Goal: Task Accomplishment & Management: Complete application form

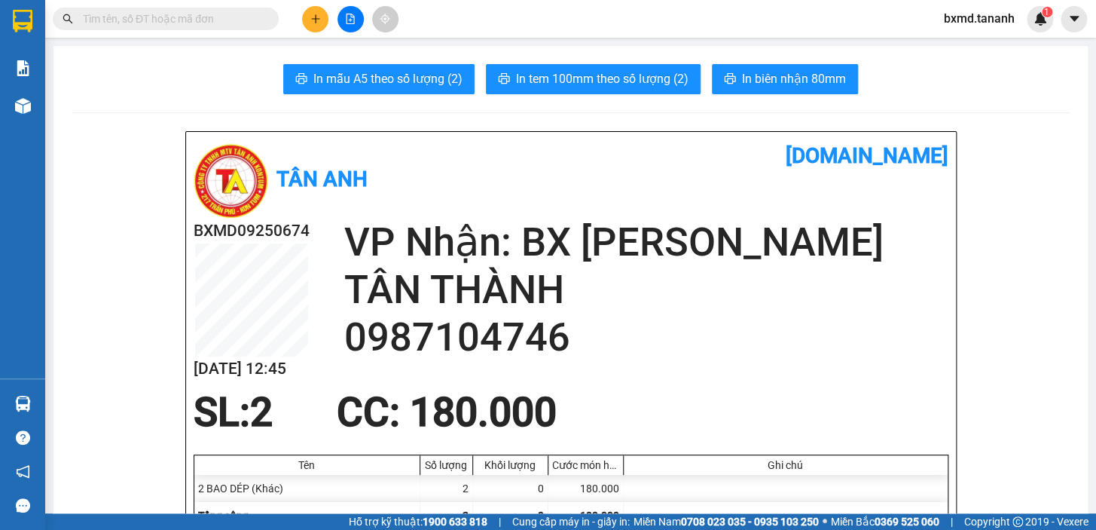
scroll to position [68, 0]
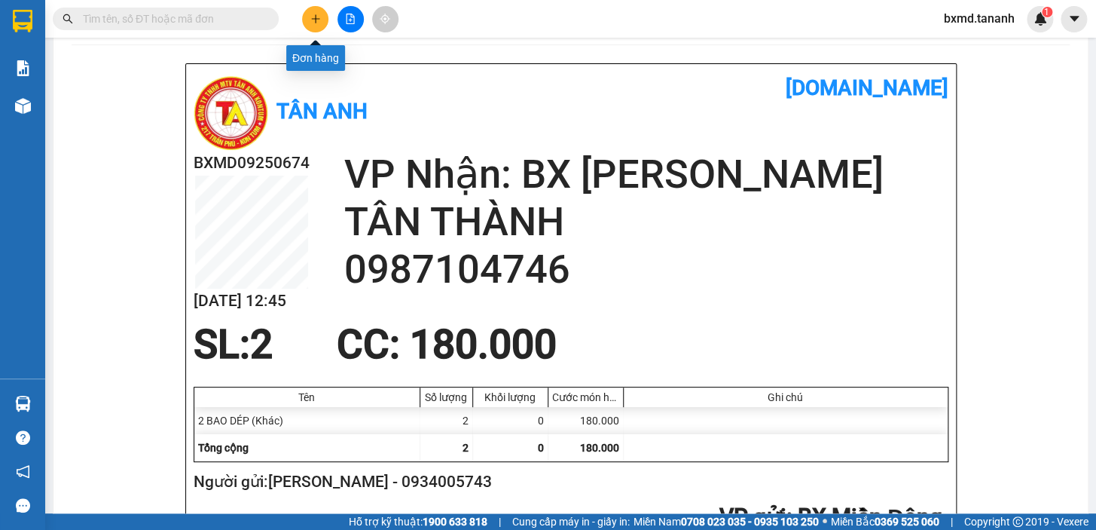
click at [316, 28] on button at bounding box center [315, 19] width 26 height 26
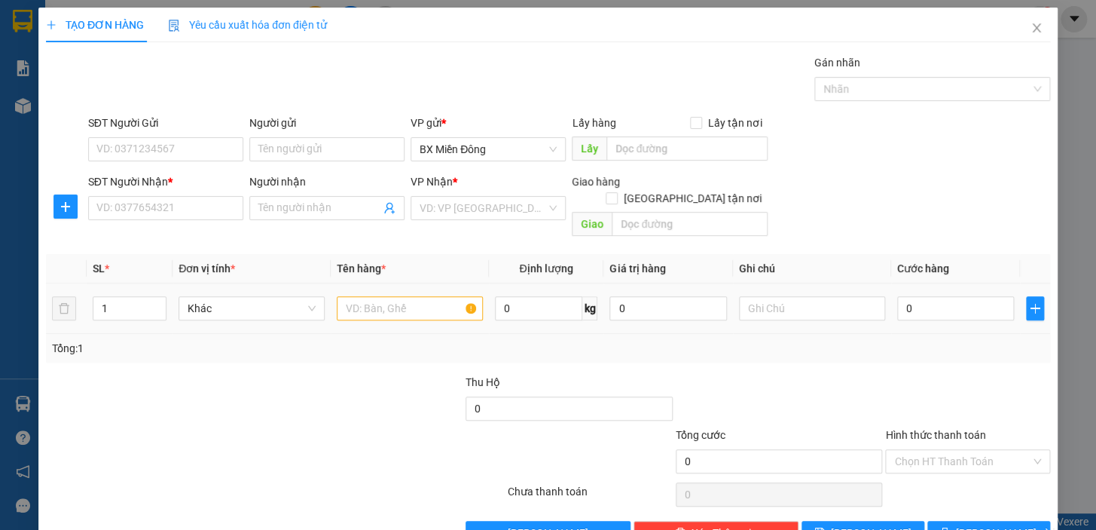
scroll to position [20, 0]
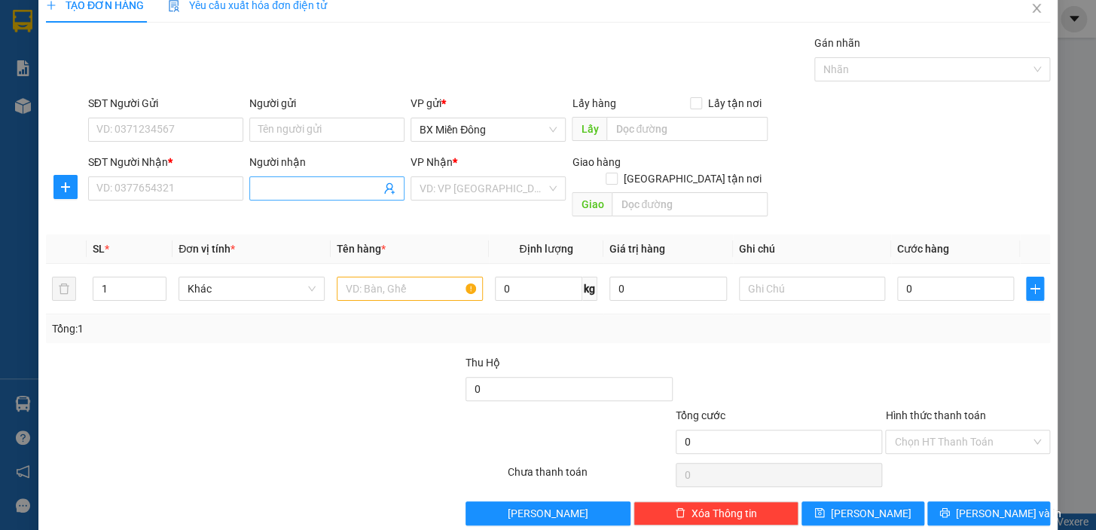
click at [303, 193] on input "Người nhận" at bounding box center [319, 188] width 122 height 17
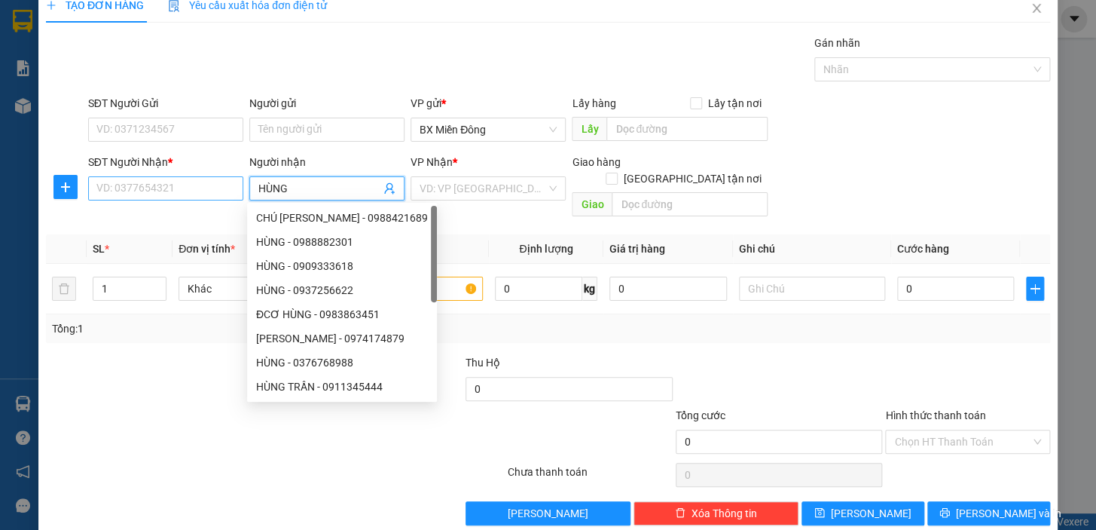
type input "HÙNG"
click at [208, 179] on input "SĐT Người Nhận *" at bounding box center [165, 188] width 155 height 24
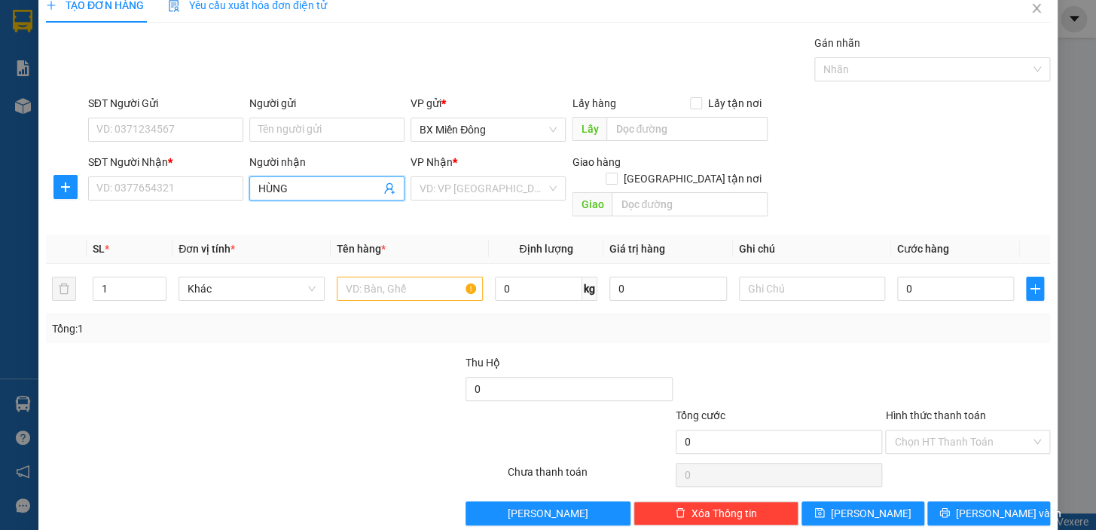
drag, startPoint x: 304, startPoint y: 190, endPoint x: 118, endPoint y: 203, distance: 186.6
click at [121, 203] on div "SĐT Người Nhận * VD: 0377654321 Người nhận HÙNG HÙNG VP Nhận * VD: VP Sài Gòn G…" at bounding box center [569, 188] width 968 height 69
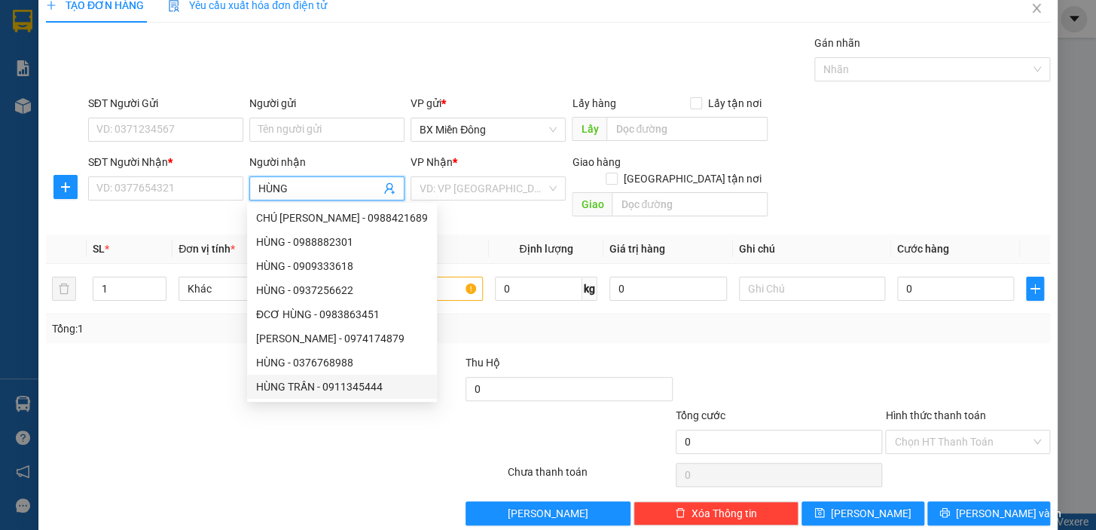
scroll to position [27, 0]
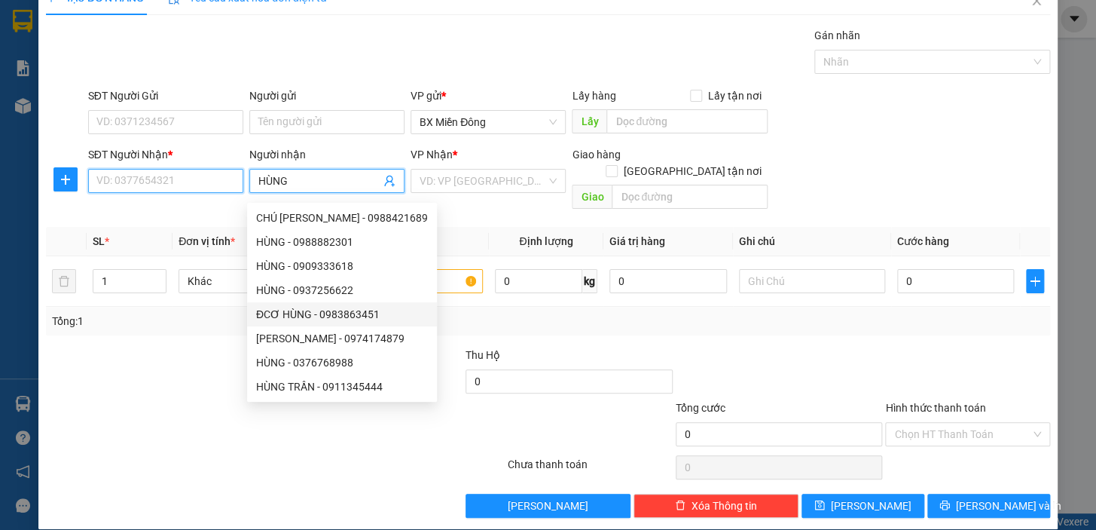
click at [199, 187] on input "SĐT Người Nhận *" at bounding box center [165, 181] width 155 height 24
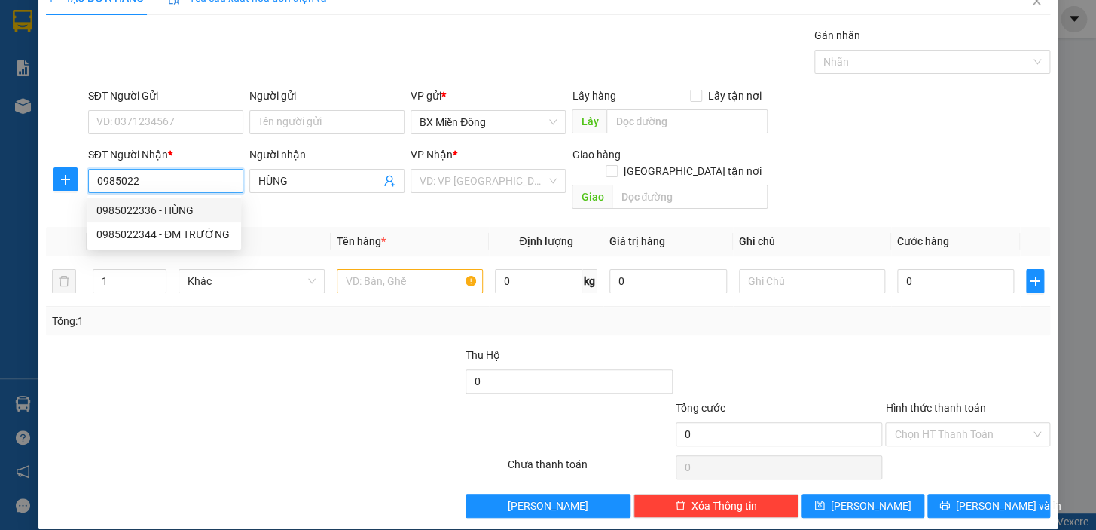
click at [179, 203] on div "0985022336 - HÙNG" at bounding box center [164, 210] width 136 height 17
type input "0985022336"
type input "250.000"
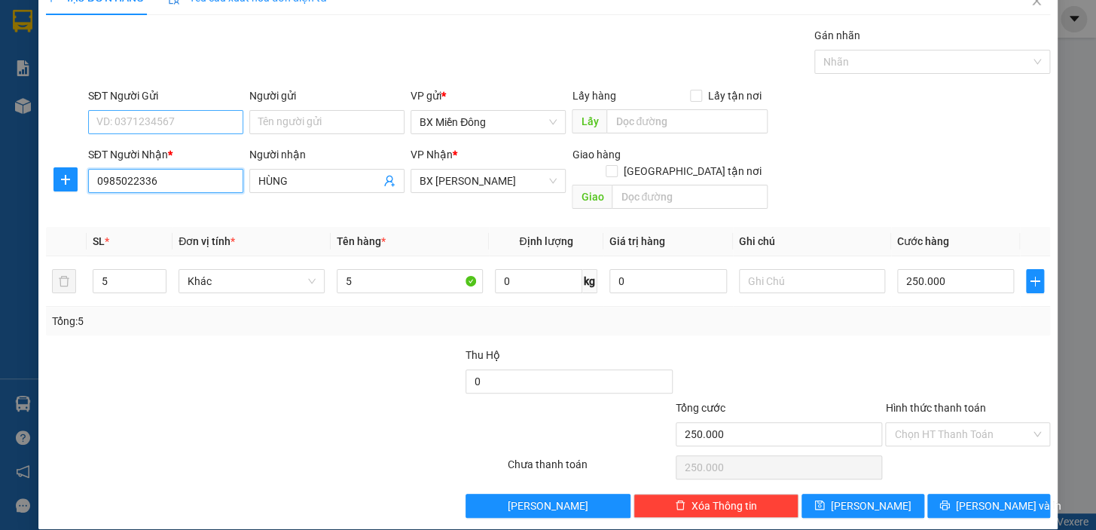
type input "0985022336"
click at [209, 117] on input "SĐT Người Gửi" at bounding box center [165, 122] width 155 height 24
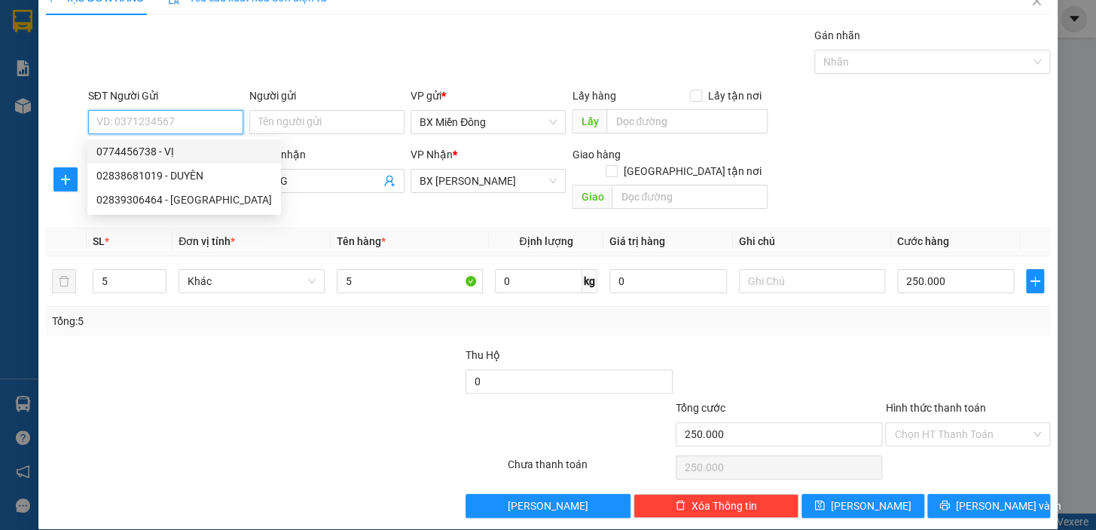
click at [164, 152] on div "0774456738 - VỊ" at bounding box center [184, 151] width 176 height 17
type input "0774456738"
type input "VỊ"
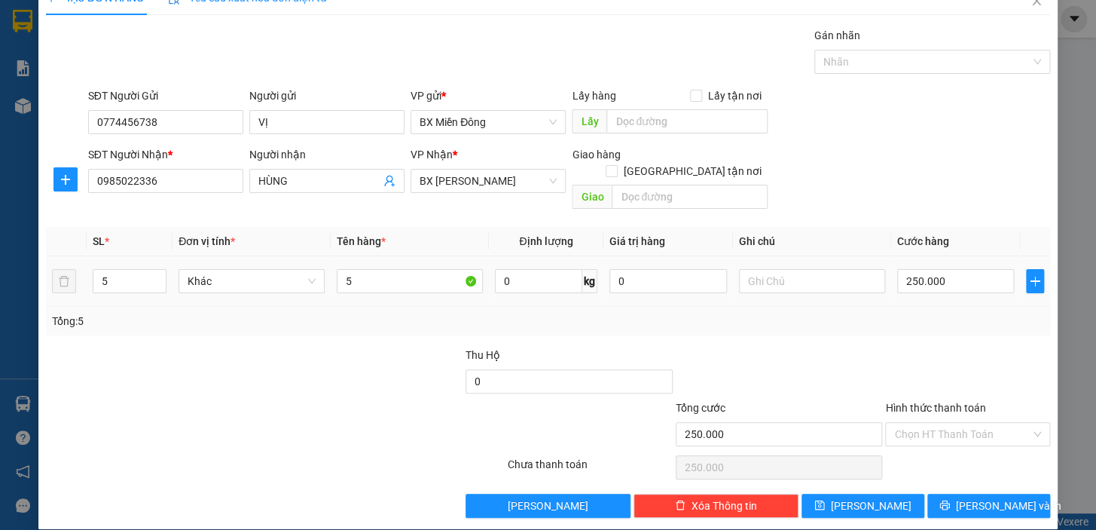
drag, startPoint x: 123, startPoint y: 266, endPoint x: 10, endPoint y: 283, distance: 114.2
click at [44, 277] on div "TẠO ĐƠN HÀNG Yêu cầu xuất hóa đơn điện tử Transit Pickup Surcharge Ids Transit …" at bounding box center [547, 254] width 1019 height 549
type input "1"
drag, startPoint x: 361, startPoint y: 269, endPoint x: 271, endPoint y: 285, distance: 91.1
click at [271, 285] on tr "1 Khác 5 0 kg 0 250.000" at bounding box center [548, 281] width 1004 height 50
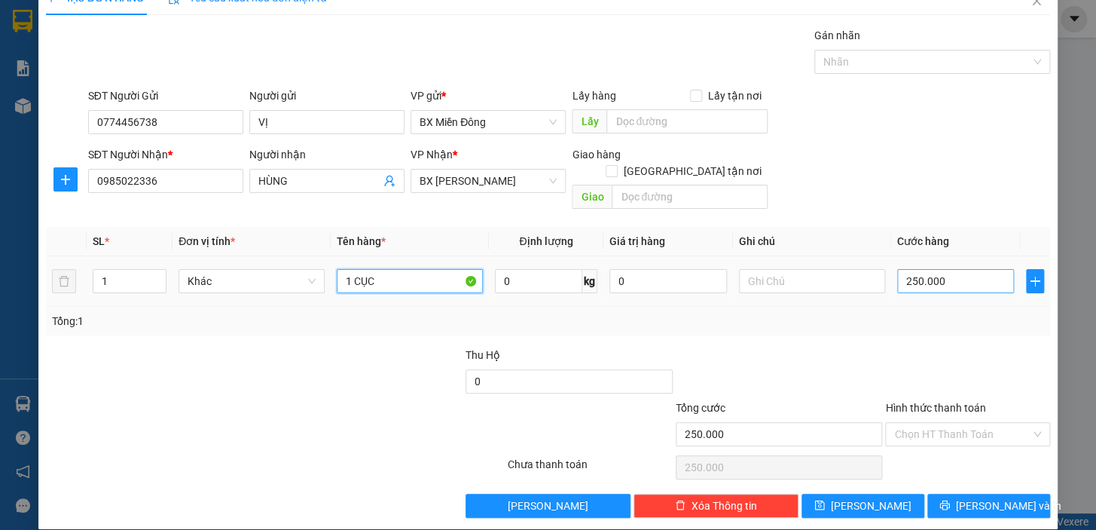
type input "1 CỤC"
click at [973, 269] on input "250.000" at bounding box center [956, 281] width 118 height 24
type input "5"
type input "50"
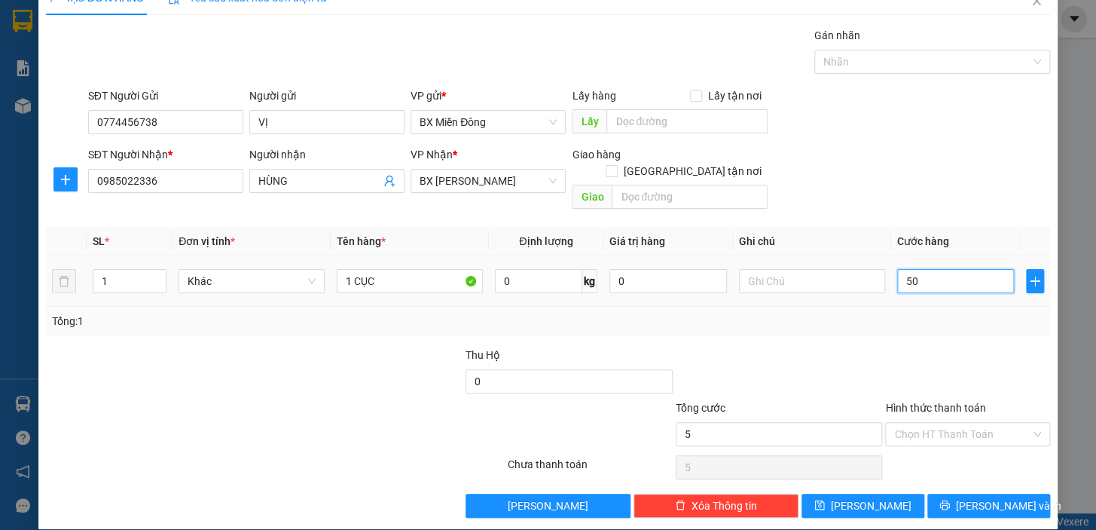
type input "50"
type input "50.000"
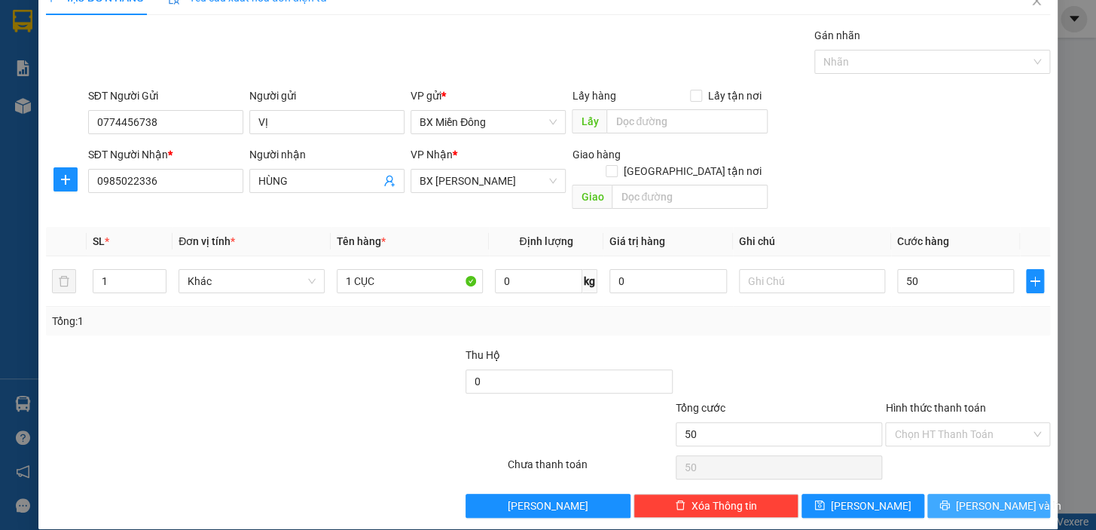
type input "50.000"
click at [992, 497] on span "[PERSON_NAME] và In" at bounding box center [1008, 505] width 105 height 17
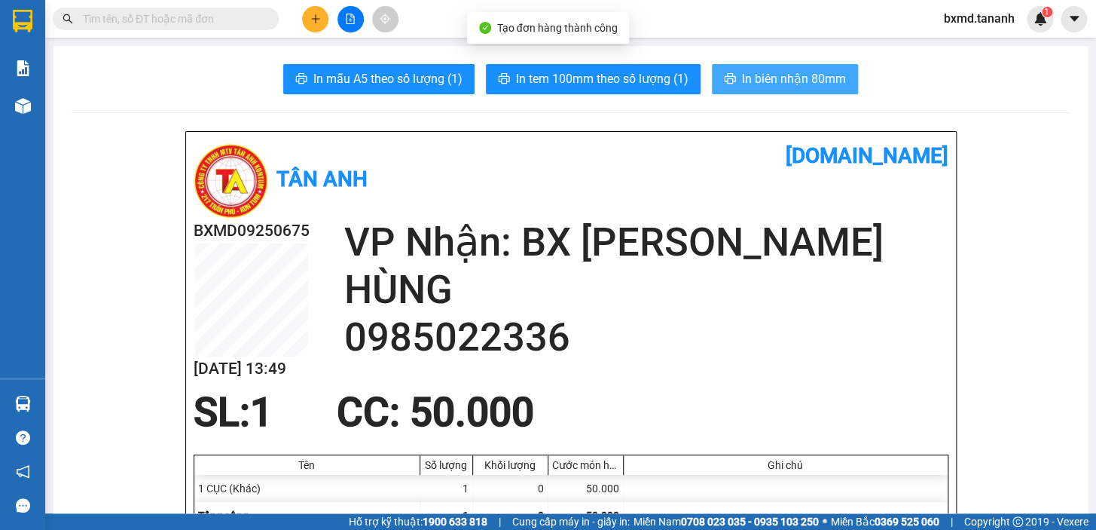
click at [808, 75] on span "In biên nhận 80mm" at bounding box center [794, 78] width 104 height 19
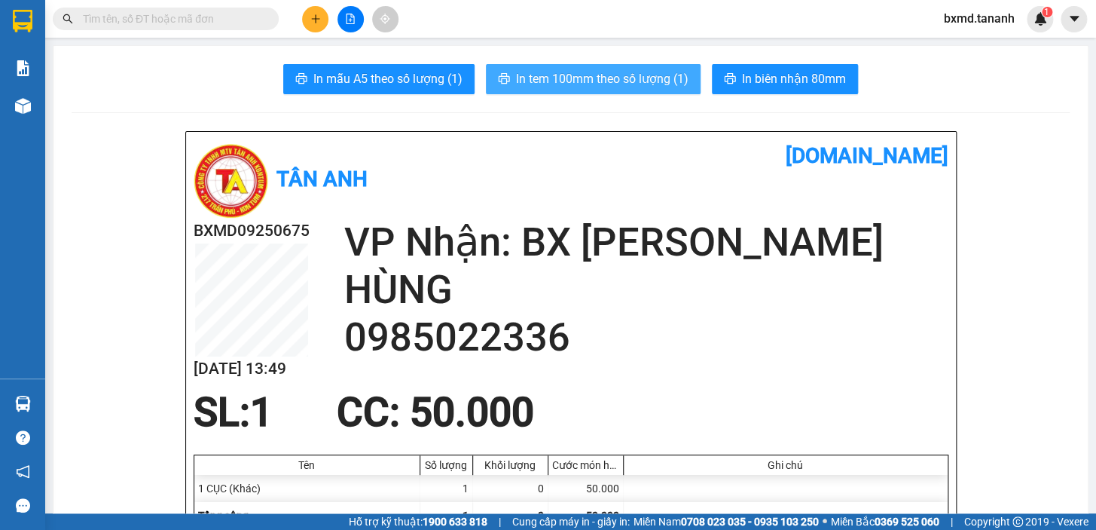
click at [575, 76] on span "In tem 100mm theo số lượng (1)" at bounding box center [602, 78] width 173 height 19
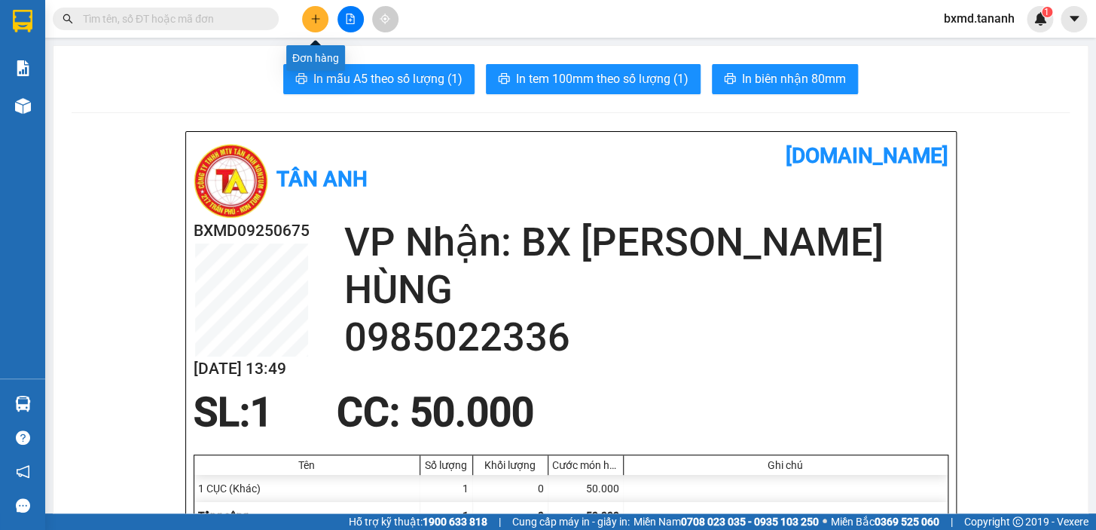
click at [311, 17] on icon "plus" at bounding box center [315, 19] width 11 height 11
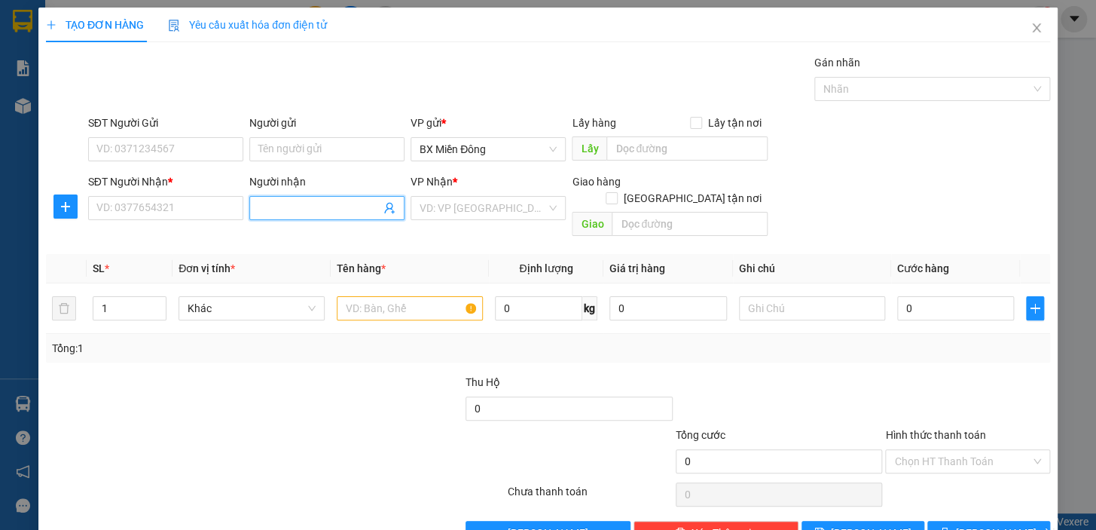
click at [289, 212] on input "Người nhận" at bounding box center [319, 208] width 122 height 17
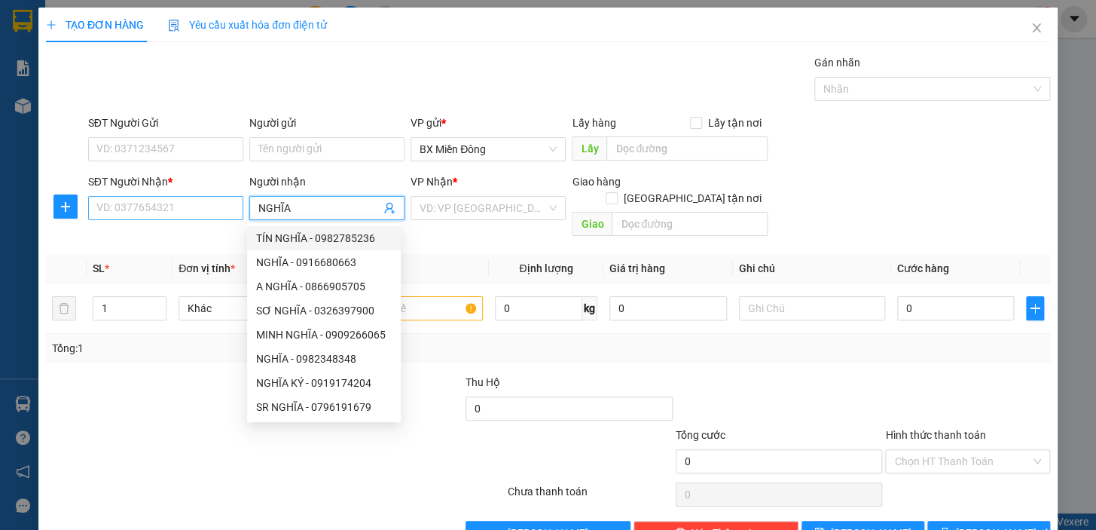
type input "NGHĨA"
click at [178, 210] on input "SĐT Người Nhận *" at bounding box center [165, 208] width 155 height 24
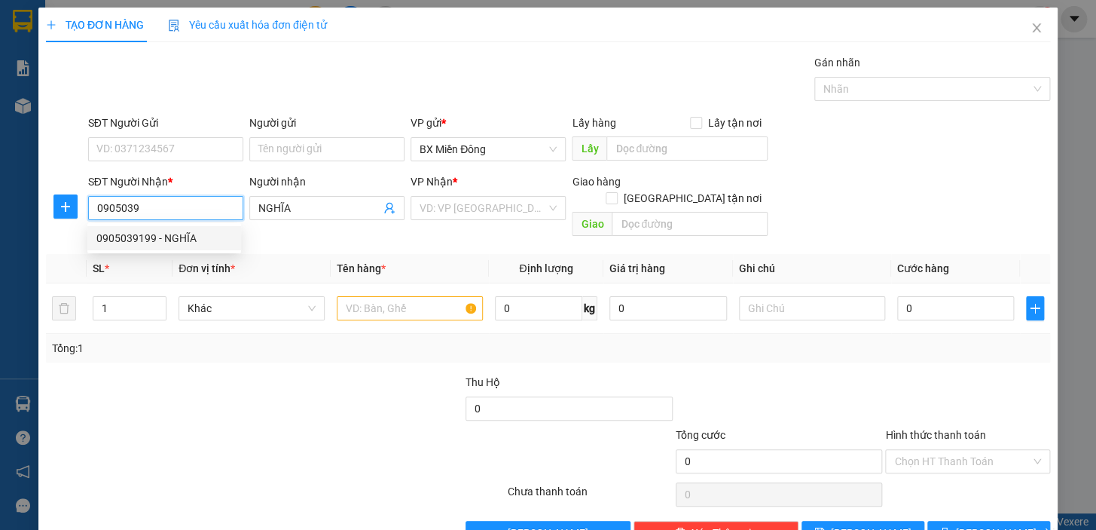
click at [183, 241] on div "0905039199 - NGHĨA" at bounding box center [164, 238] width 136 height 17
type input "0905039199"
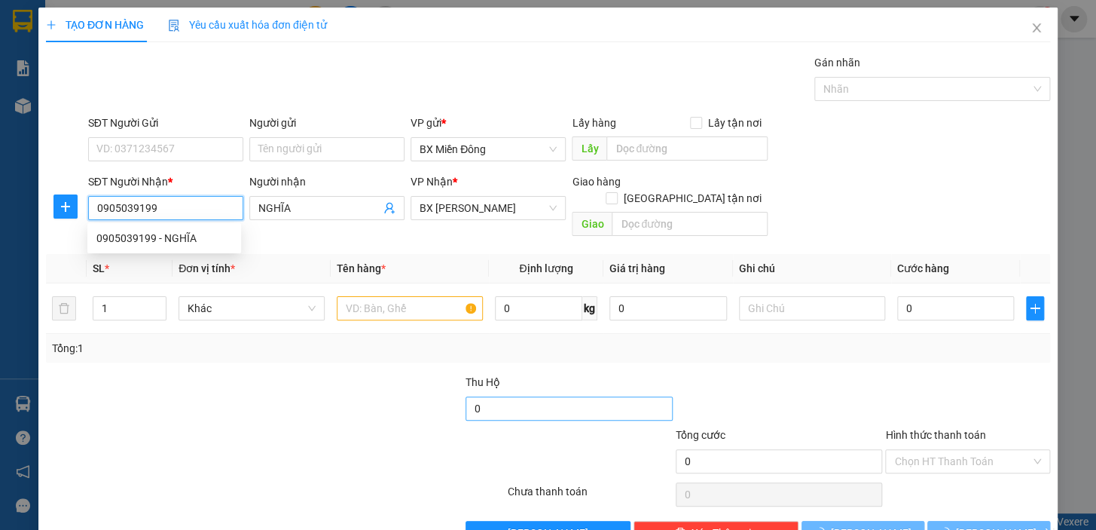
type input "50.000"
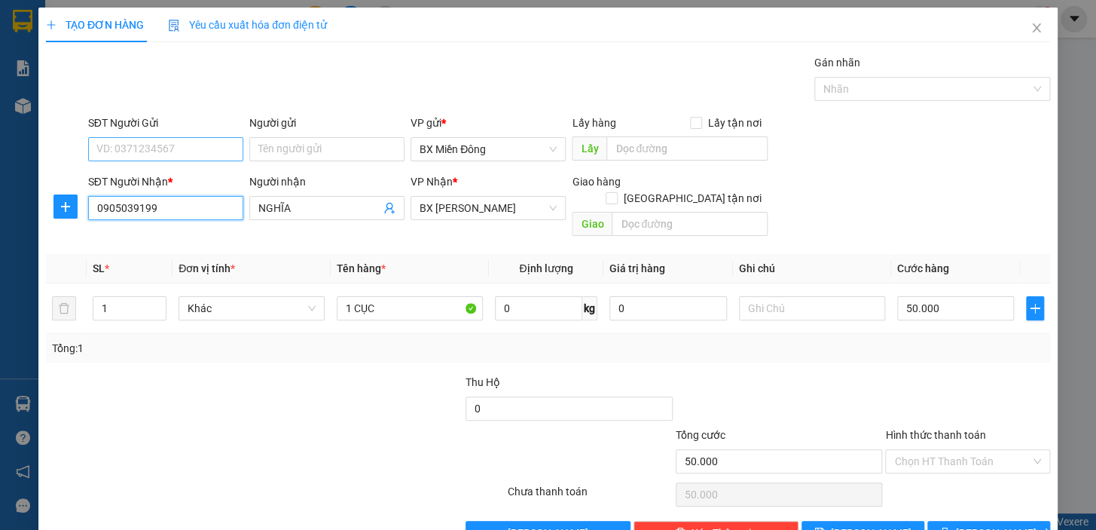
type input "0905039199"
click at [215, 151] on input "SĐT Người Gửi" at bounding box center [165, 149] width 155 height 24
click at [176, 182] on div "0774456738 - VỊ" at bounding box center [164, 179] width 136 height 17
type input "0774456738"
type input "VỊ"
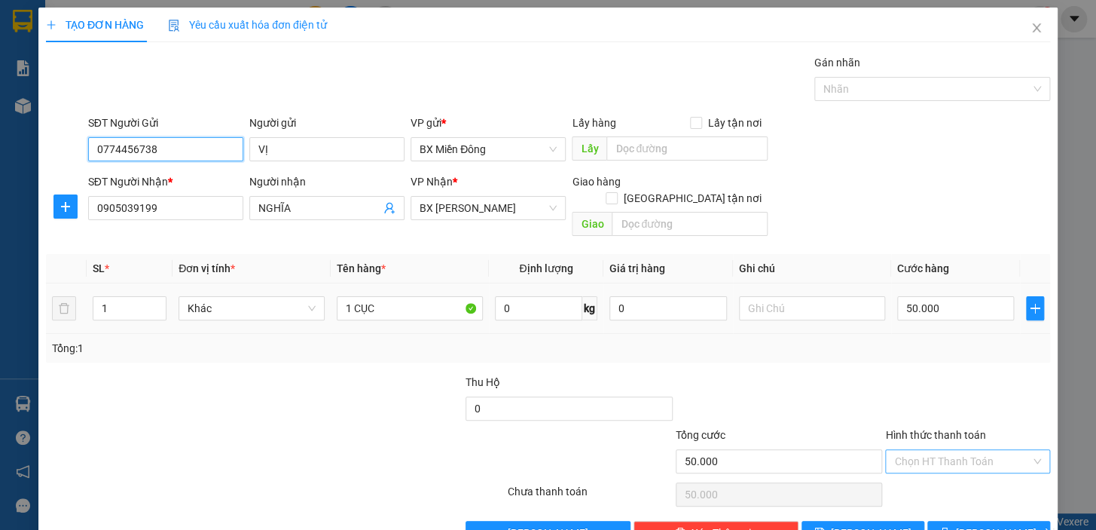
scroll to position [27, 0]
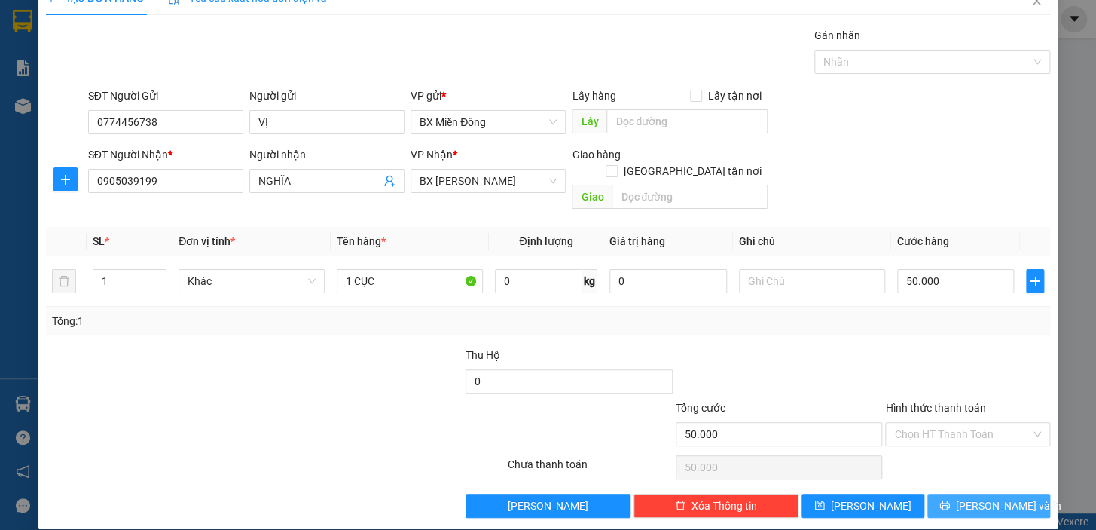
click at [979, 497] on span "[PERSON_NAME] và In" at bounding box center [1008, 505] width 105 height 17
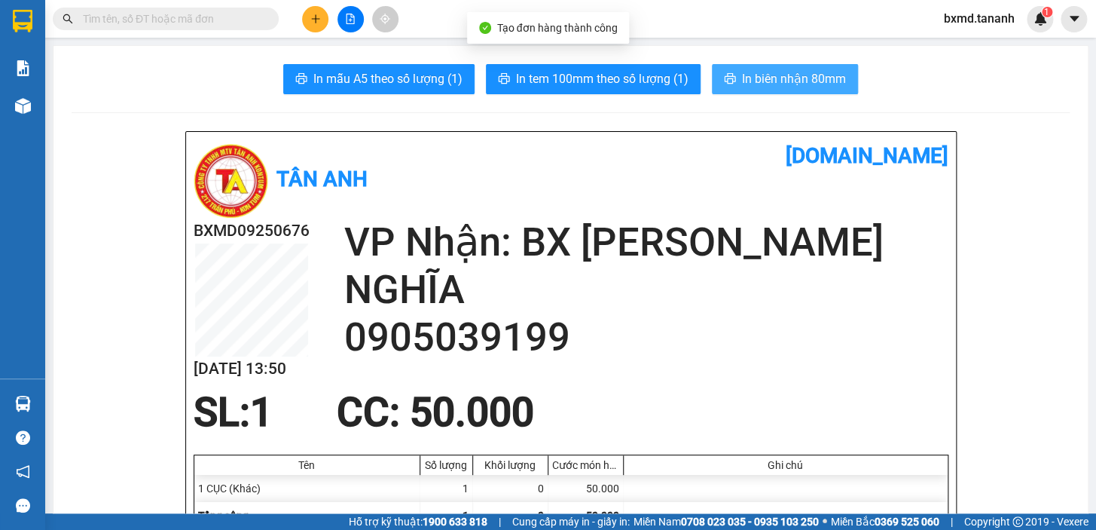
click at [753, 86] on span "In biên nhận 80mm" at bounding box center [794, 78] width 104 height 19
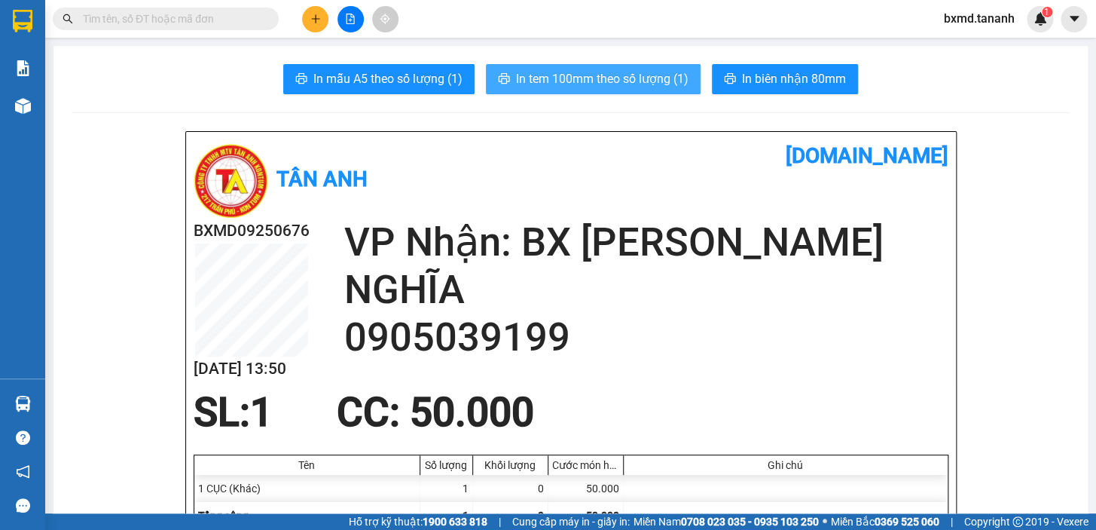
click at [570, 68] on button "In tem 100mm theo số lượng (1)" at bounding box center [593, 79] width 215 height 30
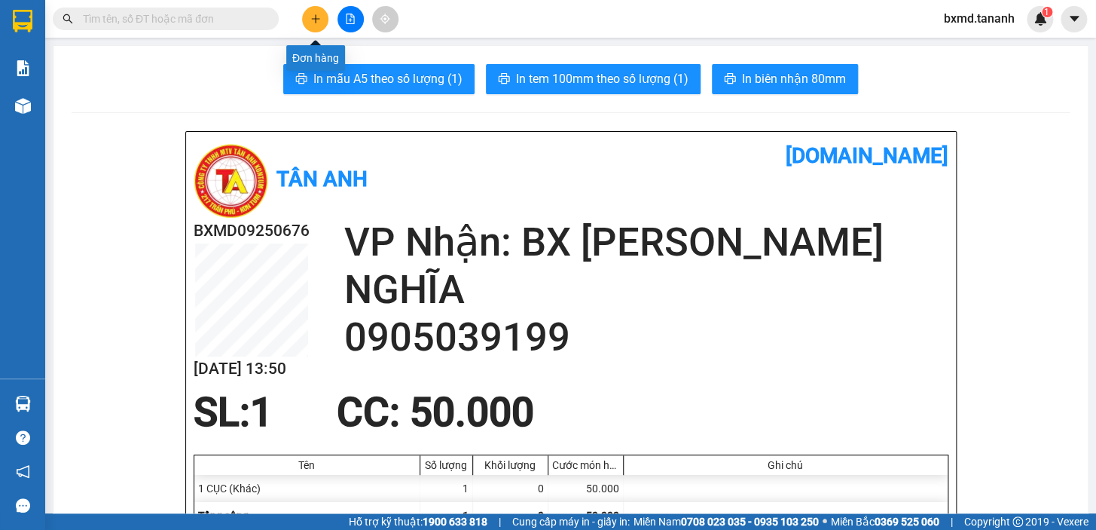
click at [308, 14] on button at bounding box center [315, 19] width 26 height 26
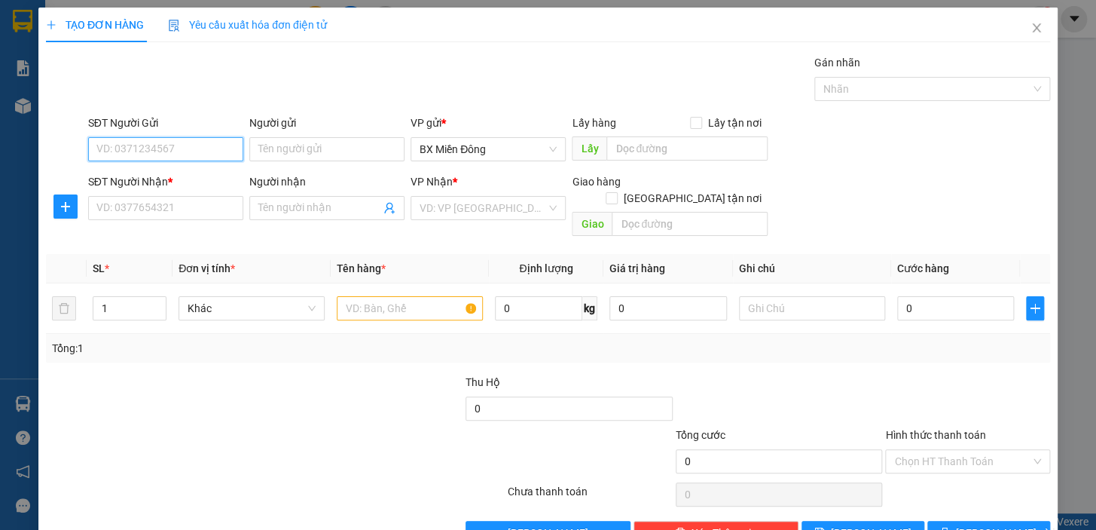
scroll to position [27, 0]
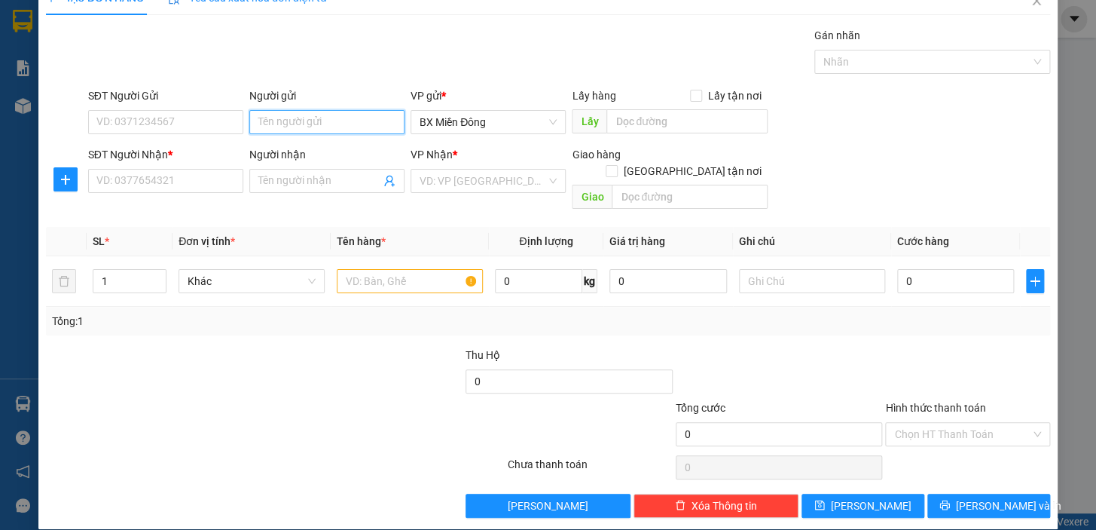
click at [326, 112] on input "Người gửi" at bounding box center [326, 122] width 155 height 24
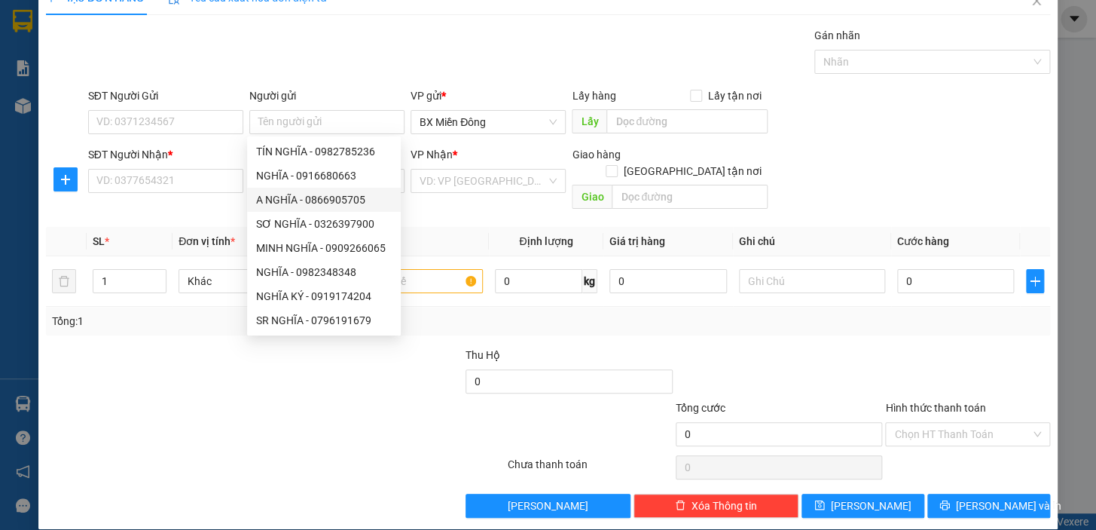
drag, startPoint x: 275, startPoint y: 428, endPoint x: 357, endPoint y: 274, distance: 174.3
click at [277, 422] on div at bounding box center [191, 425] width 294 height 53
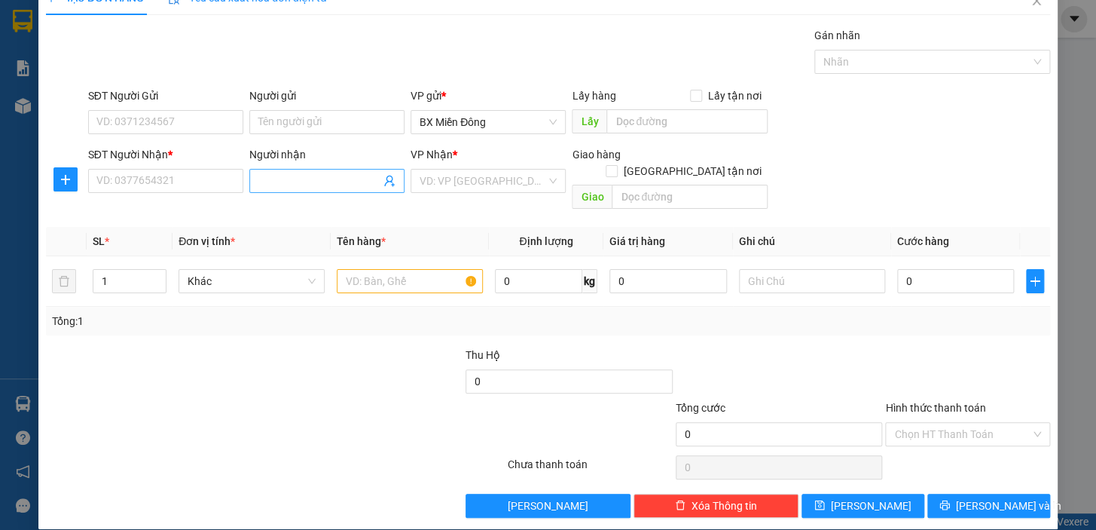
click at [340, 186] on input "Người nhận" at bounding box center [319, 181] width 122 height 17
drag, startPoint x: 308, startPoint y: 187, endPoint x: 15, endPoint y: 256, distance: 301.2
click at [29, 252] on div "TẠO ĐƠN HÀNG Yêu cầu xuất hóa đơn điện tử Transit Pickup Surcharge Ids Transit …" at bounding box center [548, 265] width 1096 height 530
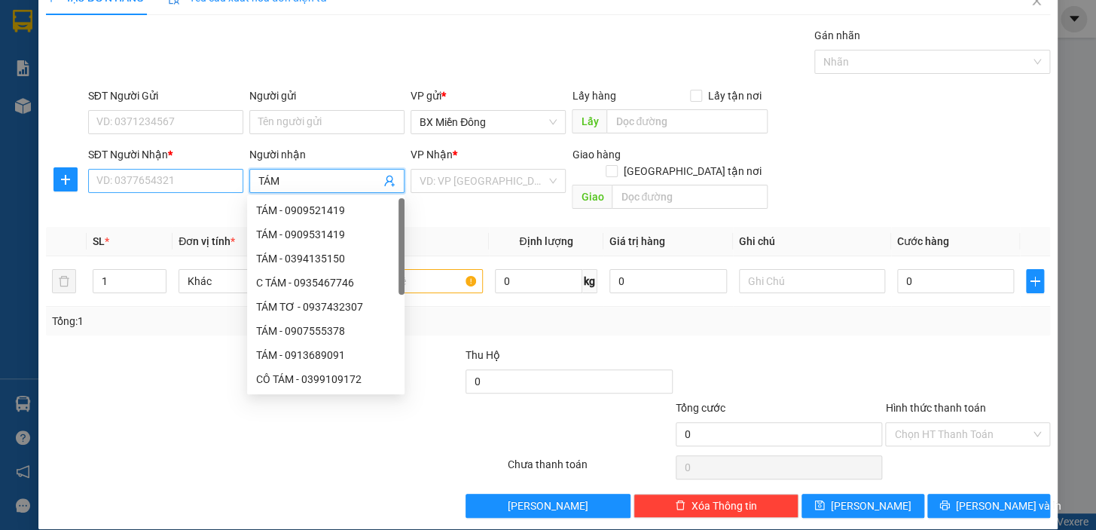
type input "TÁM"
click at [192, 180] on input "SĐT Người Nhận *" at bounding box center [165, 181] width 155 height 24
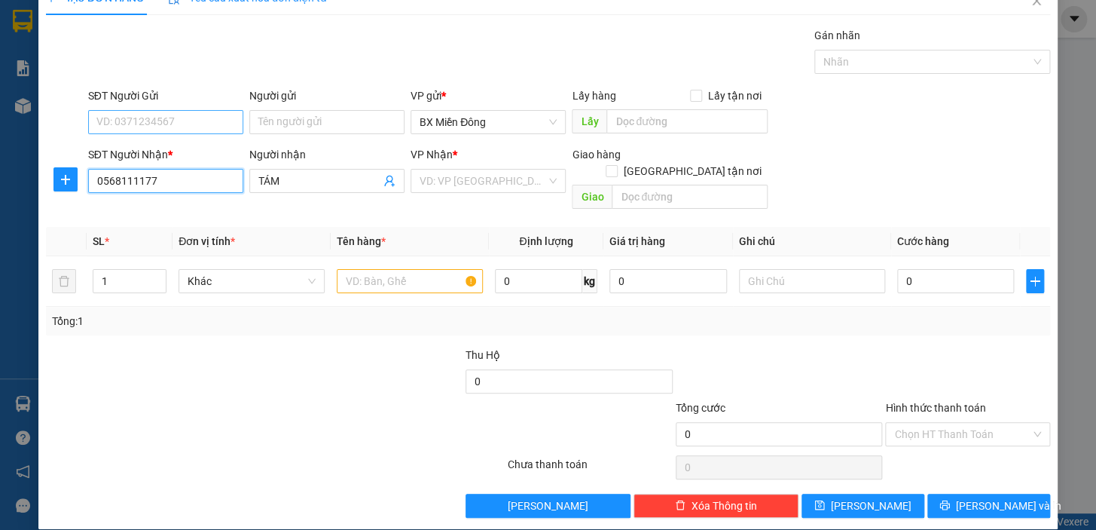
type input "0568111177"
click at [179, 123] on input "SĐT Người Gửi" at bounding box center [165, 122] width 155 height 24
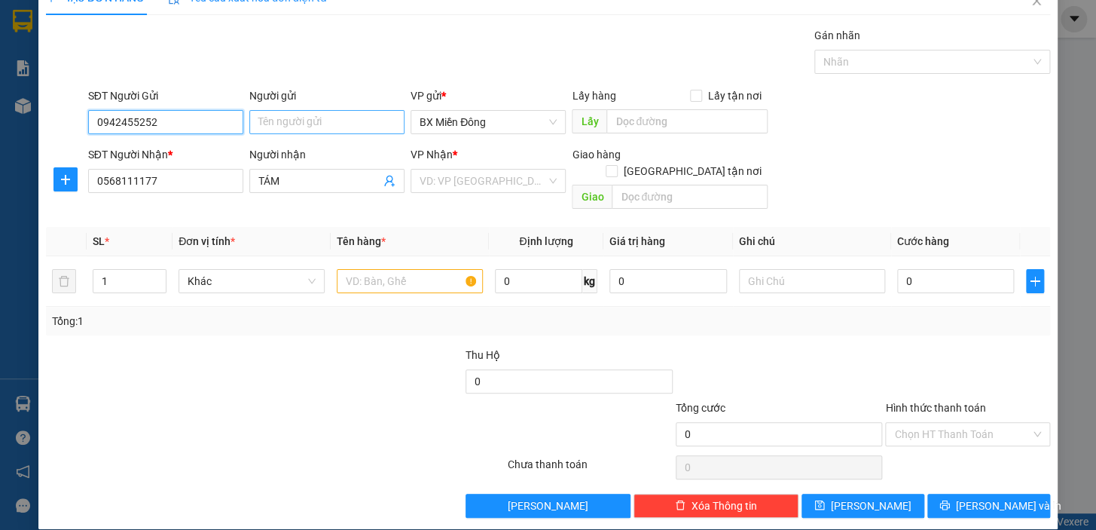
type input "0942455252"
click at [312, 131] on input "Người gửi" at bounding box center [326, 122] width 155 height 24
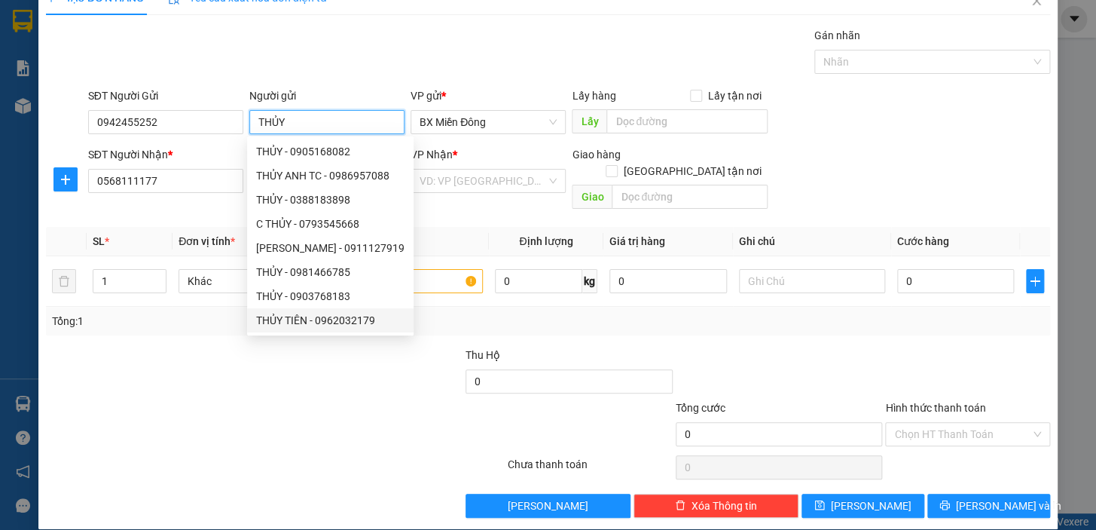
type input "THỦY"
drag, startPoint x: 209, startPoint y: 424, endPoint x: 480, endPoint y: 309, distance: 294.7
click at [213, 422] on div at bounding box center [191, 425] width 294 height 53
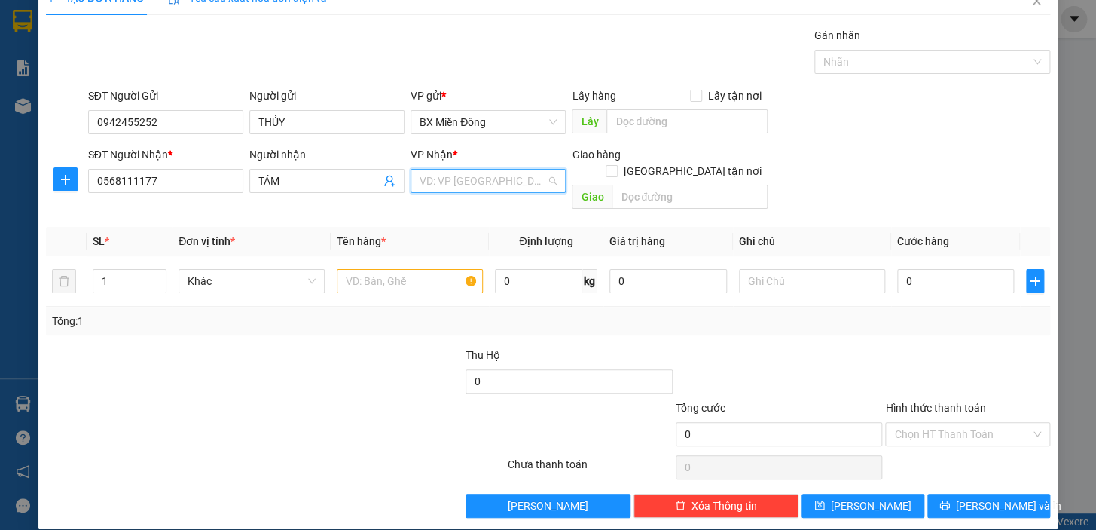
click at [484, 175] on input "search" at bounding box center [483, 181] width 127 height 23
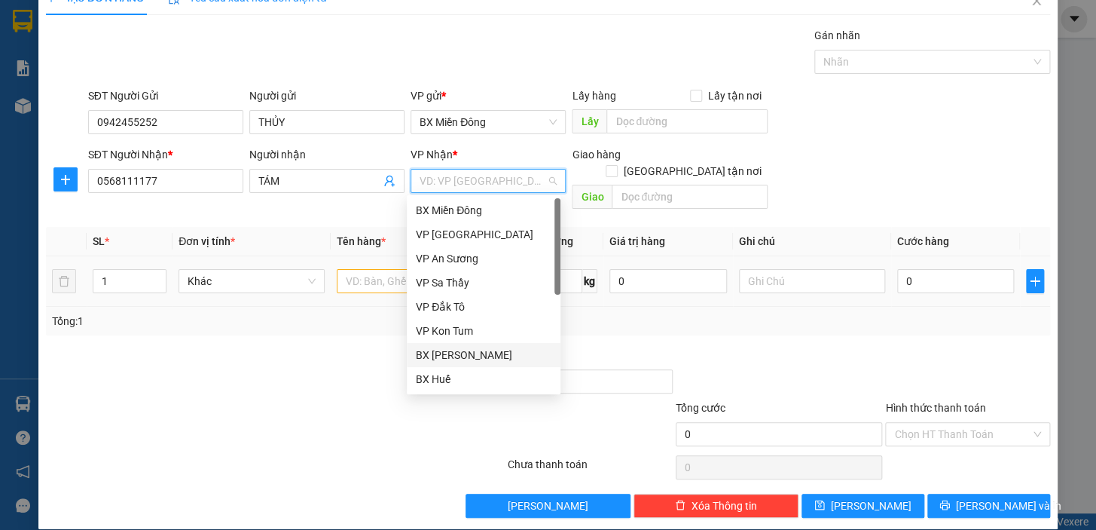
drag, startPoint x: 479, startPoint y: 351, endPoint x: 757, endPoint y: 280, distance: 286.4
click at [483, 349] on div "BX [PERSON_NAME]" at bounding box center [484, 355] width 136 height 17
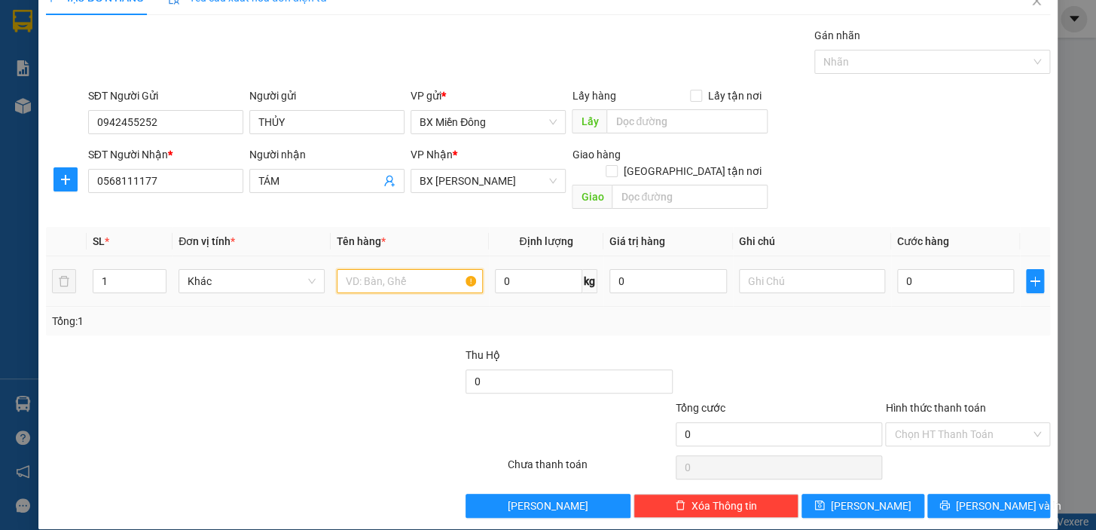
click at [404, 269] on input "text" at bounding box center [410, 281] width 146 height 24
type input "1 XE ĐẨY EM BÉ"
click at [937, 269] on input "0" at bounding box center [956, 281] width 118 height 24
type input "5"
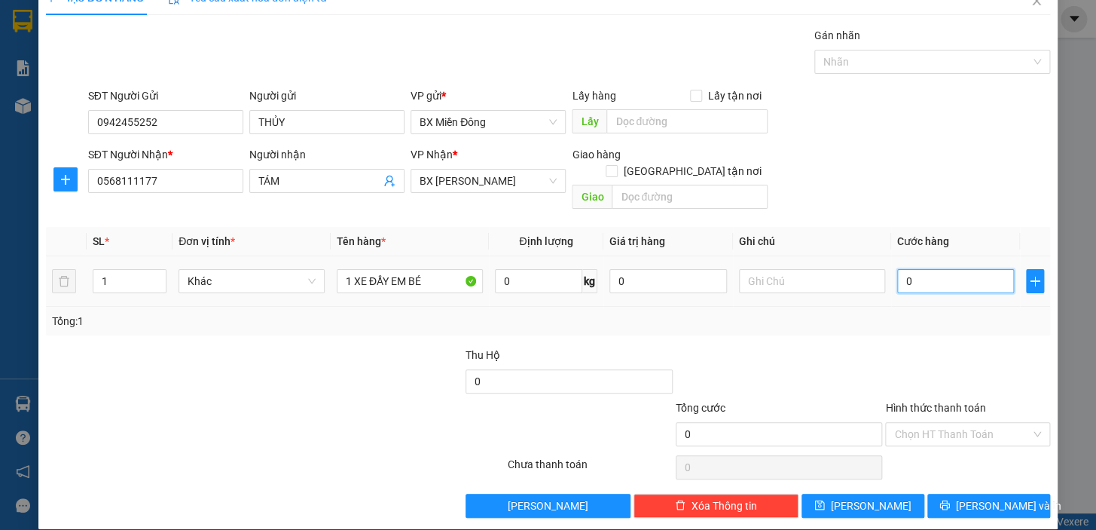
type input "5"
type input "50"
type input "50.000"
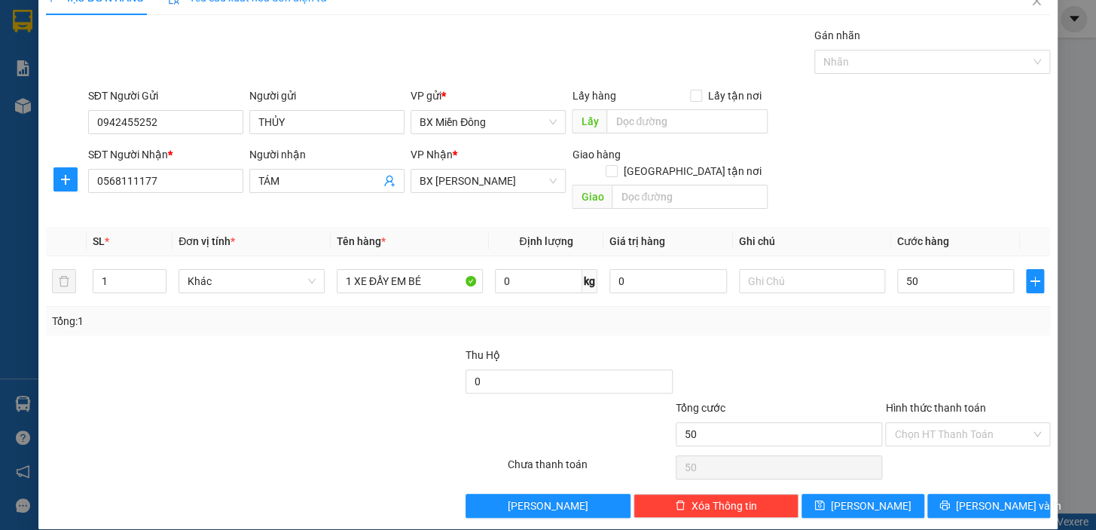
type input "50.000"
click at [949, 402] on label "Hình thức thanh toán" at bounding box center [935, 408] width 100 height 12
click at [949, 423] on input "Hình thức thanh toán" at bounding box center [962, 434] width 136 height 23
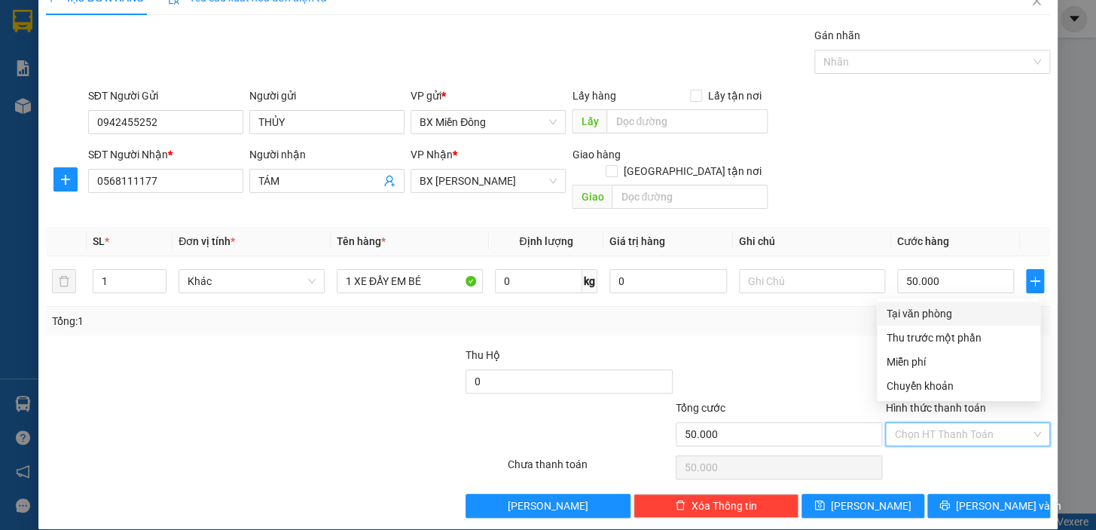
click at [924, 313] on div "Tại văn phòng" at bounding box center [958, 313] width 145 height 17
type input "0"
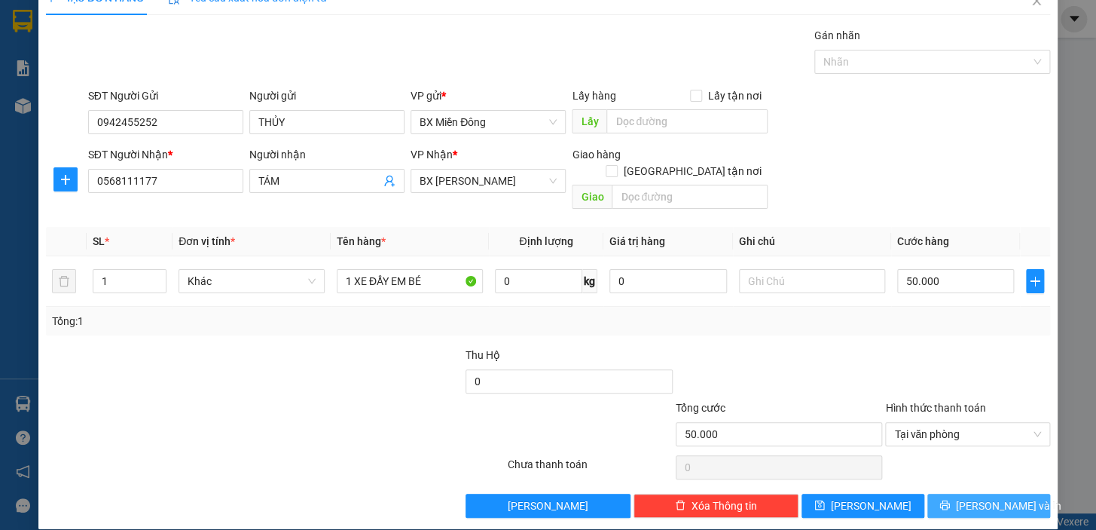
click at [989, 497] on span "[PERSON_NAME] và In" at bounding box center [1008, 505] width 105 height 17
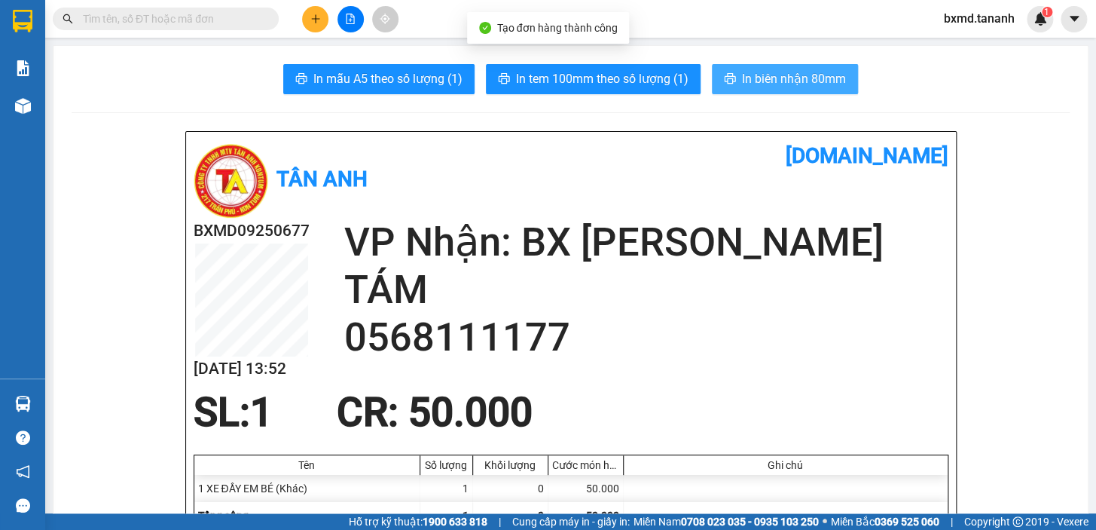
click at [757, 68] on button "In biên nhận 80mm" at bounding box center [785, 79] width 146 height 30
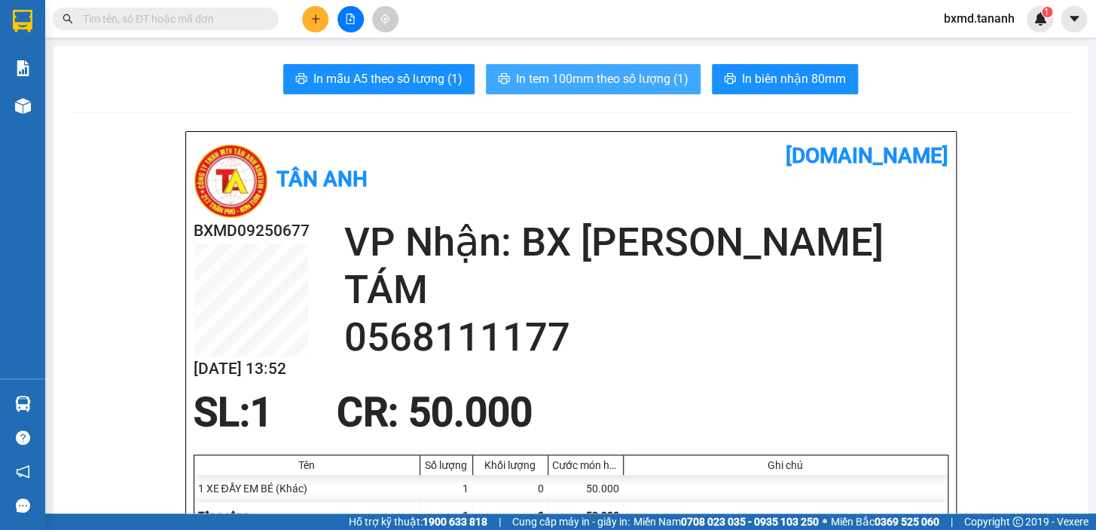
click at [535, 83] on span "In tem 100mm theo số lượng (1)" at bounding box center [602, 78] width 173 height 19
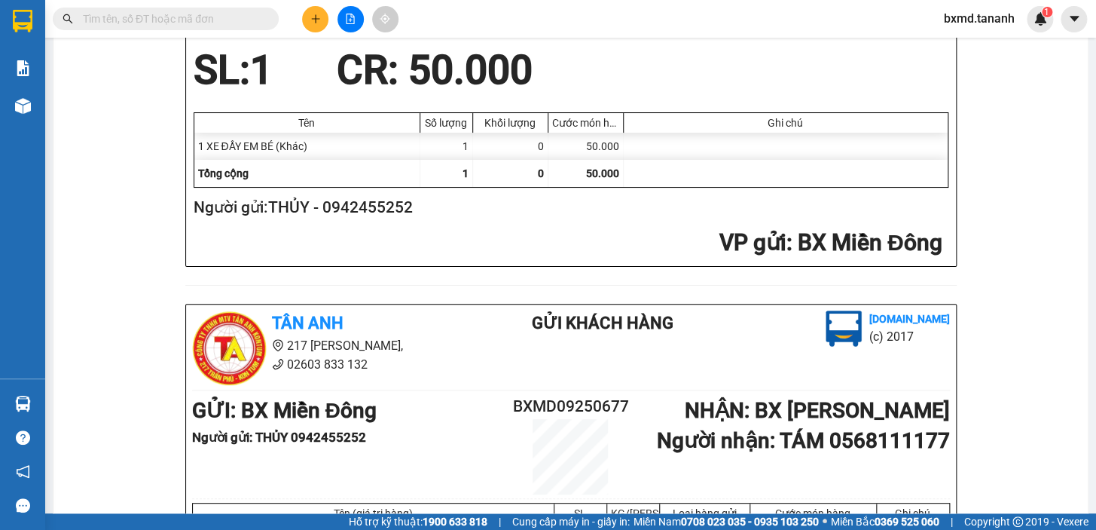
scroll to position [411, 0]
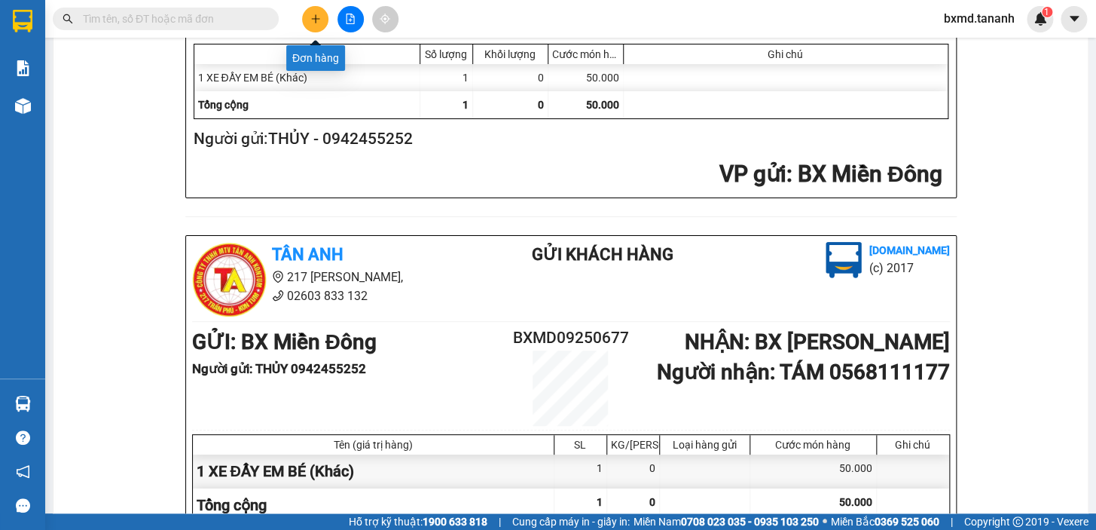
click at [313, 17] on icon "plus" at bounding box center [315, 19] width 11 height 11
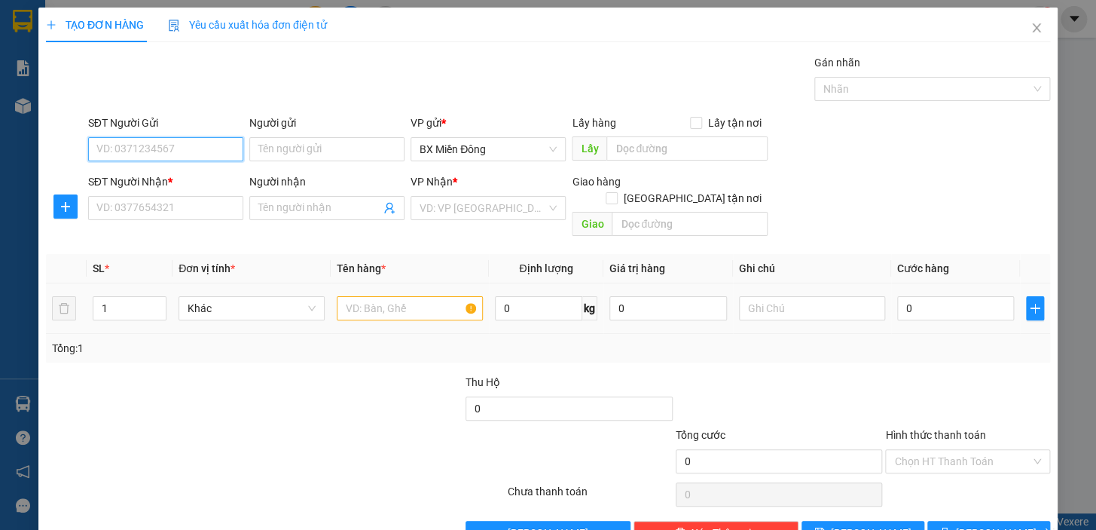
scroll to position [27, 0]
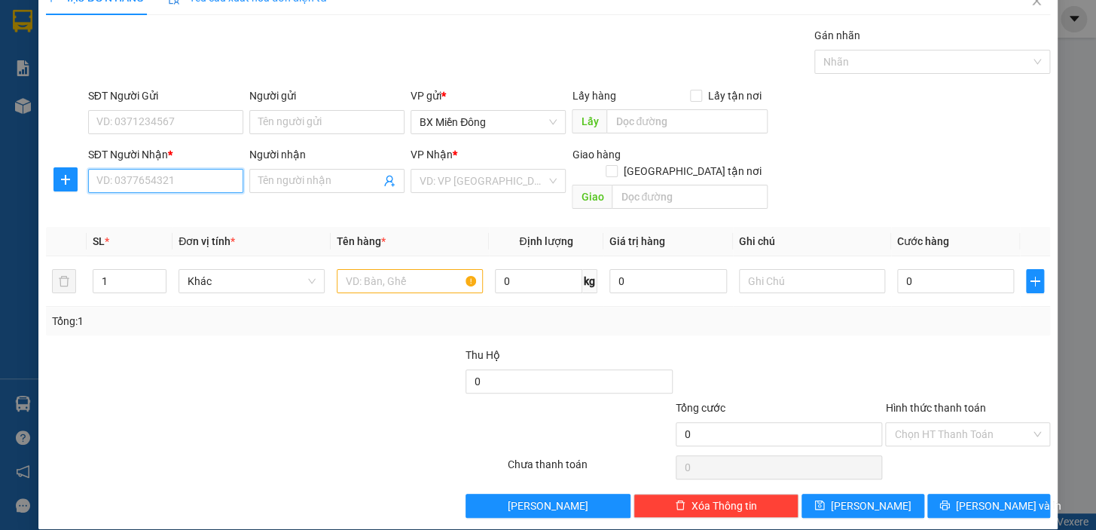
click at [176, 182] on input "SĐT Người Nhận *" at bounding box center [165, 181] width 155 height 24
type input "0988109479"
click at [338, 170] on span at bounding box center [326, 181] width 155 height 24
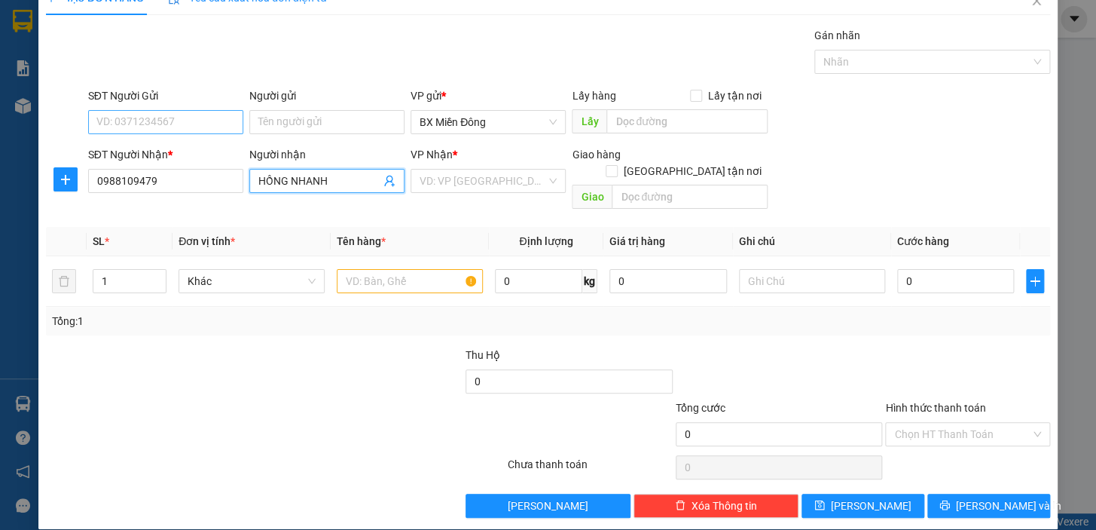
type input "HỒNG NHANH"
click at [206, 113] on input "SĐT Người Gửi" at bounding box center [165, 122] width 155 height 24
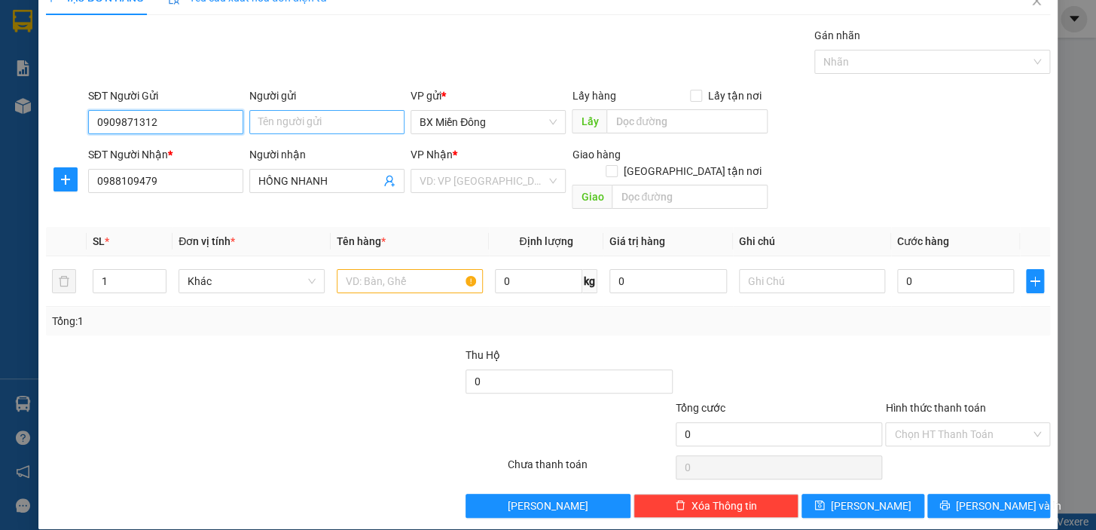
type input "0909871312"
click at [305, 118] on input "Người gửi" at bounding box center [326, 122] width 155 height 24
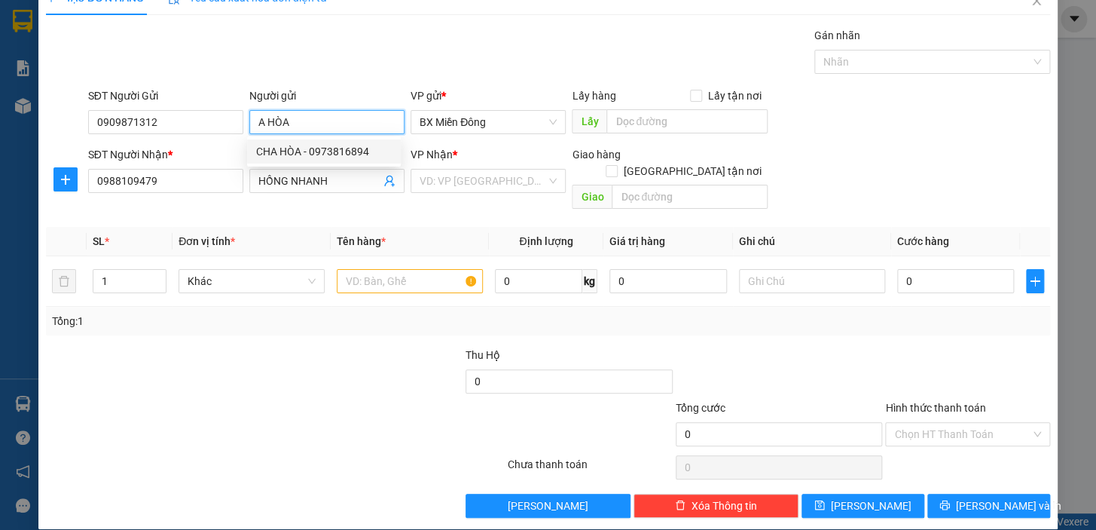
type input "A HÒA"
drag, startPoint x: 289, startPoint y: 405, endPoint x: 282, endPoint y: 401, distance: 7.8
click at [286, 403] on div at bounding box center [191, 425] width 294 height 53
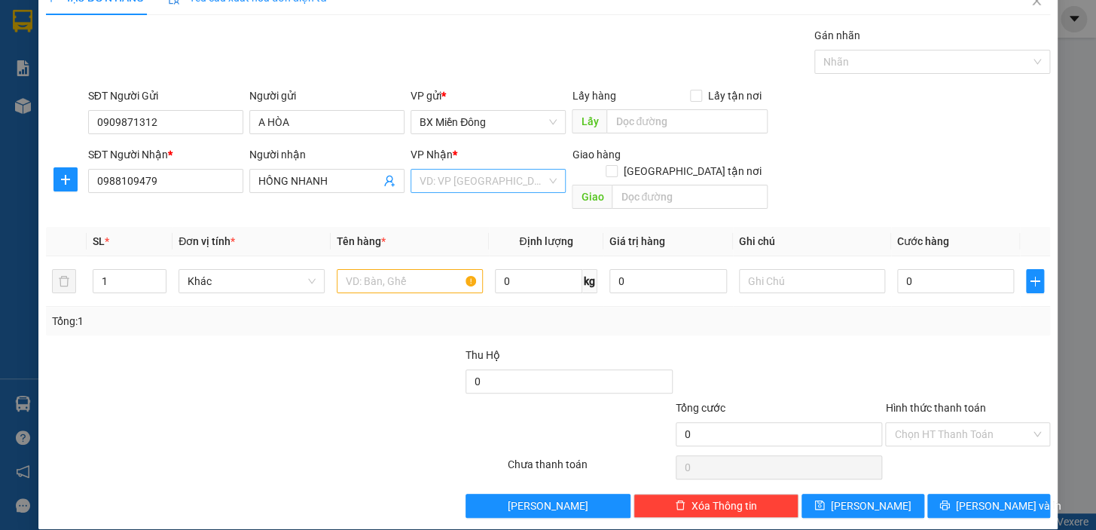
click at [524, 179] on input "search" at bounding box center [483, 181] width 127 height 23
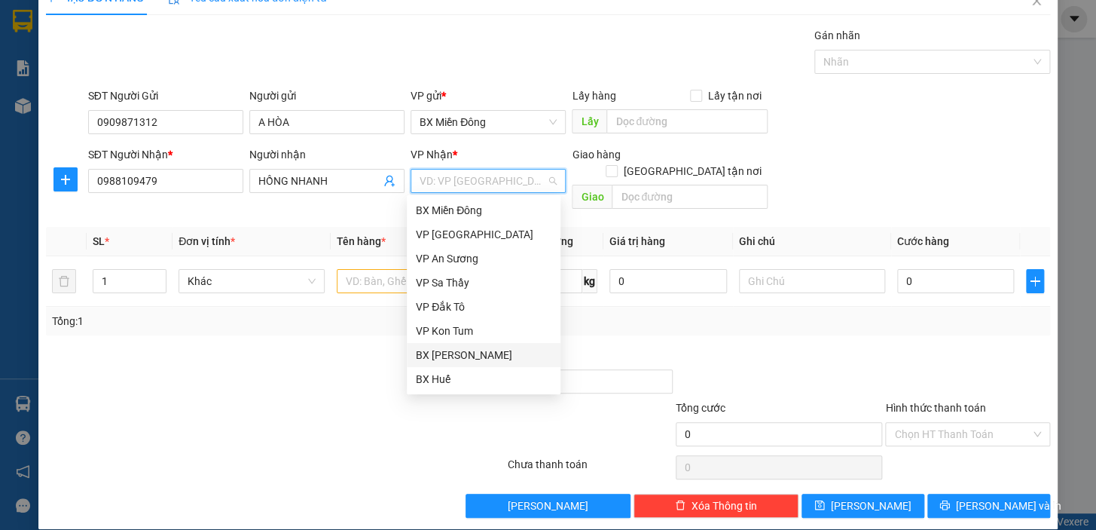
drag, startPoint x: 484, startPoint y: 356, endPoint x: 403, endPoint y: 314, distance: 91.3
click at [484, 355] on div "BX [PERSON_NAME]" at bounding box center [484, 355] width 136 height 17
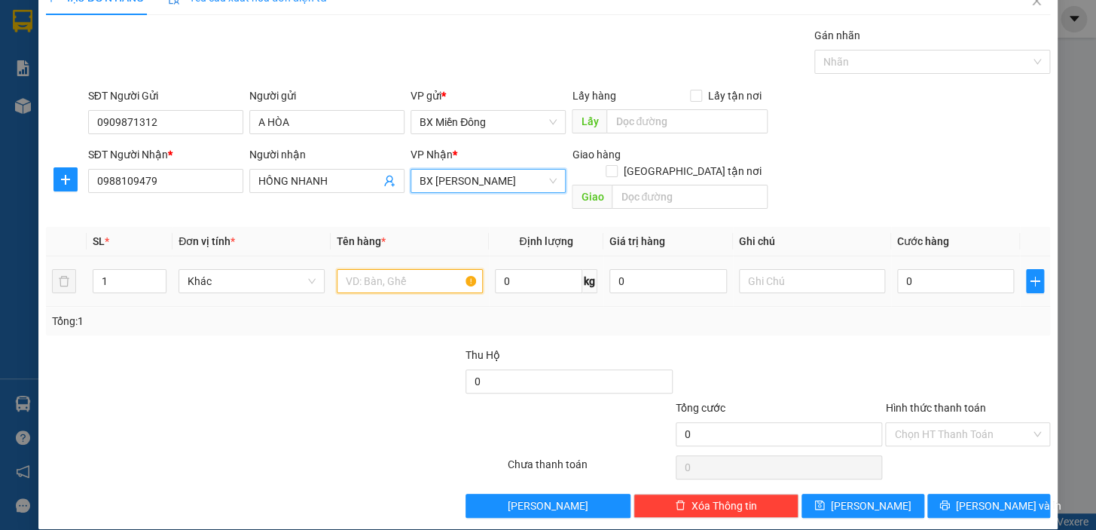
click at [411, 273] on input "text" at bounding box center [410, 281] width 146 height 24
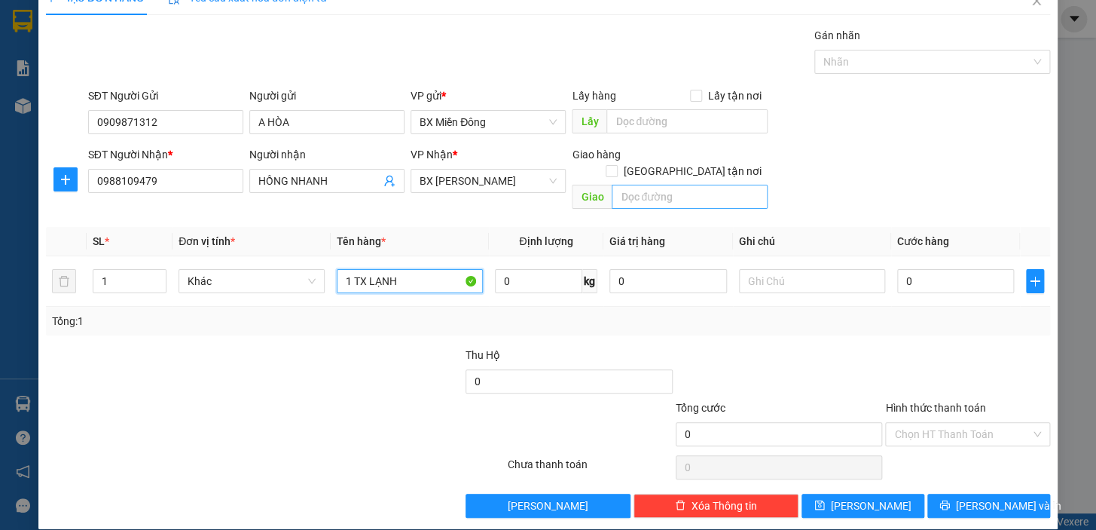
type input "1 TX LẠNH"
click at [675, 185] on input "text" at bounding box center [690, 197] width 156 height 24
type input "N"
type input "N3 CHƯ PA"
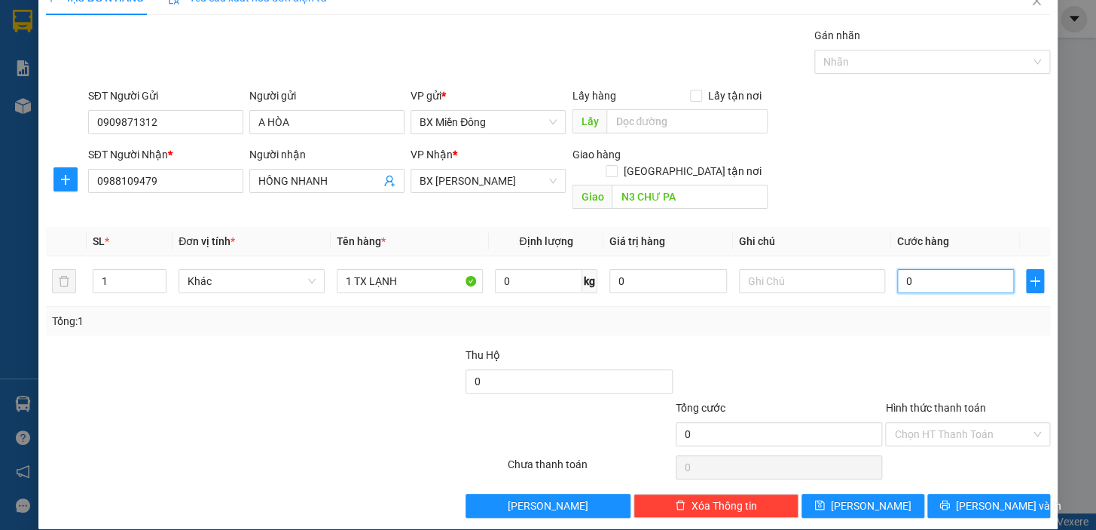
type input "5"
type input "50"
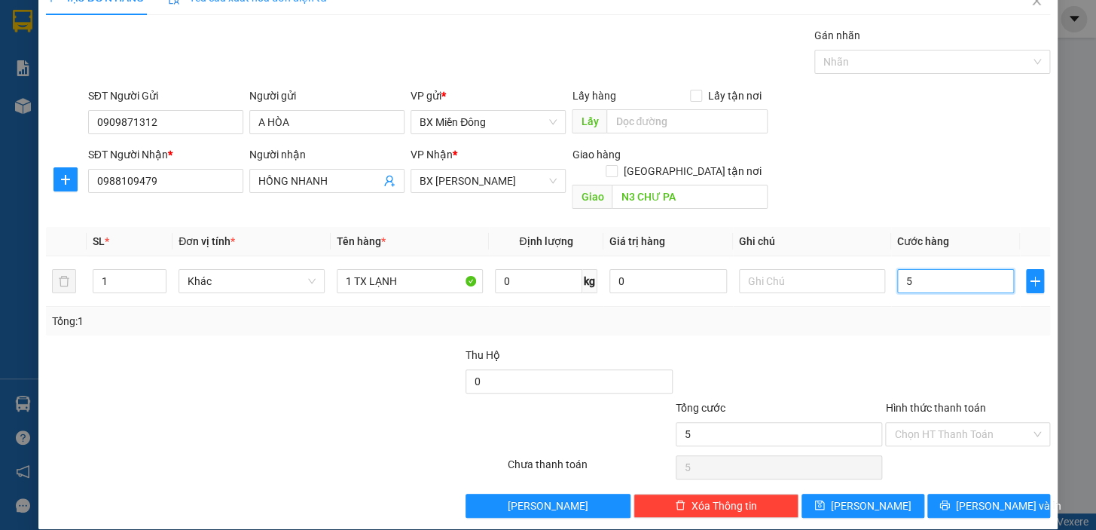
type input "50"
type input "50.000"
click at [942, 402] on label "Hình thức thanh toán" at bounding box center [935, 408] width 100 height 12
click at [942, 423] on input "Hình thức thanh toán" at bounding box center [962, 434] width 136 height 23
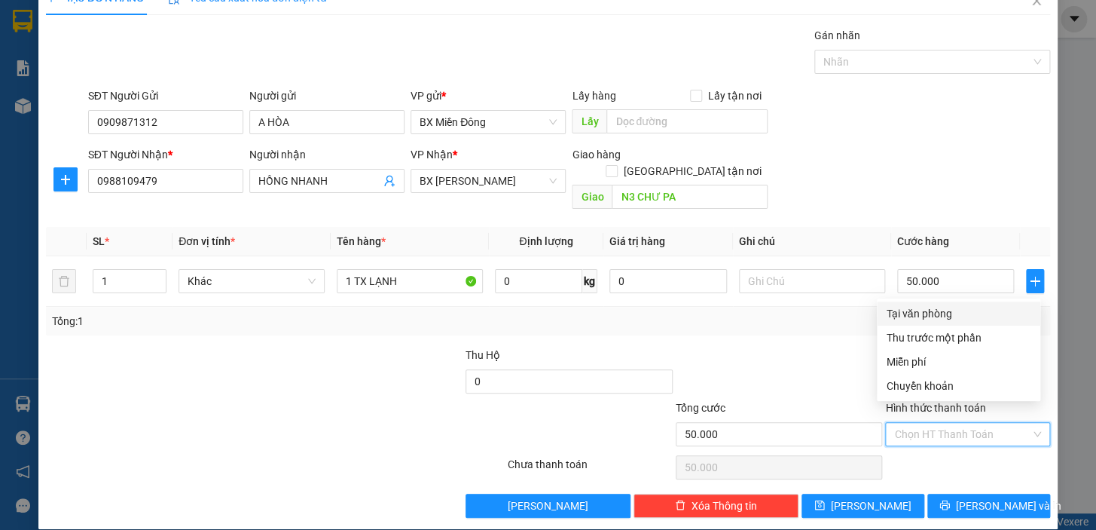
click at [931, 313] on div "Tại văn phòng" at bounding box center [958, 313] width 145 height 17
type input "0"
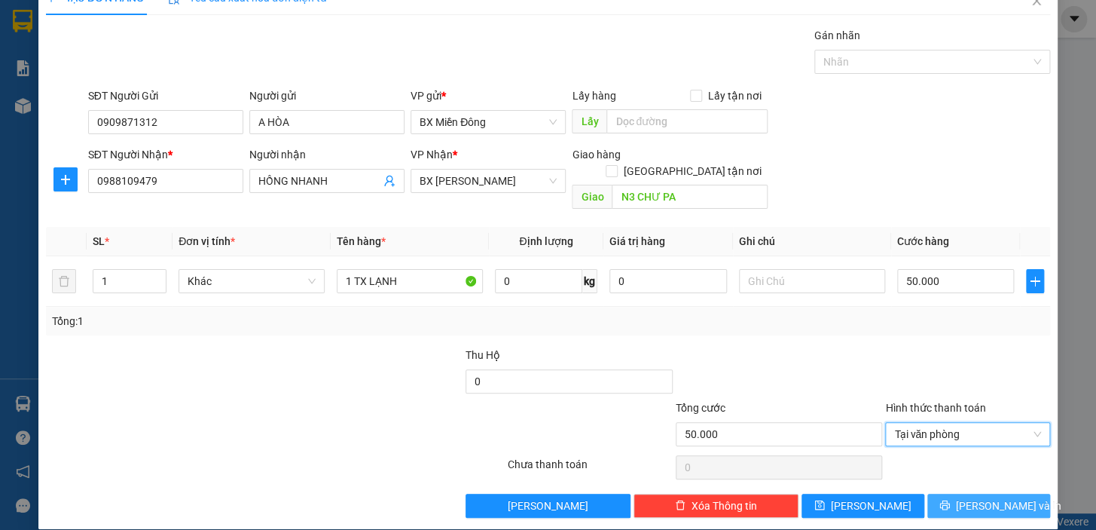
click at [966, 497] on span "[PERSON_NAME] và In" at bounding box center [1008, 505] width 105 height 17
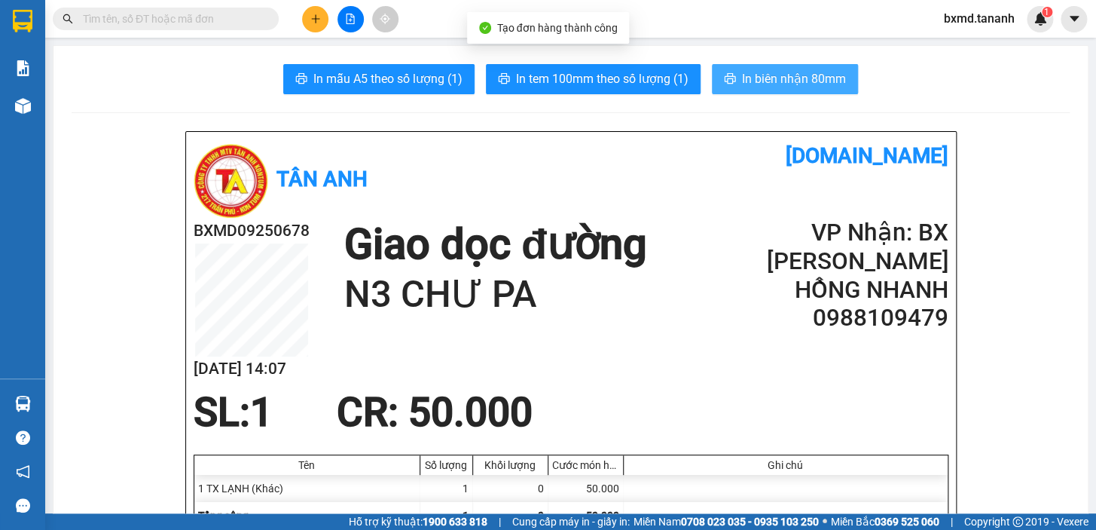
click at [758, 81] on span "In biên nhận 80mm" at bounding box center [794, 78] width 104 height 19
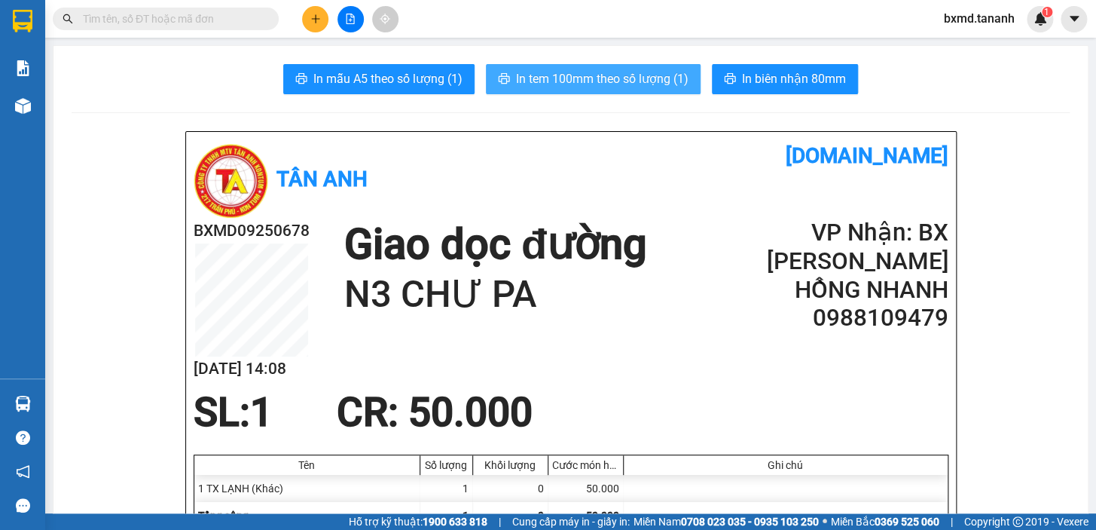
click at [561, 76] on span "In tem 100mm theo số lượng (1)" at bounding box center [602, 78] width 173 height 19
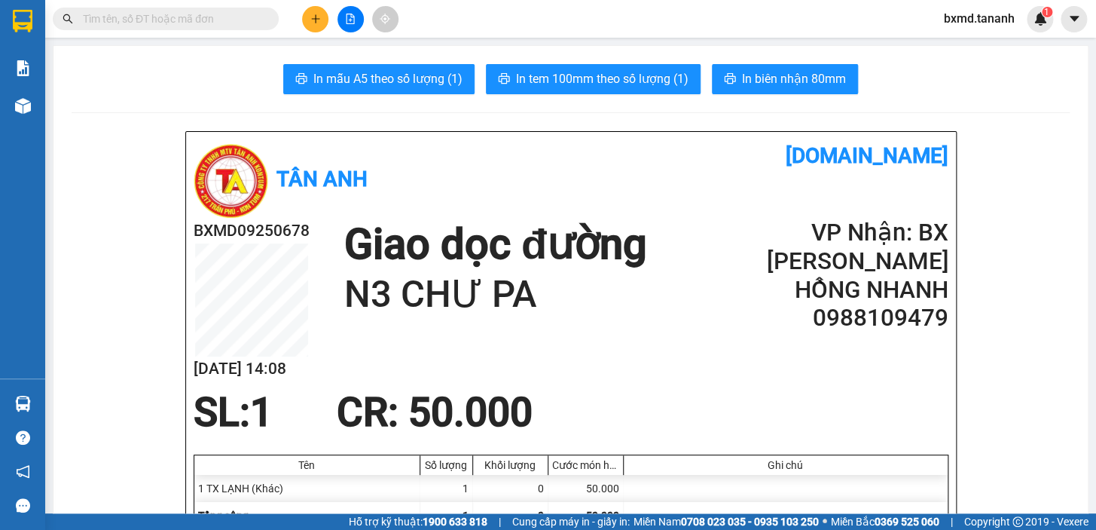
click at [310, 15] on icon "plus" at bounding box center [315, 19] width 11 height 11
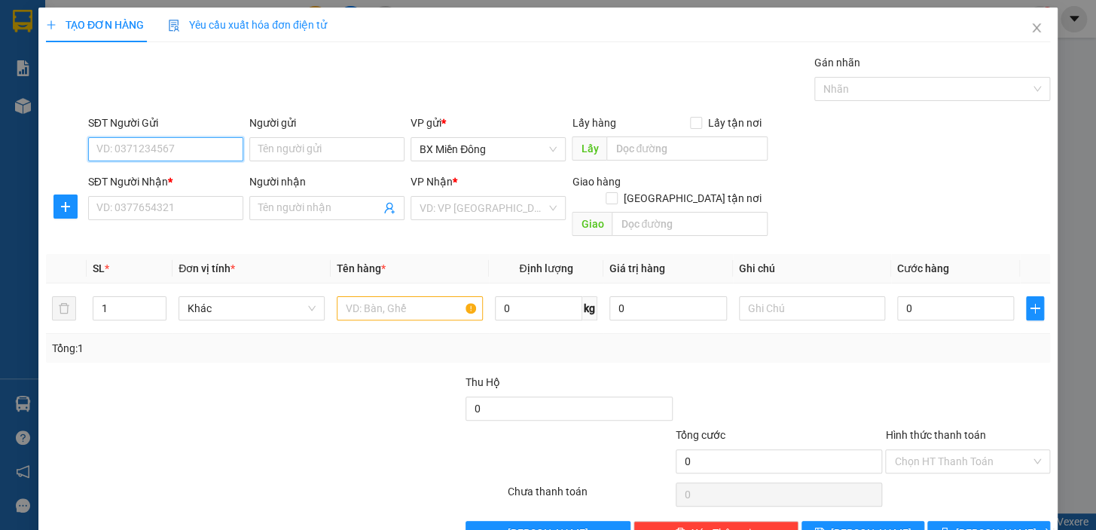
scroll to position [27, 0]
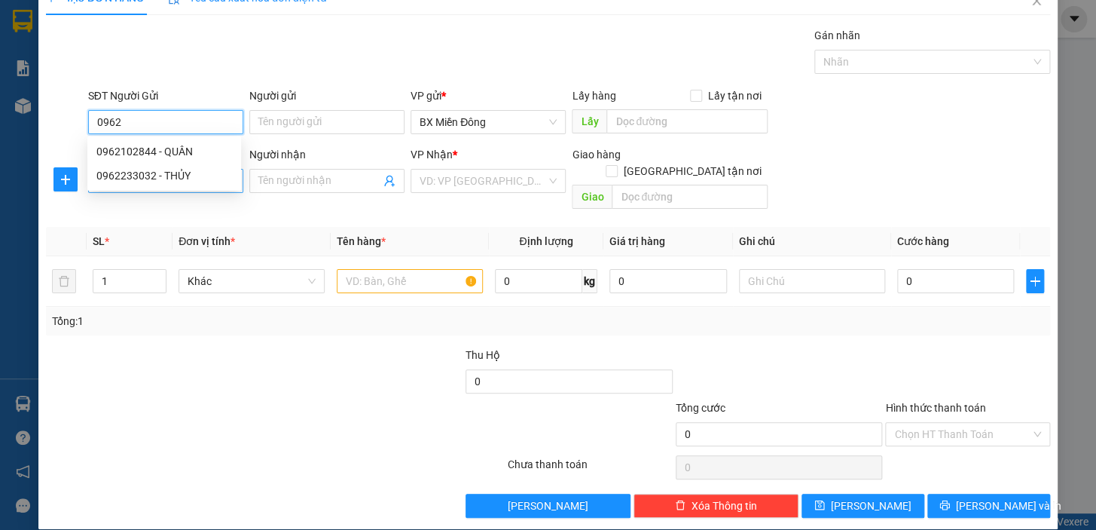
click at [231, 170] on div "0962233032 - THỦY" at bounding box center [164, 175] width 136 height 17
type input "0962233032"
type input "THỦY"
type input "0396758888"
type input "THÚY ĐỐNG ĐA"
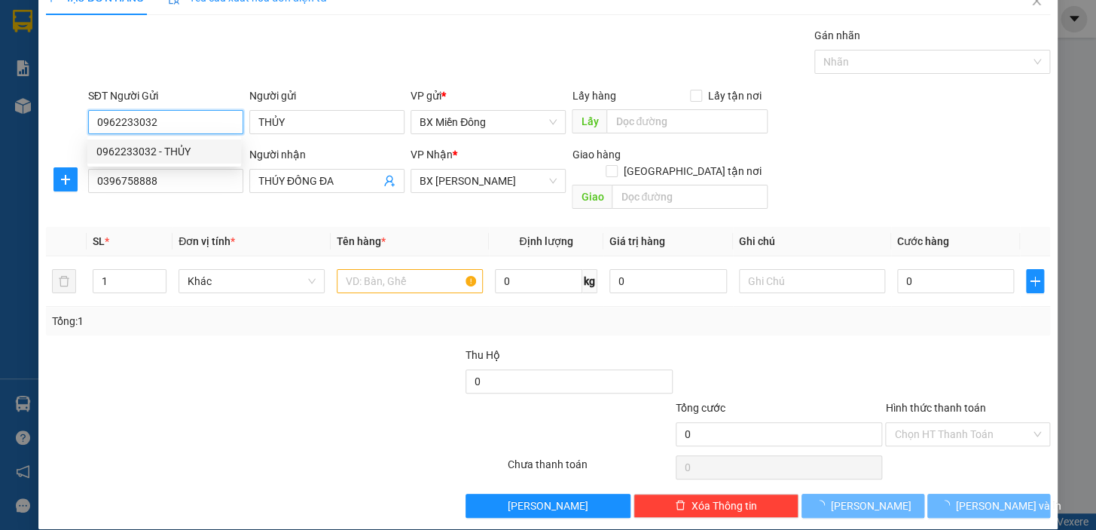
type input "40.000"
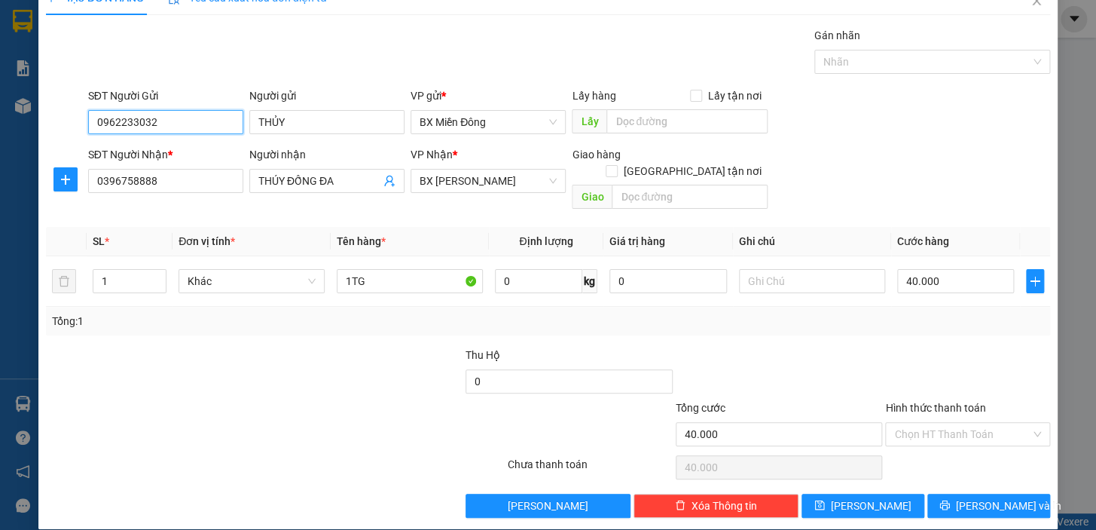
drag, startPoint x: 118, startPoint y: 128, endPoint x: 0, endPoint y: 128, distance: 117.5
click at [0, 128] on div "TẠO ĐƠN HÀNG Yêu cầu xuất hóa đơn điện tử Transit Pickup Surcharge Ids Transit …" at bounding box center [548, 265] width 1096 height 530
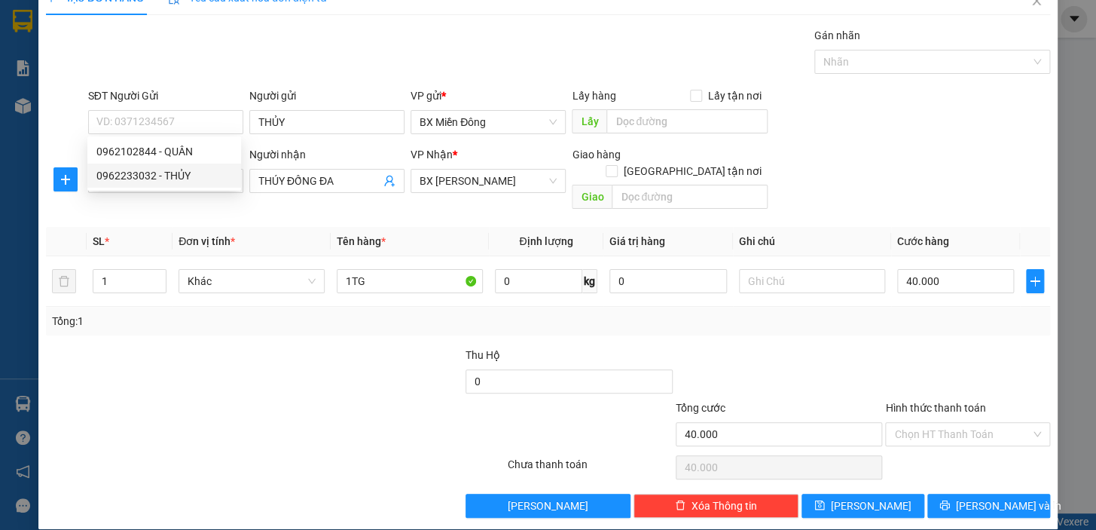
click at [220, 427] on div at bounding box center [191, 425] width 294 height 53
click at [188, 180] on input "0396758888" at bounding box center [165, 181] width 155 height 24
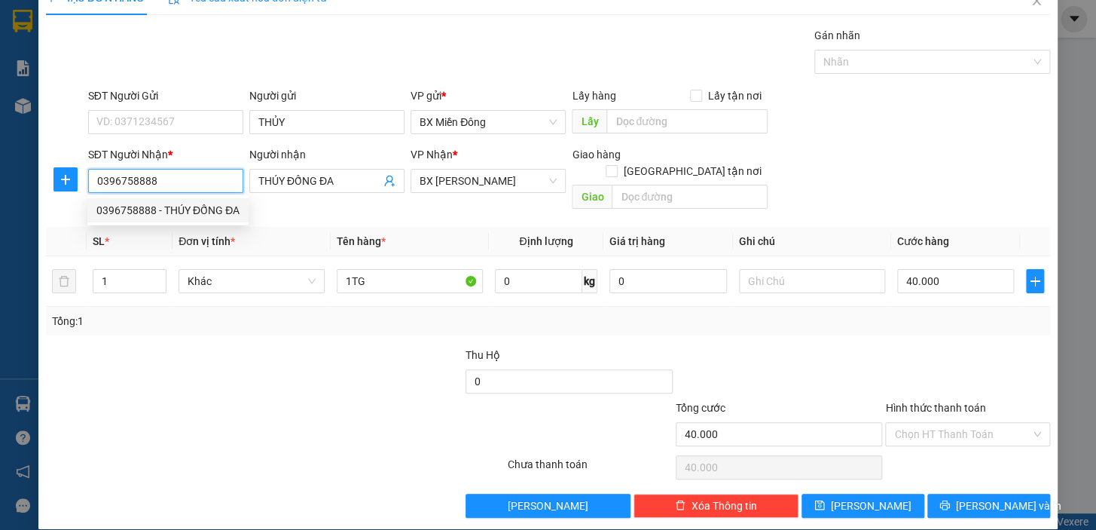
drag, startPoint x: 188, startPoint y: 179, endPoint x: 0, endPoint y: 180, distance: 187.6
click at [0, 180] on div "TẠO ĐƠN HÀNG Yêu cầu xuất hóa đơn điện tử Transit Pickup Surcharge Ids Transit …" at bounding box center [548, 265] width 1096 height 530
type input "0962708256"
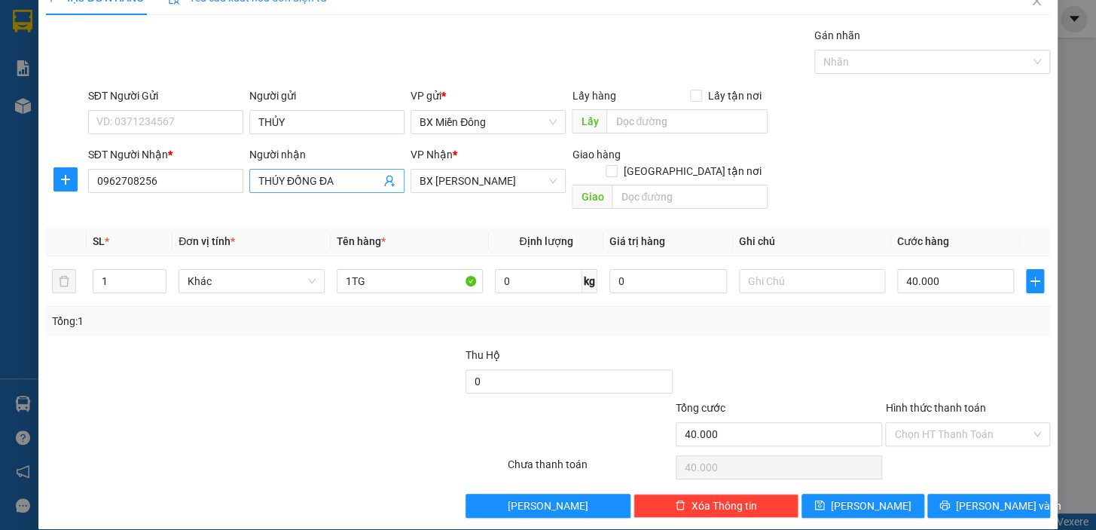
click at [338, 173] on input "THÚY ĐỐNG ĐA" at bounding box center [319, 181] width 122 height 17
type input "T"
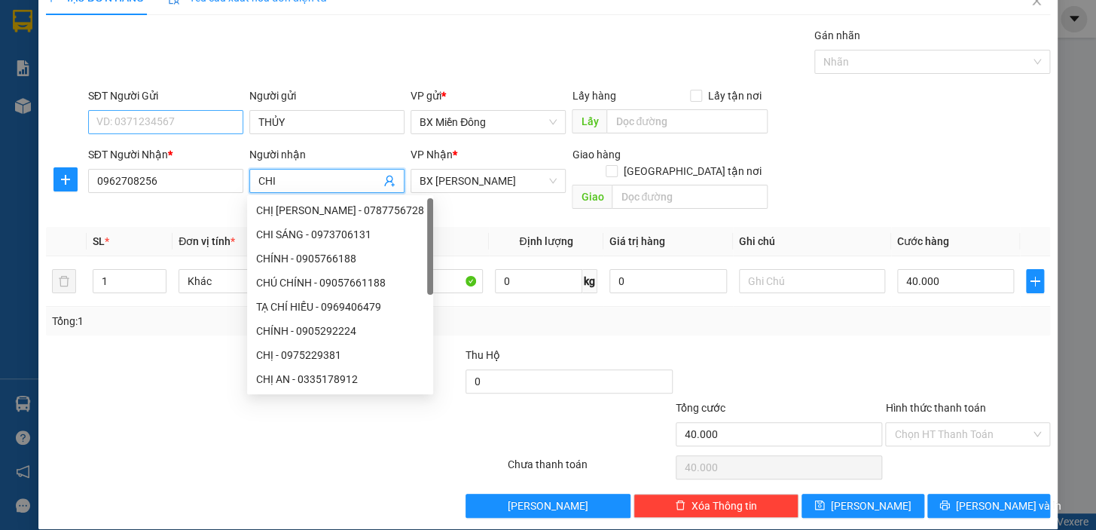
type input "CHI"
click at [212, 110] on input "SĐT Người Gửi" at bounding box center [165, 122] width 155 height 24
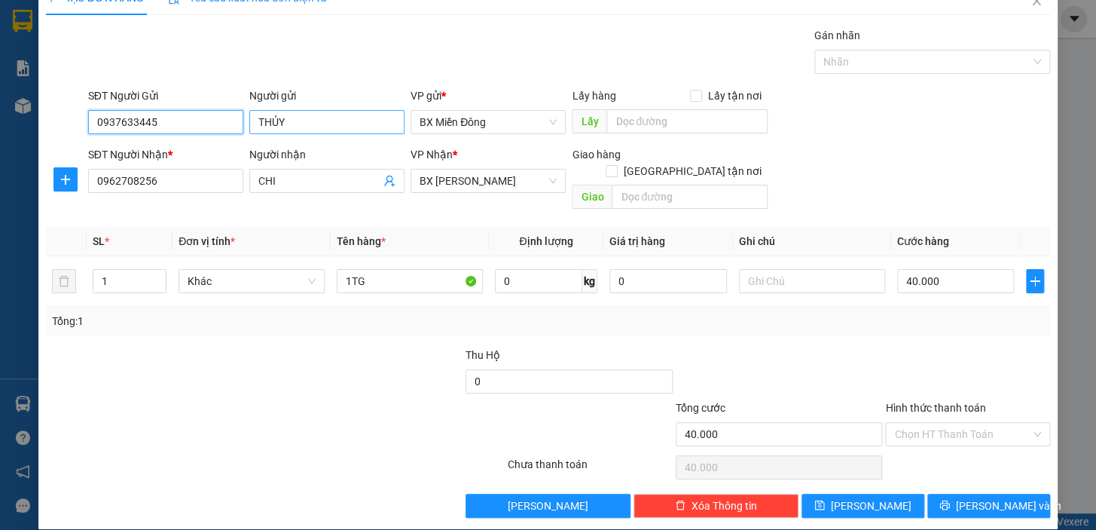
type input "0937633445"
drag, startPoint x: 286, startPoint y: 124, endPoint x: 47, endPoint y: 170, distance: 244.0
click at [54, 171] on form "SĐT Người Gửi 0937633445 Người gửi THỦY THỦY VP gửi * BX Miền Đông Lấy hàng Lấy…" at bounding box center [548, 151] width 1004 height 128
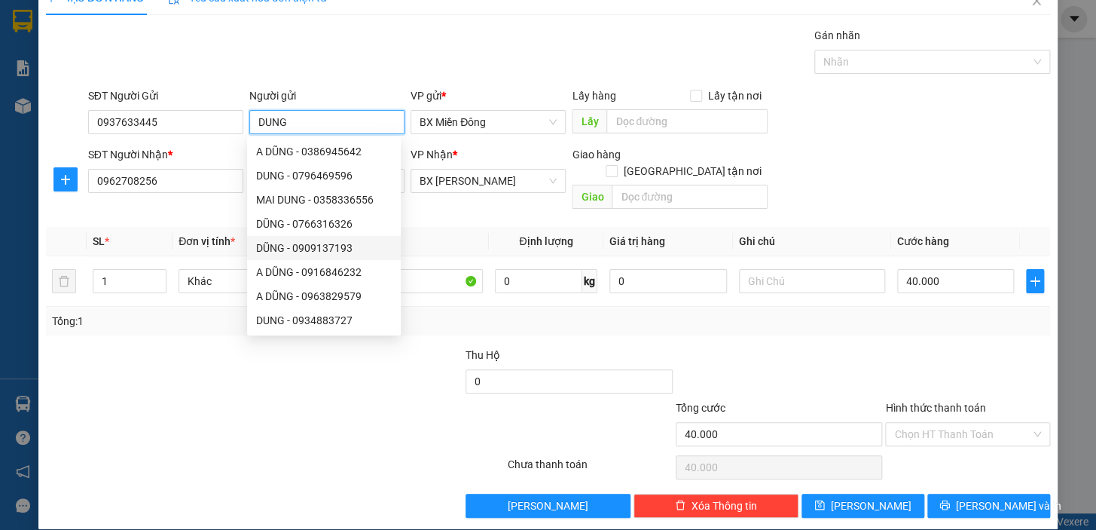
type input "DUNG"
click at [374, 429] on div at bounding box center [422, 425] width 168 height 53
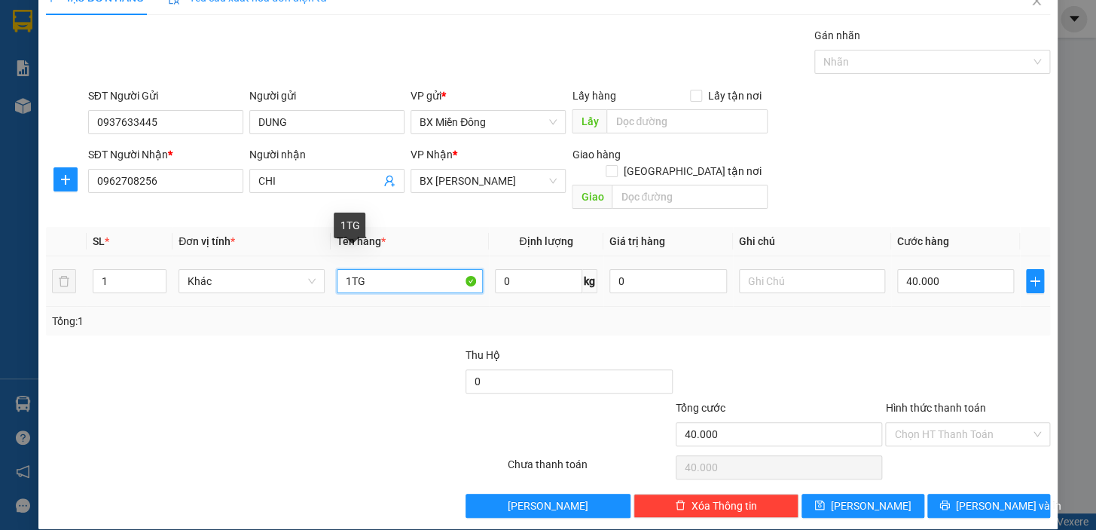
drag, startPoint x: 377, startPoint y: 266, endPoint x: 175, endPoint y: 280, distance: 202.4
click at [186, 283] on tr "1 Khác 1TG 0 kg 0 40.000" at bounding box center [548, 281] width 1004 height 50
type input "1 T SƠN"
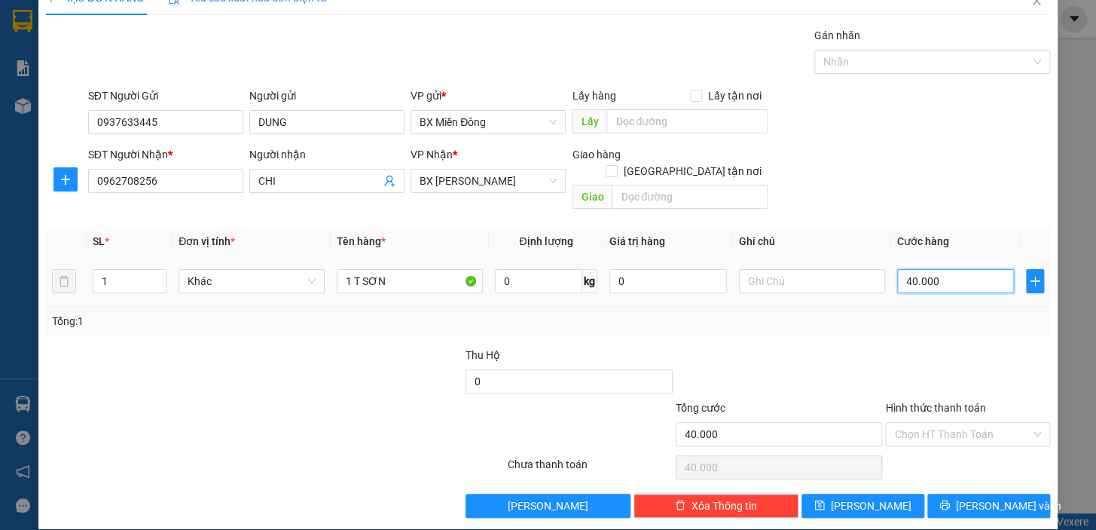
click at [942, 270] on input "40.000" at bounding box center [956, 281] width 118 height 24
type input "5"
type input "50"
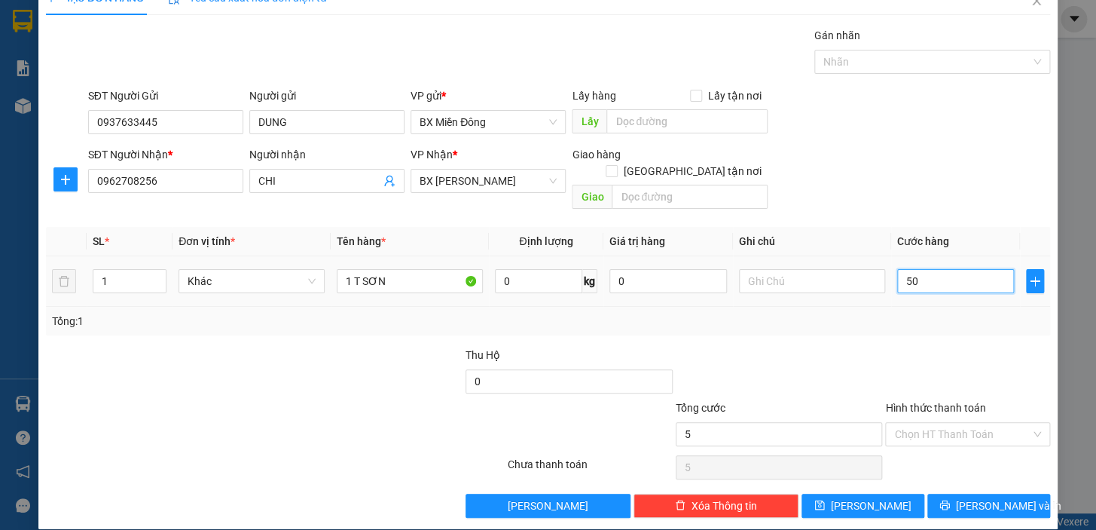
type input "50"
type input "50.000"
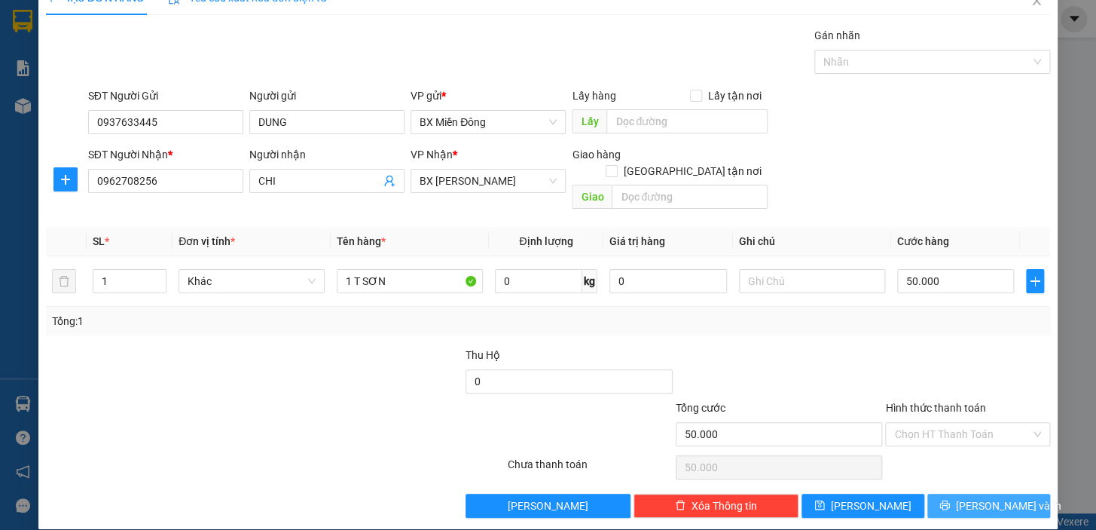
click at [996, 497] on span "[PERSON_NAME] và In" at bounding box center [1008, 505] width 105 height 17
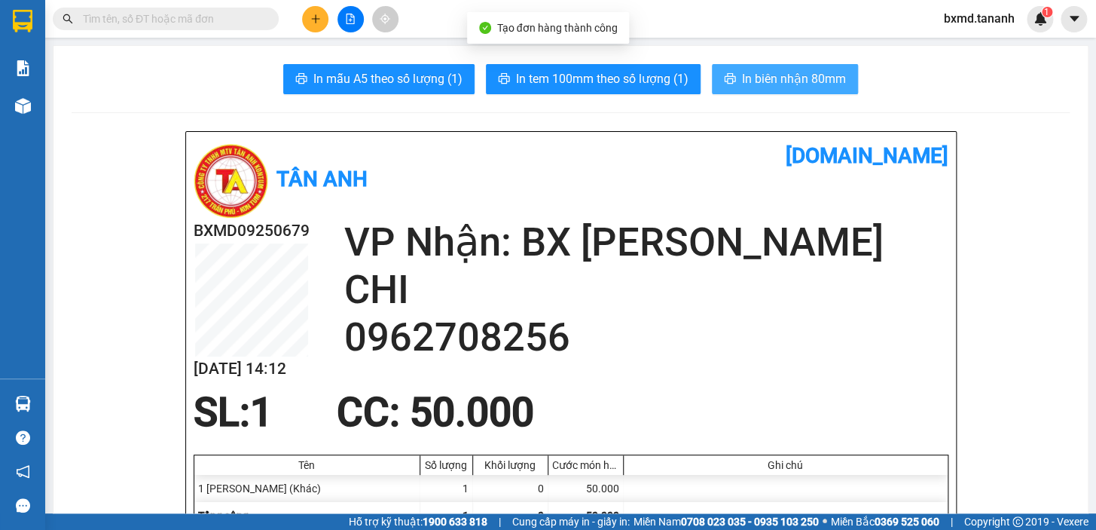
click at [781, 75] on span "In biên nhận 80mm" at bounding box center [794, 78] width 104 height 19
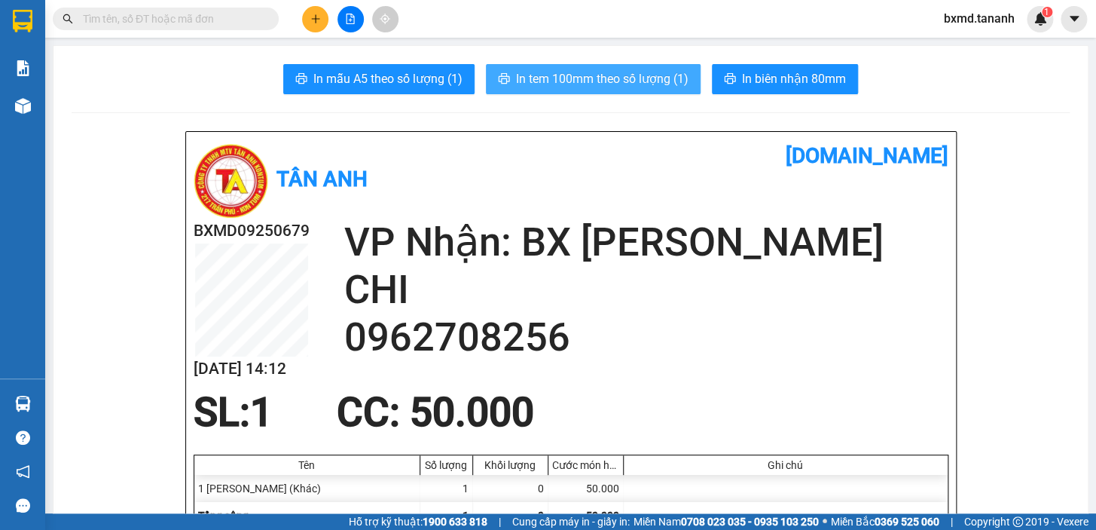
click at [589, 81] on span "In tem 100mm theo số lượng (1)" at bounding box center [602, 78] width 173 height 19
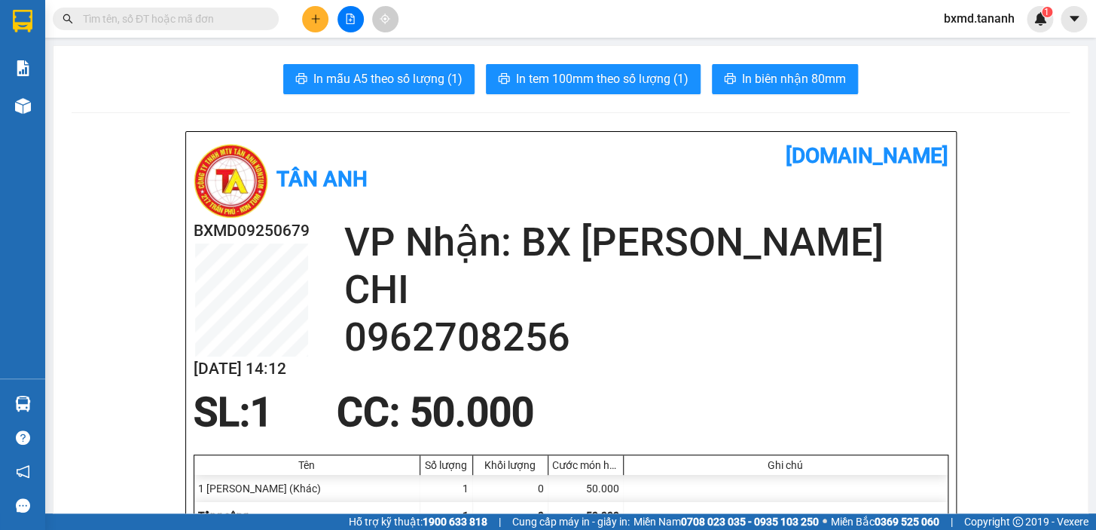
click at [319, 22] on icon "plus" at bounding box center [315, 19] width 11 height 11
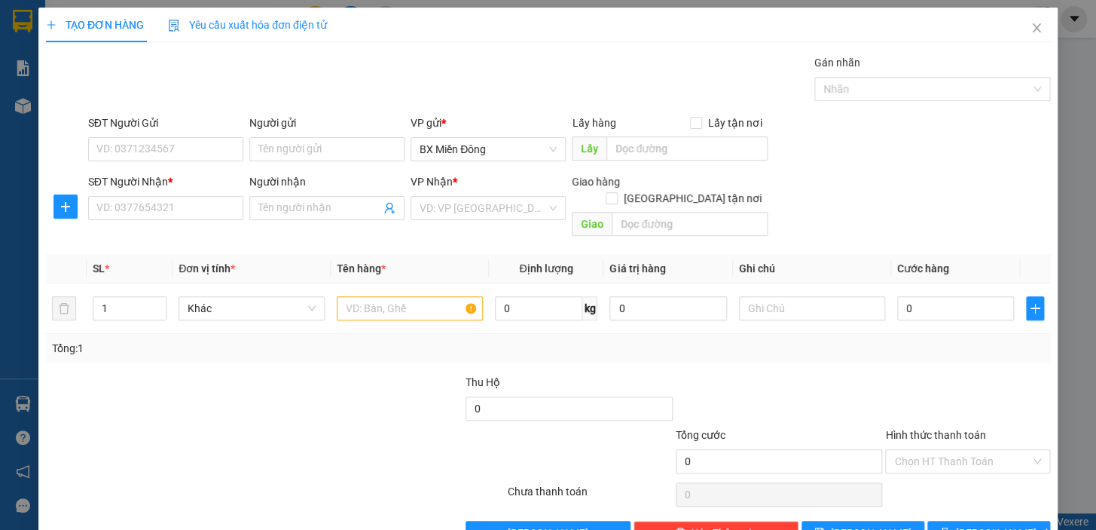
scroll to position [20, 0]
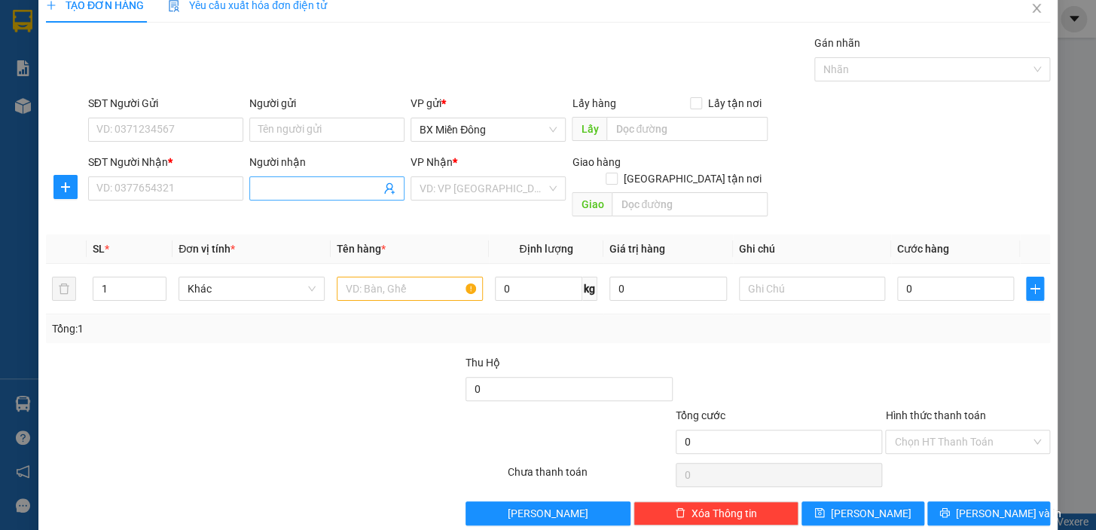
click at [329, 184] on input "Người nhận" at bounding box center [319, 188] width 122 height 17
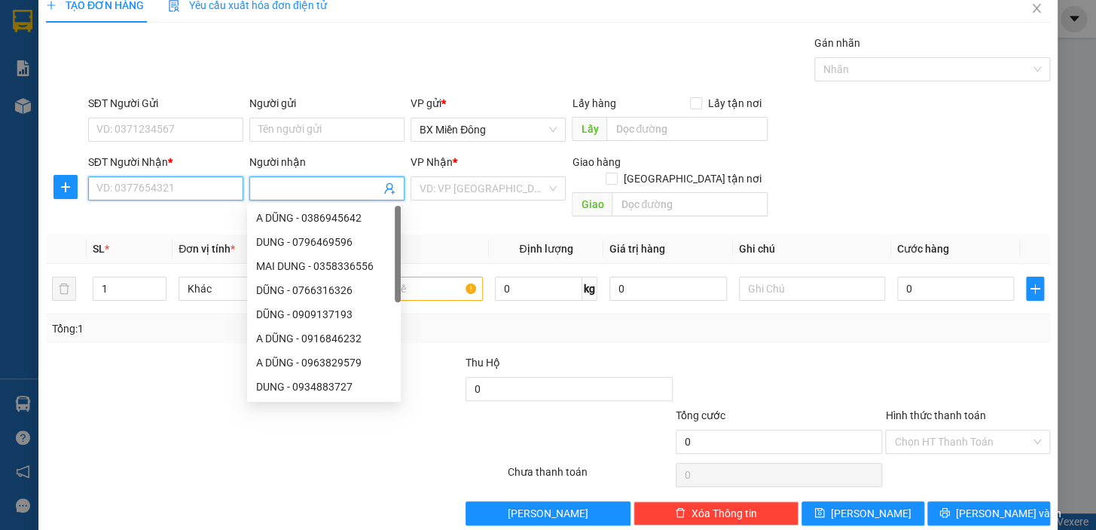
click at [137, 185] on input "SĐT Người Nhận *" at bounding box center [165, 188] width 155 height 24
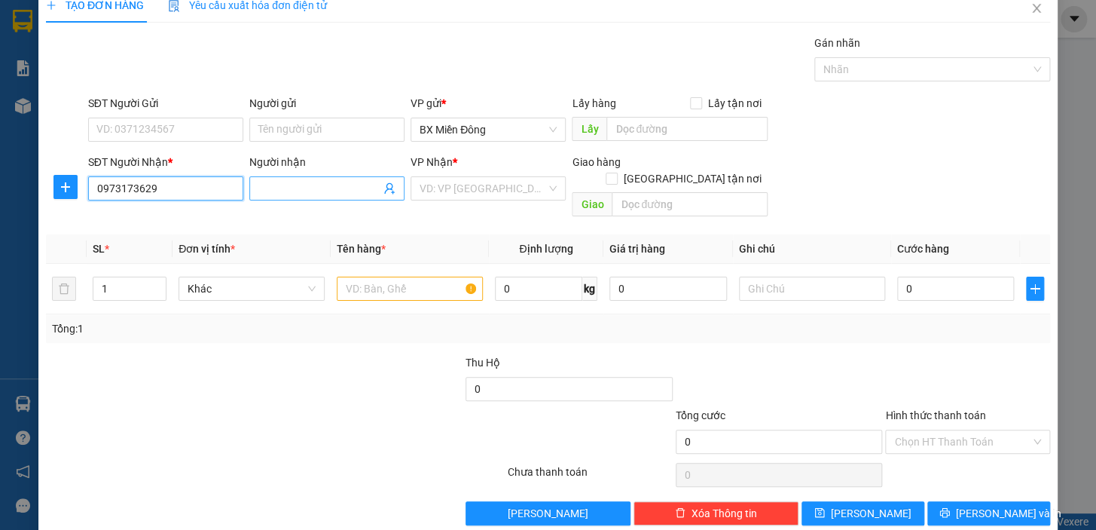
type input "0973173629"
click at [312, 187] on input "Người nhận" at bounding box center [319, 188] width 122 height 17
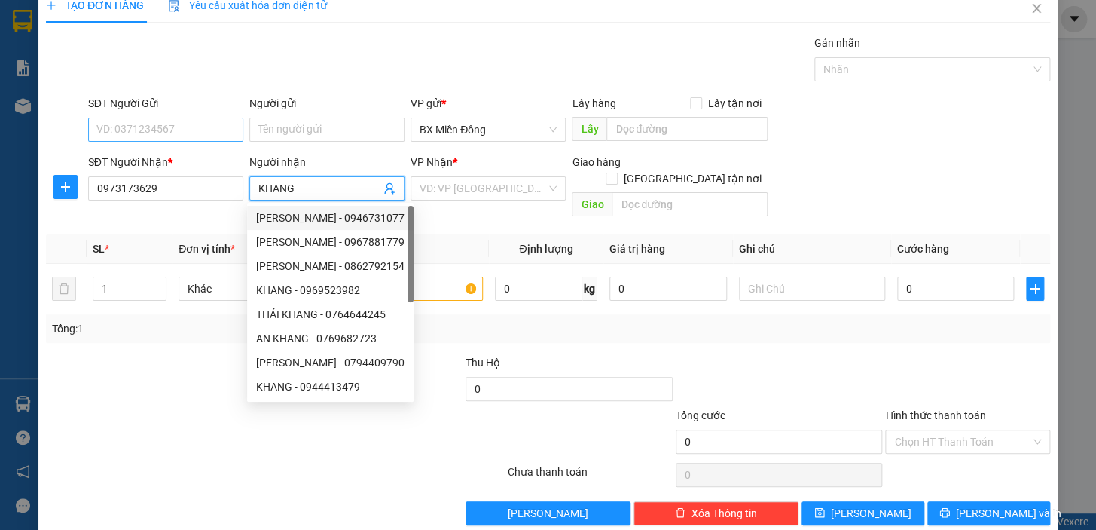
type input "KHANG"
click at [209, 131] on input "SĐT Người Gửi" at bounding box center [165, 130] width 155 height 24
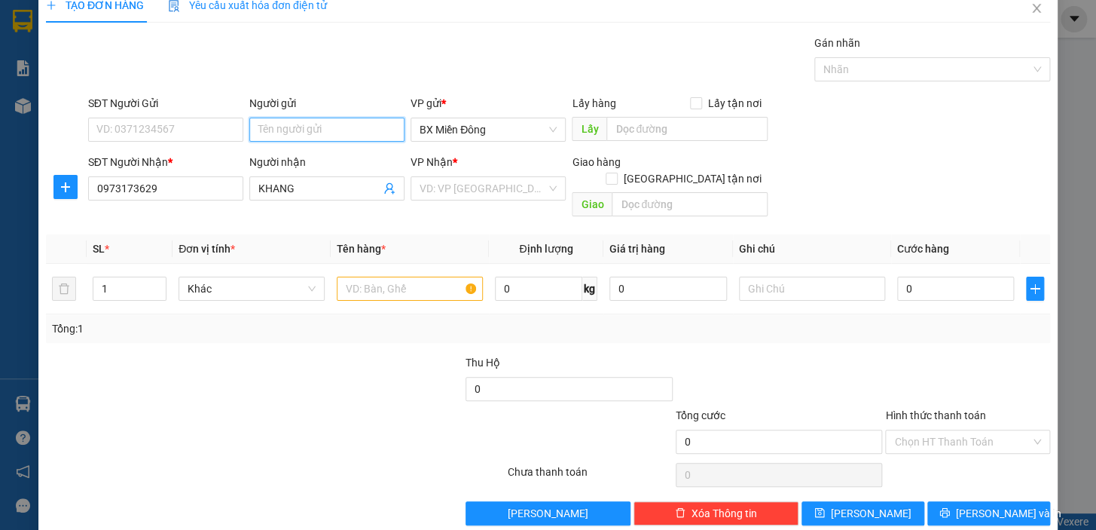
click at [296, 125] on input "Người gửi" at bounding box center [326, 130] width 155 height 24
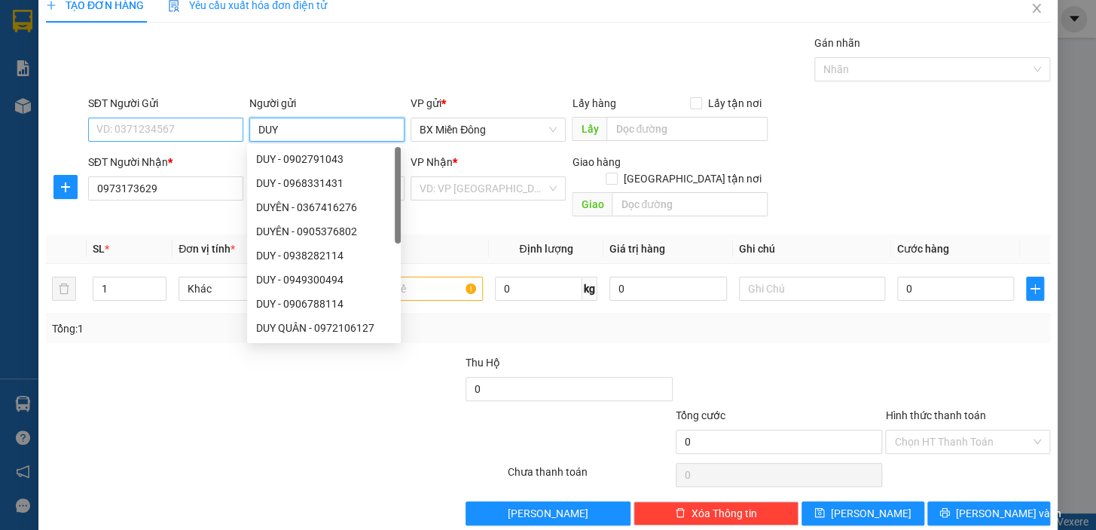
type input "DUY"
click at [182, 136] on input "SĐT Người Gửi" at bounding box center [165, 130] width 155 height 24
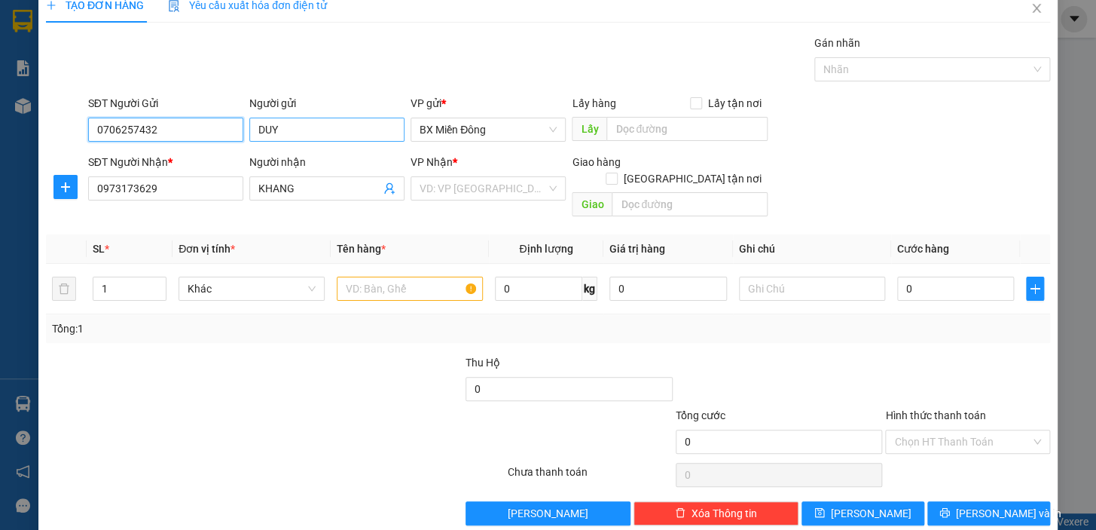
type input "0706257432"
drag, startPoint x: 300, startPoint y: 133, endPoint x: 0, endPoint y: 152, distance: 300.5
click at [0, 152] on div "TẠO ĐƠN HÀNG Yêu cầu xuất hóa đơn điện tử Transit Pickup Surcharge Ids Transit …" at bounding box center [548, 265] width 1096 height 530
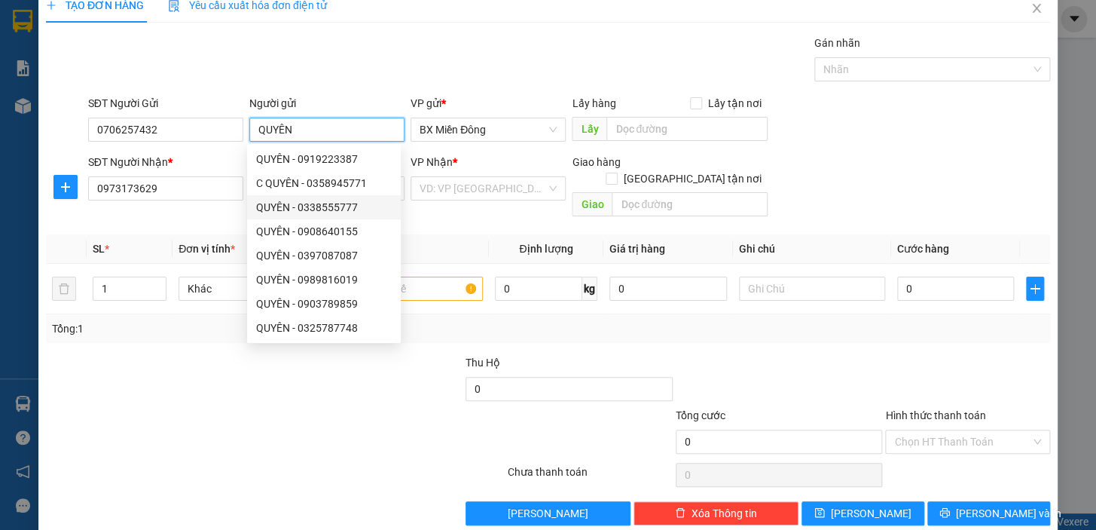
drag, startPoint x: 272, startPoint y: 129, endPoint x: 225, endPoint y: 141, distance: 48.2
click at [225, 141] on div "SĐT Người Gửi 0706257432 Người gửi QUYÊN VP gửi * BX Miền Đông Lấy hàng Lấy tận…" at bounding box center [569, 121] width 968 height 53
drag, startPoint x: 308, startPoint y: 138, endPoint x: 0, endPoint y: 154, distance: 308.6
click at [0, 151] on div "TẠO ĐƠN HÀNG Yêu cầu xuất hóa đơn điện tử Transit Pickup Surcharge Ids Transit …" at bounding box center [548, 265] width 1096 height 530
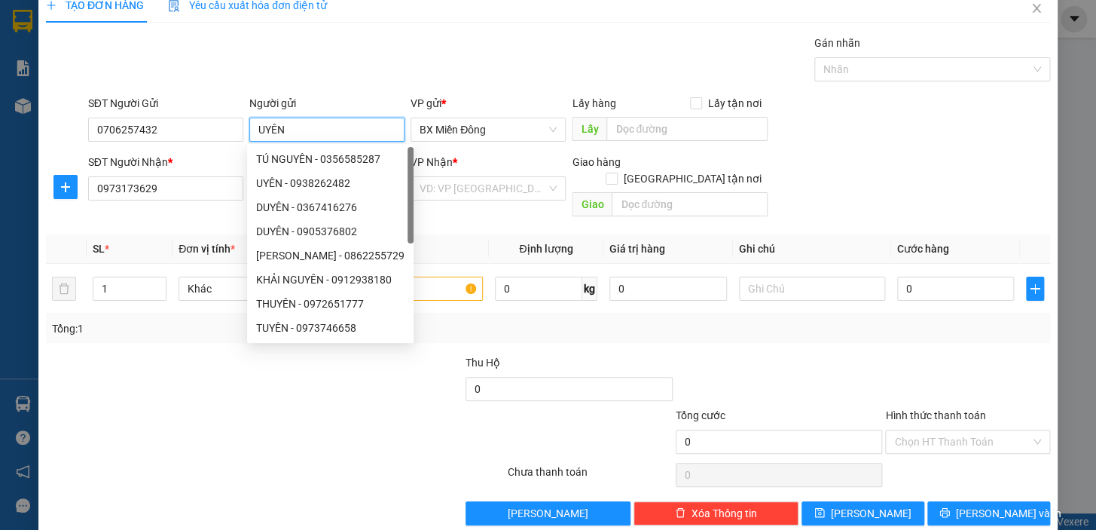
type input "UYÊN"
click at [282, 433] on div at bounding box center [191, 433] width 294 height 53
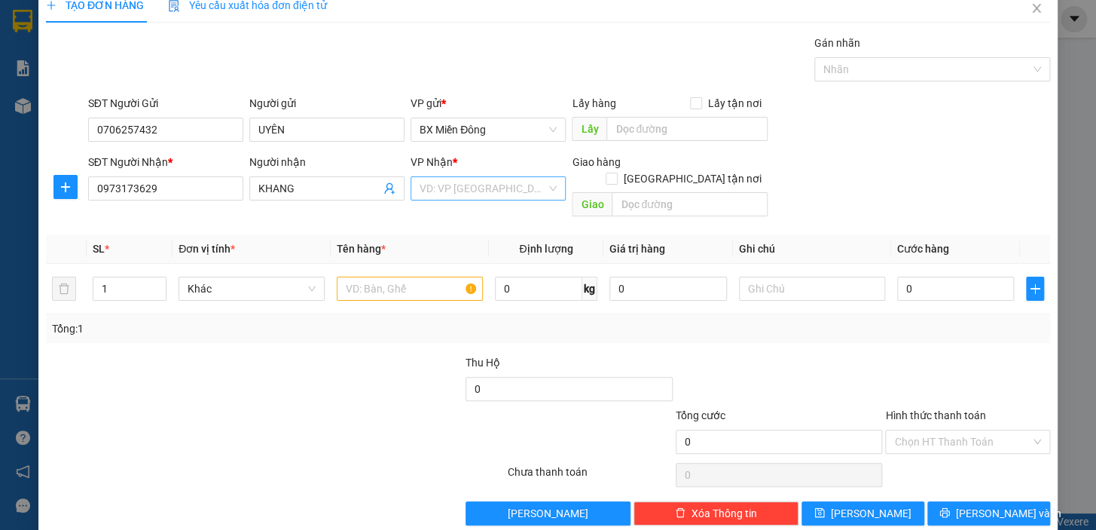
click at [527, 183] on input "search" at bounding box center [483, 188] width 127 height 23
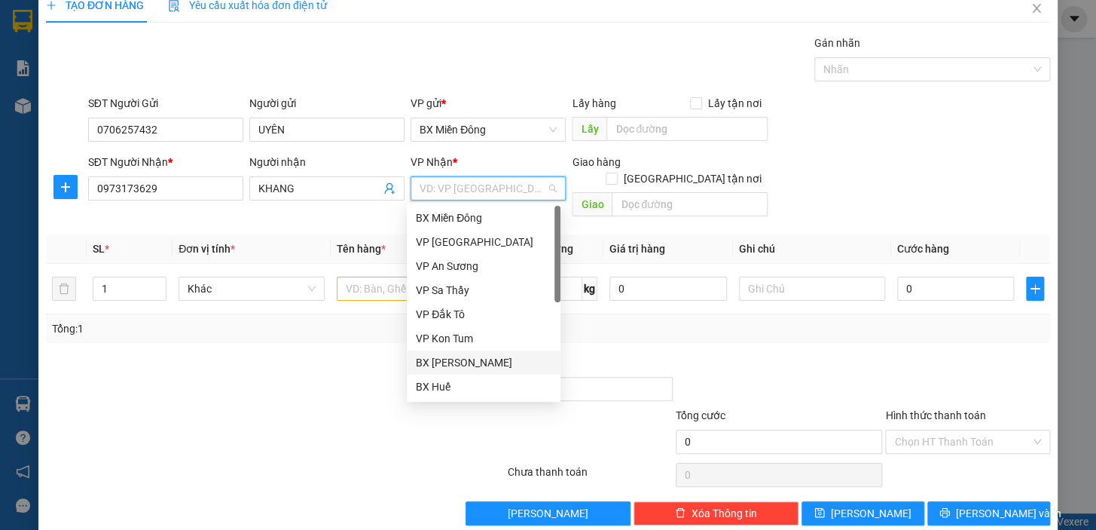
click at [512, 361] on div "BX [PERSON_NAME]" at bounding box center [484, 362] width 136 height 17
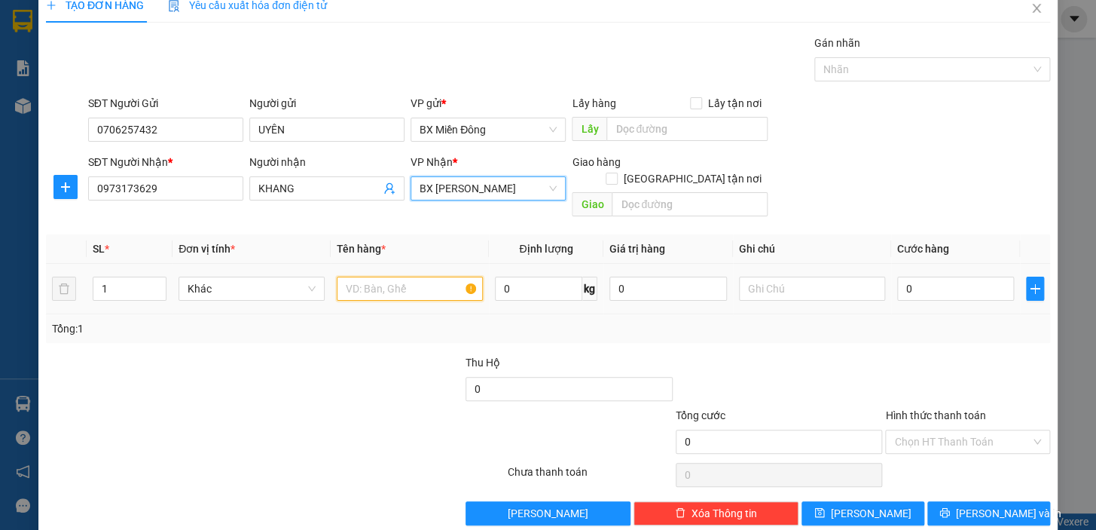
drag, startPoint x: 398, startPoint y: 273, endPoint x: 402, endPoint y: 266, distance: 7.8
click at [398, 277] on input "text" at bounding box center [410, 289] width 146 height 24
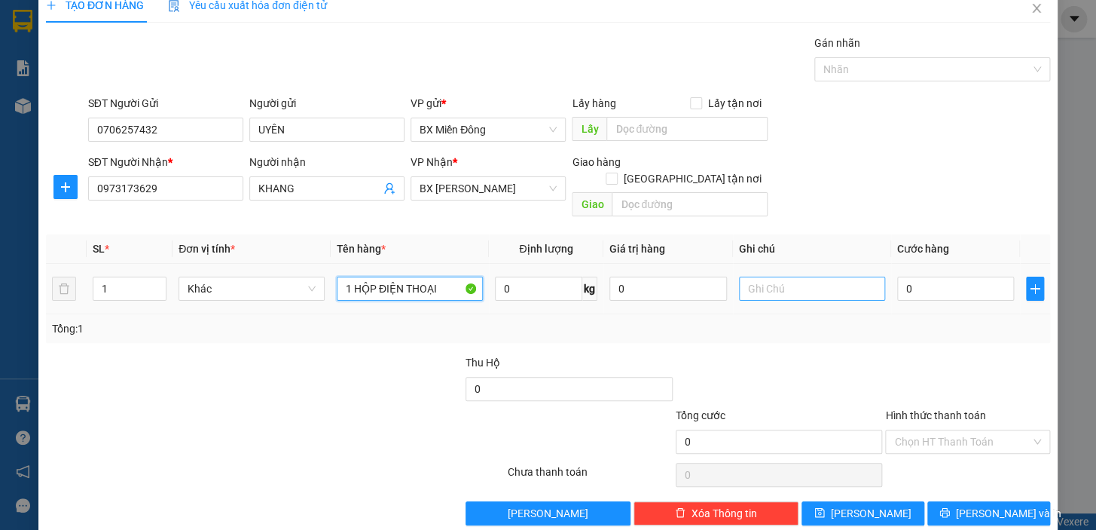
type input "1 HỘP ĐIỆN THOẠI"
click at [765, 277] on input "text" at bounding box center [812, 289] width 146 height 24
type input "TRỊ GIÁ 4000K"
click at [934, 277] on input "0" at bounding box center [956, 289] width 118 height 24
type input "5"
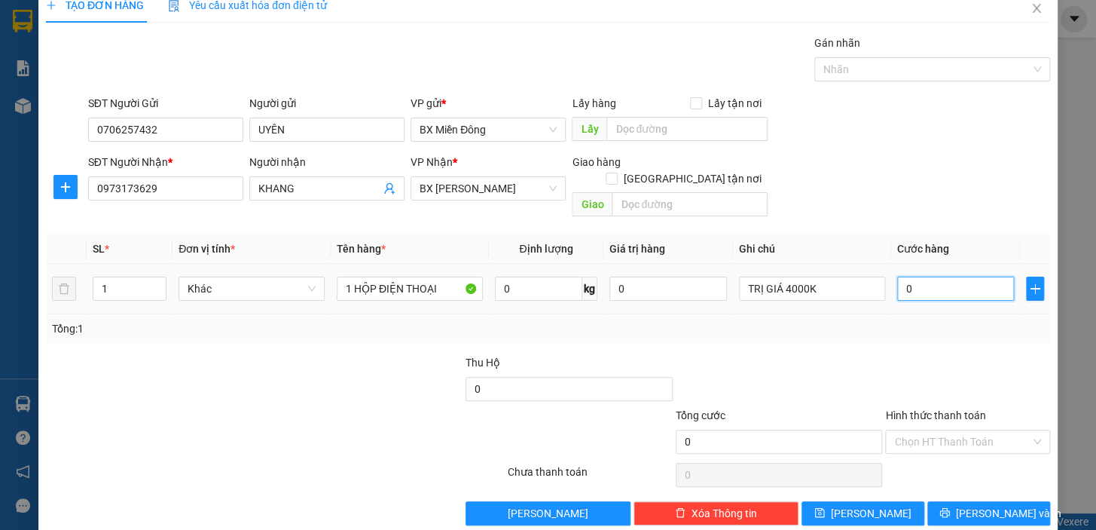
type input "5"
type input "50"
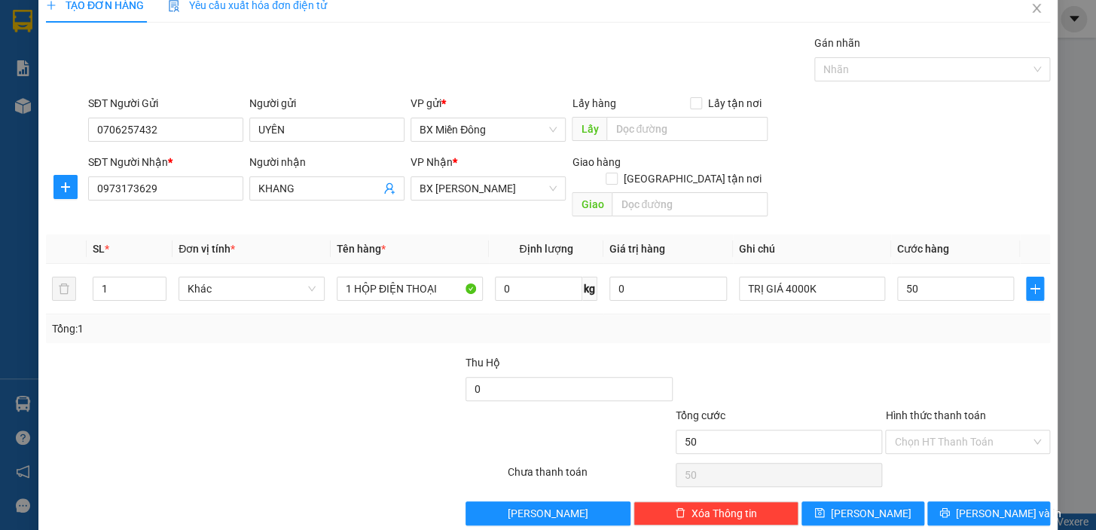
type input "50.000"
click at [925, 409] on label "Hình thức thanh toán" at bounding box center [935, 415] width 100 height 12
click at [925, 430] on input "Hình thức thanh toán" at bounding box center [962, 441] width 136 height 23
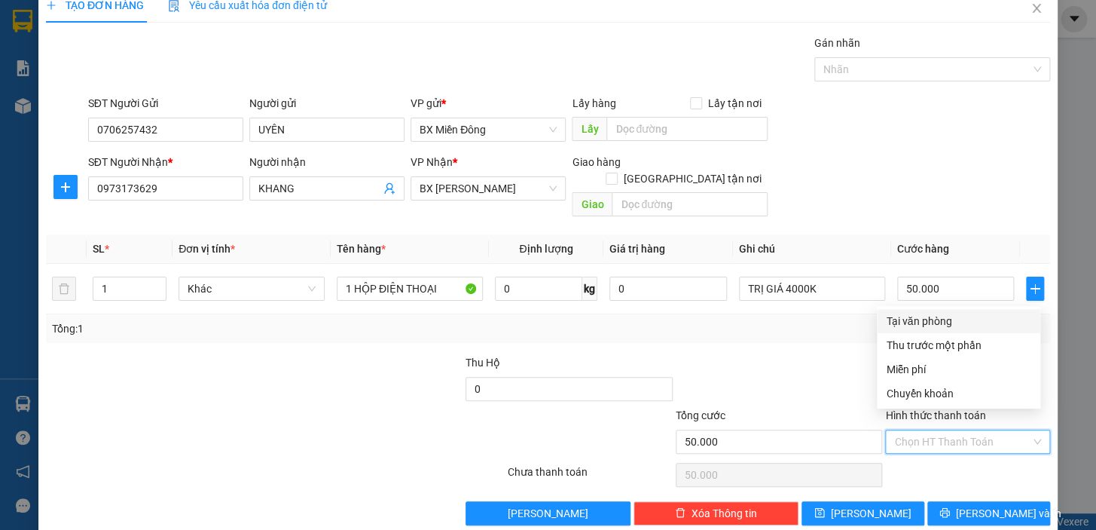
click at [922, 320] on div "Tại văn phòng" at bounding box center [958, 321] width 145 height 17
type input "0"
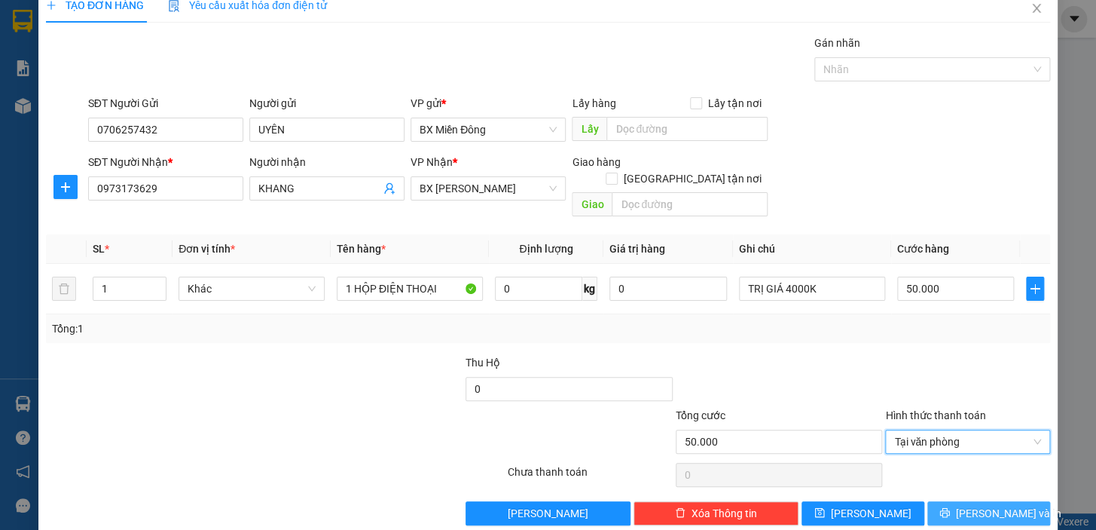
drag, startPoint x: 973, startPoint y: 496, endPoint x: 1022, endPoint y: 527, distance: 58.9
click at [974, 505] on span "[PERSON_NAME] và In" at bounding box center [1008, 513] width 105 height 17
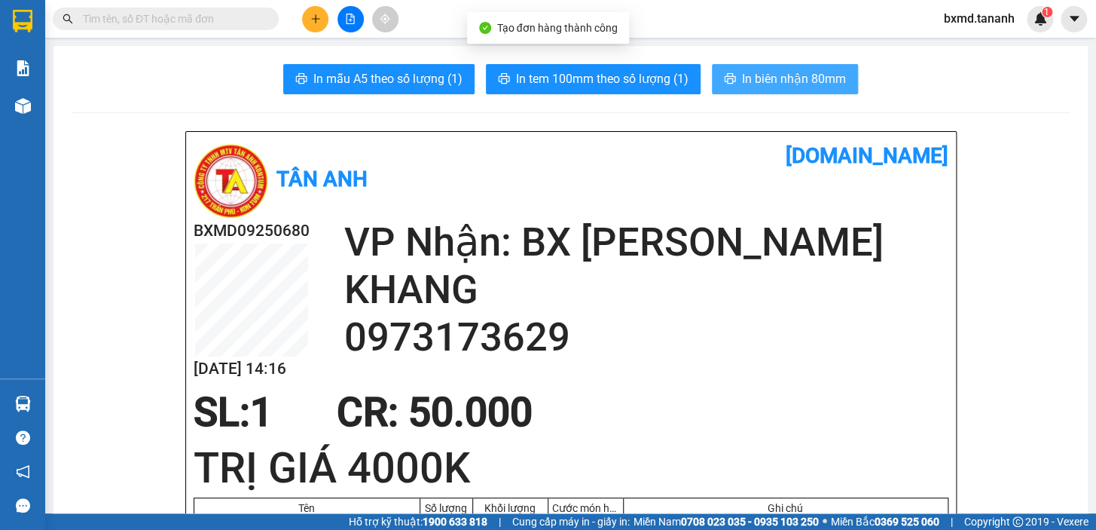
click at [768, 74] on span "In biên nhận 80mm" at bounding box center [794, 78] width 104 height 19
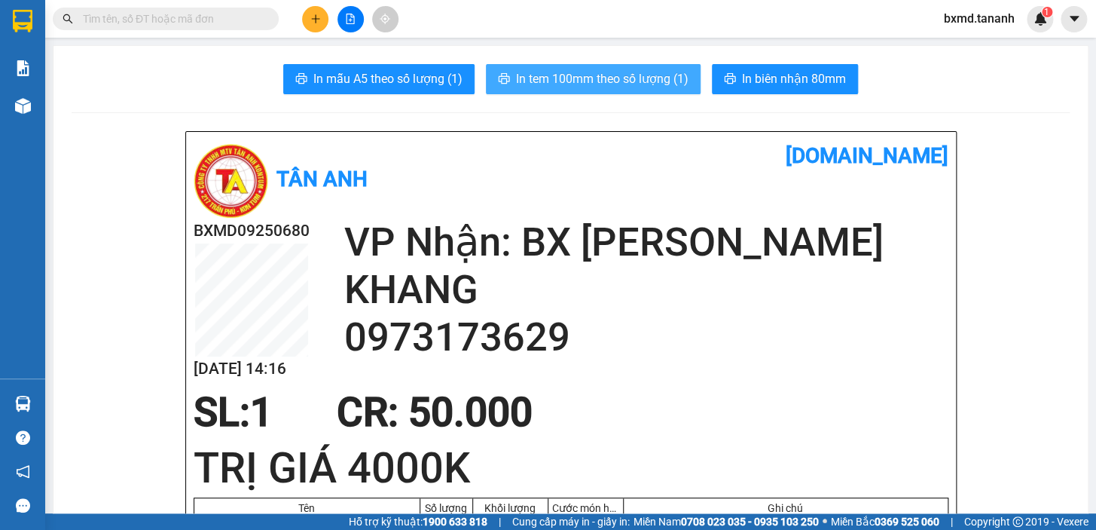
click at [591, 83] on span "In tem 100mm theo số lượng (1)" at bounding box center [602, 78] width 173 height 19
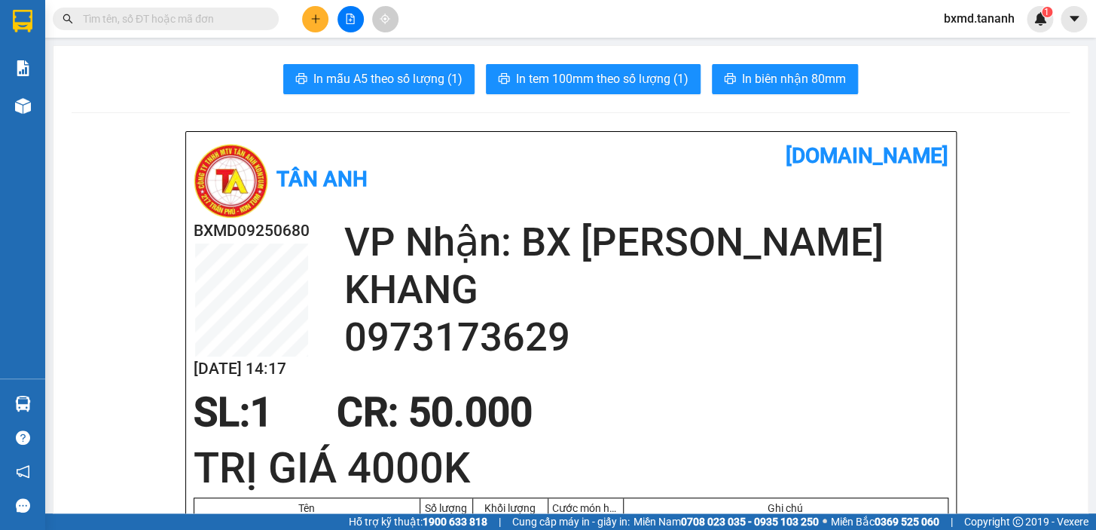
click at [317, 29] on button at bounding box center [315, 19] width 26 height 26
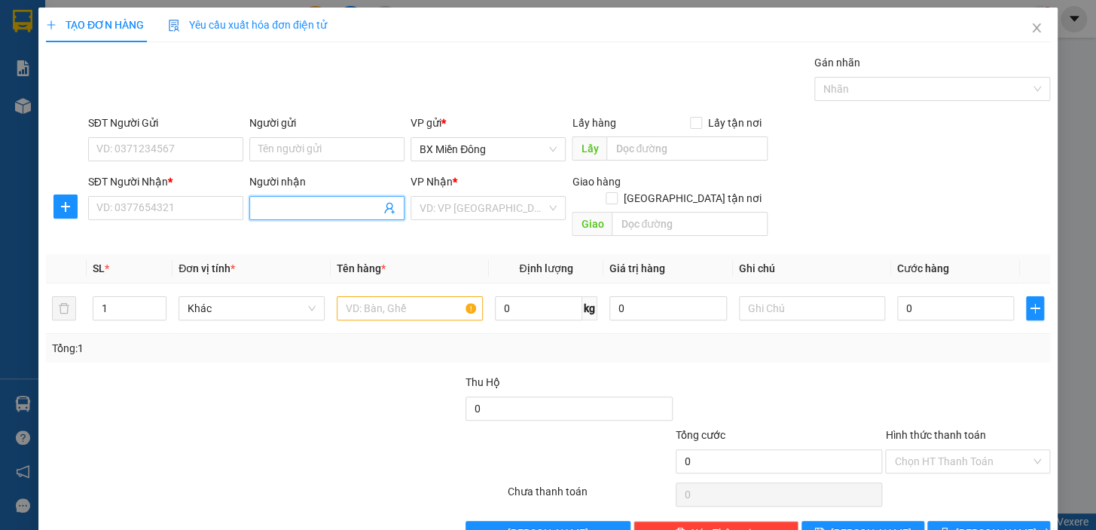
click at [298, 212] on input "Người nhận" at bounding box center [319, 208] width 122 height 17
type input "BÍNH"
click at [154, 213] on input "SĐT Người Nhận *" at bounding box center [165, 208] width 155 height 24
type input "0346491139"
click at [176, 145] on input "SĐT Người Gửi" at bounding box center [165, 149] width 155 height 24
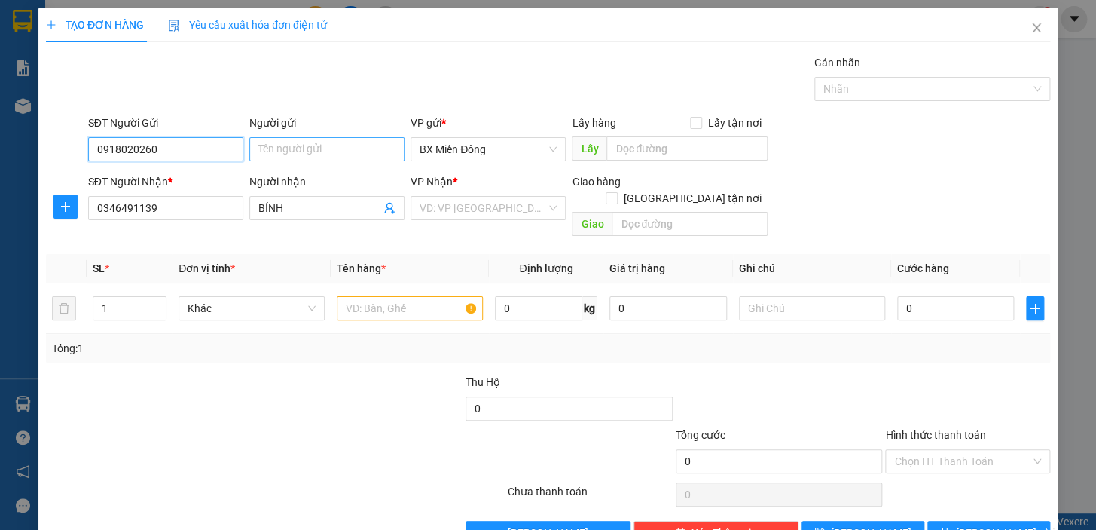
type input "0918020260"
click at [254, 142] on input "Người gửi" at bounding box center [326, 149] width 155 height 24
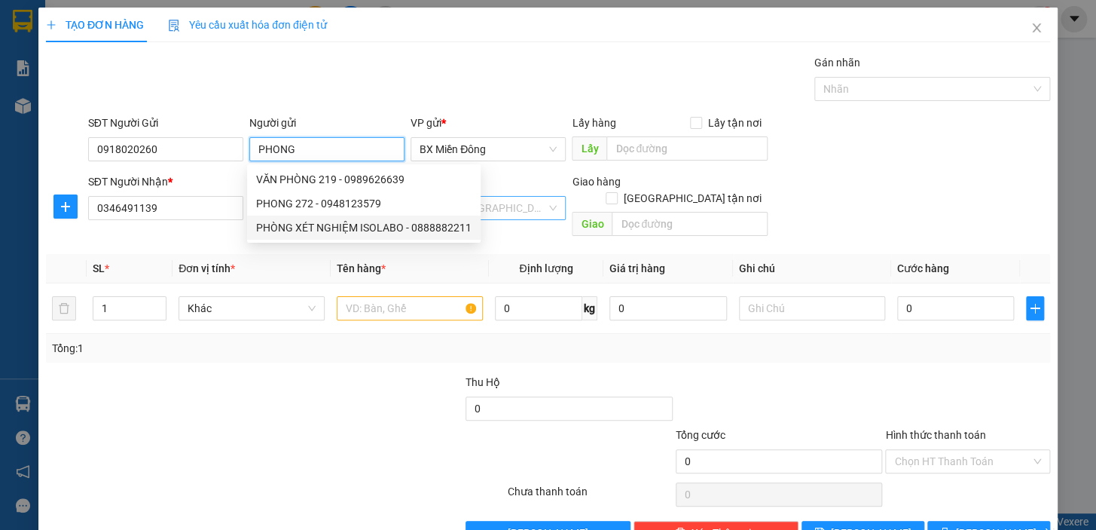
type input "PHONG"
click at [536, 218] on input "search" at bounding box center [483, 208] width 127 height 23
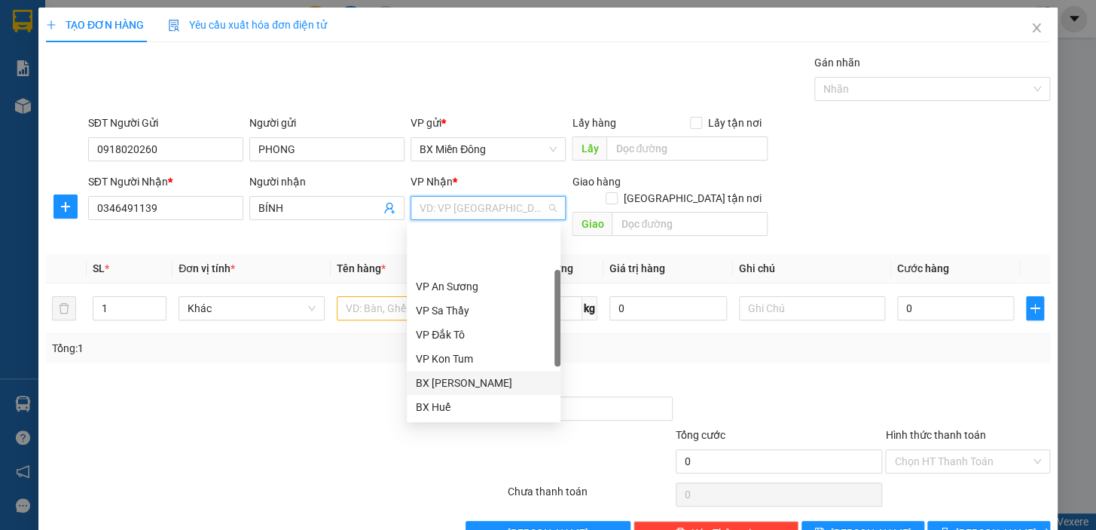
scroll to position [168, 0]
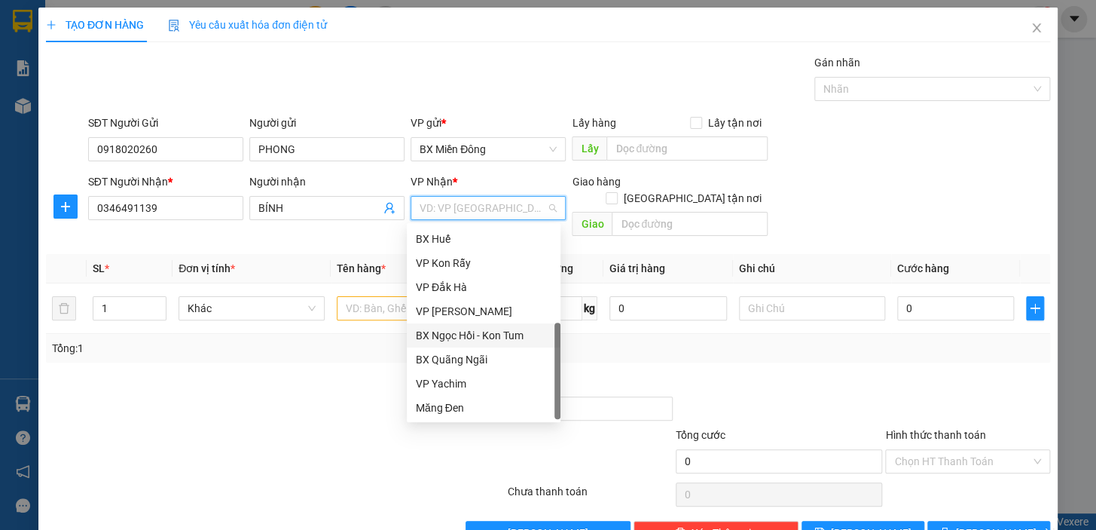
click at [490, 339] on div "BX Ngọc Hồi - Kon Tum" at bounding box center [484, 335] width 136 height 17
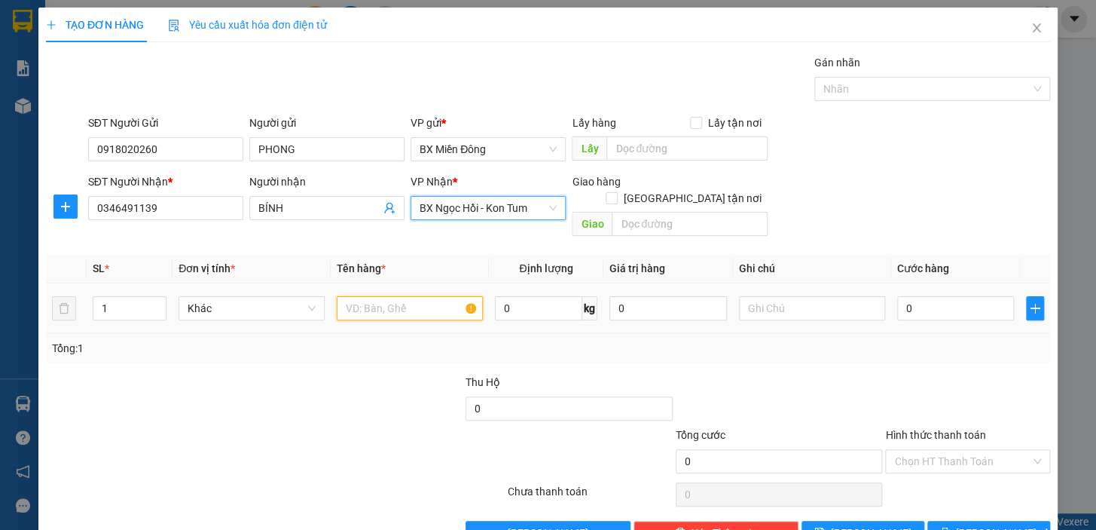
click at [393, 299] on input "text" at bounding box center [410, 308] width 146 height 24
type input "1BAO"
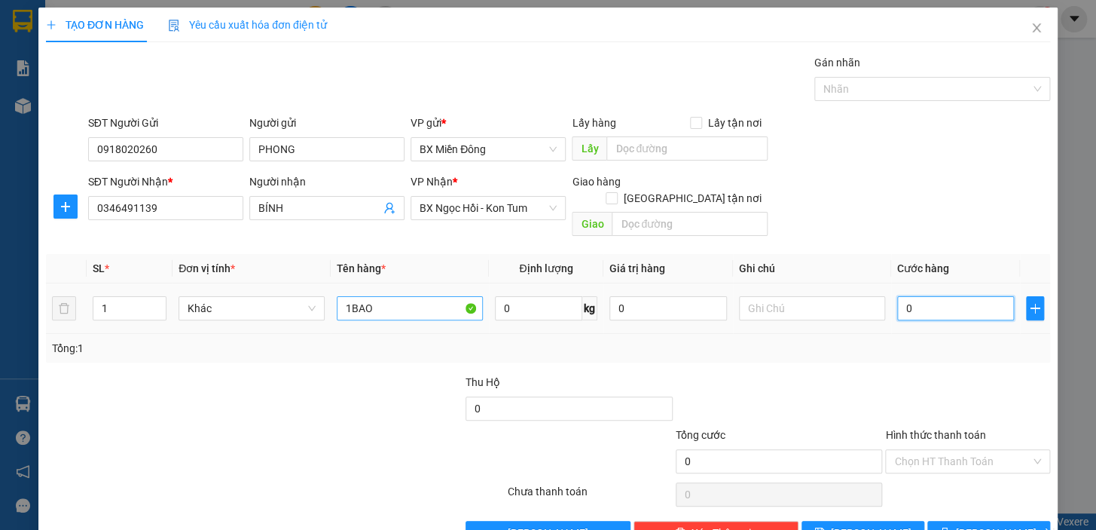
type input "5"
type input "50"
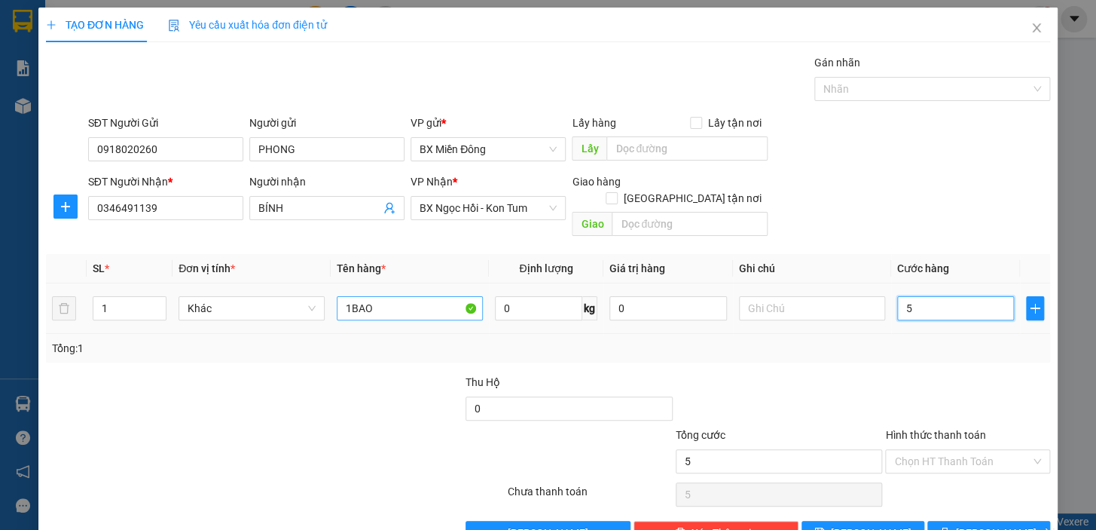
type input "50"
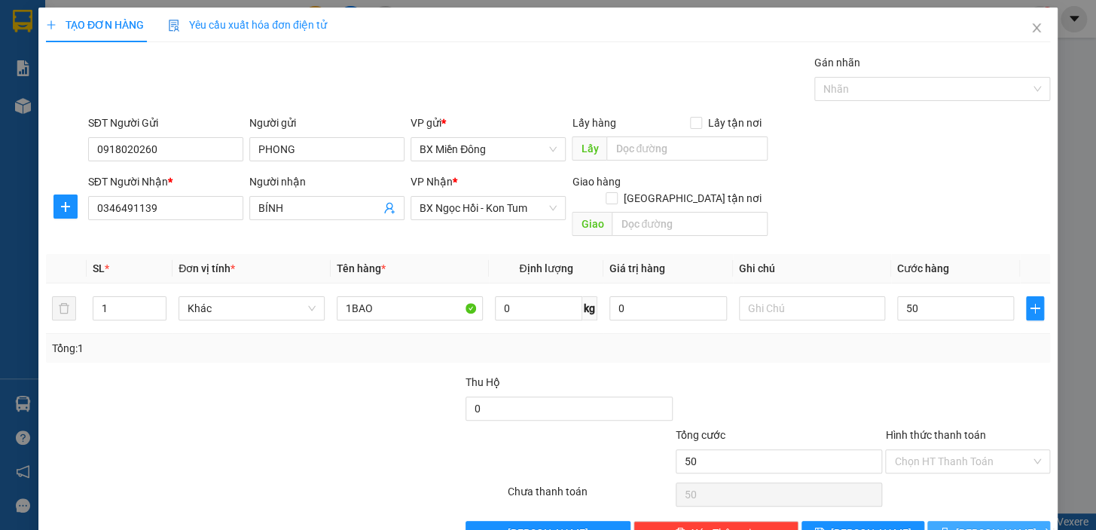
type input "50.000"
click at [976, 524] on span "[PERSON_NAME] và In" at bounding box center [1008, 532] width 105 height 17
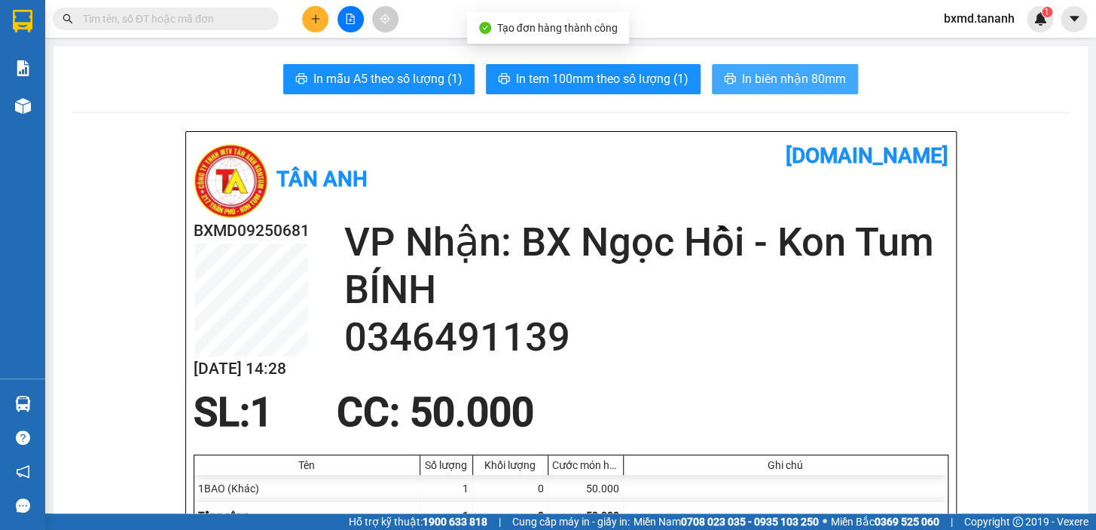
click at [776, 87] on span "In biên nhận 80mm" at bounding box center [794, 78] width 104 height 19
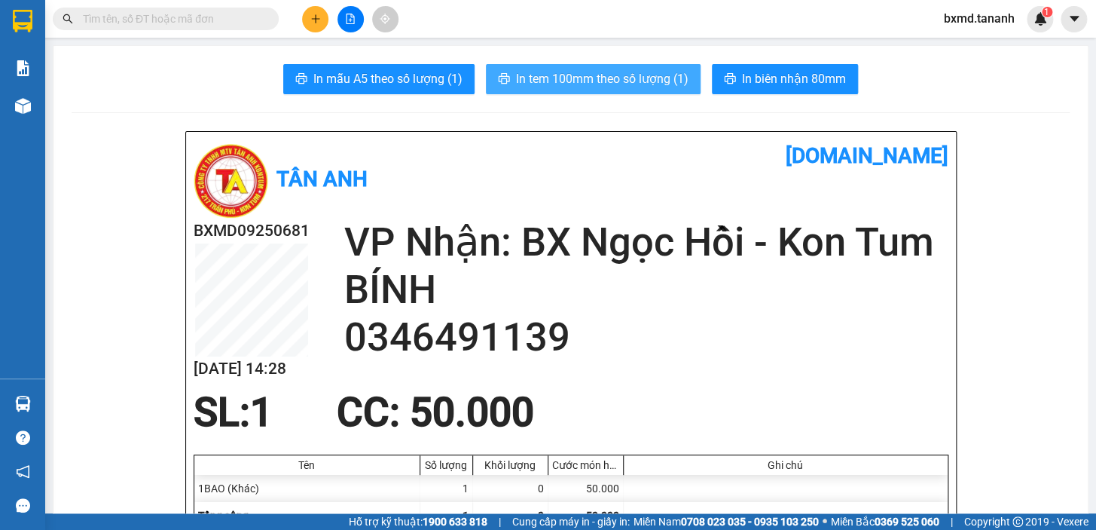
click at [664, 82] on span "In tem 100mm theo số lượng (1)" at bounding box center [602, 78] width 173 height 19
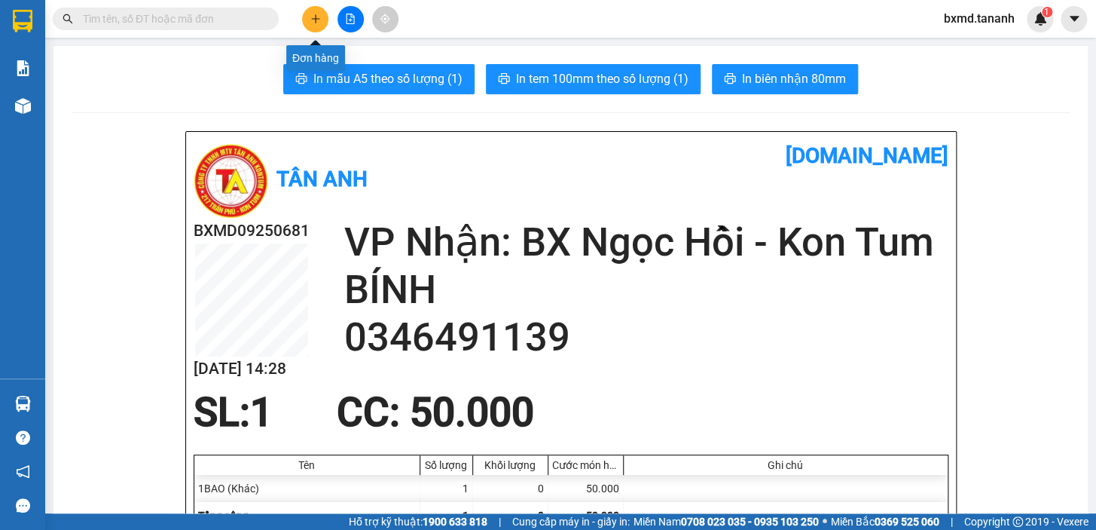
click at [324, 15] on button at bounding box center [315, 19] width 26 height 26
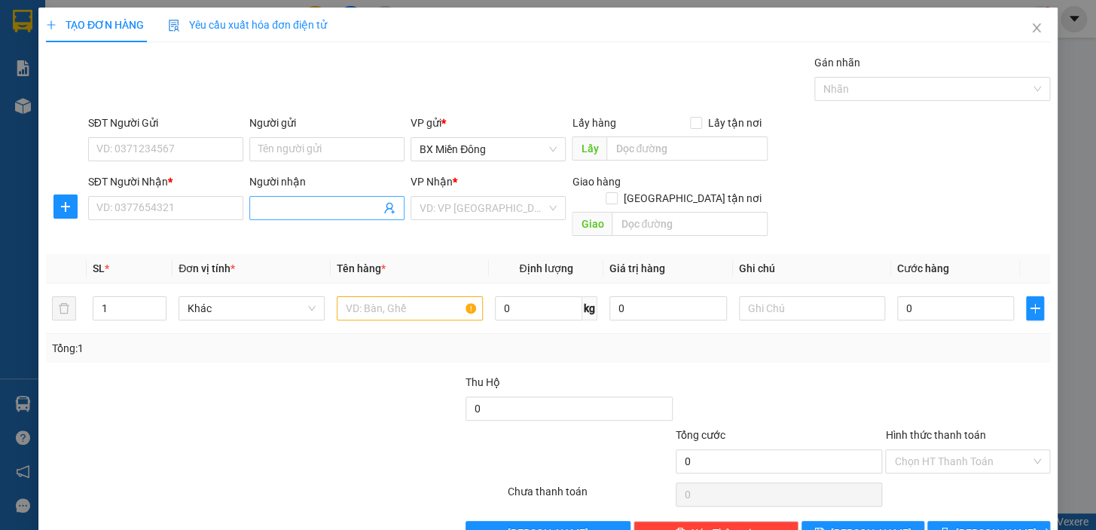
click at [291, 212] on input "Người nhận" at bounding box center [319, 208] width 122 height 17
type input "THƯƠNG"
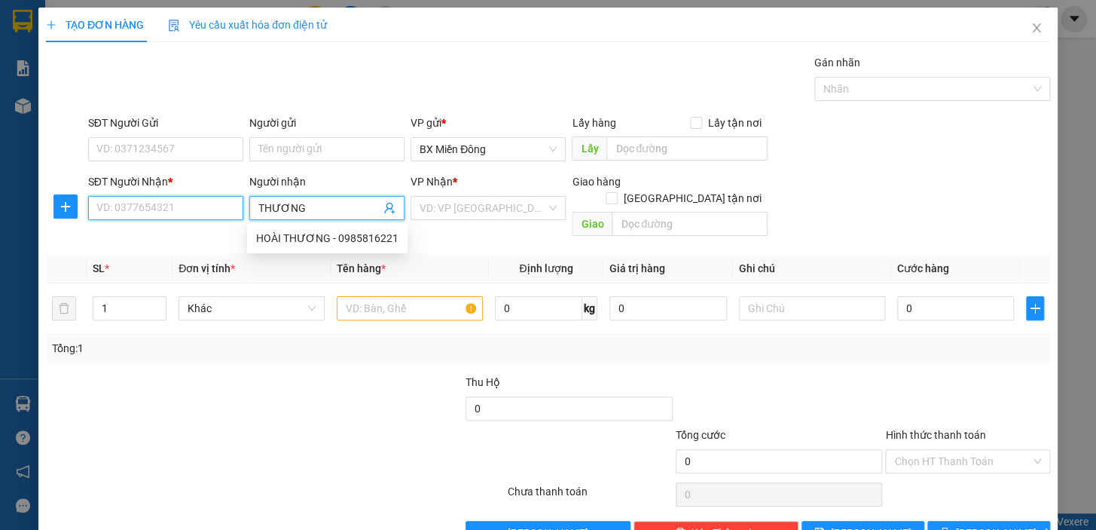
click at [181, 212] on input "SĐT Người Nhận *" at bounding box center [165, 208] width 155 height 24
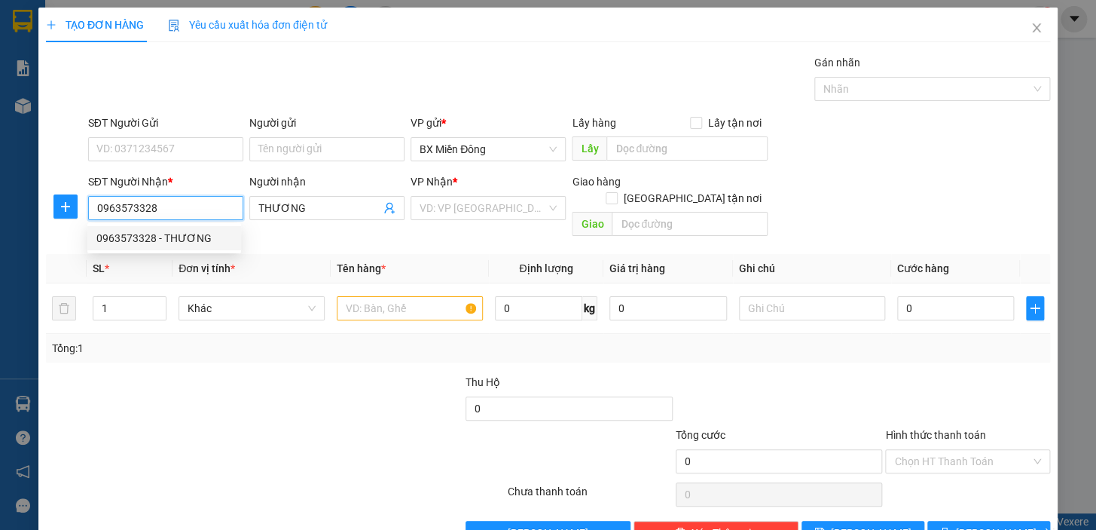
type input "0963573328"
click at [200, 133] on div "SĐT Người Gửi" at bounding box center [165, 126] width 155 height 23
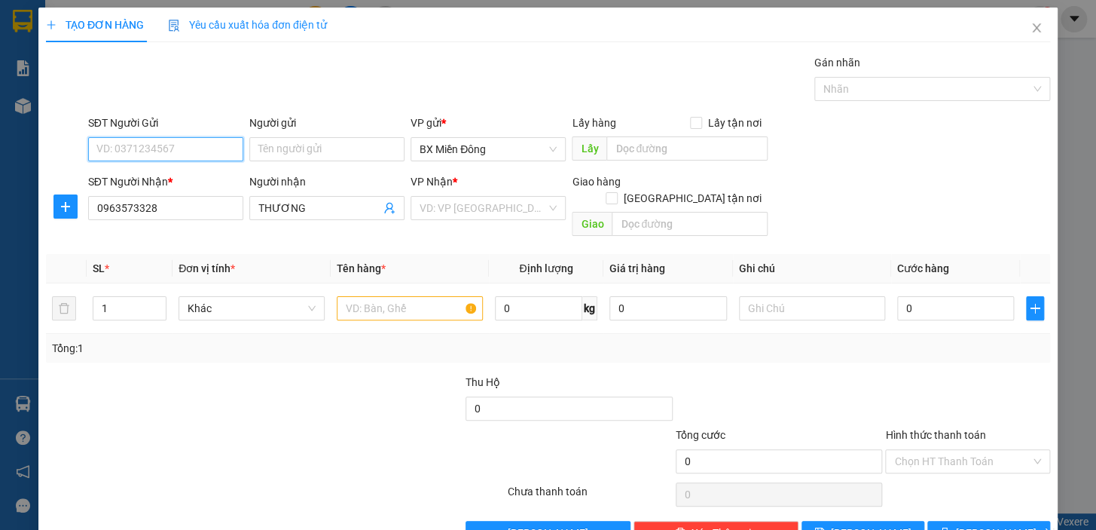
click at [195, 138] on input "SĐT Người Gửi" at bounding box center [165, 149] width 155 height 24
type input "0903133678"
click at [279, 141] on input "Người gửi" at bounding box center [326, 149] width 155 height 24
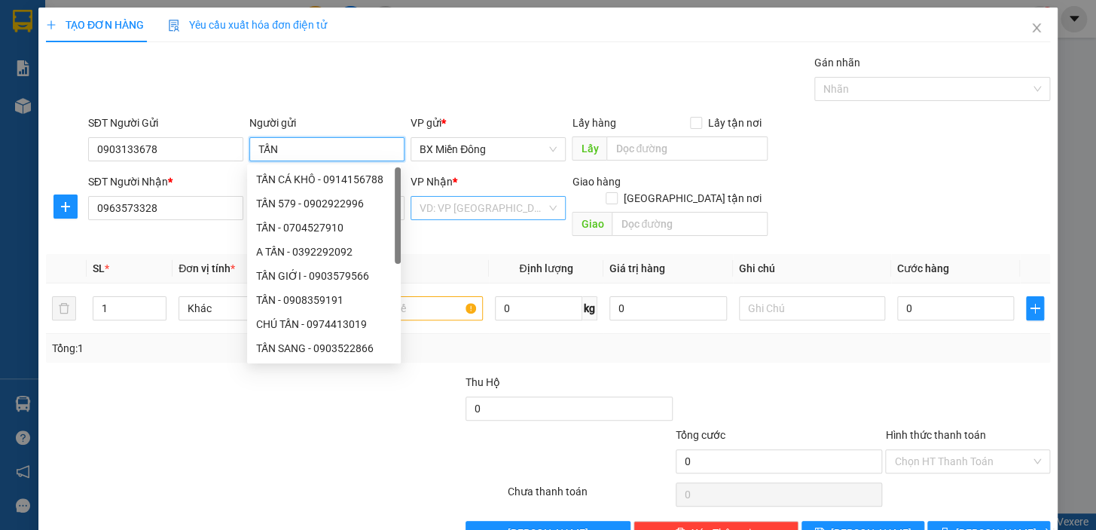
type input "TẤN"
click at [526, 212] on input "search" at bounding box center [483, 208] width 127 height 23
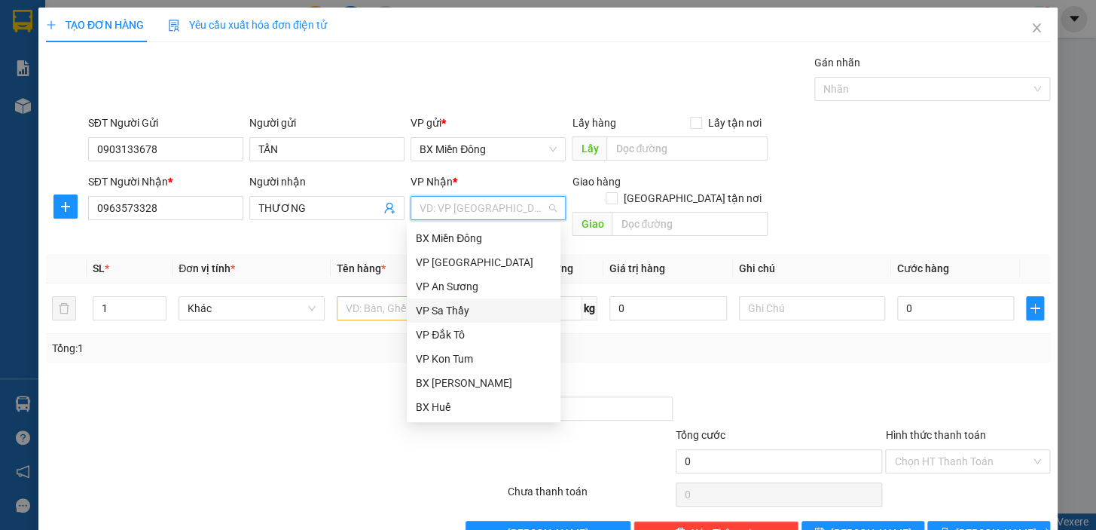
click at [469, 316] on div "VP Sa Thầy" at bounding box center [484, 310] width 136 height 17
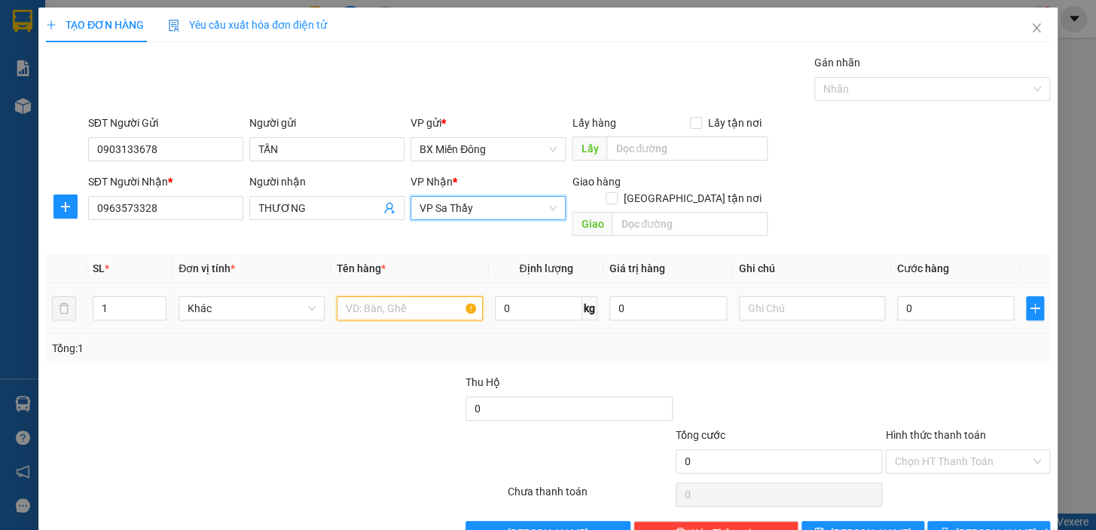
click at [388, 296] on input "text" at bounding box center [410, 308] width 146 height 24
type input "1 TÚI"
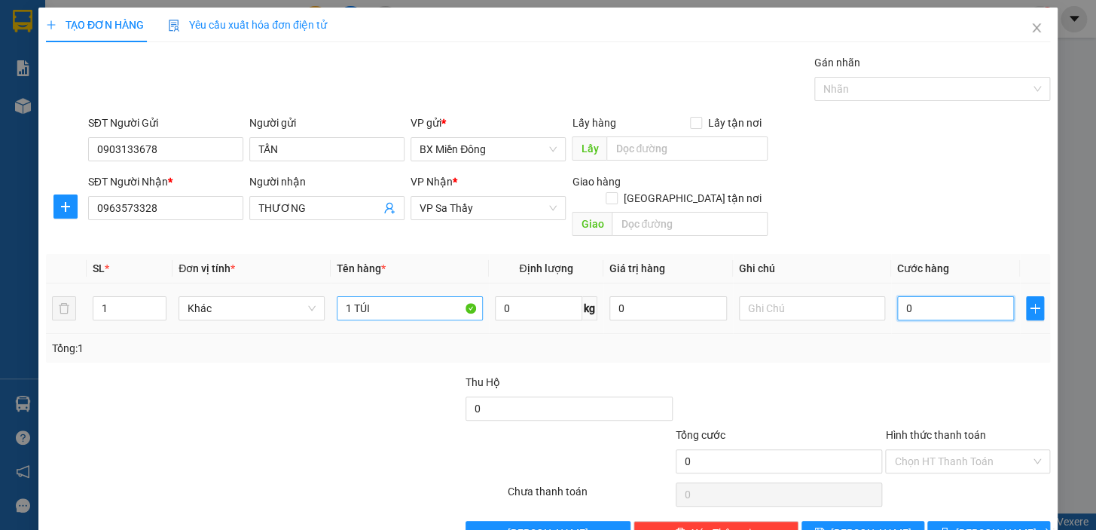
type input "5"
type input "50"
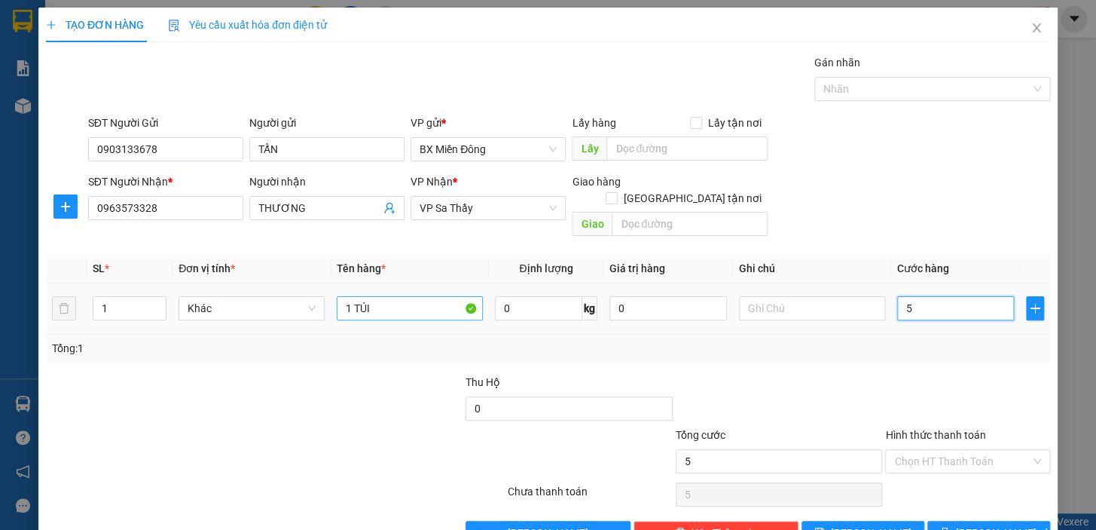
type input "50"
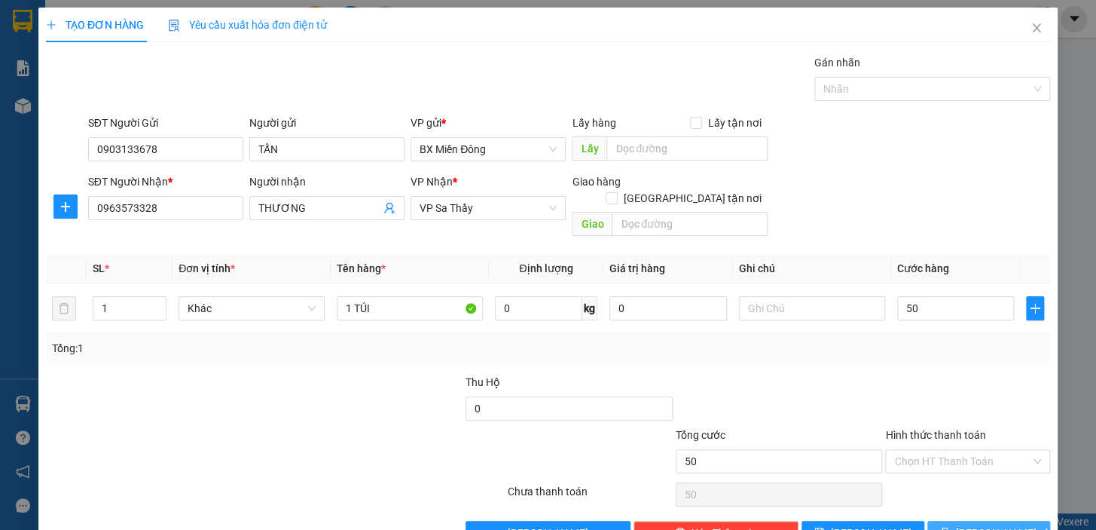
type input "50.000"
click at [999, 524] on span "[PERSON_NAME] và In" at bounding box center [1008, 532] width 105 height 17
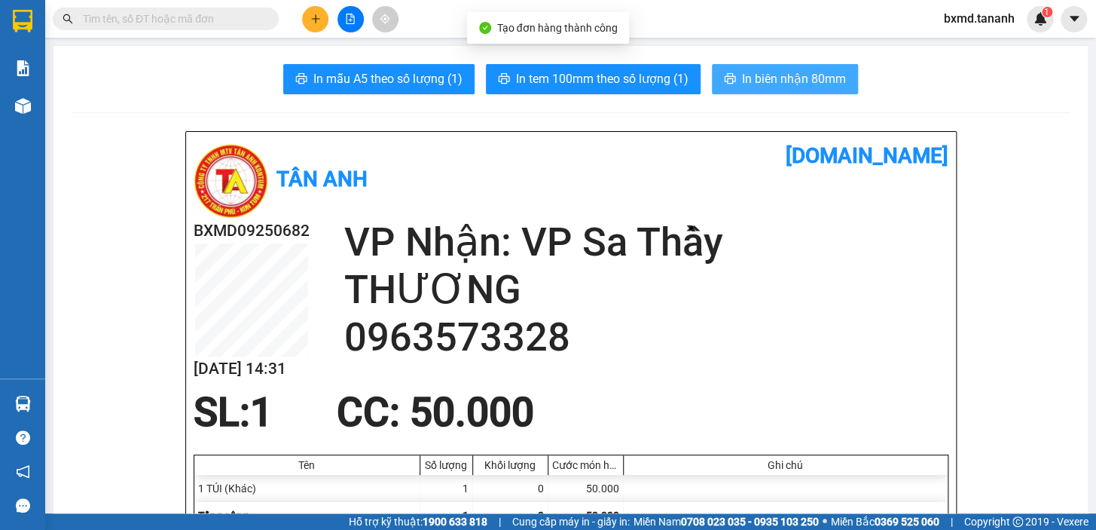
click at [803, 90] on button "In biên nhận 80mm" at bounding box center [785, 79] width 146 height 30
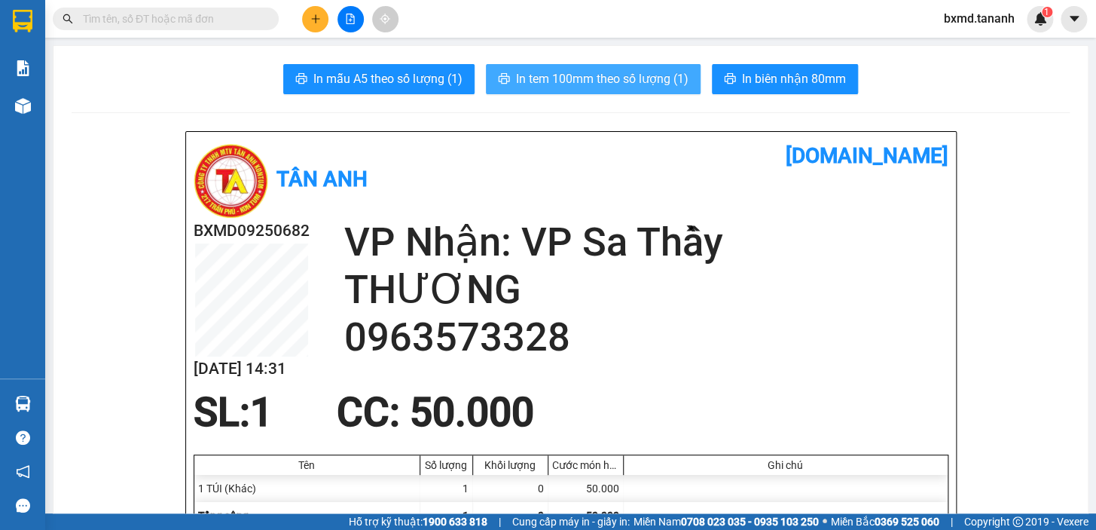
click at [625, 75] on span "In tem 100mm theo số lượng (1)" at bounding box center [602, 78] width 173 height 19
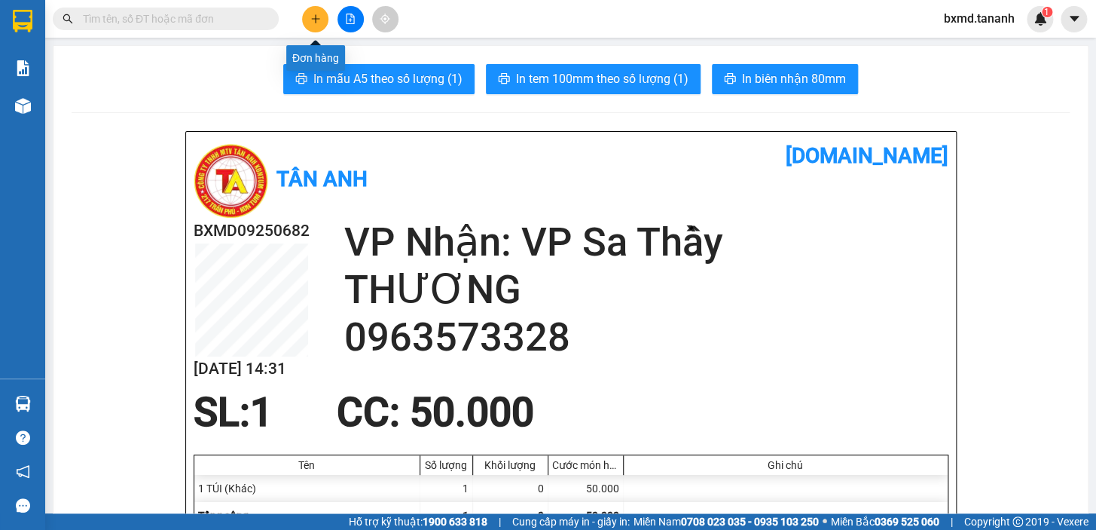
click at [324, 15] on button at bounding box center [315, 19] width 26 height 26
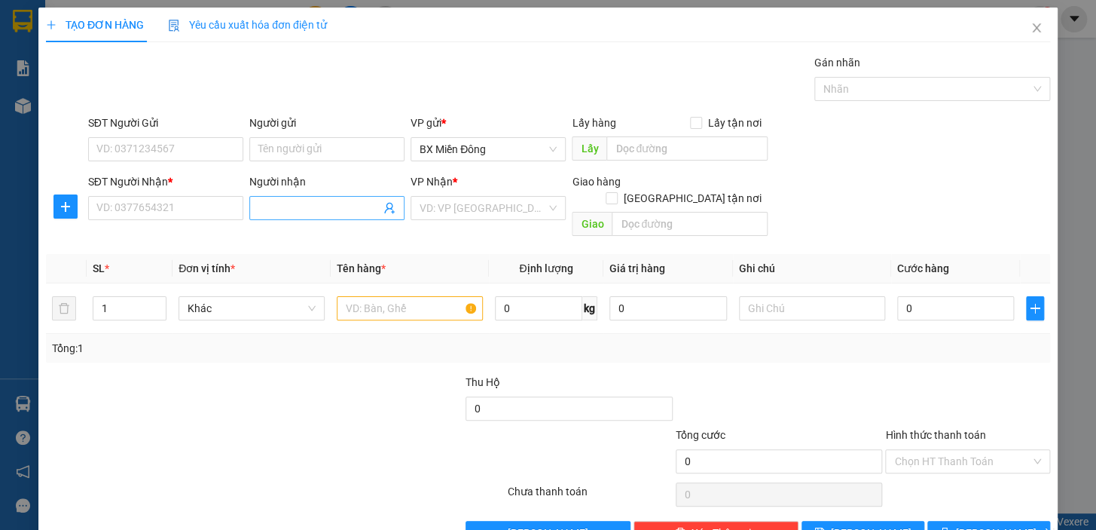
click at [306, 209] on input "Người nhận" at bounding box center [319, 208] width 122 height 17
type input "CÔ ĐÀO"
click at [357, 264] on div "CÔ ĐÀO - 0979773379" at bounding box center [324, 262] width 136 height 17
type input "0979773379"
type input "CÔ ĐÀO"
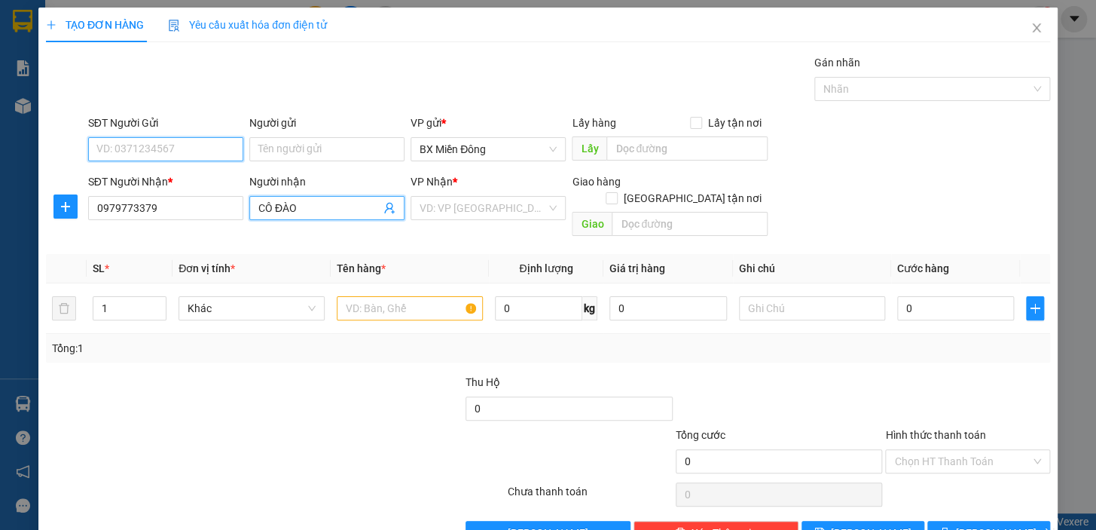
click at [203, 147] on input "SĐT Người Gửi" at bounding box center [165, 149] width 155 height 24
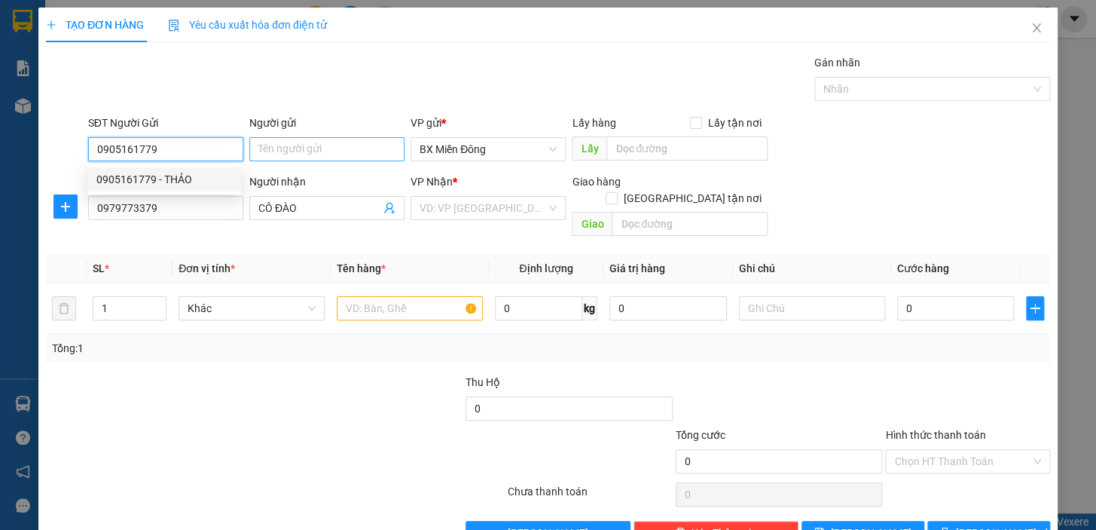
type input "0905161779"
click at [258, 143] on input "Người gửi" at bounding box center [326, 149] width 155 height 24
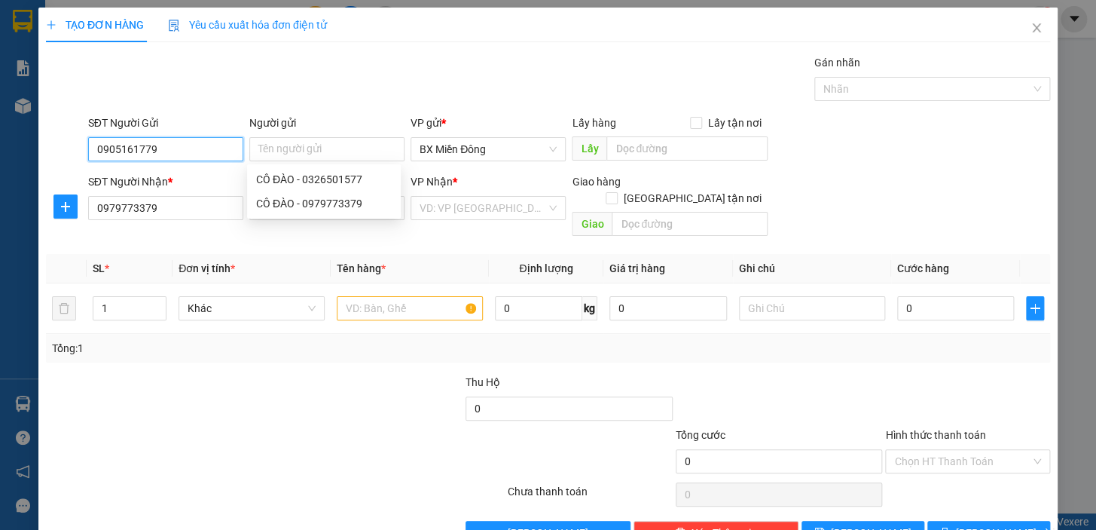
click at [224, 147] on input "0905161779" at bounding box center [165, 149] width 155 height 24
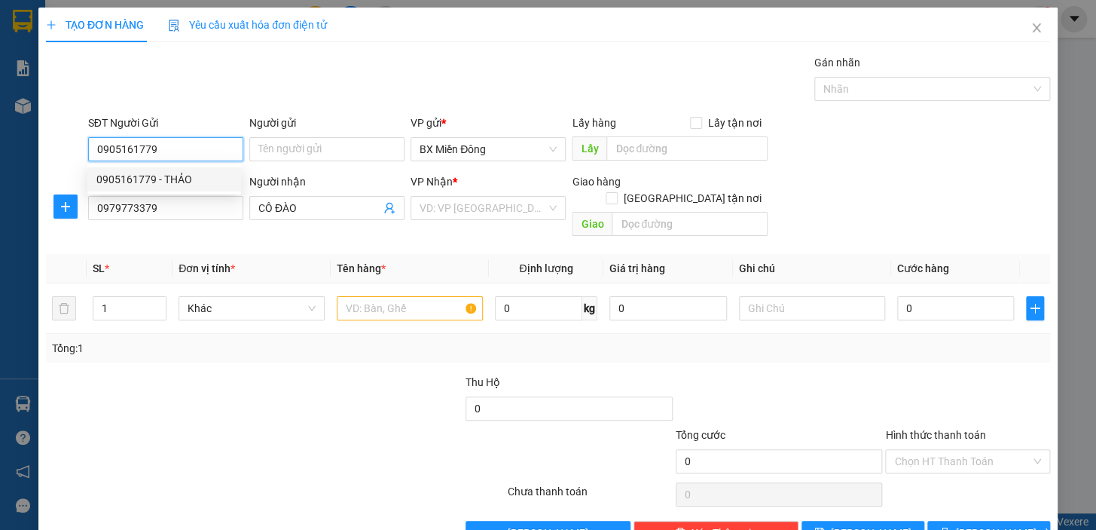
click at [198, 171] on div "0905161779 - THẢO" at bounding box center [164, 179] width 136 height 17
type input "THẢO"
type input "50.000"
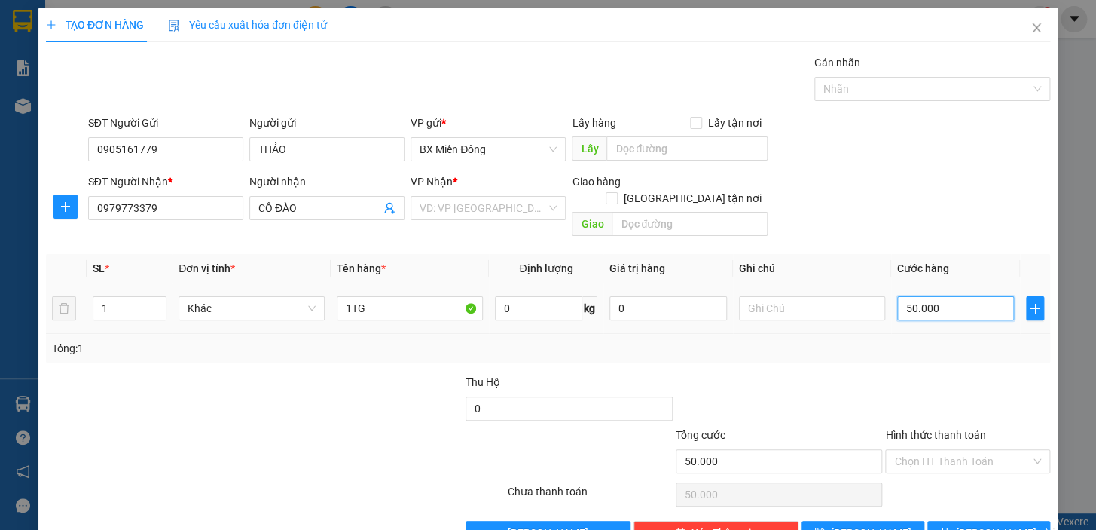
click at [961, 300] on input "50.000" at bounding box center [956, 308] width 118 height 24
type input "8"
type input "80"
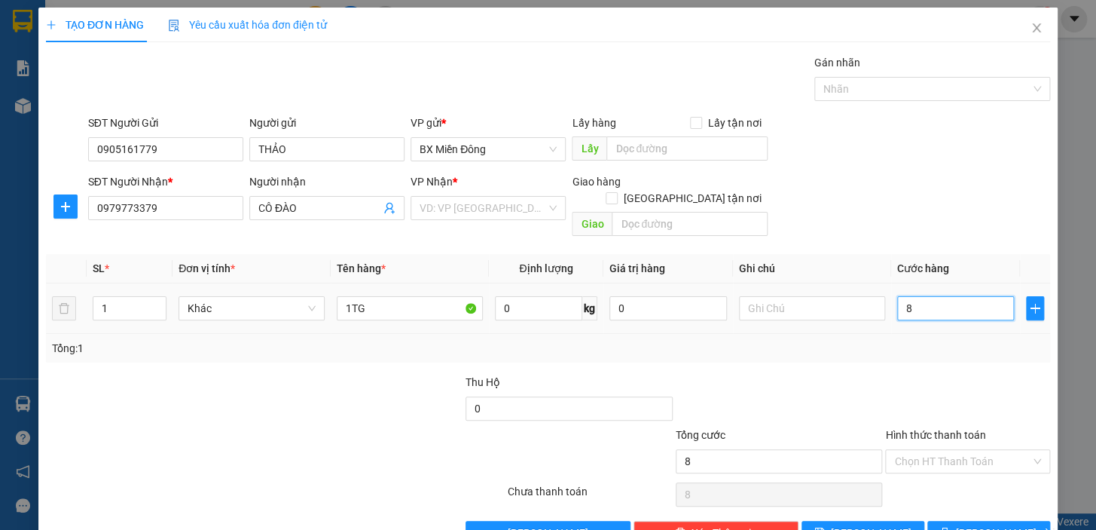
type input "80"
type input "80.000"
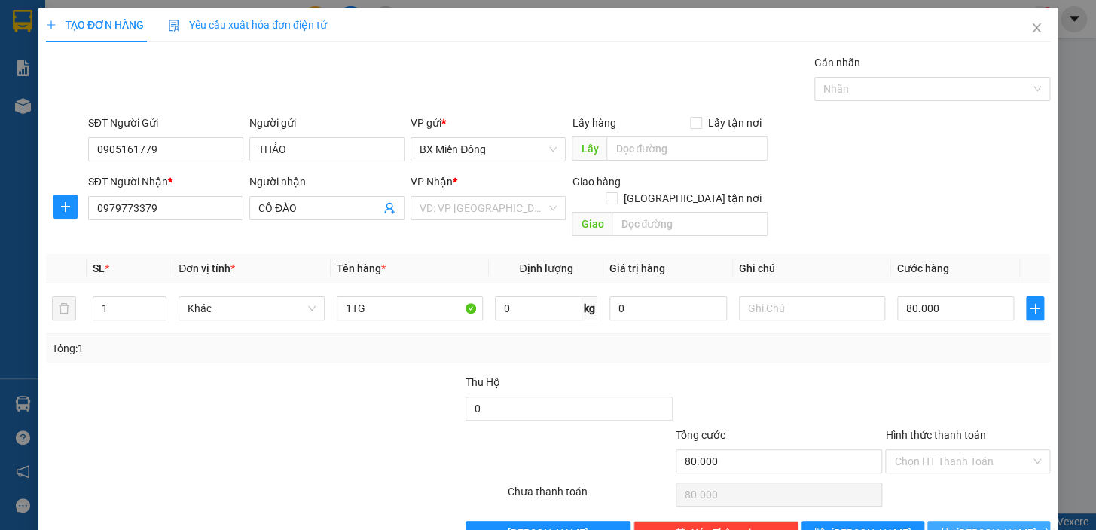
click at [1003, 524] on span "[PERSON_NAME] và In" at bounding box center [1008, 532] width 105 height 17
click at [543, 209] on div "VD: VP [GEOGRAPHIC_DATA]" at bounding box center [488, 208] width 155 height 24
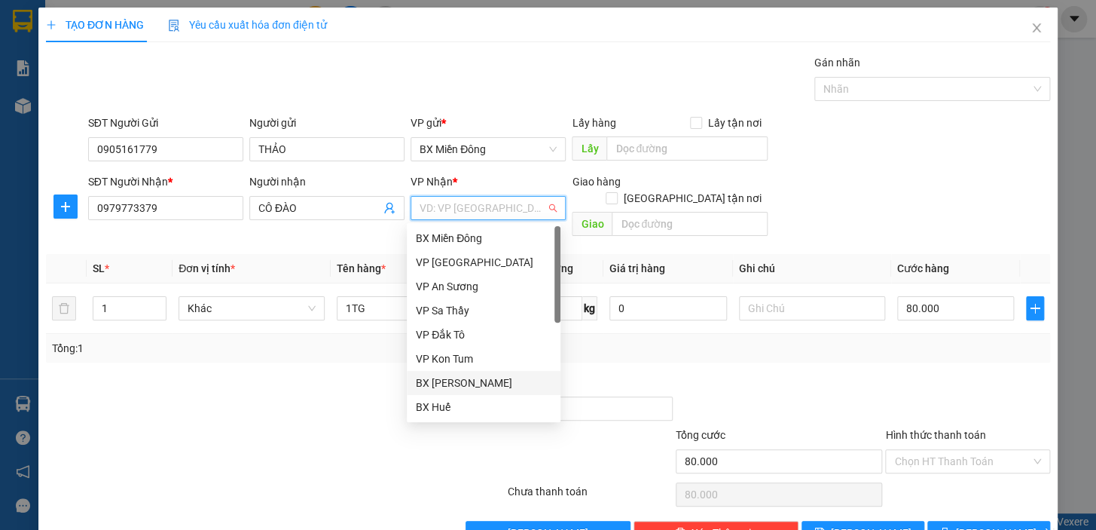
click at [514, 378] on div "BX [PERSON_NAME]" at bounding box center [484, 382] width 136 height 17
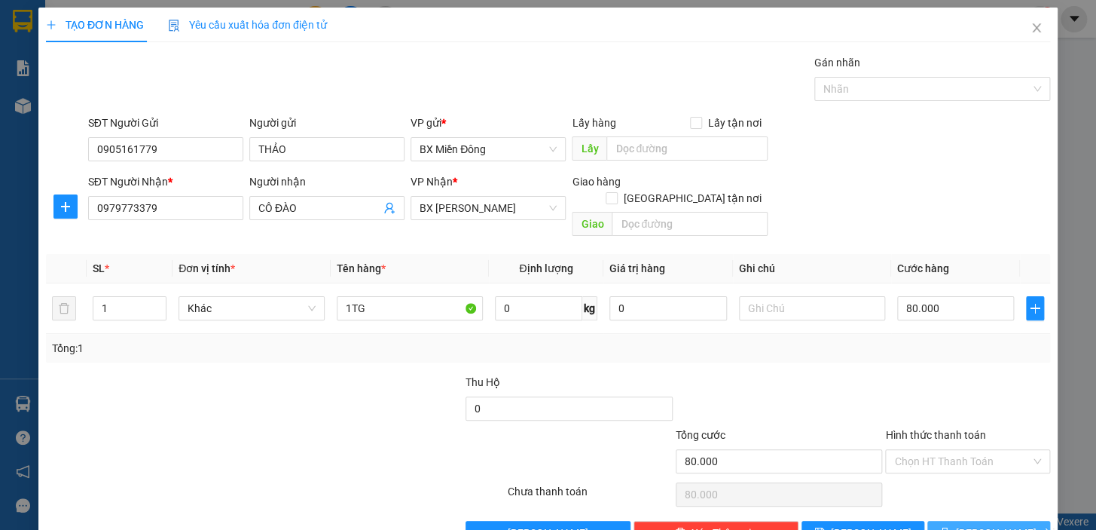
click at [1000, 524] on span "[PERSON_NAME] và In" at bounding box center [1008, 532] width 105 height 17
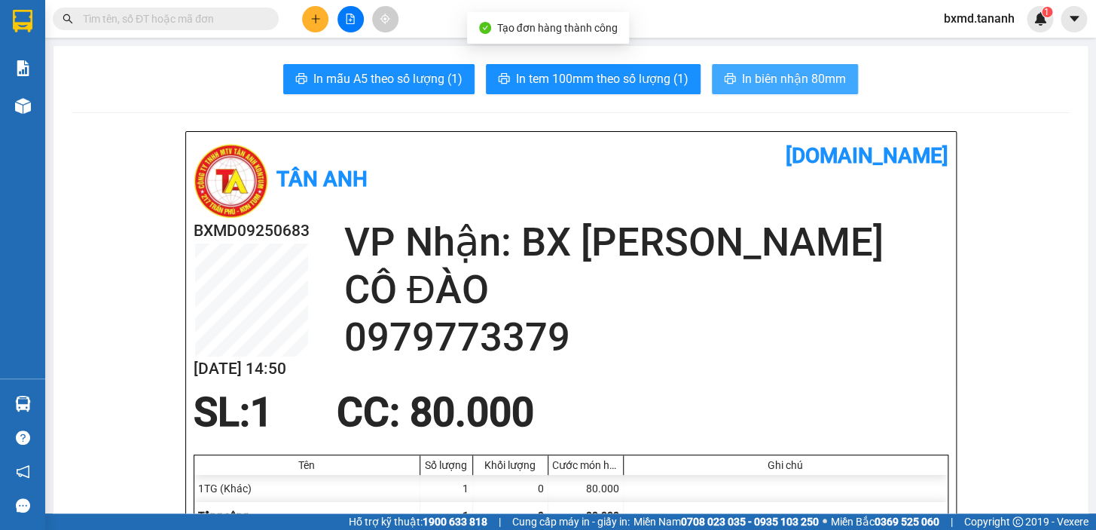
click at [761, 73] on span "In biên nhận 80mm" at bounding box center [794, 78] width 104 height 19
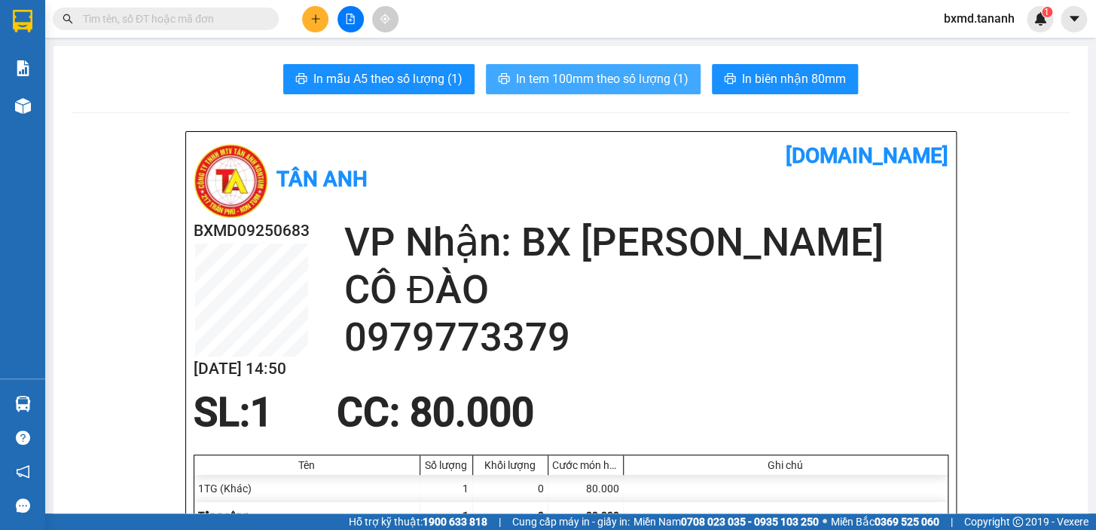
click at [663, 77] on span "In tem 100mm theo số lượng (1)" at bounding box center [602, 78] width 173 height 19
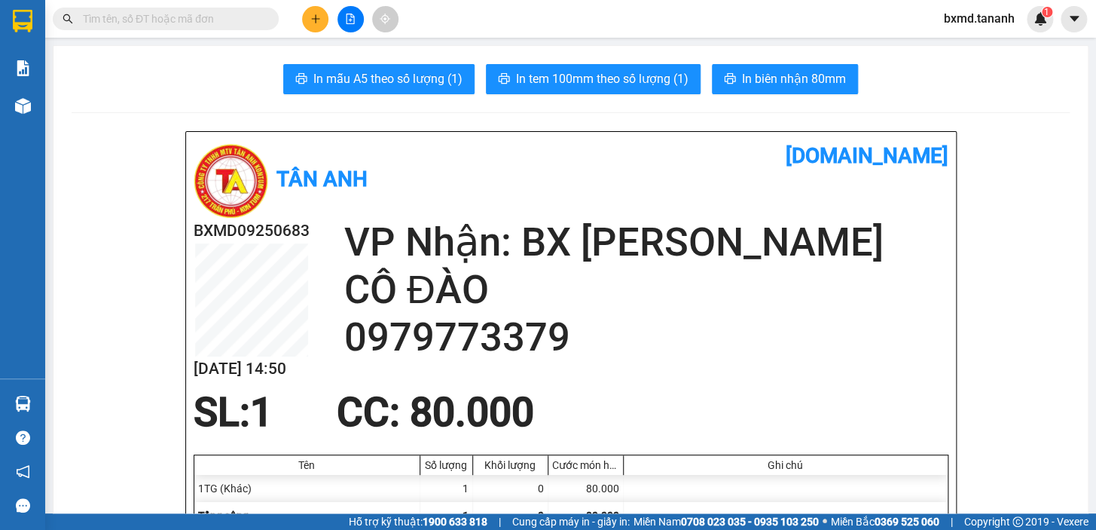
scroll to position [136, 0]
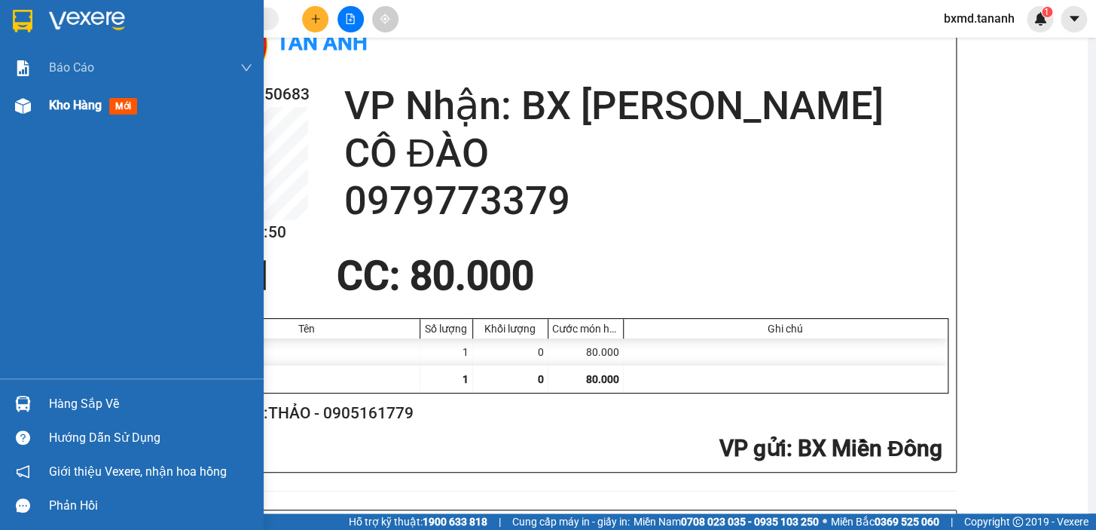
click at [30, 98] on img at bounding box center [23, 106] width 16 height 16
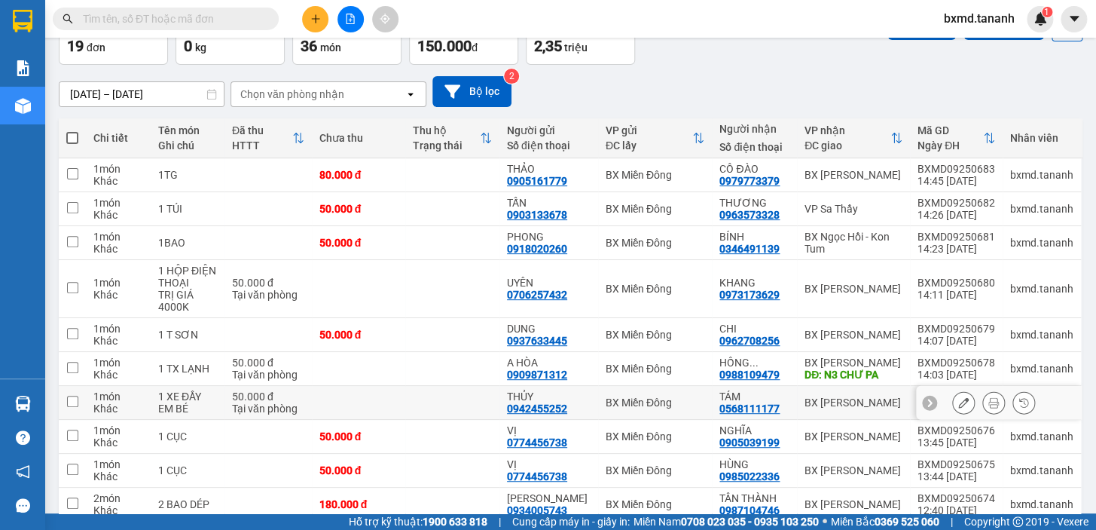
scroll to position [163, 0]
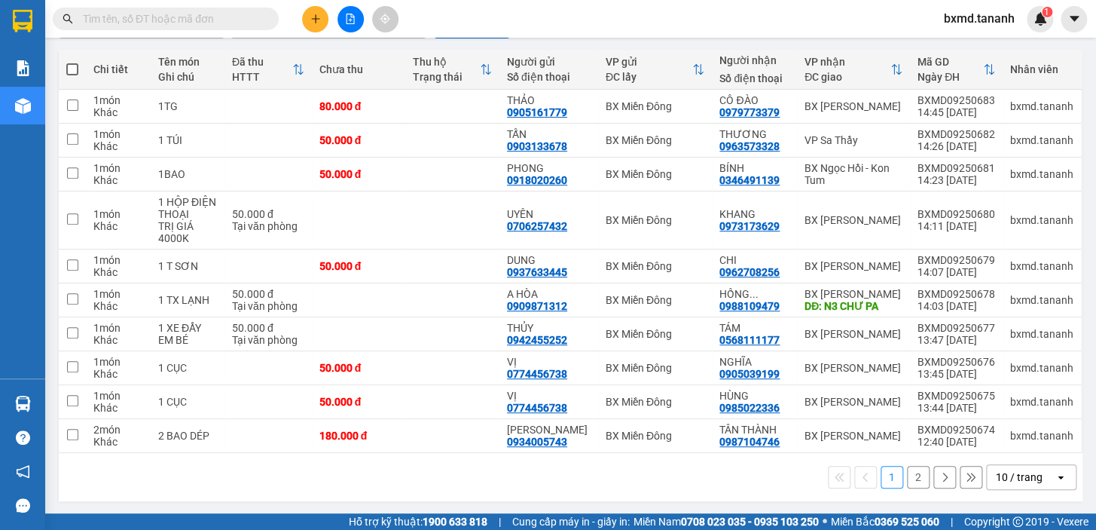
click at [907, 476] on button "2" at bounding box center [918, 477] width 23 height 23
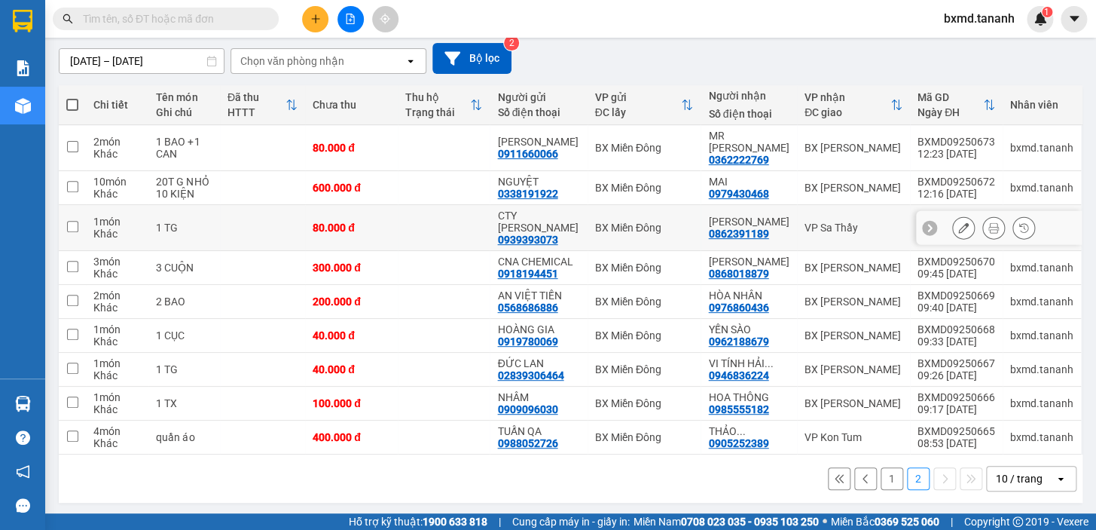
scroll to position [129, 0]
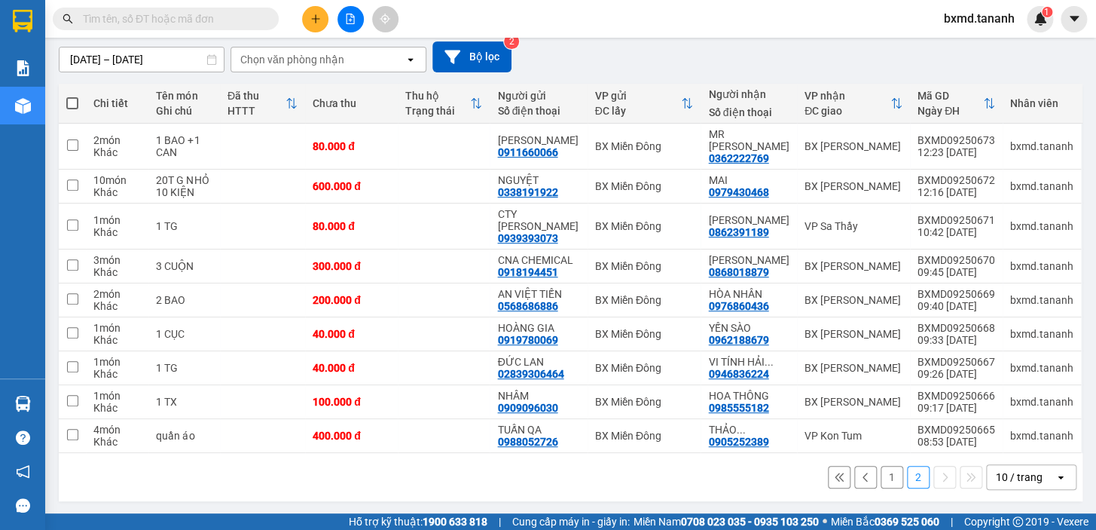
click at [883, 477] on button "1" at bounding box center [892, 477] width 23 height 23
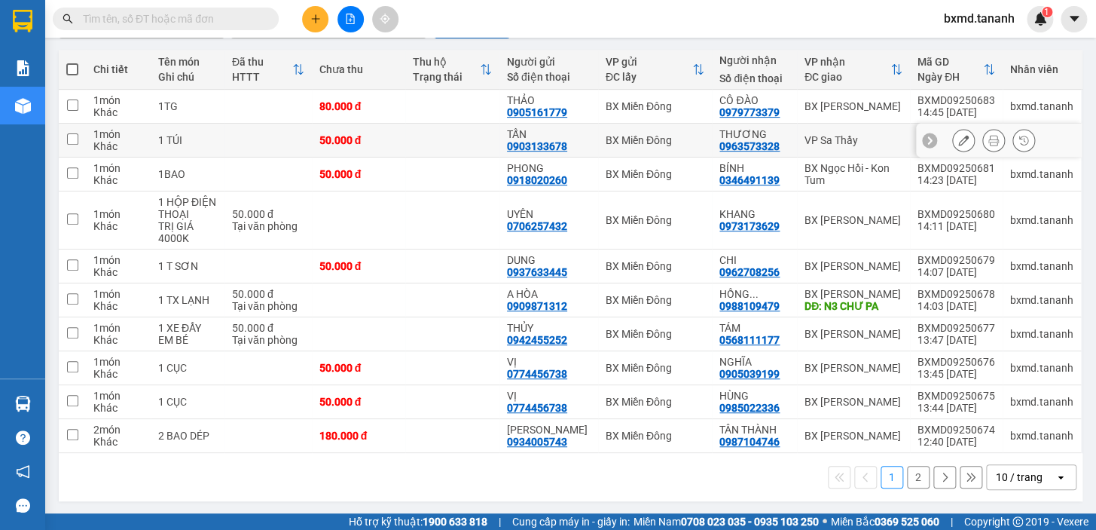
scroll to position [0, 0]
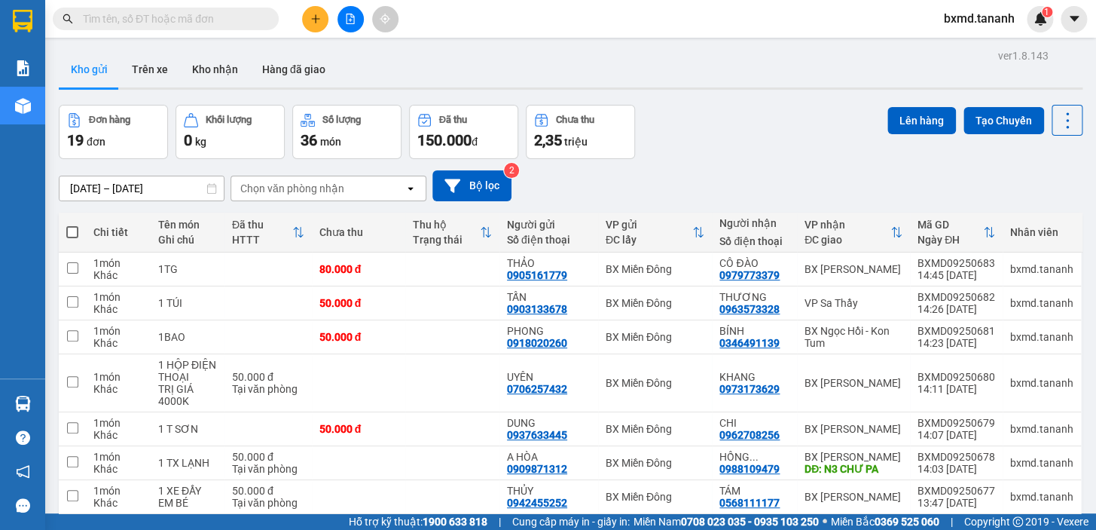
click at [165, 22] on span at bounding box center [166, 19] width 226 height 23
click at [165, 20] on input "text" at bounding box center [172, 19] width 178 height 17
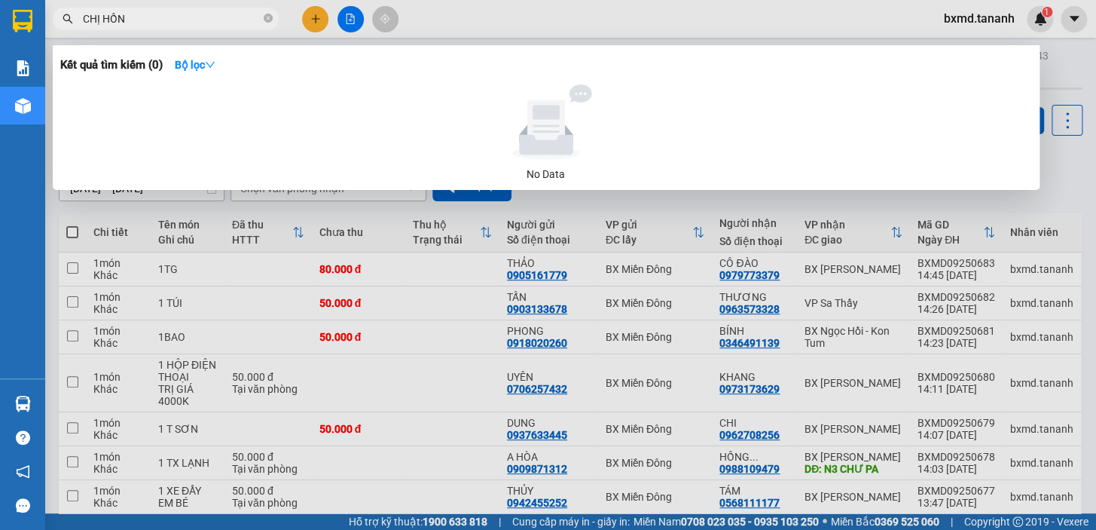
type input "CHỊ HỒNG"
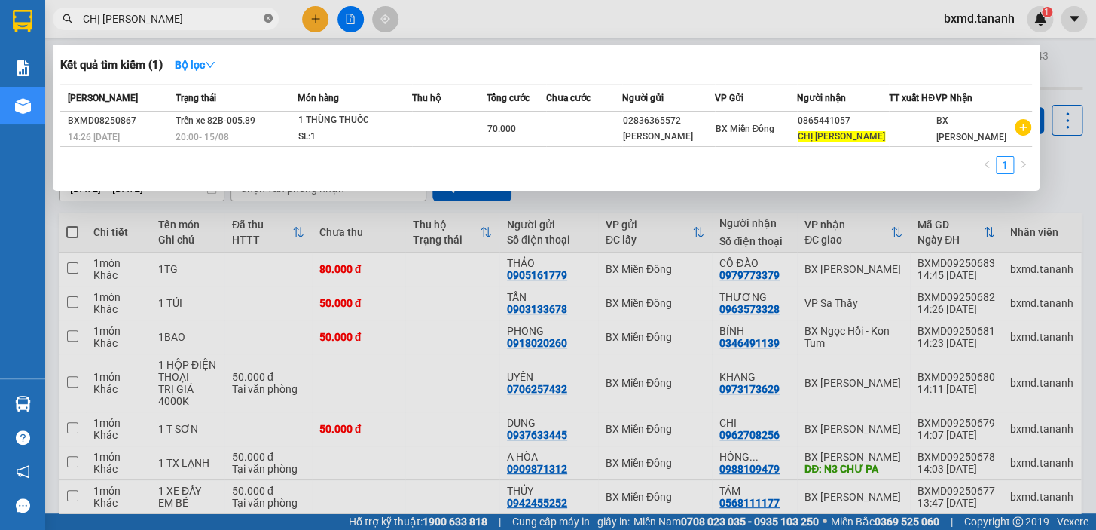
click at [270, 19] on icon "close-circle" at bounding box center [268, 18] width 9 height 9
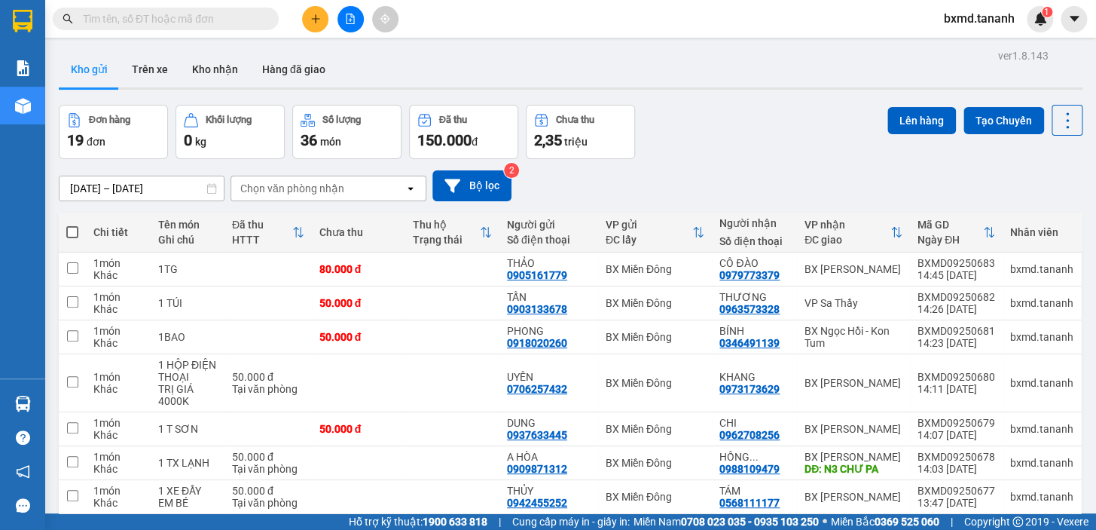
click at [249, 20] on input "text" at bounding box center [172, 19] width 178 height 17
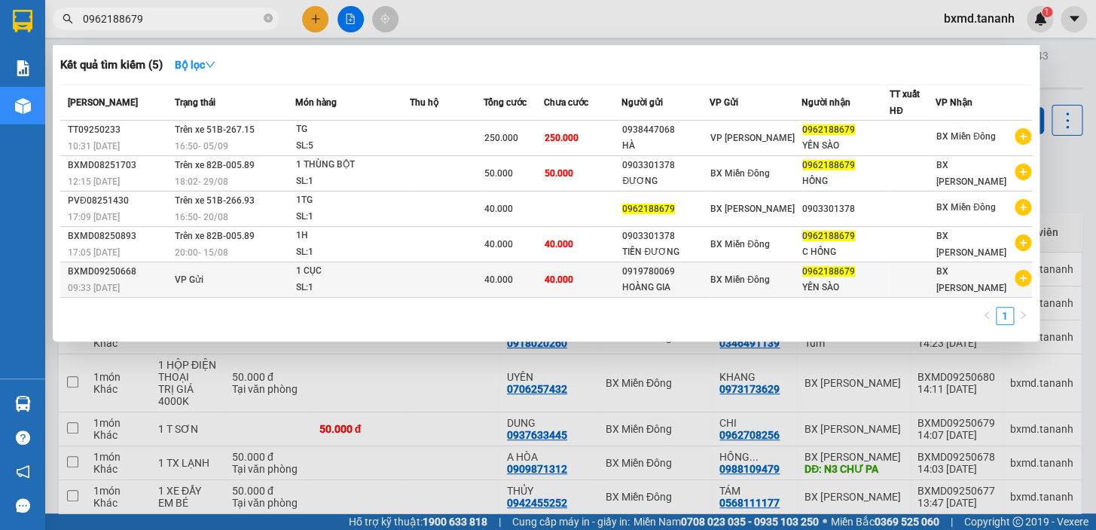
type input "0962188679"
click at [435, 274] on td at bounding box center [447, 279] width 74 height 35
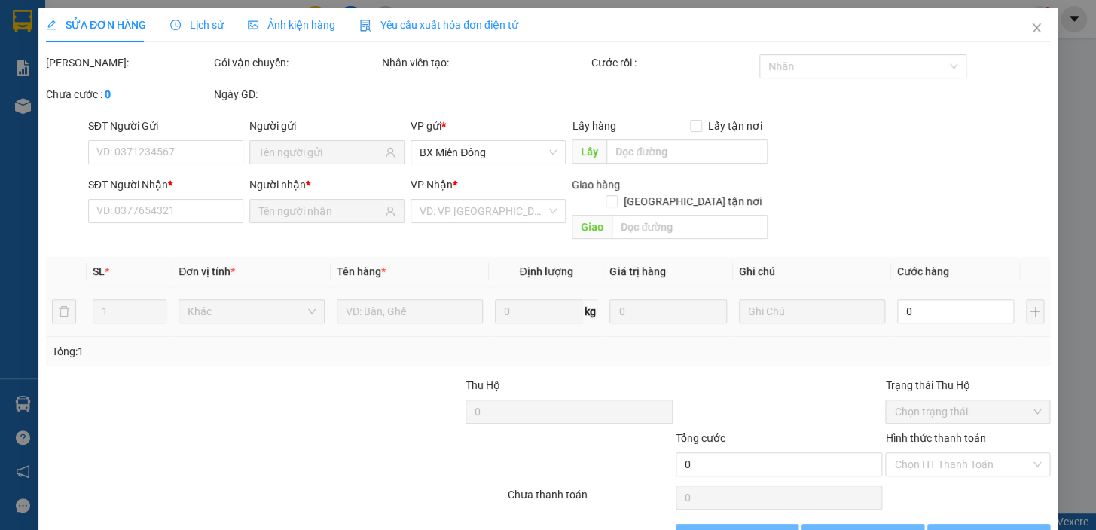
type input "0919780069"
type input "0962188679"
type input "40.000"
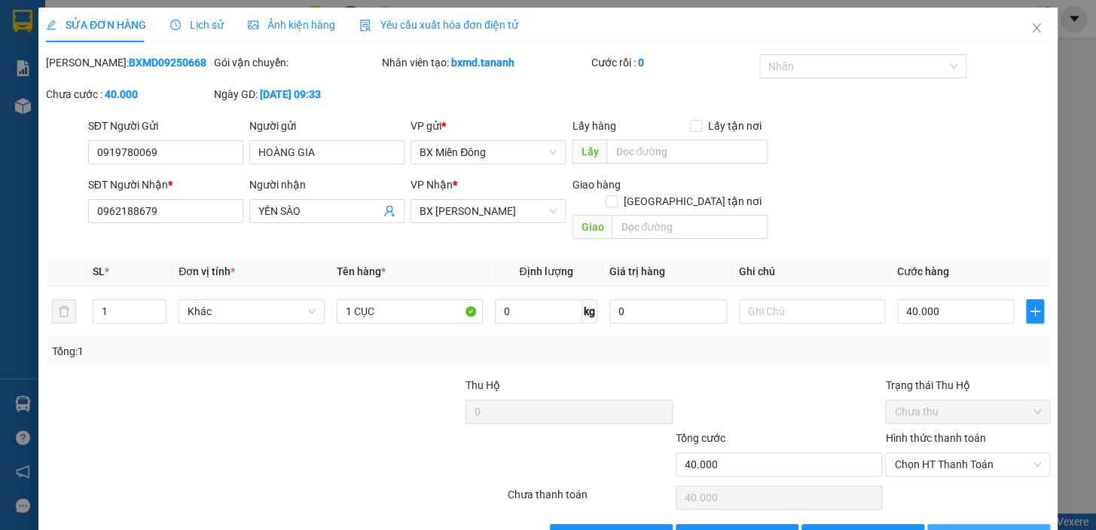
click at [974, 527] on span "[PERSON_NAME] và In" at bounding box center [1008, 535] width 105 height 17
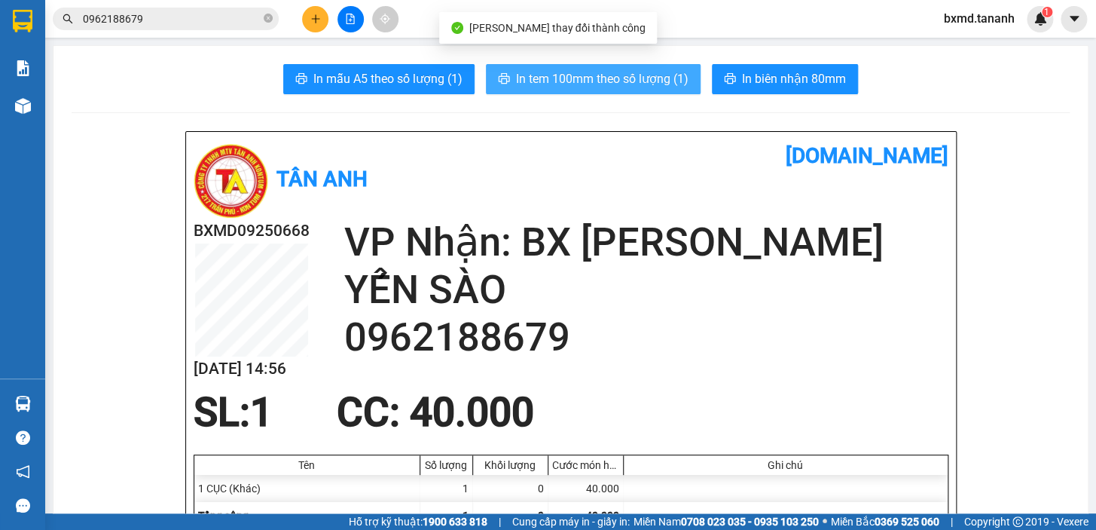
click at [585, 90] on button "In tem 100mm theo số lượng (1)" at bounding box center [593, 79] width 215 height 30
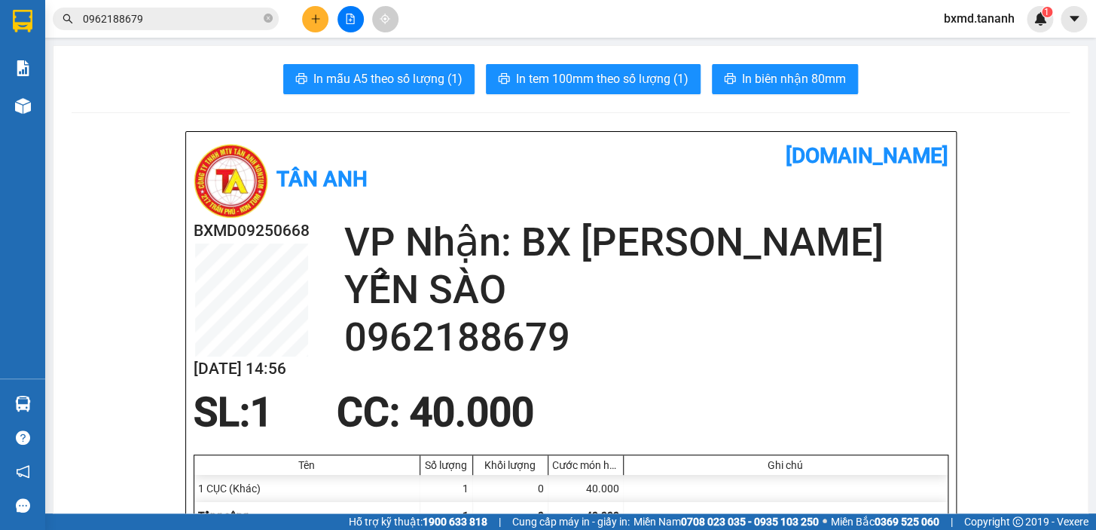
click at [298, 15] on div at bounding box center [350, 19] width 113 height 26
click at [308, 15] on button at bounding box center [315, 19] width 26 height 26
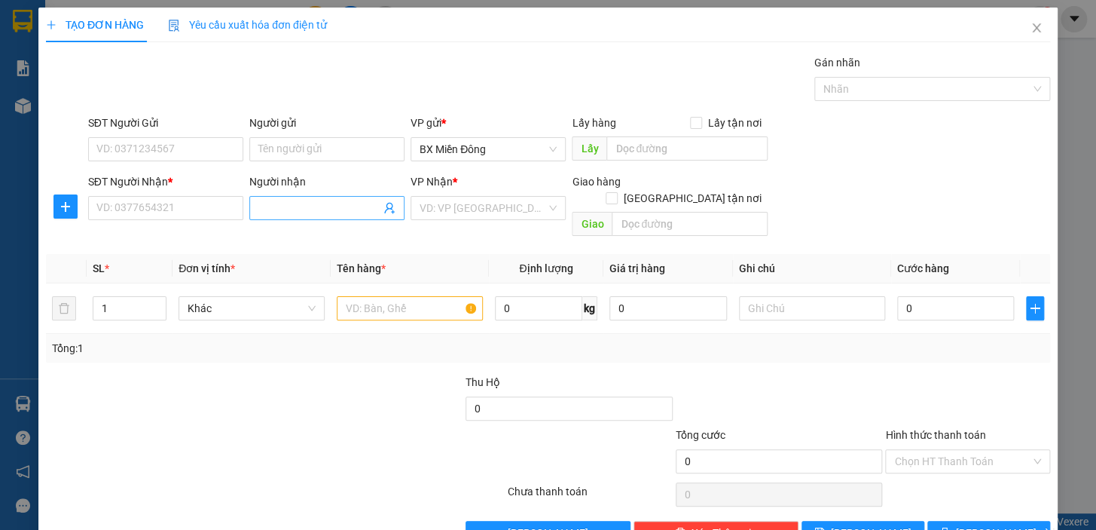
click at [301, 203] on input "Người nhận" at bounding box center [319, 208] width 122 height 17
type input "TÌNH"
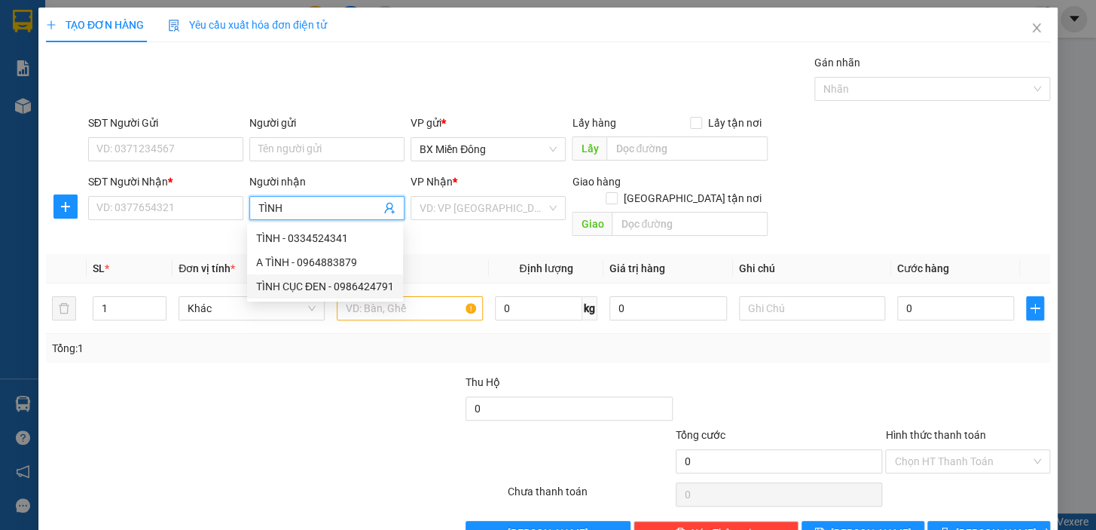
click at [286, 292] on div "TÌNH CỤC ĐEN - 0986424791" at bounding box center [325, 286] width 138 height 17
type input "0986424791"
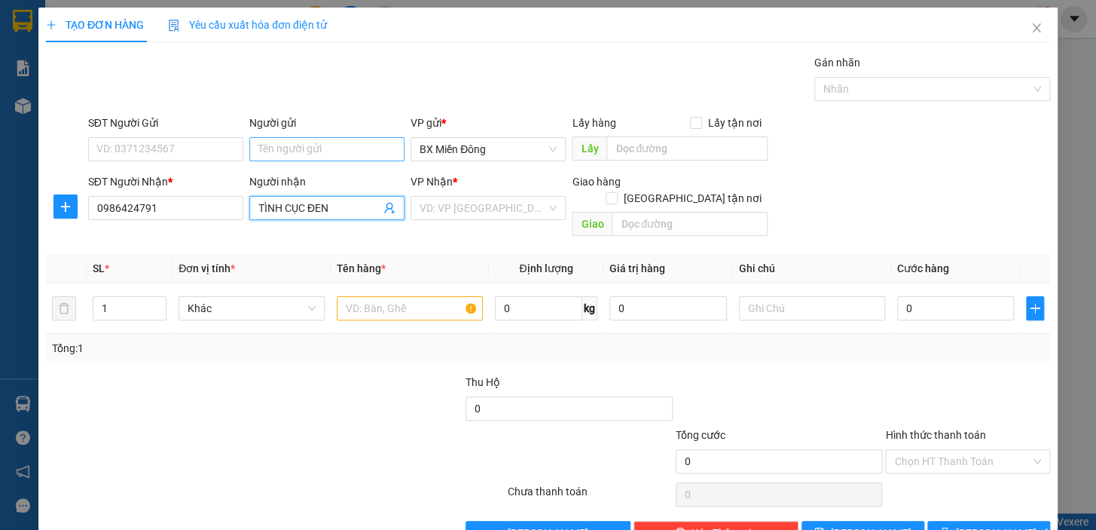
type input "TÌNH CỤC ĐEN"
click at [264, 151] on input "Người gửi" at bounding box center [326, 149] width 155 height 24
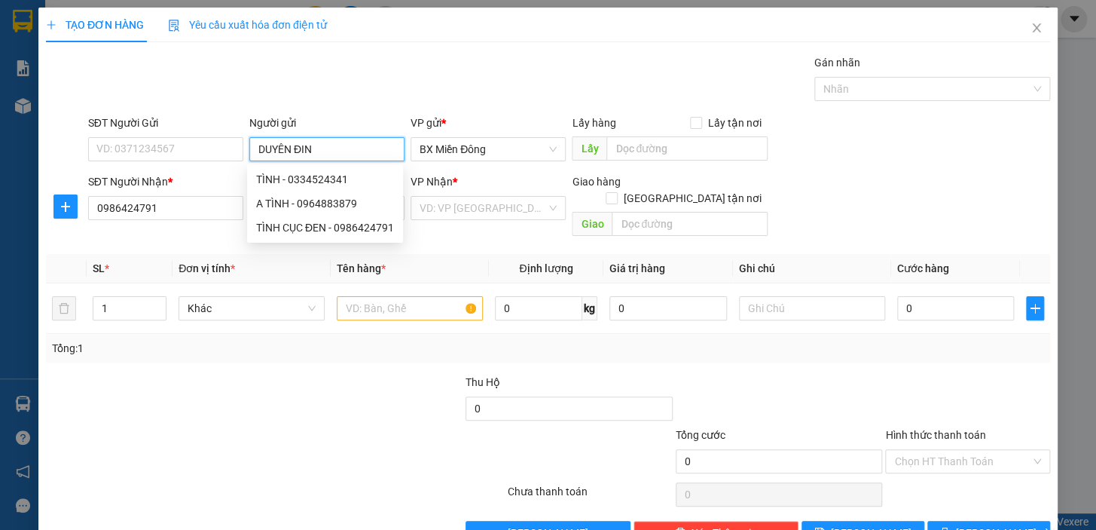
type input "DUYÊN ĐINH"
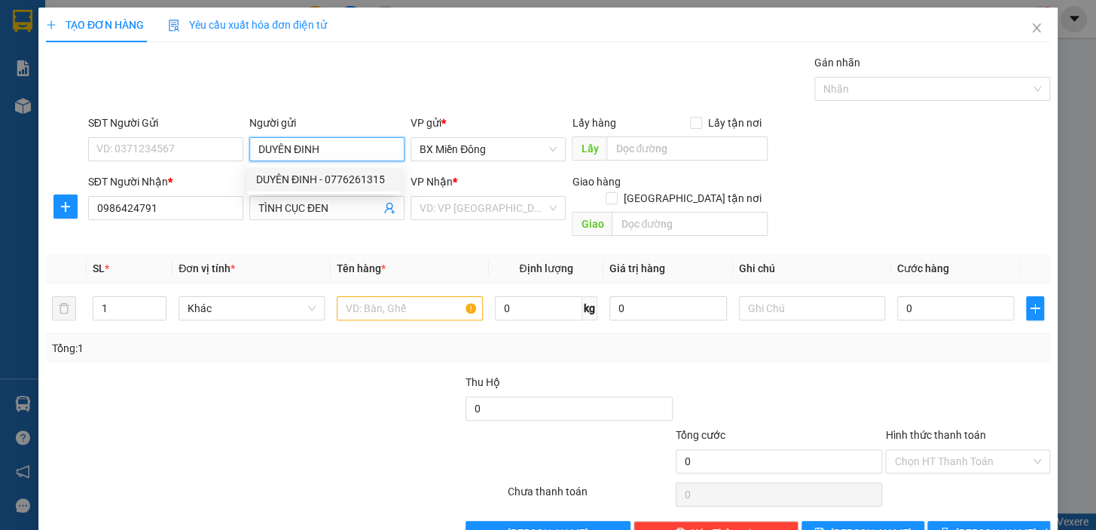
click at [340, 184] on div "DUYÊN ĐINH - 0776261315" at bounding box center [324, 179] width 136 height 17
type input "0776261315"
click at [543, 208] on div "VD: VP [GEOGRAPHIC_DATA]" at bounding box center [488, 208] width 155 height 24
type input "DUYÊN ĐINH"
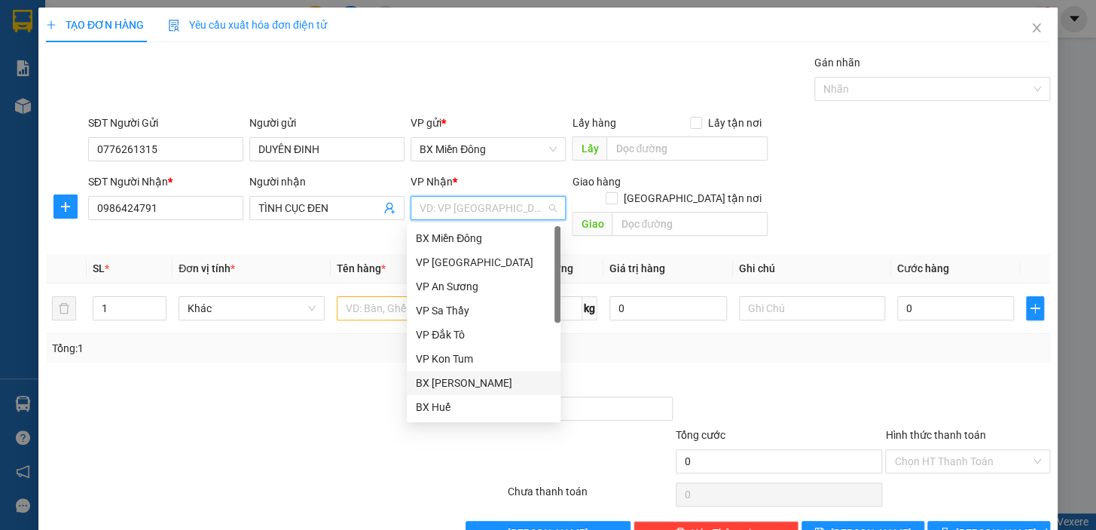
click at [505, 383] on div "BX [PERSON_NAME]" at bounding box center [484, 382] width 136 height 17
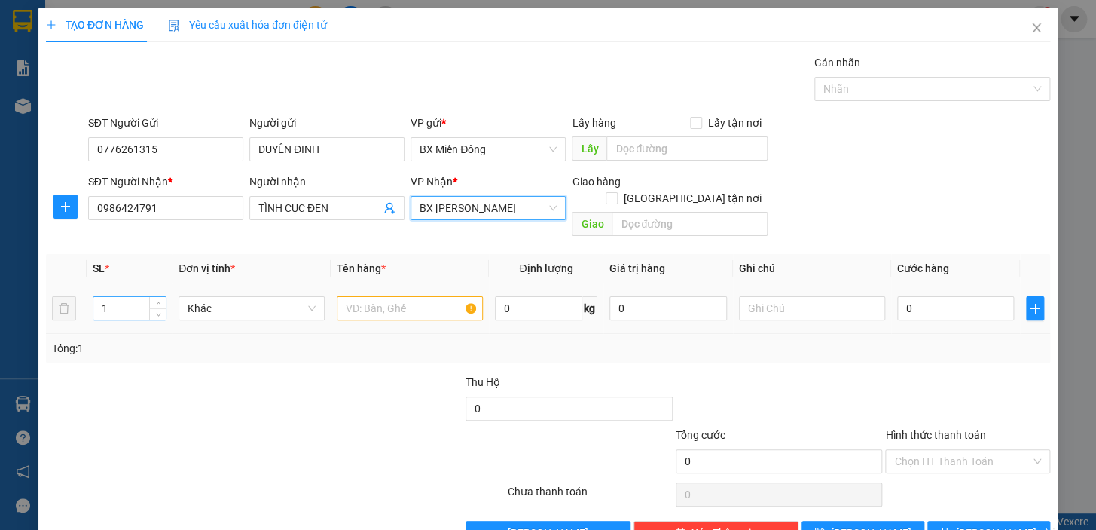
click at [110, 300] on input "1" at bounding box center [129, 308] width 72 height 23
type input "5"
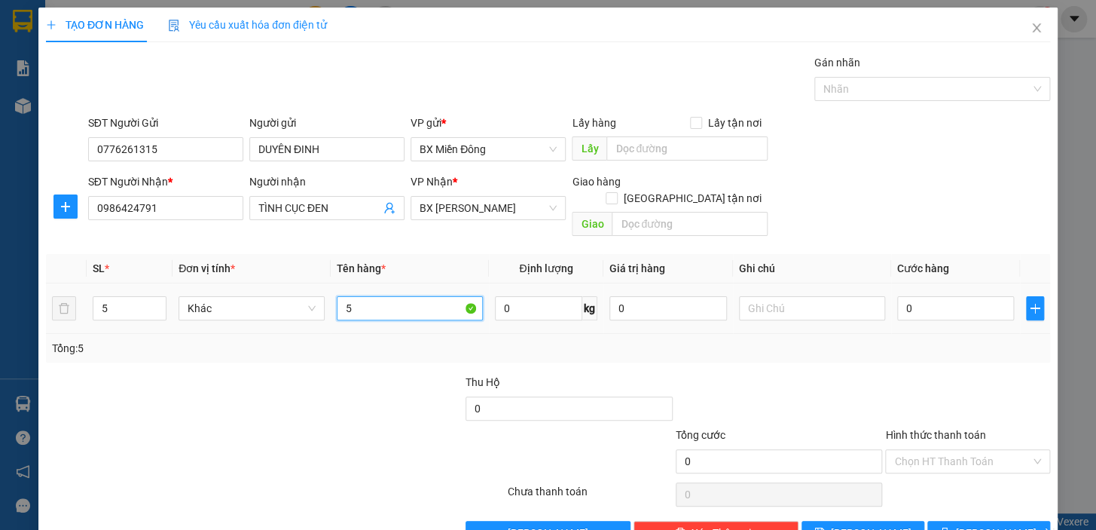
click at [420, 296] on input "5" at bounding box center [410, 308] width 146 height 24
type input "5 CỤC"
type input "1"
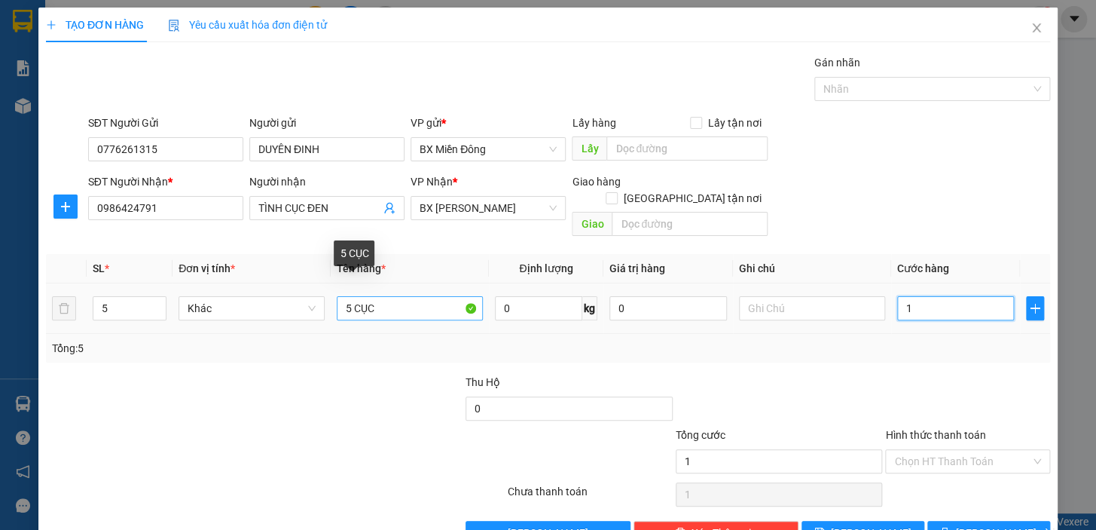
type input "17"
type input "175"
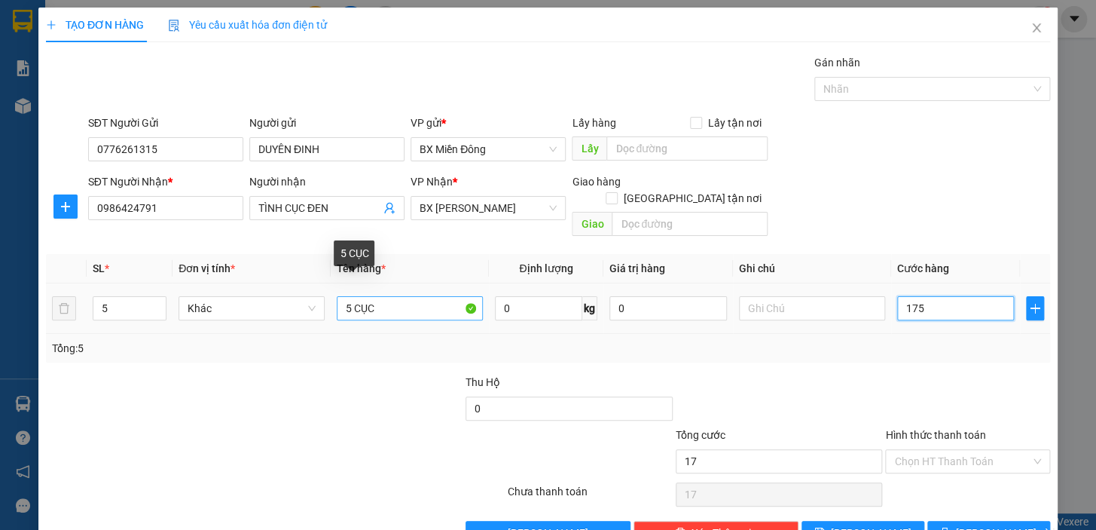
type input "175"
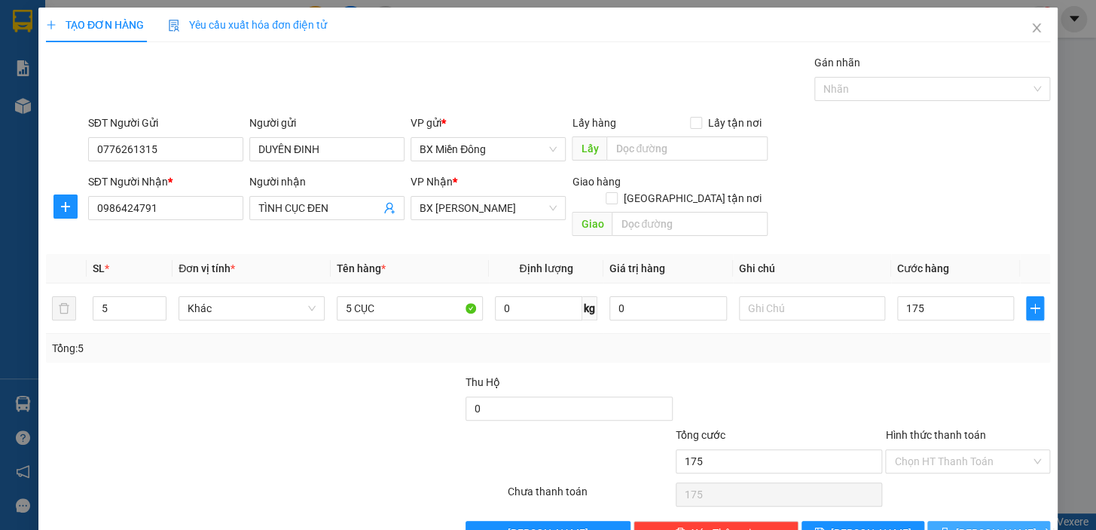
type input "175.000"
click at [992, 521] on button "[PERSON_NAME] và In" at bounding box center [989, 533] width 123 height 24
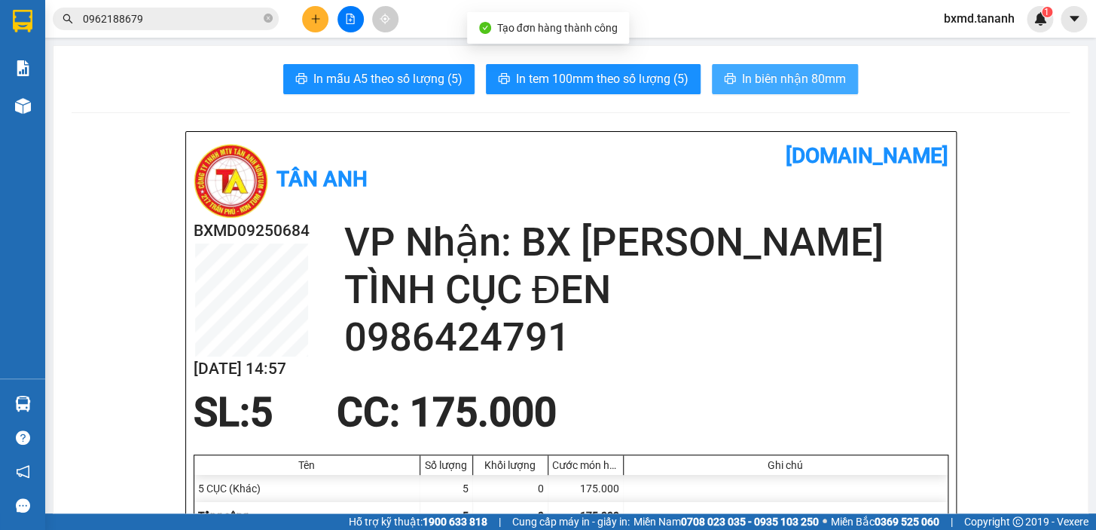
click at [776, 82] on span "In biên nhận 80mm" at bounding box center [794, 78] width 104 height 19
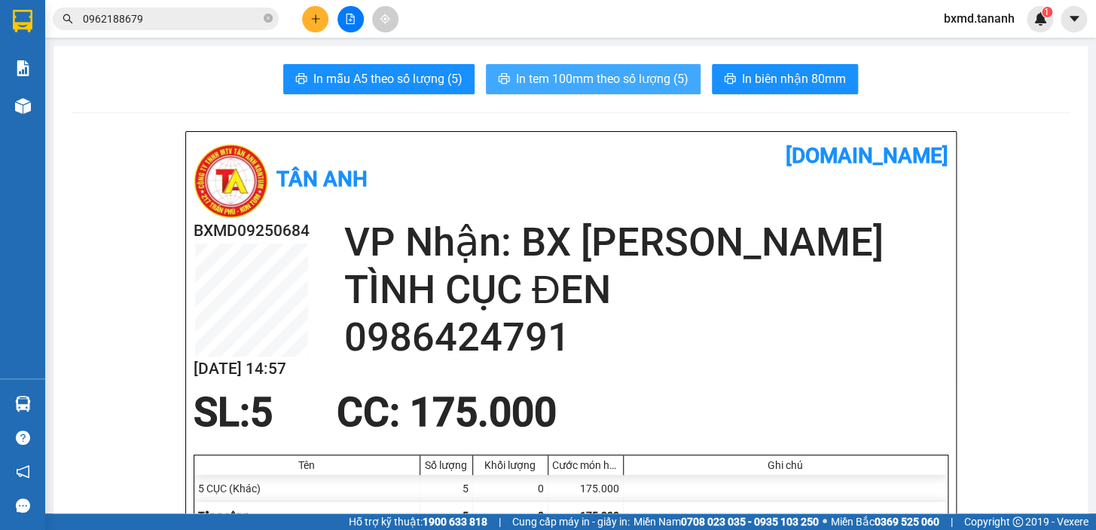
click at [622, 82] on span "In tem 100mm theo số lượng (5)" at bounding box center [602, 78] width 173 height 19
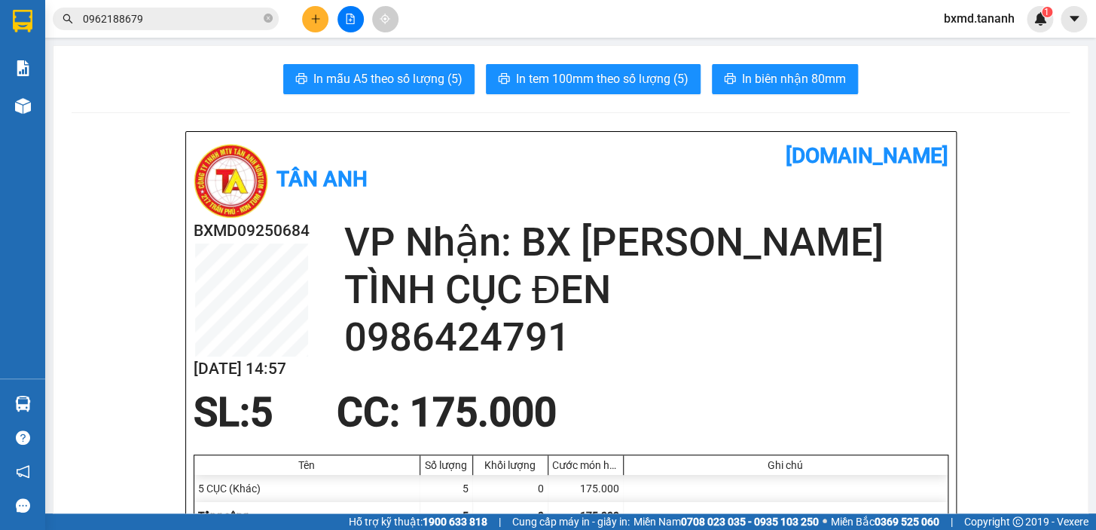
drag, startPoint x: 654, startPoint y: 111, endPoint x: 310, endPoint y: 20, distance: 356.0
click at [310, 20] on icon "plus" at bounding box center [315, 19] width 11 height 11
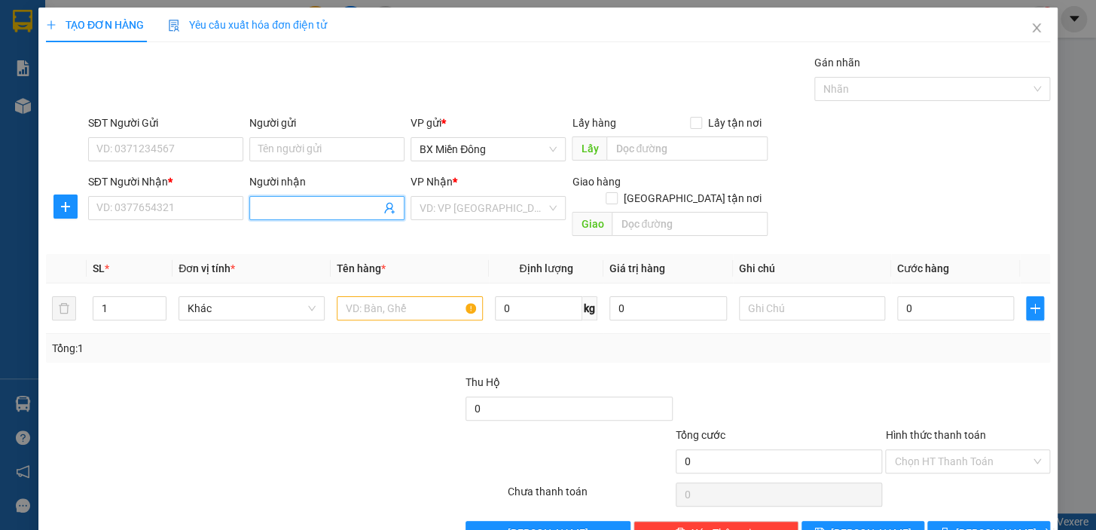
click at [377, 203] on span at bounding box center [326, 208] width 155 height 24
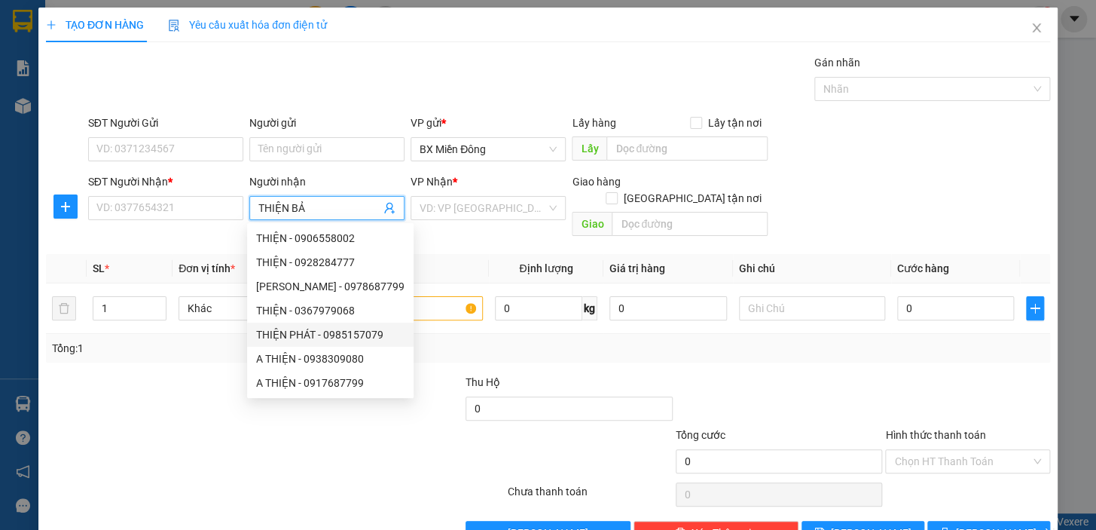
type input "THIỆN BẢO"
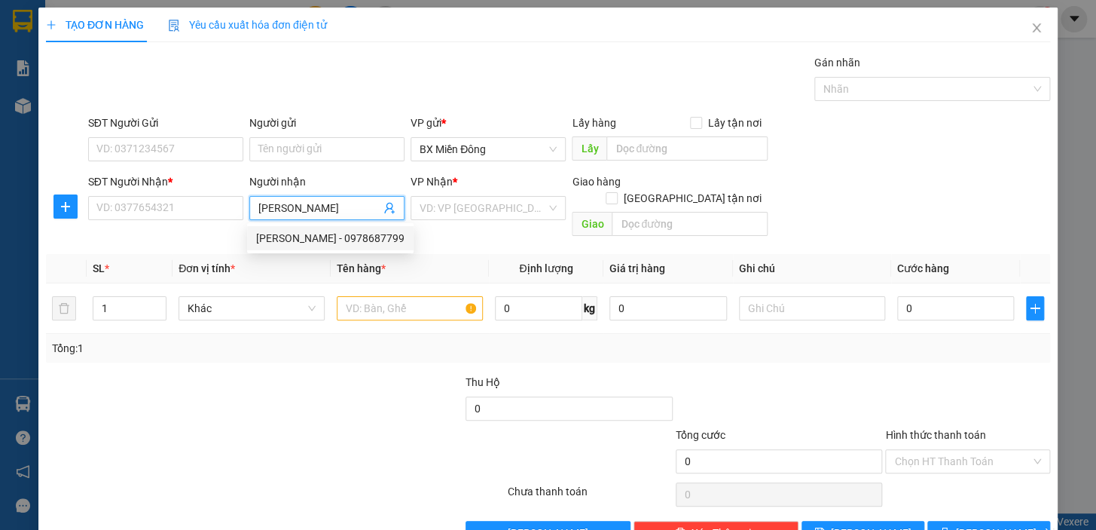
click at [304, 240] on div "THIỆN BẢO - 0978687799" at bounding box center [330, 238] width 148 height 17
type input "0978687799"
type input "THIỆN BẢO"
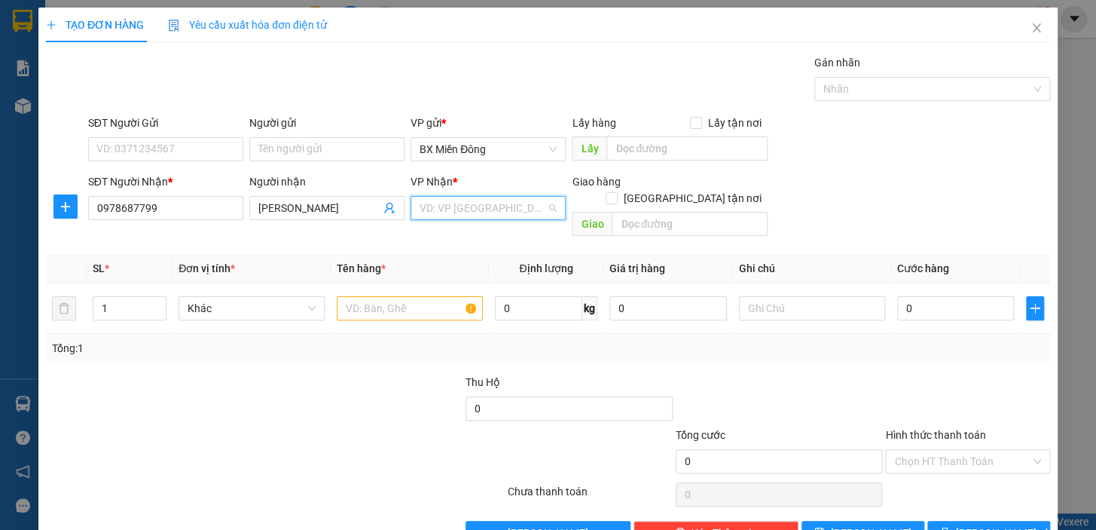
drag, startPoint x: 414, startPoint y: 207, endPoint x: 451, endPoint y: 269, distance: 71.6
click at [420, 208] on input "search" at bounding box center [483, 208] width 127 height 23
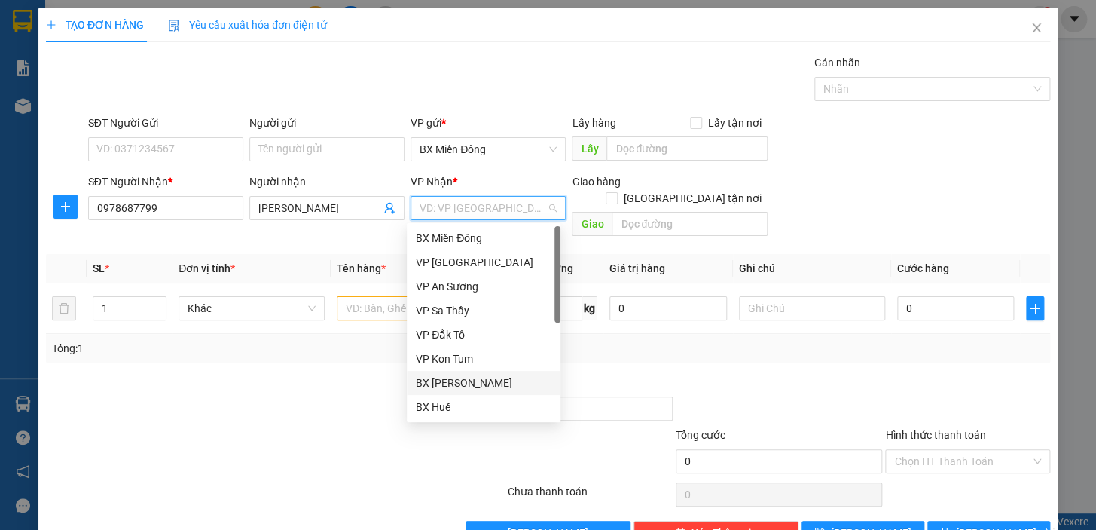
click at [481, 375] on div "BX [PERSON_NAME]" at bounding box center [484, 382] width 136 height 17
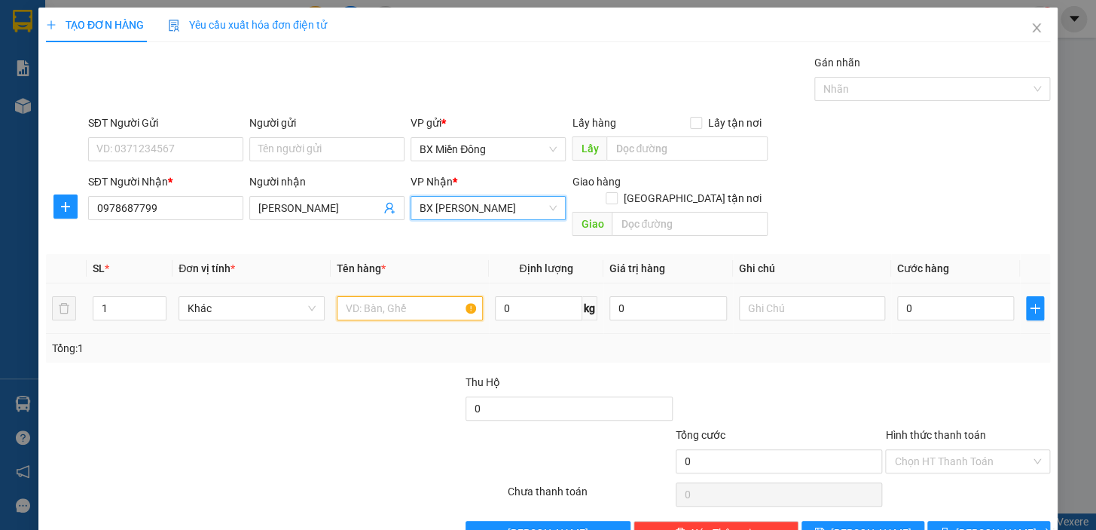
click at [362, 296] on input "text" at bounding box center [410, 308] width 146 height 24
type input "1TX"
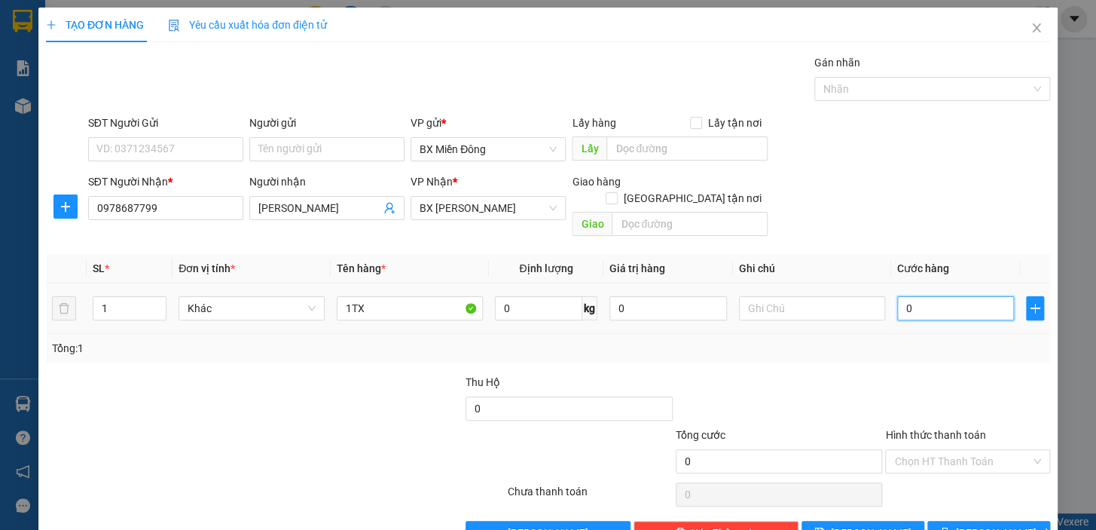
click at [909, 296] on input "0" at bounding box center [956, 308] width 118 height 24
type input "5"
type input "50"
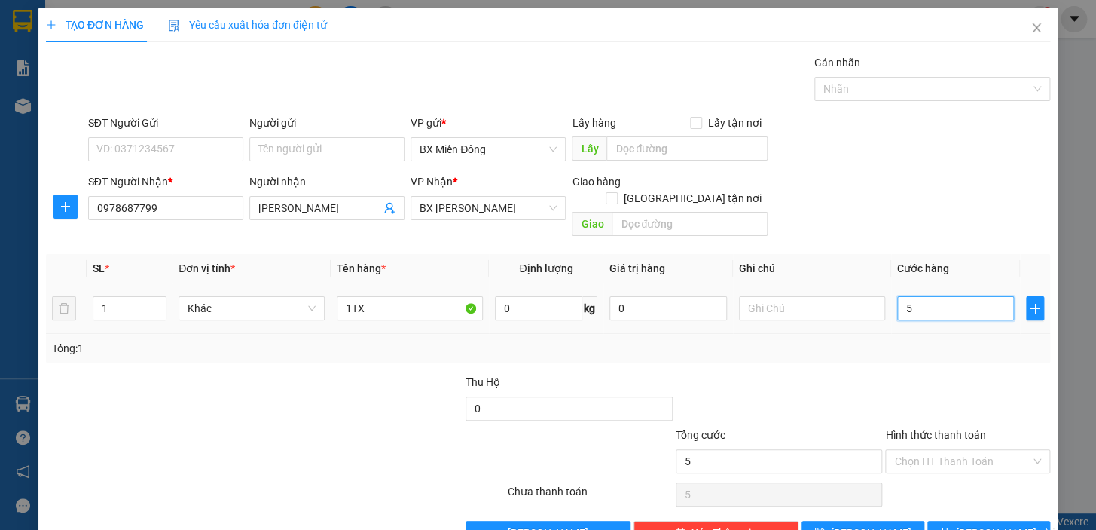
type input "50"
type input "50.000"
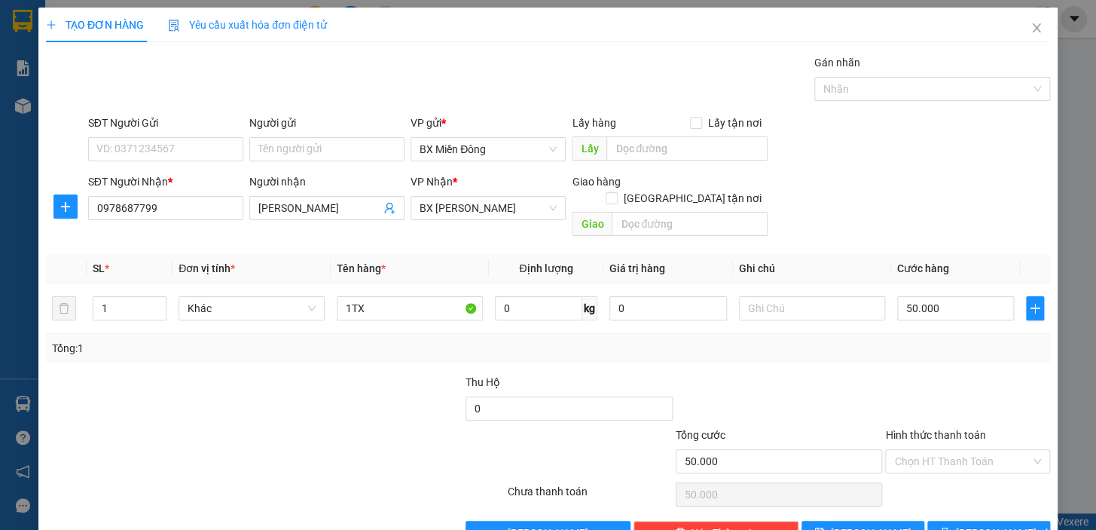
click at [896, 341] on div "Tổng: 1" at bounding box center [548, 348] width 1004 height 29
click at [317, 201] on input "THIỆN BẢO" at bounding box center [319, 208] width 122 height 17
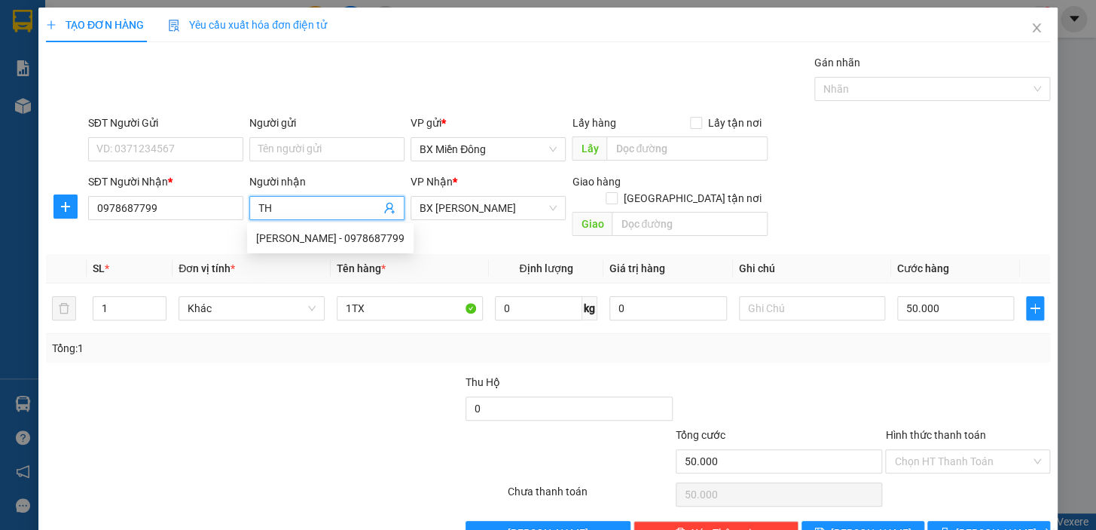
type input "T"
type input "TRƯỜNG ĐỖ"
click at [337, 260] on div "TRƯỜNG ĐỖ - 0387827777" at bounding box center [324, 262] width 136 height 17
type input "0387827777"
type input "TRƯỜNG ĐỖ"
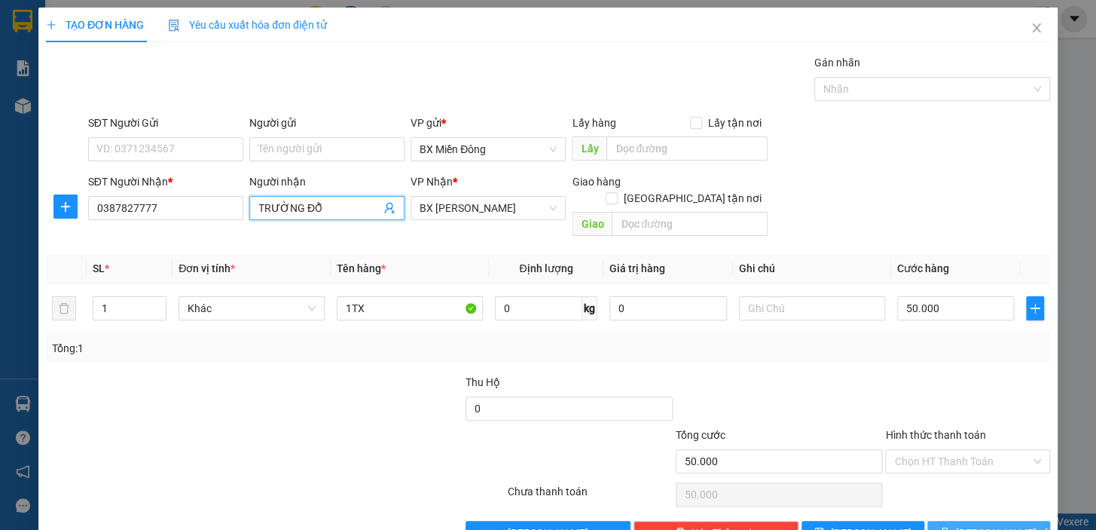
click at [974, 524] on span "[PERSON_NAME] và In" at bounding box center [1008, 532] width 105 height 17
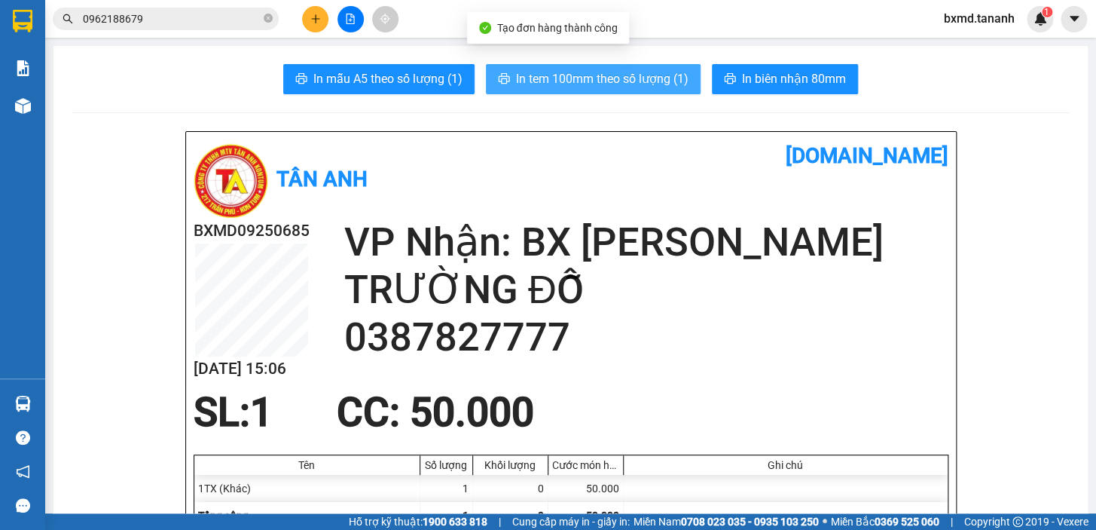
click at [659, 80] on span "In tem 100mm theo số lượng (1)" at bounding box center [602, 78] width 173 height 19
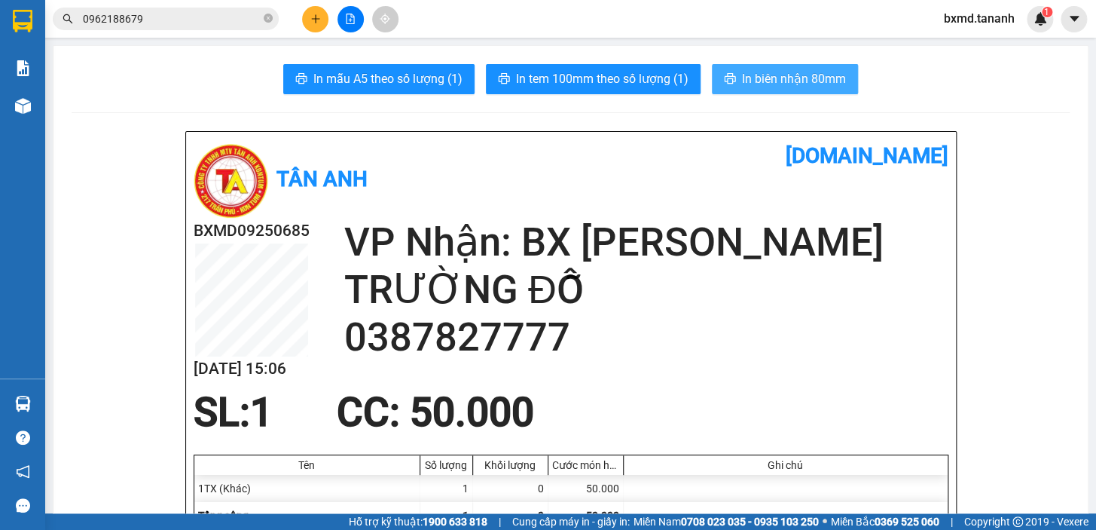
click at [763, 86] on span "In biên nhận 80mm" at bounding box center [794, 78] width 104 height 19
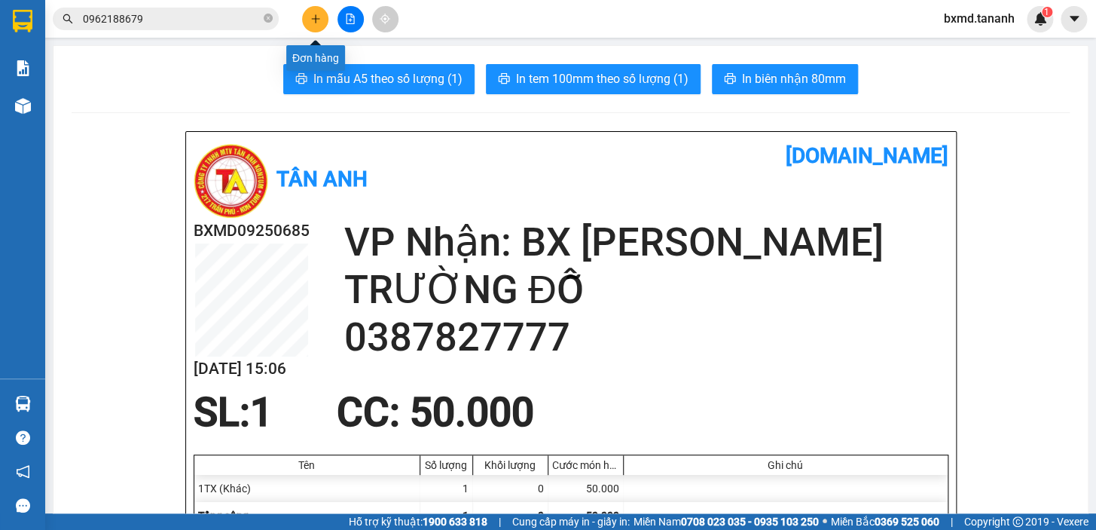
click at [313, 12] on button at bounding box center [315, 19] width 26 height 26
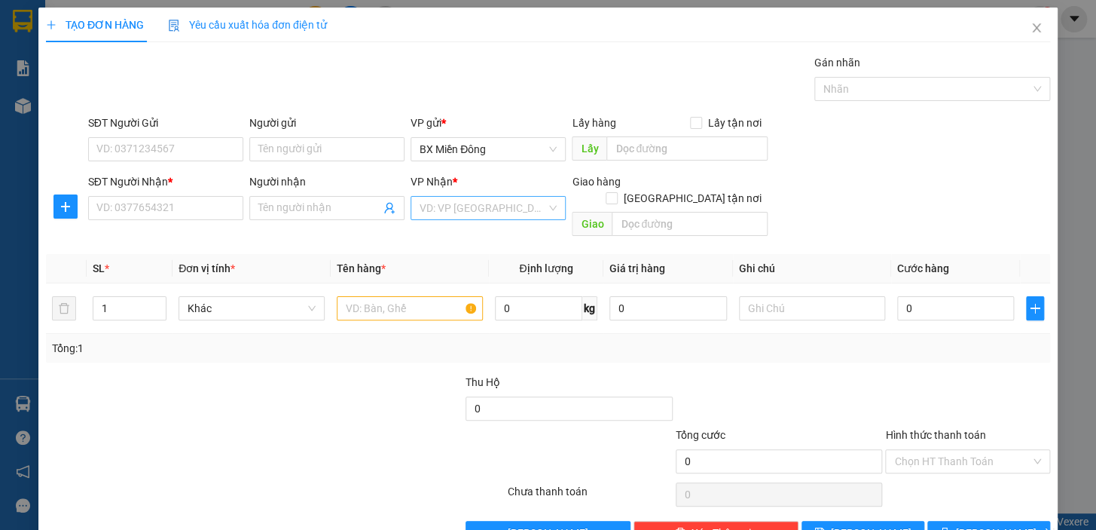
drag, startPoint x: 461, startPoint y: 205, endPoint x: 466, endPoint y: 215, distance: 11.8
click at [463, 205] on input "search" at bounding box center [483, 208] width 127 height 23
click at [283, 209] on input "Người nhận" at bounding box center [319, 208] width 122 height 17
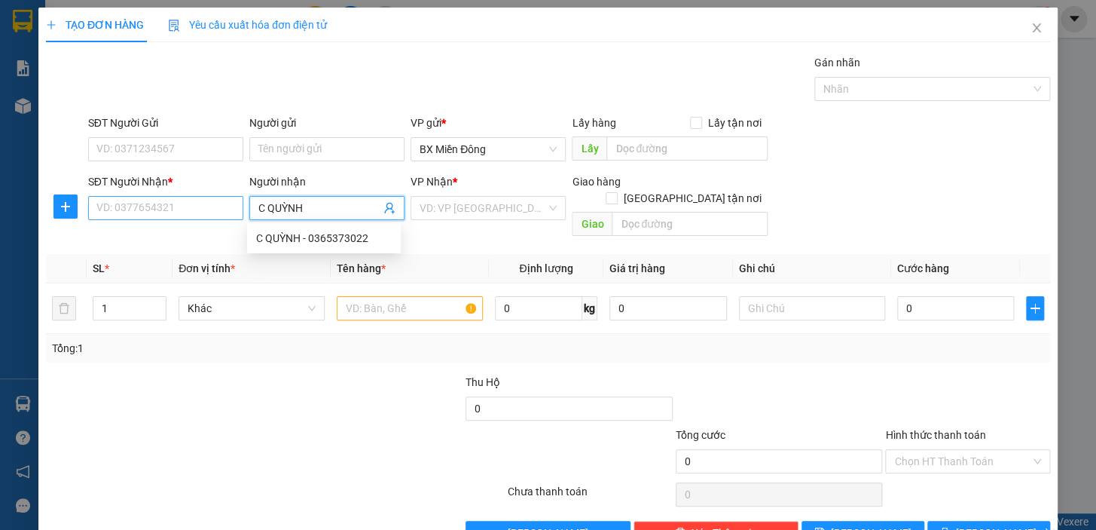
type input "C QUỲNH"
click at [209, 206] on input "SĐT Người Nhận *" at bounding box center [165, 208] width 155 height 24
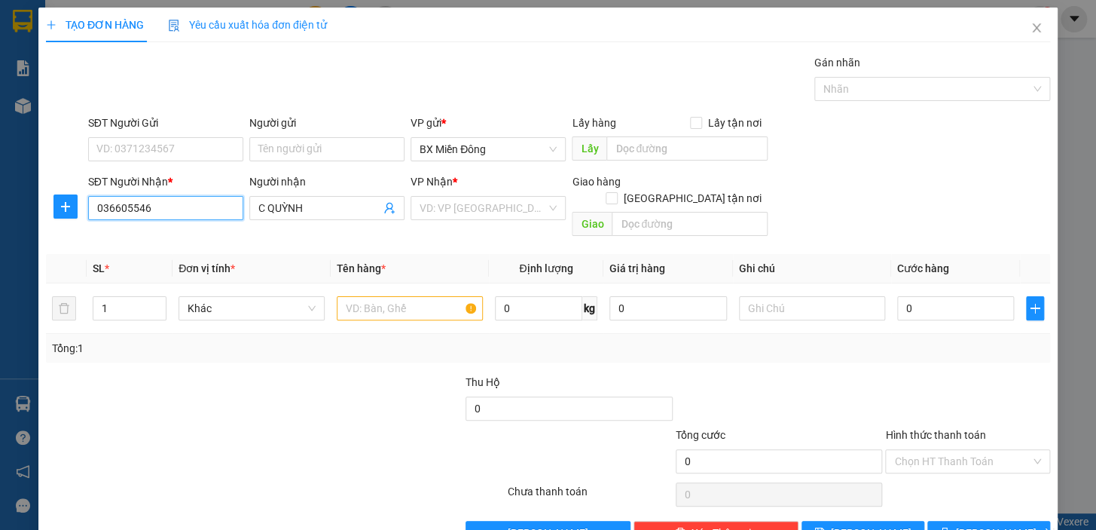
type input "0366055466"
click at [196, 233] on div "0366055466 - CHỊ QUỲNH" at bounding box center [180, 238] width 168 height 17
type input "CHỊ QUỲNH"
type input "490.000"
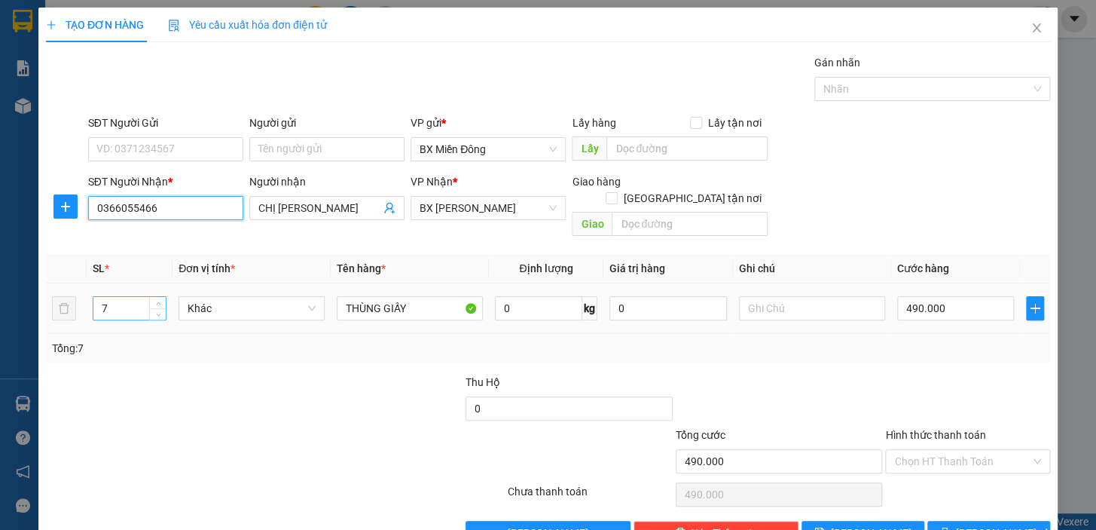
type input "0366055466"
click at [117, 297] on input "7" at bounding box center [129, 308] width 72 height 23
type input "9"
click at [940, 296] on input "490.000" at bounding box center [956, 308] width 118 height 24
type input "5"
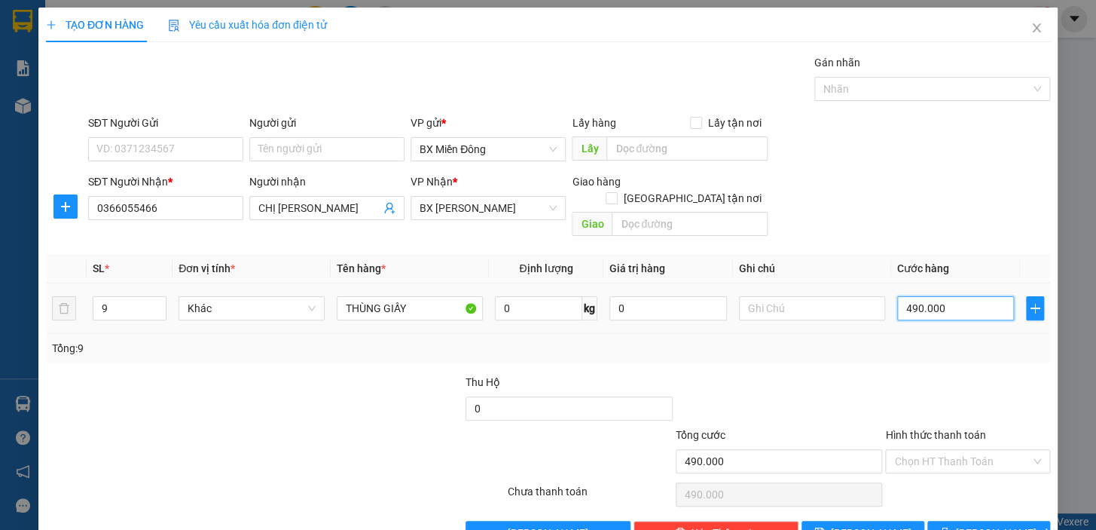
type input "5"
type input "56"
type input "560"
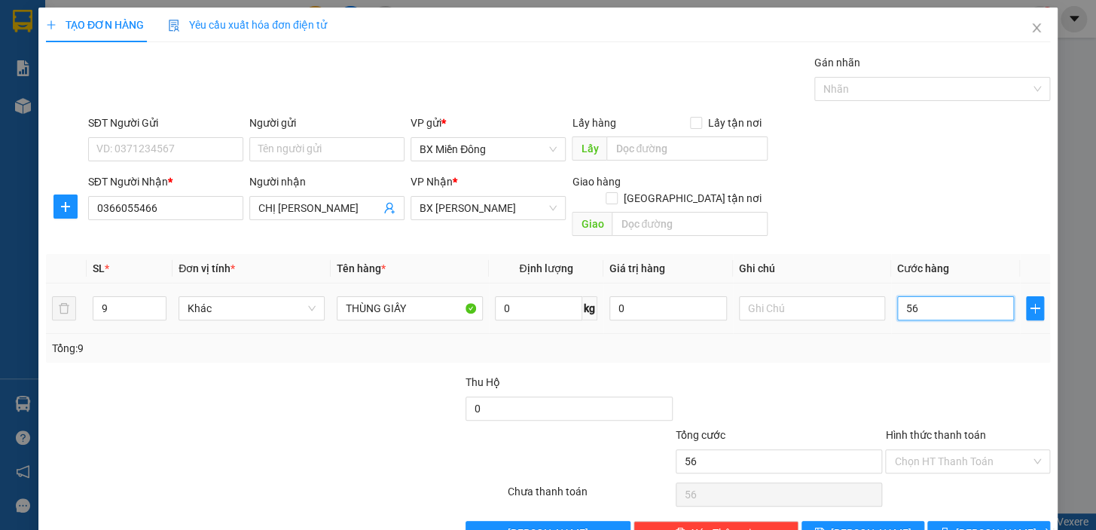
type input "560"
type input "5.600"
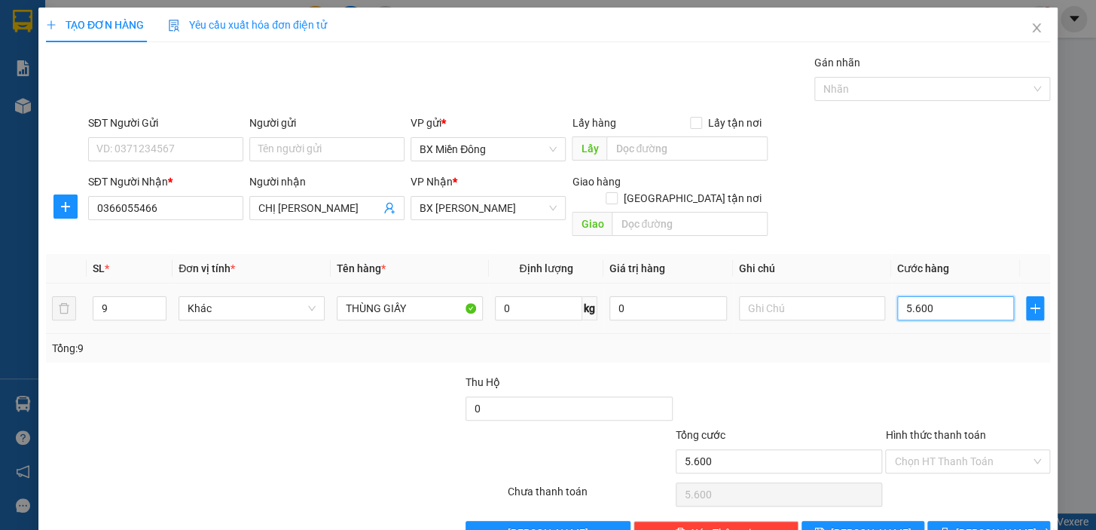
type input "560"
click at [914, 340] on div "Tổng: 9" at bounding box center [548, 348] width 1004 height 29
click at [330, 150] on input "Người gửi" at bounding box center [326, 149] width 155 height 24
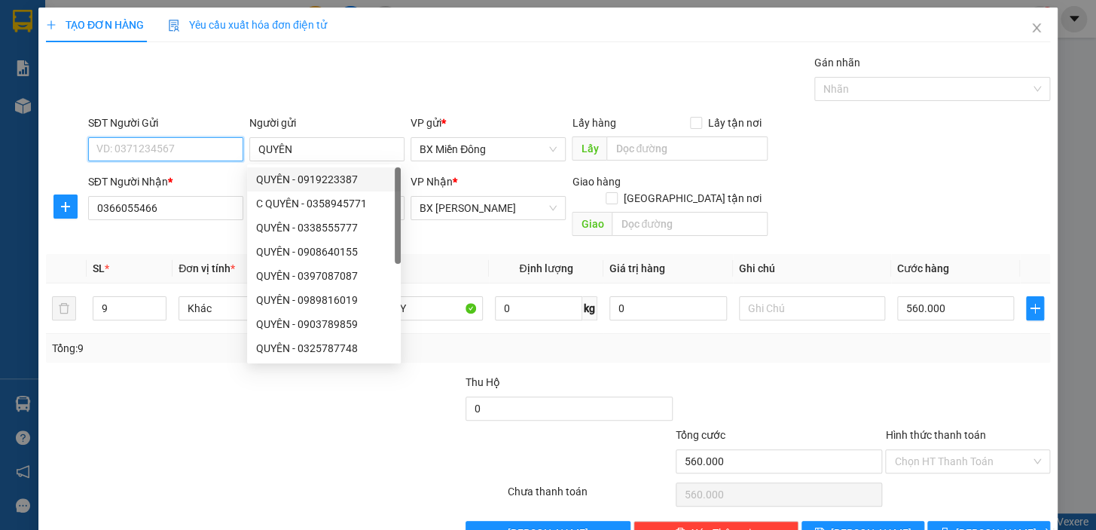
click at [148, 141] on input "SĐT Người Gửi" at bounding box center [165, 149] width 155 height 24
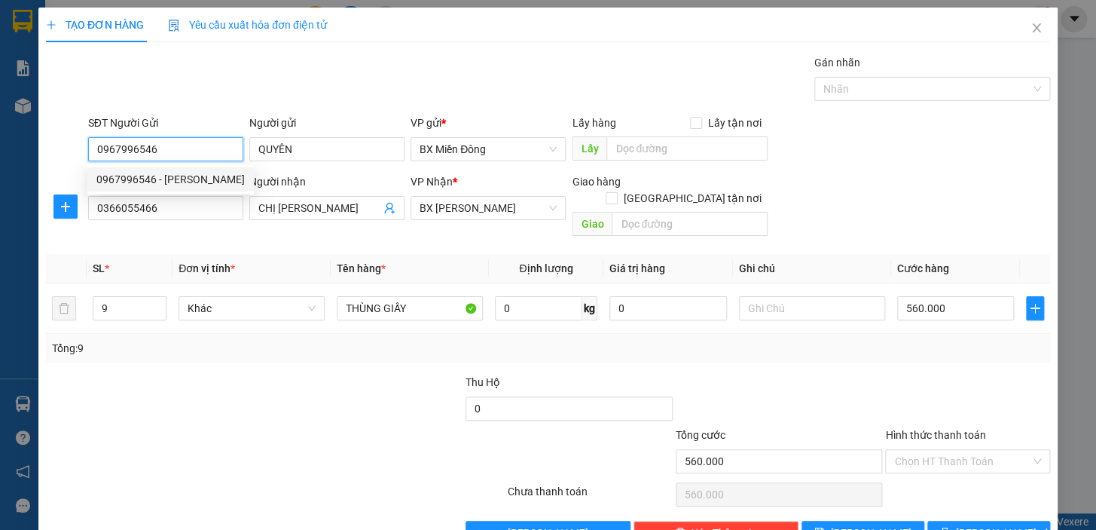
click at [200, 178] on div "0967996546 - KIM QUYÊN" at bounding box center [170, 179] width 148 height 17
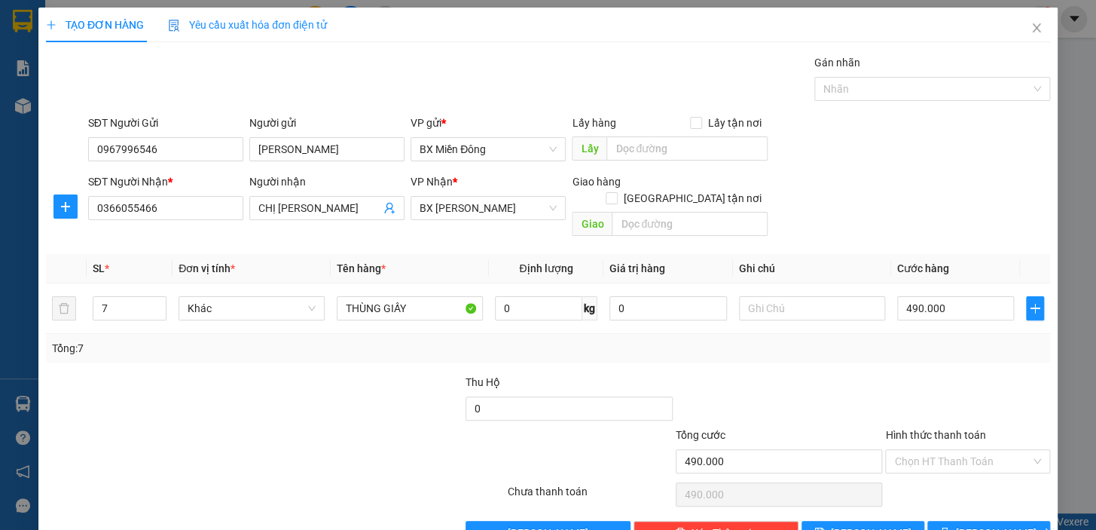
click at [979, 502] on div "Transit Pickup Surcharge Ids Transit Deliver Surcharge Ids Transit Deliver Surc…" at bounding box center [548, 299] width 1004 height 491
click at [983, 524] on span "[PERSON_NAME] và In" at bounding box center [1008, 532] width 105 height 17
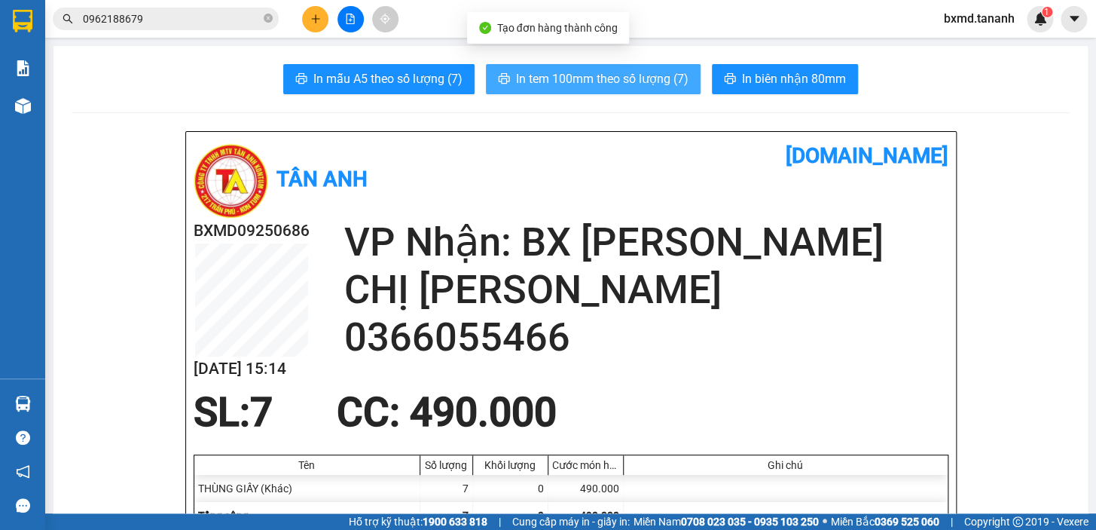
click at [674, 87] on span "In tem 100mm theo số lượng (7)" at bounding box center [602, 78] width 173 height 19
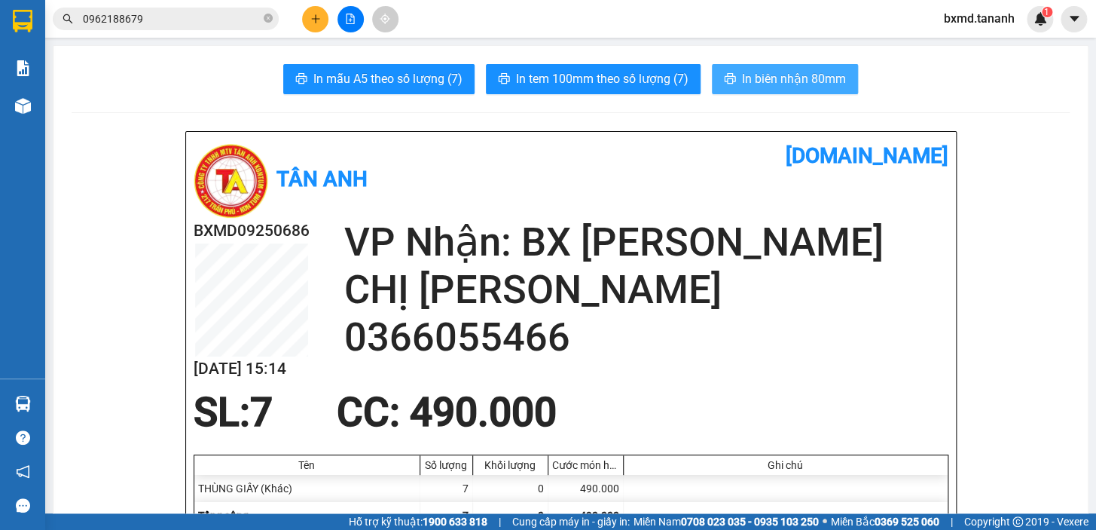
click at [802, 75] on span "In biên nhận 80mm" at bounding box center [794, 78] width 104 height 19
click at [318, 23] on icon "plus" at bounding box center [315, 19] width 11 height 11
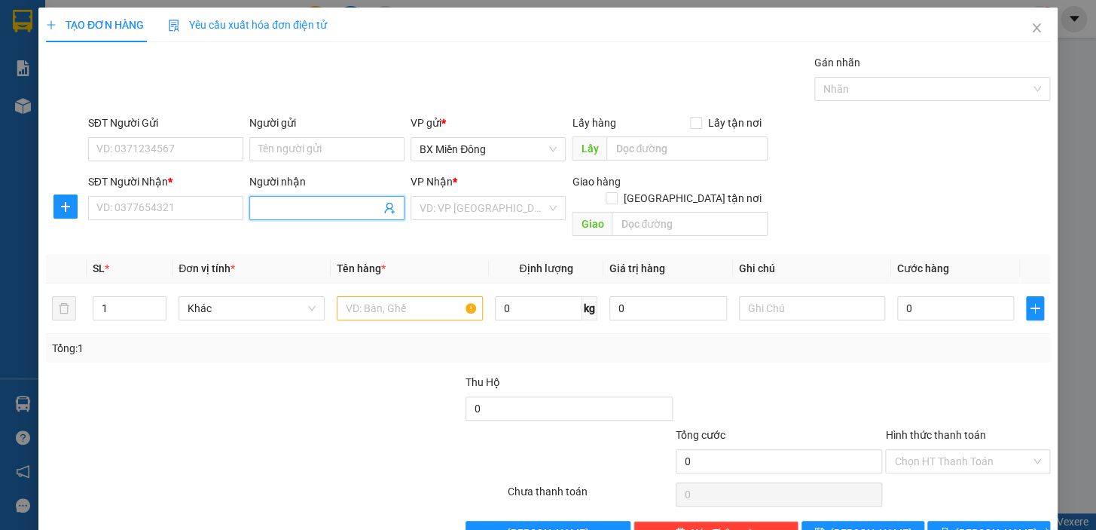
click at [350, 205] on input "Người nhận" at bounding box center [319, 208] width 122 height 17
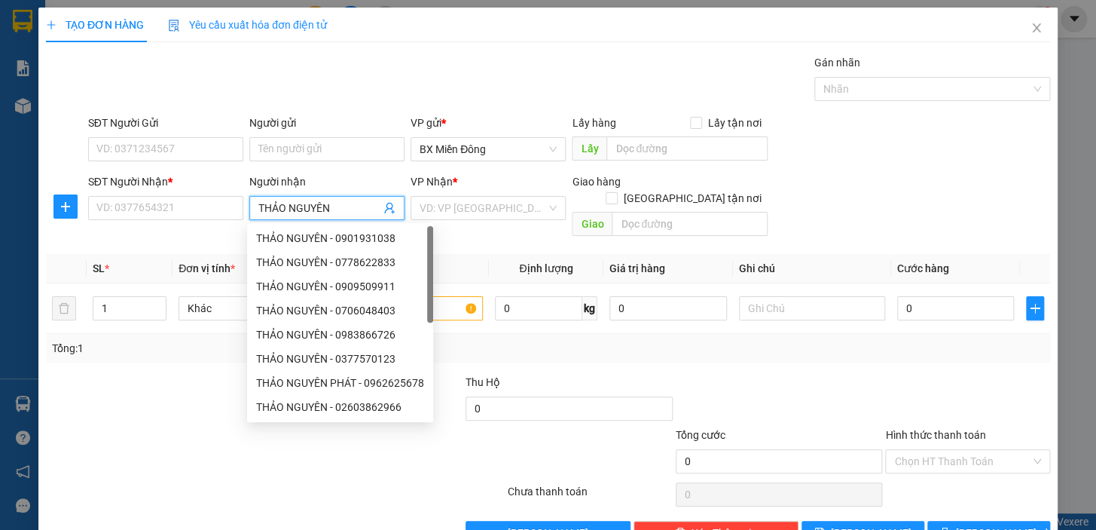
drag, startPoint x: 492, startPoint y: 203, endPoint x: 497, endPoint y: 220, distance: 17.2
click at [491, 206] on input "search" at bounding box center [483, 208] width 127 height 23
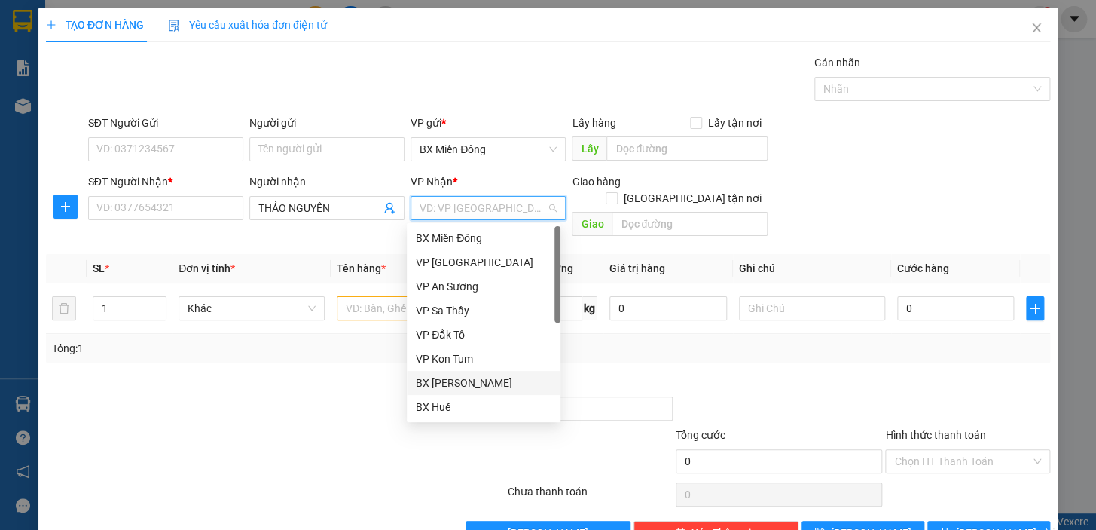
click at [512, 376] on div "BX [PERSON_NAME]" at bounding box center [484, 382] width 136 height 17
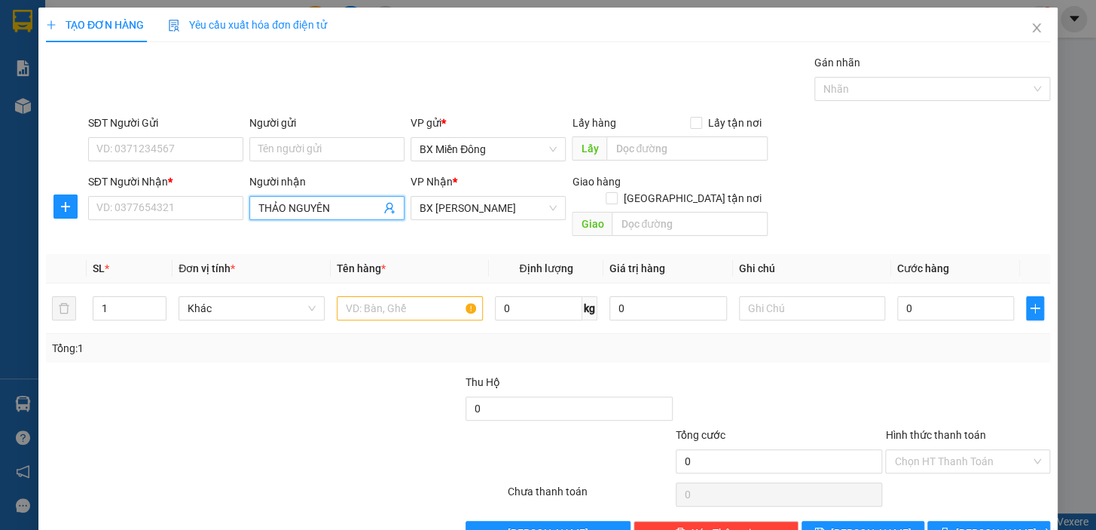
click at [334, 207] on input "THẢO NGUYÊN" at bounding box center [319, 208] width 122 height 17
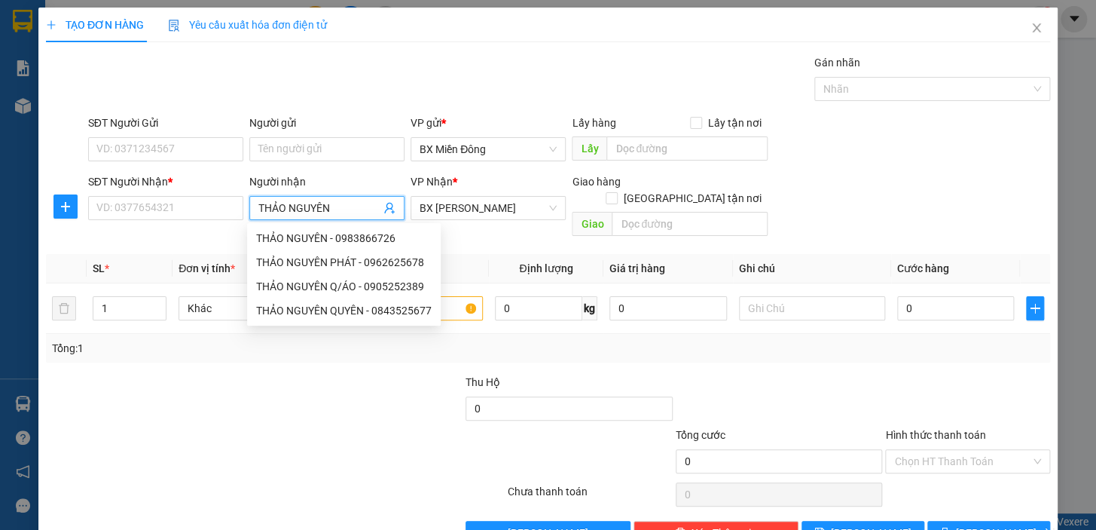
click at [337, 385] on div at bounding box center [359, 400] width 210 height 53
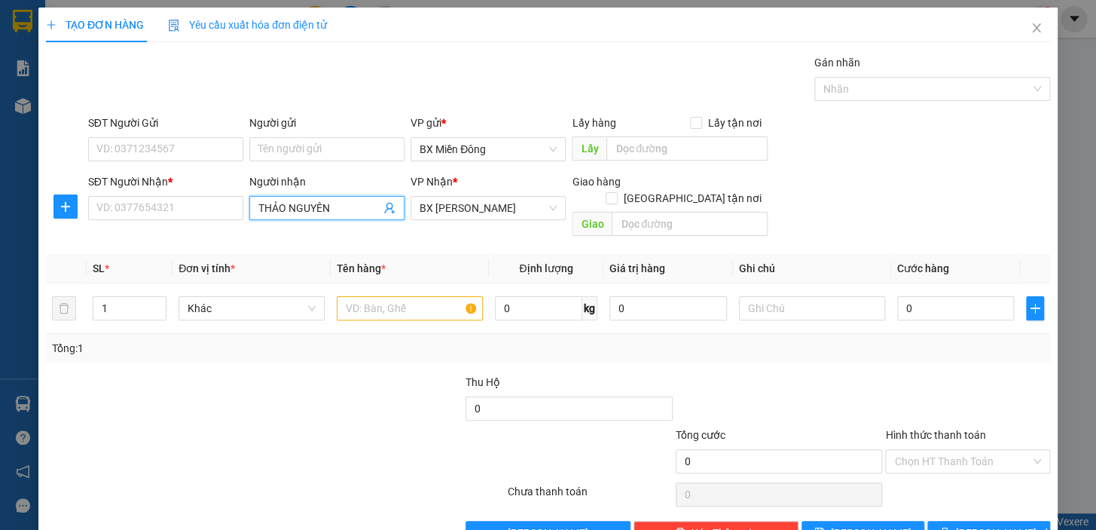
click at [344, 198] on span "THẢO NGUYÊN" at bounding box center [326, 208] width 155 height 24
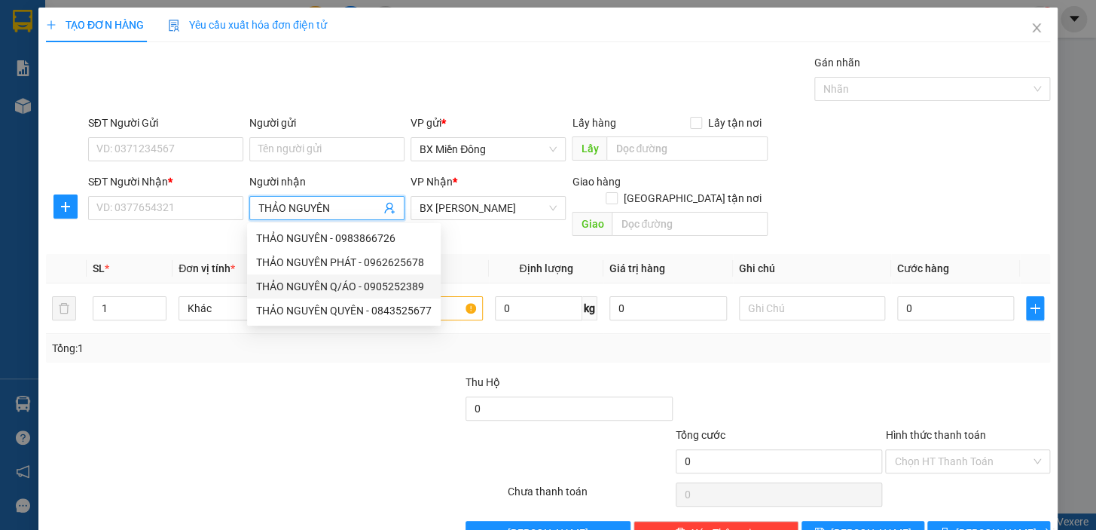
click at [357, 289] on div "THẢO NGUYÊN Q/ÁO - 0905252389" at bounding box center [344, 286] width 176 height 17
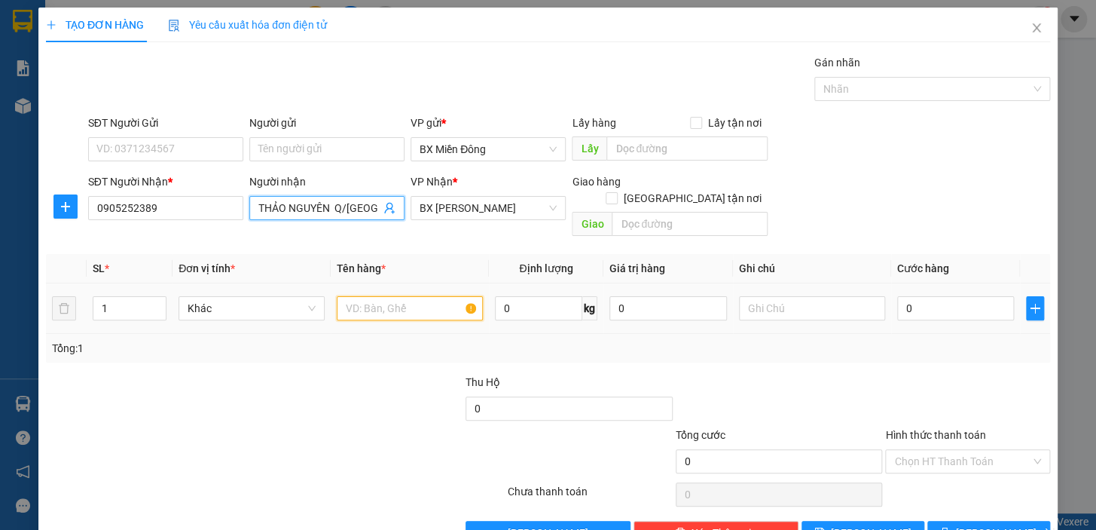
click at [414, 296] on input "text" at bounding box center [410, 308] width 146 height 24
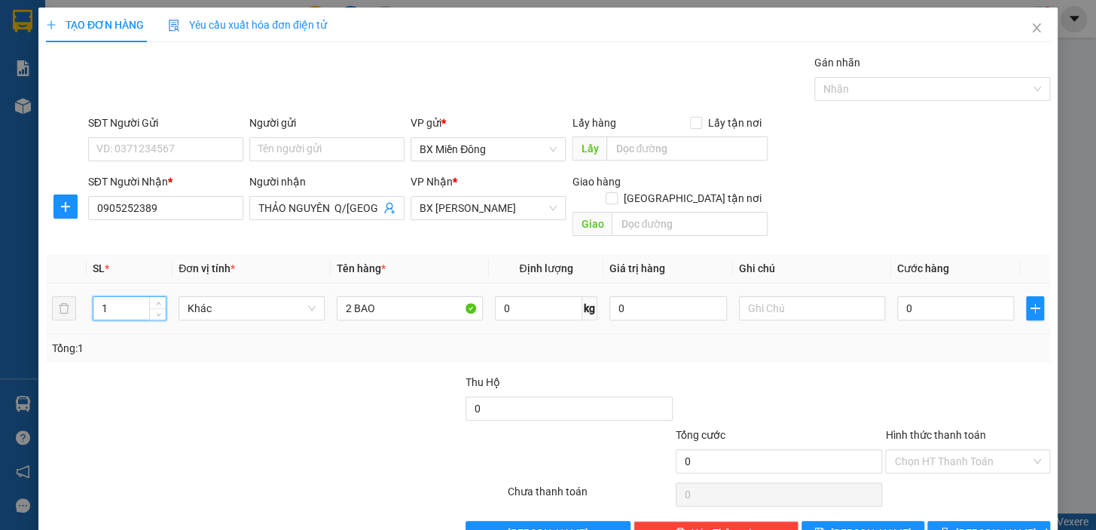
click at [109, 297] on input "1" at bounding box center [129, 308] width 72 height 23
click at [913, 296] on input "0" at bounding box center [956, 308] width 118 height 24
click at [977, 524] on span "[PERSON_NAME] và In" at bounding box center [1008, 532] width 105 height 17
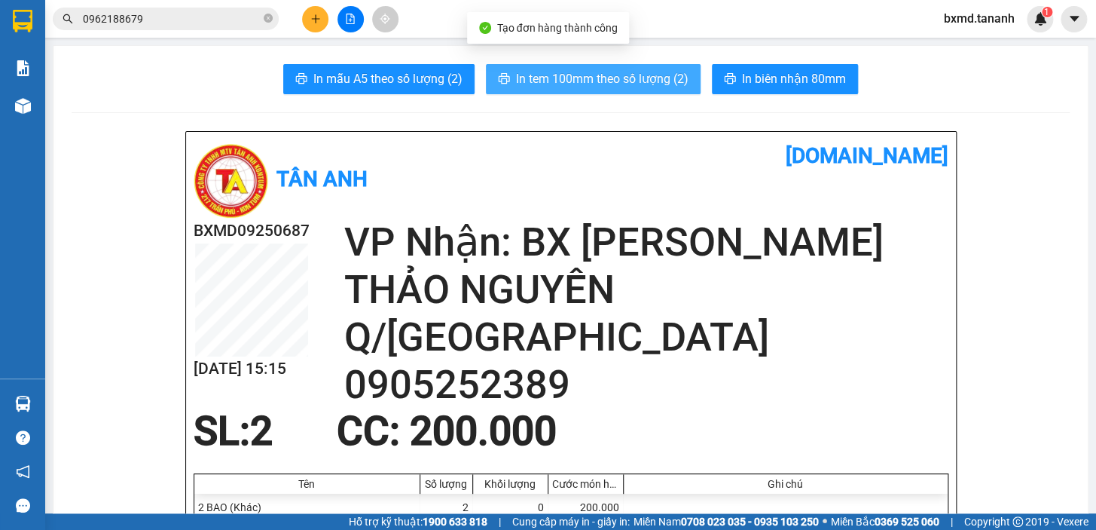
click at [633, 75] on span "In tem 100mm theo số lượng (2)" at bounding box center [602, 78] width 173 height 19
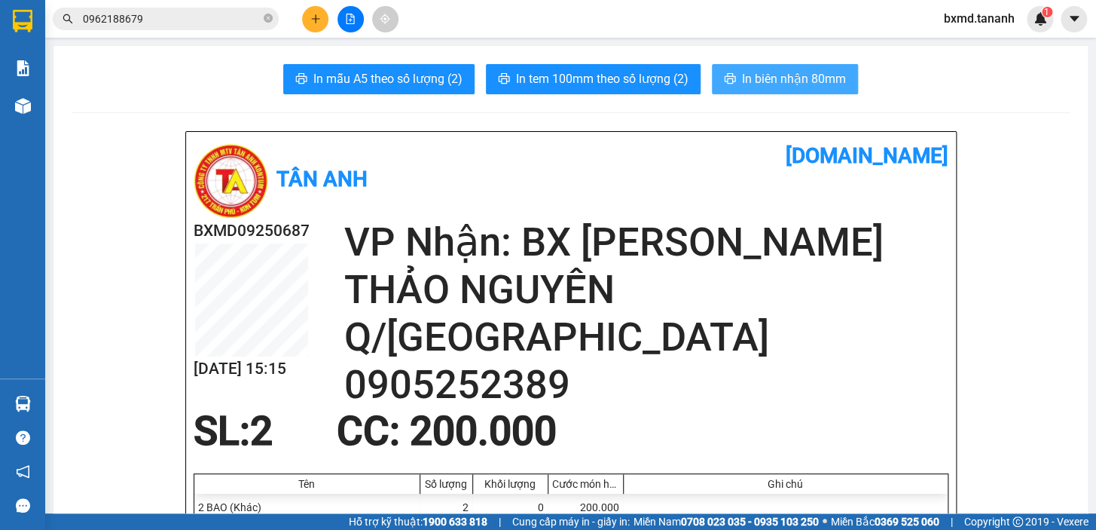
click at [779, 81] on span "In biên nhận 80mm" at bounding box center [794, 78] width 104 height 19
click at [321, 13] on button at bounding box center [315, 19] width 26 height 26
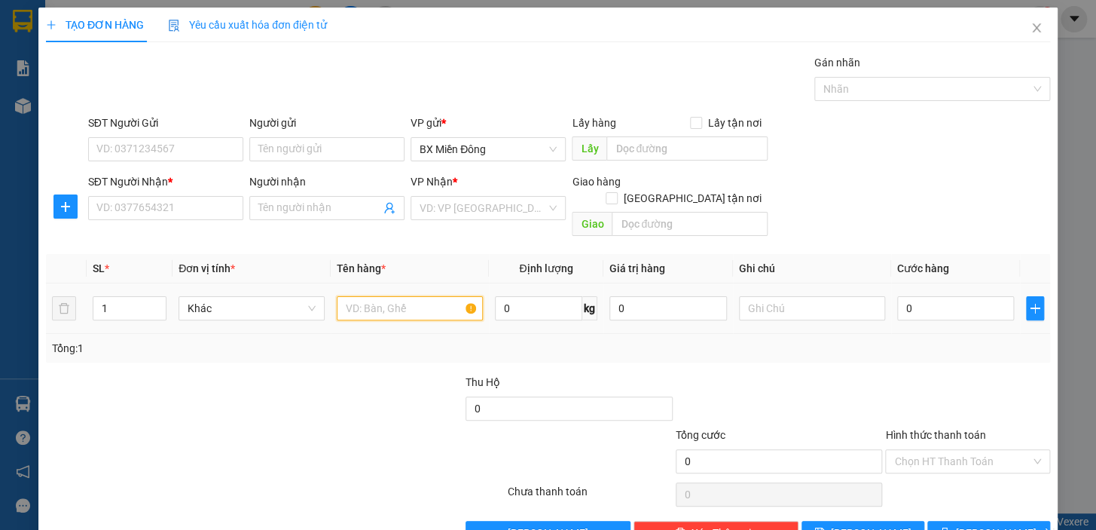
click at [414, 296] on input "text" at bounding box center [410, 308] width 146 height 24
click at [927, 296] on input "0" at bounding box center [956, 308] width 118 height 24
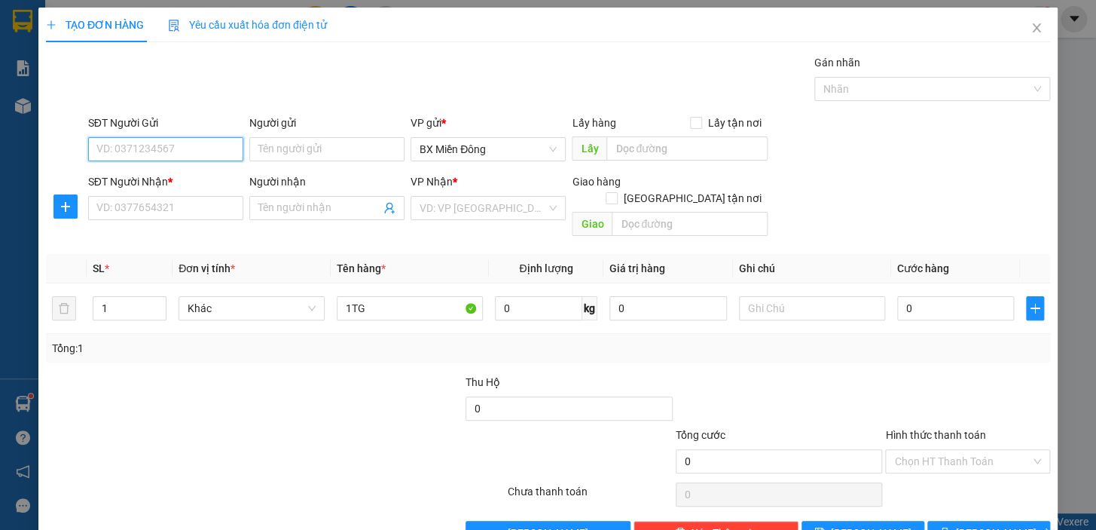
click at [163, 145] on input "SĐT Người Gửi" at bounding box center [165, 149] width 155 height 24
click at [203, 178] on div "0382870567 - DUY" at bounding box center [170, 179] width 148 height 17
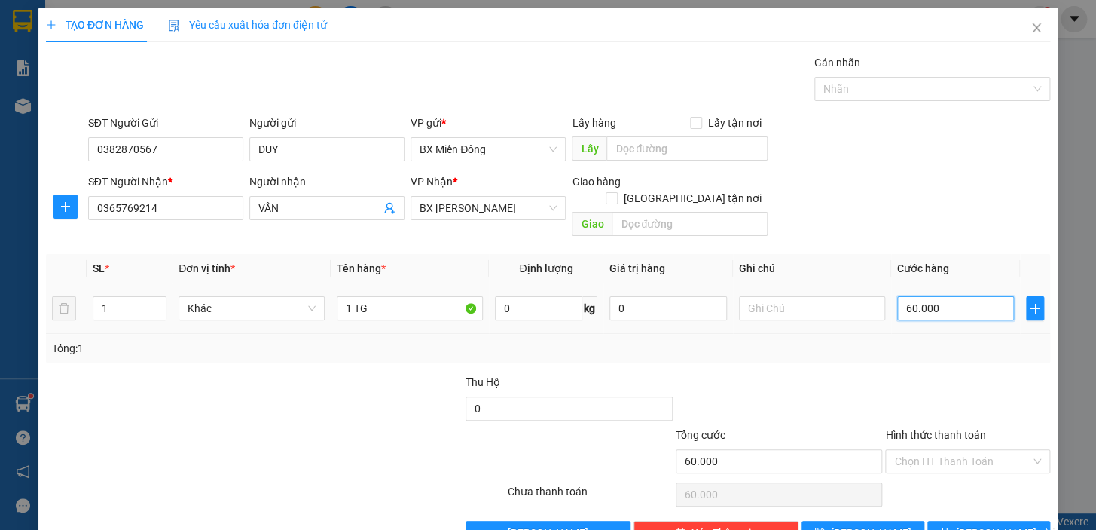
click at [975, 300] on input "60.000" at bounding box center [956, 308] width 118 height 24
click at [927, 374] on div at bounding box center [968, 400] width 168 height 53
click at [978, 524] on span "[PERSON_NAME] và In" at bounding box center [1008, 532] width 105 height 17
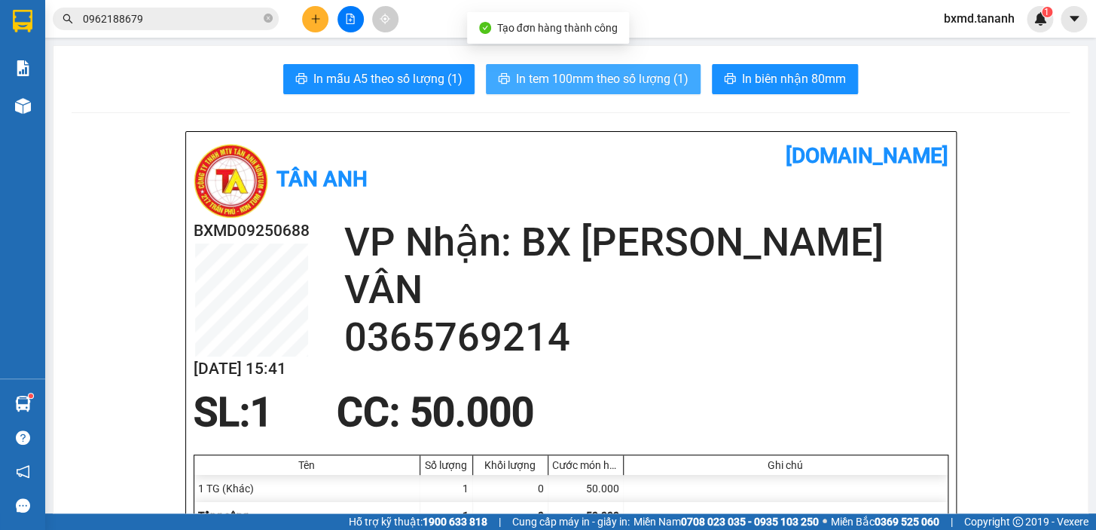
click at [621, 74] on span "In tem 100mm theo số lượng (1)" at bounding box center [602, 78] width 173 height 19
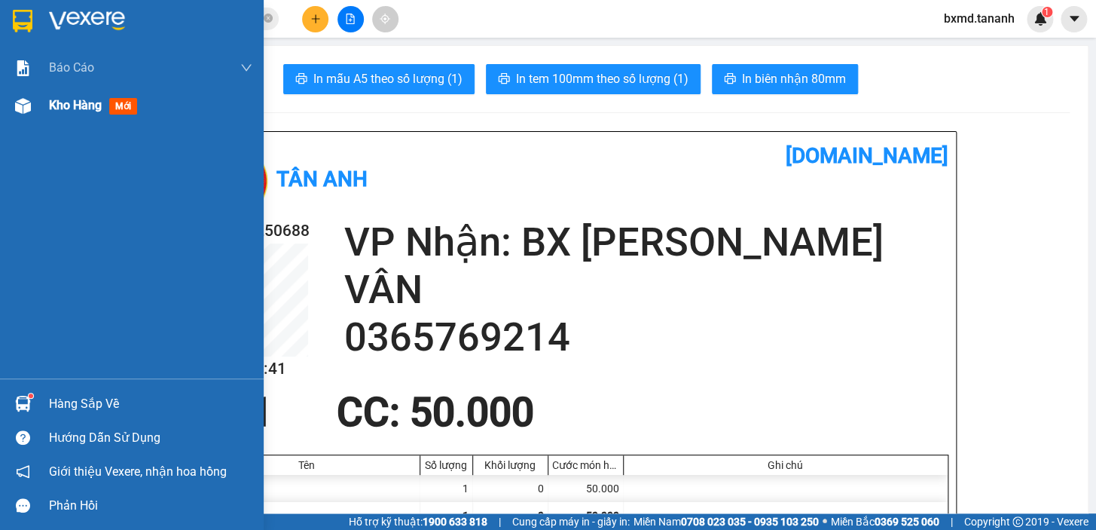
click at [134, 112] on span "mới" at bounding box center [123, 106] width 28 height 17
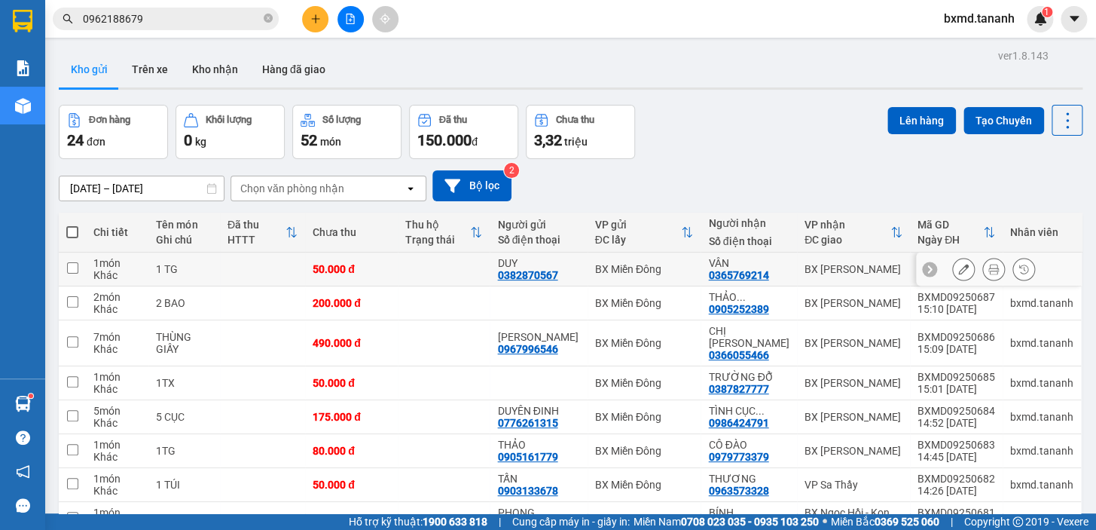
click at [958, 271] on button at bounding box center [963, 269] width 21 height 26
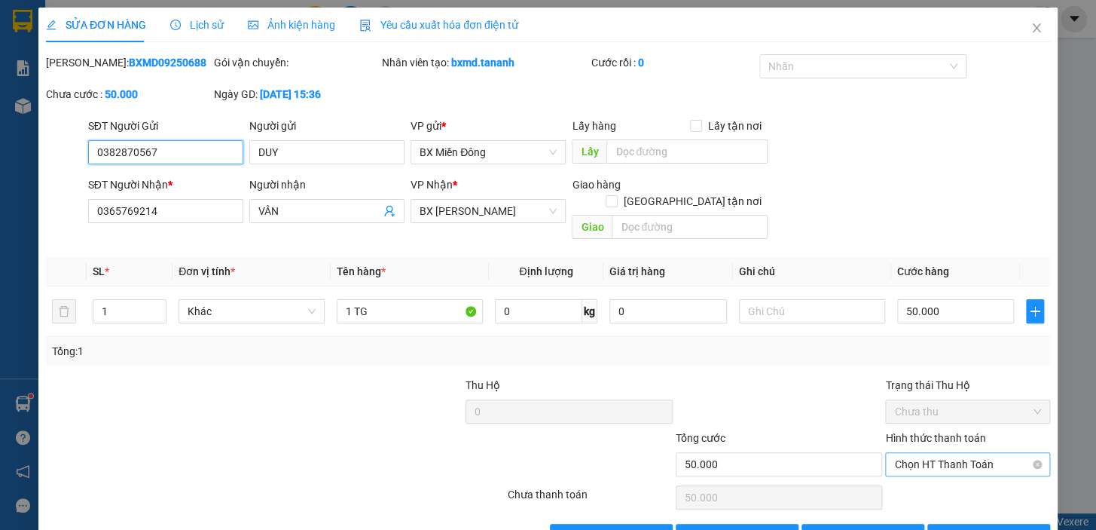
click at [975, 453] on span "Chọn HT Thanh Toán" at bounding box center [967, 464] width 147 height 23
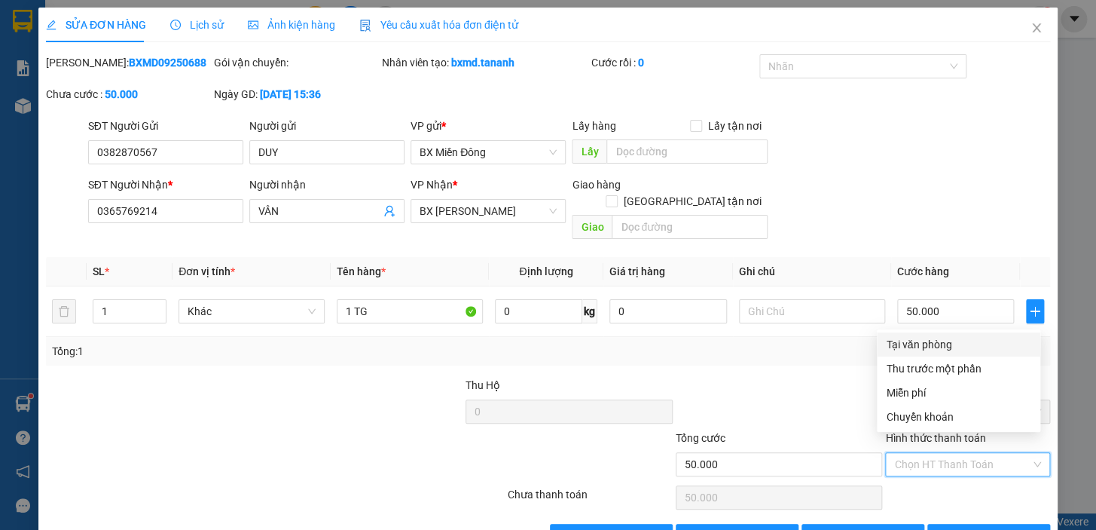
click at [955, 343] on div "Tại văn phòng" at bounding box center [958, 344] width 145 height 17
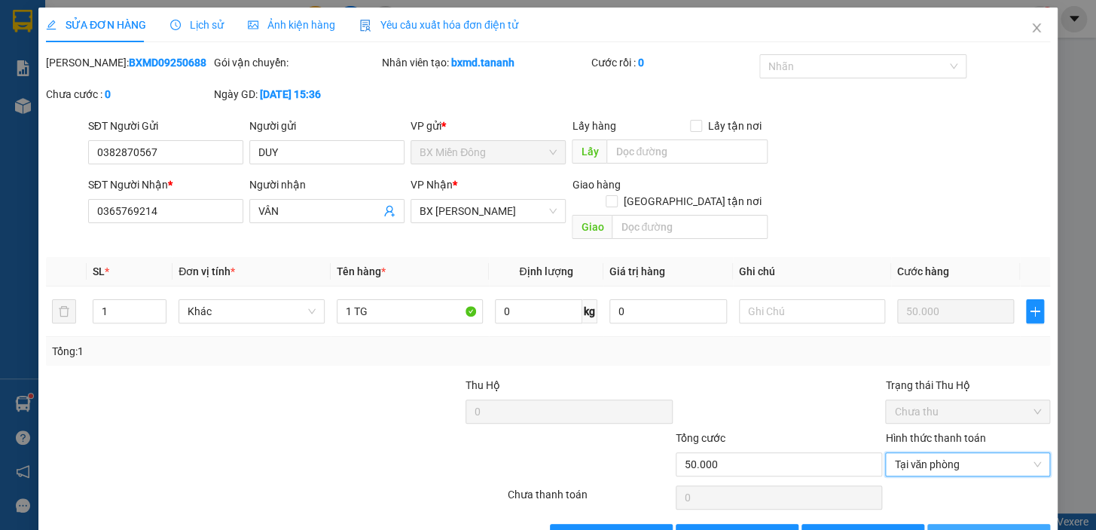
click at [980, 527] on span "[PERSON_NAME] và In" at bounding box center [1008, 535] width 105 height 17
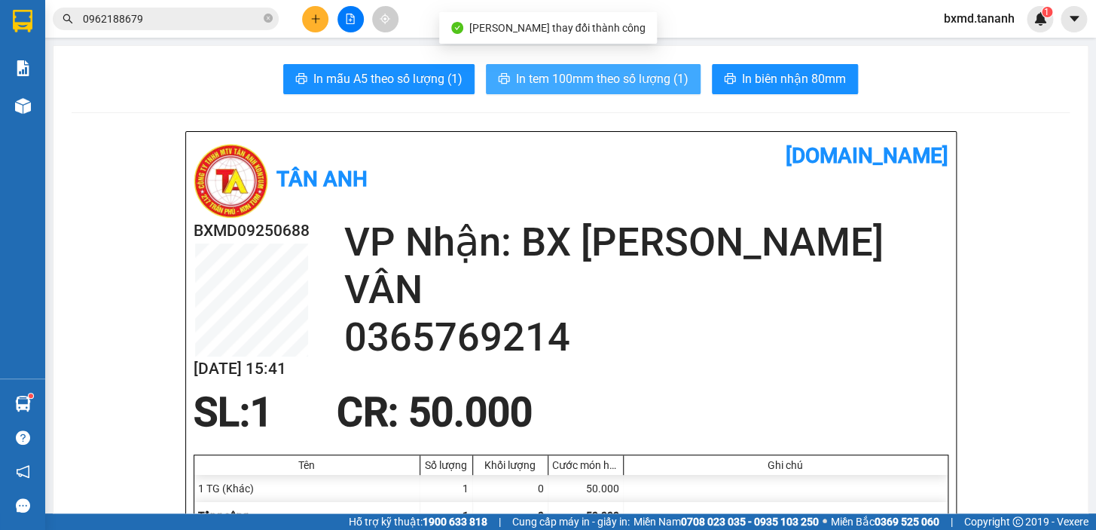
click at [659, 77] on span "In tem 100mm theo số lượng (1)" at bounding box center [602, 78] width 173 height 19
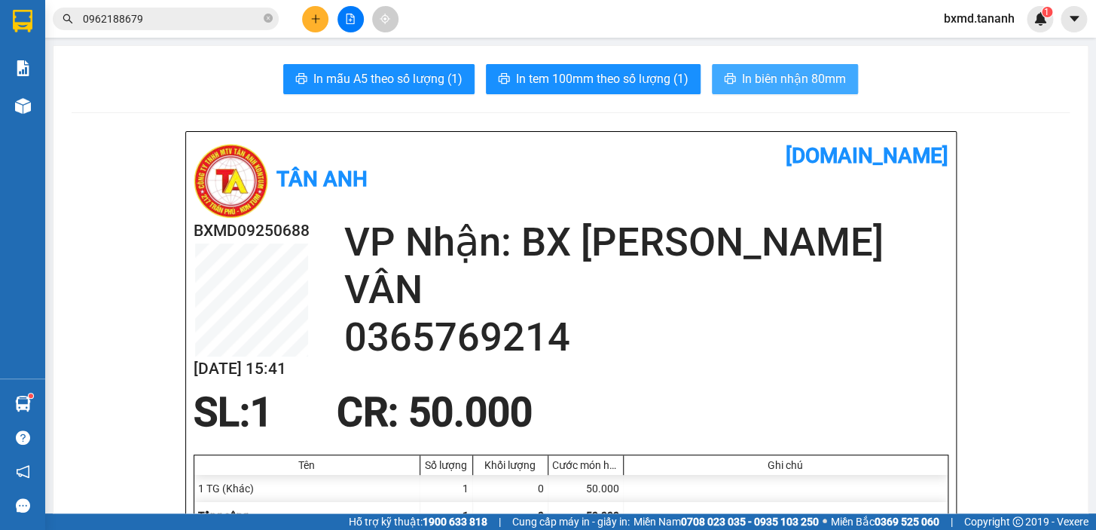
click at [803, 78] on span "In biên nhận 80mm" at bounding box center [794, 78] width 104 height 19
click at [300, 20] on div at bounding box center [350, 19] width 113 height 26
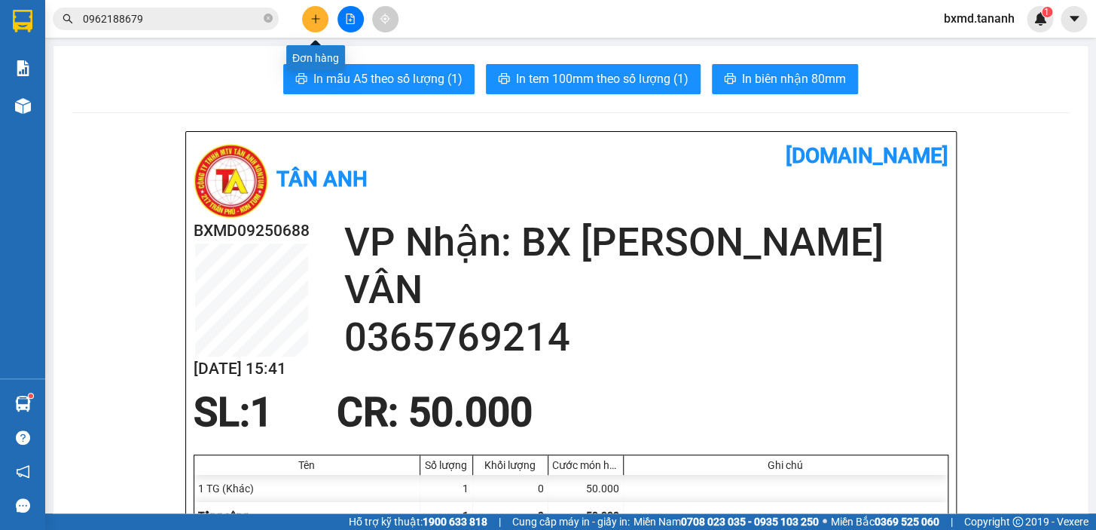
click at [313, 15] on icon "plus" at bounding box center [315, 19] width 11 height 11
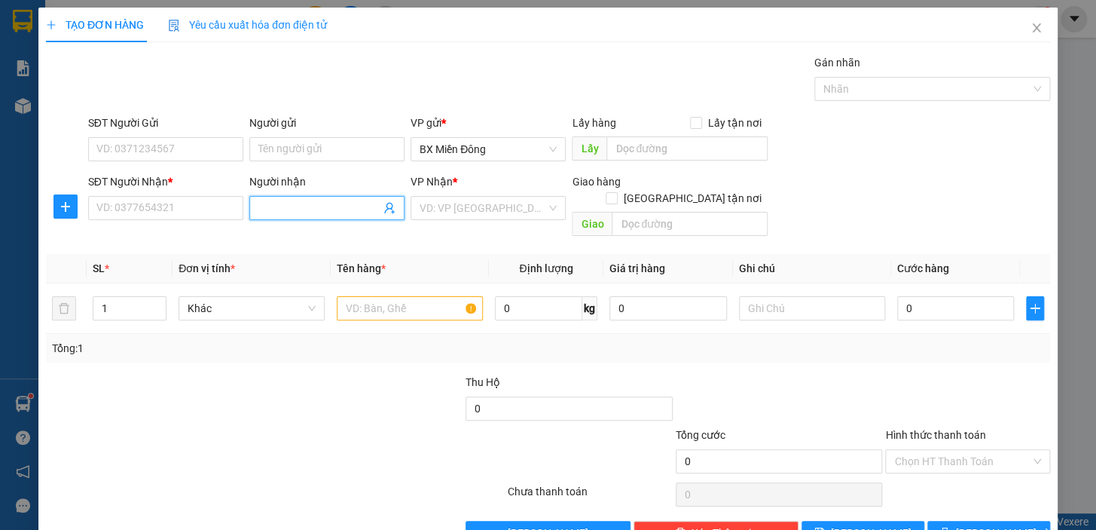
click at [301, 208] on input "Người nhận" at bounding box center [319, 208] width 122 height 17
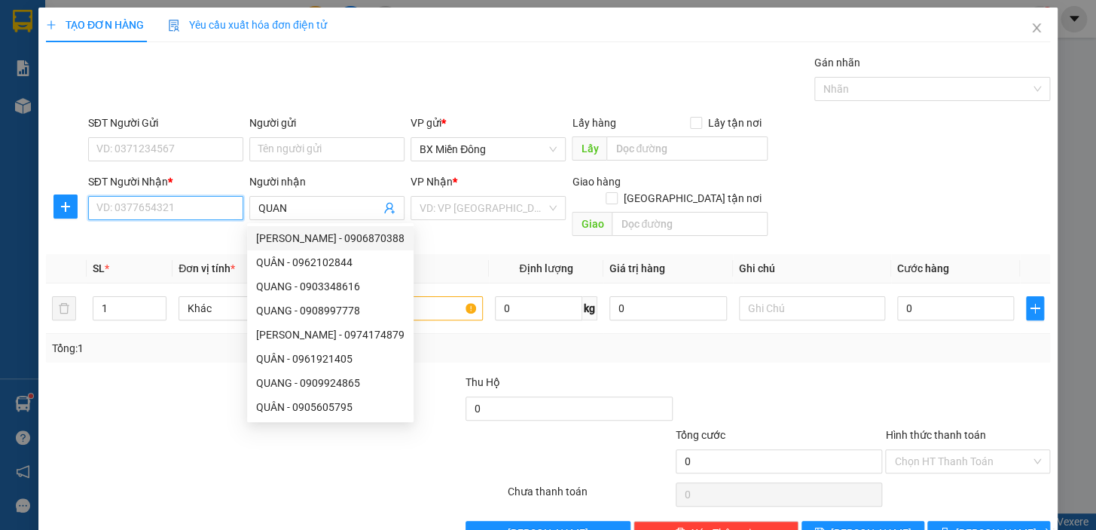
click at [211, 209] on input "SĐT Người Nhận *" at bounding box center [165, 208] width 155 height 24
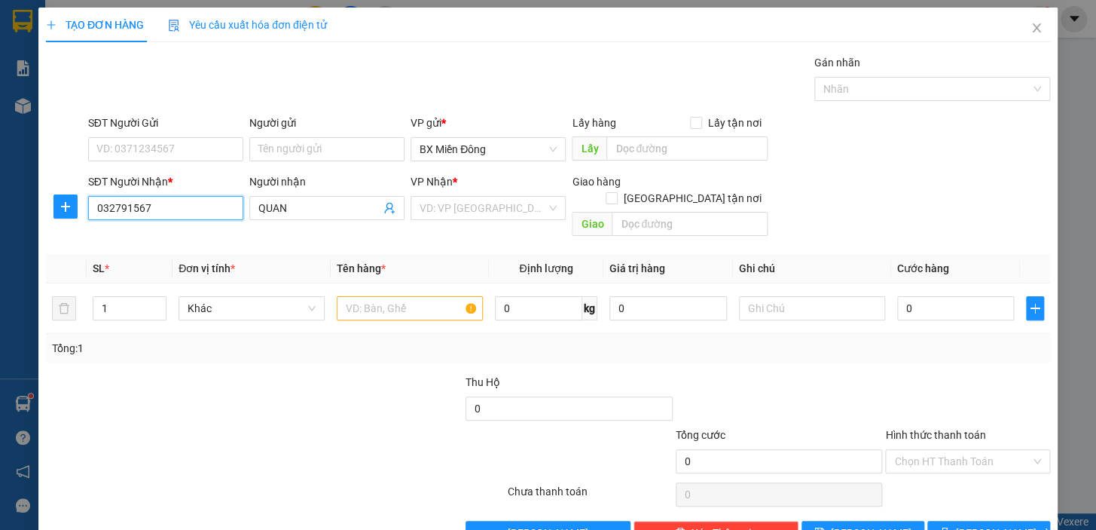
click at [113, 207] on input "032791567" at bounding box center [165, 208] width 155 height 24
click at [105, 208] on input "032791567" at bounding box center [165, 208] width 155 height 24
click at [186, 240] on div "0372791567 - QUÂN" at bounding box center [164, 238] width 136 height 17
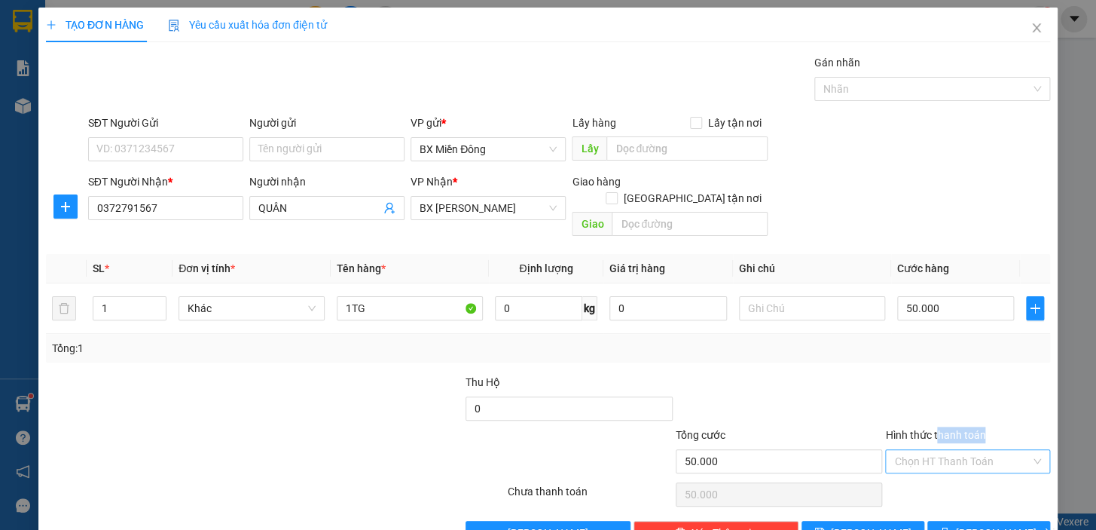
drag, startPoint x: 930, startPoint y: 422, endPoint x: 937, endPoint y: 437, distance: 16.8
click at [937, 436] on div "Hình thức thanh toán Chọn HT Thanh Toán" at bounding box center [967, 452] width 165 height 53
click at [937, 450] on input "Hình thức thanh toán" at bounding box center [962, 461] width 136 height 23
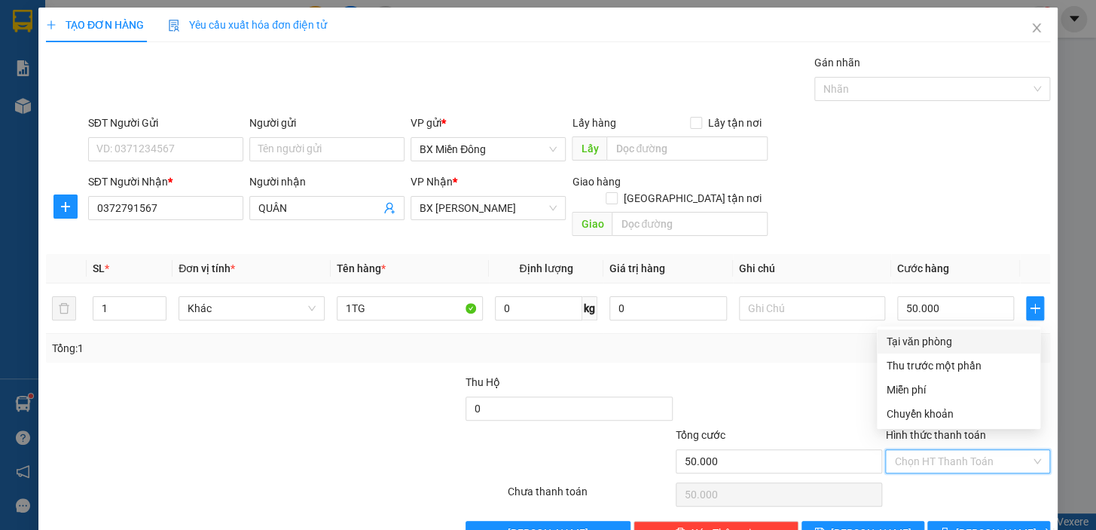
click at [942, 338] on div "Tại văn phòng" at bounding box center [958, 341] width 145 height 17
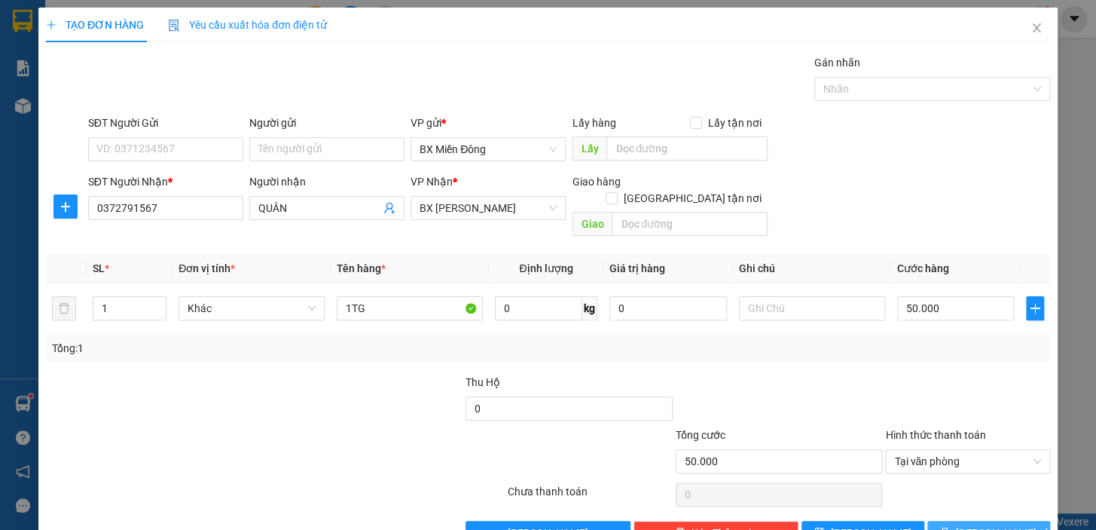
click at [977, 524] on span "[PERSON_NAME] và In" at bounding box center [1008, 532] width 105 height 17
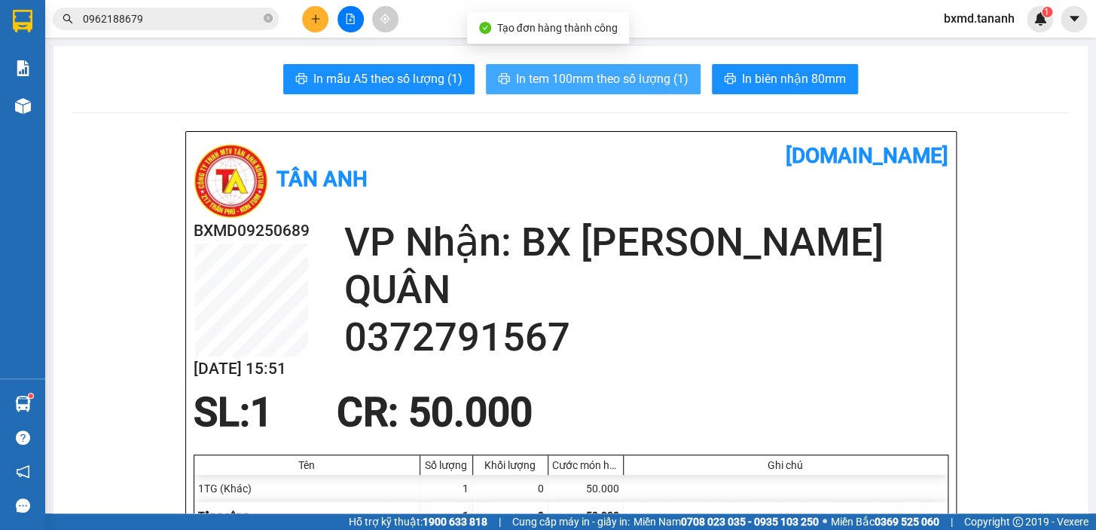
click at [634, 90] on button "In tem 100mm theo số lượng (1)" at bounding box center [593, 79] width 215 height 30
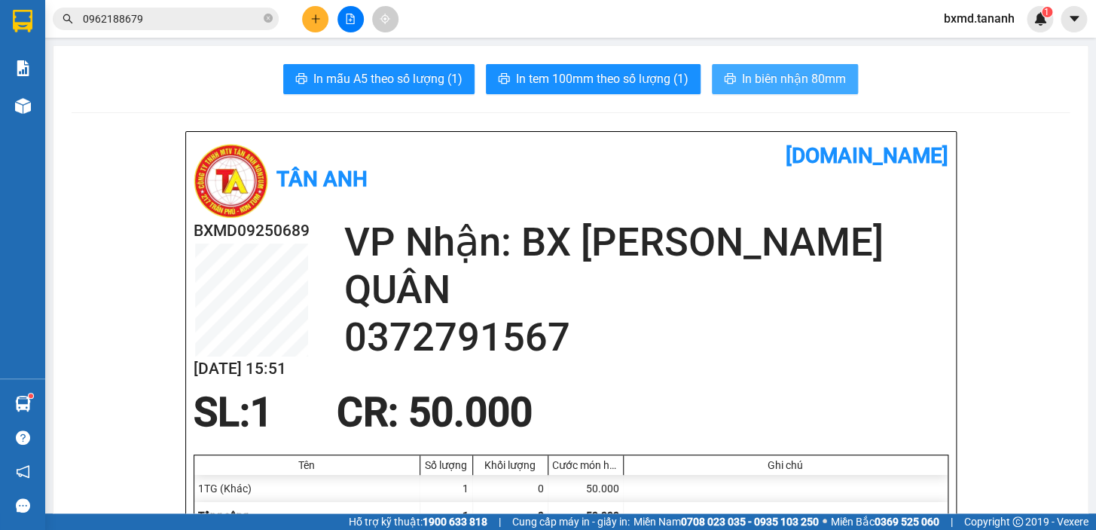
click at [772, 73] on span "In biên nhận 80mm" at bounding box center [794, 78] width 104 height 19
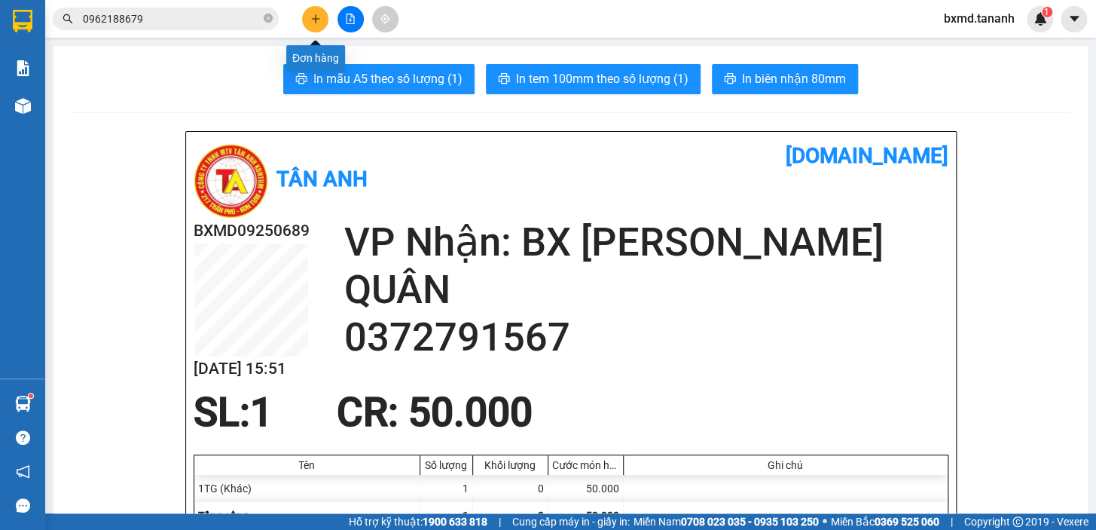
click at [309, 24] on button at bounding box center [315, 19] width 26 height 26
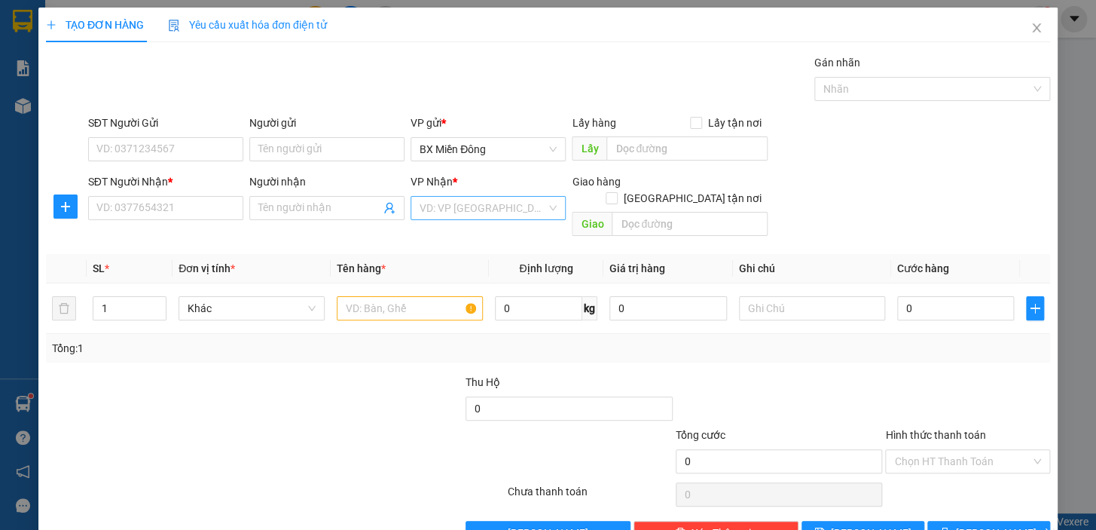
click at [458, 197] on input "search" at bounding box center [483, 208] width 127 height 23
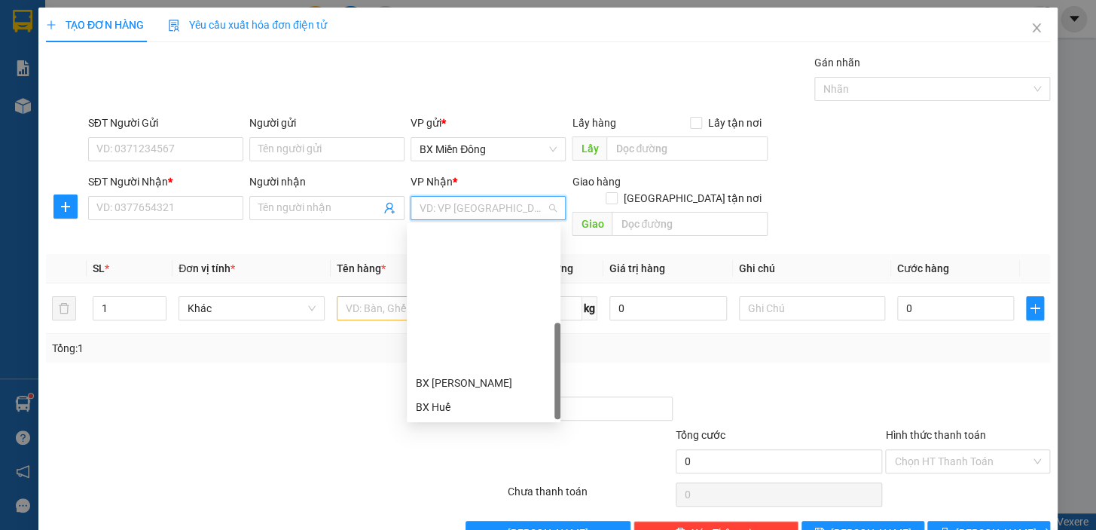
scroll to position [168, 0]
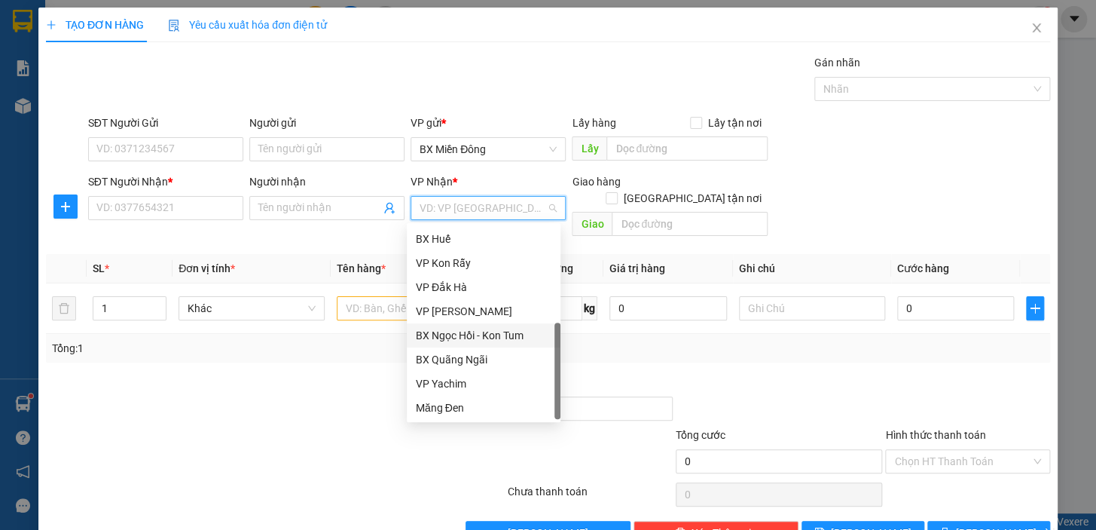
click at [475, 332] on div "BX Ngọc Hồi - Kon Tum" at bounding box center [484, 335] width 136 height 17
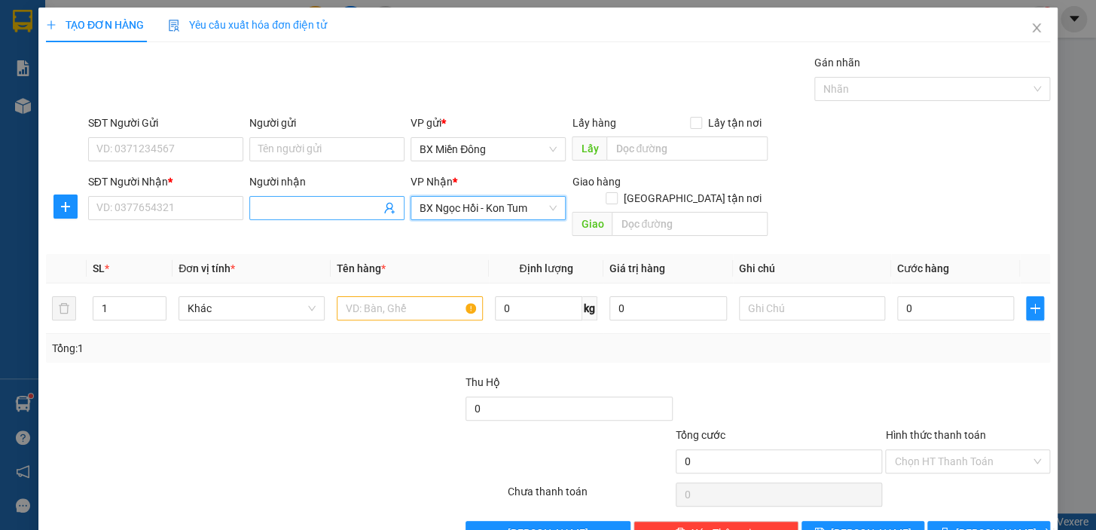
click at [329, 207] on input "Người nhận" at bounding box center [319, 208] width 122 height 17
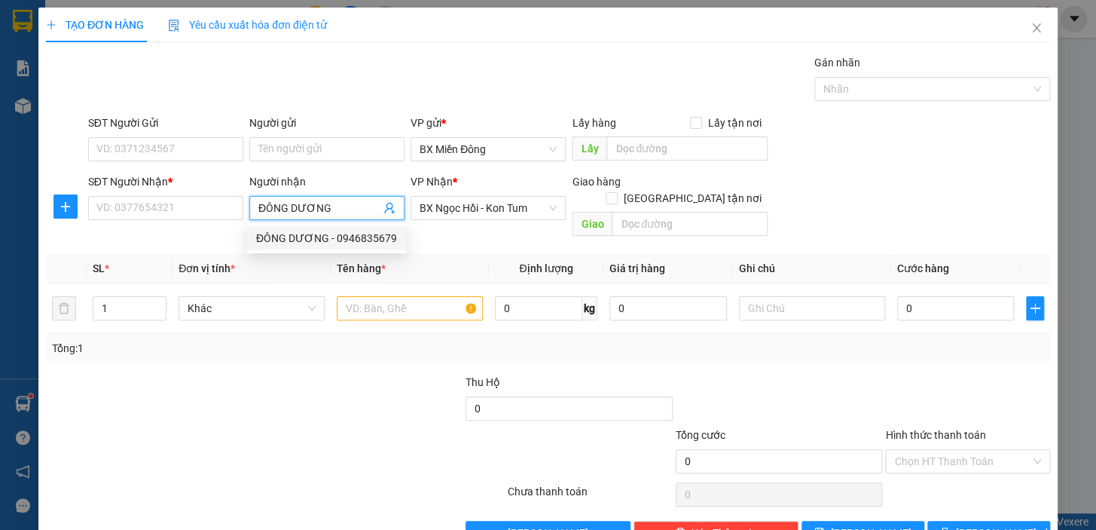
click at [353, 228] on div "ĐÔNG DƯƠNG - 0946835679" at bounding box center [326, 238] width 159 height 24
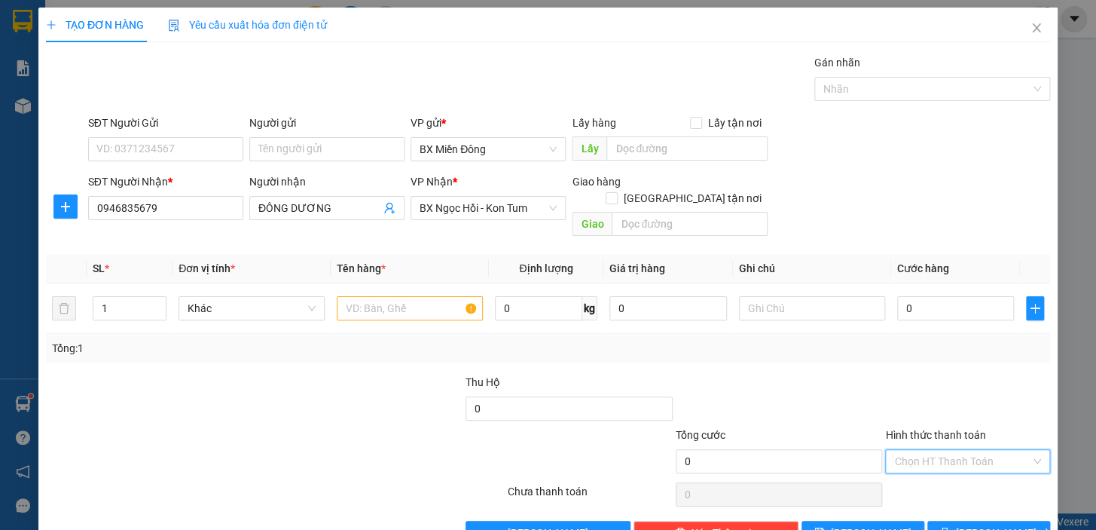
click at [911, 450] on input "Hình thức thanh toán" at bounding box center [962, 461] width 136 height 23
click at [918, 296] on input "0" at bounding box center [956, 308] width 118 height 24
click at [344, 138] on input "Người gửi" at bounding box center [326, 149] width 155 height 24
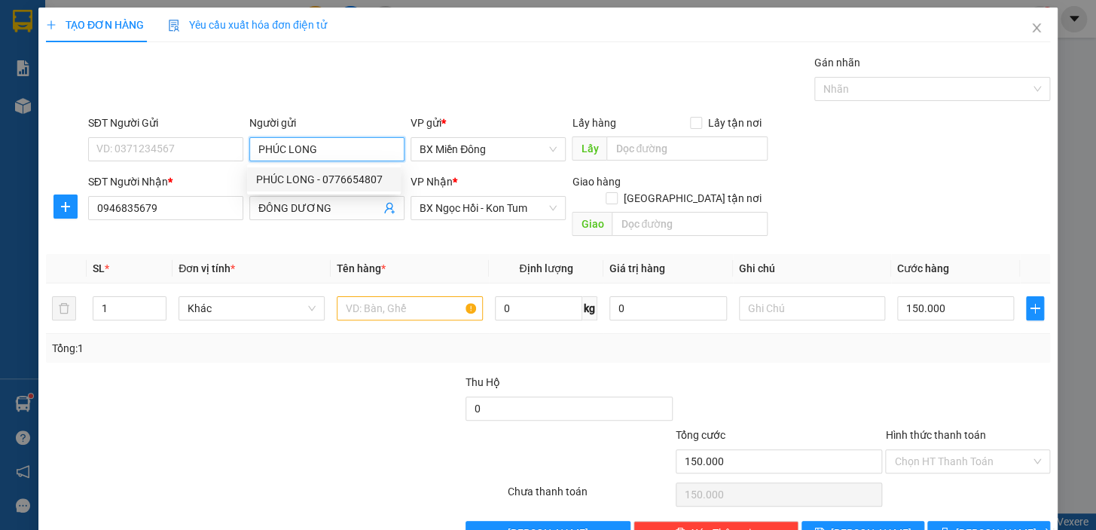
click at [327, 181] on div "PHÚC LONG - 0776654807" at bounding box center [324, 179] width 136 height 17
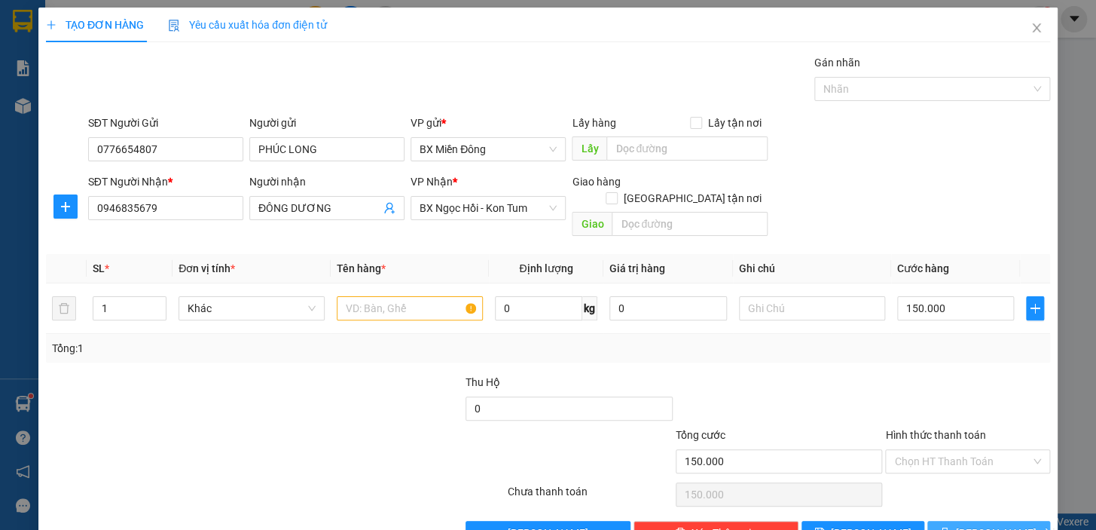
click at [979, 524] on span "[PERSON_NAME] và In" at bounding box center [1008, 532] width 105 height 17
click at [433, 296] on input "text" at bounding box center [410, 308] width 146 height 24
click at [113, 297] on input "1" at bounding box center [129, 308] width 72 height 23
click at [929, 521] on button "[PERSON_NAME] và In" at bounding box center [989, 533] width 123 height 24
click at [1001, 524] on span "[PERSON_NAME] và In" at bounding box center [1008, 532] width 105 height 17
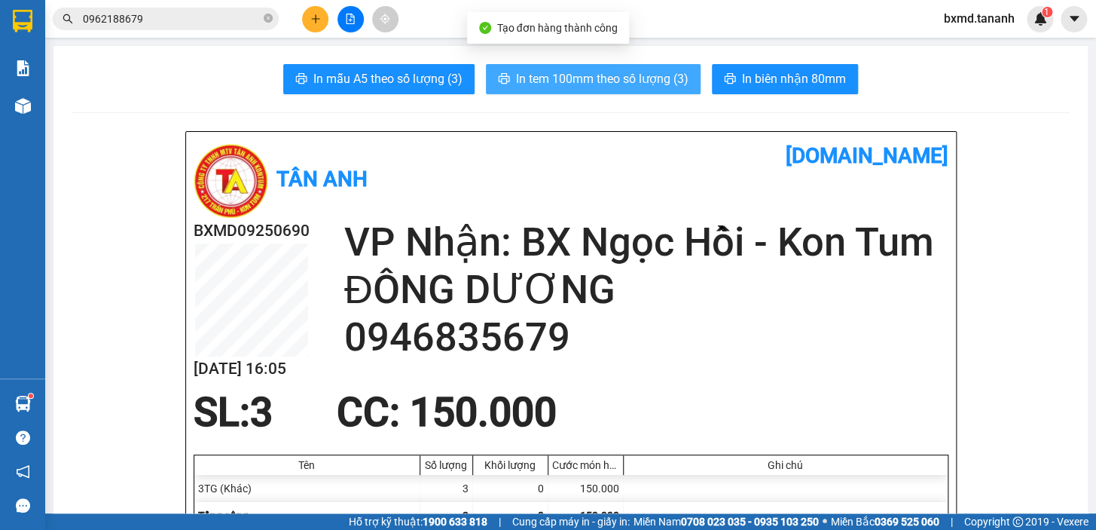
click at [633, 67] on button "In tem 100mm theo số lượng (3)" at bounding box center [593, 79] width 215 height 30
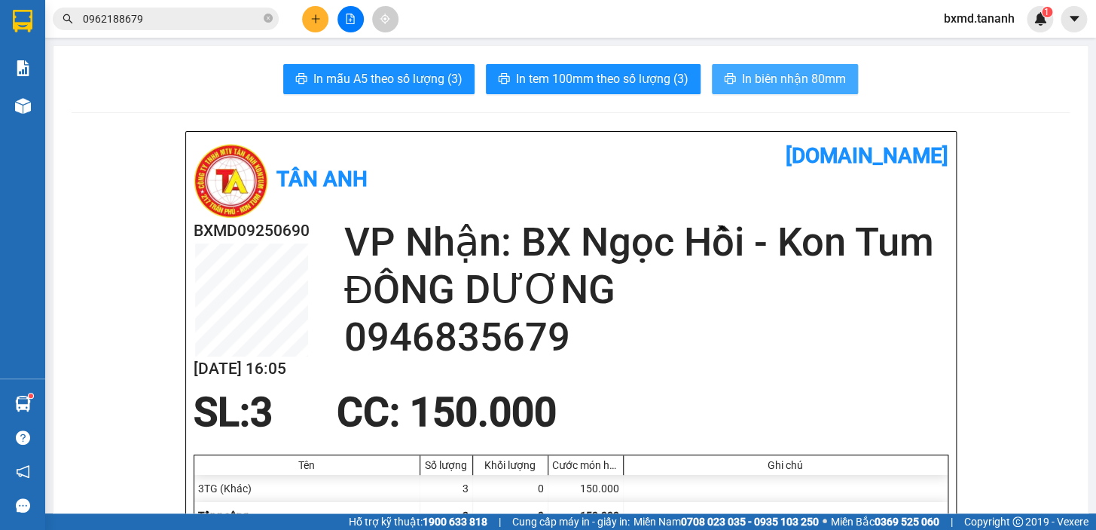
drag, startPoint x: 759, startPoint y: 61, endPoint x: 767, endPoint y: 72, distance: 13.4
click at [768, 72] on span "In biên nhận 80mm" at bounding box center [794, 78] width 104 height 19
drag, startPoint x: 335, startPoint y: 11, endPoint x: 276, endPoint y: 35, distance: 64.2
click at [326, 15] on div at bounding box center [350, 19] width 113 height 26
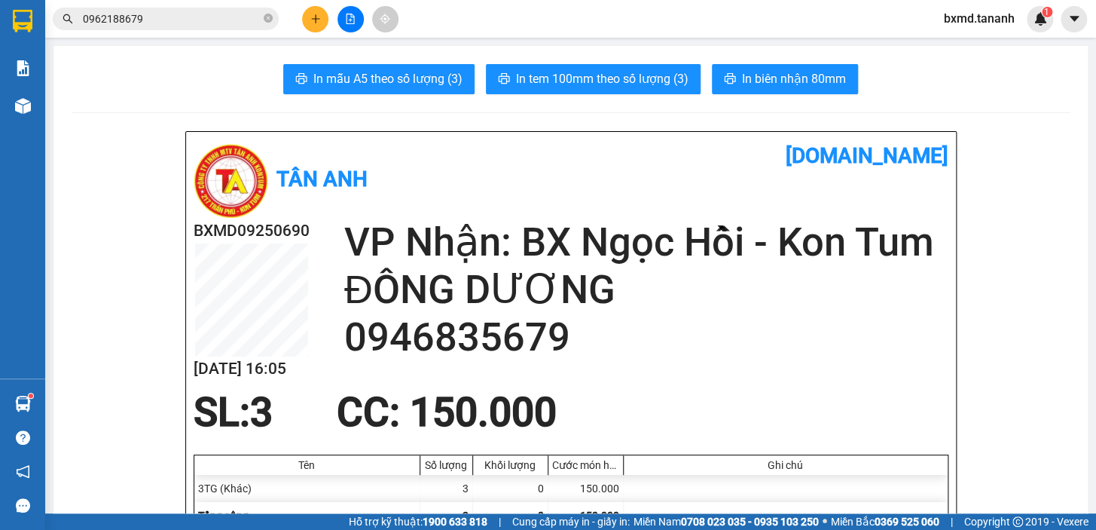
click at [308, 11] on button at bounding box center [315, 19] width 26 height 26
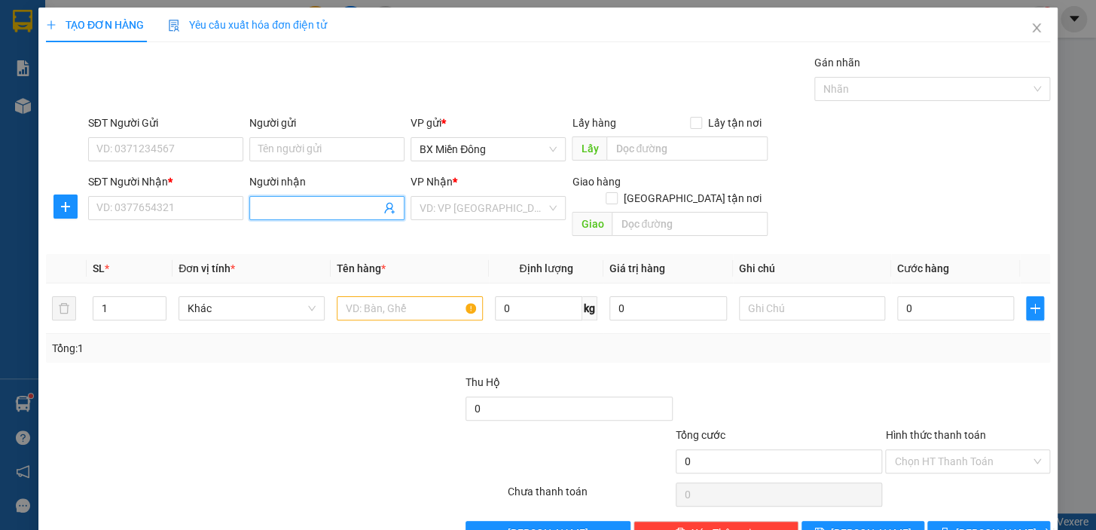
click at [350, 196] on span at bounding box center [326, 208] width 155 height 24
click at [452, 206] on input "search" at bounding box center [483, 208] width 127 height 23
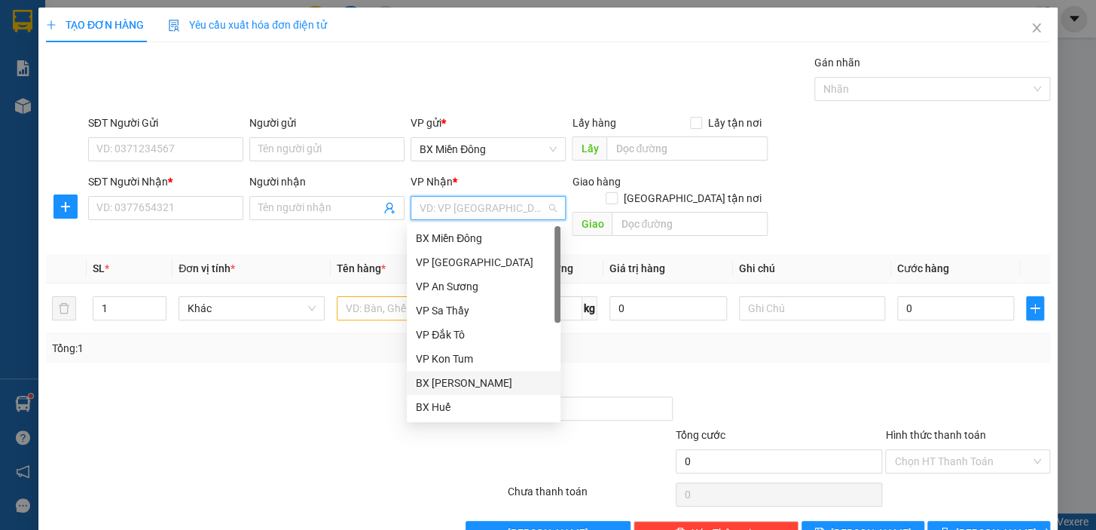
click at [497, 381] on div "BX [PERSON_NAME]" at bounding box center [484, 382] width 136 height 17
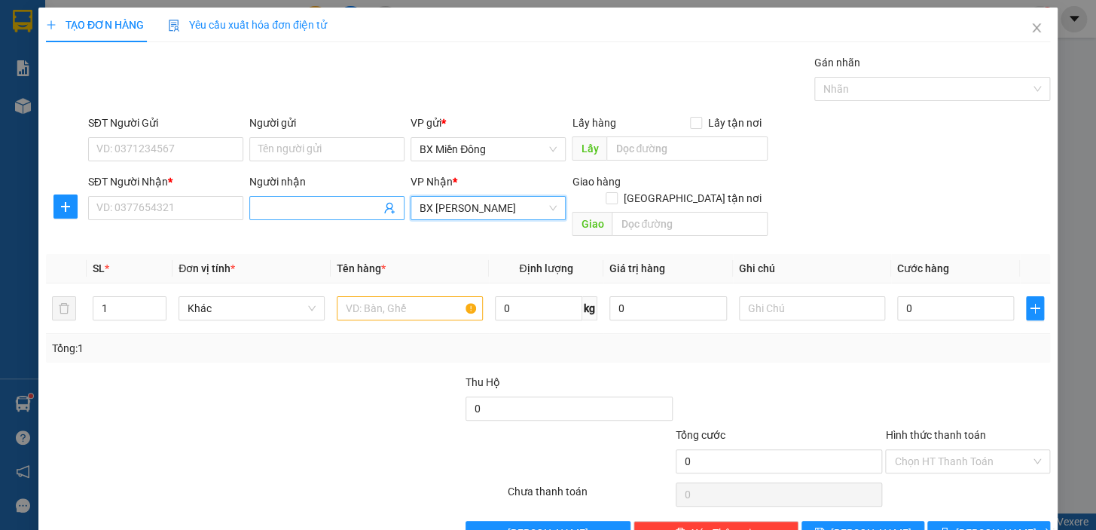
click at [307, 216] on span at bounding box center [326, 208] width 155 height 24
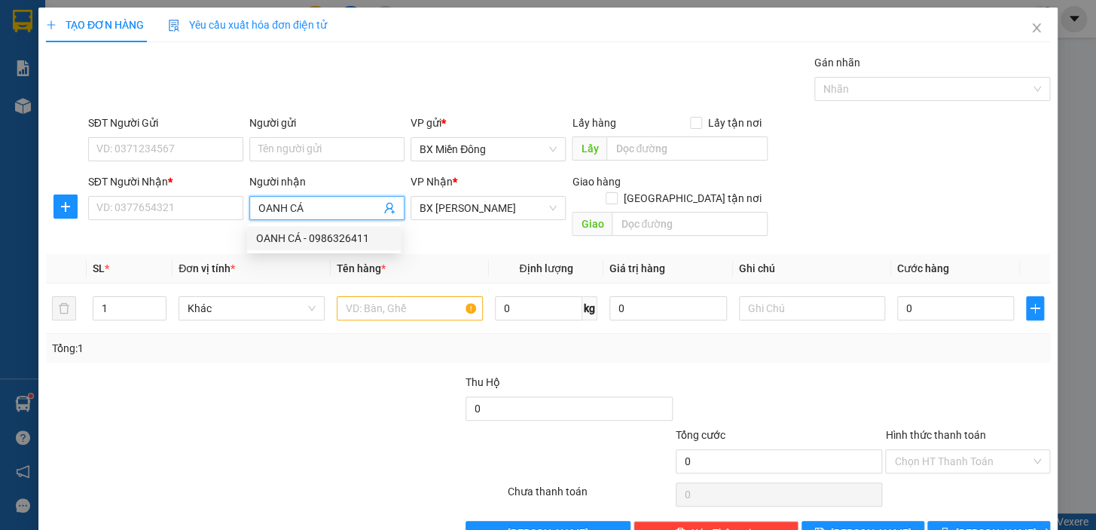
click at [314, 242] on div "OANH CÁ - 0986326411" at bounding box center [324, 238] width 136 height 17
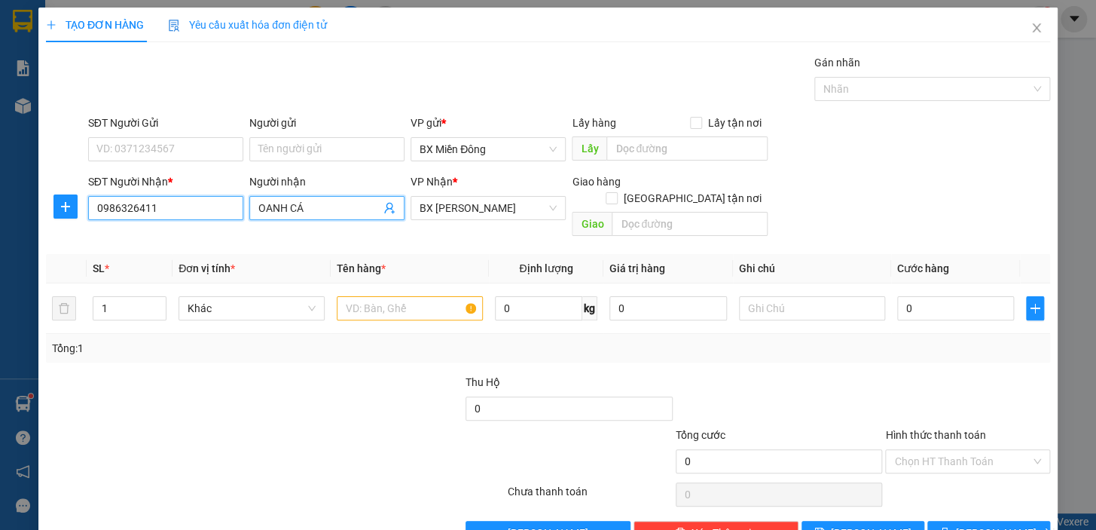
click at [157, 201] on input "0986326411" at bounding box center [165, 208] width 155 height 24
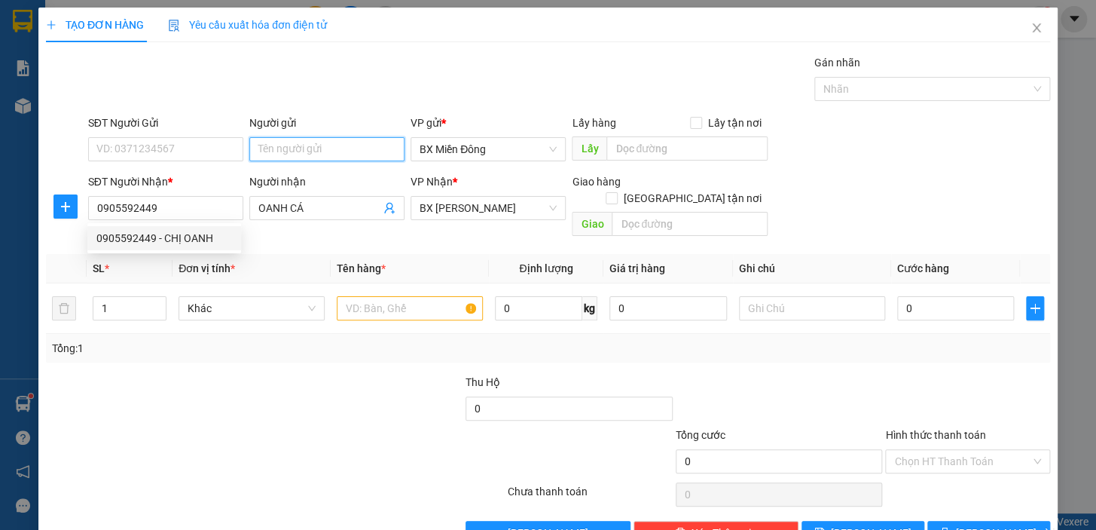
click at [285, 151] on input "Người gửi" at bounding box center [326, 149] width 155 height 24
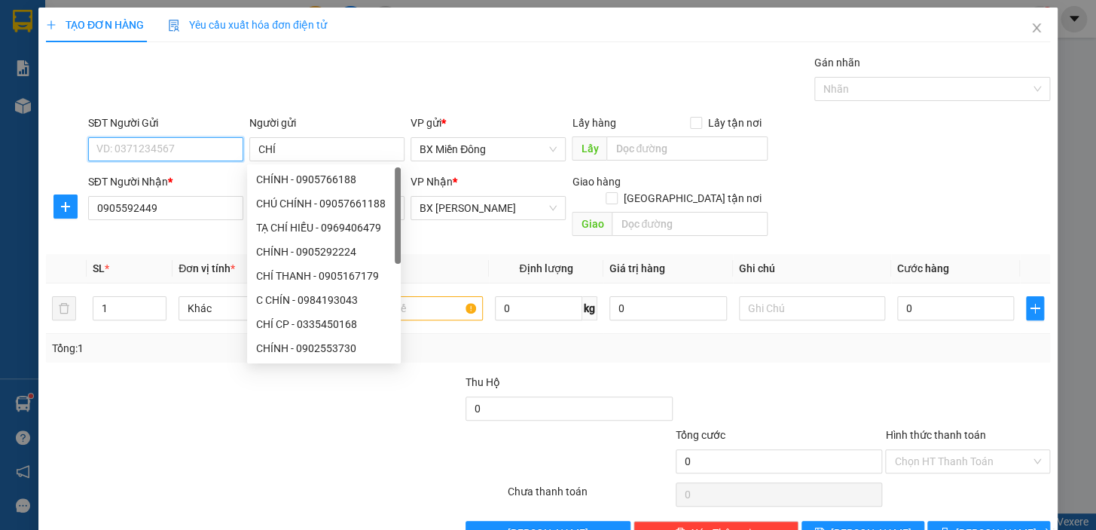
click at [207, 143] on input "SĐT Người Gửi" at bounding box center [165, 149] width 155 height 24
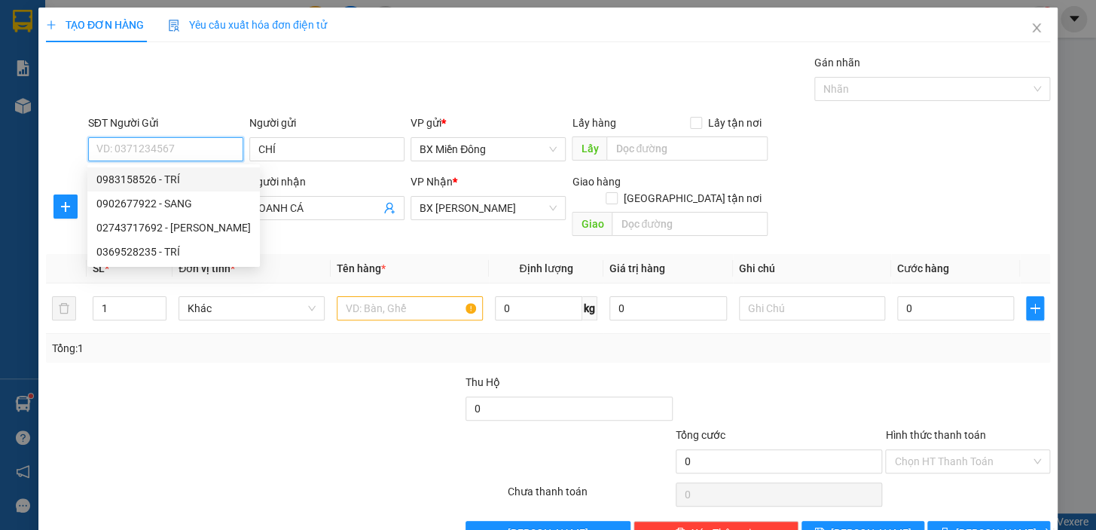
click at [201, 178] on div "0983158526 - TRÍ" at bounding box center [173, 179] width 154 height 17
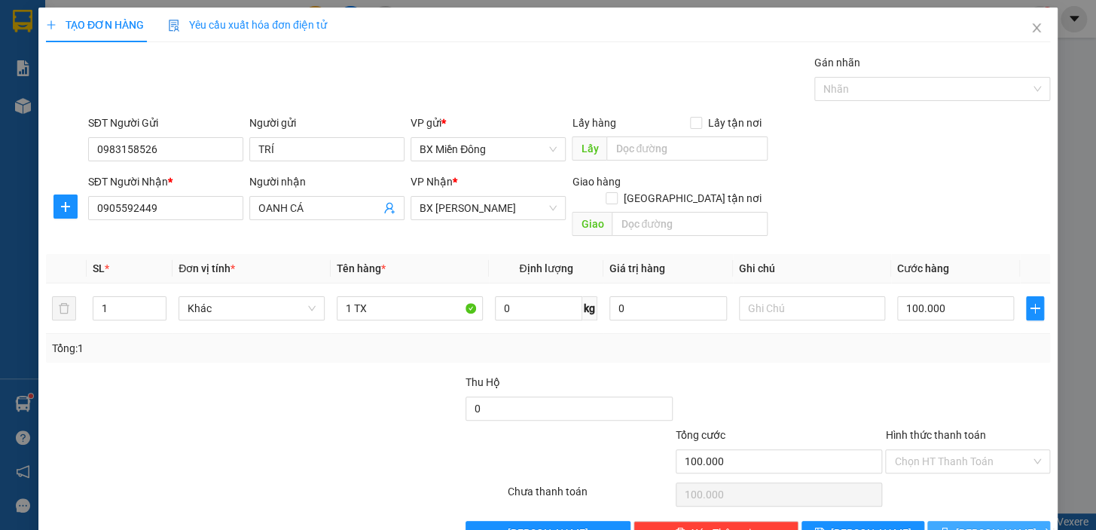
click at [985, 524] on span "[PERSON_NAME] và In" at bounding box center [1008, 532] width 105 height 17
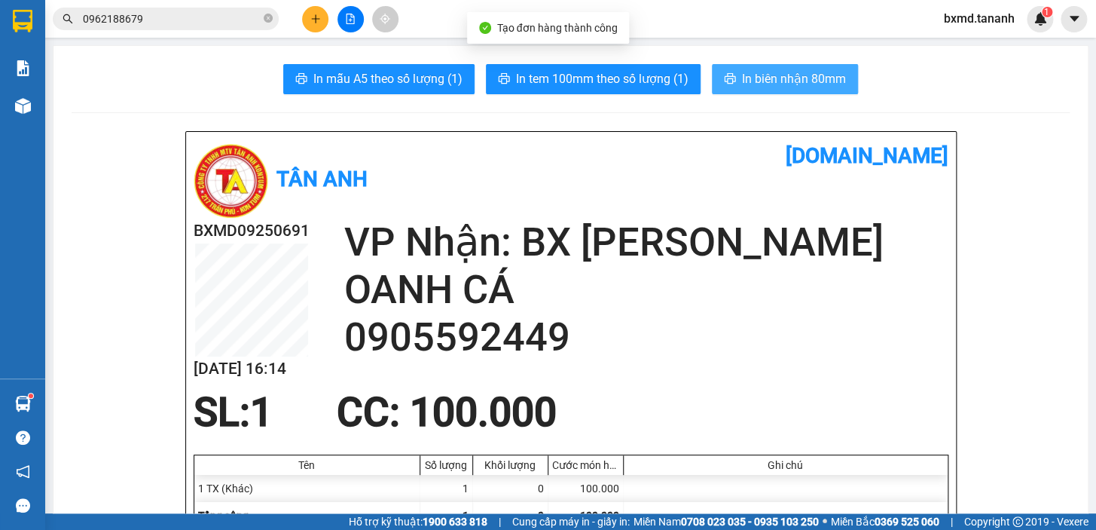
click at [760, 80] on span "In biên nhận 80mm" at bounding box center [794, 78] width 104 height 19
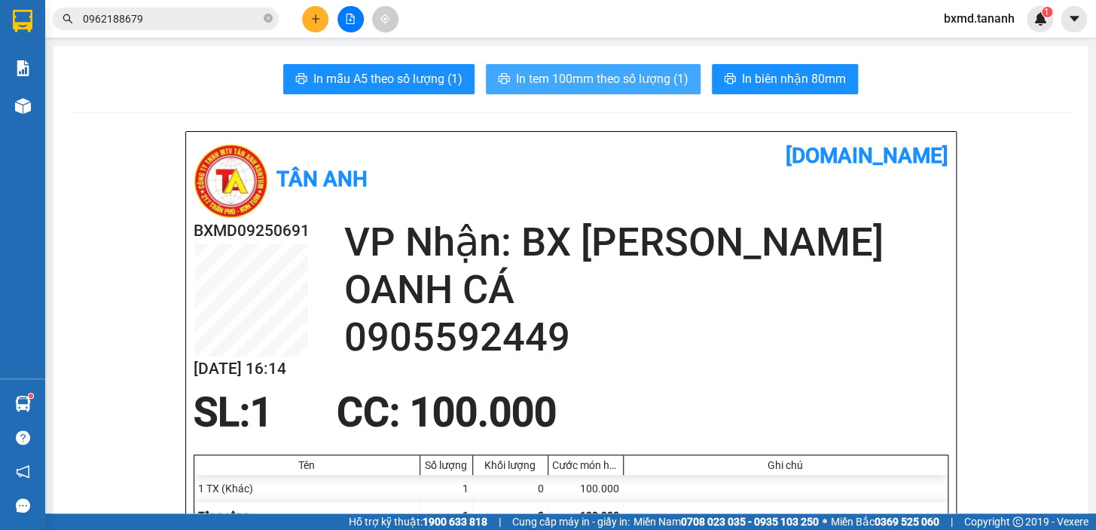
click at [673, 78] on span "In tem 100mm theo số lượng (1)" at bounding box center [602, 78] width 173 height 19
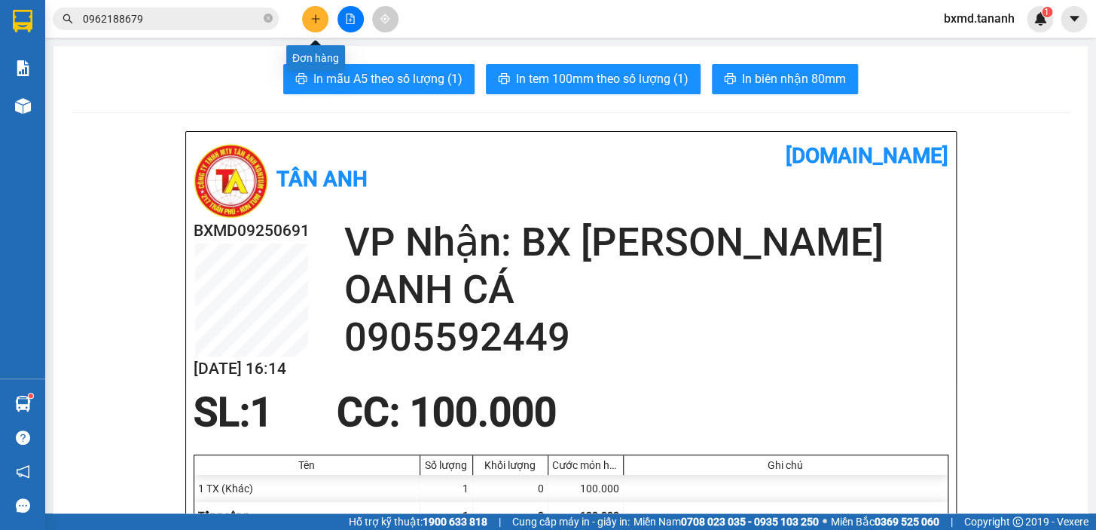
click at [321, 14] on button at bounding box center [315, 19] width 26 height 26
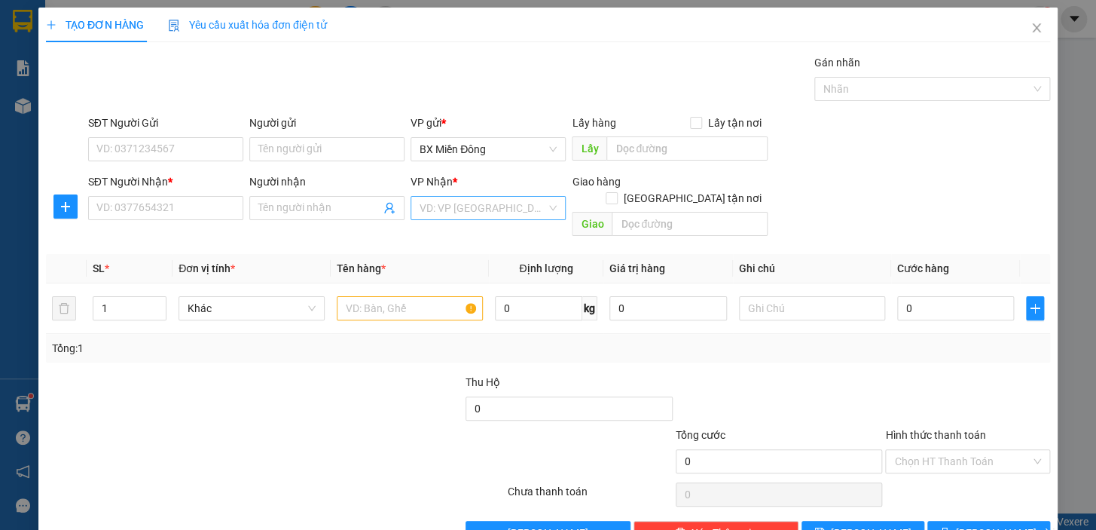
click at [443, 211] on input "search" at bounding box center [483, 208] width 127 height 23
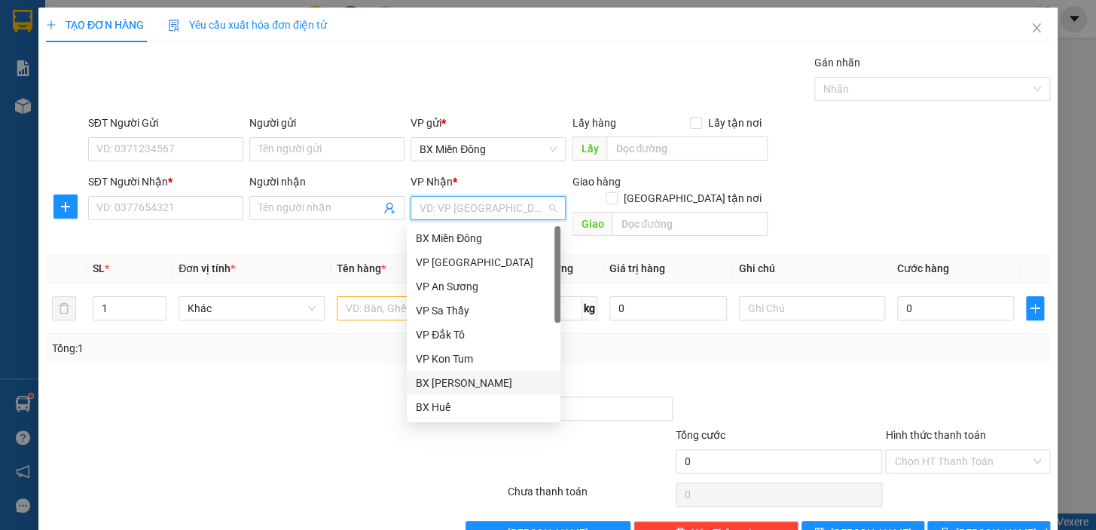
click at [487, 380] on div "BX [PERSON_NAME]" at bounding box center [484, 382] width 136 height 17
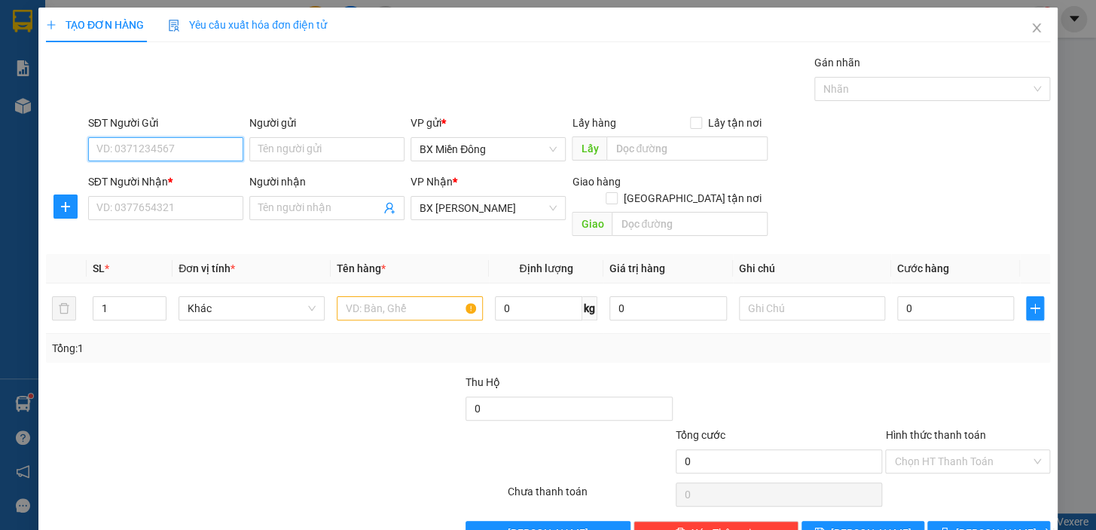
click at [163, 149] on input "SĐT Người Gửi" at bounding box center [165, 149] width 155 height 24
click at [338, 204] on input "Người nhận" at bounding box center [319, 208] width 122 height 17
click at [674, 296] on input "0" at bounding box center [669, 308] width 118 height 24
click at [620, 296] on input "0LÂU LÂU MỚI GỬI" at bounding box center [669, 308] width 118 height 24
drag, startPoint x: 973, startPoint y: 264, endPoint x: 973, endPoint y: 283, distance: 19.6
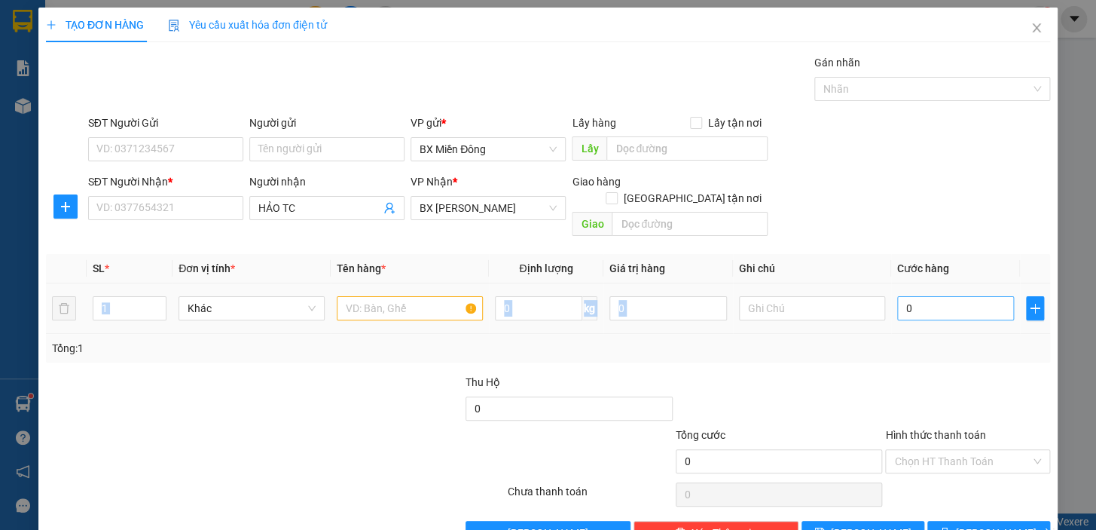
click at [973, 283] on table "SL * Đơn vị tính * Tên hàng * Định lượng Giá trị hàng Ghi chú Cước hàng 1 Khác …" at bounding box center [548, 294] width 1004 height 80
click at [973, 296] on input "0" at bounding box center [956, 308] width 118 height 24
click at [860, 340] on div "Tổng: 1" at bounding box center [548, 348] width 992 height 17
click at [197, 201] on input "SĐT Người Nhận *" at bounding box center [165, 208] width 155 height 24
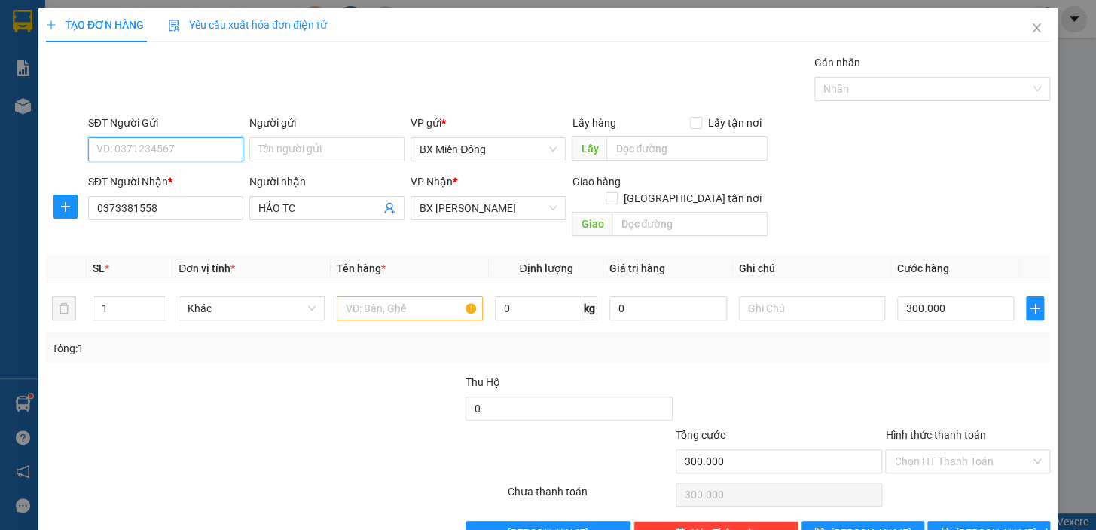
click at [165, 139] on input "SĐT Người Gửi" at bounding box center [165, 149] width 155 height 24
click at [119, 149] on input "0378440" at bounding box center [165, 149] width 155 height 24
click at [133, 149] on input "0376440" at bounding box center [165, 149] width 155 height 24
click at [142, 149] on input "03764407763" at bounding box center [165, 149] width 155 height 24
click at [152, 207] on input "0373381558" at bounding box center [165, 208] width 155 height 24
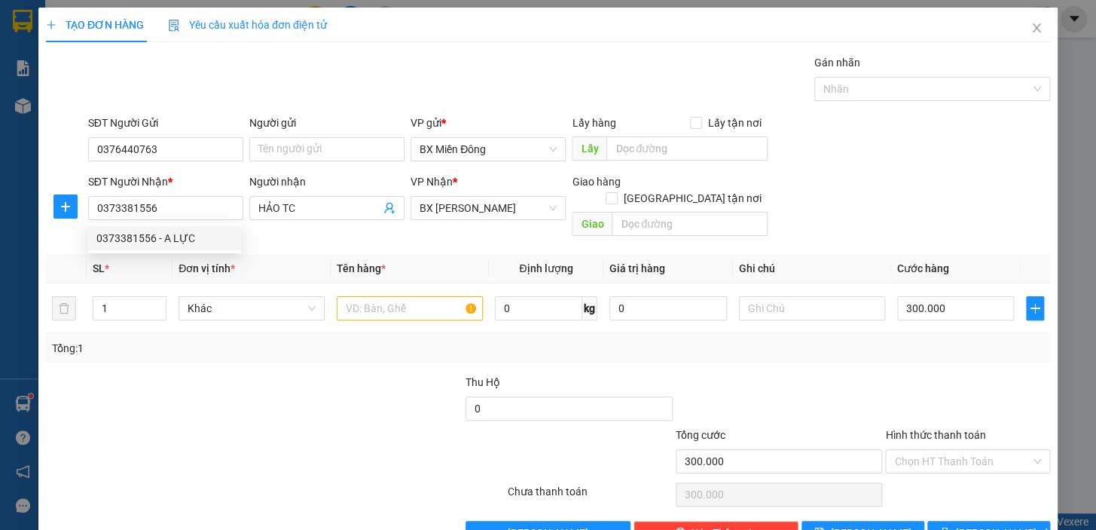
click at [307, 228] on div "Transit Pickup Surcharge Ids Transit Deliver Surcharge Ids Transit Deliver Surc…" at bounding box center [548, 299] width 1004 height 491
click at [335, 139] on input "Người gửi" at bounding box center [326, 149] width 155 height 24
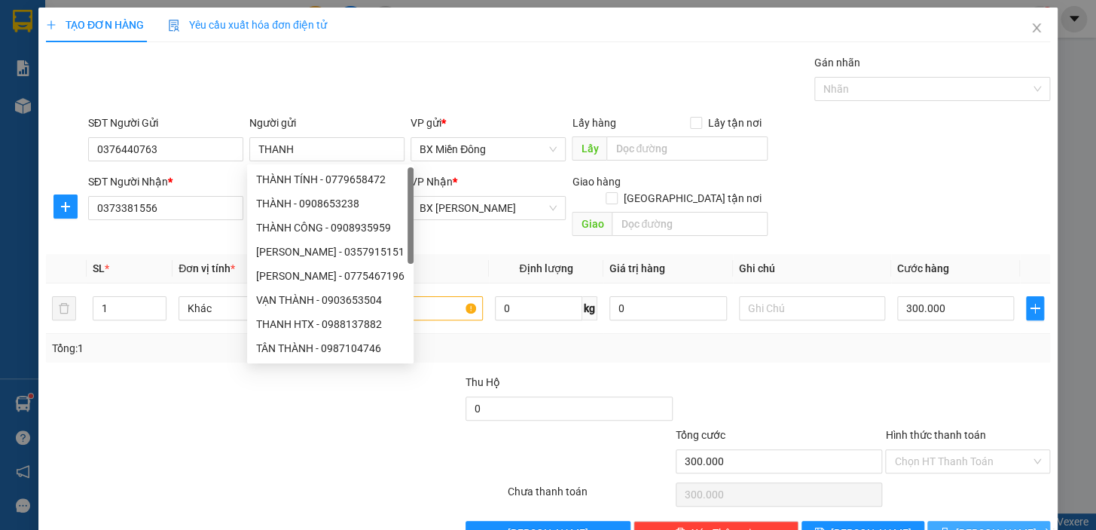
click at [1001, 524] on span "[PERSON_NAME] và In" at bounding box center [1008, 532] width 105 height 17
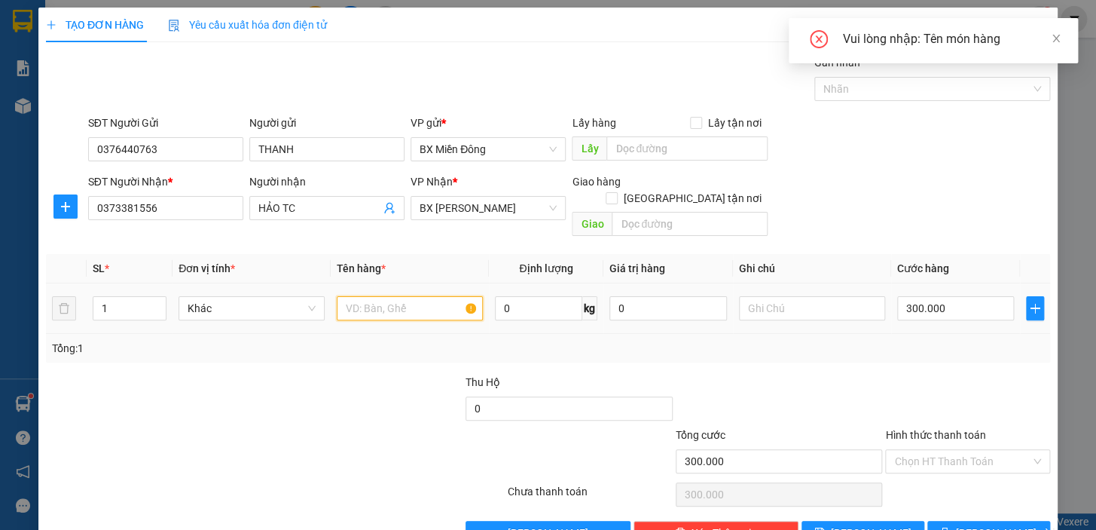
click at [436, 297] on input "text" at bounding box center [410, 308] width 146 height 24
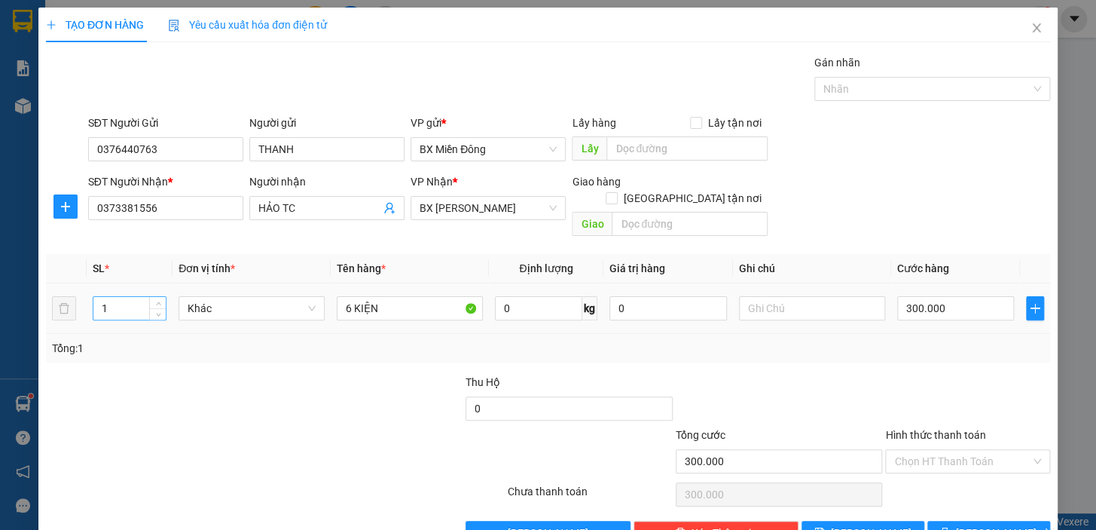
click at [133, 298] on input "1" at bounding box center [129, 308] width 72 height 23
click at [1013, 521] on button "[PERSON_NAME] và In" at bounding box center [989, 533] width 123 height 24
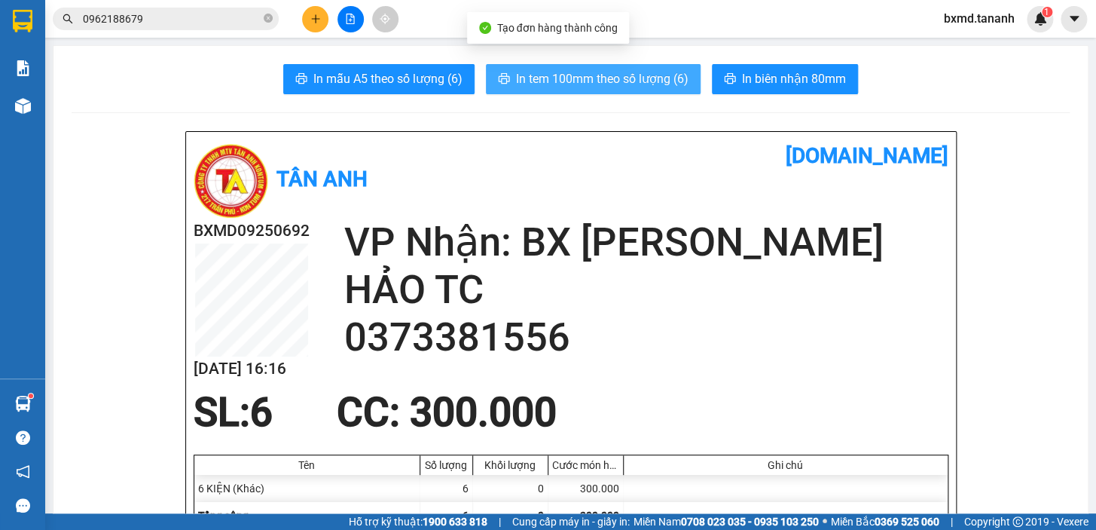
click at [657, 82] on span "In tem 100mm theo số lượng (6)" at bounding box center [602, 78] width 173 height 19
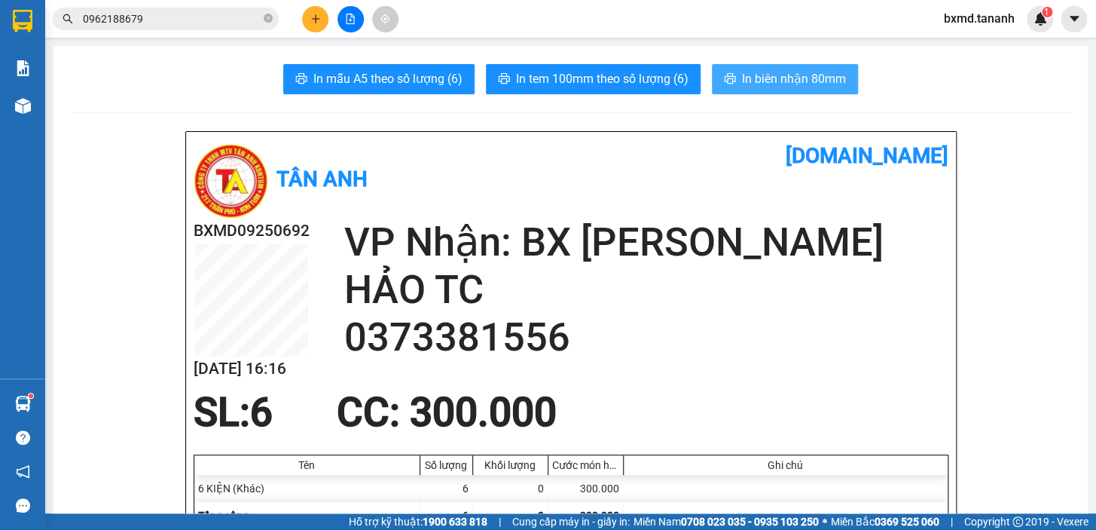
click at [772, 84] on span "In biên nhận 80mm" at bounding box center [794, 78] width 104 height 19
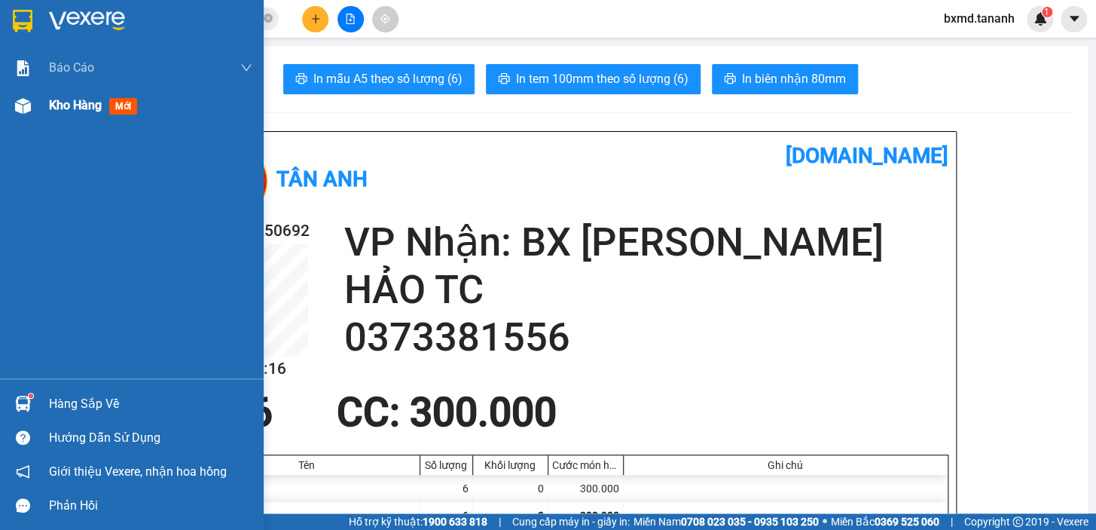
click at [20, 105] on img at bounding box center [23, 106] width 16 height 16
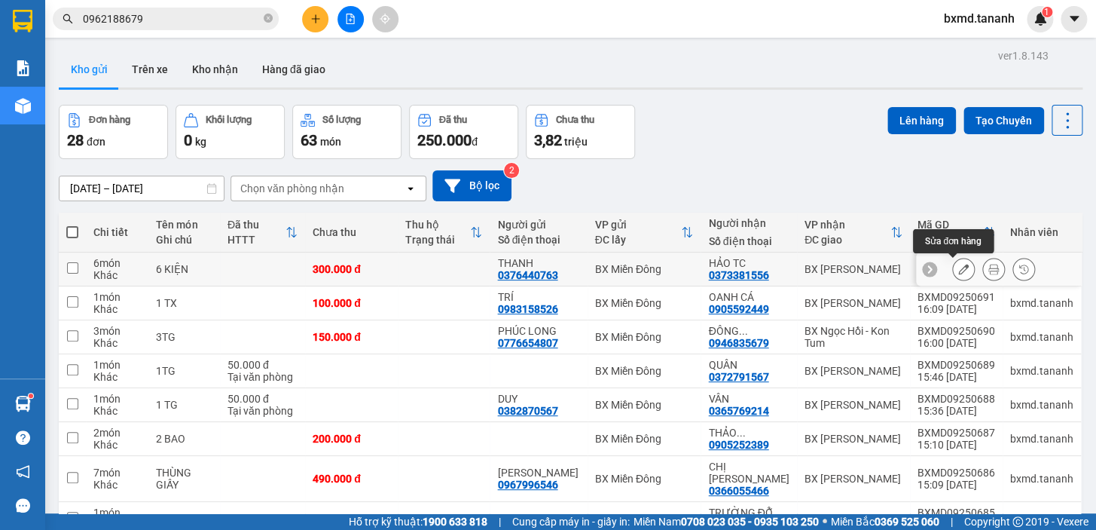
click at [958, 271] on icon at bounding box center [963, 269] width 11 height 11
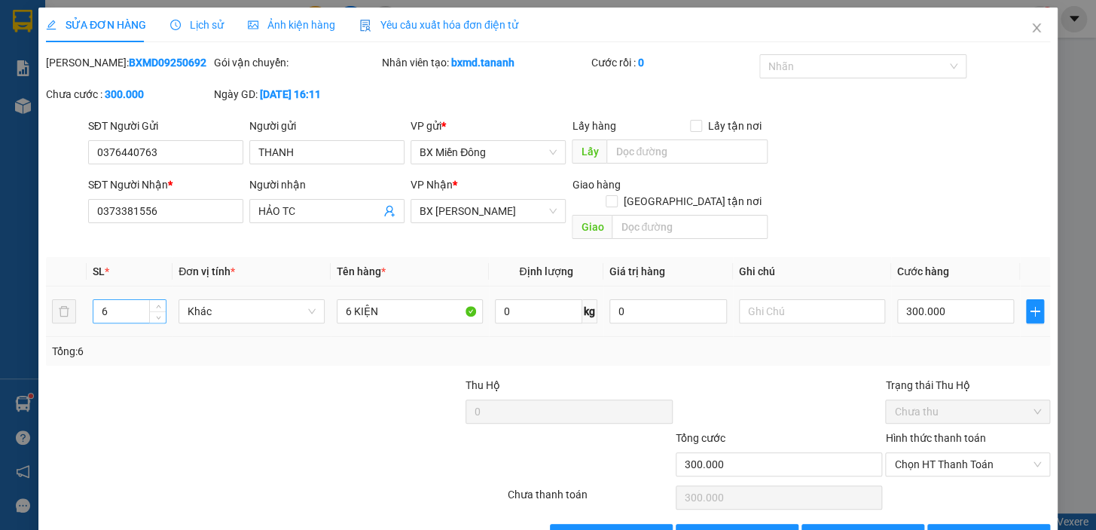
click at [133, 300] on input "6" at bounding box center [129, 311] width 72 height 23
click at [348, 299] on input "6 KIỆN" at bounding box center [410, 311] width 146 height 24
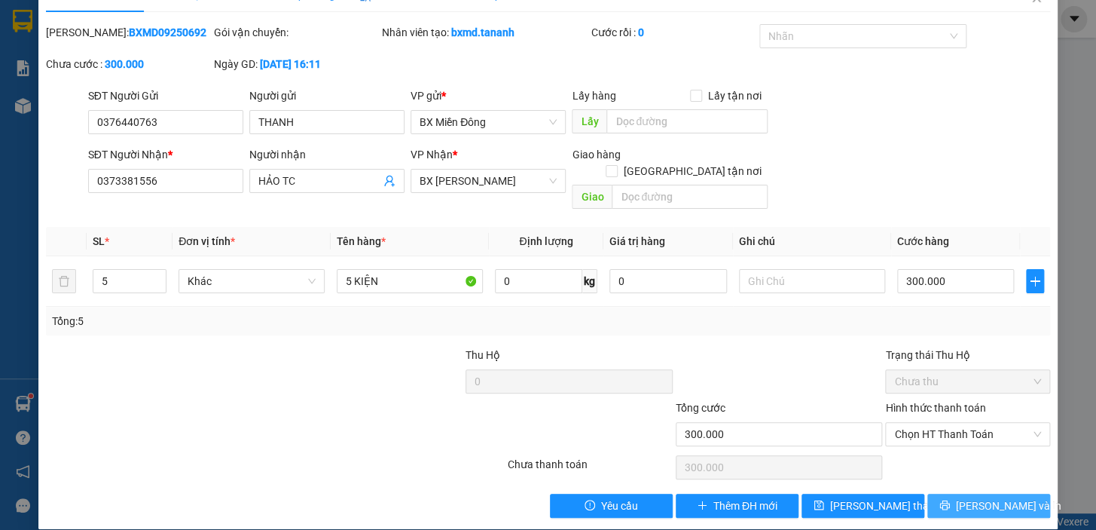
click at [987, 497] on span "[PERSON_NAME] và In" at bounding box center [1008, 505] width 105 height 17
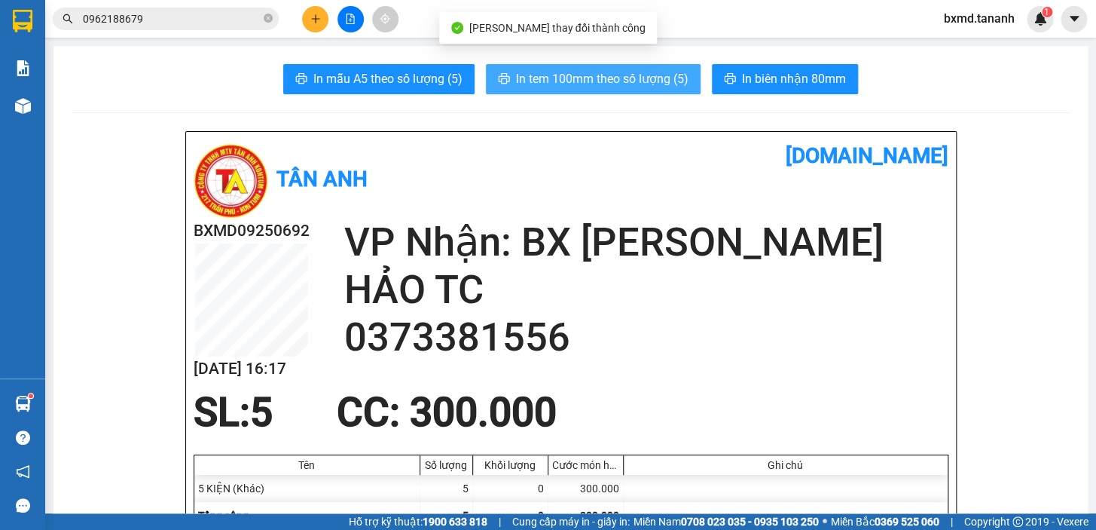
click at [603, 75] on span "In tem 100mm theo số lượng (5)" at bounding box center [602, 78] width 173 height 19
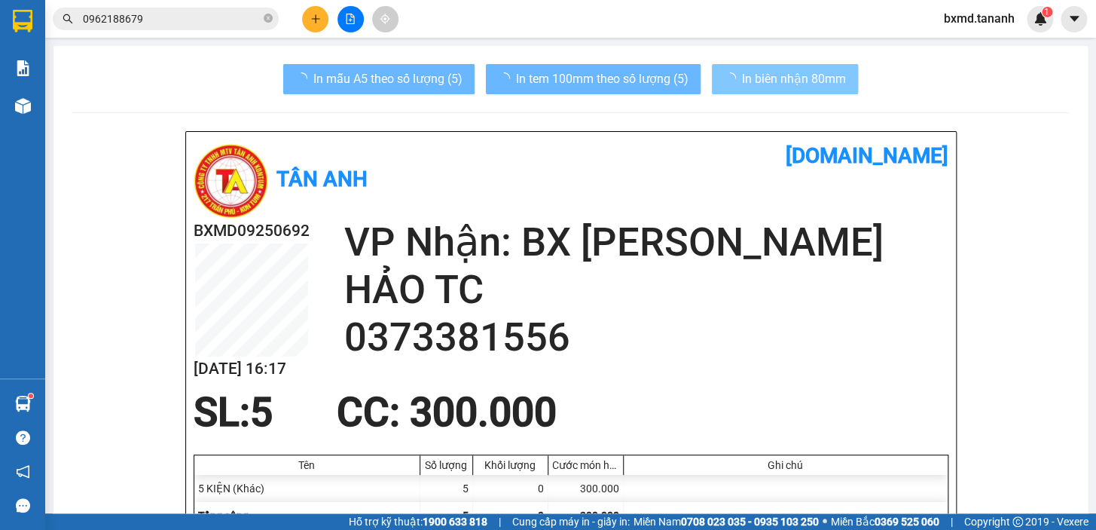
click at [753, 75] on span "In biên nhận 80mm" at bounding box center [794, 78] width 104 height 19
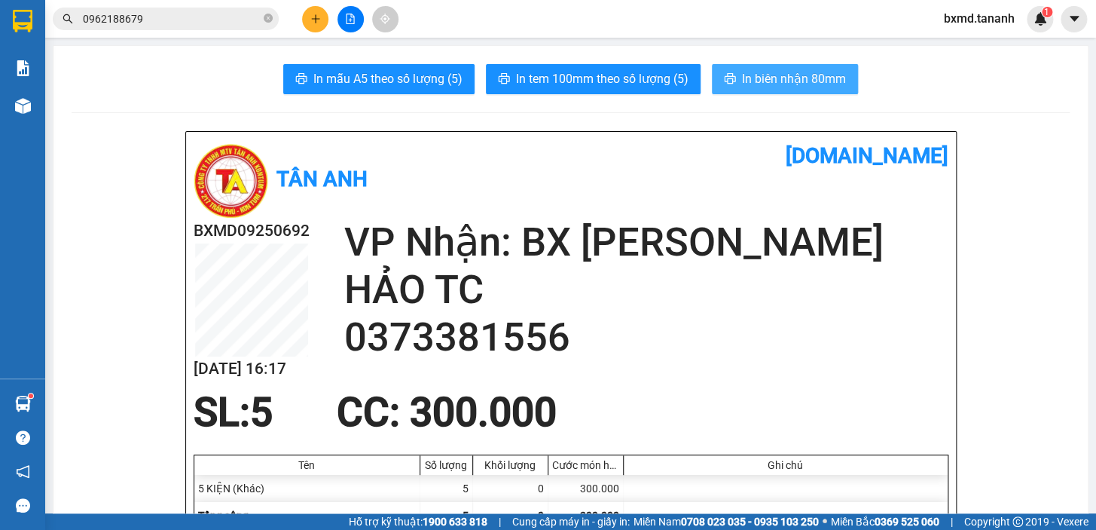
click at [799, 83] on span "In biên nhận 80mm" at bounding box center [794, 78] width 104 height 19
click at [307, 19] on button at bounding box center [315, 19] width 26 height 26
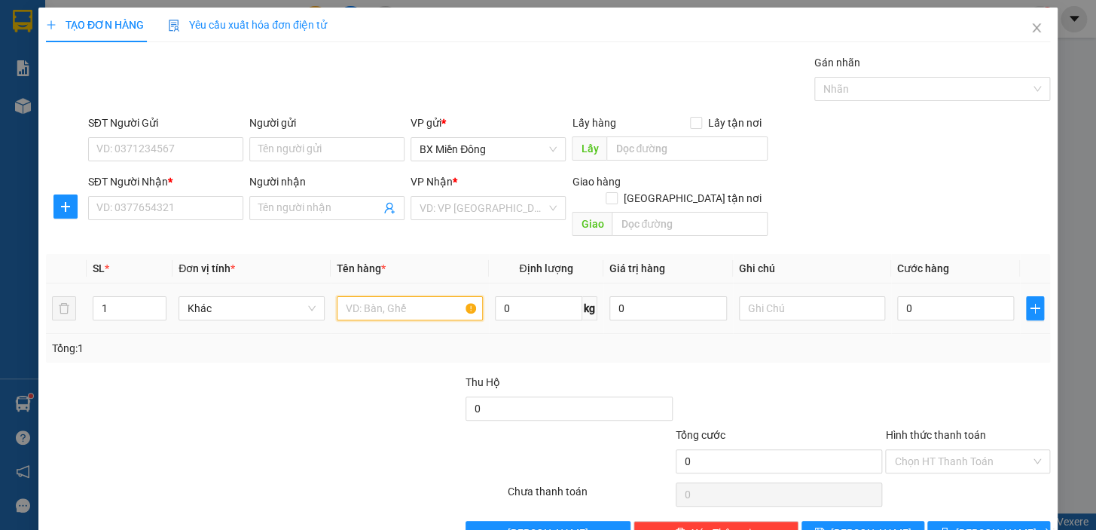
click at [383, 296] on input "text" at bounding box center [410, 308] width 146 height 24
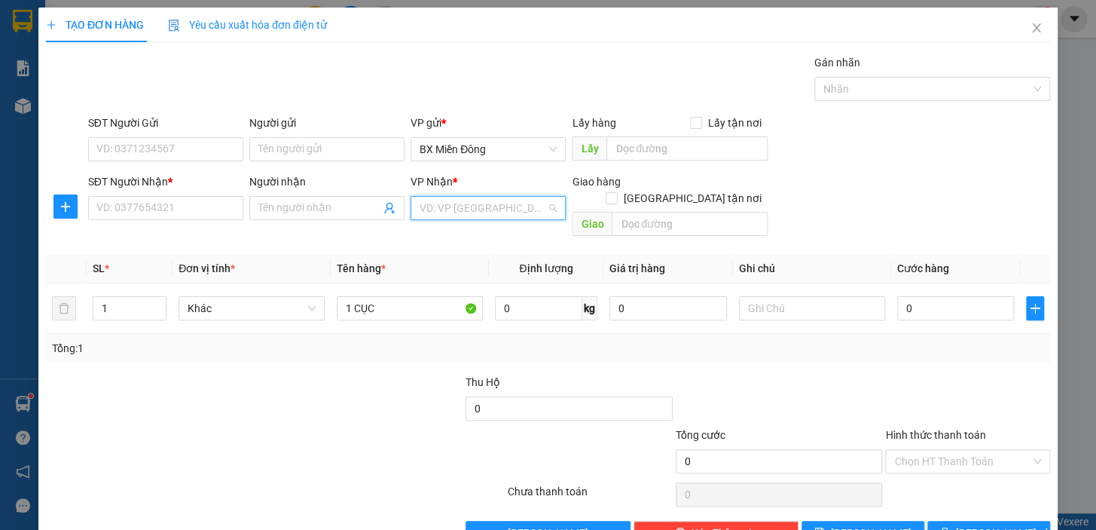
click at [420, 206] on input "search" at bounding box center [483, 208] width 127 height 23
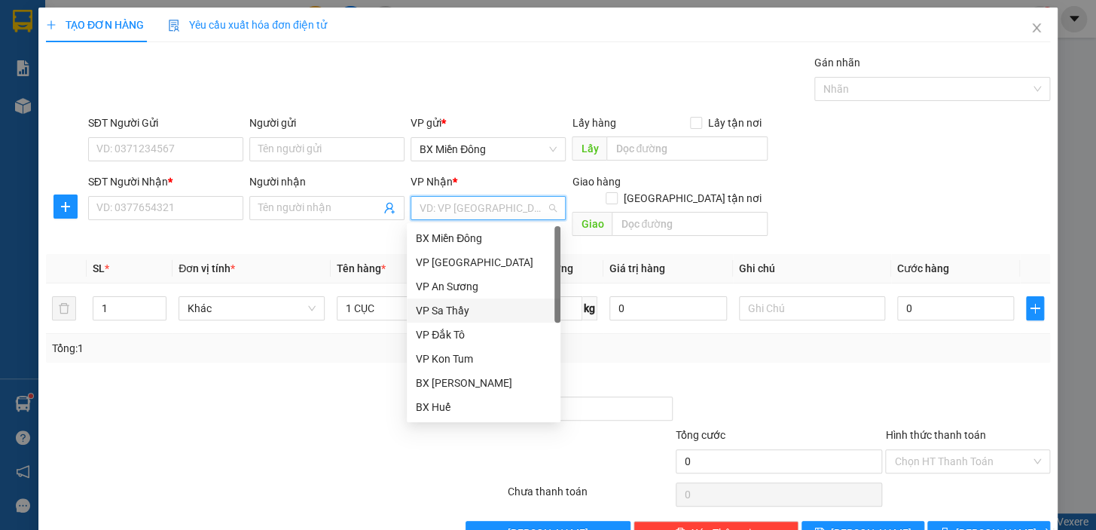
click at [467, 306] on div "VP Sa Thầy" at bounding box center [484, 310] width 136 height 17
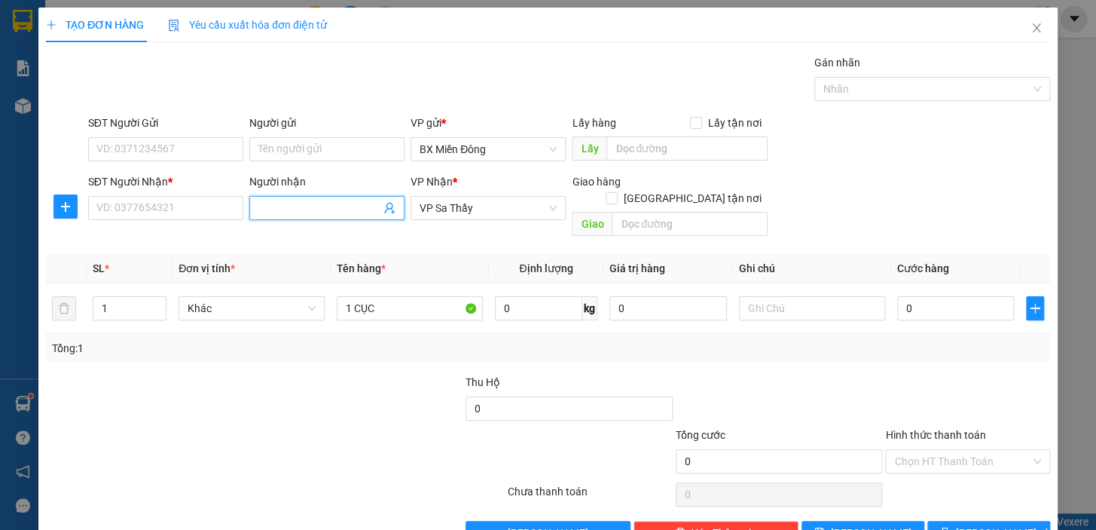
click at [344, 211] on input "Người nhận" at bounding box center [319, 208] width 122 height 17
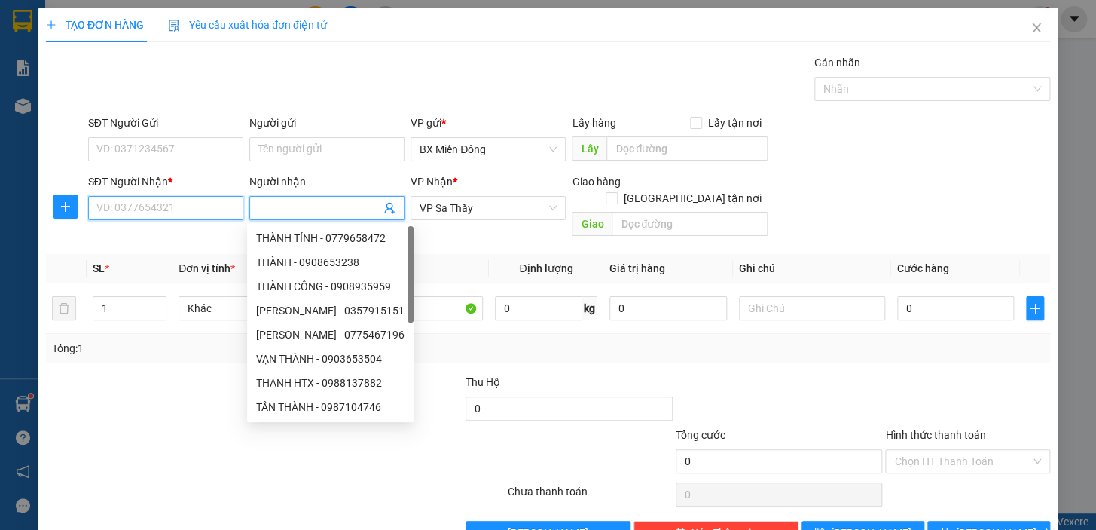
click at [159, 211] on input "SĐT Người Nhận *" at bounding box center [165, 208] width 155 height 24
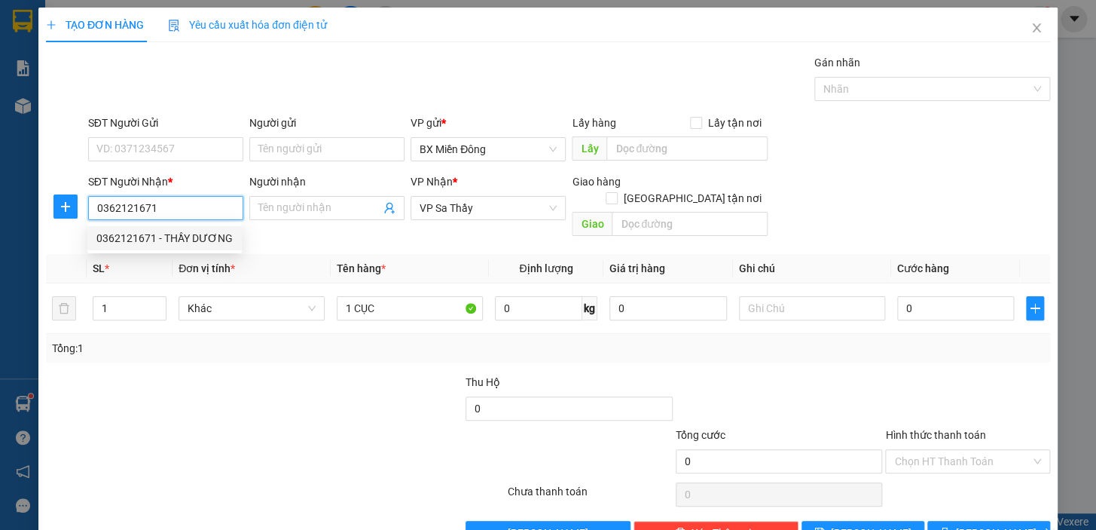
click at [189, 242] on div "0362121671 - THẦY DƯƠNG" at bounding box center [164, 238] width 136 height 17
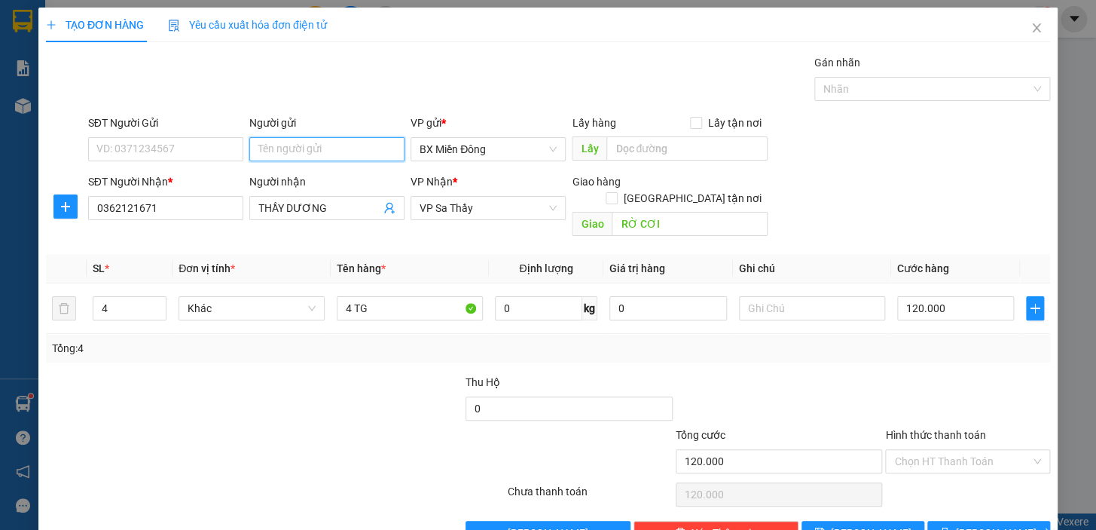
click at [289, 145] on input "Người gửi" at bounding box center [326, 149] width 155 height 24
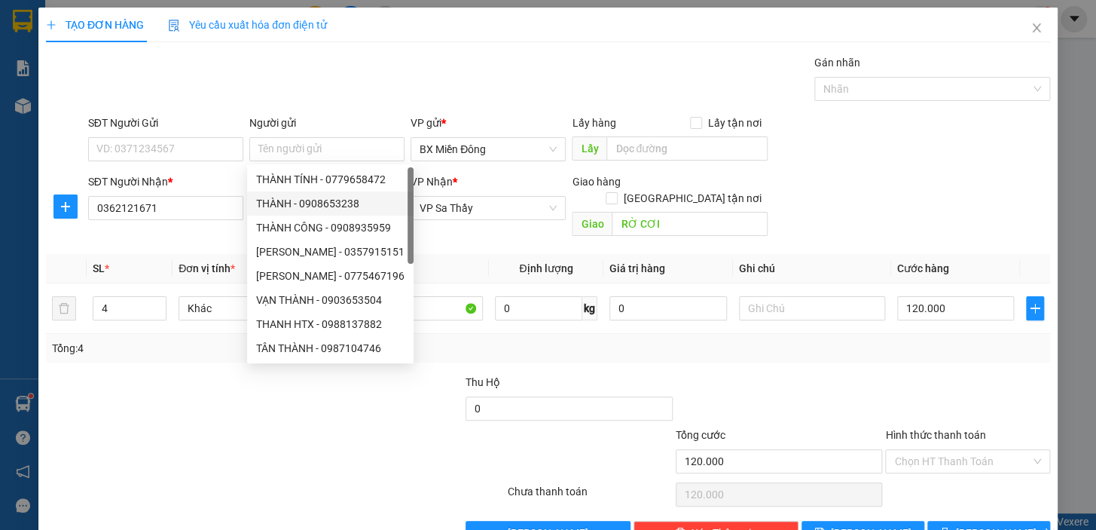
click at [863, 185] on div "SĐT Người Nhận * 0362121671 Người nhận THẦY DƯƠNG VP Nhận * VP Sa Thầy Giao hàn…" at bounding box center [569, 207] width 968 height 69
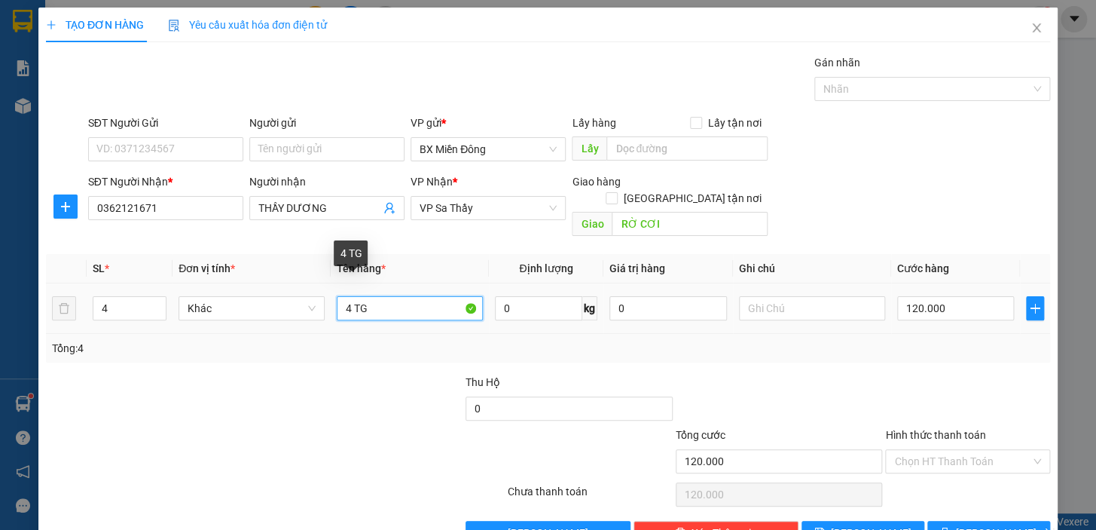
click at [398, 298] on input "4 TG" at bounding box center [410, 308] width 146 height 24
click at [109, 297] on input "4" at bounding box center [129, 308] width 72 height 23
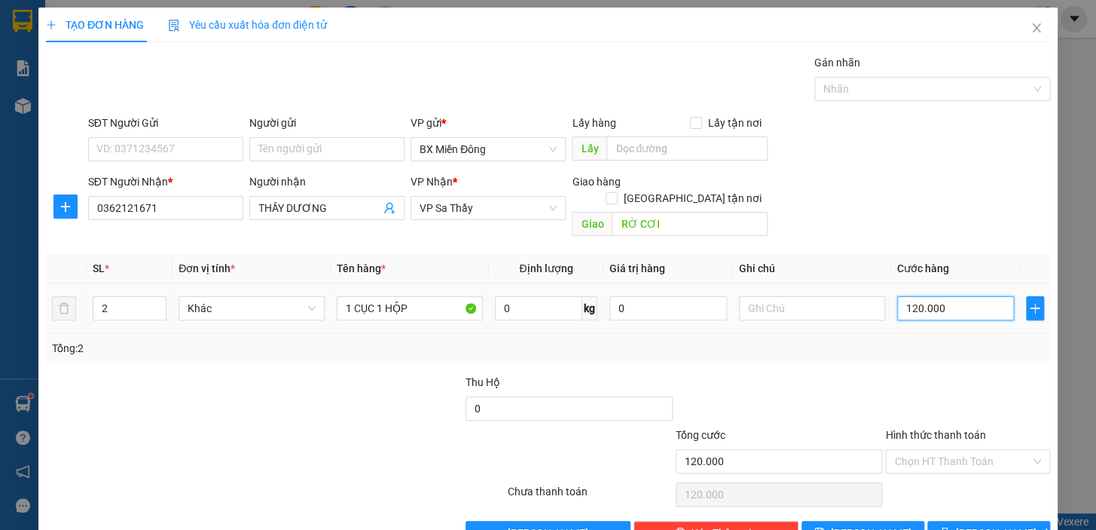
click at [940, 296] on input "120.000" at bounding box center [956, 308] width 118 height 24
click at [937, 350] on div "Transit Pickup Surcharge Ids Transit Deliver Surcharge Ids Transit Deliver Surc…" at bounding box center [548, 299] width 1004 height 491
click at [191, 148] on input "SĐT Người Gửi" at bounding box center [165, 149] width 155 height 24
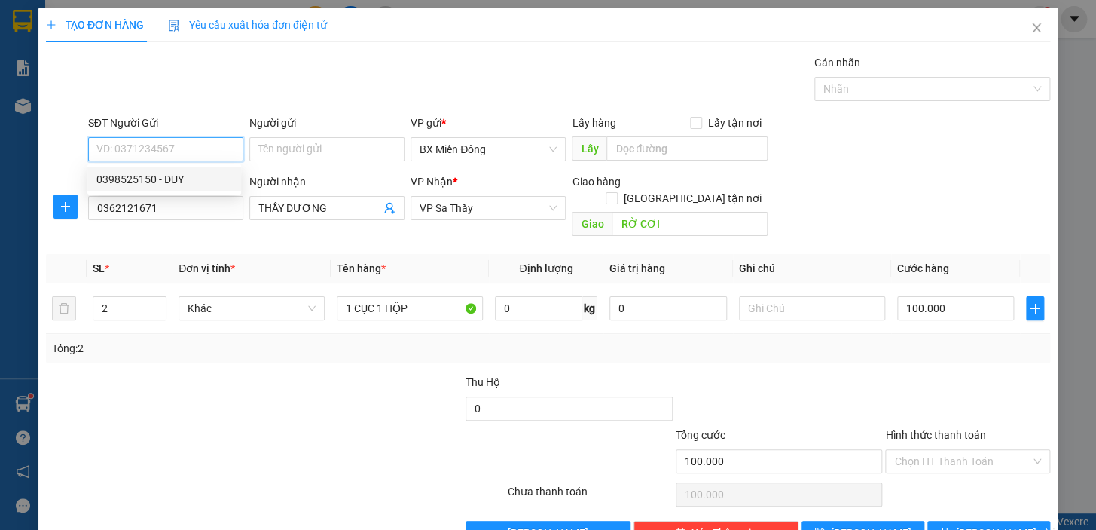
click at [196, 176] on div "0398525150 - DUY" at bounding box center [164, 179] width 136 height 17
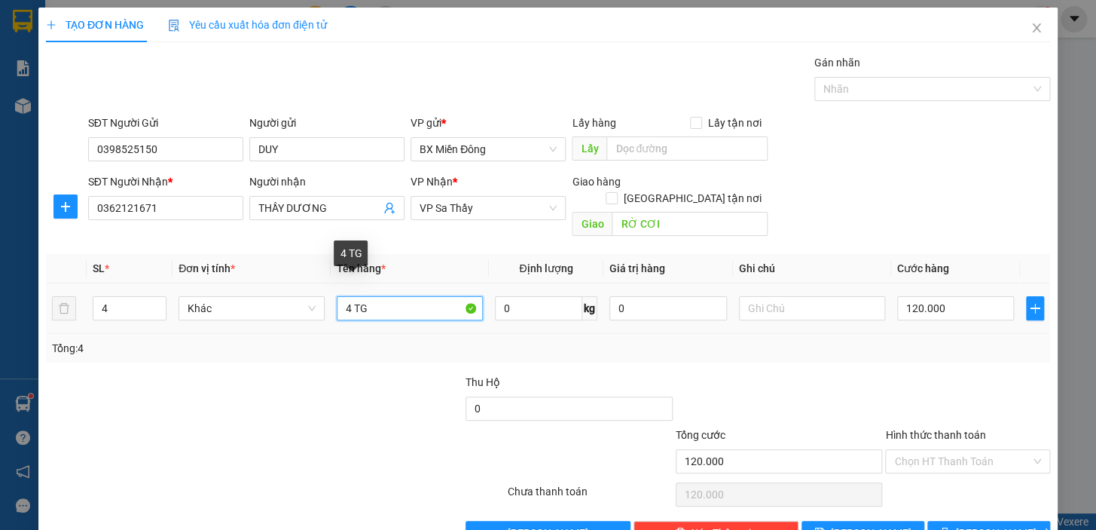
click at [397, 296] on input "4 TG" at bounding box center [410, 308] width 146 height 24
click at [134, 299] on input "4" at bounding box center [129, 308] width 72 height 23
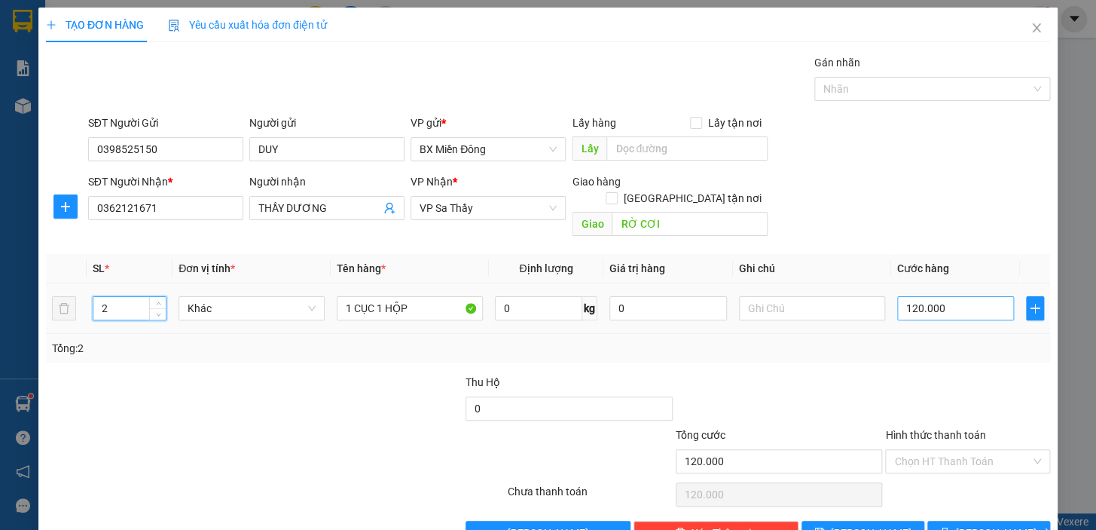
drag, startPoint x: 939, startPoint y: 259, endPoint x: 955, endPoint y: 294, distance: 38.1
click at [942, 274] on table "SL * Đơn vị tính * Tên hàng * Định lượng Giá trị hàng Ghi chú Cước hàng 2 Khác …" at bounding box center [548, 294] width 1004 height 80
click at [958, 298] on input "120.000" at bounding box center [956, 308] width 118 height 24
click at [852, 374] on div at bounding box center [779, 400] width 210 height 53
click at [1002, 524] on span "[PERSON_NAME] và In" at bounding box center [1008, 532] width 105 height 17
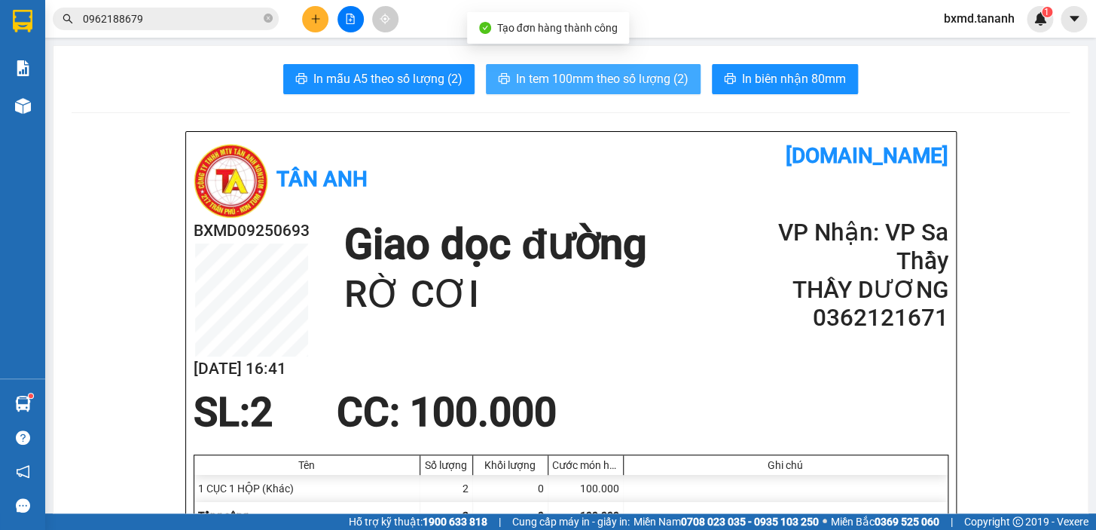
click at [644, 75] on span "In tem 100mm theo số lượng (2)" at bounding box center [602, 78] width 173 height 19
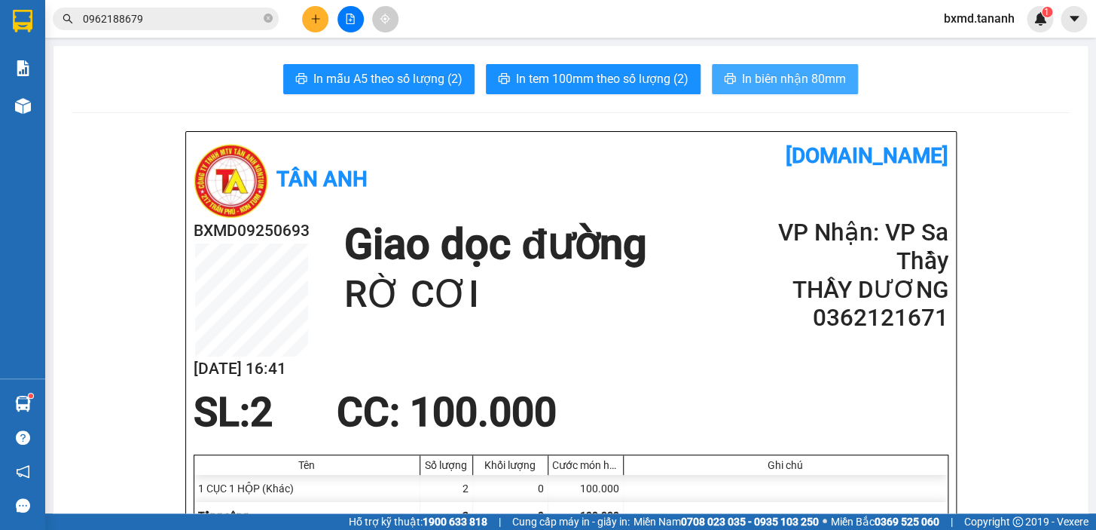
click at [780, 84] on span "In biên nhận 80mm" at bounding box center [794, 78] width 104 height 19
click at [317, 26] on button at bounding box center [315, 19] width 26 height 26
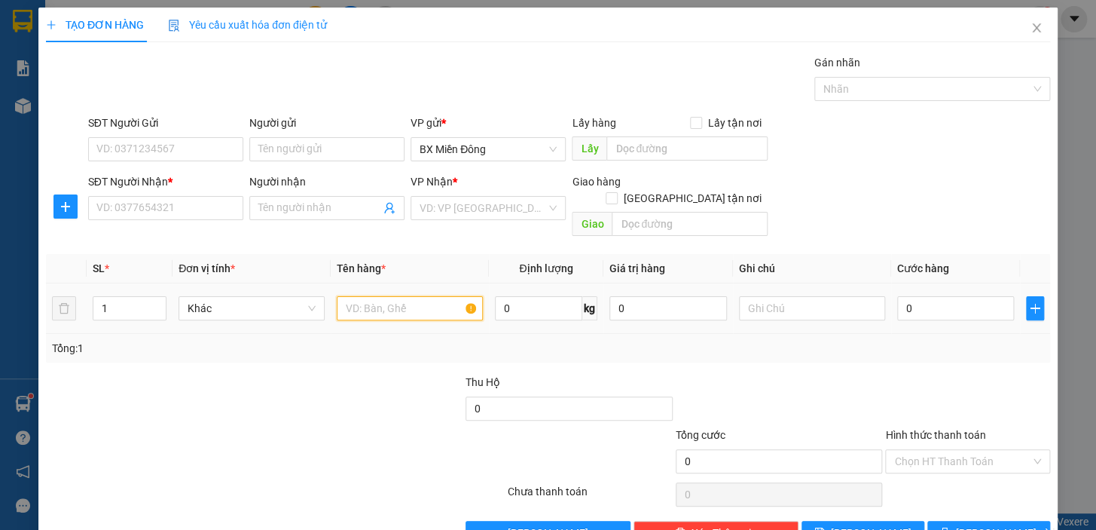
click at [391, 298] on input "text" at bounding box center [410, 308] width 146 height 24
click at [318, 212] on input "Người nhận" at bounding box center [319, 208] width 122 height 17
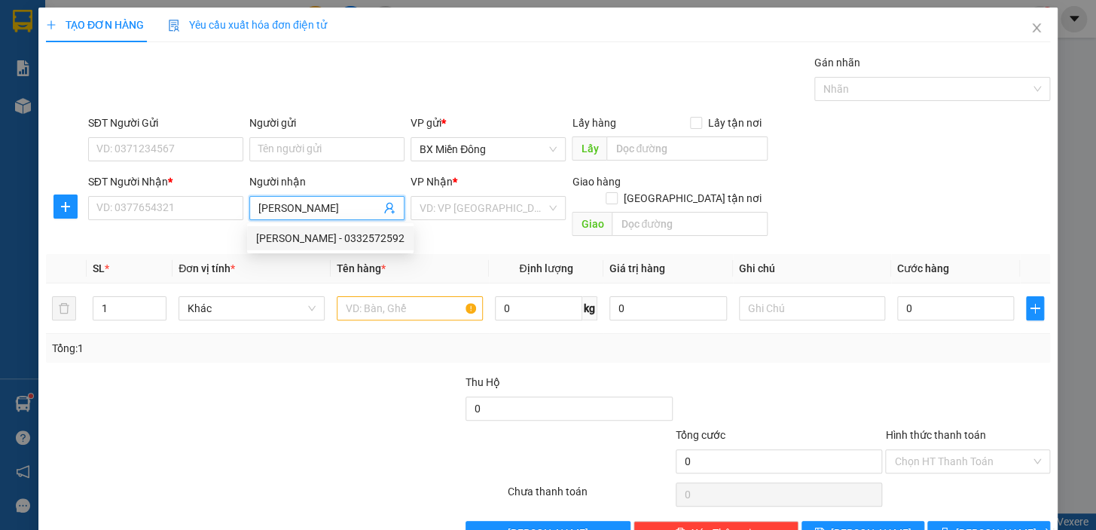
click at [347, 237] on div "TRẦN HOÀI - 0332572592" at bounding box center [330, 238] width 148 height 17
click at [443, 209] on input "search" at bounding box center [483, 208] width 127 height 23
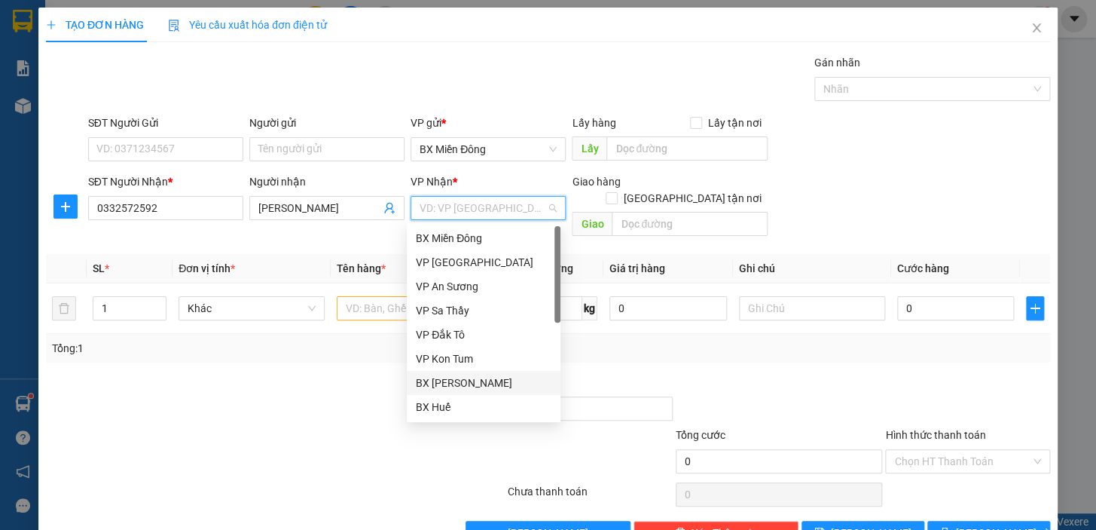
click at [472, 381] on div "BX [PERSON_NAME]" at bounding box center [484, 382] width 136 height 17
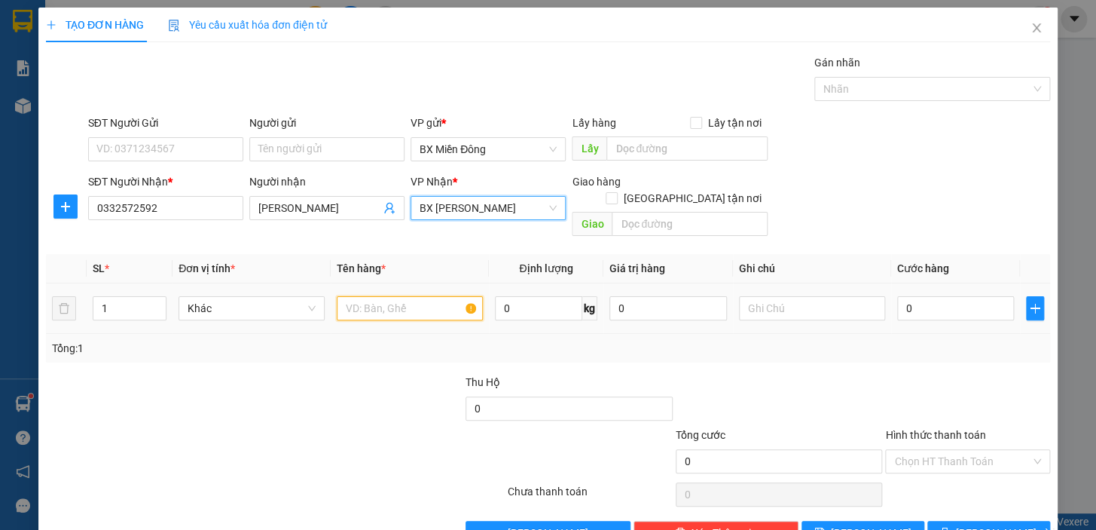
click at [356, 296] on input "text" at bounding box center [410, 308] width 146 height 24
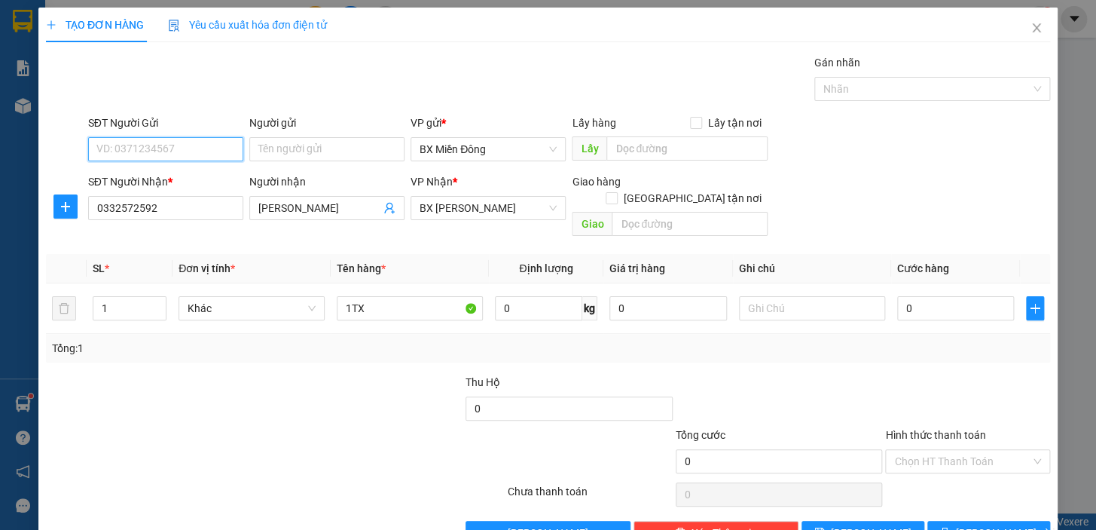
click at [154, 159] on input "SĐT Người Gửi" at bounding box center [165, 149] width 155 height 24
click at [209, 180] on div "0383990334 - NỮ" at bounding box center [164, 179] width 136 height 17
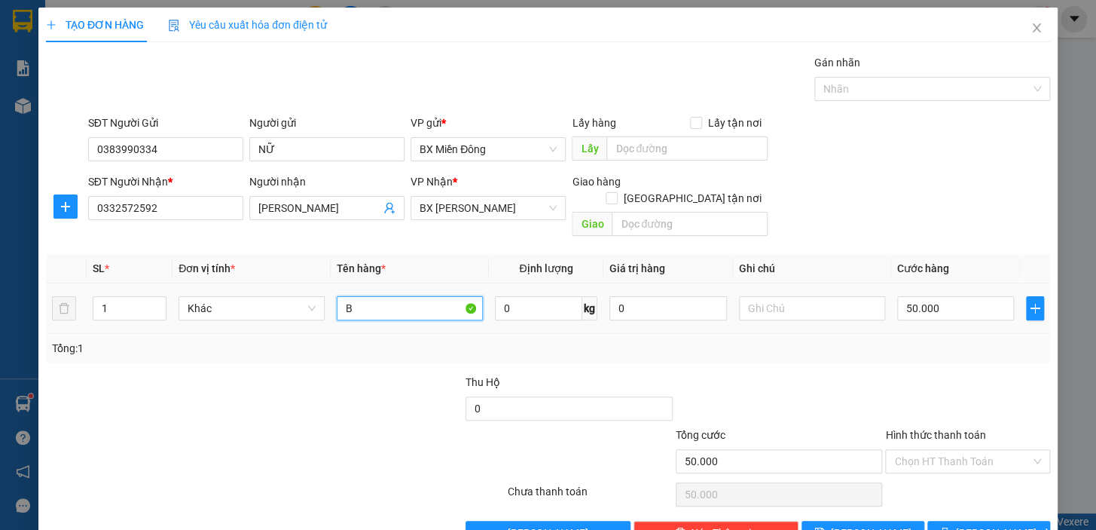
click at [360, 296] on input "B" at bounding box center [410, 308] width 146 height 24
click at [993, 521] on button "[PERSON_NAME] và In" at bounding box center [989, 533] width 123 height 24
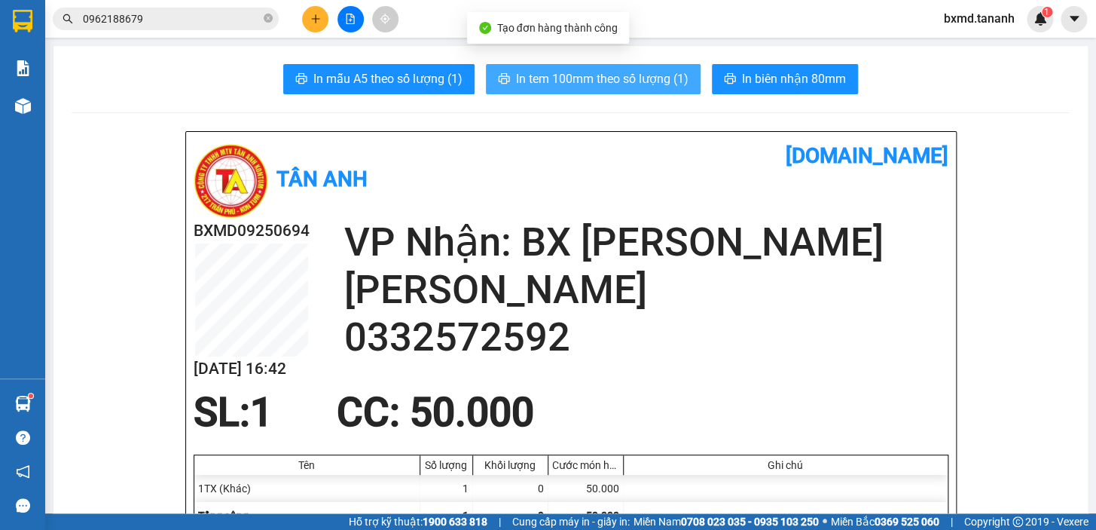
click at [641, 75] on span "In tem 100mm theo số lượng (1)" at bounding box center [602, 78] width 173 height 19
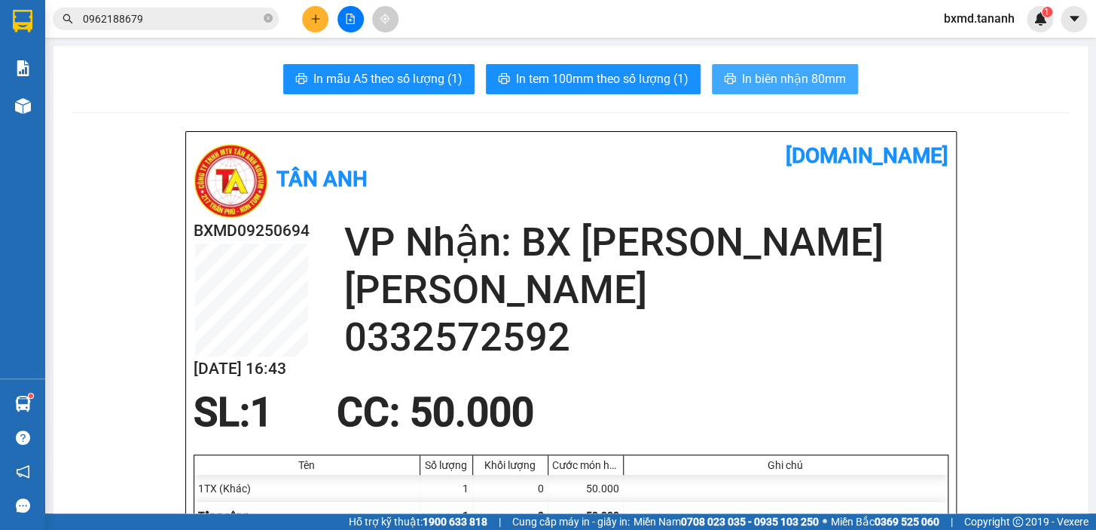
click at [776, 75] on span "In biên nhận 80mm" at bounding box center [794, 78] width 104 height 19
click at [323, 17] on button at bounding box center [315, 19] width 26 height 26
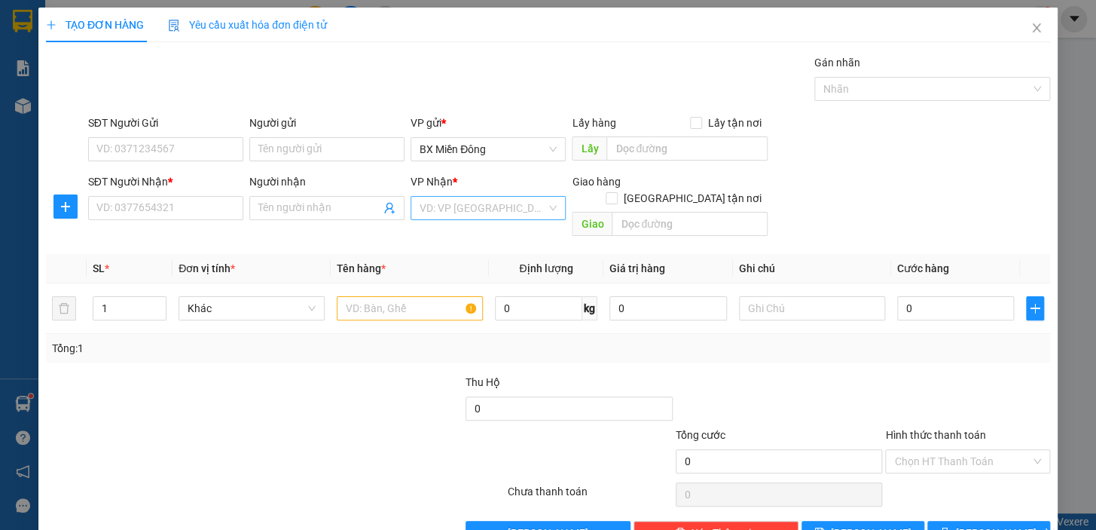
click at [474, 212] on input "search" at bounding box center [483, 208] width 127 height 23
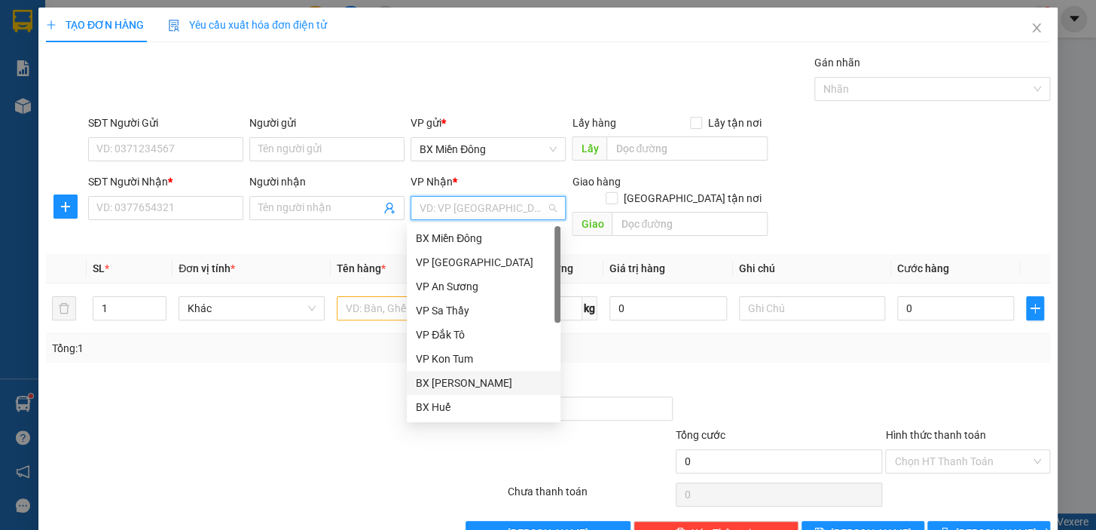
click at [451, 382] on div "BX [PERSON_NAME]" at bounding box center [484, 382] width 136 height 17
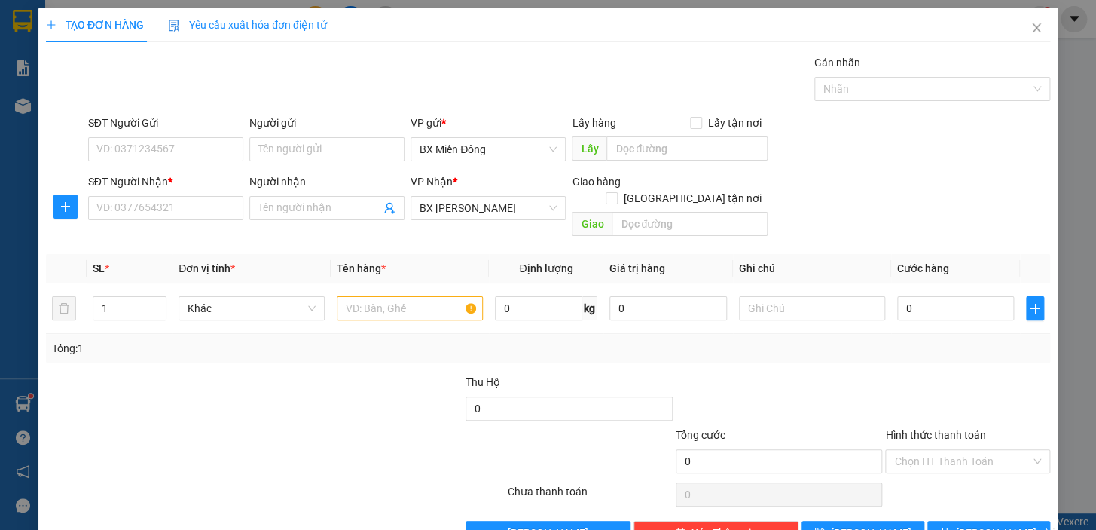
click at [316, 194] on div "Người nhận" at bounding box center [326, 184] width 155 height 23
click at [739, 296] on input "text" at bounding box center [812, 308] width 146 height 24
click at [259, 209] on input "Người nhận" at bounding box center [319, 208] width 122 height 17
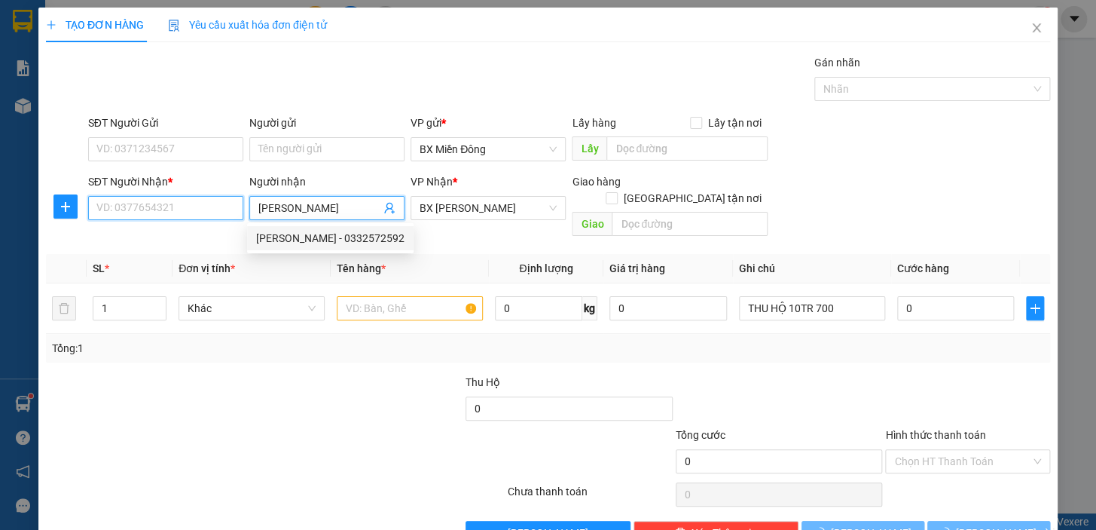
click at [225, 203] on input "SĐT Người Nhận *" at bounding box center [165, 208] width 155 height 24
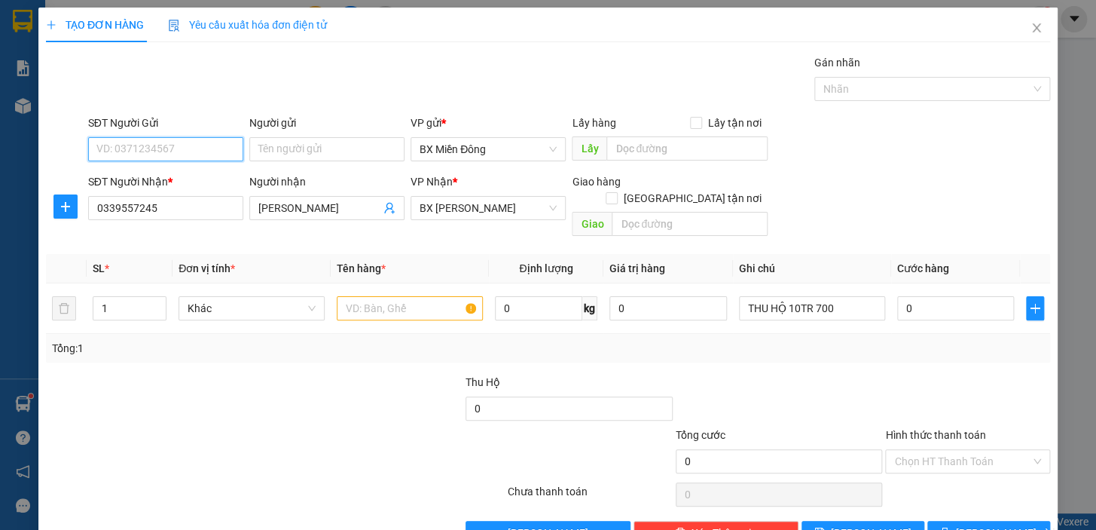
click at [199, 149] on input "SĐT Người Gửi" at bounding box center [165, 149] width 155 height 24
click at [203, 177] on div "0983240280 - TRƯỜNG" at bounding box center [164, 179] width 136 height 17
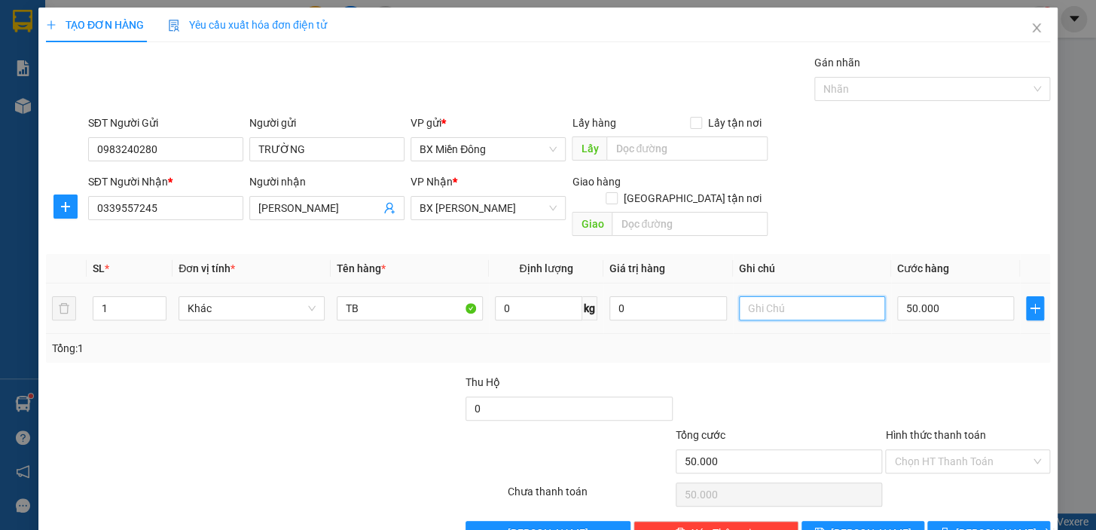
click at [752, 296] on input "text" at bounding box center [812, 308] width 146 height 24
click at [374, 296] on input "TB" at bounding box center [410, 308] width 146 height 24
click at [149, 297] on span "Increase Value" at bounding box center [157, 304] width 17 height 14
click at [764, 296] on input "text" at bounding box center [812, 308] width 146 height 24
click at [952, 296] on input "50.000" at bounding box center [956, 308] width 118 height 24
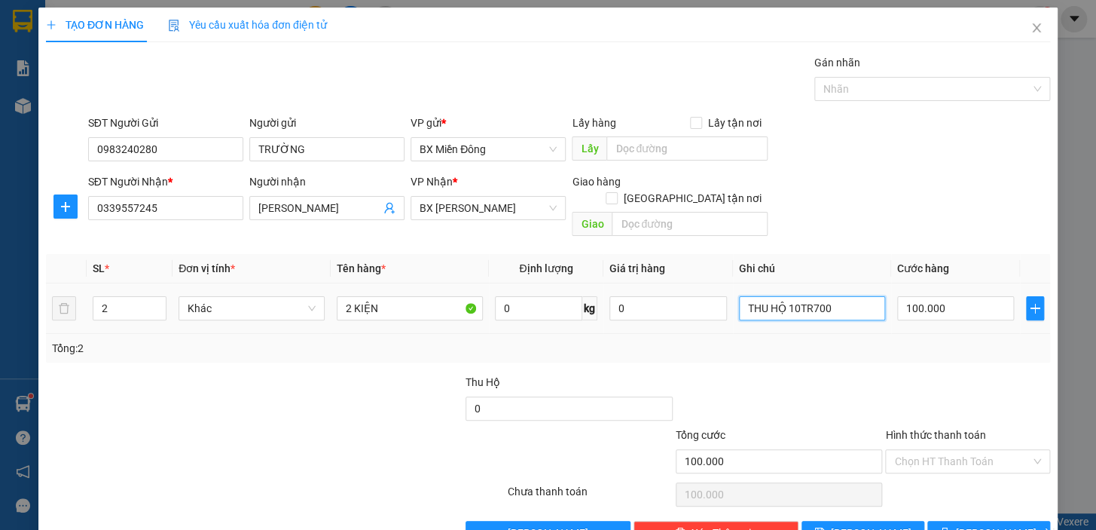
click at [839, 296] on input "THU HỘ 10TR700" at bounding box center [812, 308] width 146 height 24
click at [870, 374] on div at bounding box center [779, 400] width 210 height 53
click at [945, 450] on input "Hình thức thanh toán" at bounding box center [962, 461] width 136 height 23
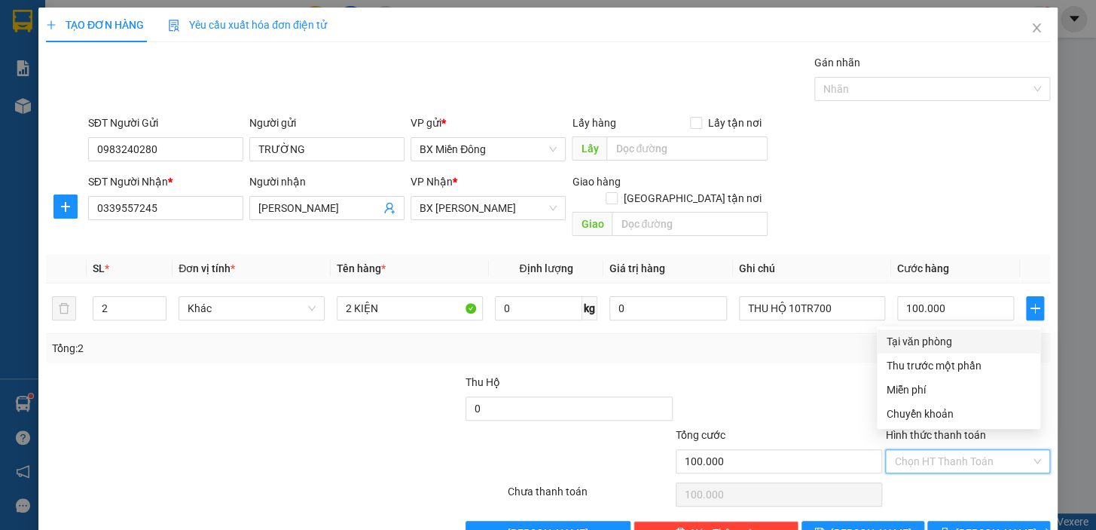
click at [790, 392] on div at bounding box center [779, 400] width 210 height 53
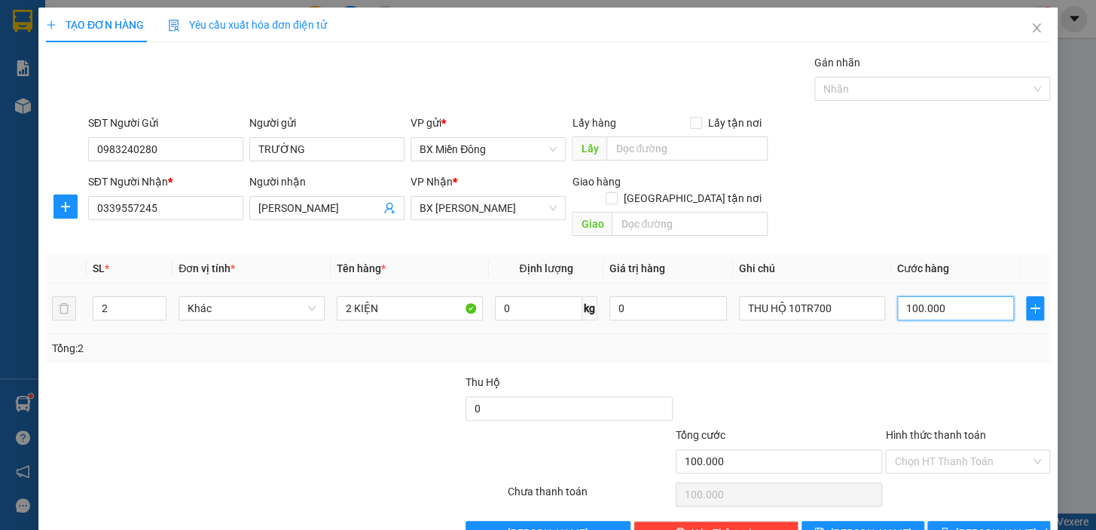
click at [956, 296] on input "100.000" at bounding box center [956, 308] width 118 height 24
click at [918, 374] on div at bounding box center [968, 400] width 168 height 53
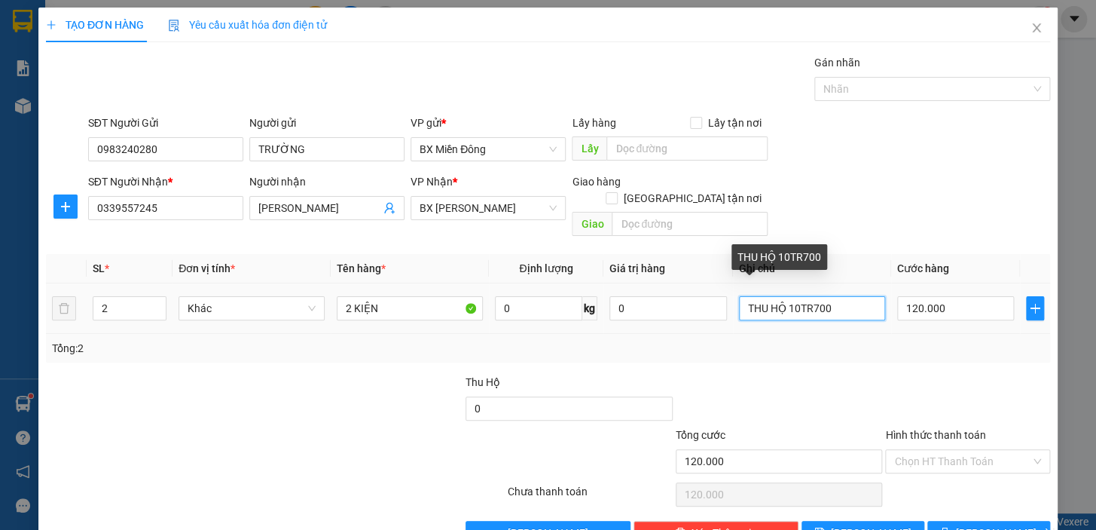
click at [833, 296] on input "THU HỘ 10TR700" at bounding box center [812, 308] width 146 height 24
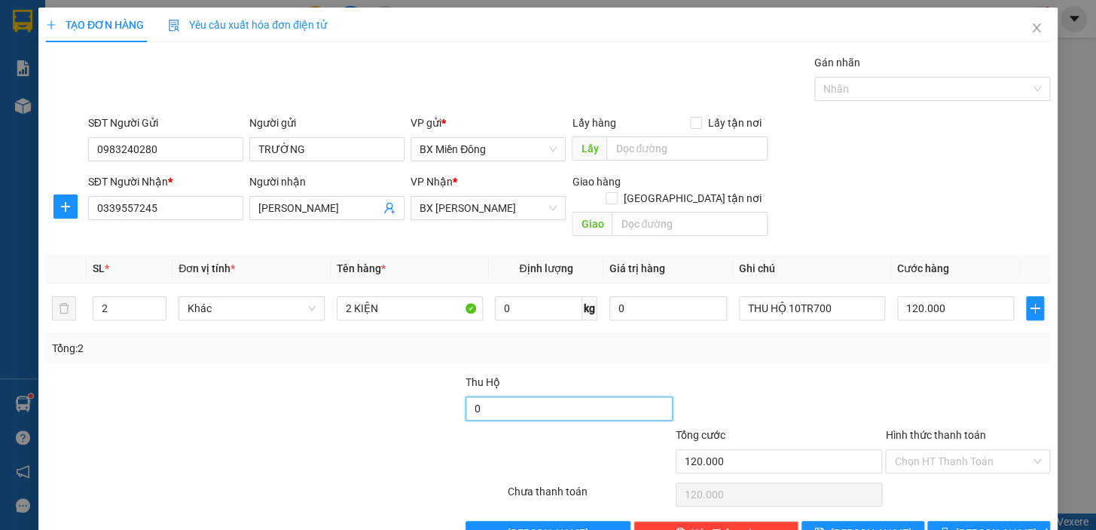
click at [572, 398] on input "0" at bounding box center [569, 408] width 207 height 24
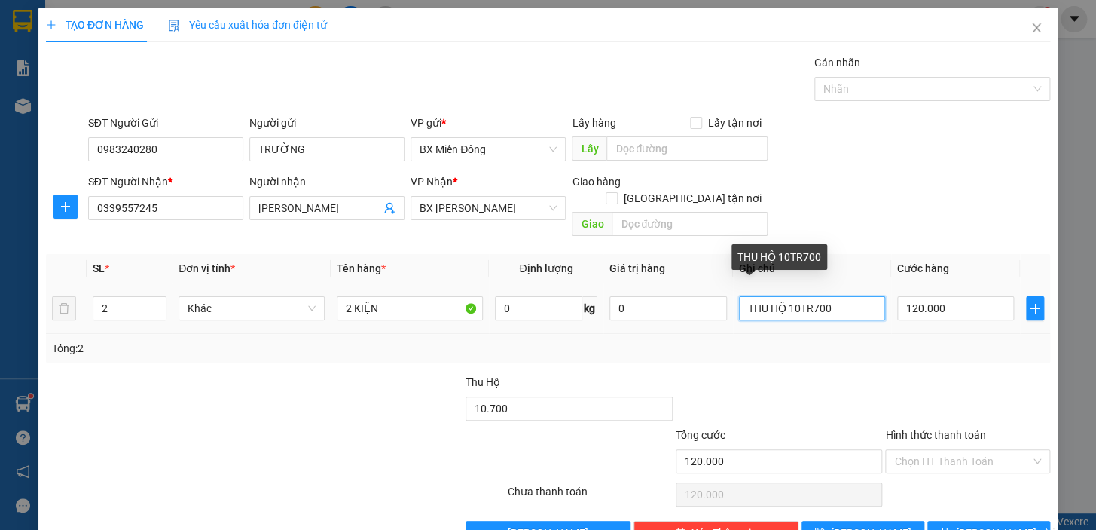
click at [837, 296] on input "THU HỘ 10TR700" at bounding box center [812, 308] width 146 height 24
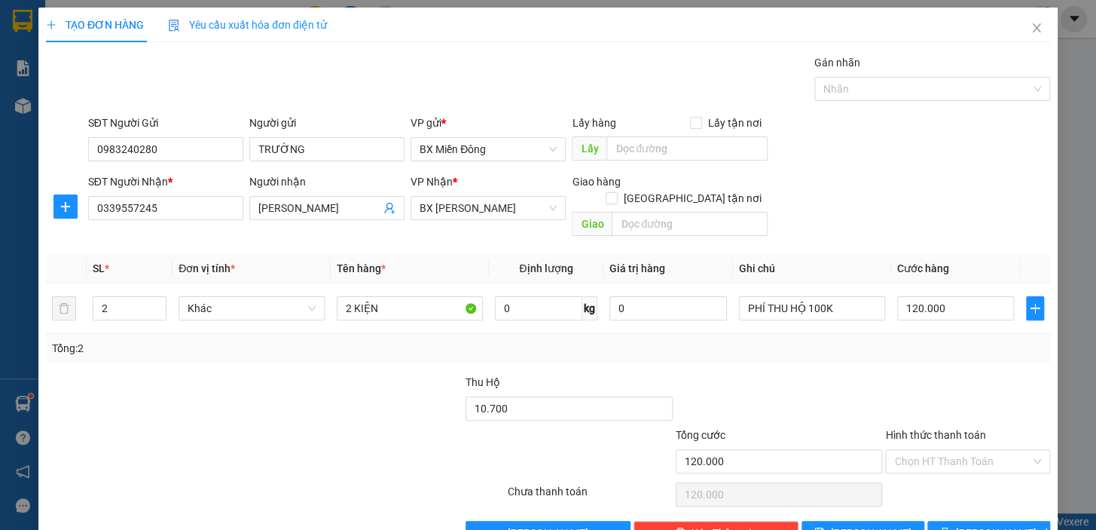
click at [847, 344] on div "Tổng: 2" at bounding box center [548, 348] width 1004 height 29
click at [993, 524] on span "[PERSON_NAME] và In" at bounding box center [1008, 532] width 105 height 17
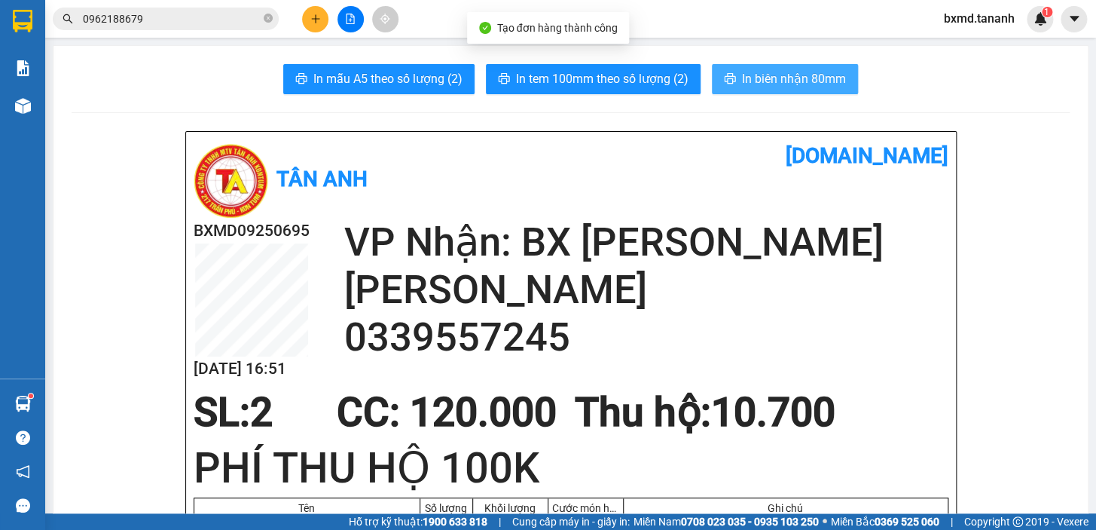
click at [760, 75] on span "In biên nhận 80mm" at bounding box center [794, 78] width 104 height 19
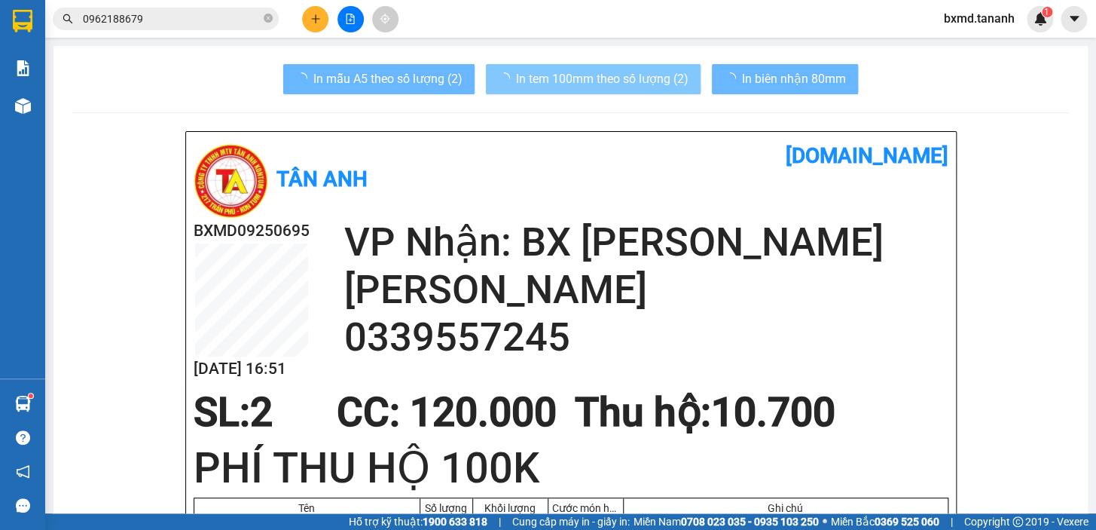
click at [653, 75] on span "In tem 100mm theo số lượng (2)" at bounding box center [602, 78] width 173 height 19
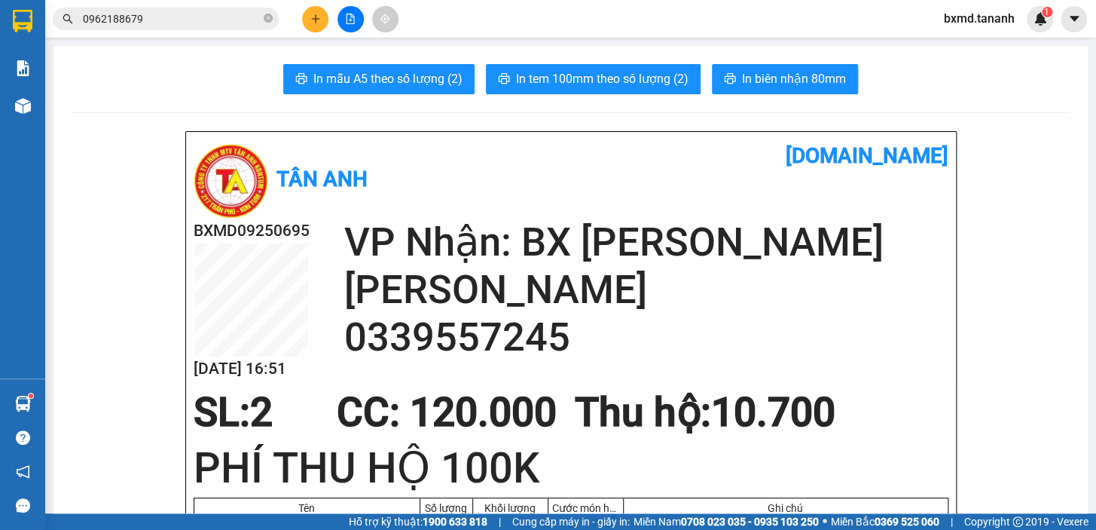
click at [313, 18] on icon "plus" at bounding box center [315, 18] width 8 height 1
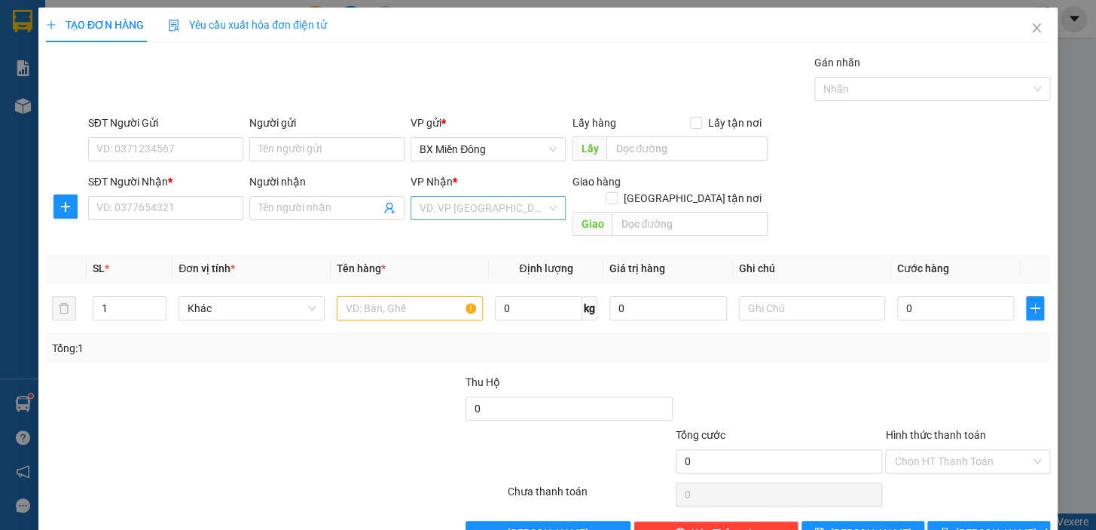
click at [452, 225] on div "VP Nhận * VD: VP Sài Gòn" at bounding box center [488, 199] width 155 height 53
click at [454, 214] on input "search" at bounding box center [483, 208] width 127 height 23
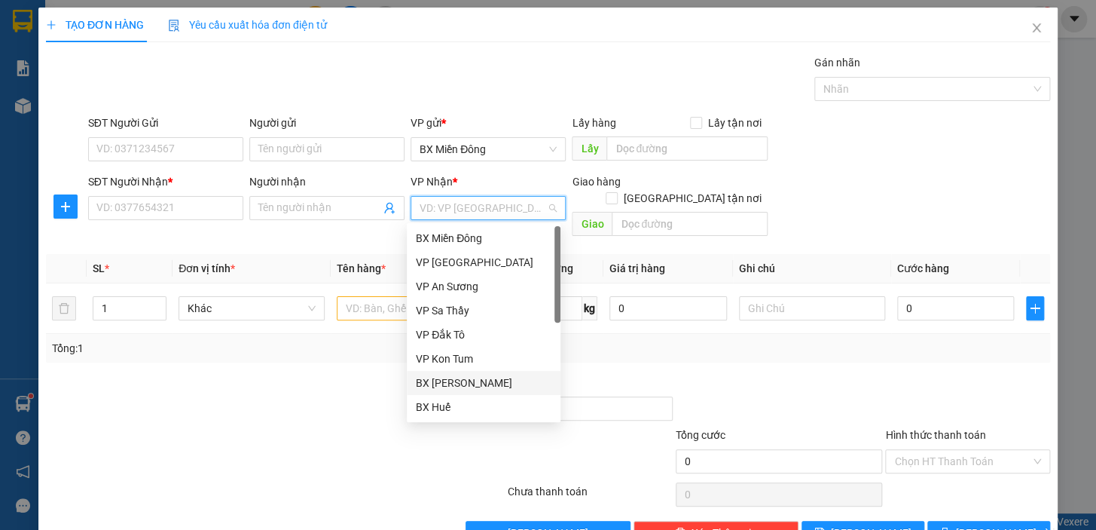
click at [484, 376] on div "BX [PERSON_NAME]" at bounding box center [484, 382] width 136 height 17
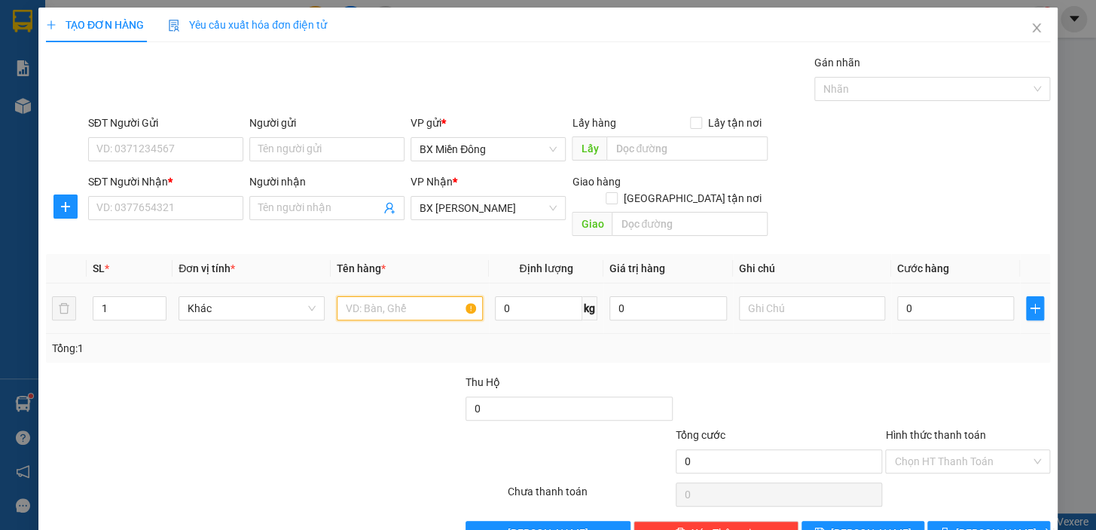
click at [409, 296] on input "text" at bounding box center [410, 308] width 146 height 24
click at [295, 203] on input "Người nhận" at bounding box center [319, 208] width 122 height 17
click at [206, 203] on input "SĐT Người Nhận *" at bounding box center [165, 208] width 155 height 24
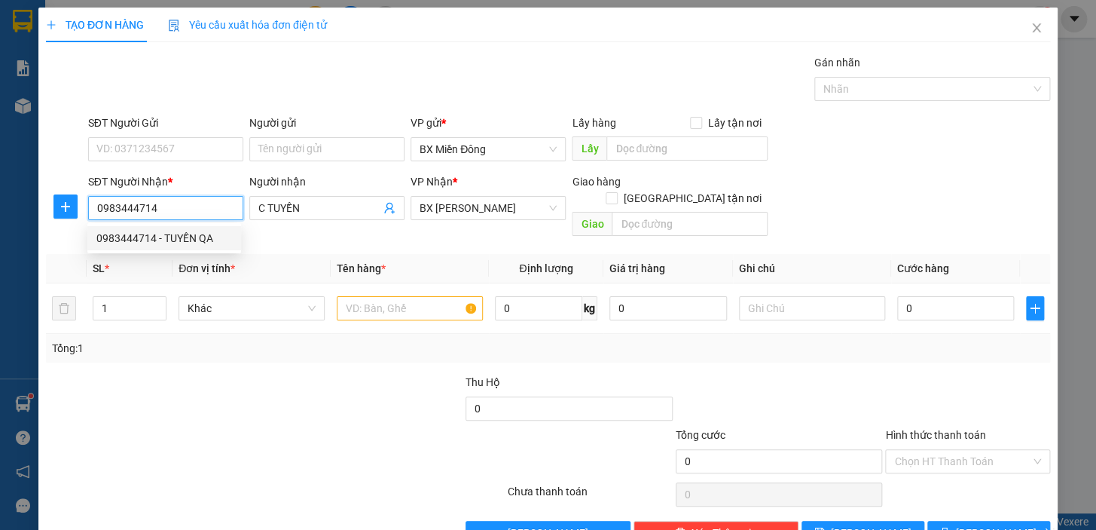
click at [188, 240] on div "0983444714 - TUYỀN QA" at bounding box center [164, 238] width 136 height 17
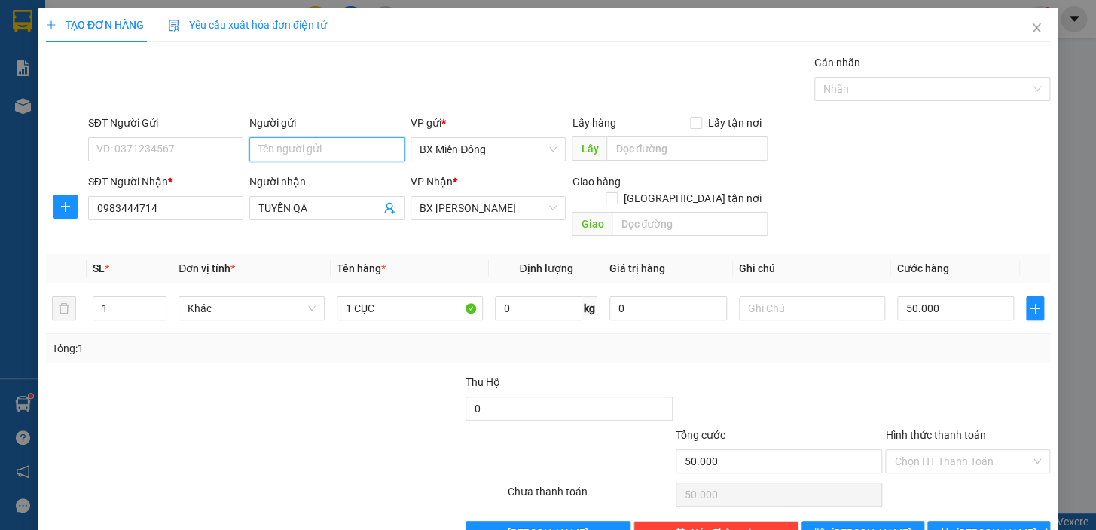
click at [278, 152] on input "Người gửi" at bounding box center [326, 149] width 155 height 24
click at [309, 152] on input "Người gửi" at bounding box center [326, 149] width 155 height 24
drag, startPoint x: 322, startPoint y: 174, endPoint x: 322, endPoint y: 188, distance: 13.6
click at [322, 176] on div "MỸ QA - 0938432516" at bounding box center [324, 179] width 136 height 17
click at [957, 521] on button "[PERSON_NAME] và In" at bounding box center [989, 533] width 123 height 24
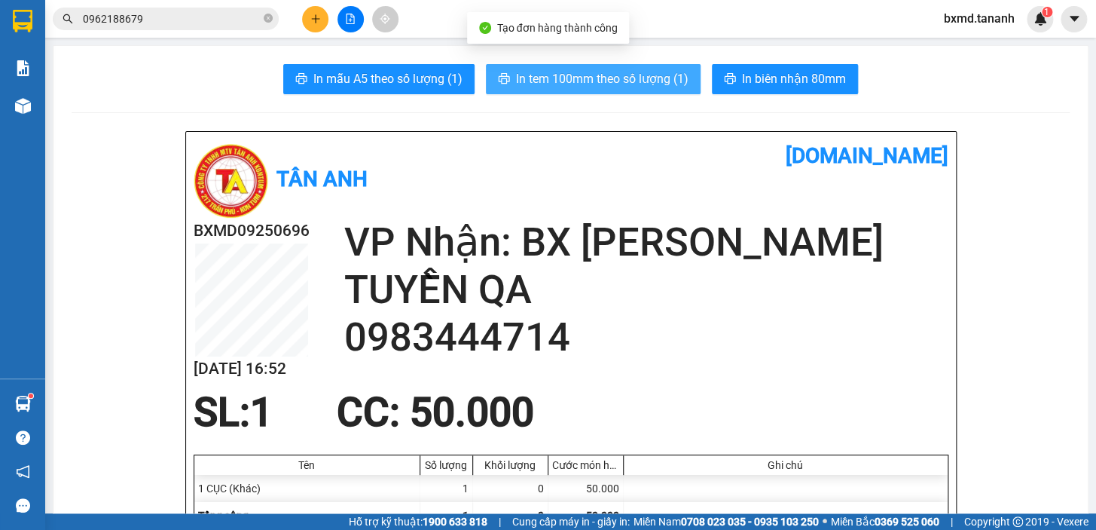
click at [641, 84] on span "In tem 100mm theo số lượng (1)" at bounding box center [602, 78] width 173 height 19
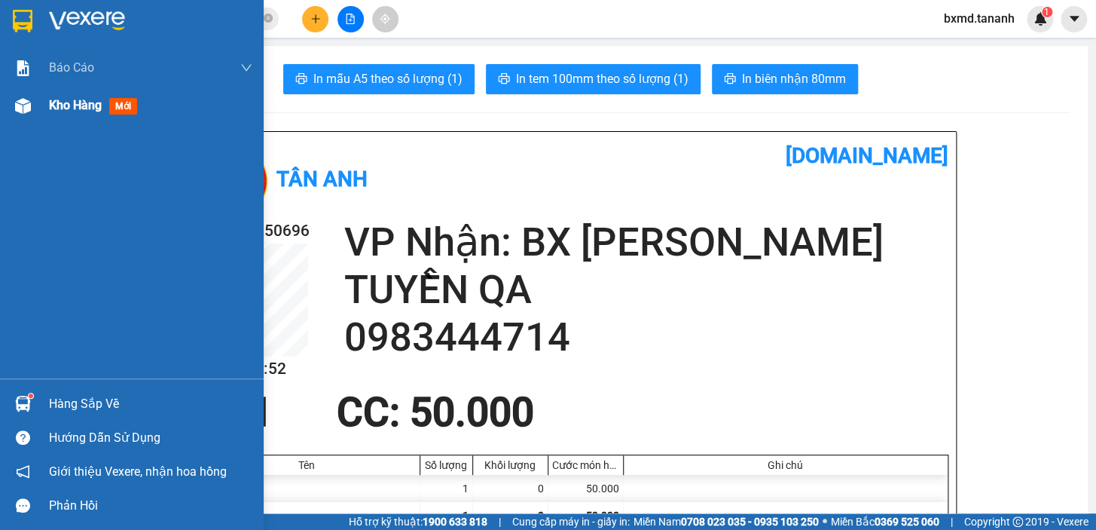
click at [57, 104] on span "Kho hàng" at bounding box center [75, 105] width 53 height 14
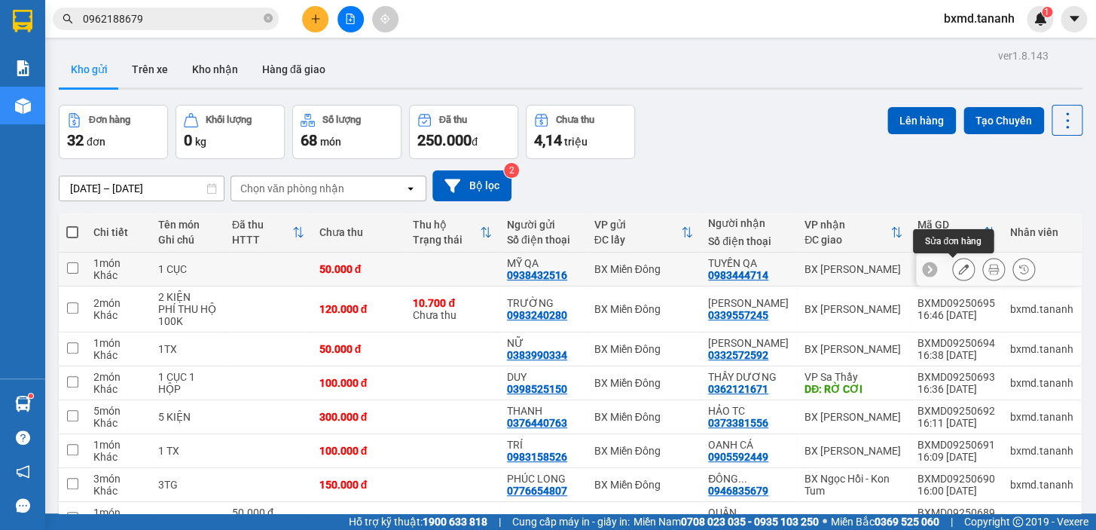
click at [958, 264] on icon at bounding box center [963, 269] width 11 height 11
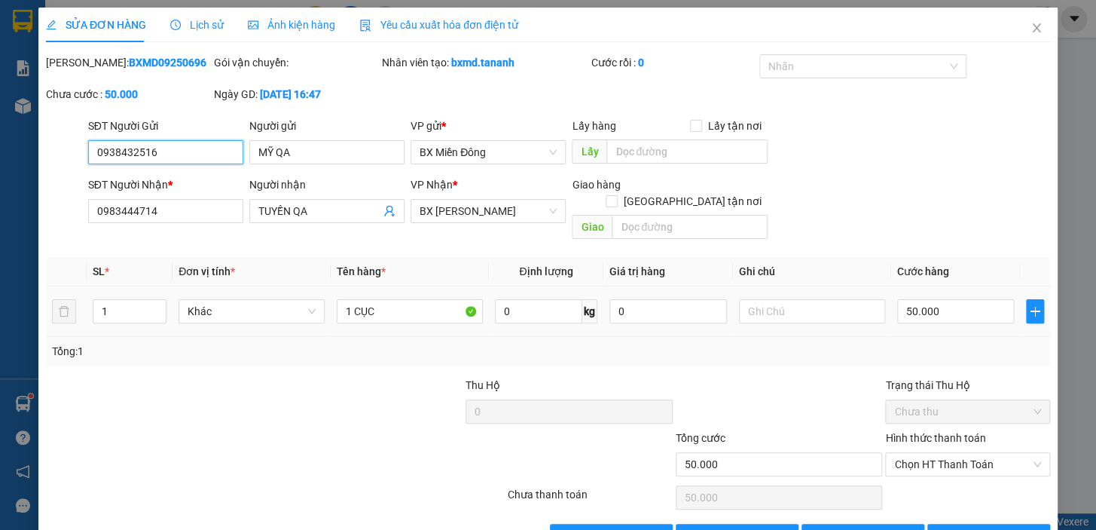
click at [943, 400] on span "Chưa thu" at bounding box center [967, 411] width 147 height 23
click at [950, 453] on span "Chọn HT Thanh Toán" at bounding box center [967, 464] width 147 height 23
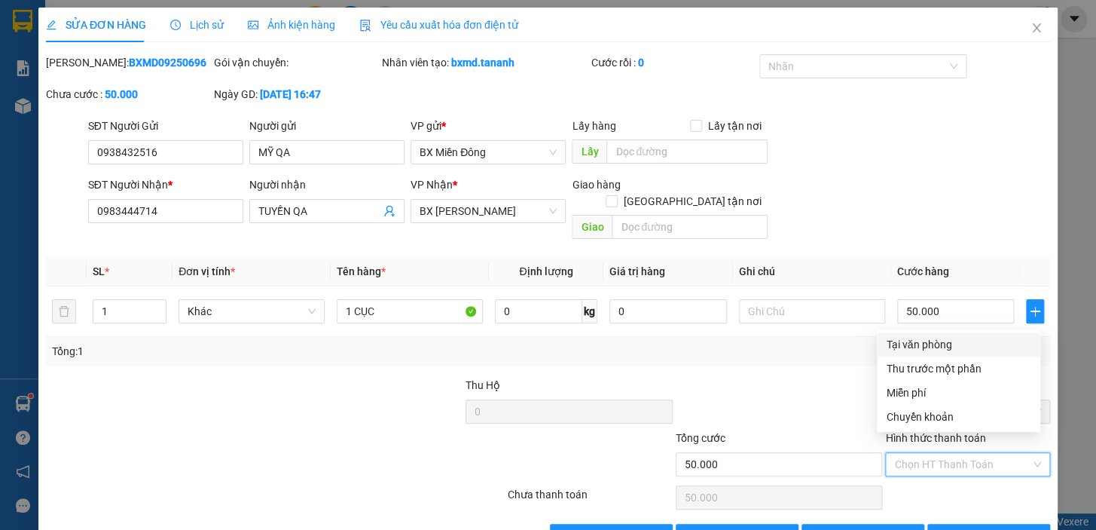
click at [940, 346] on div "Tại văn phòng" at bounding box center [958, 344] width 145 height 17
type input "0"
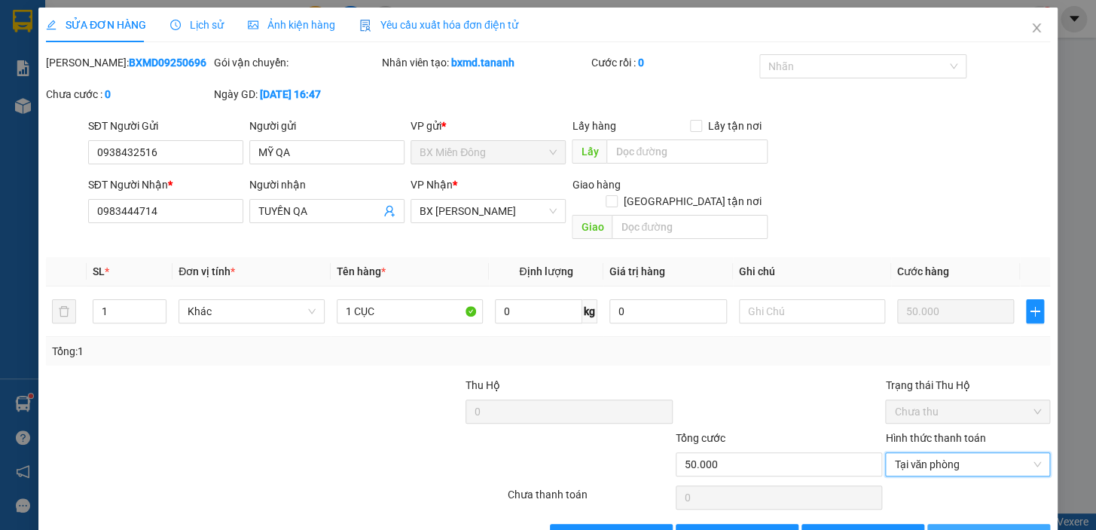
click at [979, 527] on span "[PERSON_NAME] và In" at bounding box center [1008, 535] width 105 height 17
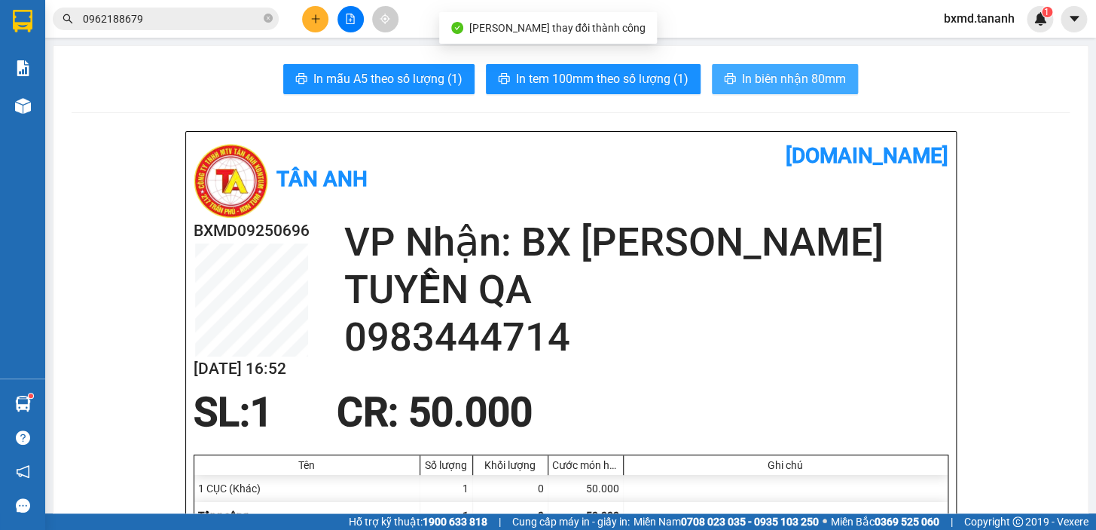
click at [761, 75] on span "In biên nhận 80mm" at bounding box center [794, 78] width 104 height 19
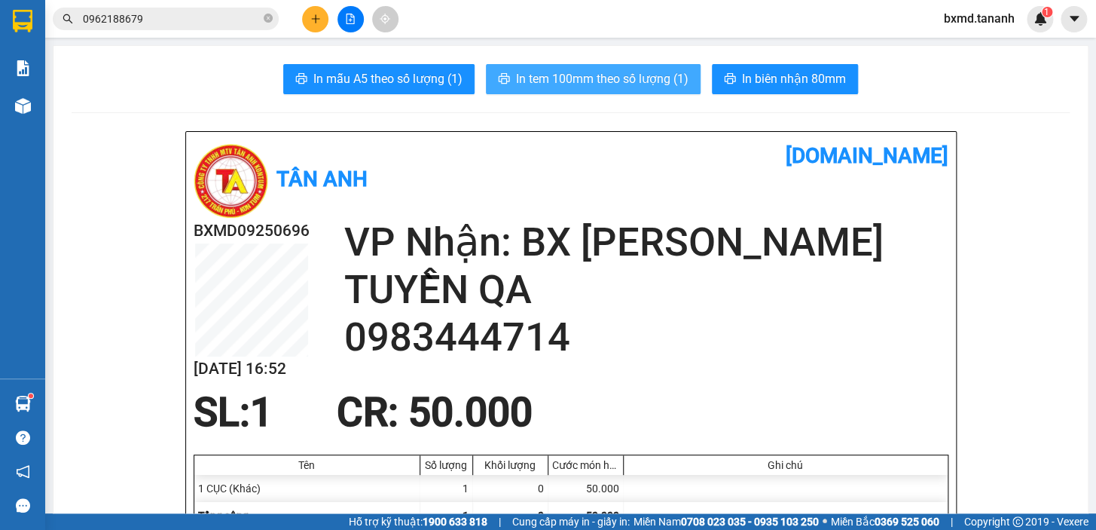
click at [627, 76] on span "In tem 100mm theo số lượng (1)" at bounding box center [602, 78] width 173 height 19
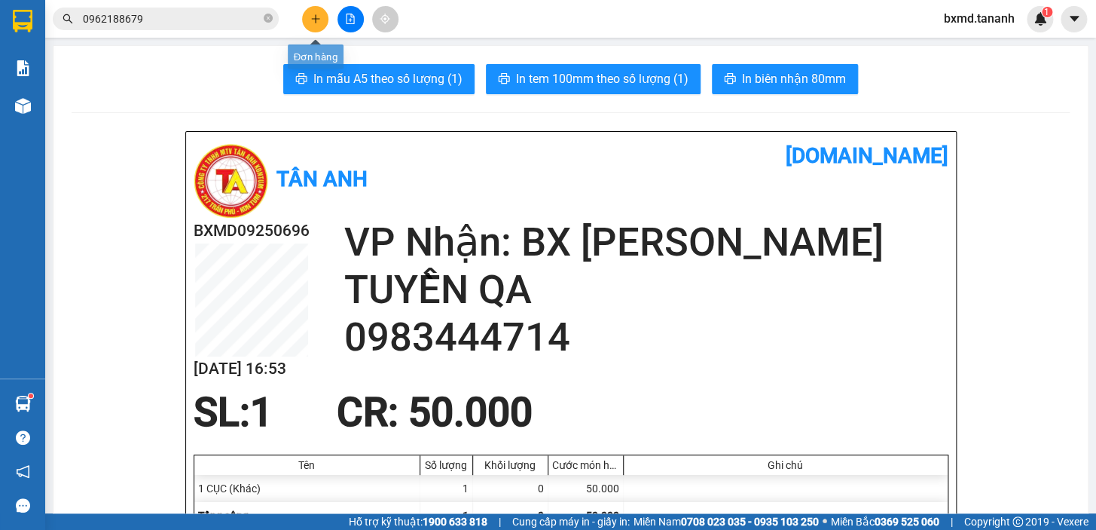
click at [316, 21] on icon "plus" at bounding box center [315, 19] width 11 height 11
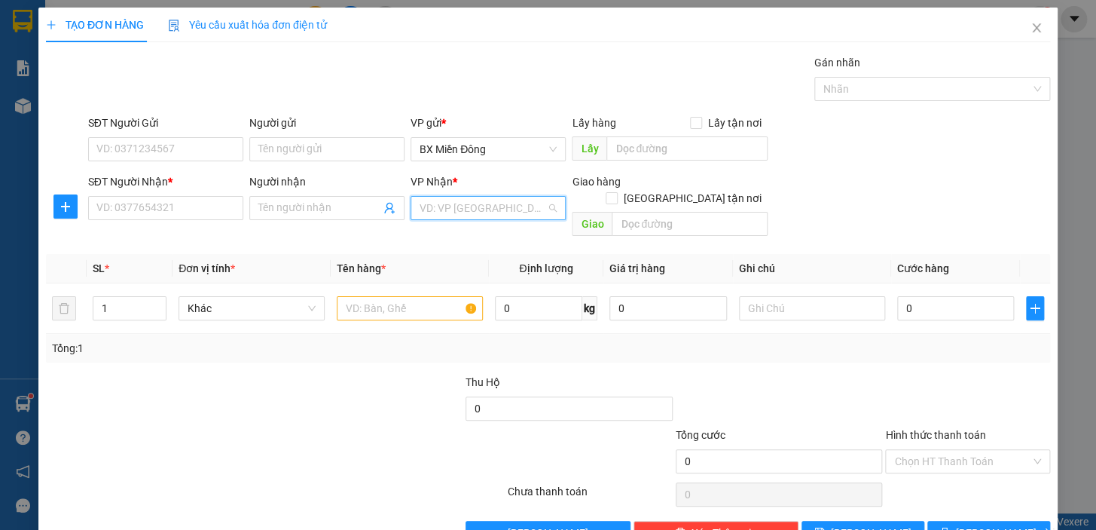
click at [463, 209] on input "search" at bounding box center [483, 208] width 127 height 23
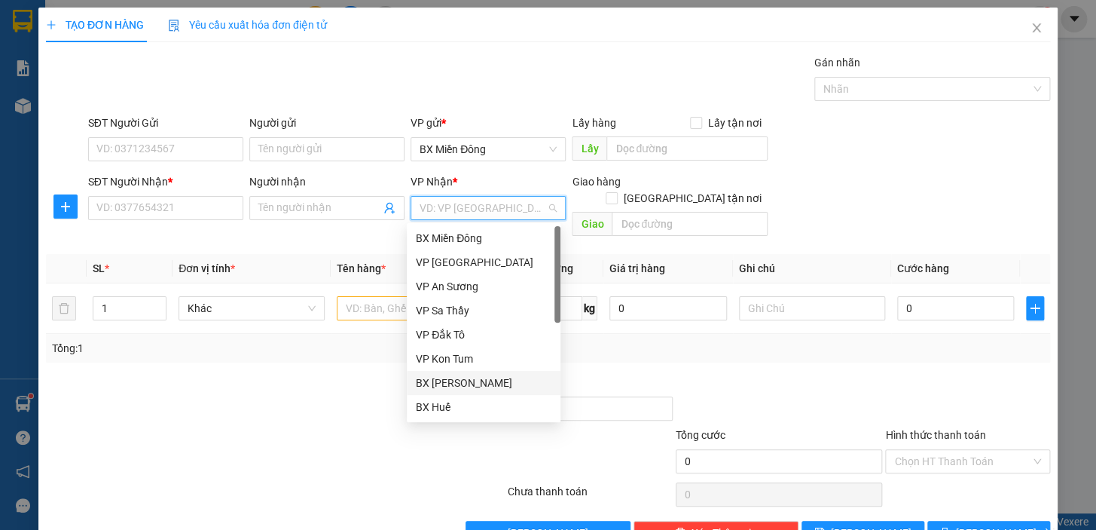
drag, startPoint x: 491, startPoint y: 374, endPoint x: 414, endPoint y: 295, distance: 110.8
click at [491, 375] on div "BX [PERSON_NAME]" at bounding box center [484, 382] width 136 height 17
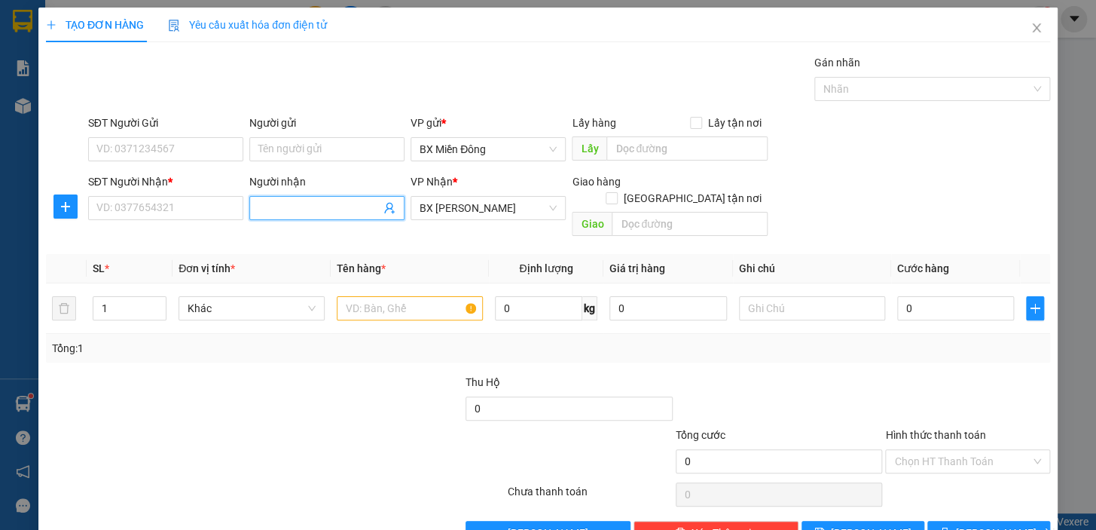
click at [336, 211] on input "Người nhận" at bounding box center [319, 208] width 122 height 17
type input "A LÂM"
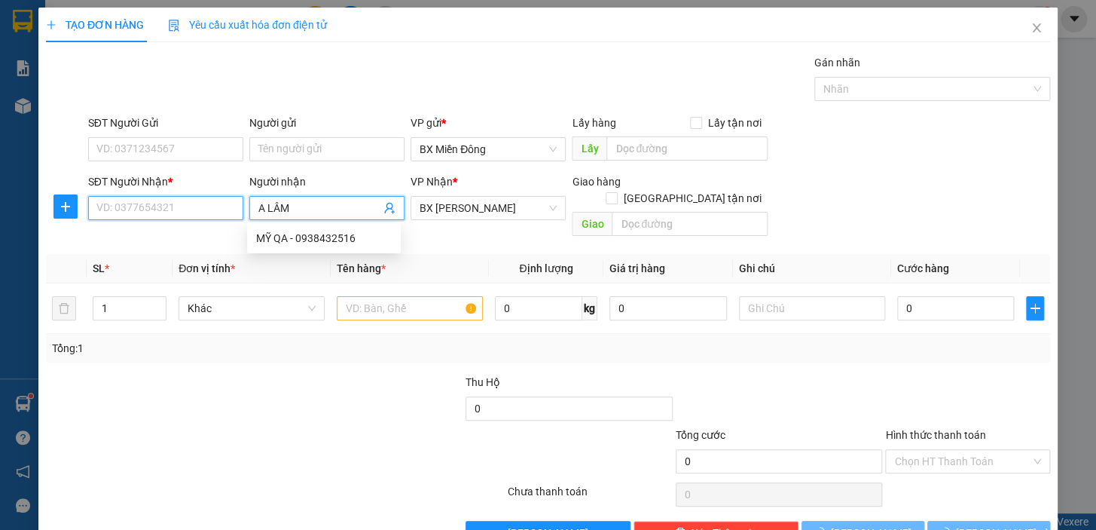
click at [153, 213] on input "SĐT Người Nhận *" at bounding box center [165, 208] width 155 height 24
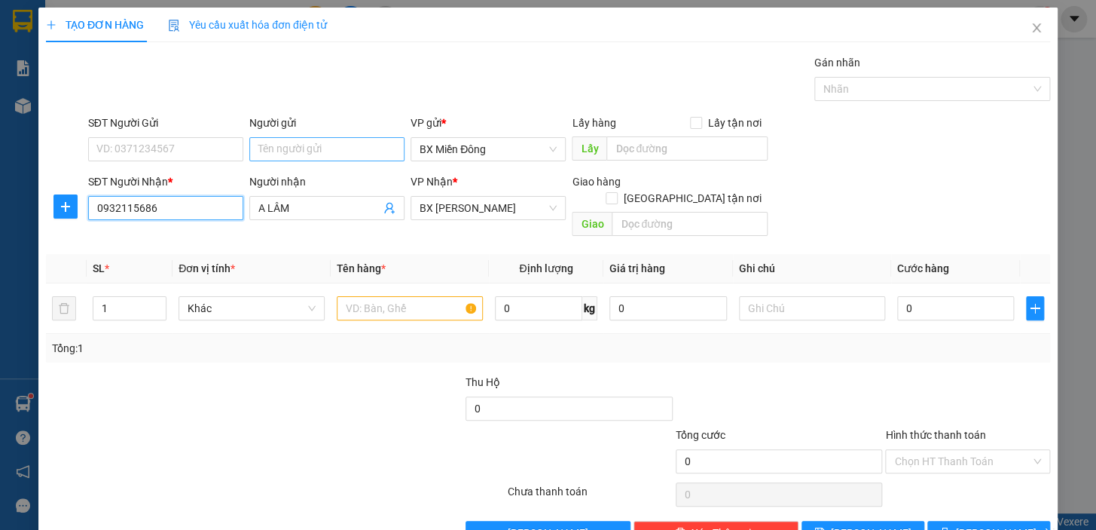
type input "0932115686"
click at [312, 140] on input "Người gửi" at bounding box center [326, 149] width 155 height 24
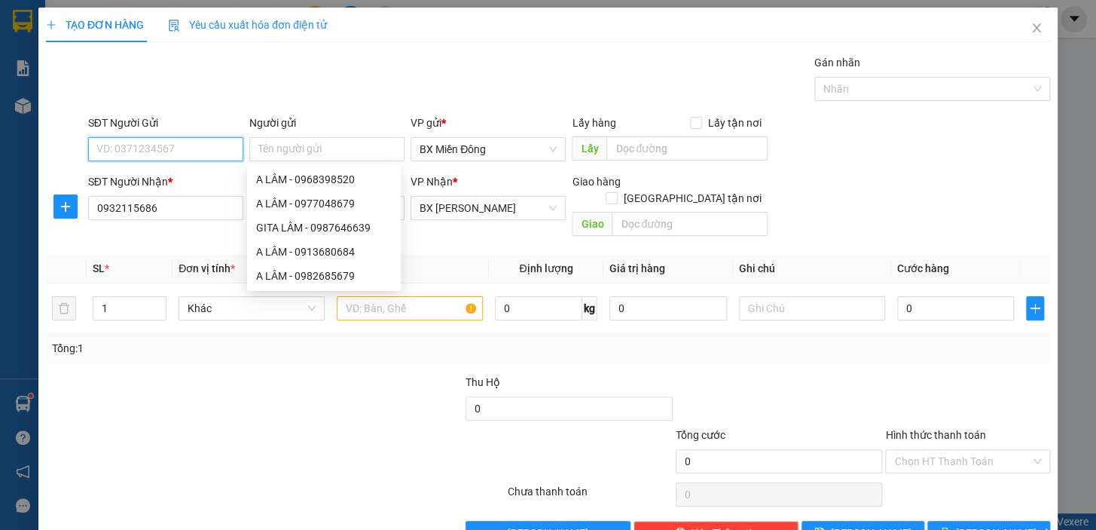
click at [171, 143] on input "SĐT Người Gửi" at bounding box center [165, 149] width 155 height 24
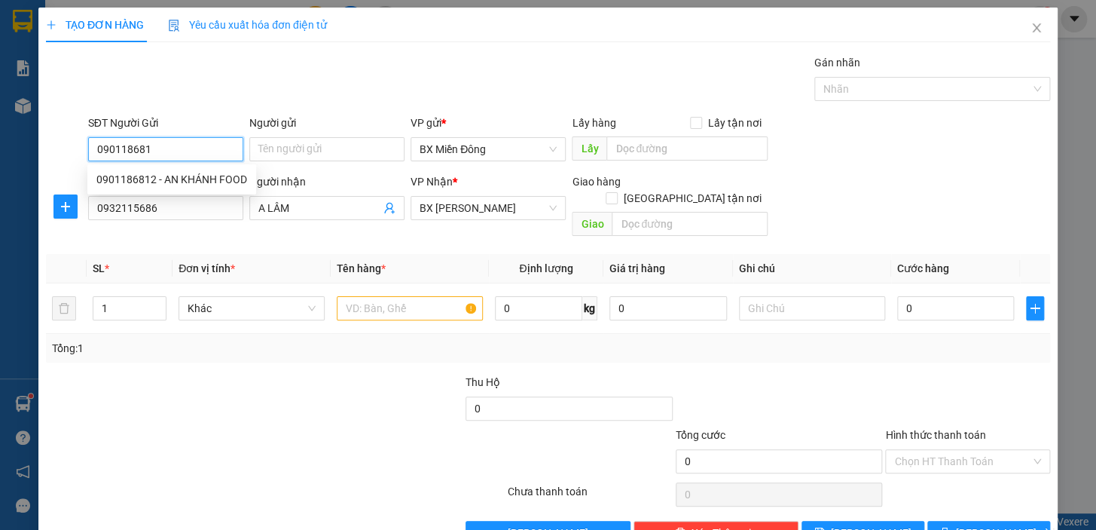
type input "0901186812"
click at [222, 173] on div "0901186812 - AN KHÁNH FOOD" at bounding box center [171, 179] width 151 height 17
type input "AN KHÁNH FOOD"
type input "100.000"
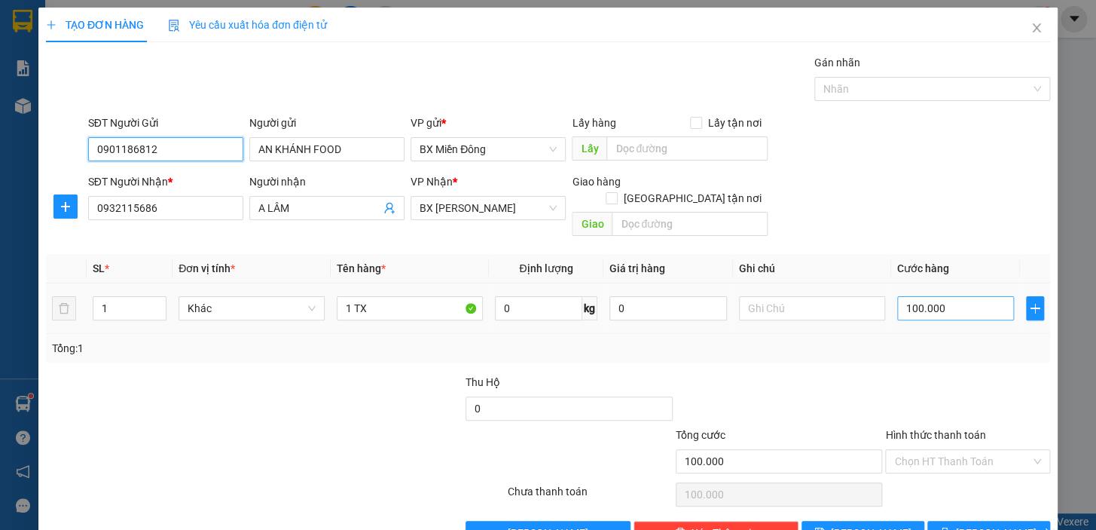
type input "0901186812"
click at [934, 296] on input "100.000" at bounding box center [956, 308] width 118 height 24
type input "0"
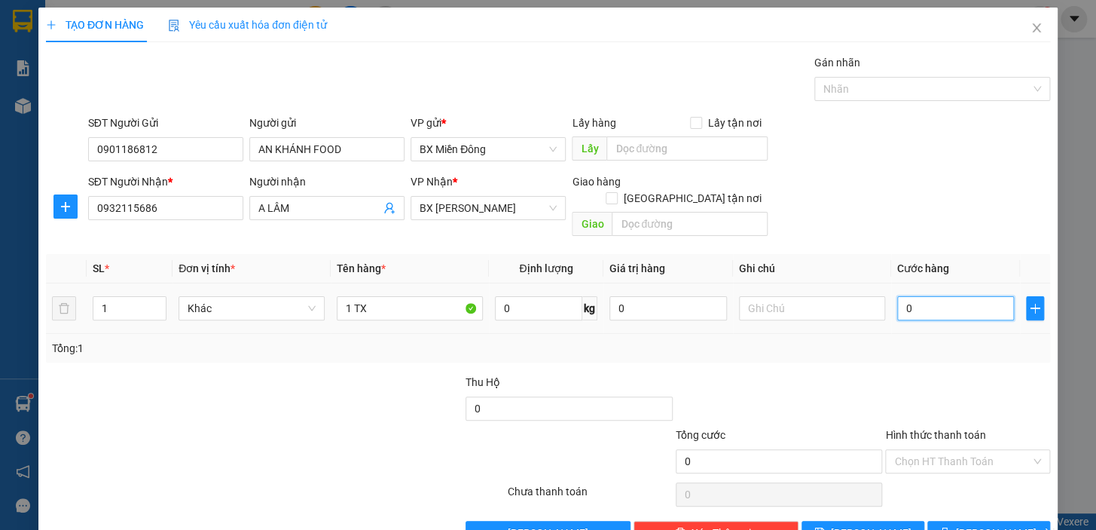
type input "1"
type input "01"
type input "15"
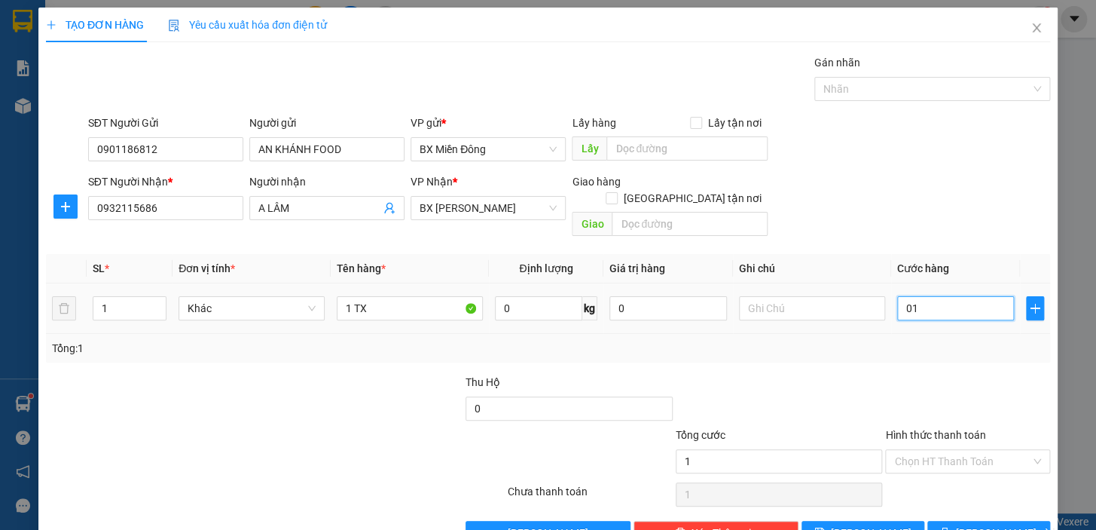
type input "015"
type input "150"
type input "0.150"
type input "150.000"
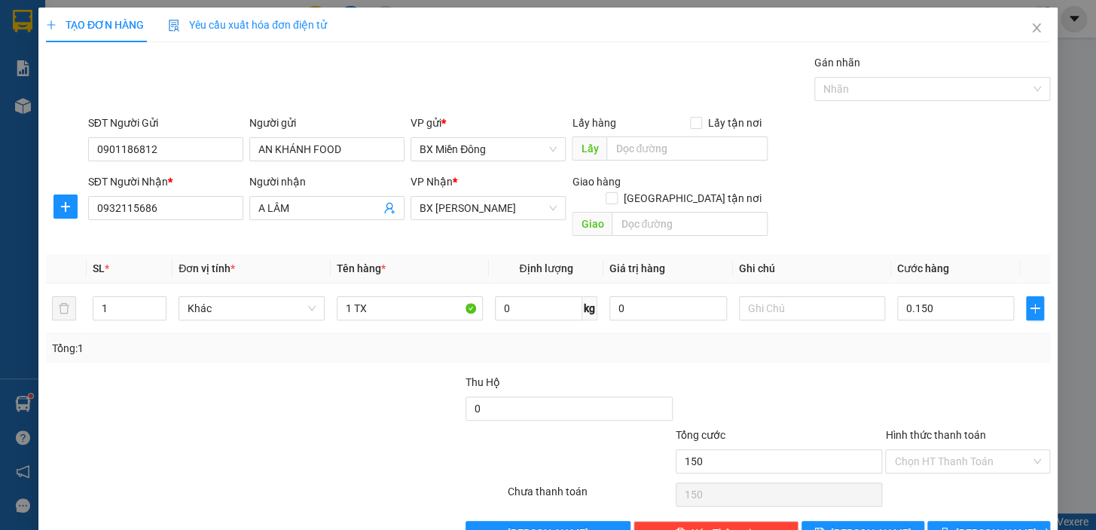
type input "150.000"
click at [889, 354] on div "Transit Pickup Surcharge Ids Transit Deliver Surcharge Ids Transit Deliver Surc…" at bounding box center [548, 299] width 1004 height 491
click at [983, 524] on span "[PERSON_NAME] và In" at bounding box center [1008, 532] width 105 height 17
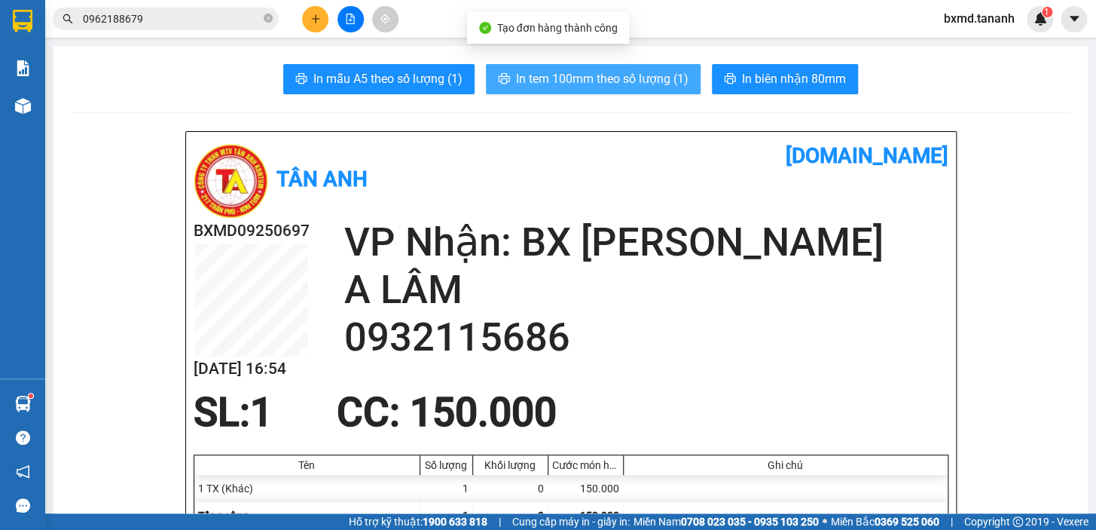
click at [552, 66] on button "In tem 100mm theo số lượng (1)" at bounding box center [593, 79] width 215 height 30
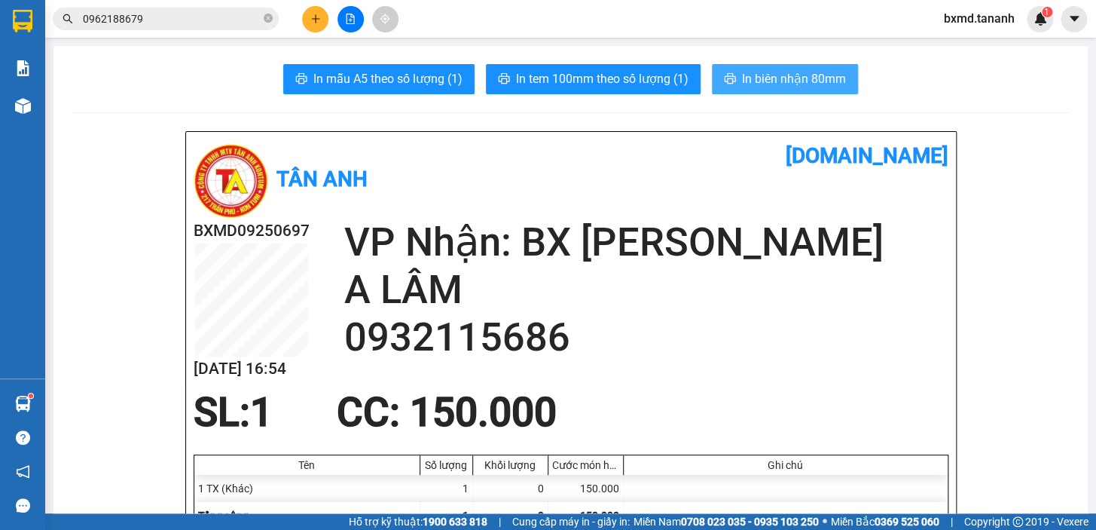
click at [794, 82] on span "In biên nhận 80mm" at bounding box center [794, 78] width 104 height 19
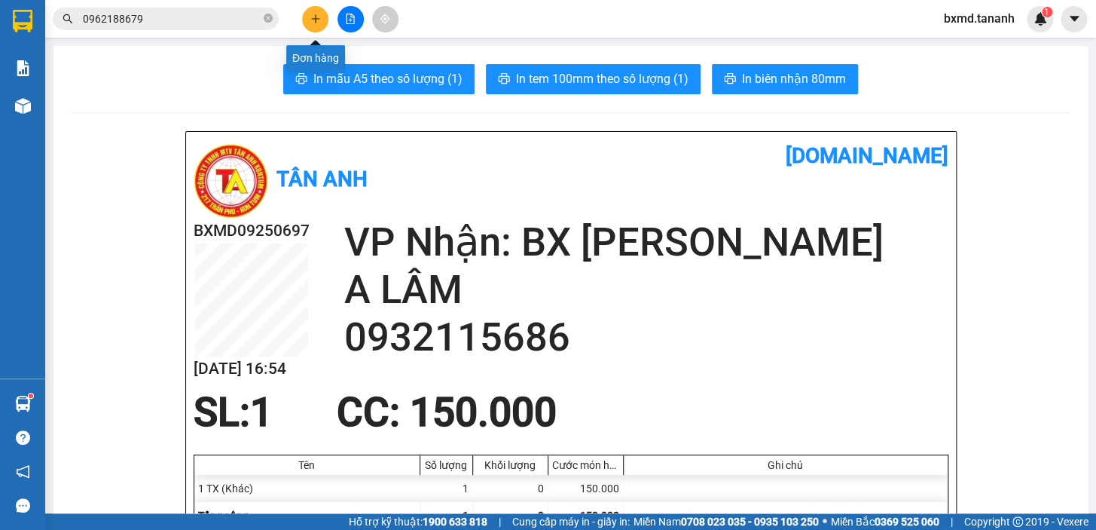
click at [326, 18] on button at bounding box center [315, 19] width 26 height 26
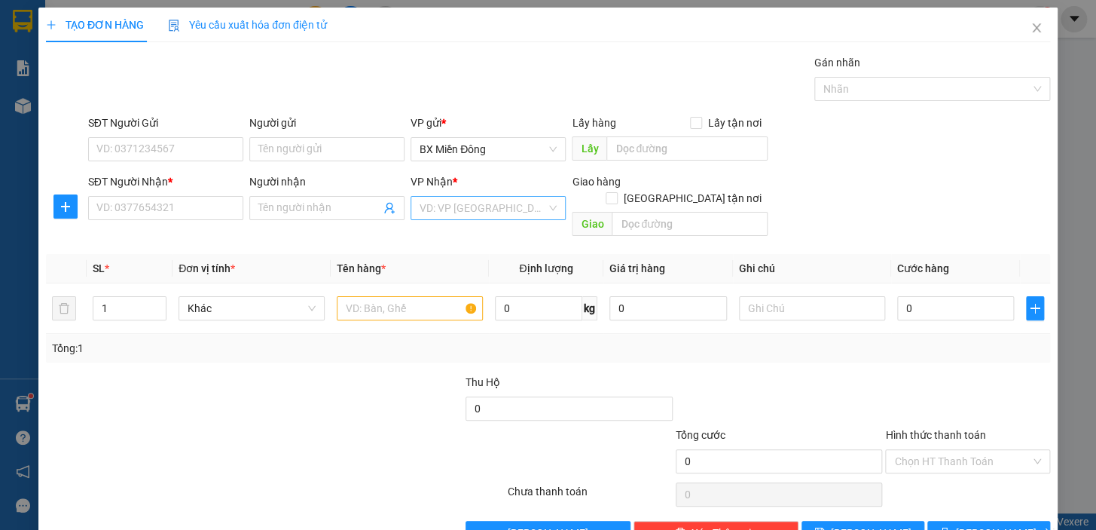
click at [475, 205] on input "search" at bounding box center [483, 208] width 127 height 23
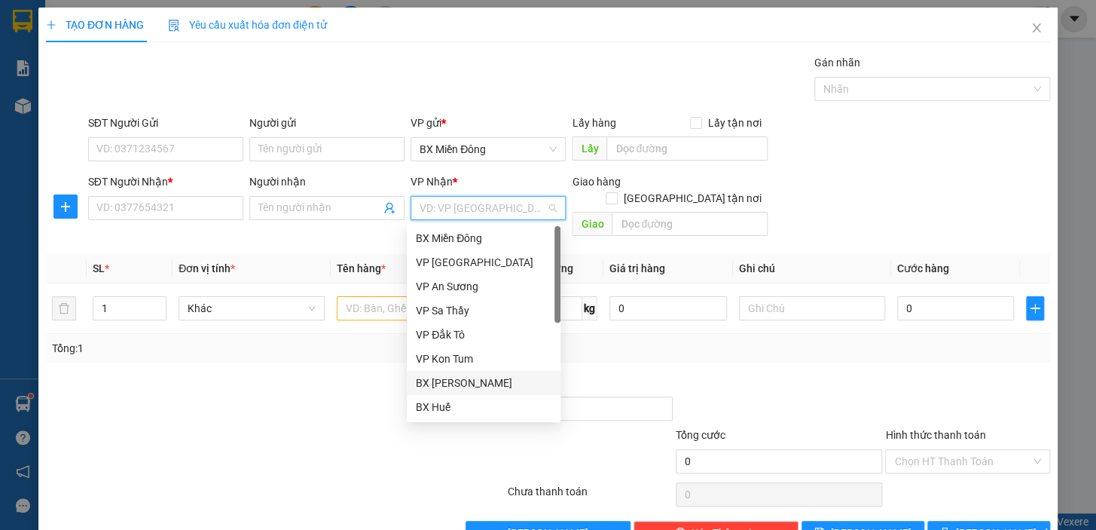
click at [454, 376] on div "BX [PERSON_NAME]" at bounding box center [484, 382] width 136 height 17
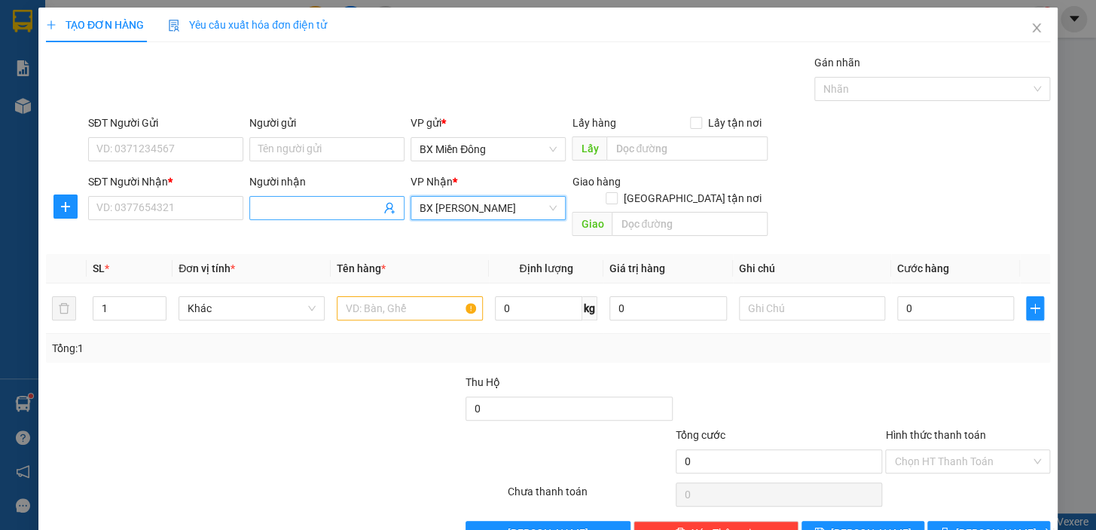
click at [305, 213] on input "Người nhận" at bounding box center [319, 208] width 122 height 17
type input "THẮNG ĐIẸN"
click at [225, 202] on input "SĐT Người Nhận *" at bounding box center [165, 208] width 155 height 24
type input "0"
type input "0972753792"
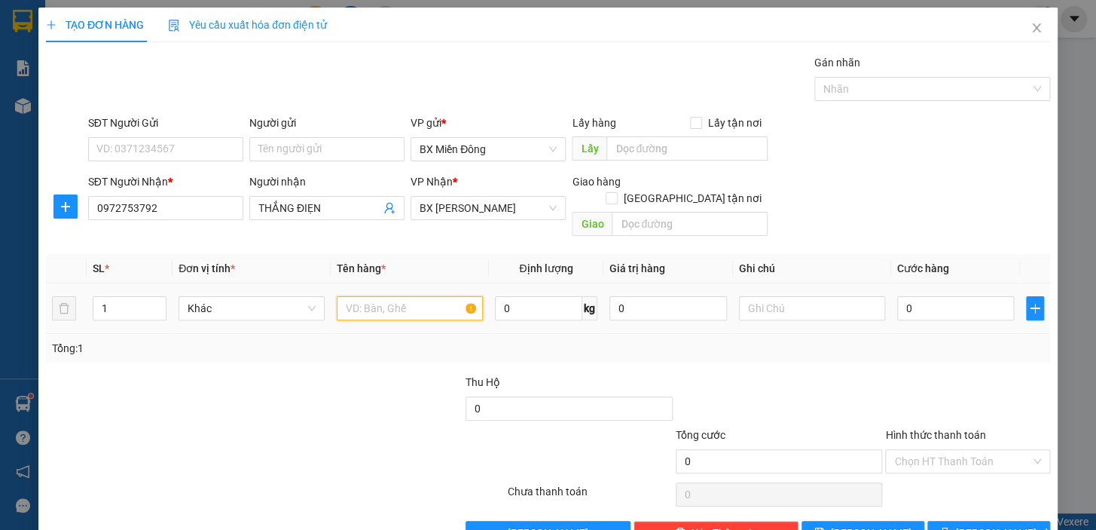
click at [454, 296] on input "text" at bounding box center [410, 308] width 146 height 24
type input "1 HỘP"
click at [931, 296] on input "0" at bounding box center [956, 308] width 118 height 24
type input "04"
type input "4"
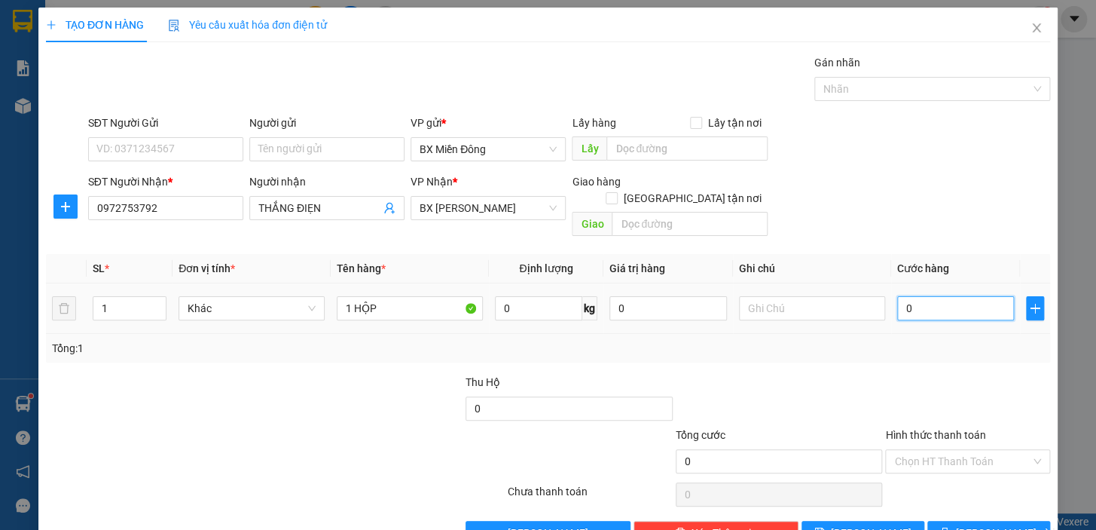
type input "4"
type input "040"
type input "40"
type input "40.000"
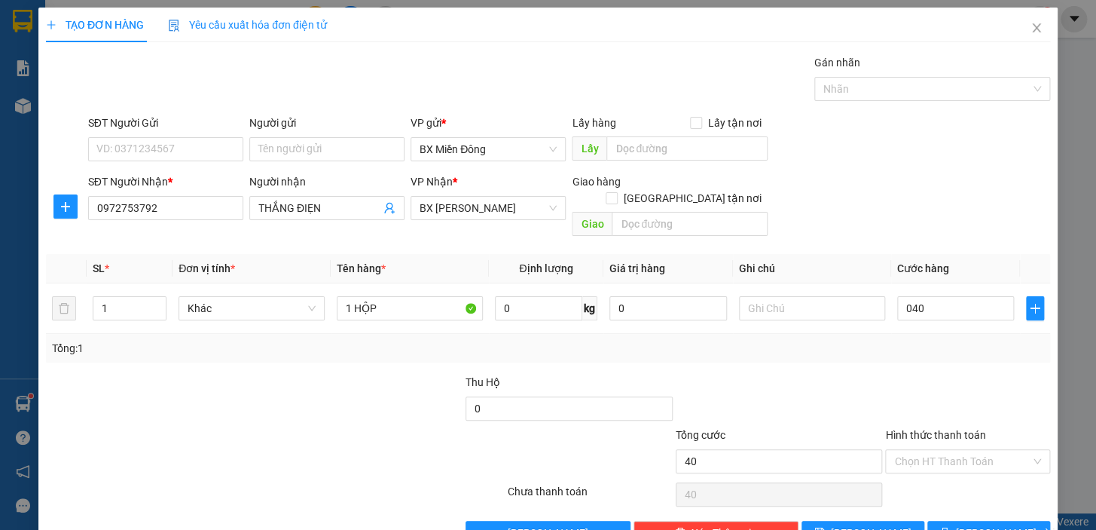
type input "40.000"
click at [912, 350] on div "Transit Pickup Surcharge Ids Transit Deliver Surcharge Ids Transit Deliver Surc…" at bounding box center [548, 299] width 1004 height 491
click at [1011, 525] on button "[PERSON_NAME] và In" at bounding box center [989, 533] width 123 height 24
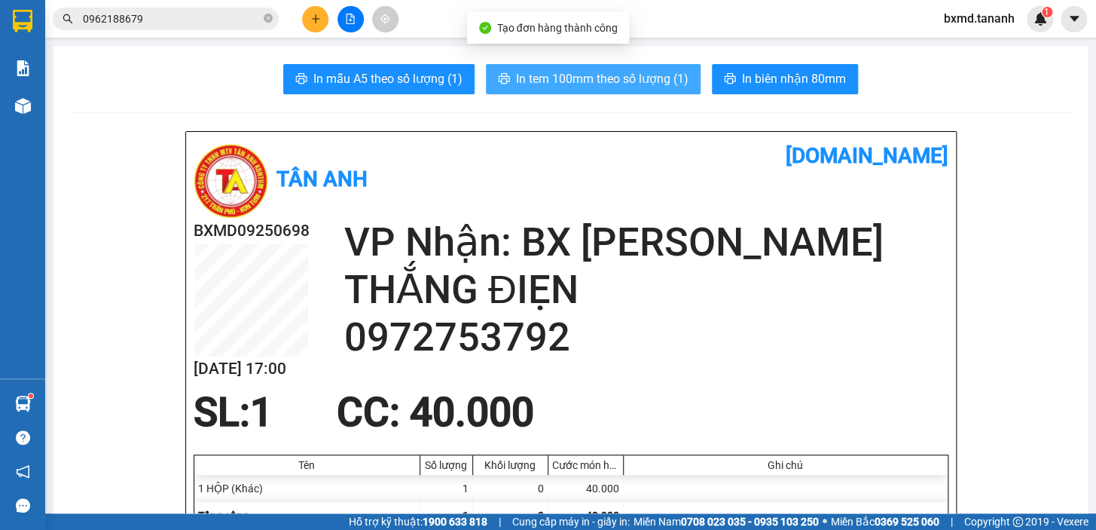
click at [661, 68] on button "In tem 100mm theo số lượng (1)" at bounding box center [593, 79] width 215 height 30
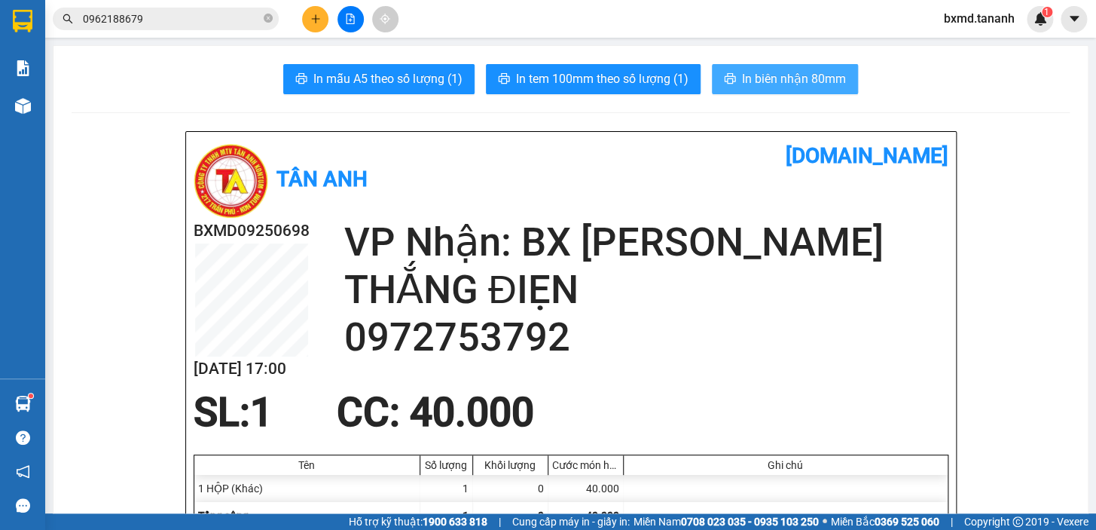
click at [760, 82] on span "In biên nhận 80mm" at bounding box center [794, 78] width 104 height 19
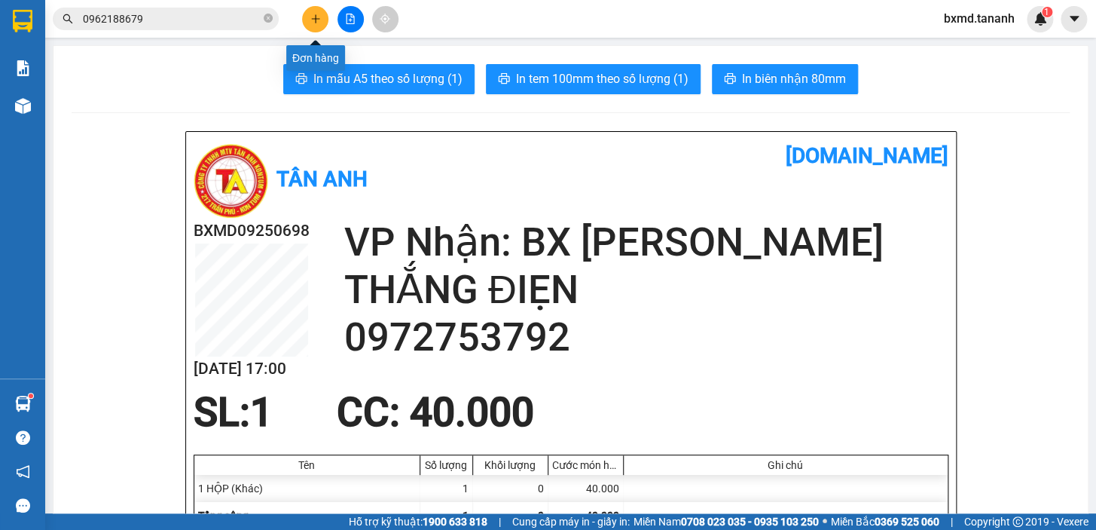
click at [315, 15] on icon "plus" at bounding box center [315, 18] width 1 height 8
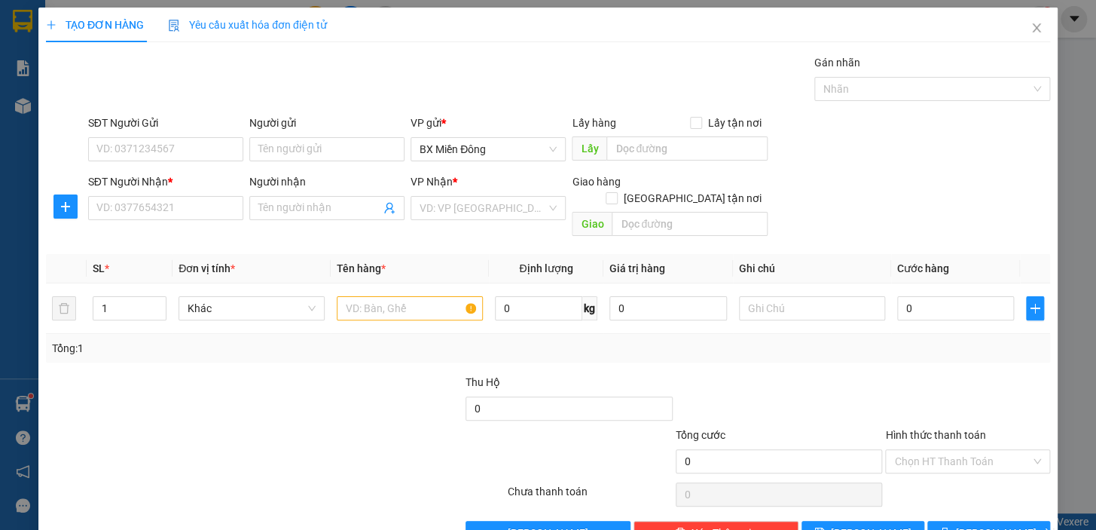
drag, startPoint x: 430, startPoint y: 203, endPoint x: 466, endPoint y: 222, distance: 40.4
click at [444, 210] on input "search" at bounding box center [483, 208] width 127 height 23
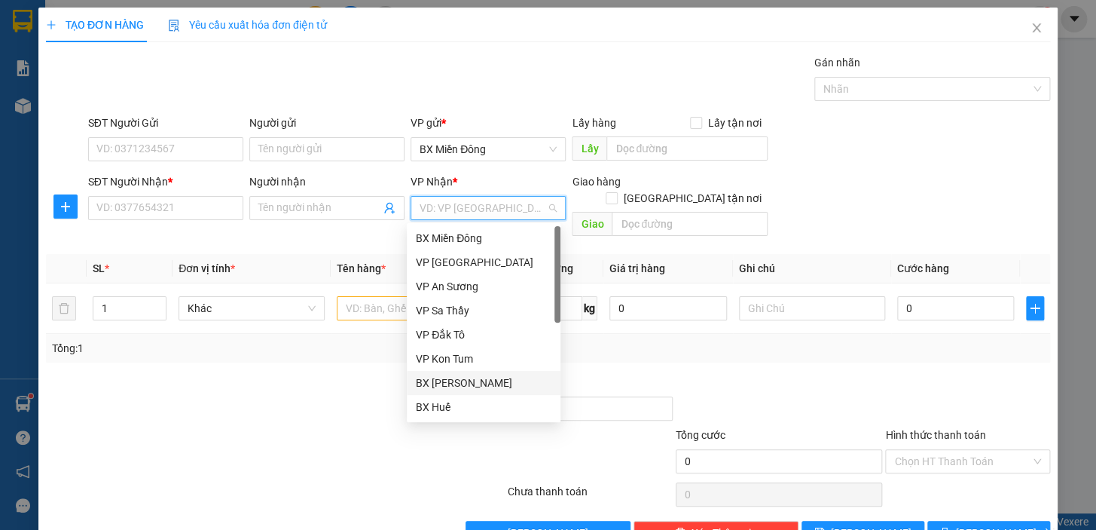
click at [491, 383] on div "BX [PERSON_NAME]" at bounding box center [484, 382] width 136 height 17
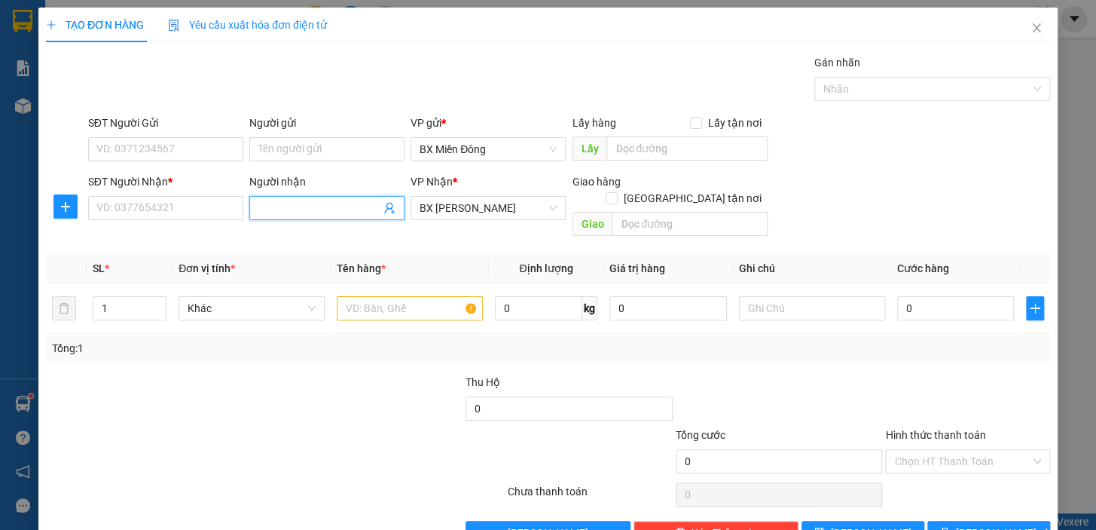
click at [333, 213] on input "Người nhận" at bounding box center [319, 208] width 122 height 17
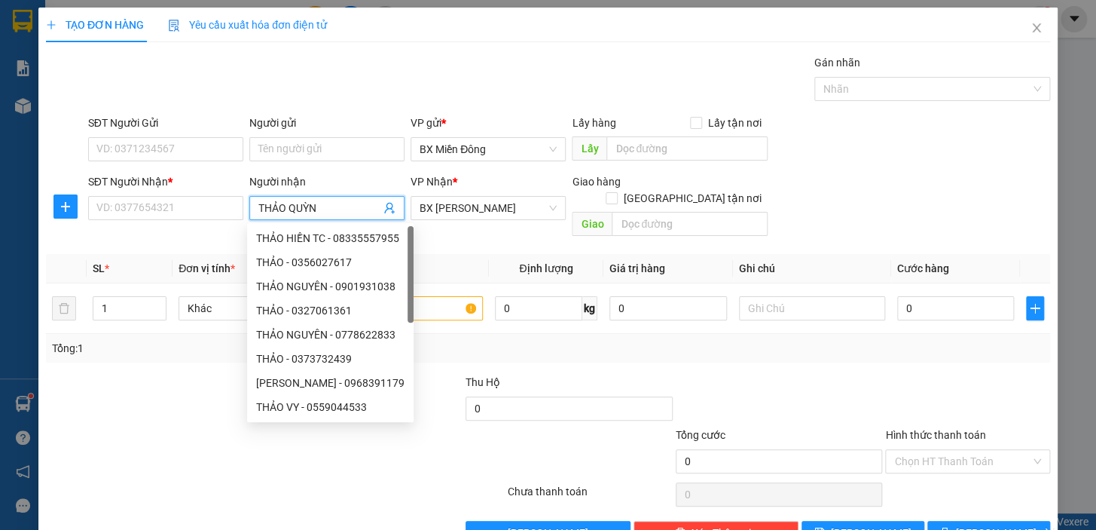
type input "THẢO QUỲNH"
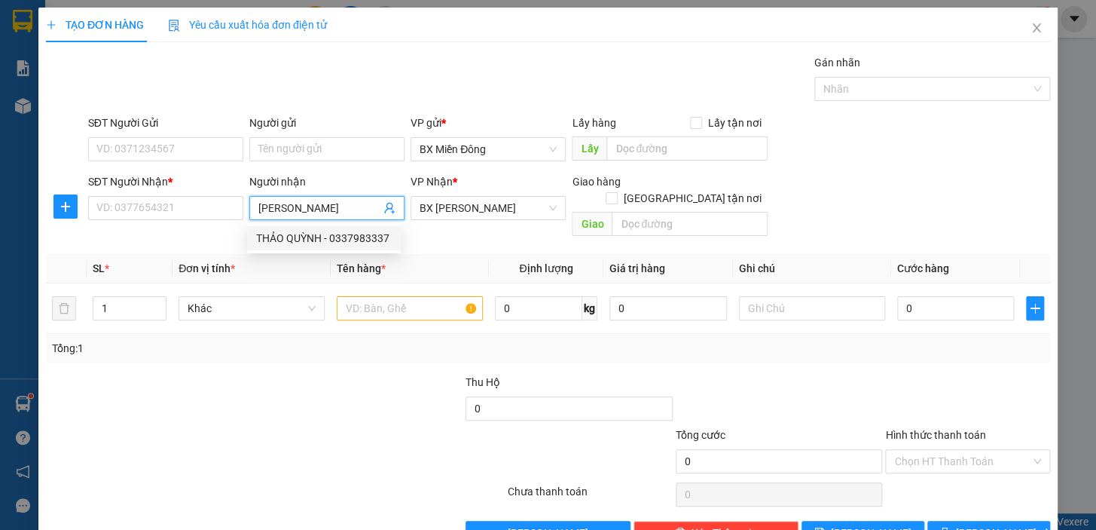
click at [320, 239] on div "THẢO QUỲNH - 0337983337" at bounding box center [324, 238] width 136 height 17
type input "0337983337"
type input "THẢO QUỲNH"
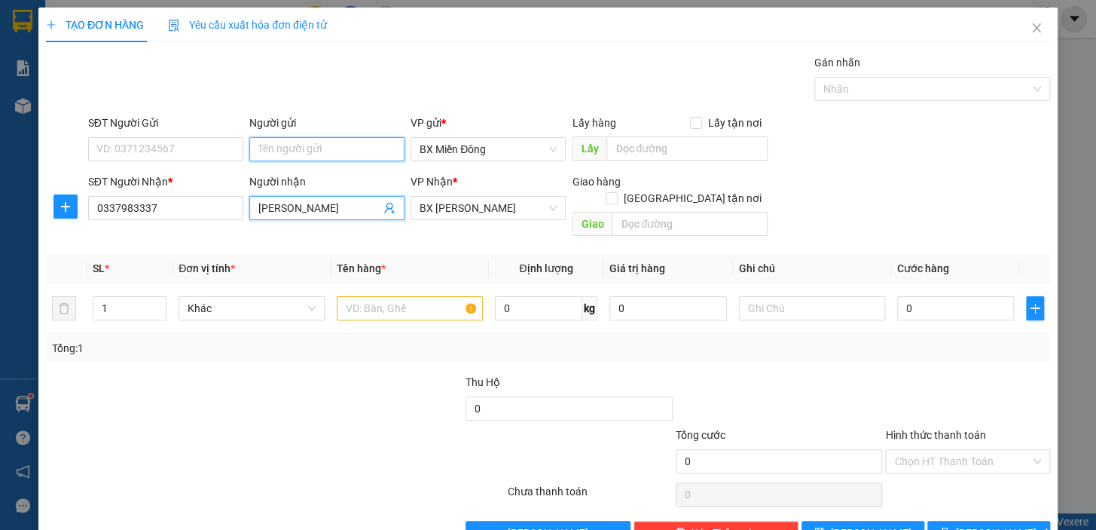
click at [326, 141] on input "Người gửi" at bounding box center [326, 149] width 155 height 24
click at [375, 297] on input "text" at bounding box center [410, 308] width 146 height 24
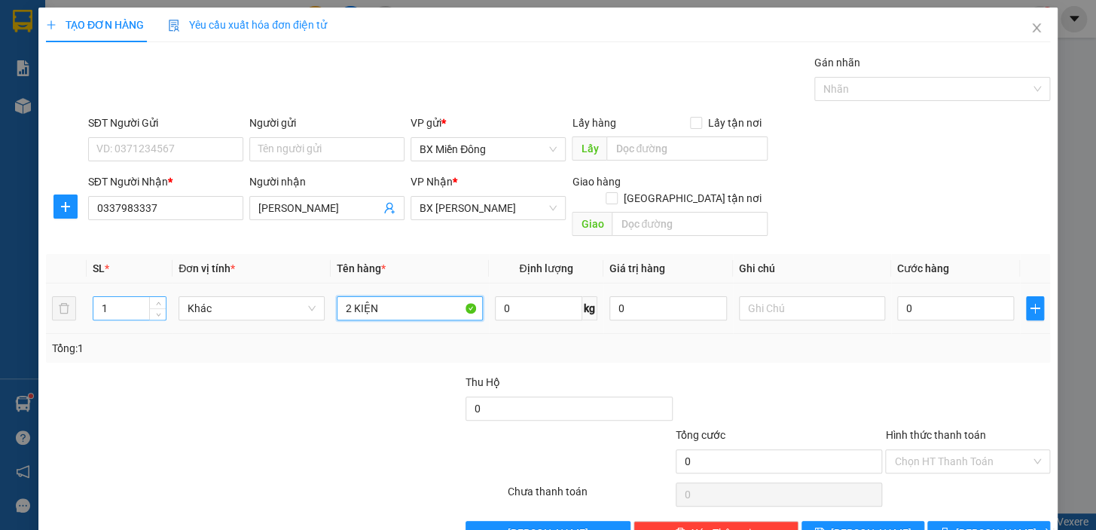
type input "2 KIỆN"
click at [125, 298] on input "1" at bounding box center [129, 308] width 72 height 23
type input "2"
click at [949, 293] on div "0" at bounding box center [956, 308] width 118 height 30
click at [958, 296] on input "0" at bounding box center [956, 308] width 118 height 24
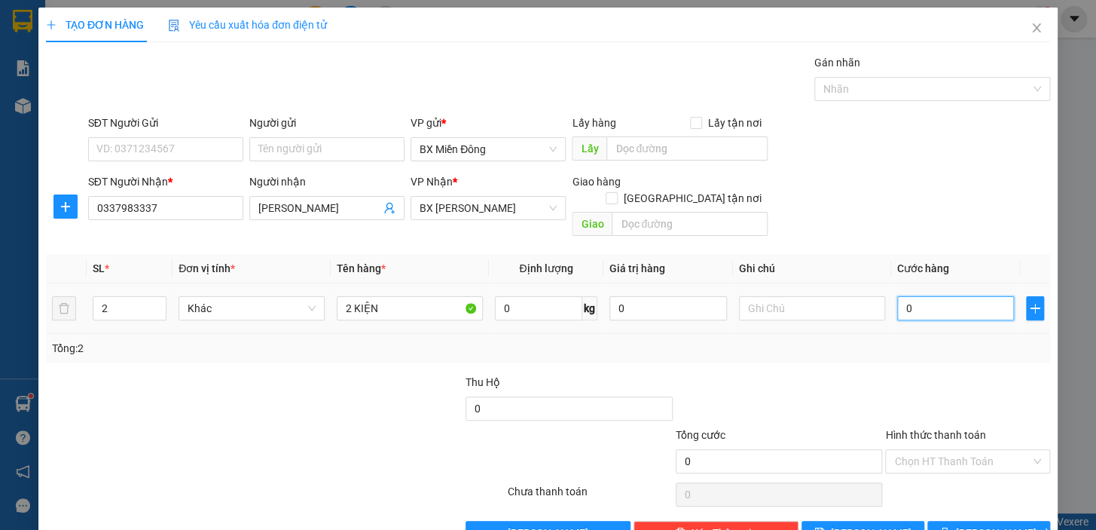
type input "1"
type input "10"
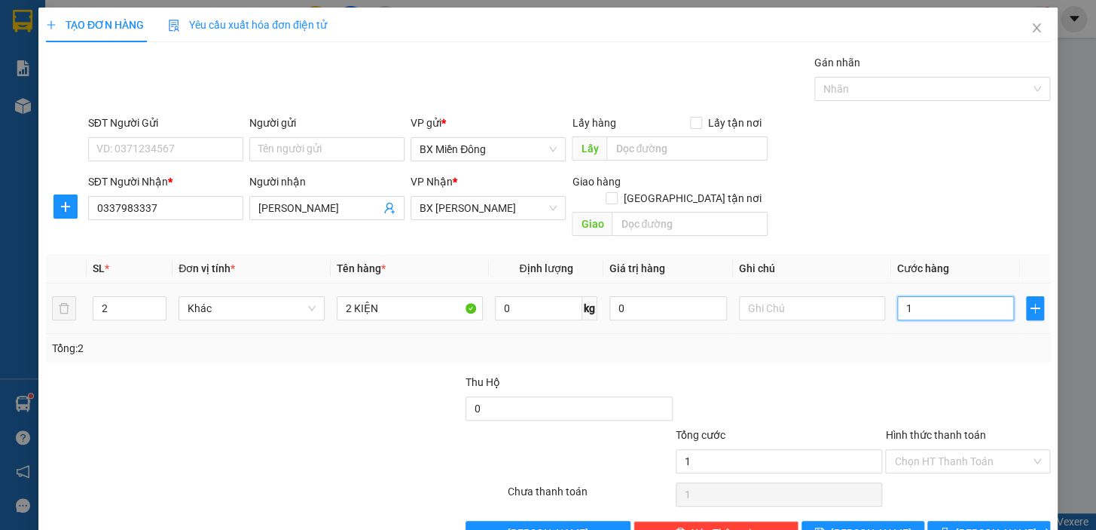
type input "10"
type input "100"
type input "100.000"
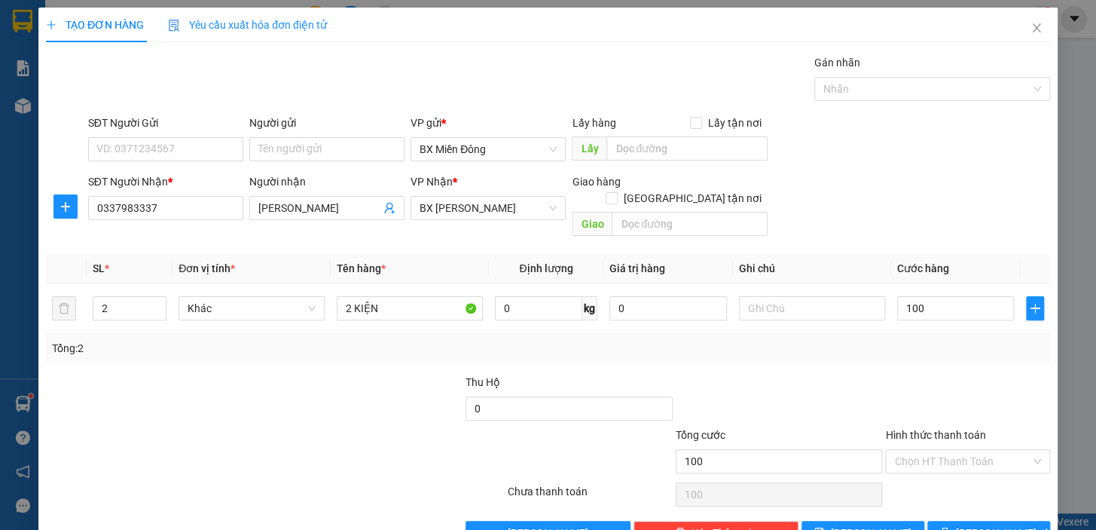
type input "100.000"
click at [907, 347] on div "Transit Pickup Surcharge Ids Transit Deliver Surcharge Ids Transit Deliver Surc…" at bounding box center [548, 299] width 1004 height 491
click at [981, 524] on span "[PERSON_NAME] và In" at bounding box center [1008, 532] width 105 height 17
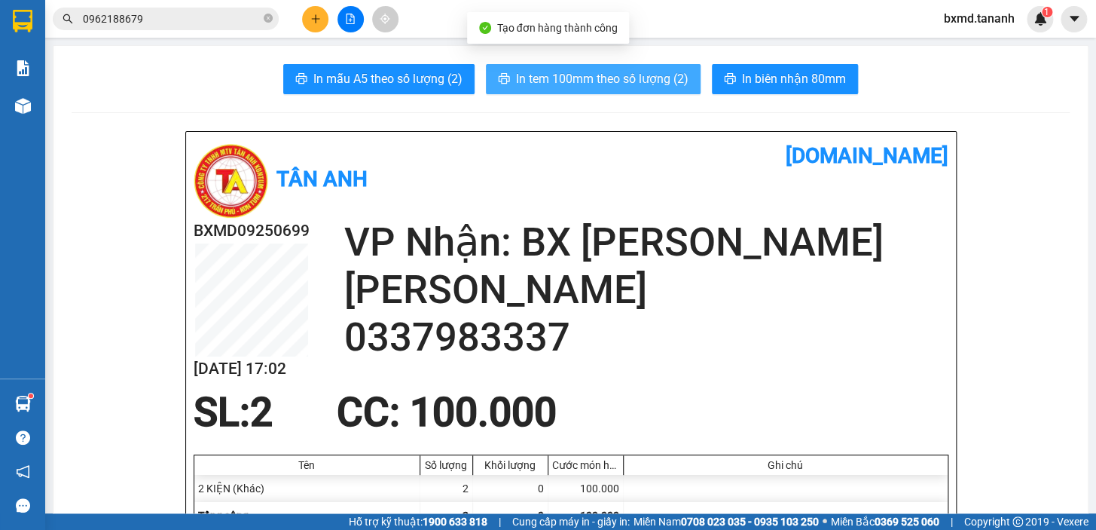
click at [640, 70] on span "In tem 100mm theo số lượng (2)" at bounding box center [602, 78] width 173 height 19
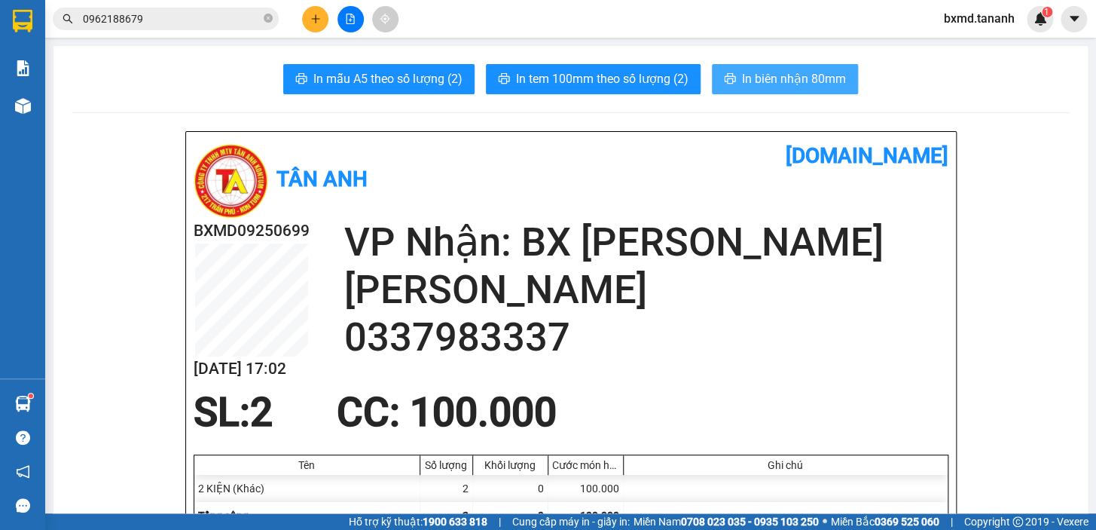
click at [768, 81] on span "In biên nhận 80mm" at bounding box center [794, 78] width 104 height 19
click at [321, 17] on button at bounding box center [315, 19] width 26 height 26
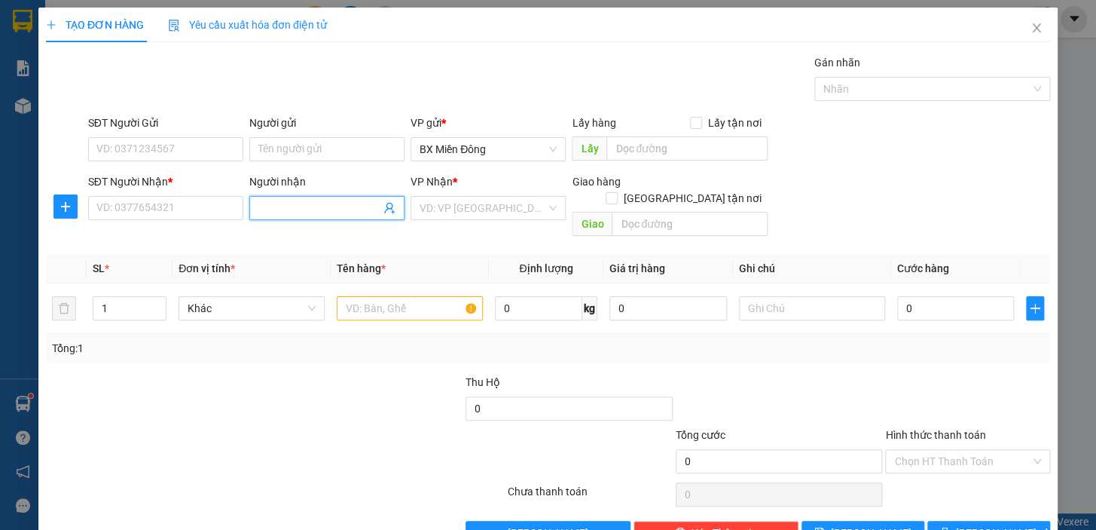
click at [371, 211] on input "Người nhận" at bounding box center [319, 208] width 122 height 17
type input "GARA LÊ PHƯỜNG"
click at [196, 206] on input "SĐT Người Nhận *" at bounding box center [165, 208] width 155 height 24
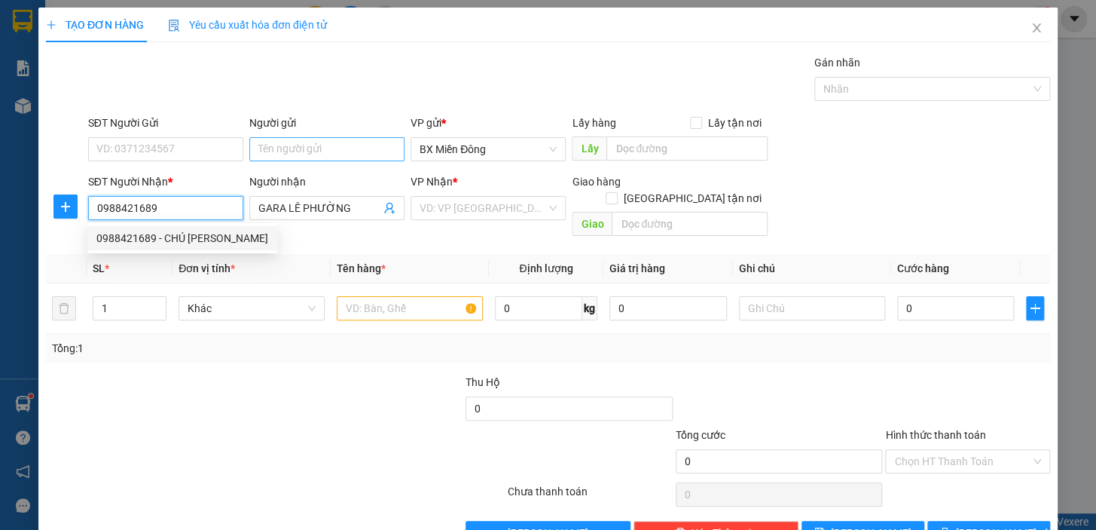
type input "0988421689"
click at [264, 145] on input "Người gửi" at bounding box center [326, 149] width 155 height 24
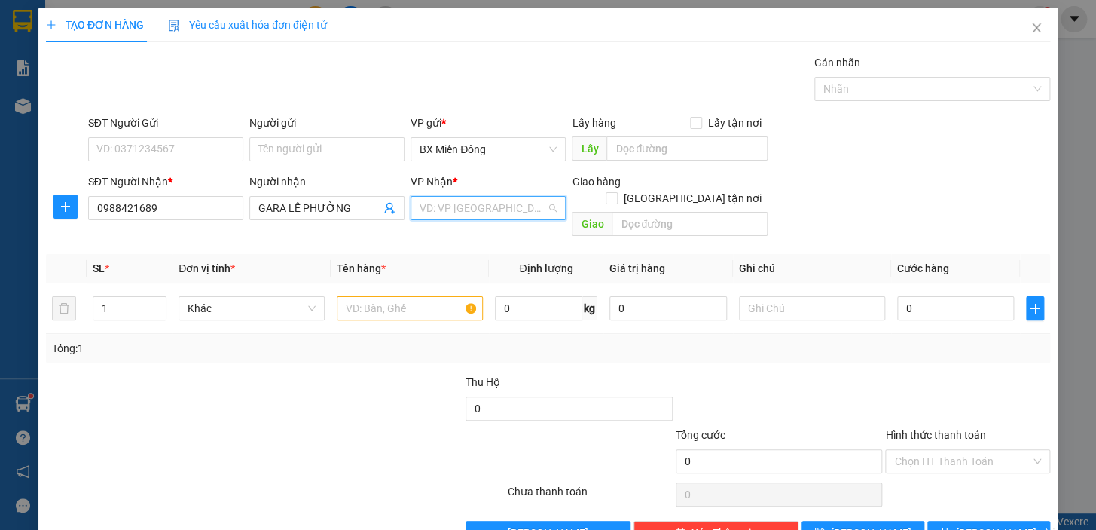
click at [482, 207] on input "search" at bounding box center [483, 208] width 127 height 23
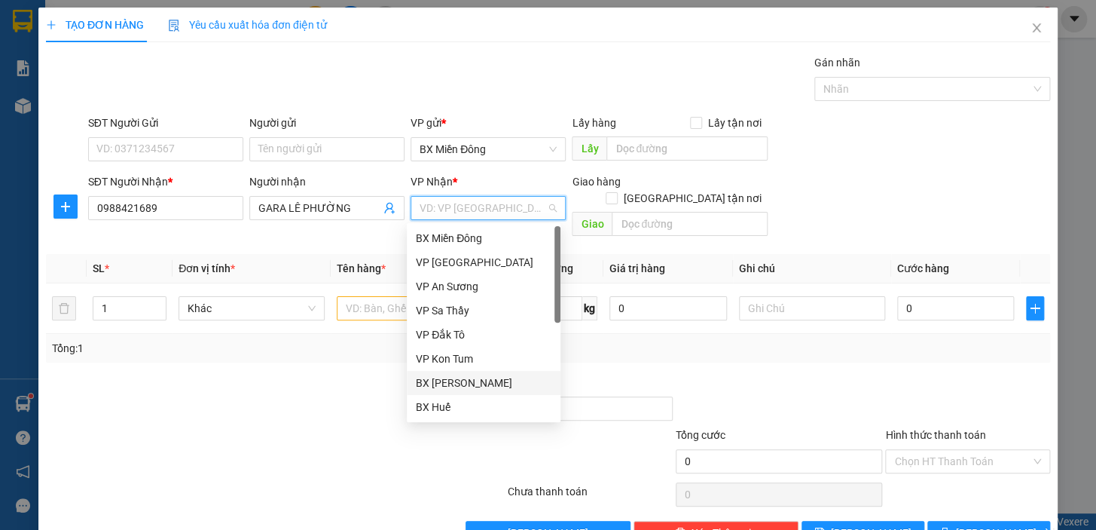
click at [479, 381] on div "BX [PERSON_NAME]" at bounding box center [484, 382] width 136 height 17
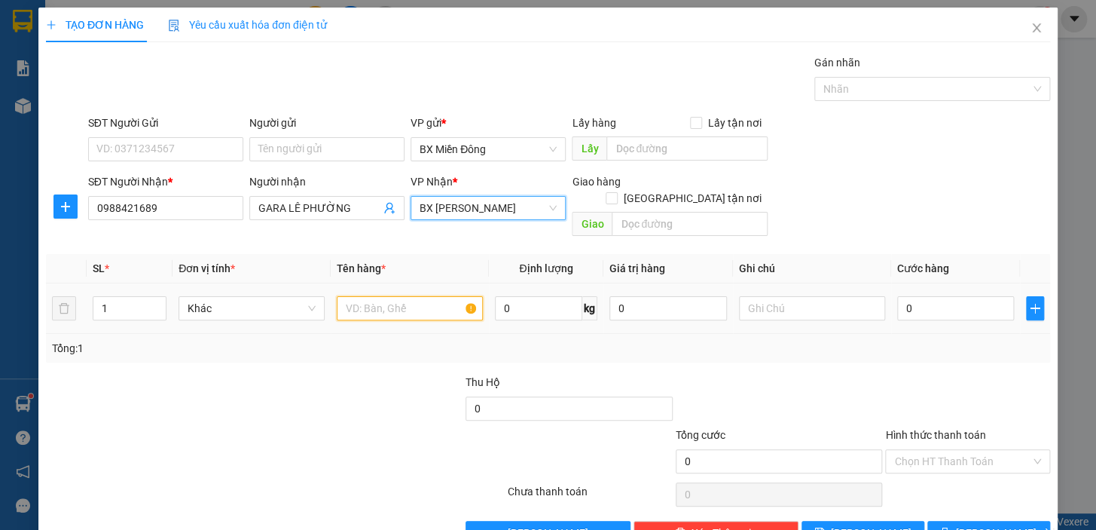
click at [378, 298] on input "text" at bounding box center [410, 308] width 146 height 24
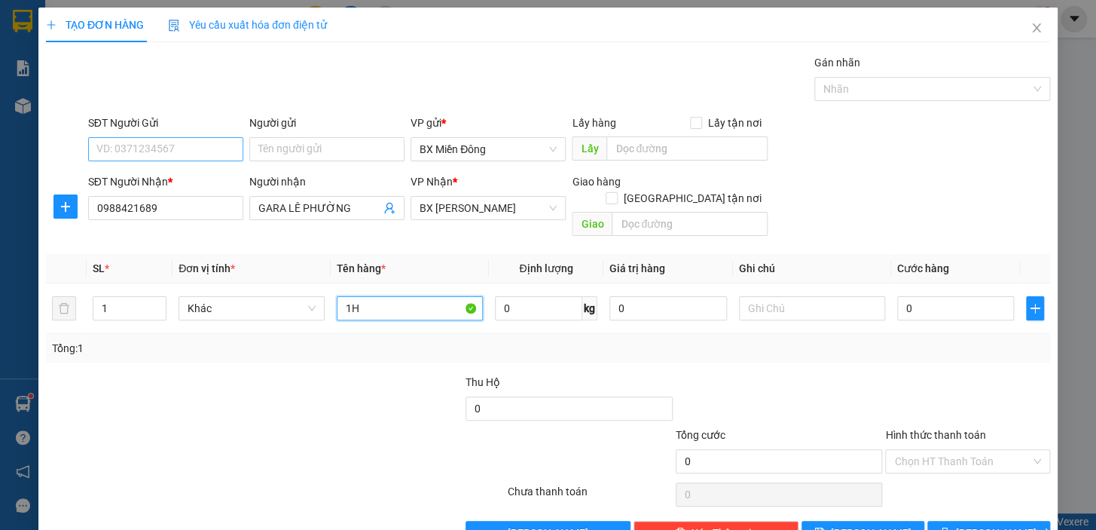
type input "1H"
click at [88, 145] on input "SĐT Người Gửi" at bounding box center [165, 149] width 155 height 24
type input "0974007589"
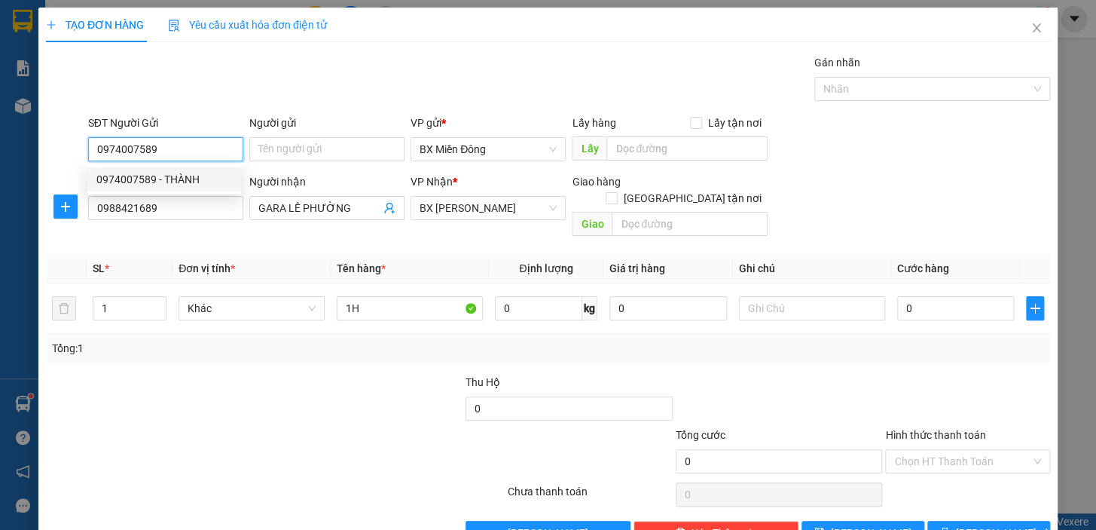
click at [182, 179] on div "0974007589 - THÀNH" at bounding box center [164, 179] width 136 height 17
type input "THÀNH"
type input "50.000"
type input "0974007589"
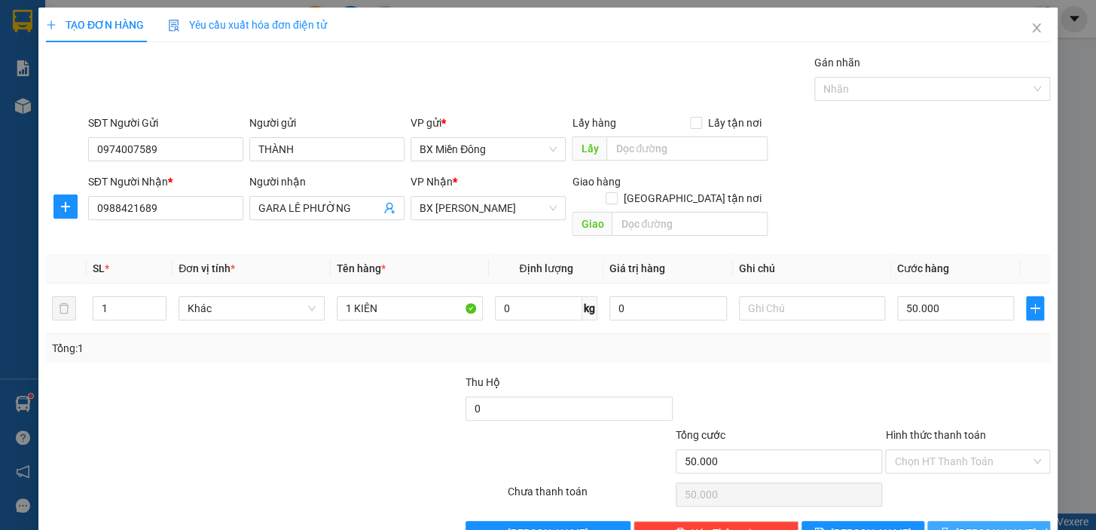
click at [995, 524] on span "[PERSON_NAME] và In" at bounding box center [1008, 532] width 105 height 17
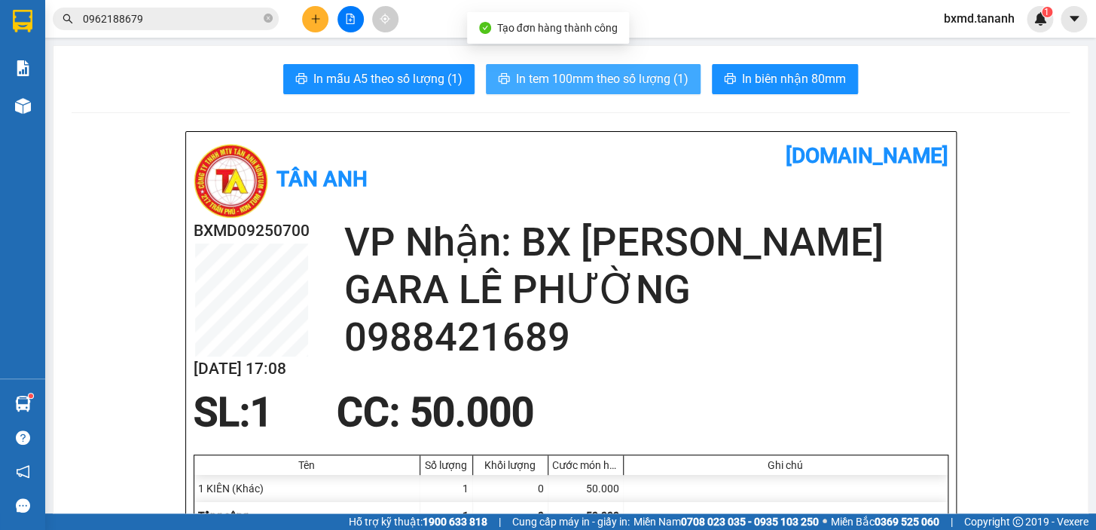
click at [533, 88] on span "In tem 100mm theo số lượng (1)" at bounding box center [602, 78] width 173 height 19
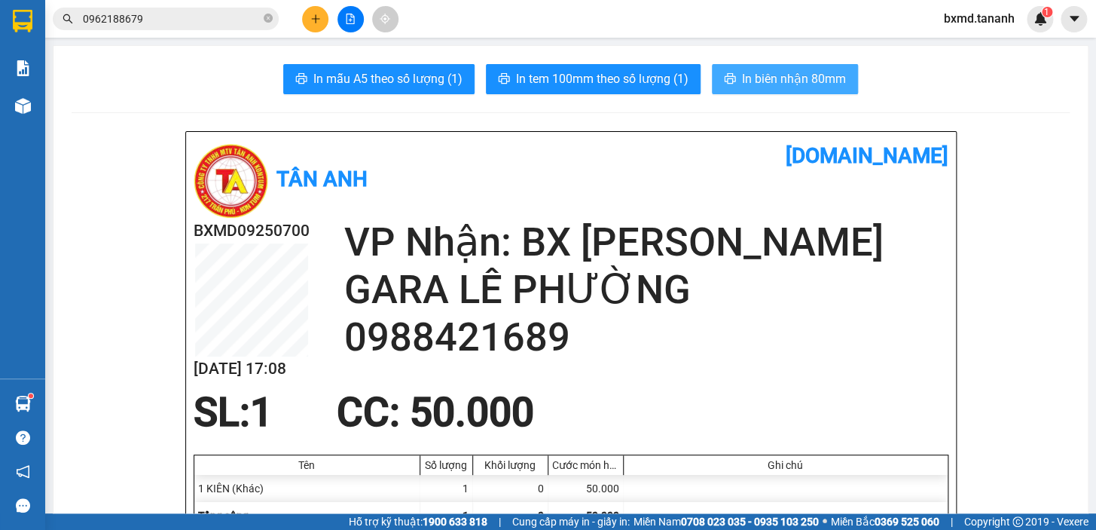
click at [772, 68] on button "In biên nhận 80mm" at bounding box center [785, 79] width 146 height 30
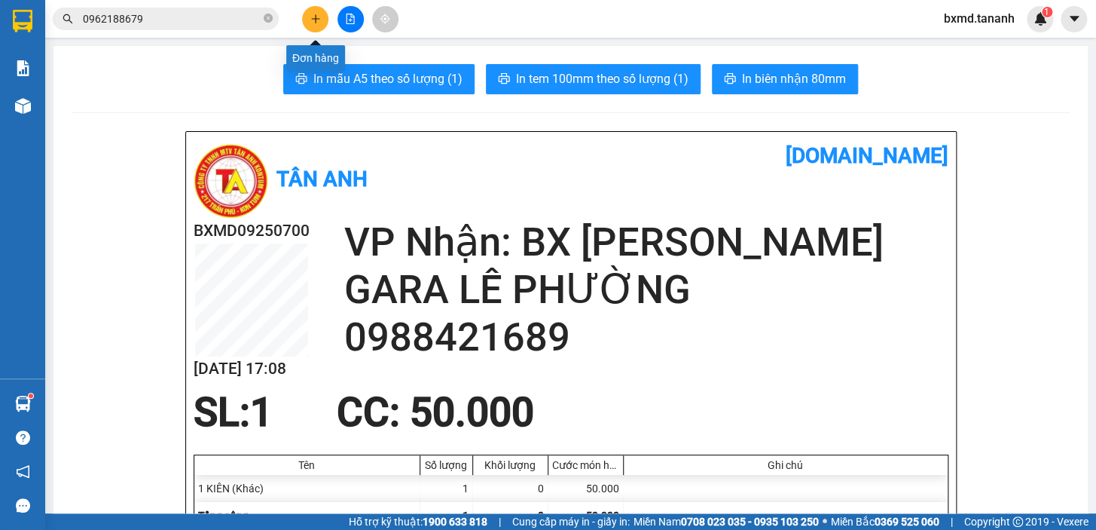
click at [304, 17] on button at bounding box center [315, 19] width 26 height 26
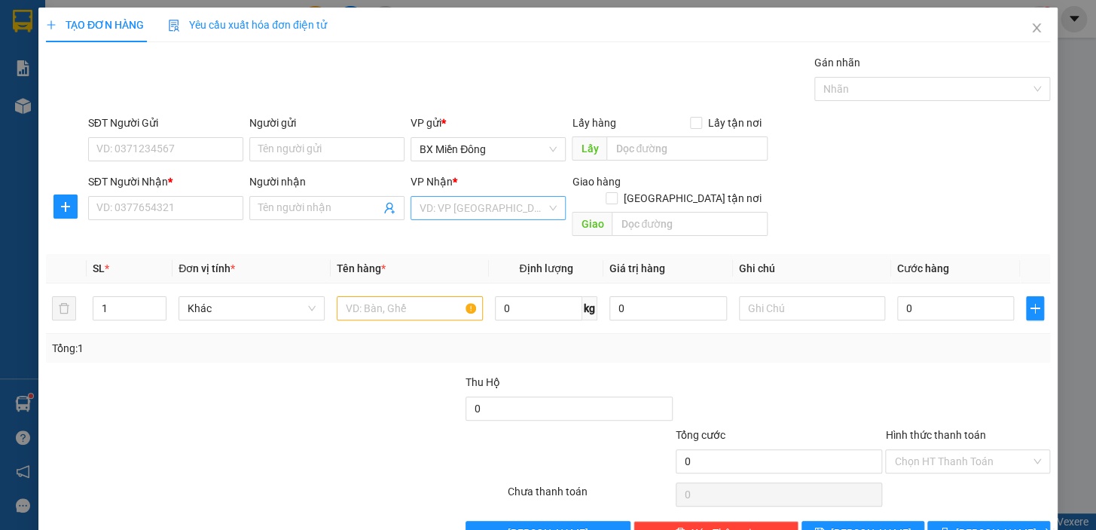
click at [442, 212] on input "search" at bounding box center [483, 208] width 127 height 23
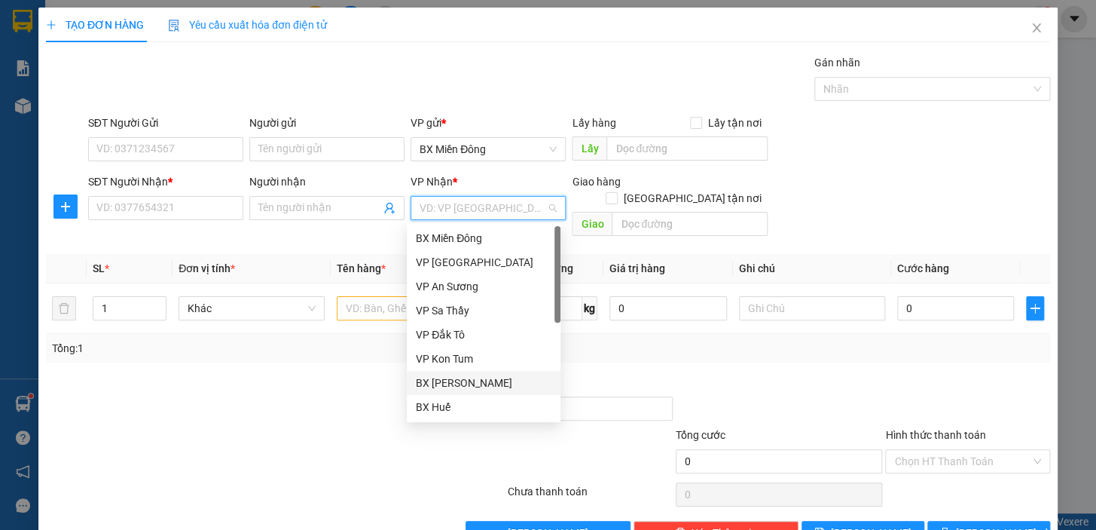
click at [492, 381] on div "BX [PERSON_NAME]" at bounding box center [484, 382] width 136 height 17
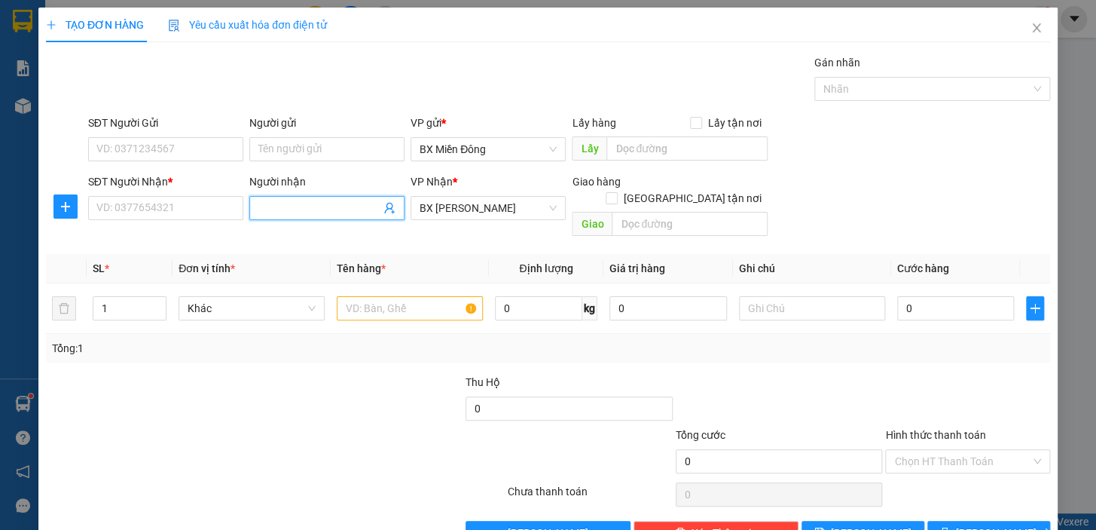
click at [292, 208] on input "Người nhận" at bounding box center [319, 208] width 122 height 17
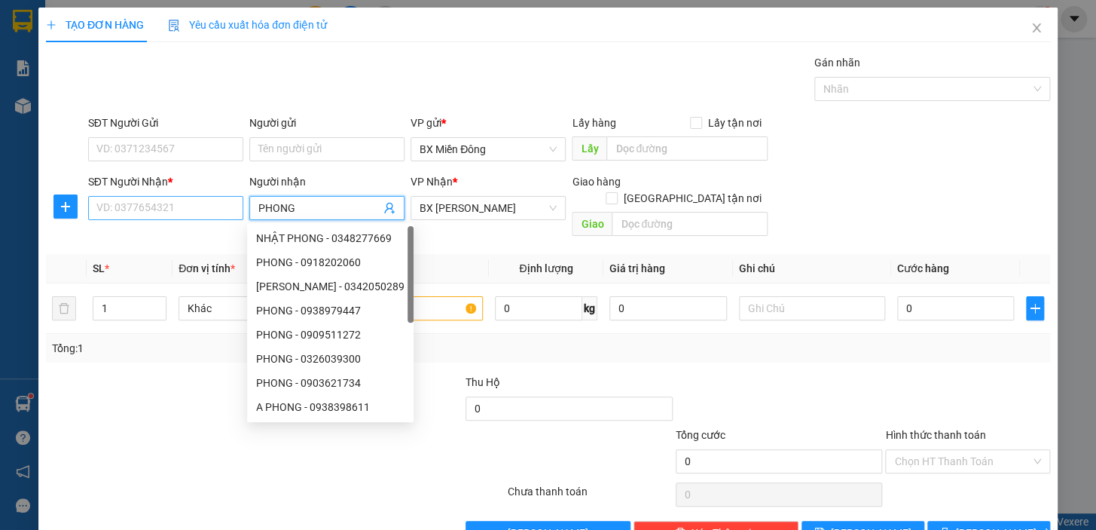
type input "PHONG"
click at [210, 205] on input "SĐT Người Nhận *" at bounding box center [165, 208] width 155 height 24
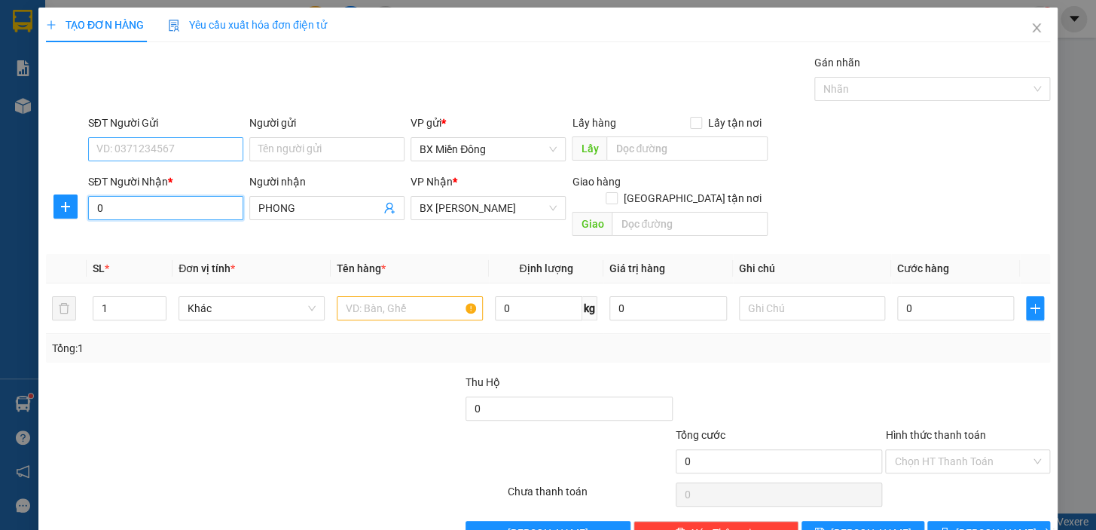
type input "0"
click at [185, 151] on input "SĐT Người Gửi" at bounding box center [165, 149] width 155 height 24
click at [413, 296] on input "text" at bounding box center [410, 308] width 146 height 24
type input "1"
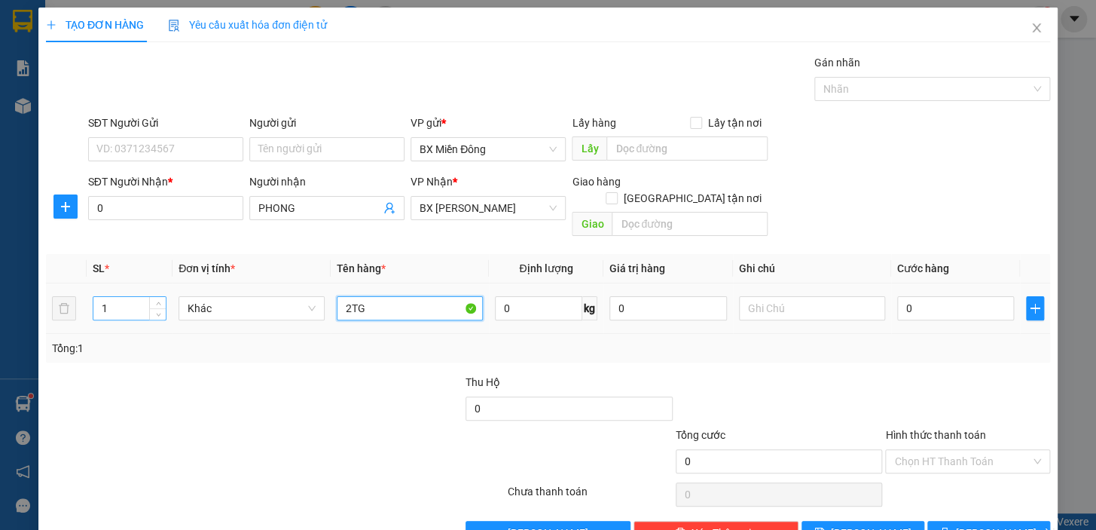
type input "2TG"
click at [113, 297] on input "1" at bounding box center [129, 308] width 72 height 23
type input "2"
click at [919, 296] on input "0" at bounding box center [956, 308] width 118 height 24
type input "8"
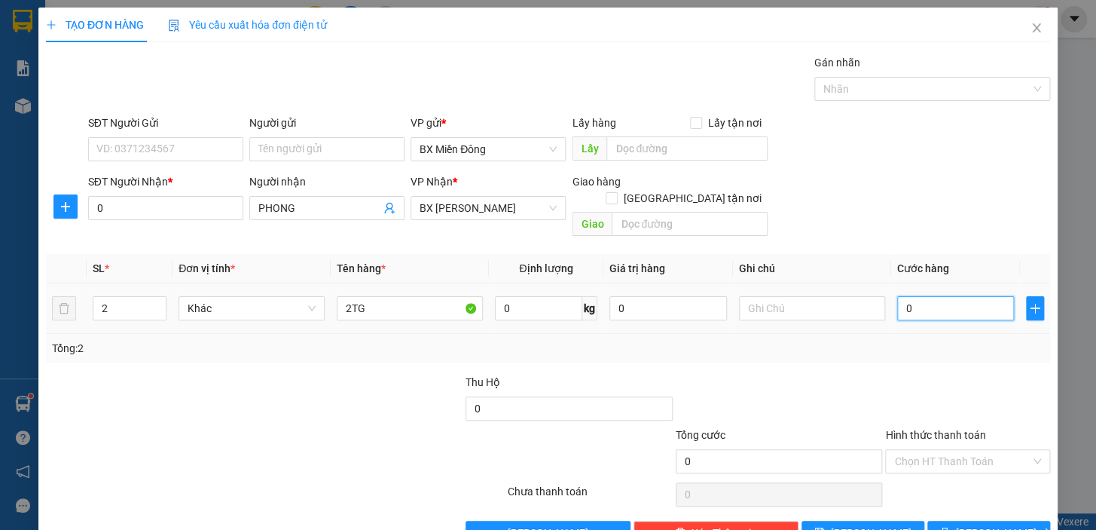
type input "8"
type input "80"
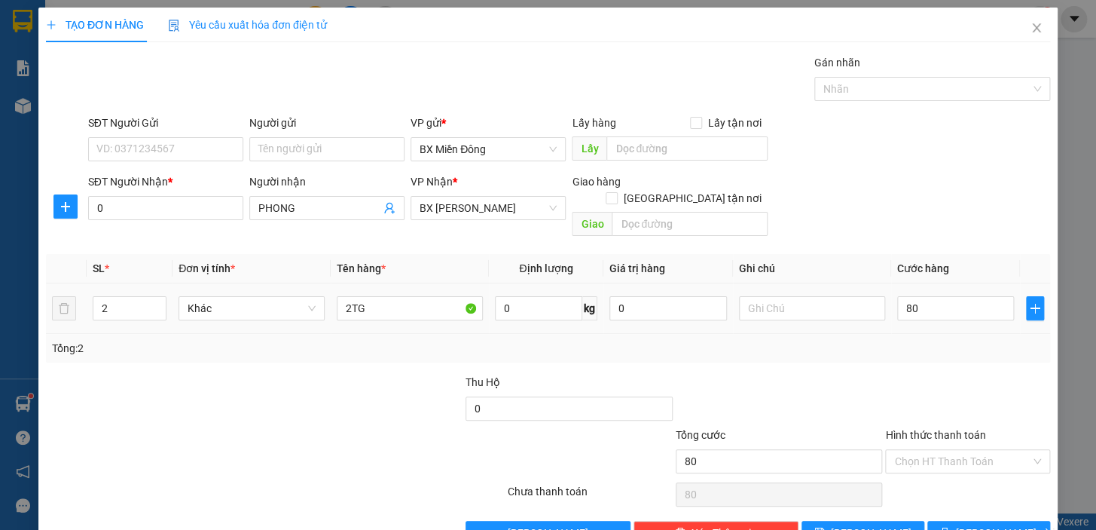
type input "80.000"
click at [906, 340] on div "Tổng: 2" at bounding box center [548, 348] width 1004 height 29
click at [146, 225] on div "SĐT Người Nhận * 0" at bounding box center [165, 199] width 155 height 53
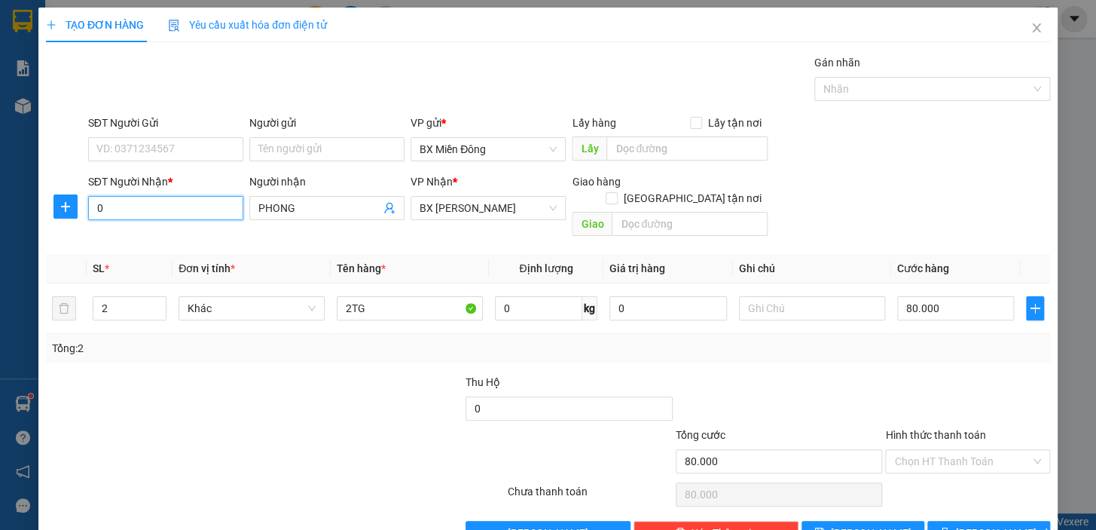
click at [148, 204] on input "0" at bounding box center [165, 208] width 155 height 24
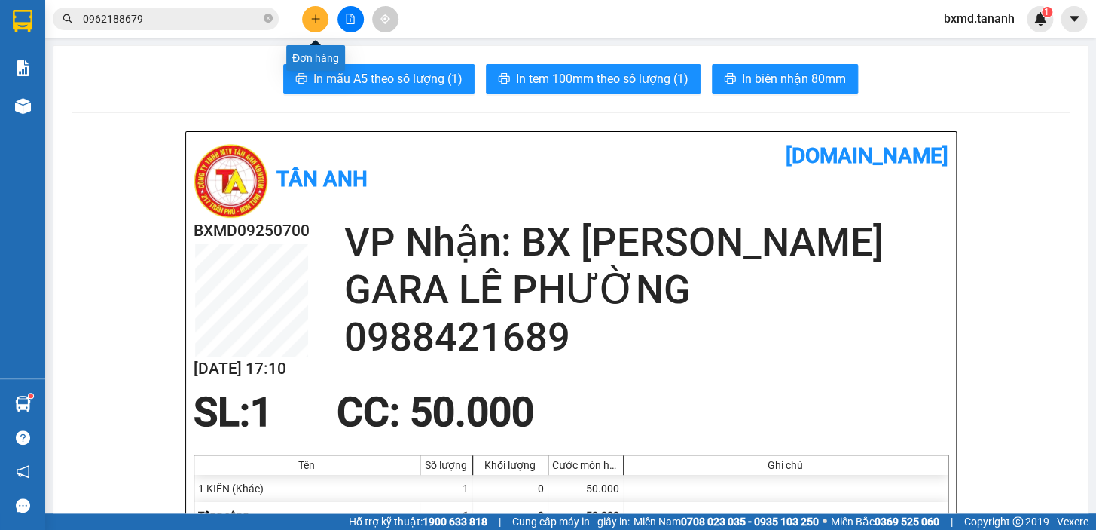
click at [310, 10] on button at bounding box center [315, 19] width 26 height 26
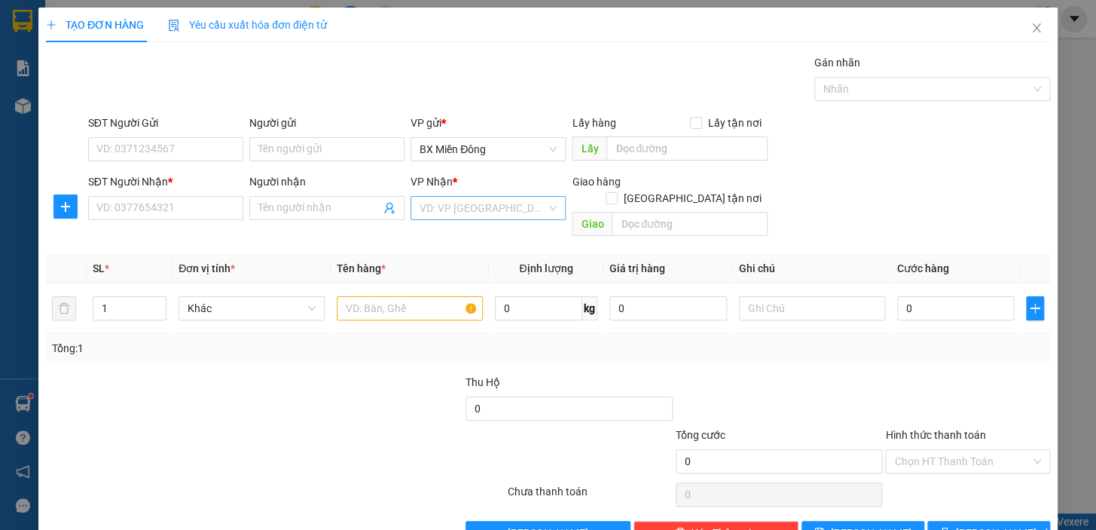
click at [454, 206] on input "search" at bounding box center [483, 208] width 127 height 23
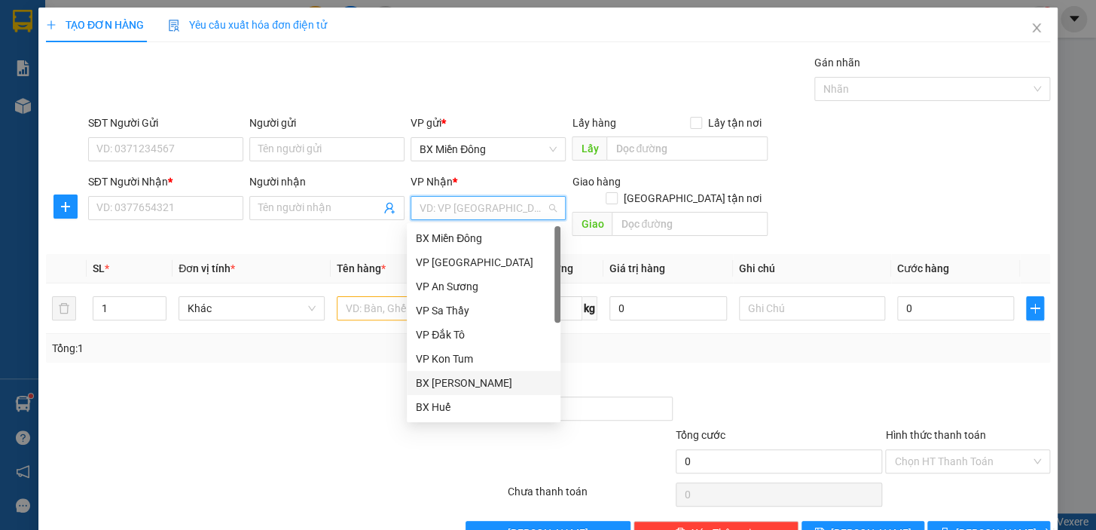
click at [501, 371] on div "BX [PERSON_NAME]" at bounding box center [484, 383] width 154 height 24
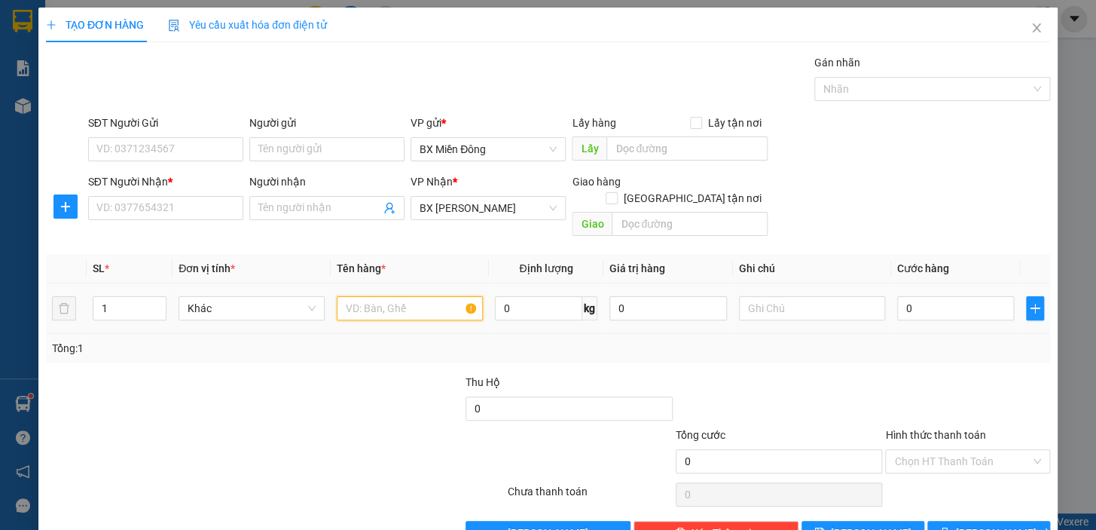
click at [402, 296] on input "text" at bounding box center [410, 308] width 146 height 24
type input "2TG"
click at [139, 297] on input "1" at bounding box center [129, 308] width 72 height 23
type input "2"
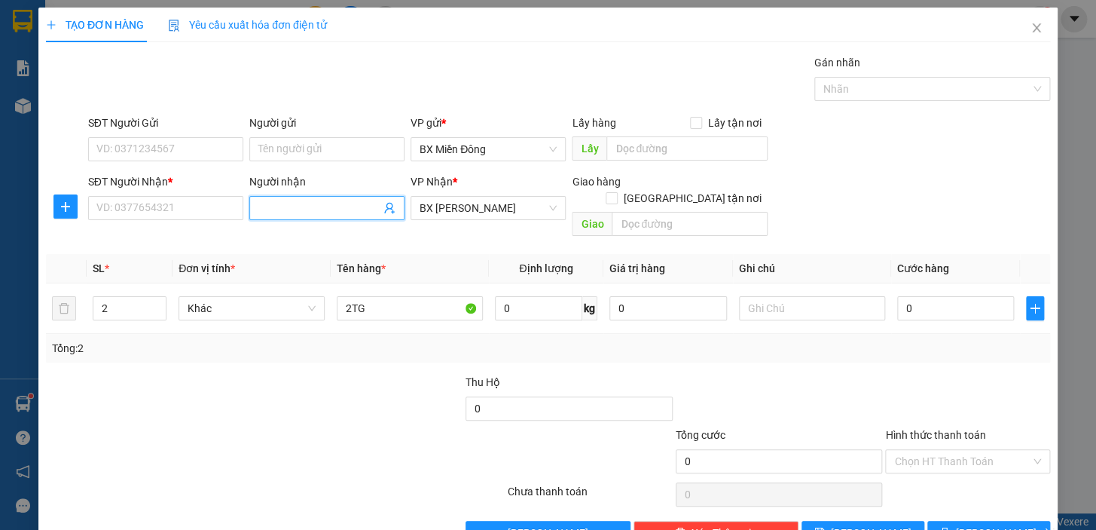
click at [347, 214] on input "Người nhận" at bounding box center [319, 208] width 122 height 17
type input "0948123579"
click at [170, 210] on input "SĐT Người Nhận *" at bounding box center [165, 208] width 155 height 24
drag, startPoint x: 315, startPoint y: 203, endPoint x: 226, endPoint y: 206, distance: 89.0
click at [226, 206] on div "SĐT Người Nhận * VD: 0377654321 Người nhận 0948123579 0948123579 VP Nhận * BX P…" at bounding box center [569, 207] width 968 height 69
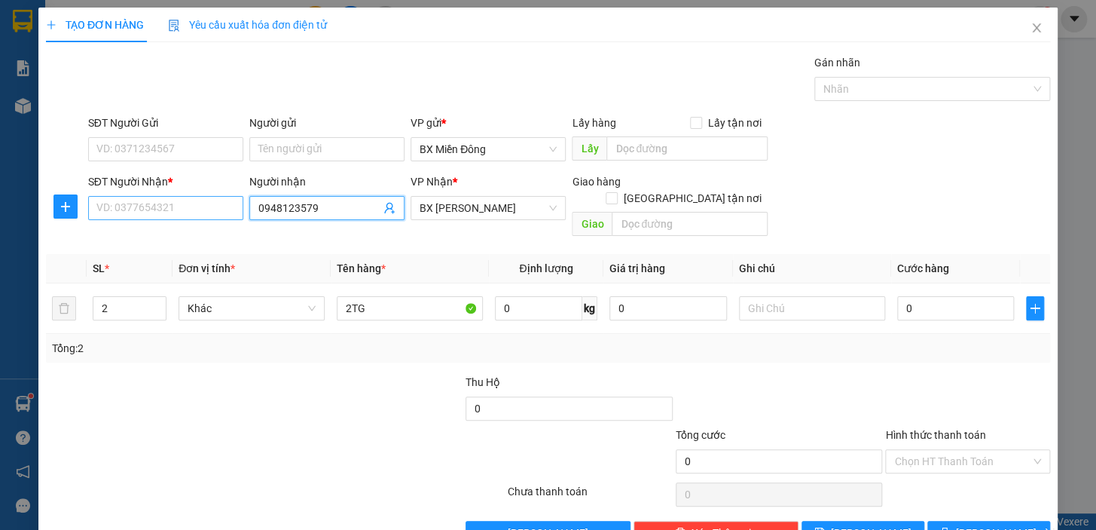
paste input "search"
click at [206, 208] on input "SĐT Người Nhận *" at bounding box center [165, 208] width 155 height 24
click at [209, 208] on input "SĐT Người Nhận *" at bounding box center [165, 208] width 155 height 24
click at [113, 214] on input "094123579" at bounding box center [165, 208] width 155 height 24
type input "0948123579"
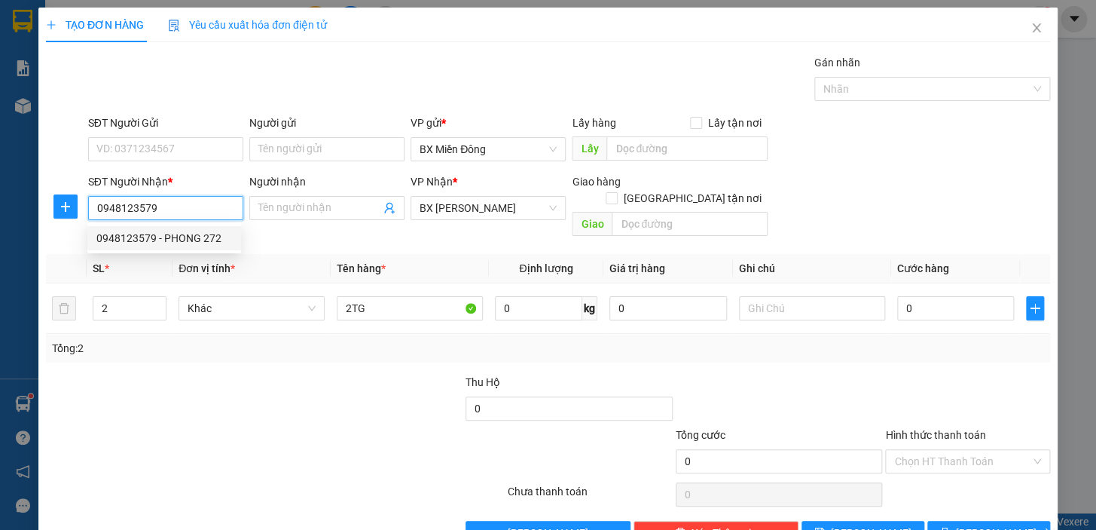
click at [185, 234] on div "0948123579 - PHONG 272" at bounding box center [164, 238] width 136 height 17
type input "PHONG 272"
type input "50.000"
type input "0948123579"
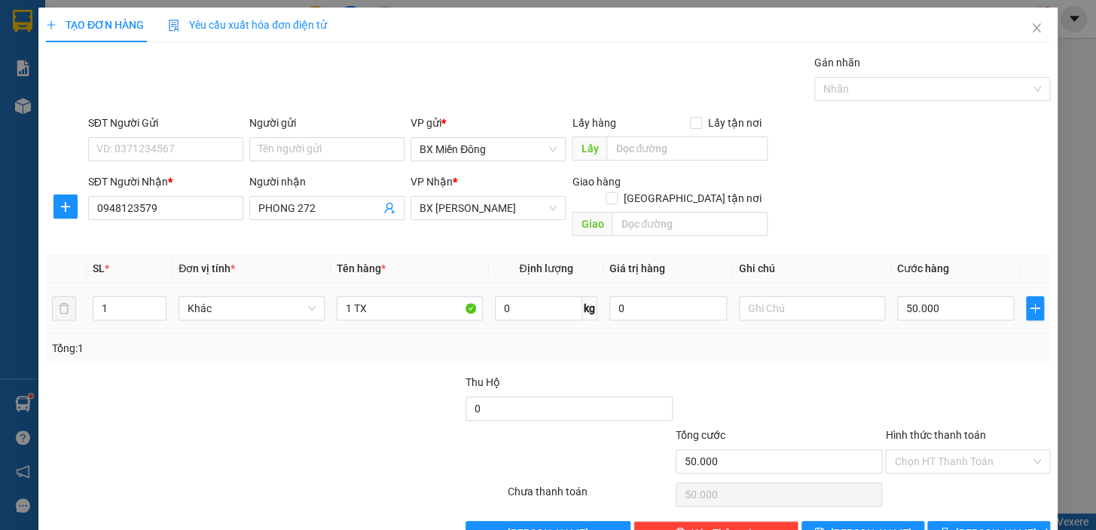
click at [934, 283] on td "50.000" at bounding box center [956, 308] width 130 height 50
type input "0"
type input "8"
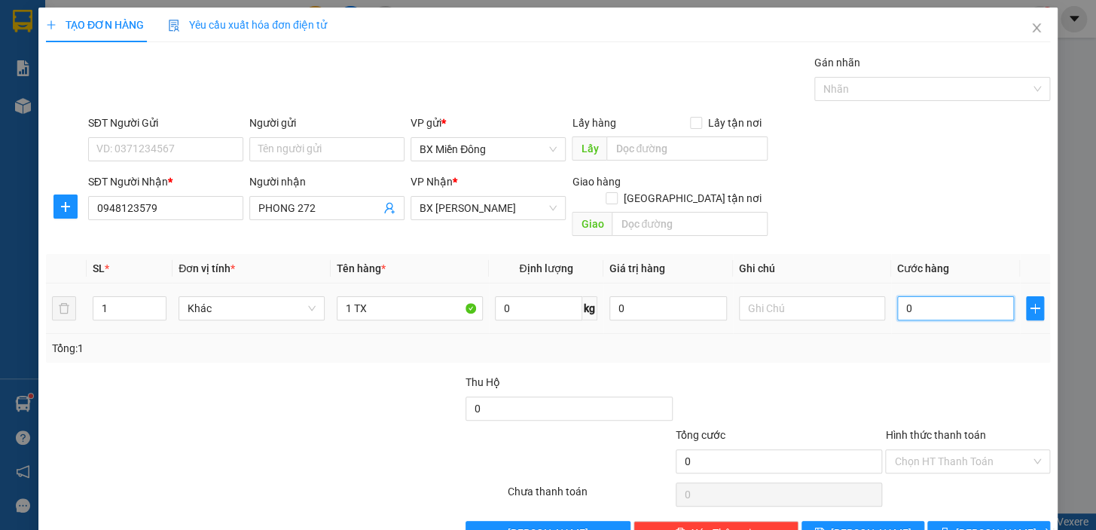
type input "8"
type input "08"
type input "80"
type input "080"
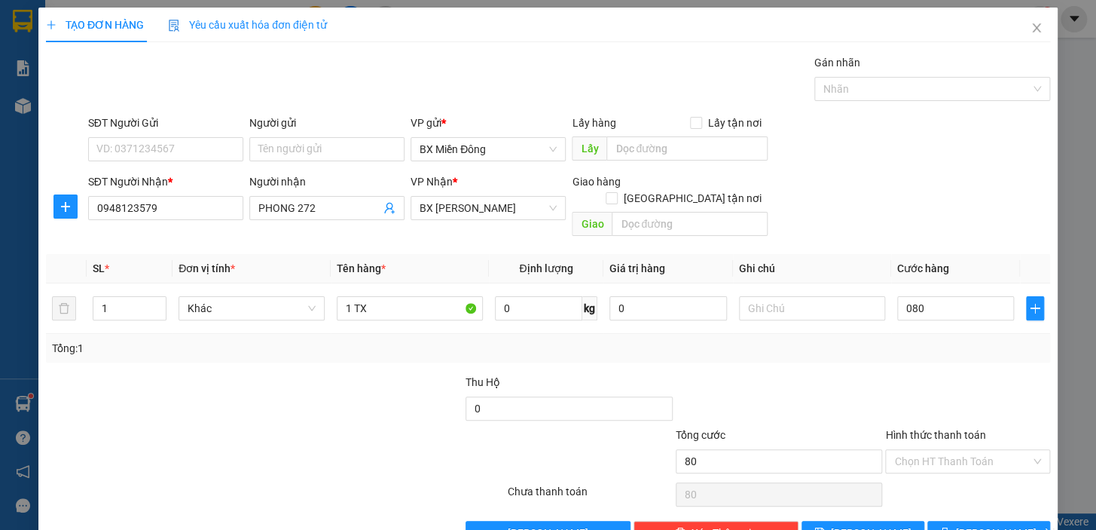
type input "80.000"
click at [810, 353] on div "Transit Pickup Surcharge Ids Transit Deliver Surcharge Ids Transit Deliver Surc…" at bounding box center [548, 299] width 1004 height 491
click at [1016, 521] on button "[PERSON_NAME] và In" at bounding box center [989, 533] width 123 height 24
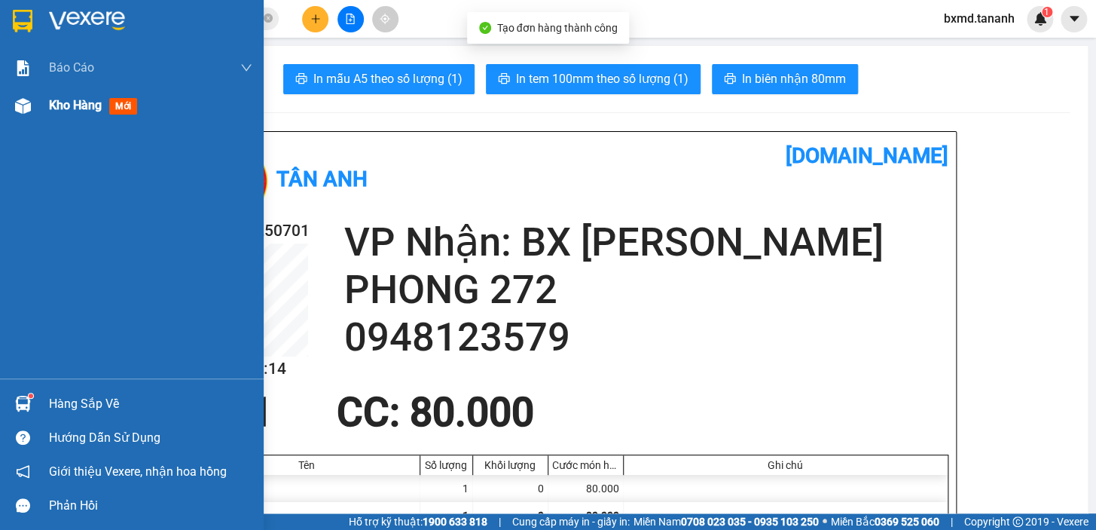
click at [56, 106] on span "Kho hàng" at bounding box center [75, 105] width 53 height 14
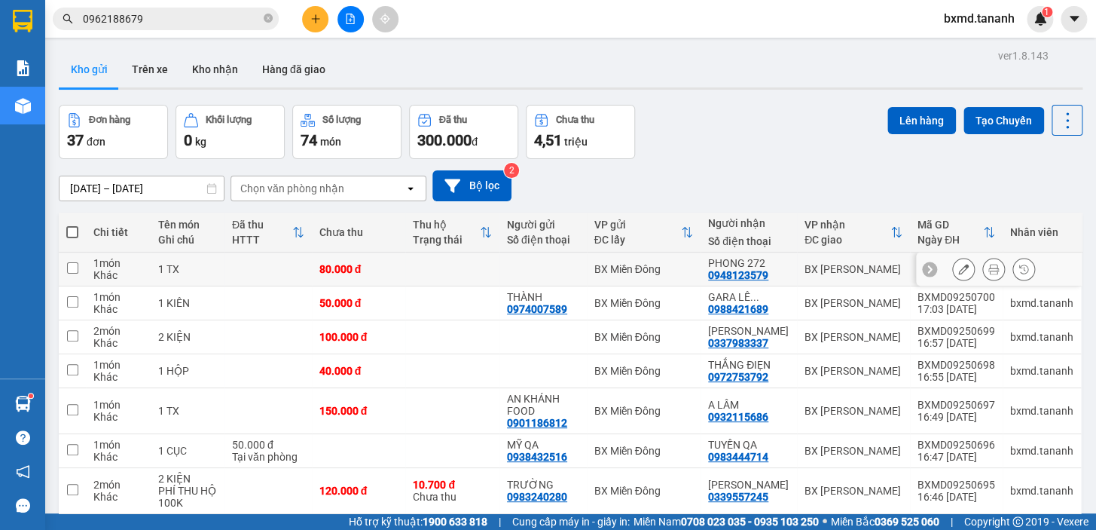
click at [953, 267] on button at bounding box center [963, 269] width 21 height 26
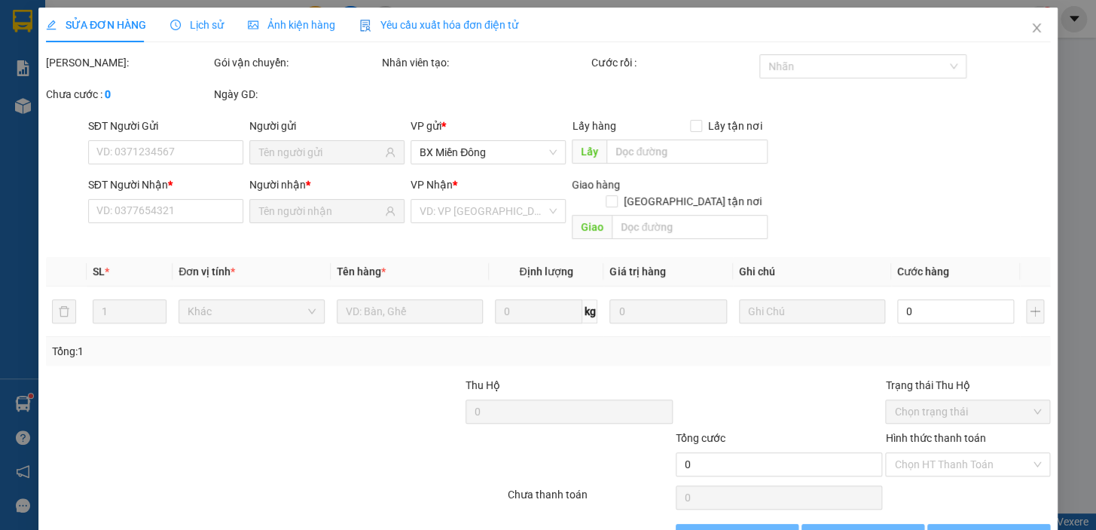
type input "0948123579"
type input "80.000"
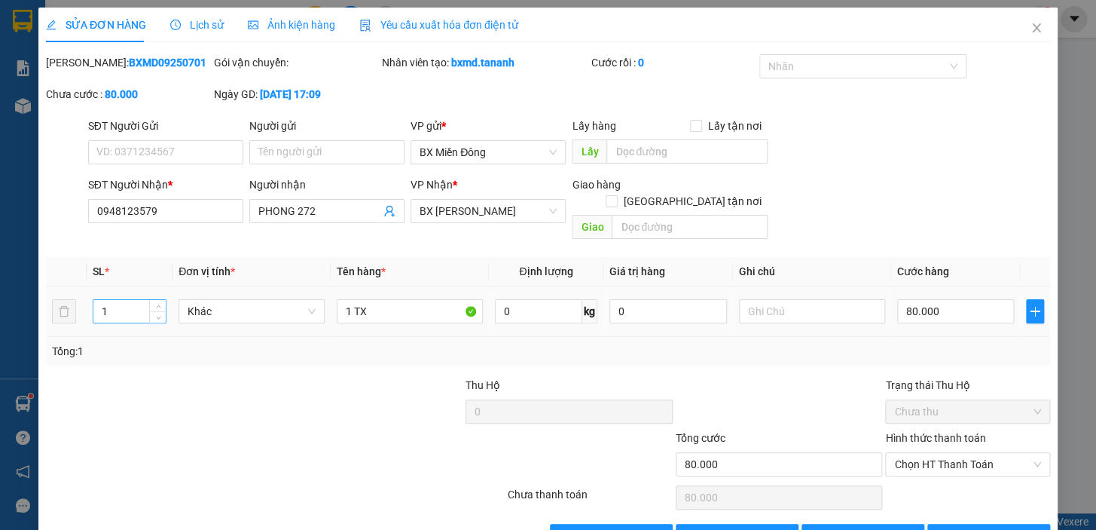
click at [138, 300] on input "1" at bounding box center [129, 311] width 72 height 23
type input "2"
type input "2 KIỆN"
drag, startPoint x: 1000, startPoint y: 520, endPoint x: 995, endPoint y: 512, distance: 8.8
click at [1000, 527] on span "[PERSON_NAME] và In" at bounding box center [1008, 535] width 105 height 17
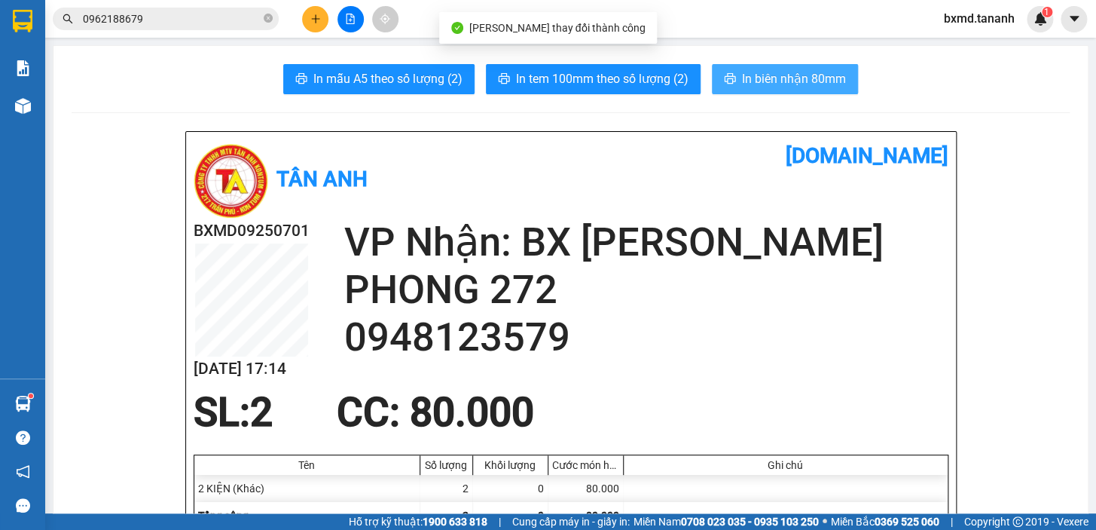
click at [742, 77] on span "In biên nhận 80mm" at bounding box center [794, 78] width 104 height 19
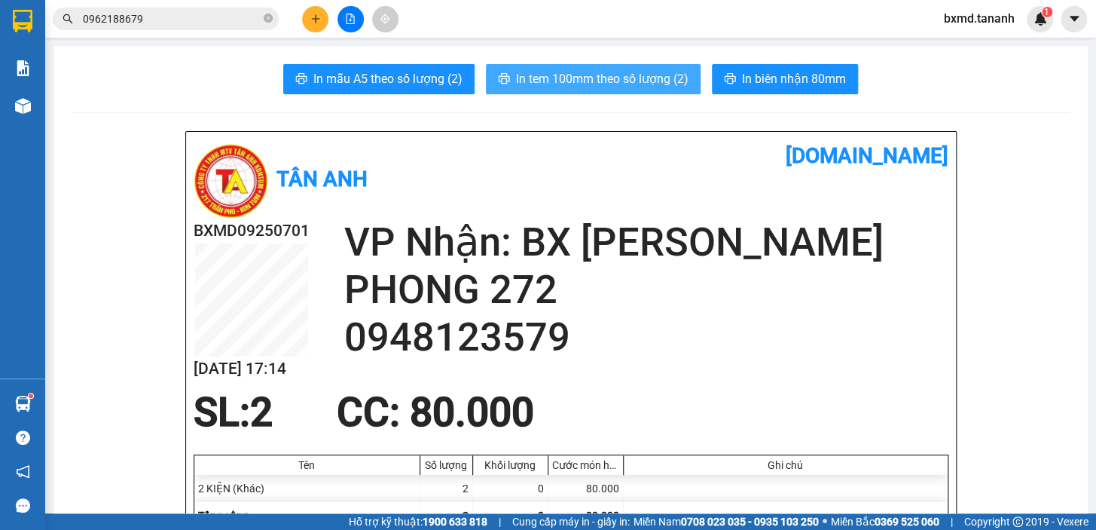
click at [628, 72] on span "In tem 100mm theo số lượng (2)" at bounding box center [602, 78] width 173 height 19
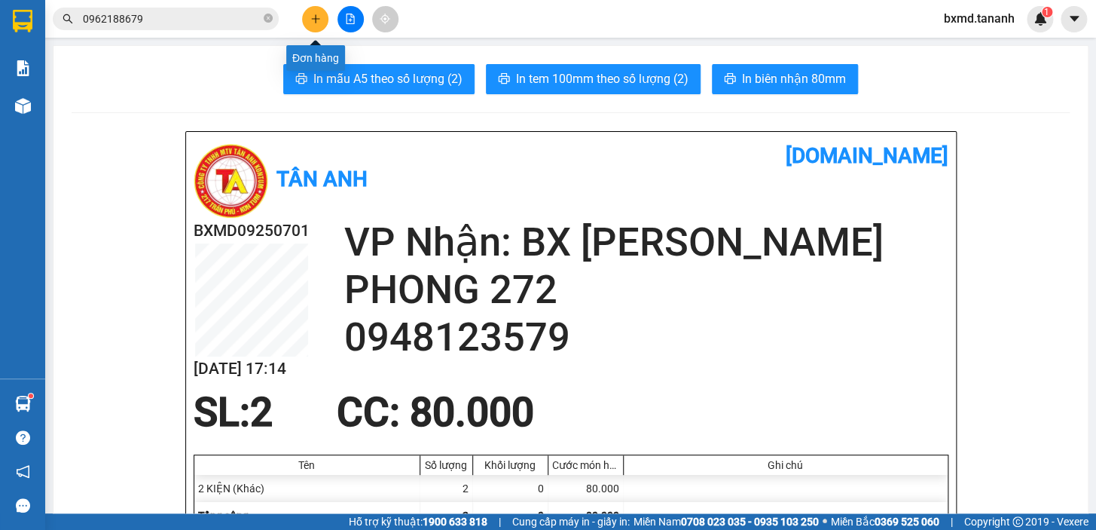
click at [302, 17] on button at bounding box center [315, 19] width 26 height 26
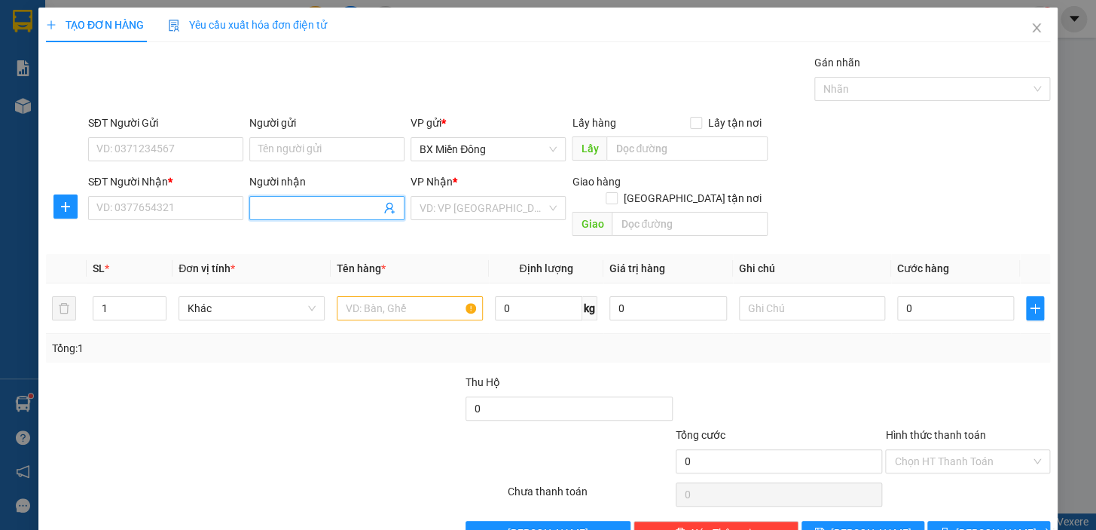
click at [344, 200] on input "Người nhận" at bounding box center [319, 208] width 122 height 17
type input "D"
type input "ĐÔNG DƯƠNG"
click at [342, 237] on div "ĐÔNG DƯƠNG - 0946835679" at bounding box center [326, 238] width 141 height 17
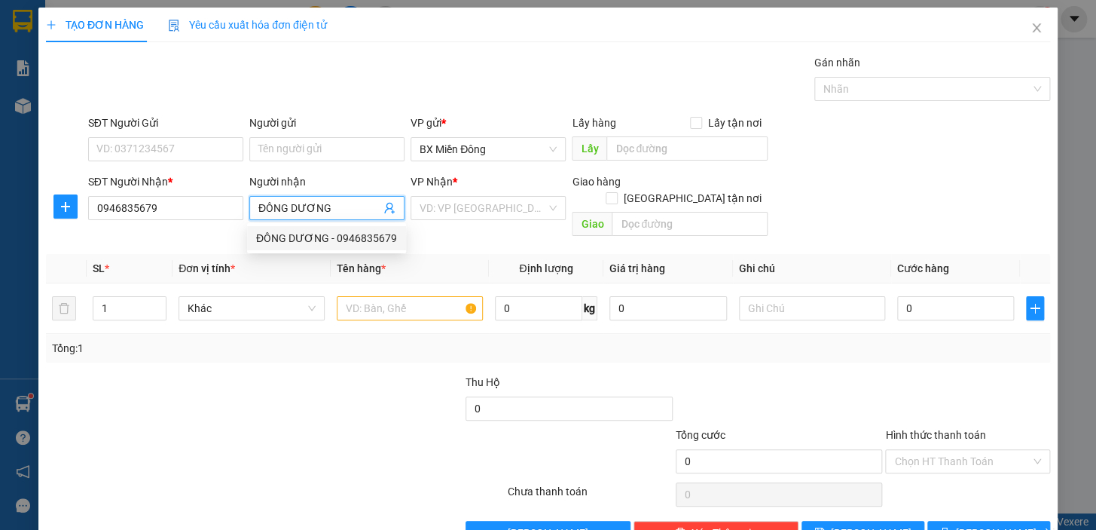
type input "0946835679"
type input "ĐÔNG DƯƠNG"
click at [324, 148] on input "Người gửi" at bounding box center [326, 149] width 155 height 24
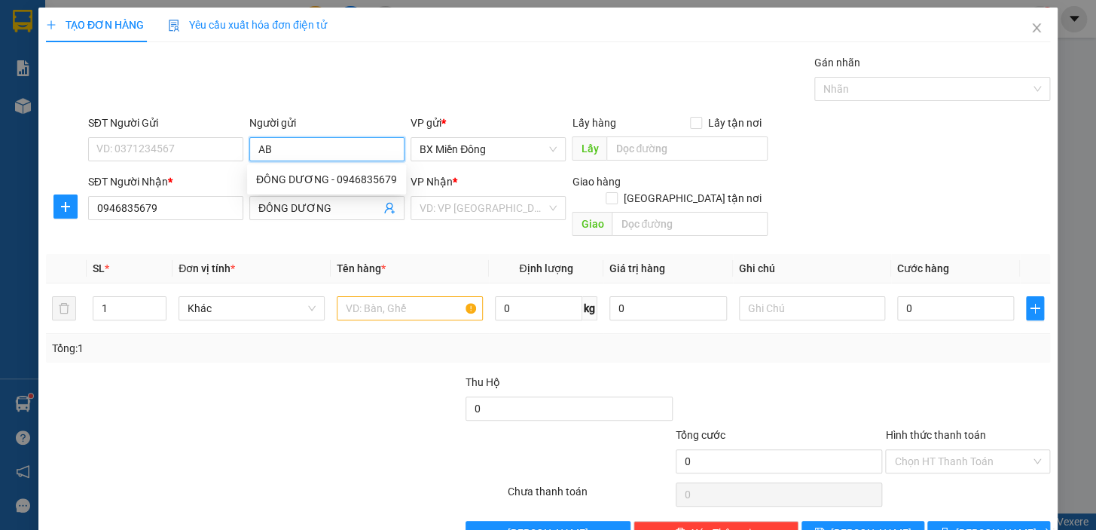
type input "ABG"
click at [328, 180] on div "CTY ABG SG - 0787112888" at bounding box center [324, 179] width 136 height 17
type input "0787112888"
type input "CTY ABG SG"
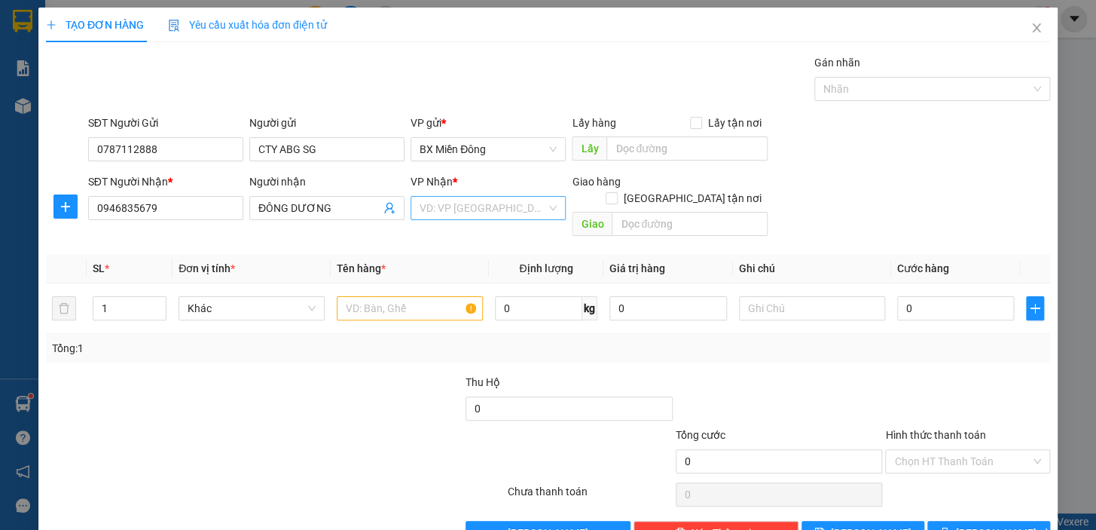
click at [459, 206] on input "search" at bounding box center [483, 208] width 127 height 23
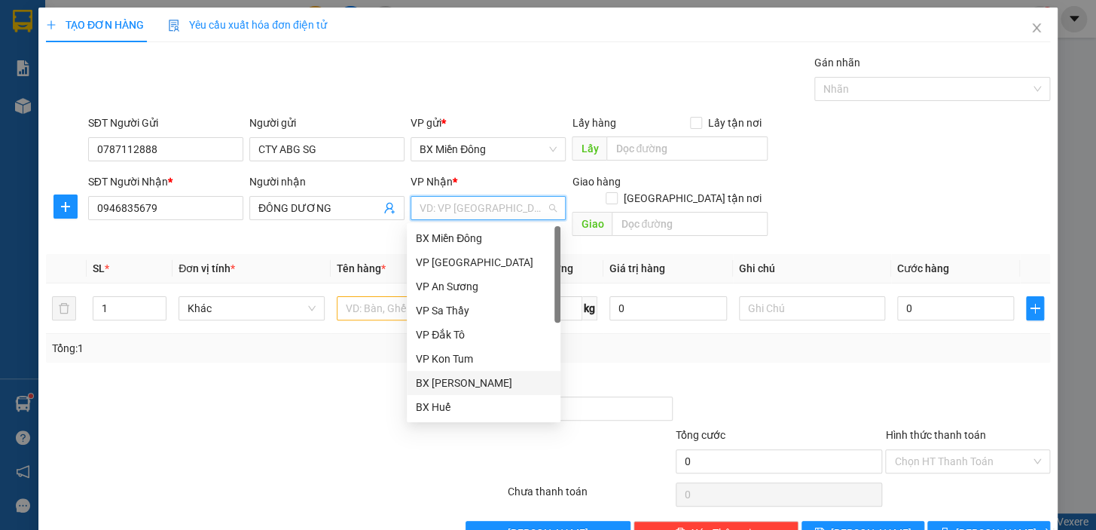
click at [485, 388] on div "BX [PERSON_NAME]" at bounding box center [484, 382] width 136 height 17
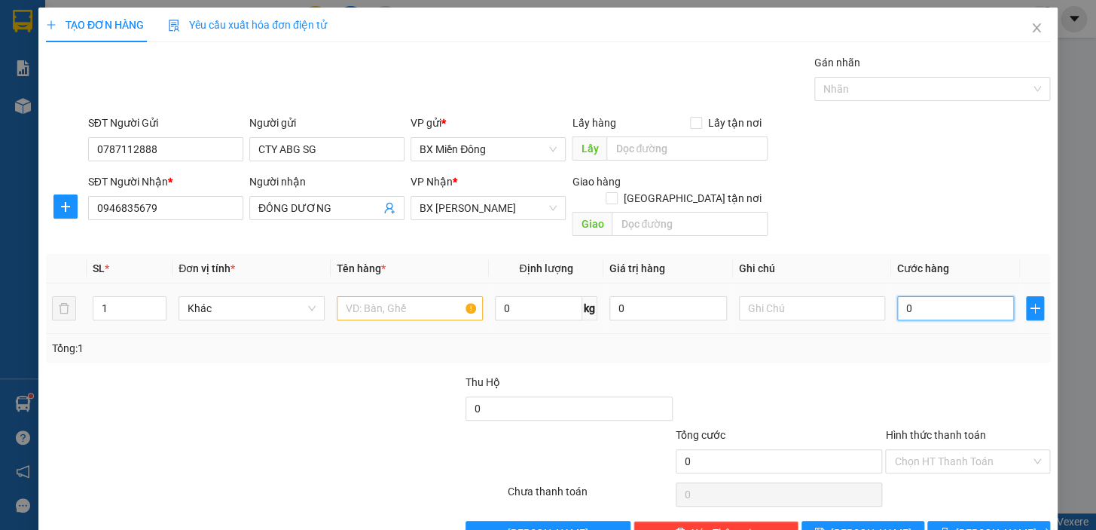
type input "3"
type input "30"
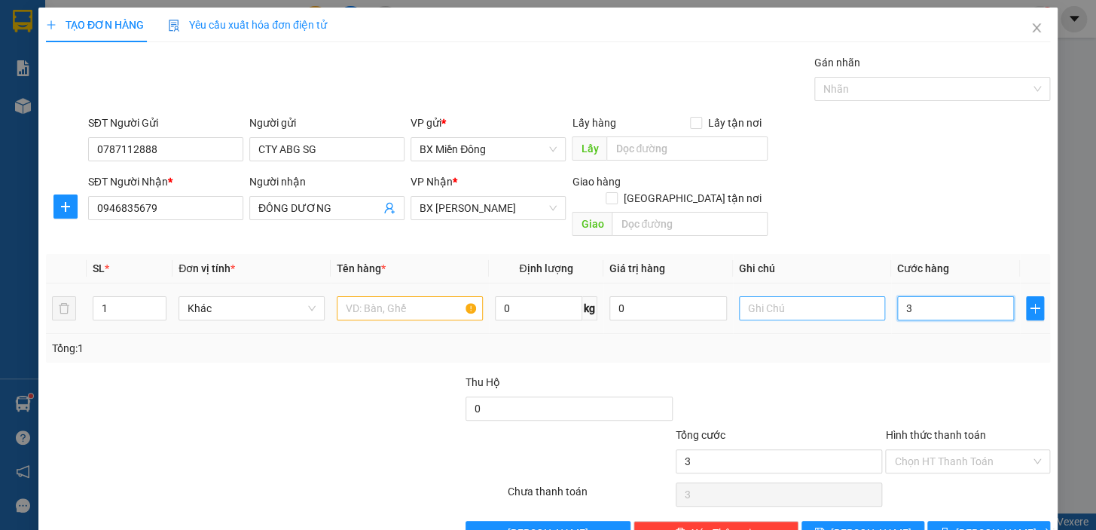
type input "30"
type input "30.000"
click at [408, 296] on input "text" at bounding box center [410, 308] width 146 height 24
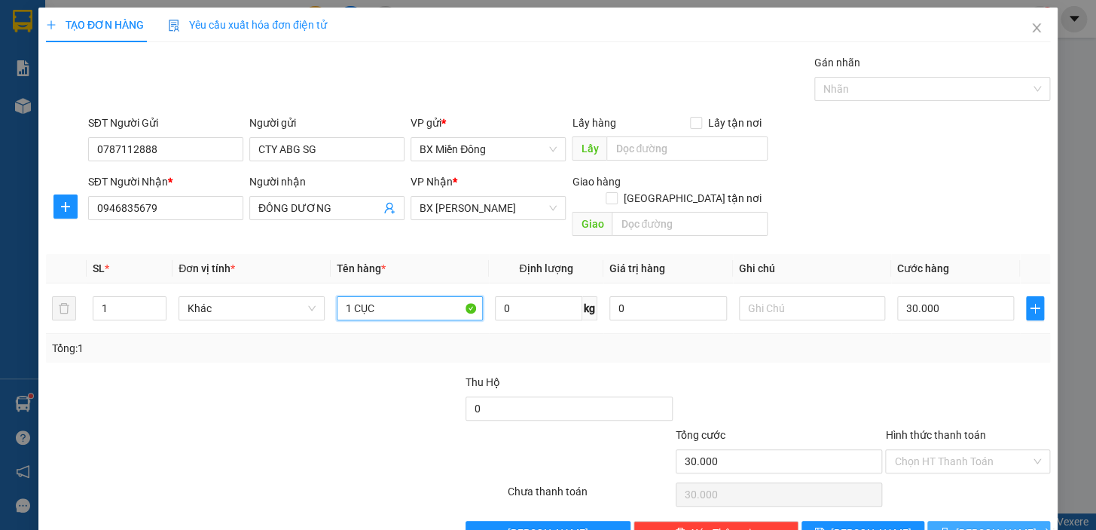
type input "1 CỤC"
click at [999, 521] on button "[PERSON_NAME] và In" at bounding box center [989, 533] width 123 height 24
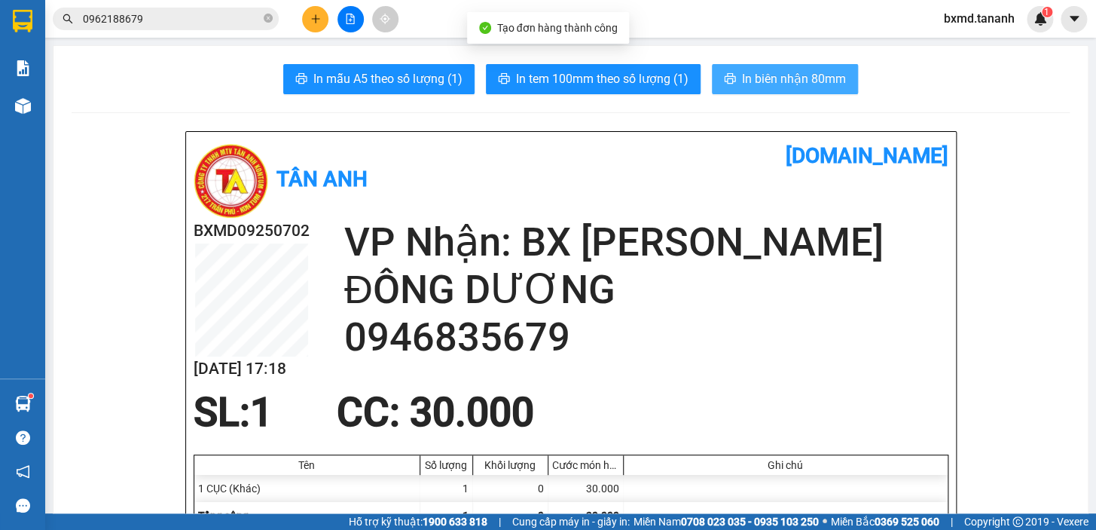
click at [799, 85] on span "In biên nhận 80mm" at bounding box center [794, 78] width 104 height 19
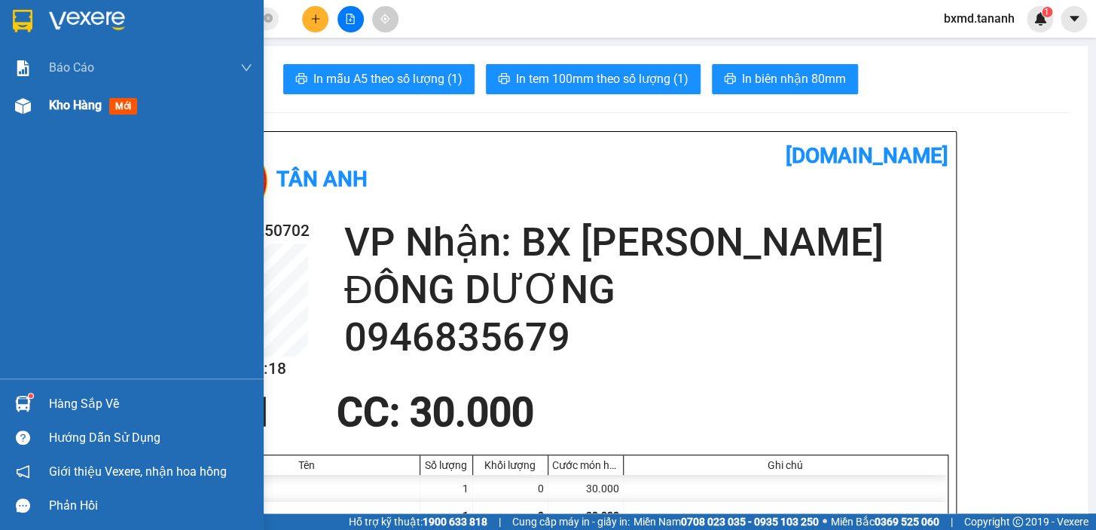
click at [26, 118] on div at bounding box center [23, 106] width 26 height 26
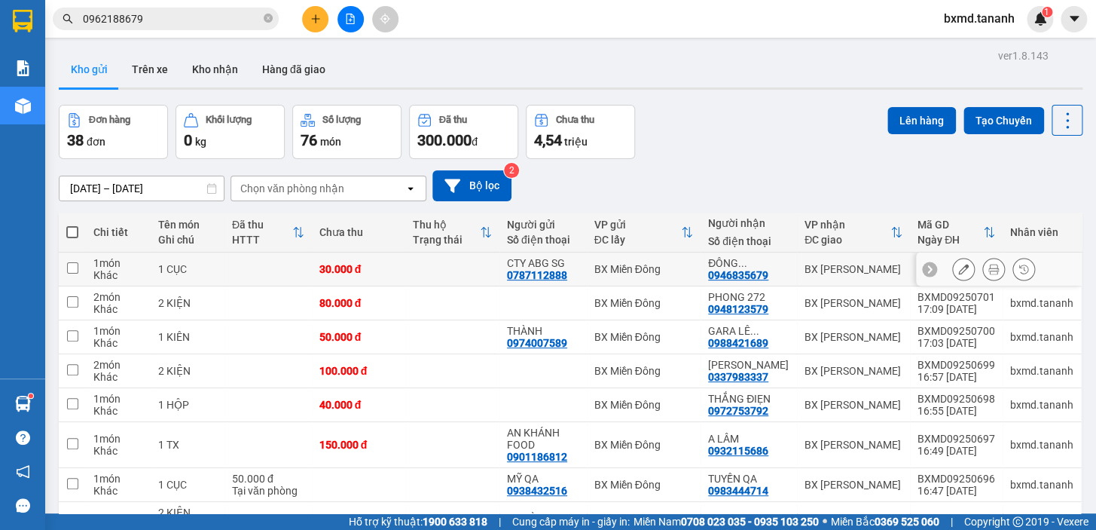
click at [961, 274] on button at bounding box center [963, 269] width 21 height 26
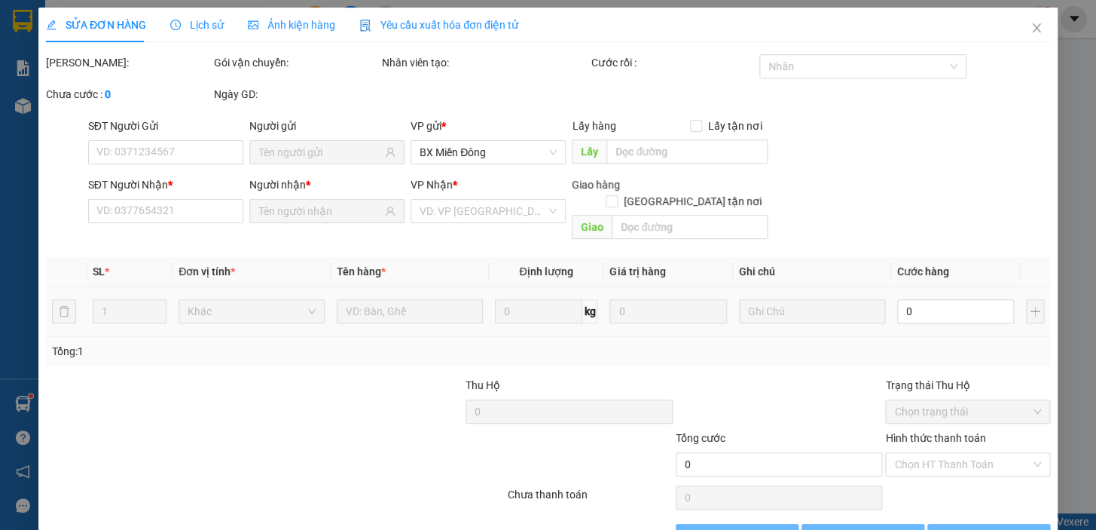
type input "0787112888"
type input "0946835679"
type input "30.000"
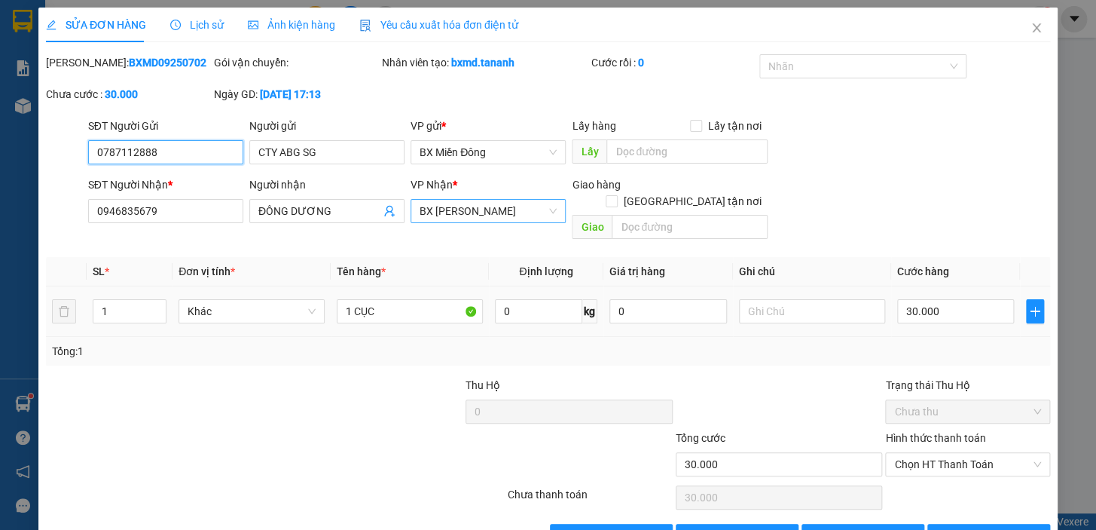
click at [518, 218] on span "BX [PERSON_NAME]" at bounding box center [488, 211] width 137 height 23
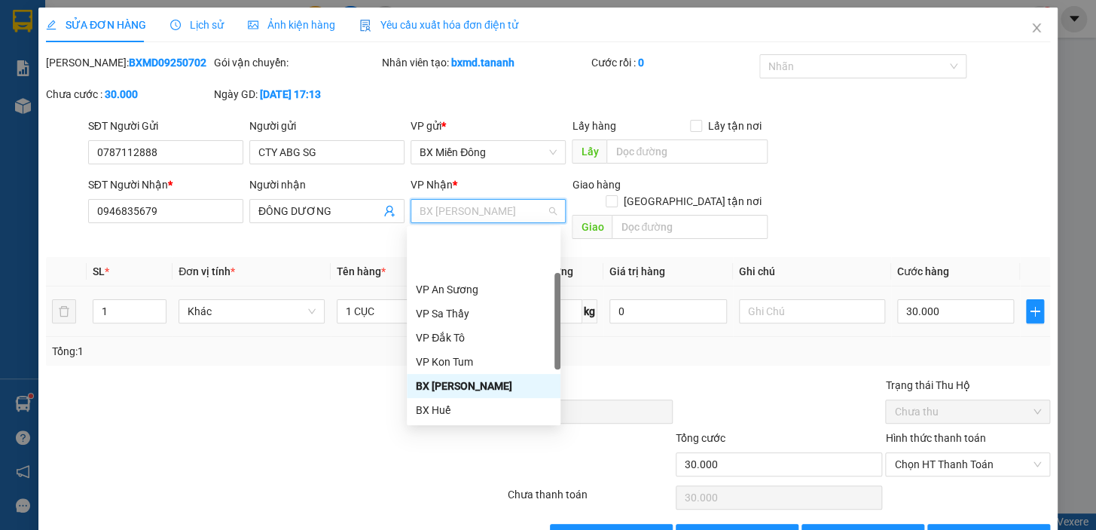
scroll to position [168, 0]
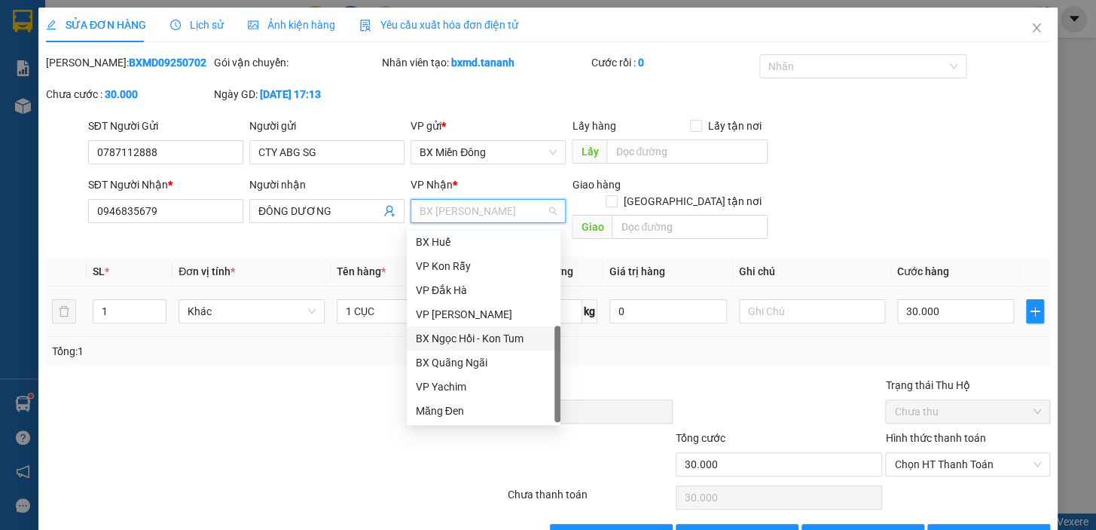
click at [506, 338] on div "BX Ngọc Hồi - Kon Tum" at bounding box center [484, 338] width 136 height 17
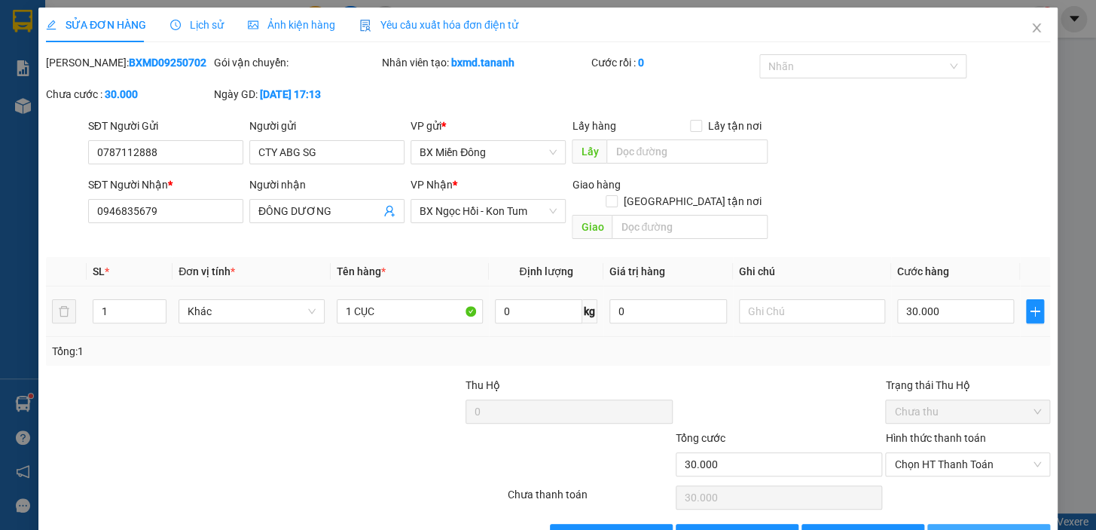
click at [1007, 527] on span "[PERSON_NAME] và In" at bounding box center [1008, 535] width 105 height 17
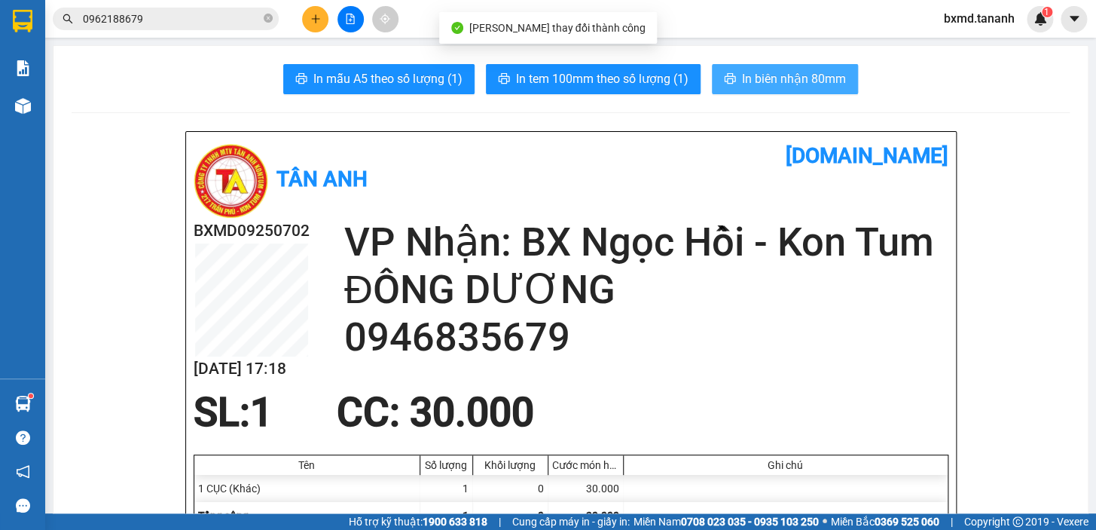
click at [779, 82] on span "In biên nhận 80mm" at bounding box center [794, 78] width 104 height 19
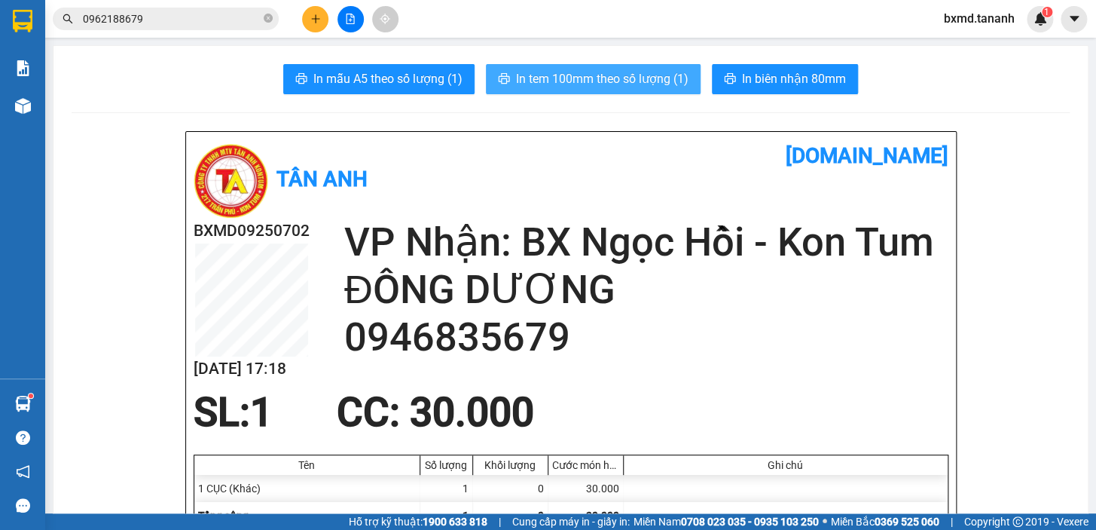
click at [586, 72] on span "In tem 100mm theo số lượng (1)" at bounding box center [602, 78] width 173 height 19
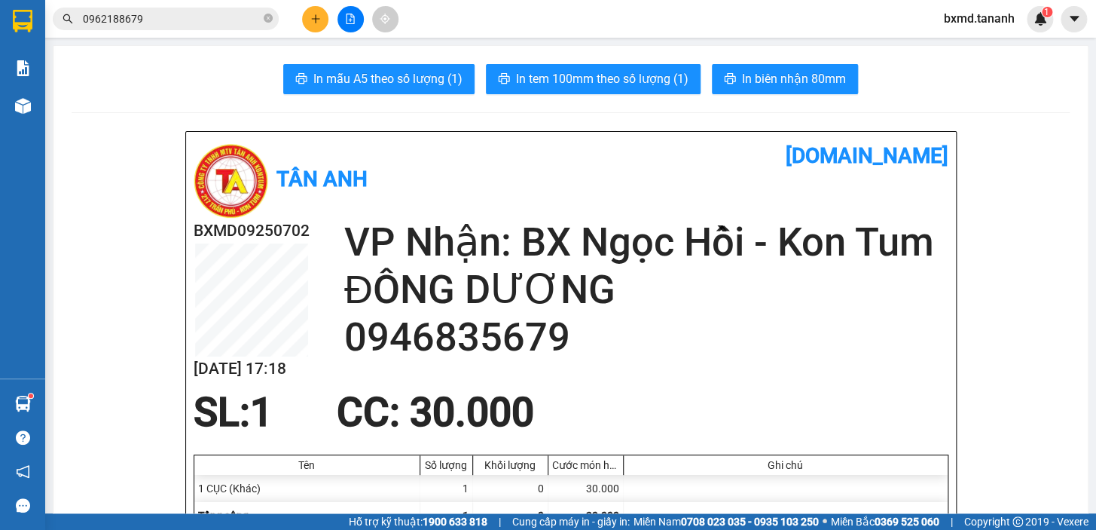
click at [317, 20] on icon "plus" at bounding box center [315, 19] width 11 height 11
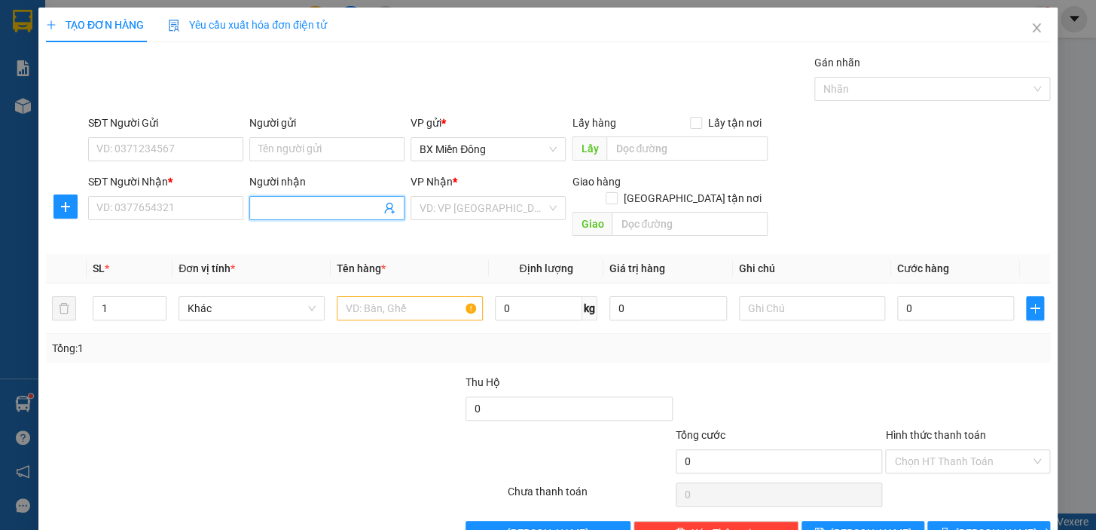
click at [329, 205] on input "Người nhận" at bounding box center [319, 208] width 122 height 17
type input "D"
type input "ĐÔNG DƯƠNG"
click at [347, 228] on div "ĐÔNG DƯƠNG - 0946835679" at bounding box center [326, 238] width 159 height 24
type input "0946835679"
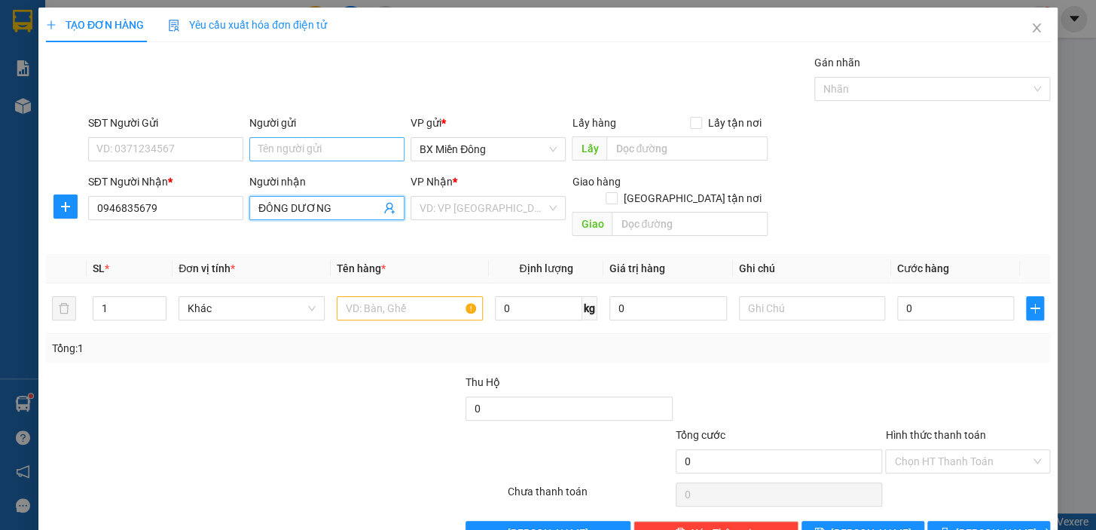
type input "ĐÔNG DƯƠNG"
click at [316, 154] on input "Người gửi" at bounding box center [326, 149] width 155 height 24
type input "0"
type input "MIỀN NAM"
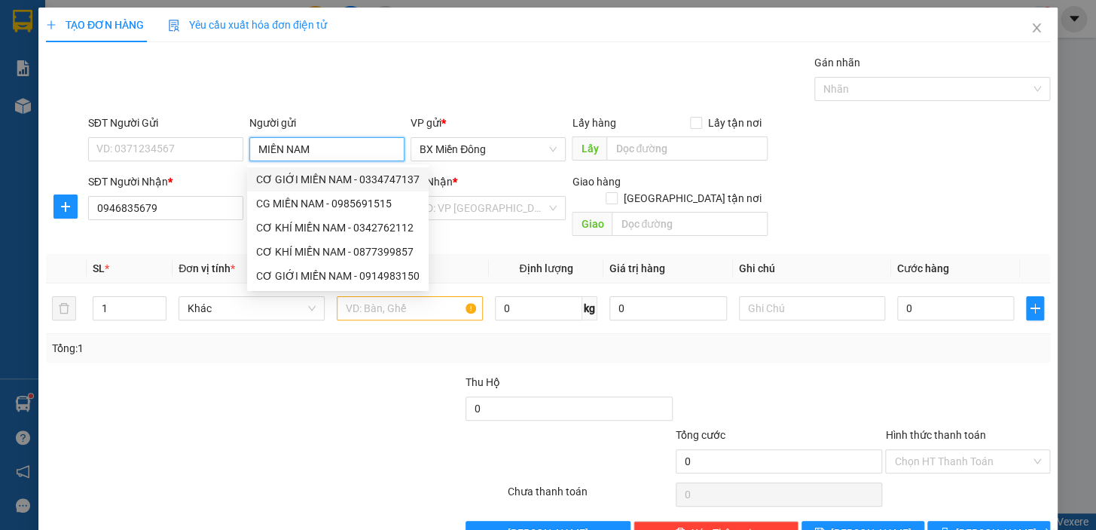
click at [348, 170] on div "CƠ GIỚI MIỀN NAM - 0334747137" at bounding box center [338, 179] width 182 height 24
type input "0334747137"
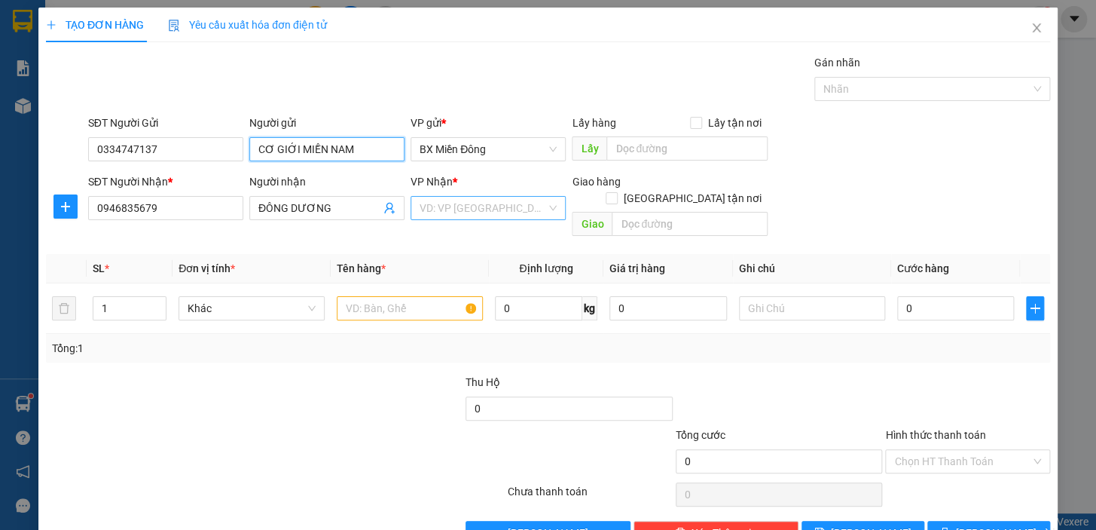
type input "CƠ GIỚI MIỀN NAM"
drag, startPoint x: 472, startPoint y: 209, endPoint x: 478, endPoint y: 218, distance: 11.3
click at [472, 209] on input "search" at bounding box center [483, 208] width 127 height 23
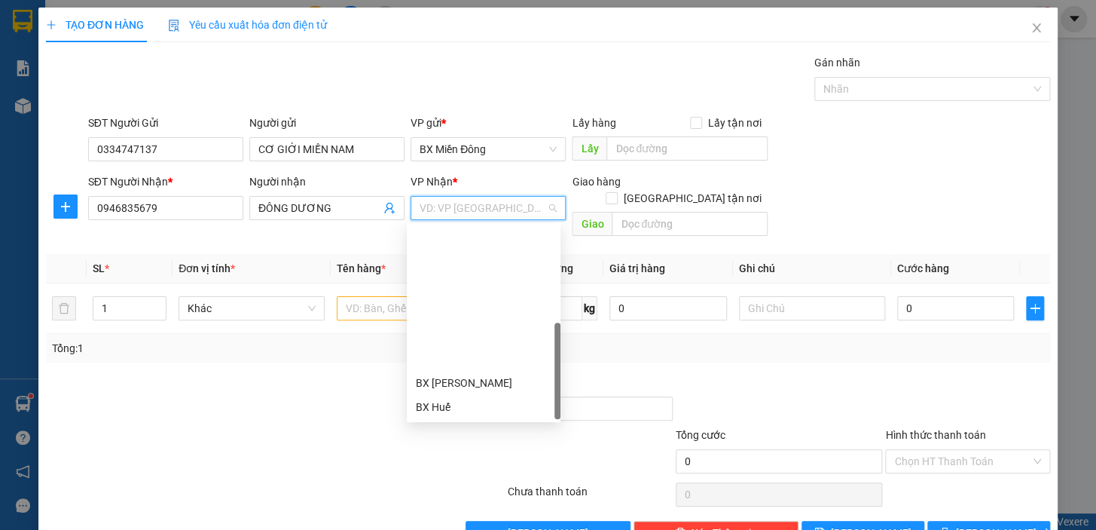
click at [500, 495] on div "BX Ngọc Hồi - Kon Tum" at bounding box center [484, 503] width 136 height 17
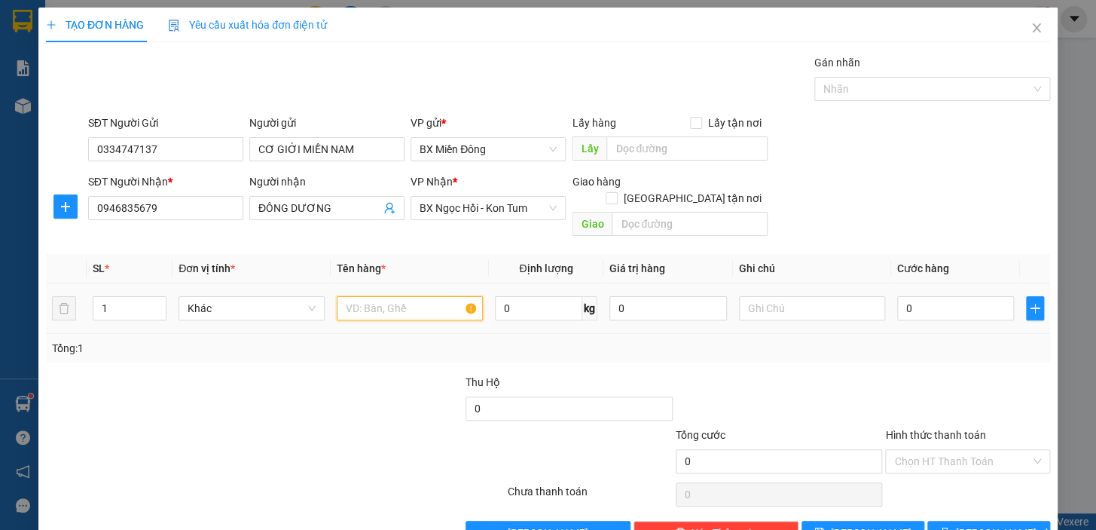
click at [424, 296] on input "text" at bounding box center [410, 308] width 146 height 24
type input "1 KIỆN"
type input "4"
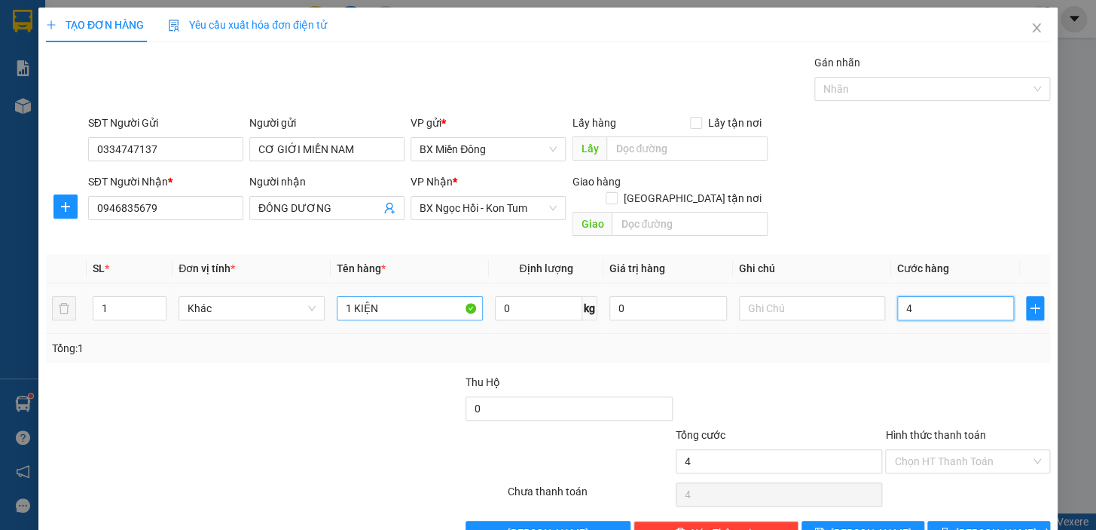
type input "40"
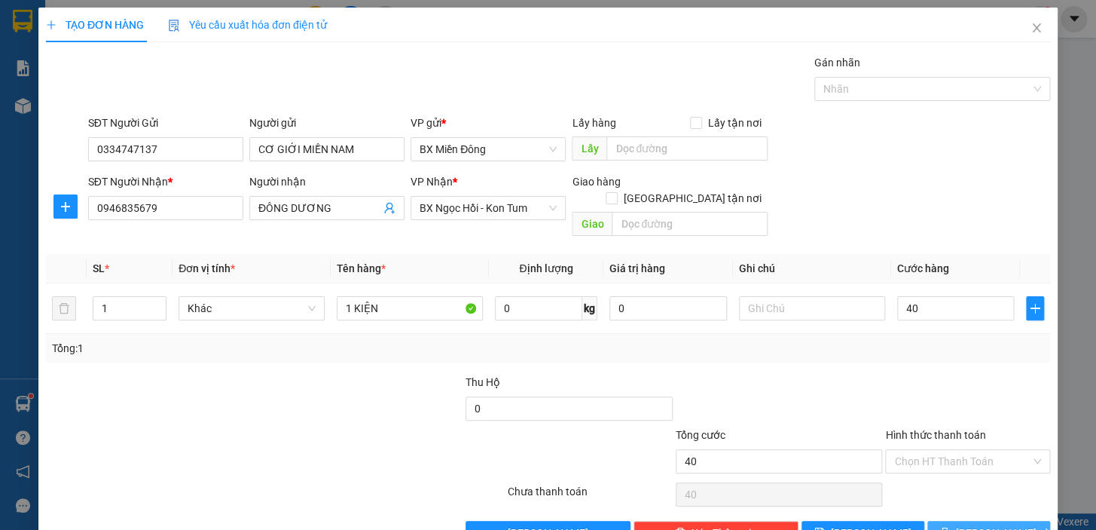
type input "40.000"
click at [999, 524] on span "[PERSON_NAME] và In" at bounding box center [1008, 532] width 105 height 17
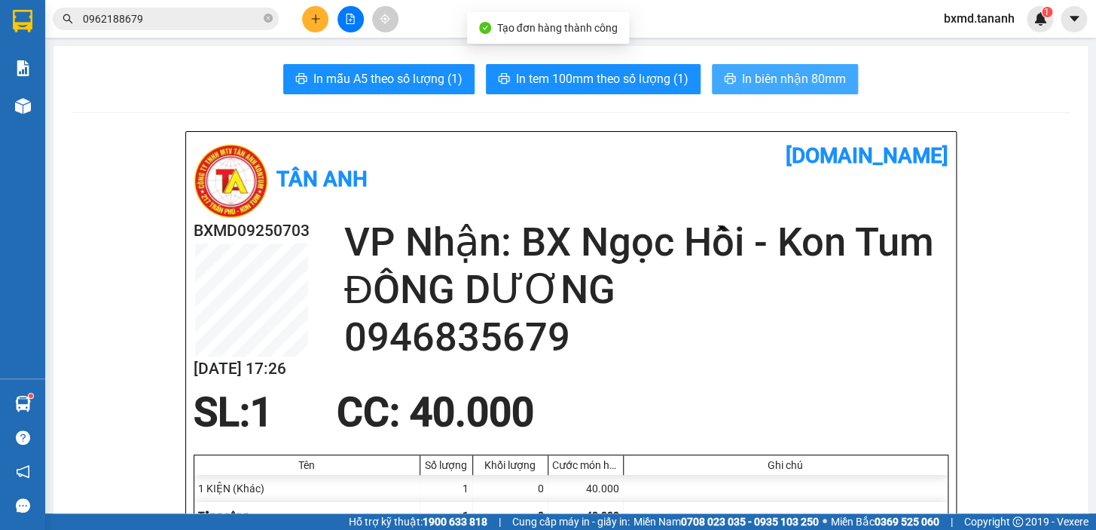
click at [822, 90] on button "In biên nhận 80mm" at bounding box center [785, 79] width 146 height 30
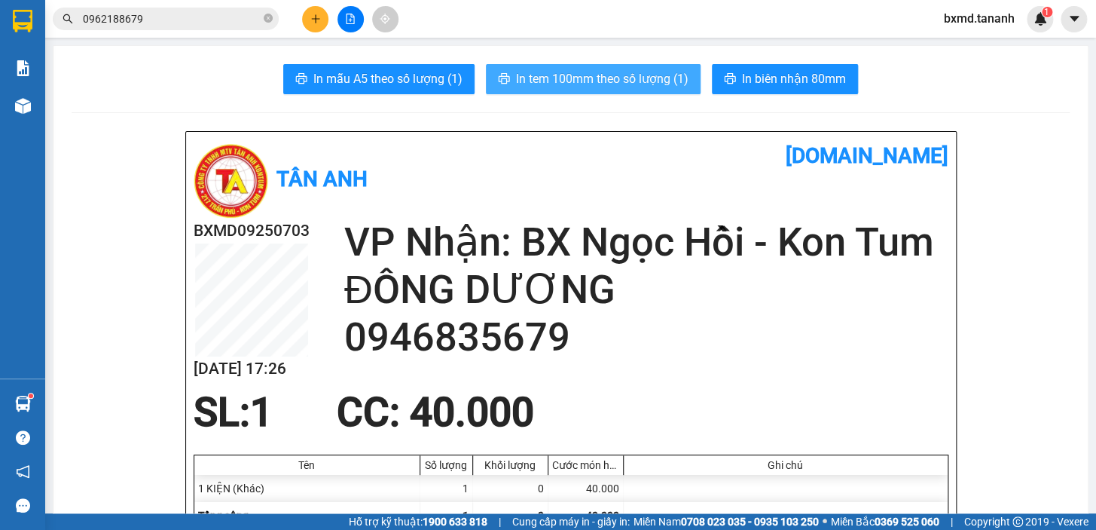
click at [674, 91] on button "In tem 100mm theo số lượng (1)" at bounding box center [593, 79] width 215 height 30
click at [673, 85] on span "In tem 100mm theo số lượng (1)" at bounding box center [602, 78] width 173 height 19
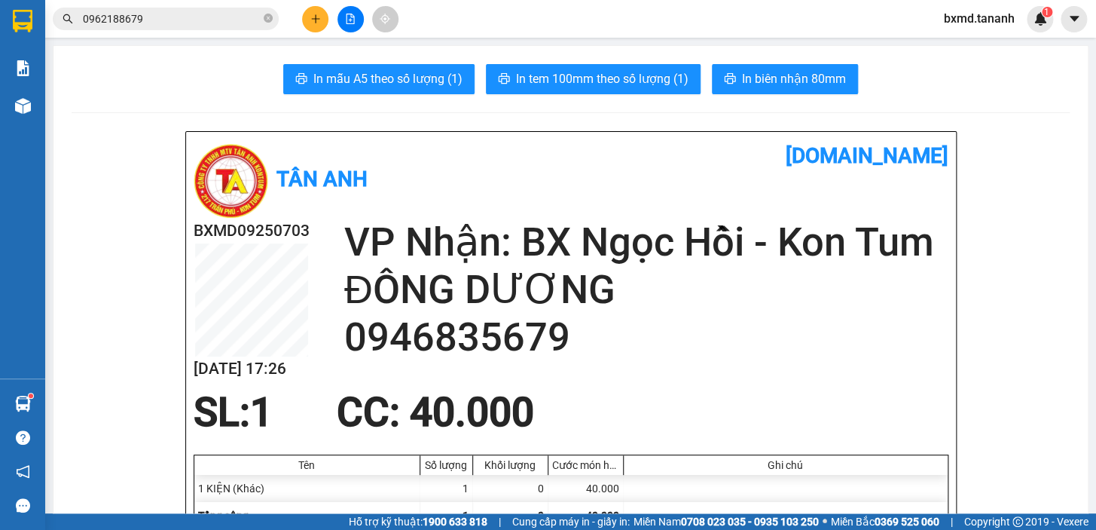
click at [322, 23] on button at bounding box center [315, 19] width 26 height 26
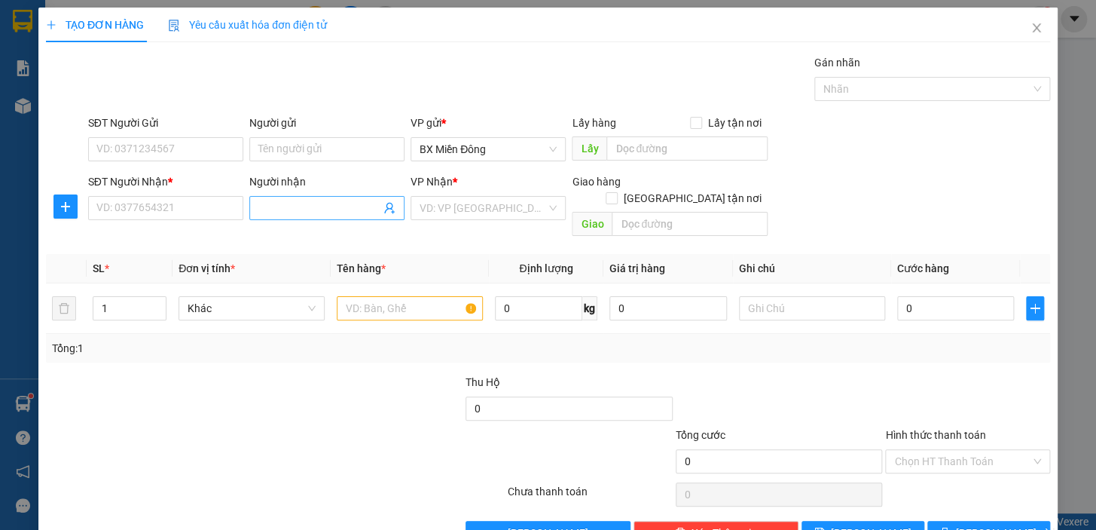
click at [311, 209] on input "Người nhận" at bounding box center [319, 208] width 122 height 17
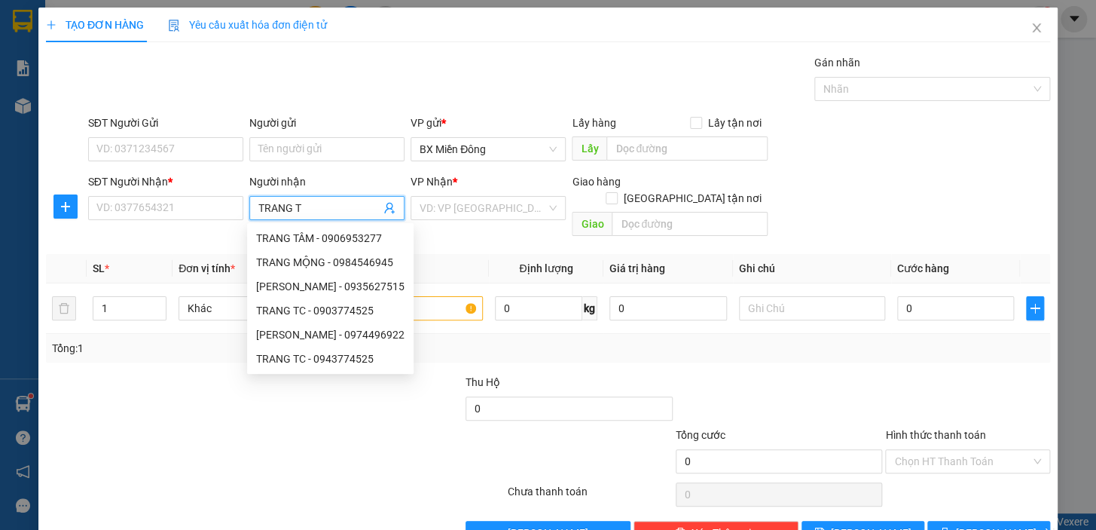
type input "TRANG TC"
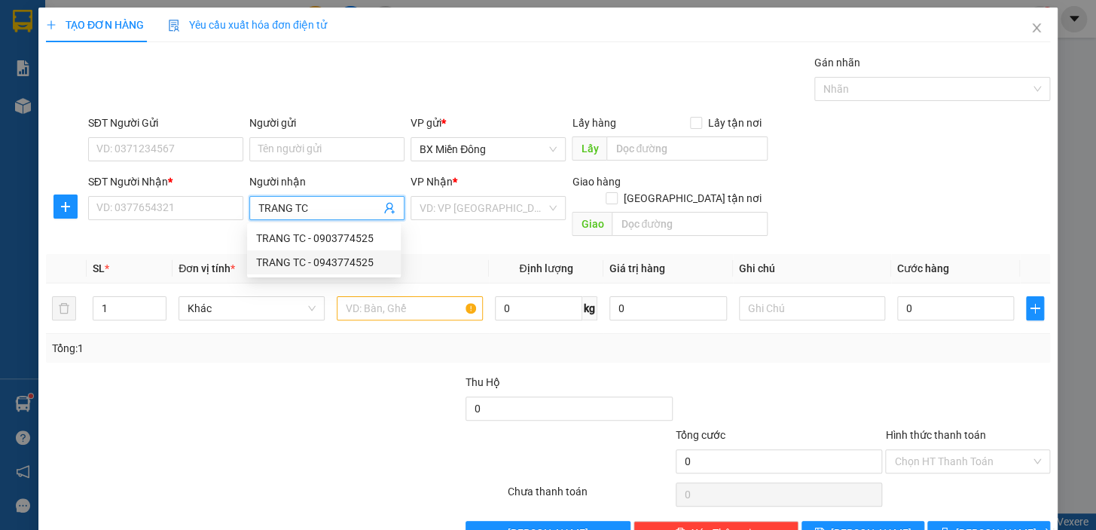
click at [361, 262] on div "TRANG TC - 0943774525" at bounding box center [324, 262] width 136 height 17
type input "0943774525"
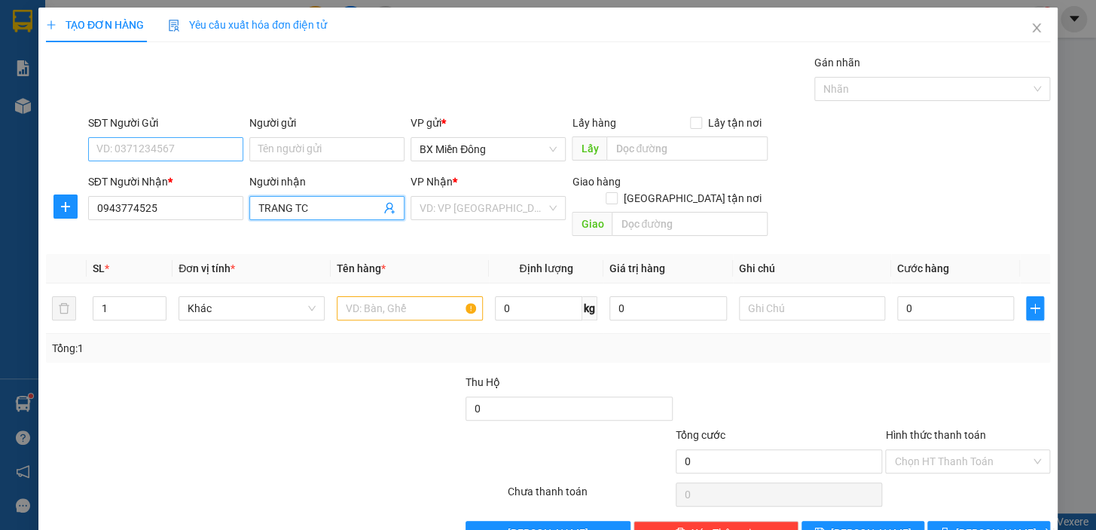
type input "TRANG TC"
click at [219, 148] on input "SĐT Người Gửi" at bounding box center [165, 149] width 155 height 24
click at [300, 162] on div "Người gửi Tên người gửi" at bounding box center [326, 141] width 155 height 53
click at [300, 158] on input "Người gửi" at bounding box center [326, 149] width 155 height 24
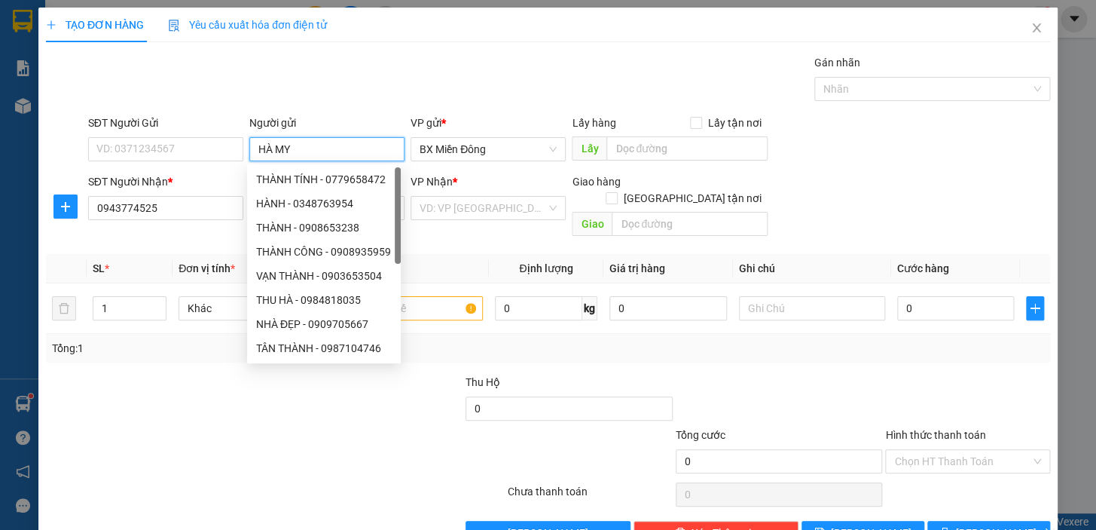
type input "HÀ MY"
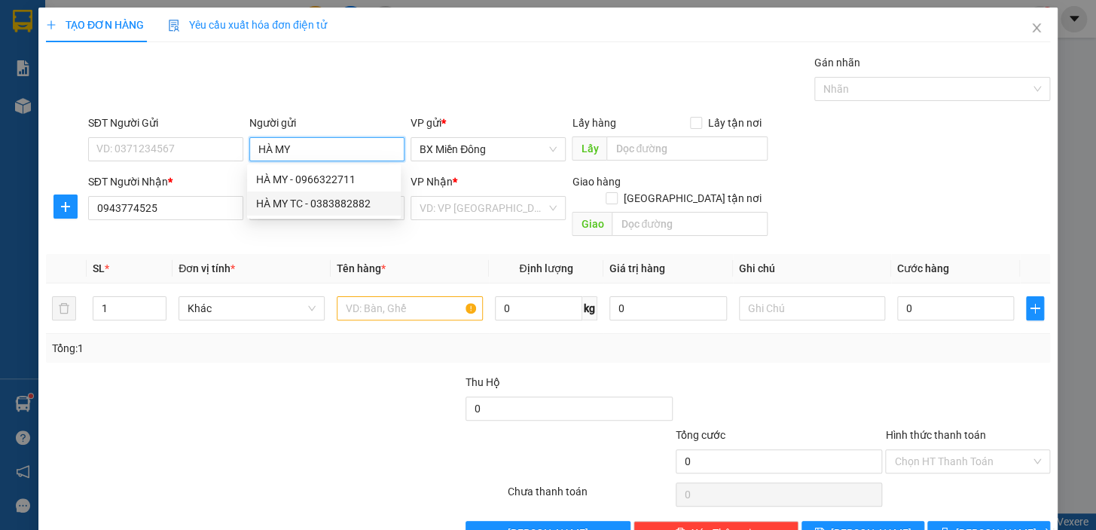
click at [317, 212] on div "HÀ MY TC - 0383882882" at bounding box center [324, 203] width 154 height 24
type input "0383882882"
type input "HÀ MY TC"
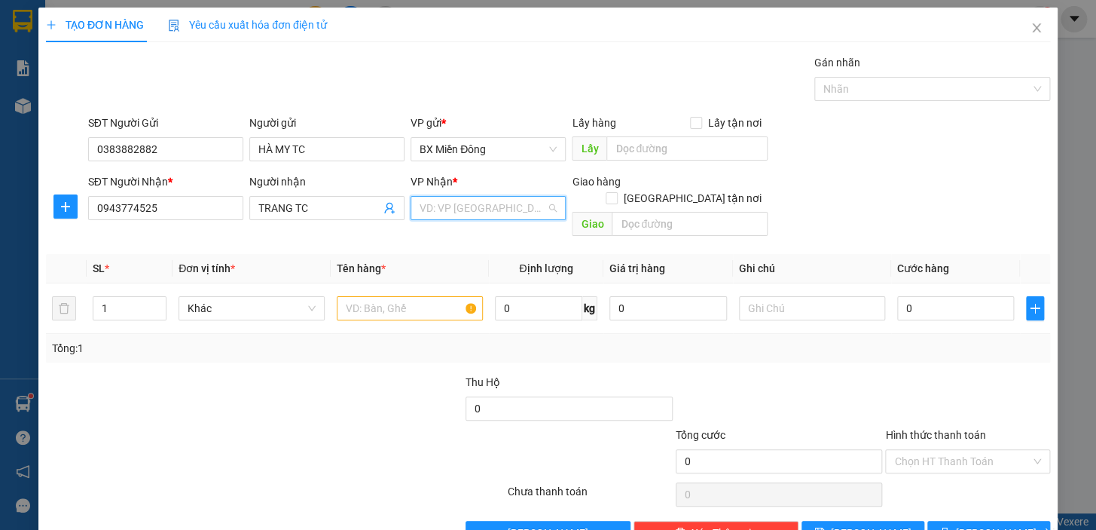
drag, startPoint x: 507, startPoint y: 211, endPoint x: 530, endPoint y: 295, distance: 87.6
click at [506, 211] on input "search" at bounding box center [483, 208] width 127 height 23
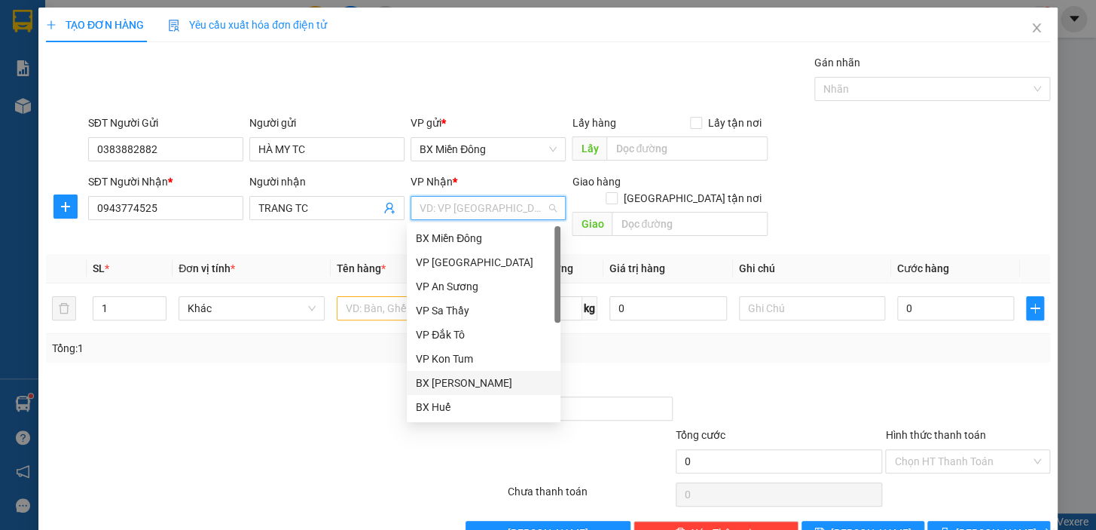
click at [504, 374] on div "BX [PERSON_NAME]" at bounding box center [484, 382] width 136 height 17
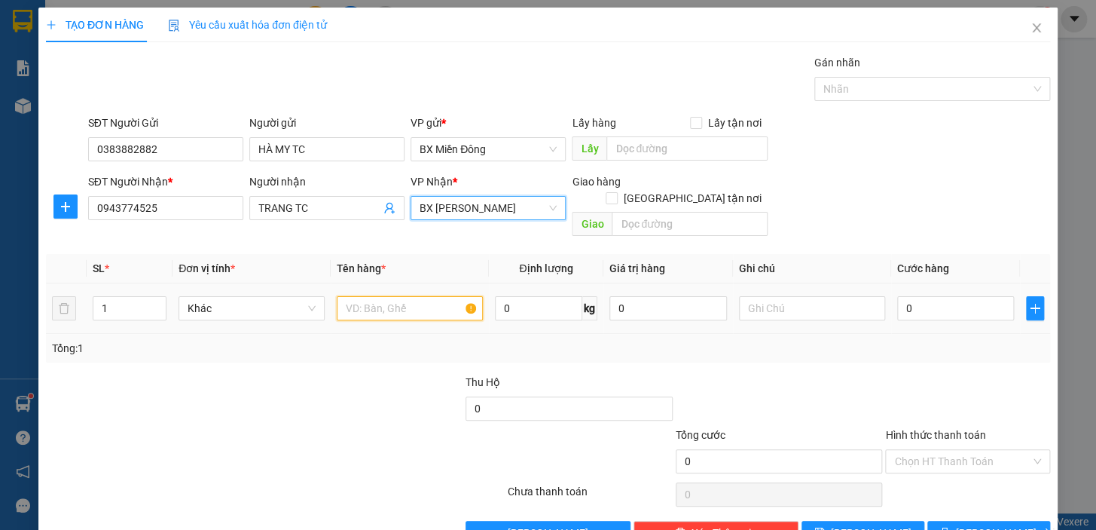
click at [433, 296] on input "text" at bounding box center [410, 308] width 146 height 24
type input "1 KIỆN"
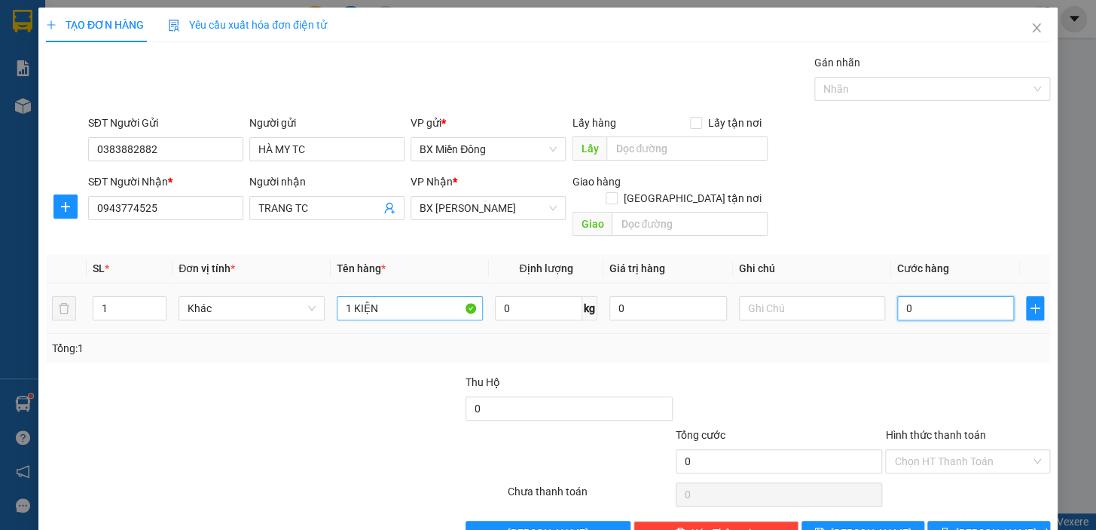
type input "5"
type input "50"
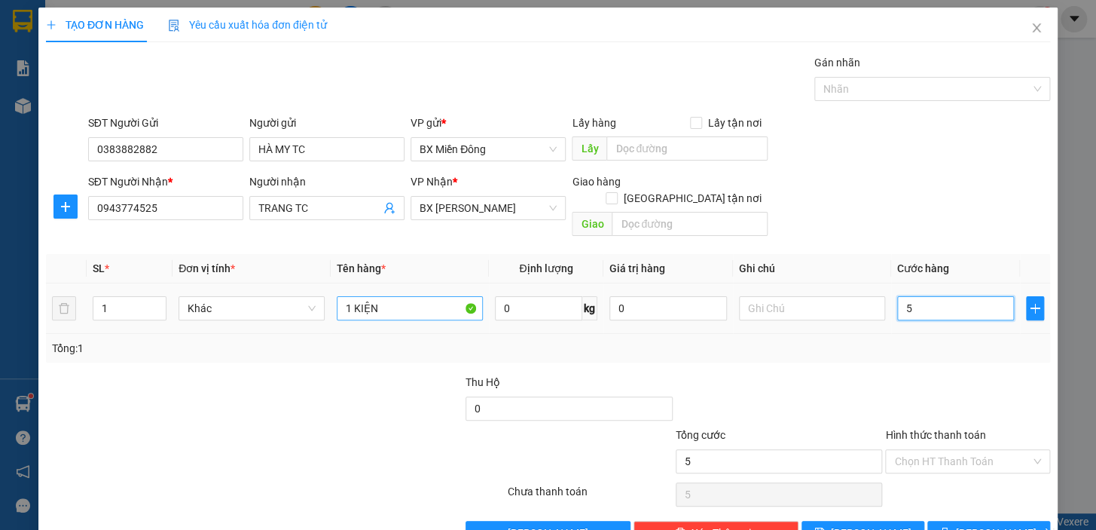
type input "50"
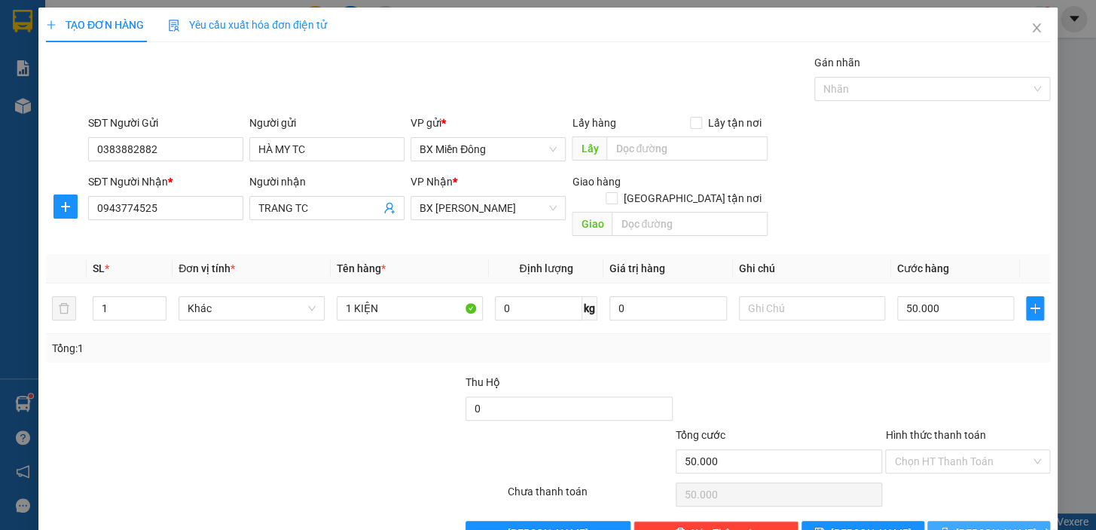
click at [991, 527] on button "[PERSON_NAME] và In" at bounding box center [989, 533] width 123 height 24
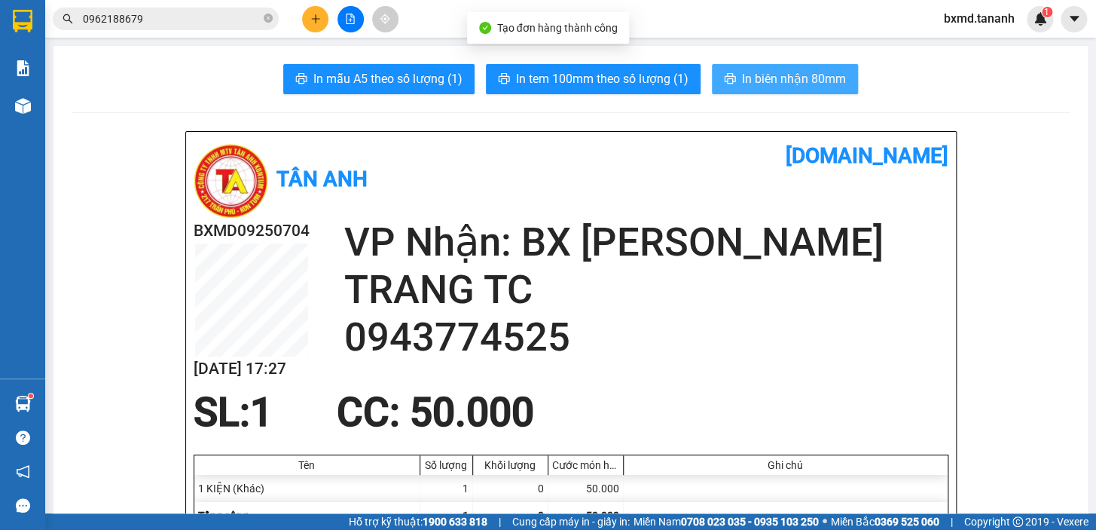
drag, startPoint x: 784, startPoint y: 52, endPoint x: 784, endPoint y: 71, distance: 18.8
click at [784, 72] on span "In biên nhận 80mm" at bounding box center [794, 78] width 104 height 19
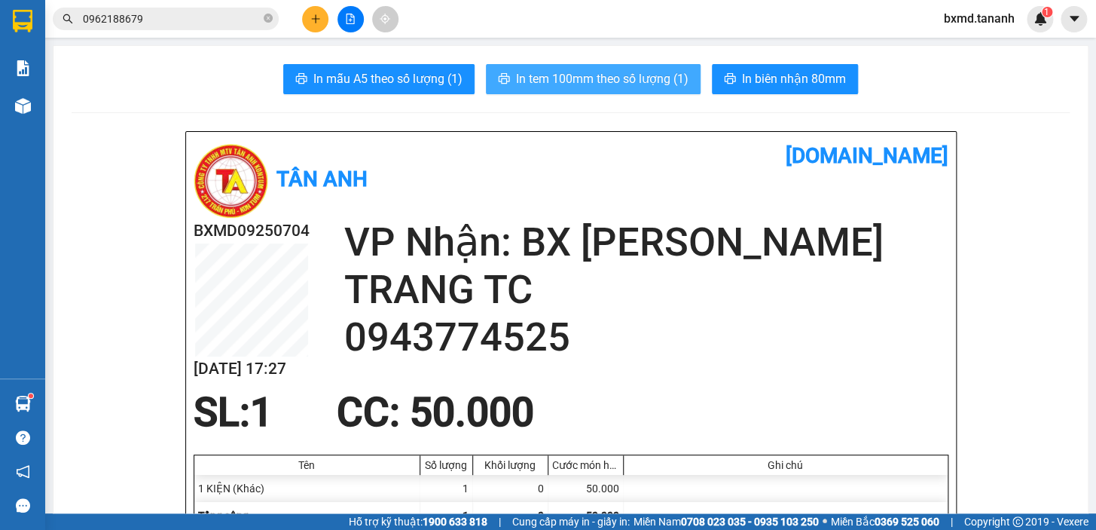
click at [635, 68] on button "In tem 100mm theo số lượng (1)" at bounding box center [593, 79] width 215 height 30
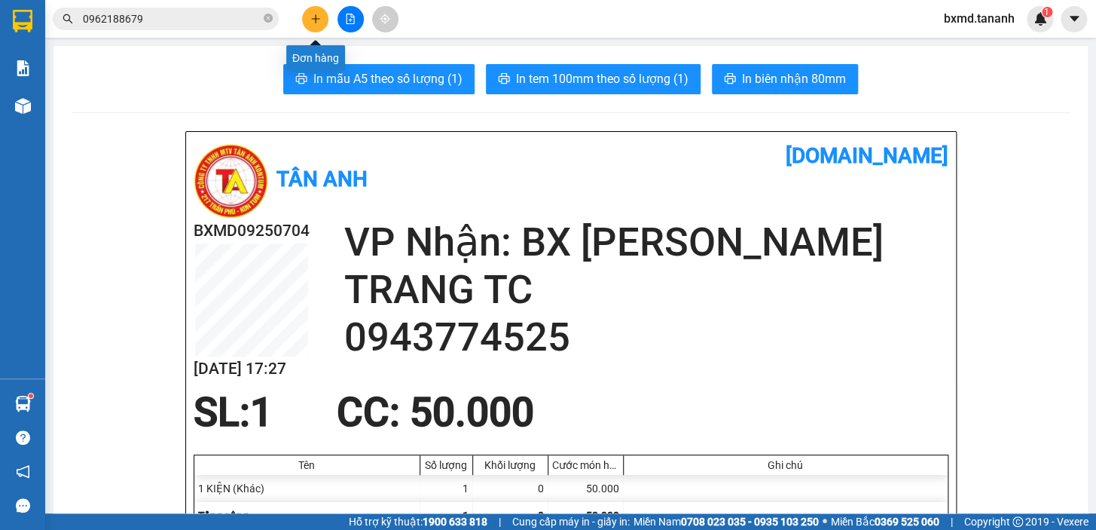
click at [315, 14] on icon "plus" at bounding box center [315, 19] width 11 height 11
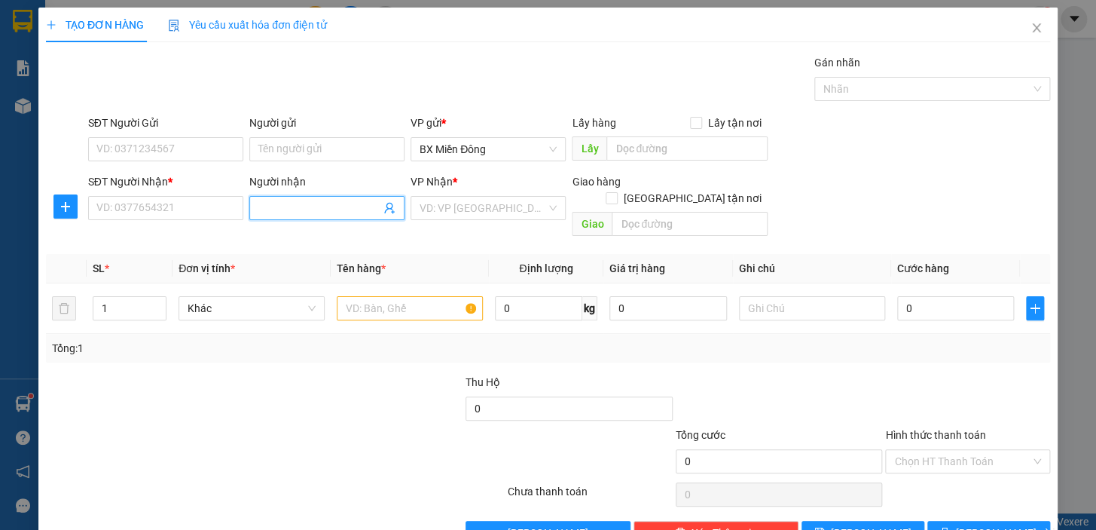
click at [321, 203] on input "Người nhận" at bounding box center [319, 208] width 122 height 17
type input "QUỐC ĐĂNG"
drag, startPoint x: 349, startPoint y: 234, endPoint x: 347, endPoint y: 219, distance: 15.2
click at [347, 234] on div "QUỐC ĐĂNG - 0379350393" at bounding box center [324, 238] width 136 height 17
type input "0379350393"
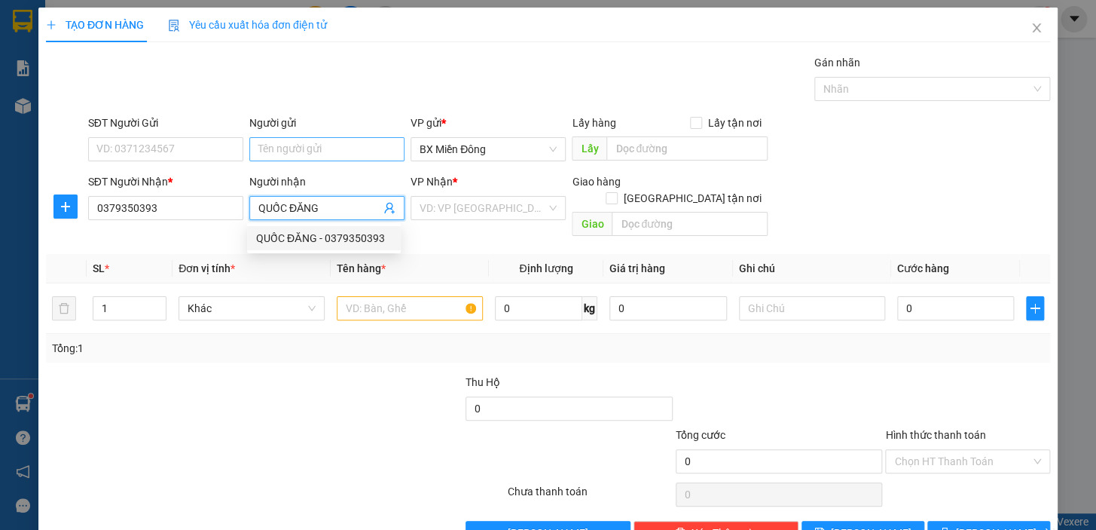
type input "QUỐC ĐĂNG"
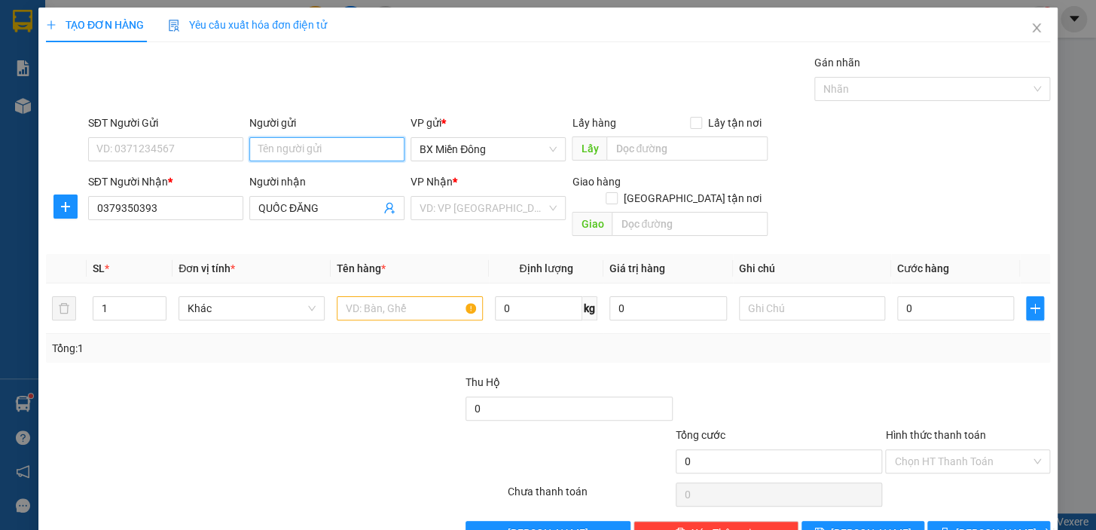
click at [315, 151] on input "Người gửi" at bounding box center [326, 149] width 155 height 24
type input "HÀ MY"
click at [290, 209] on div "HÀ MY TC - 0383882882" at bounding box center [324, 203] width 136 height 17
type input "0383882882"
click at [543, 201] on div "VD: VP [GEOGRAPHIC_DATA]" at bounding box center [488, 208] width 155 height 24
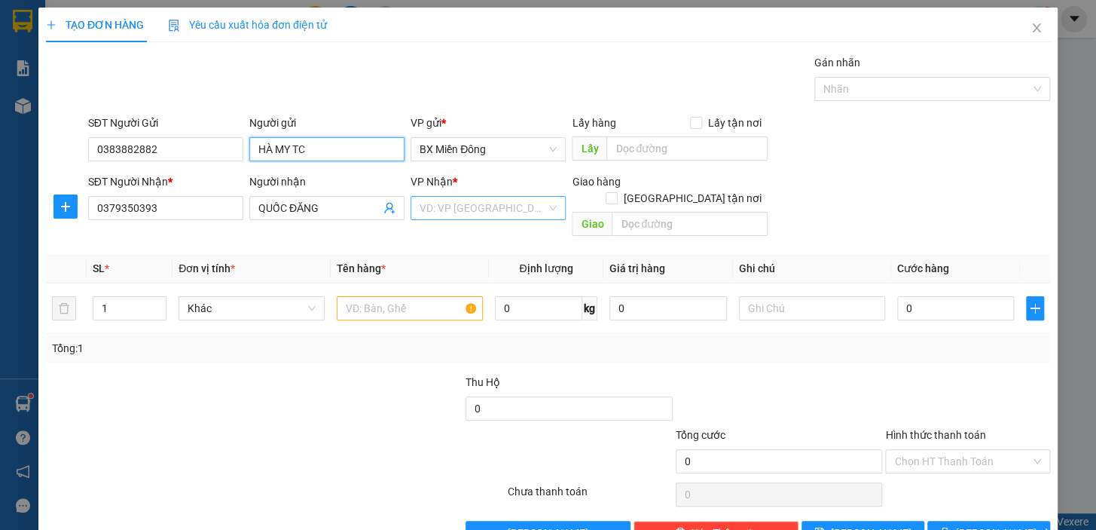
type input "HÀ MY TC"
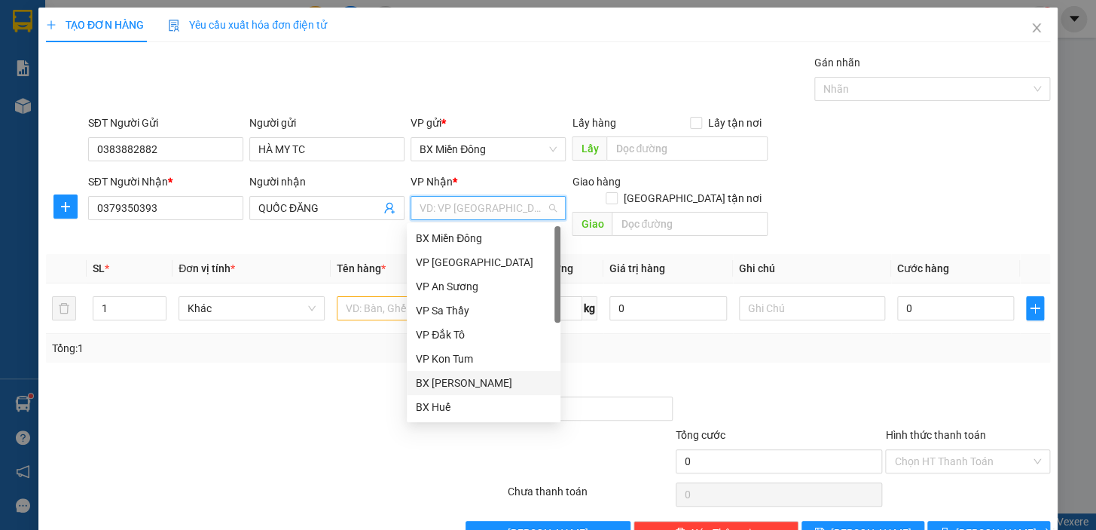
click at [509, 378] on div "BX [PERSON_NAME]" at bounding box center [484, 382] width 136 height 17
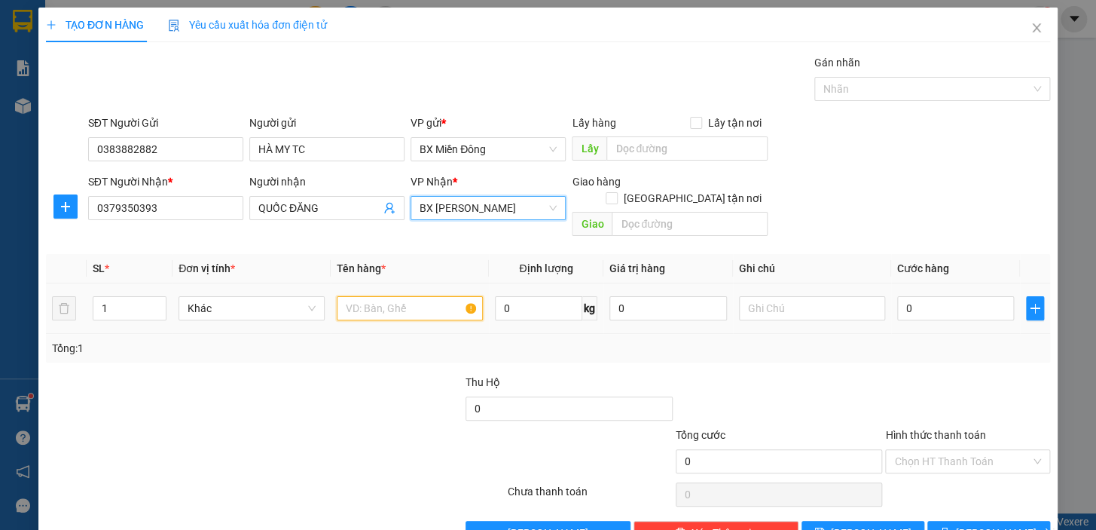
click at [363, 296] on input "text" at bounding box center [410, 308] width 146 height 24
click at [150, 306] on span "Decrease Value" at bounding box center [157, 313] width 17 height 14
click at [140, 297] on input "1" at bounding box center [129, 308] width 72 height 23
type input "4"
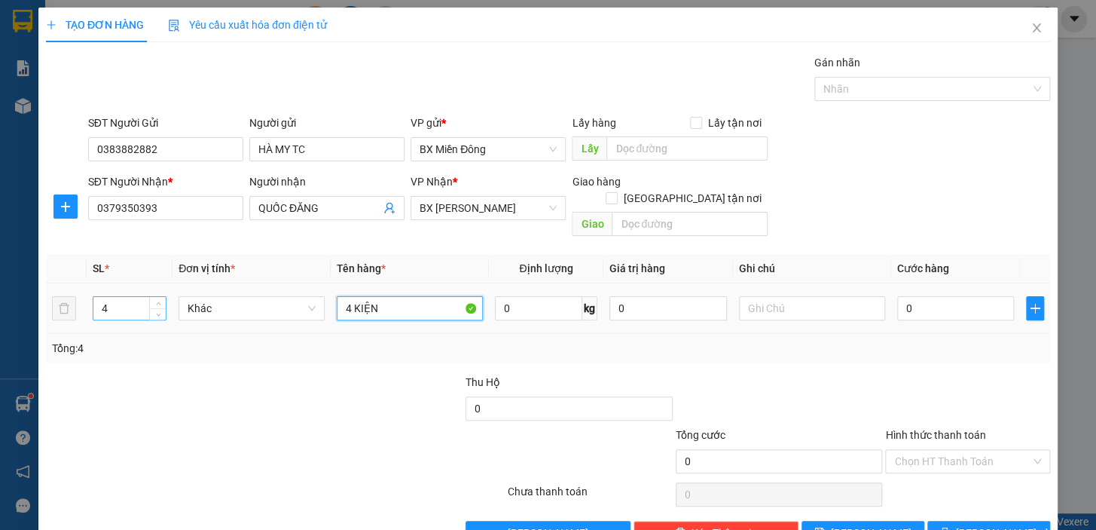
type input "4 KIỆN"
type input "2"
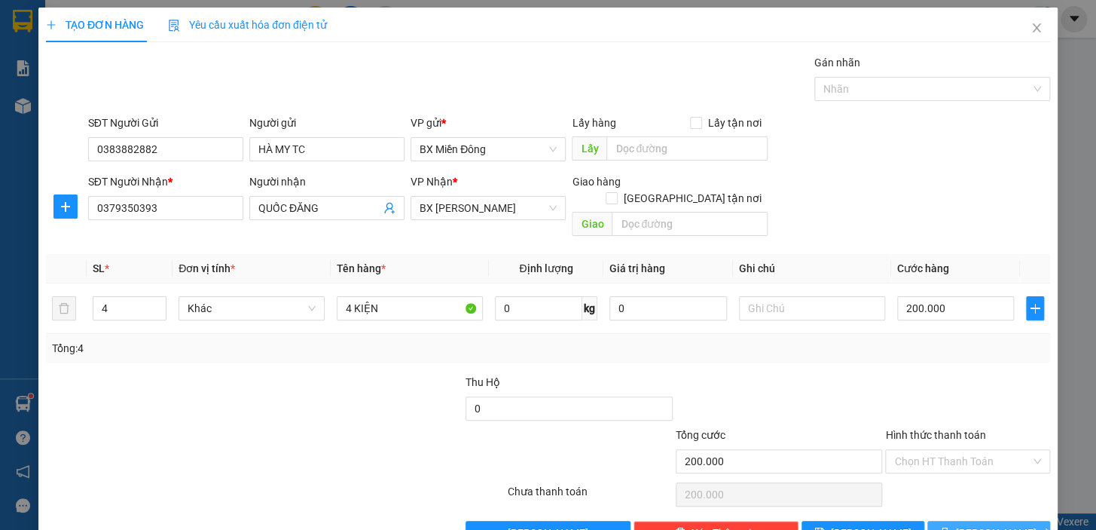
click at [980, 524] on span "[PERSON_NAME] và In" at bounding box center [1008, 532] width 105 height 17
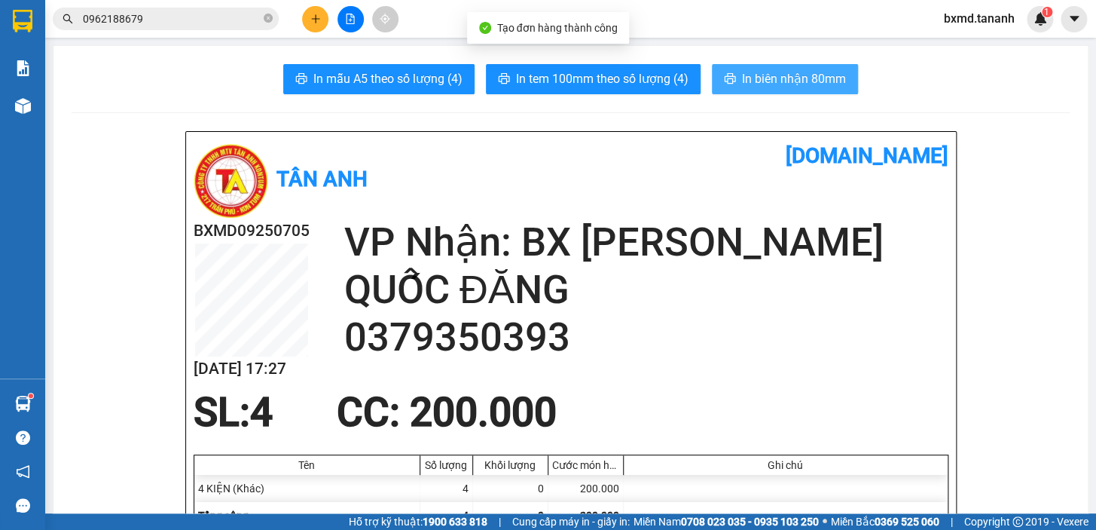
click at [783, 82] on span "In biên nhận 80mm" at bounding box center [794, 78] width 104 height 19
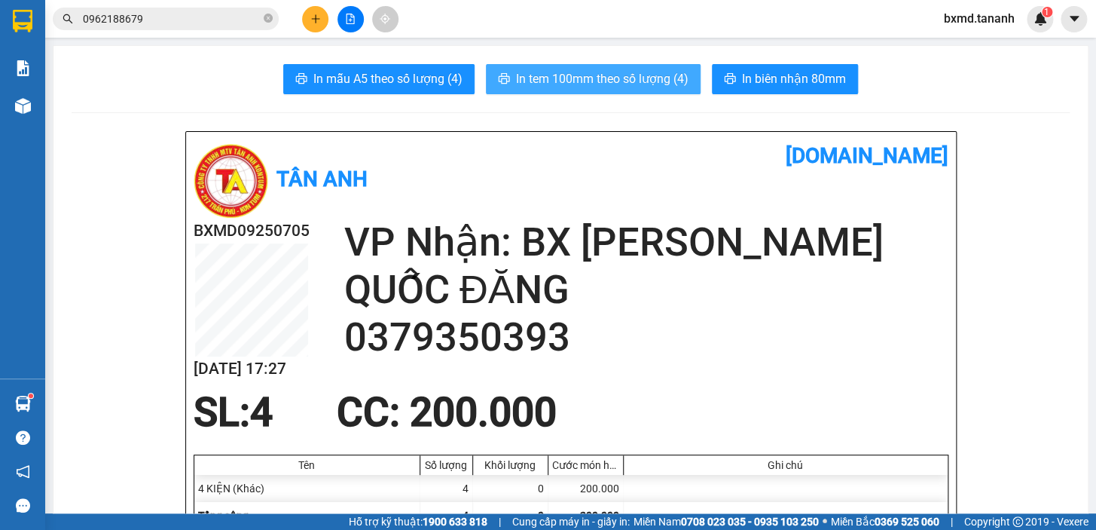
click at [646, 84] on span "In tem 100mm theo số lượng (4)" at bounding box center [602, 78] width 173 height 19
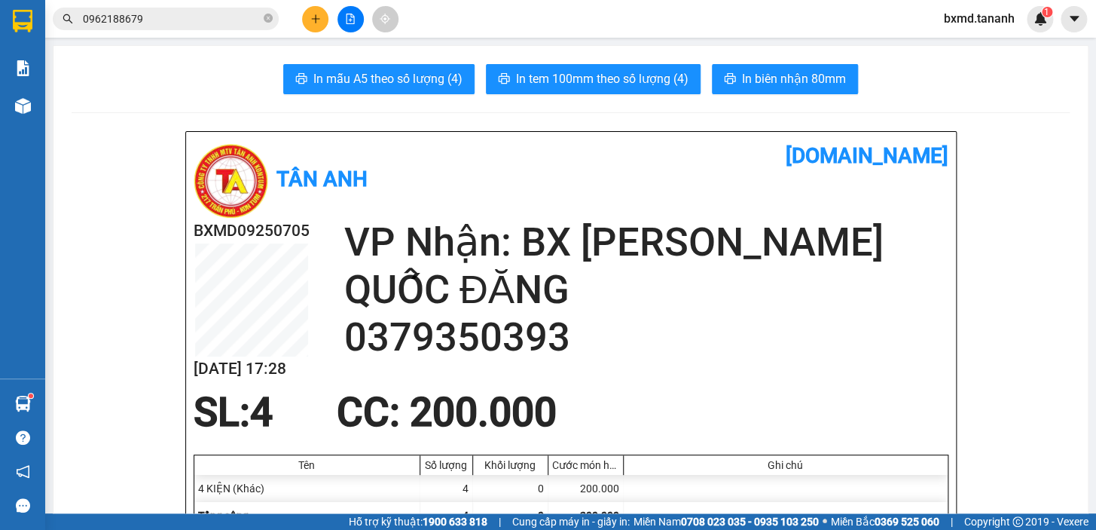
click at [320, 21] on icon "plus" at bounding box center [315, 19] width 11 height 11
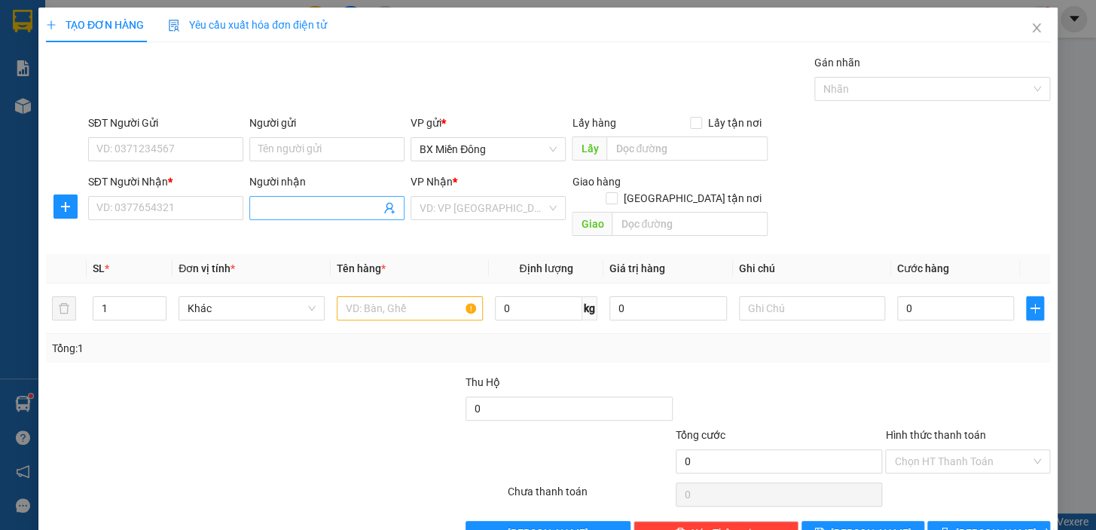
click at [287, 204] on input "Người nhận" at bounding box center [319, 208] width 122 height 17
type input "NK"
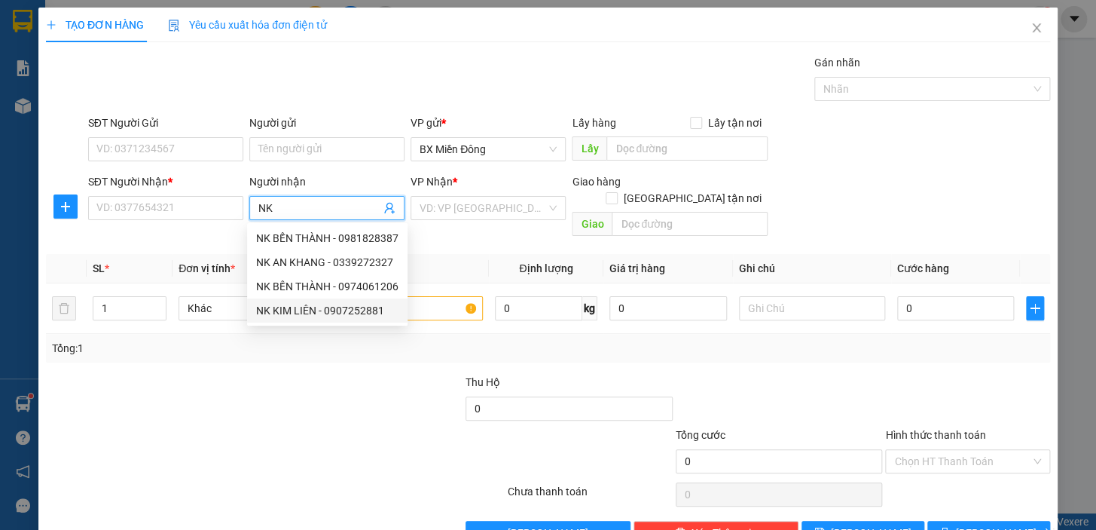
click at [349, 310] on div "NK KIM LIÊN - 0907252881" at bounding box center [327, 310] width 142 height 17
type input "0907252881"
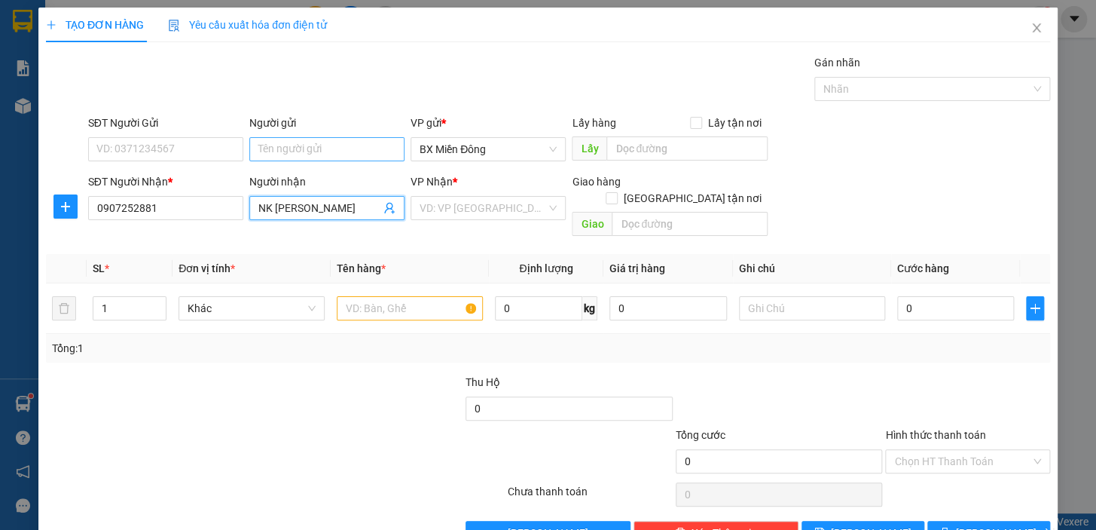
type input "NK KIM LIÊN"
click at [351, 145] on input "Người gửi" at bounding box center [326, 149] width 155 height 24
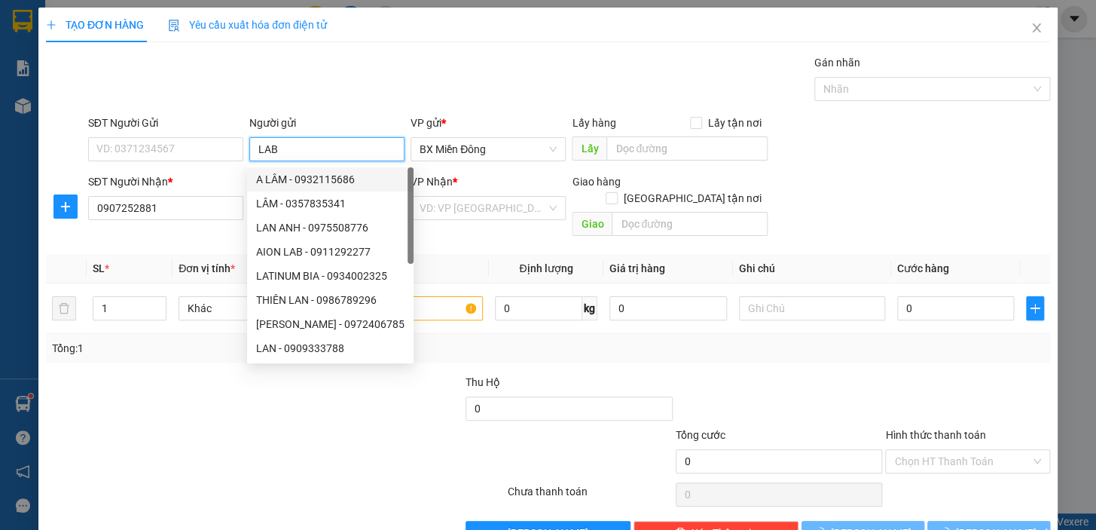
type input "LABO"
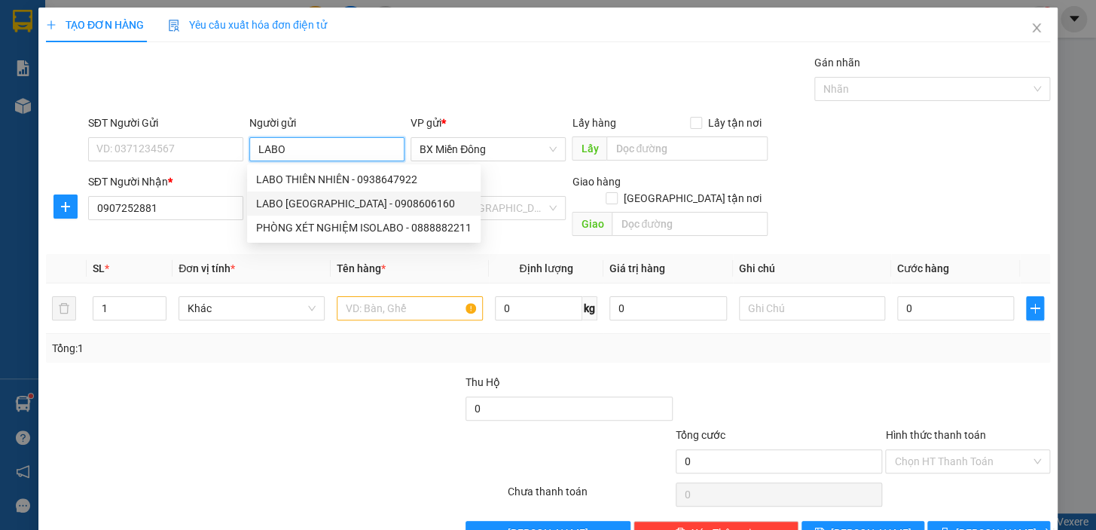
click at [381, 200] on div "LABO VIỆT TIÊN - 0908606160" at bounding box center [363, 203] width 215 height 17
type input "0908606160"
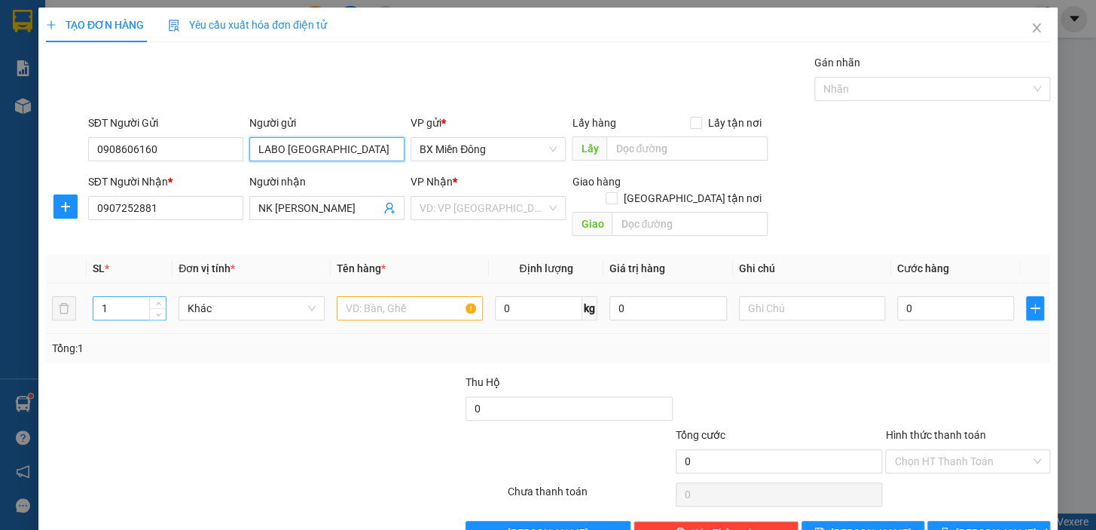
type input "LABO VIỆT TIÊN"
click at [127, 297] on input "1" at bounding box center [129, 308] width 72 height 23
click at [437, 296] on input "text" at bounding box center [410, 308] width 146 height 24
click at [411, 296] on input "text" at bounding box center [410, 308] width 146 height 24
type input "1 HỘP"
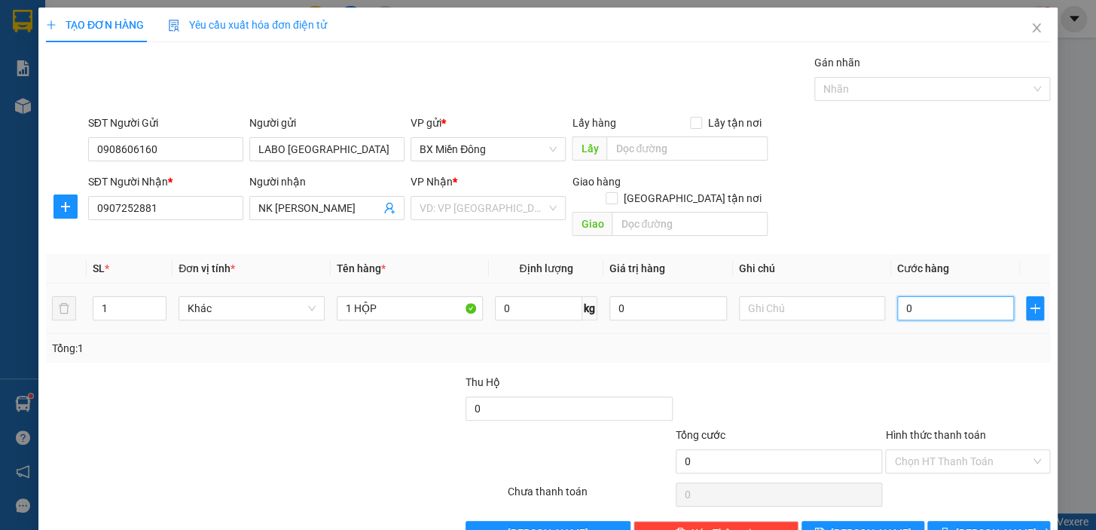
click at [917, 297] on input "0" at bounding box center [956, 308] width 118 height 24
type input "4"
type input "40"
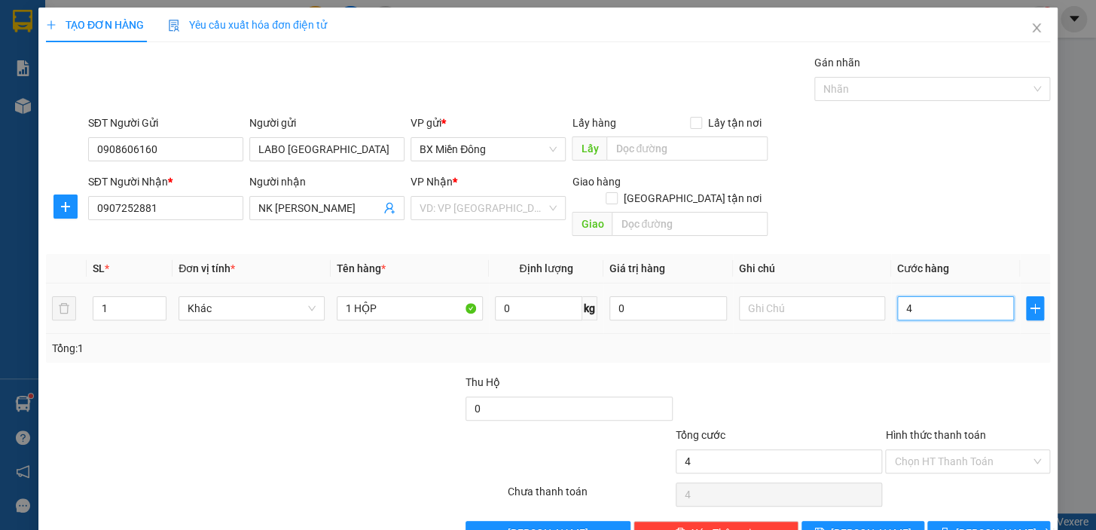
type input "40"
type input "40.000"
click at [934, 450] on input "Hình thức thanh toán" at bounding box center [962, 461] width 136 height 23
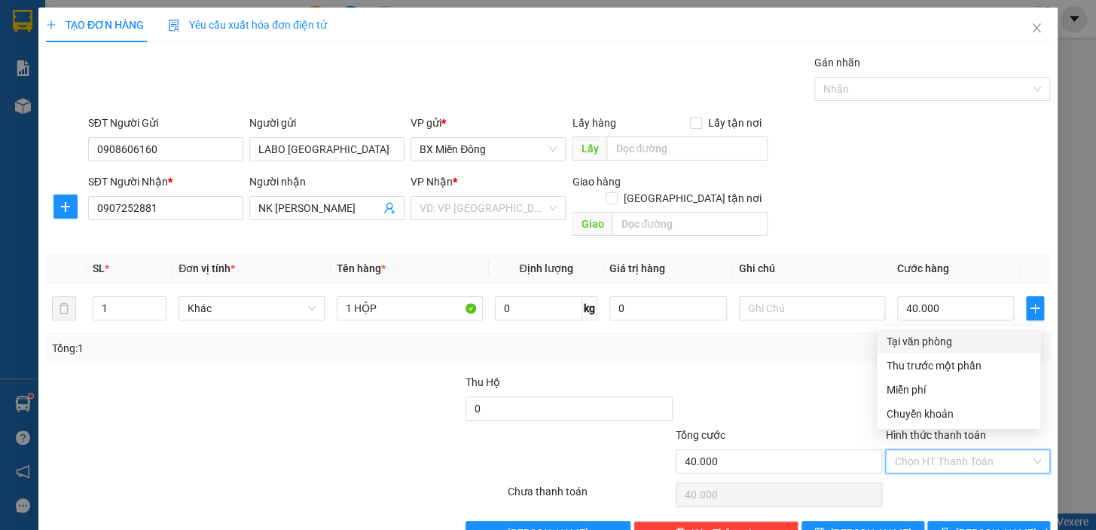
click at [976, 338] on div "Tại văn phòng" at bounding box center [958, 341] width 145 height 17
type input "0"
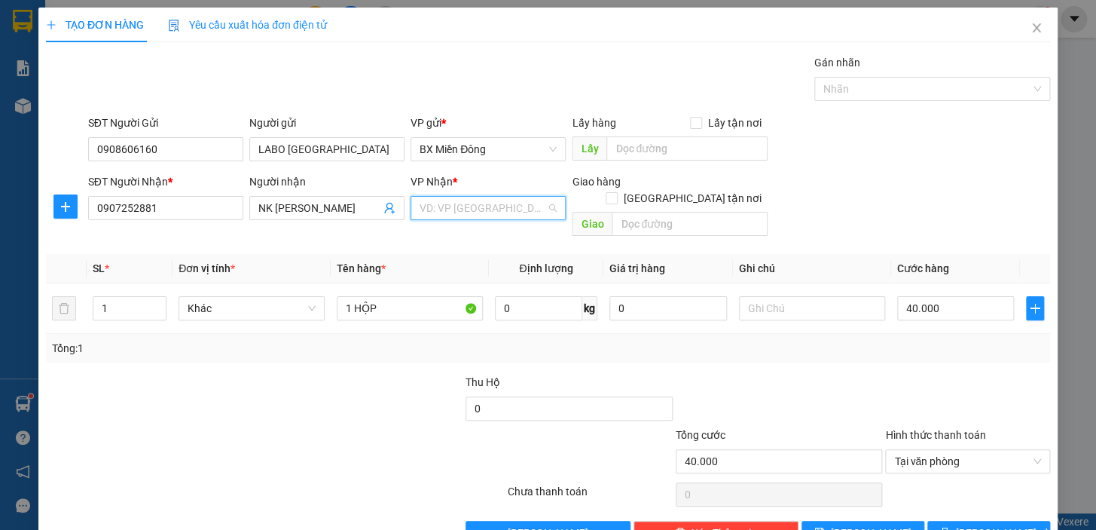
click at [530, 197] on input "search" at bounding box center [483, 208] width 127 height 23
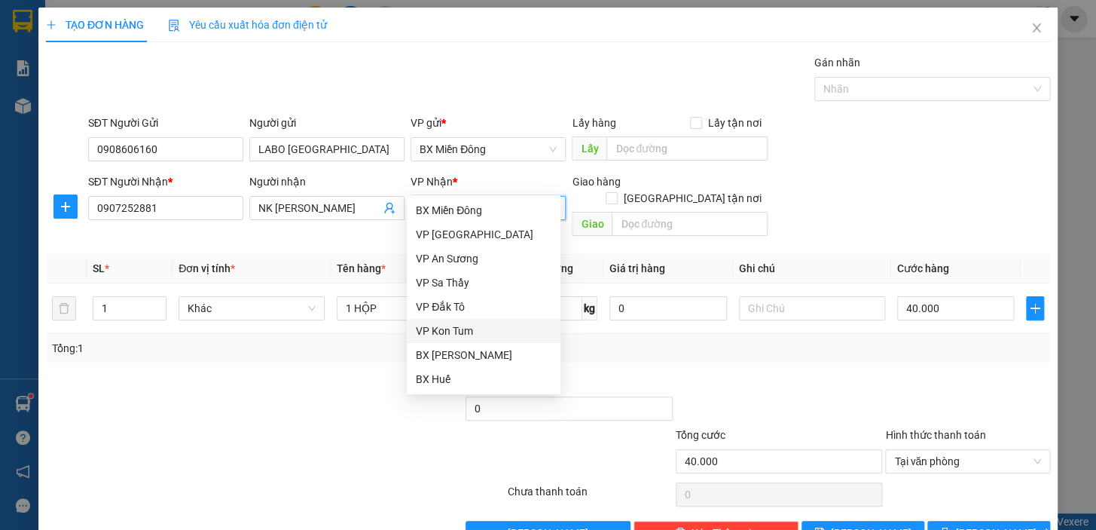
click at [505, 332] on div "VP Kon Tum" at bounding box center [484, 330] width 136 height 17
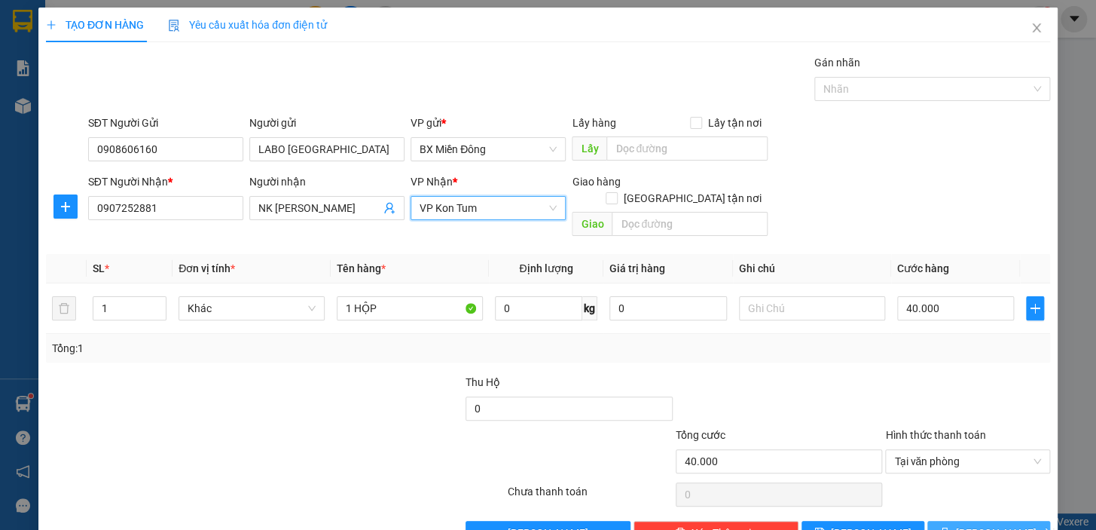
click at [964, 521] on button "[PERSON_NAME] và In" at bounding box center [989, 533] width 123 height 24
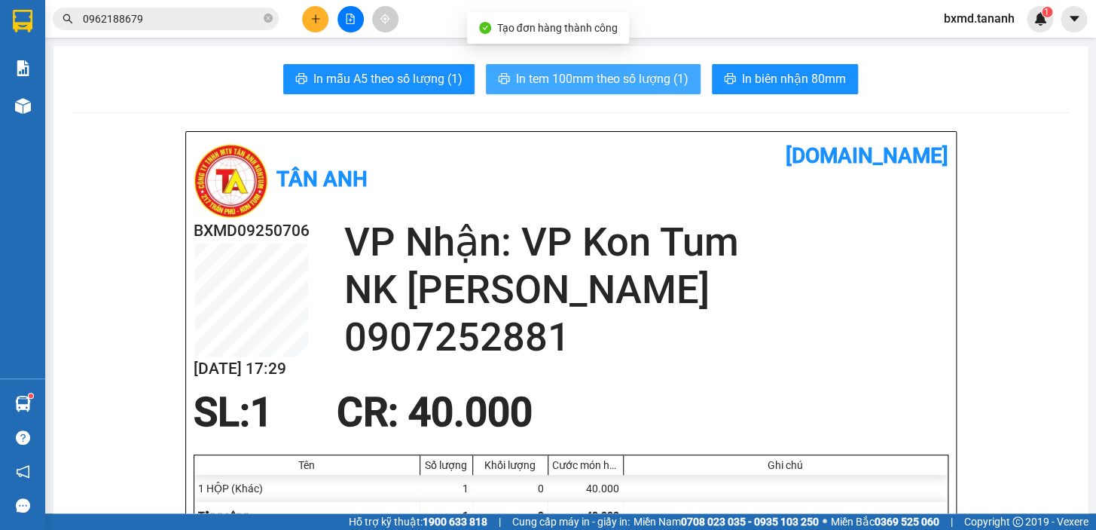
click at [677, 78] on span "In tem 100mm theo số lượng (1)" at bounding box center [602, 78] width 173 height 19
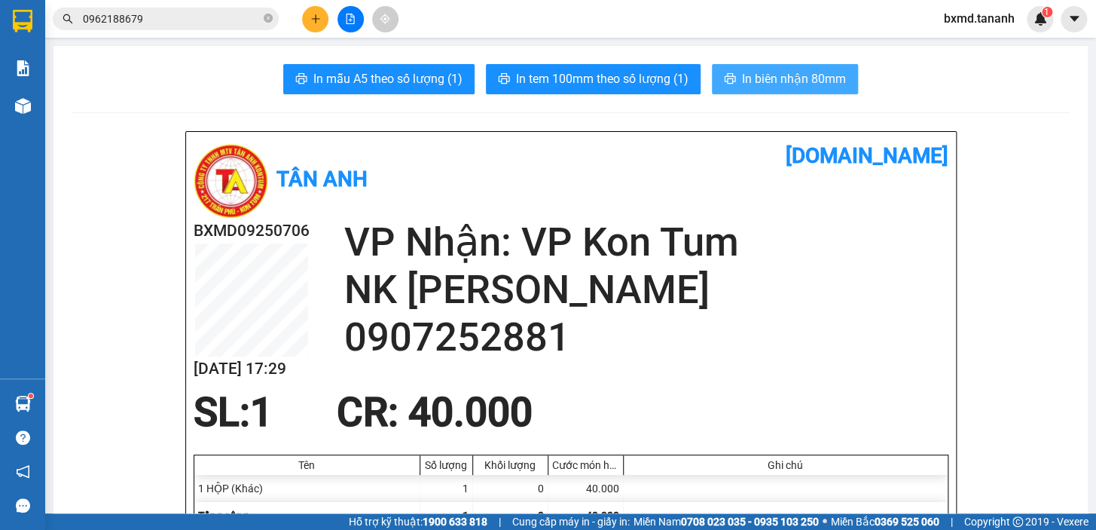
click at [828, 75] on span "In biên nhận 80mm" at bounding box center [794, 78] width 104 height 19
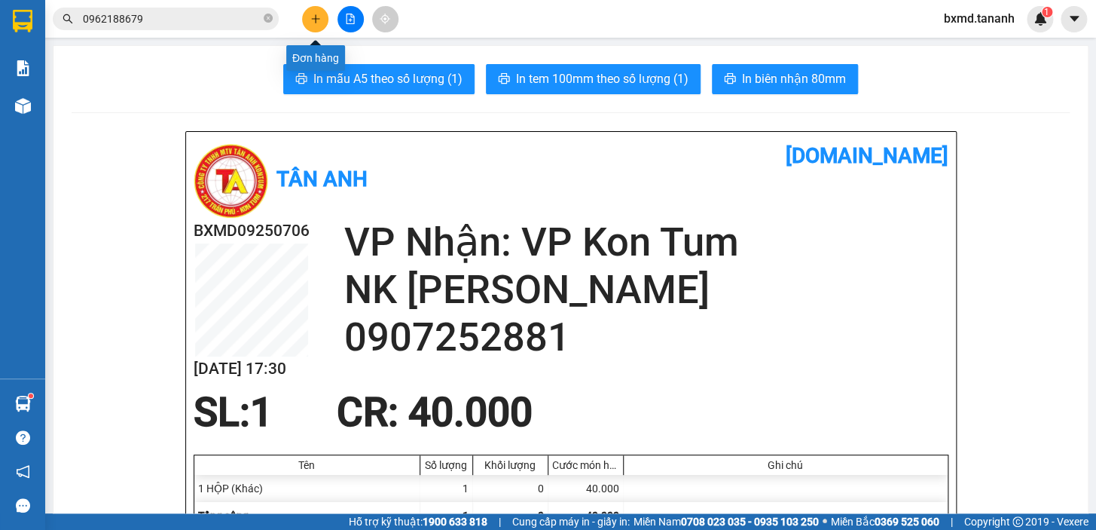
click at [319, 26] on button at bounding box center [315, 19] width 26 height 26
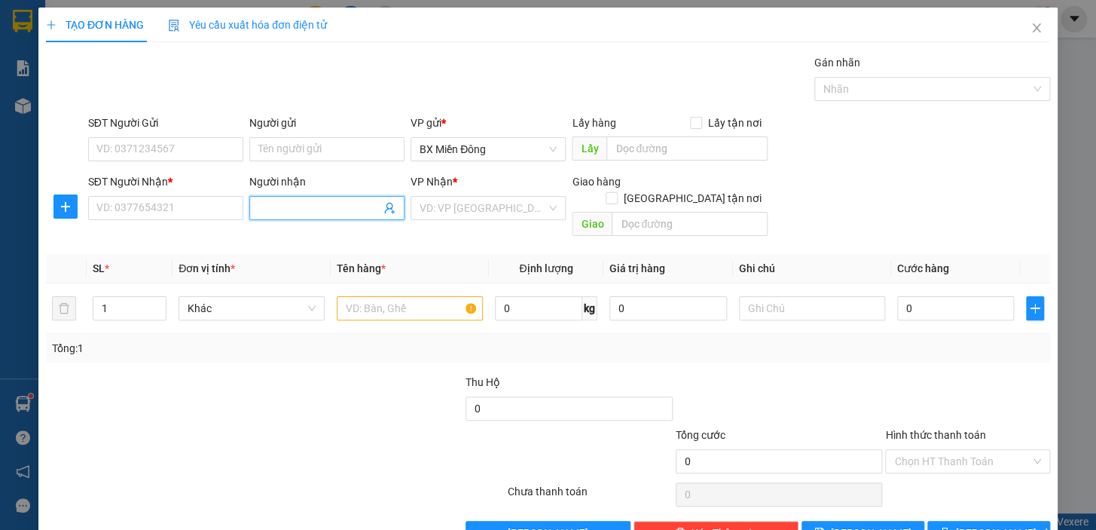
click at [313, 206] on input "Người nhận" at bounding box center [319, 208] width 122 height 17
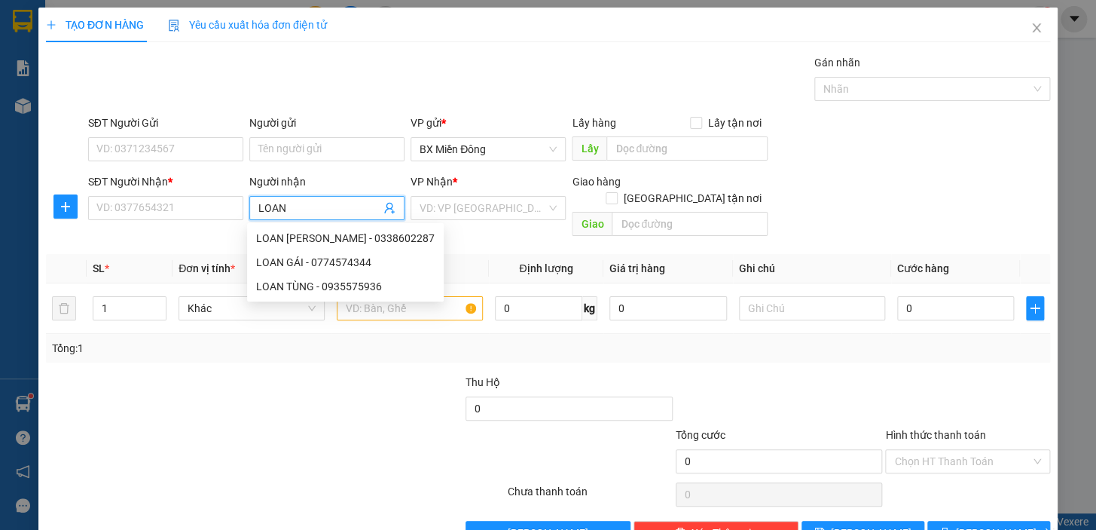
type input "LOAN T"
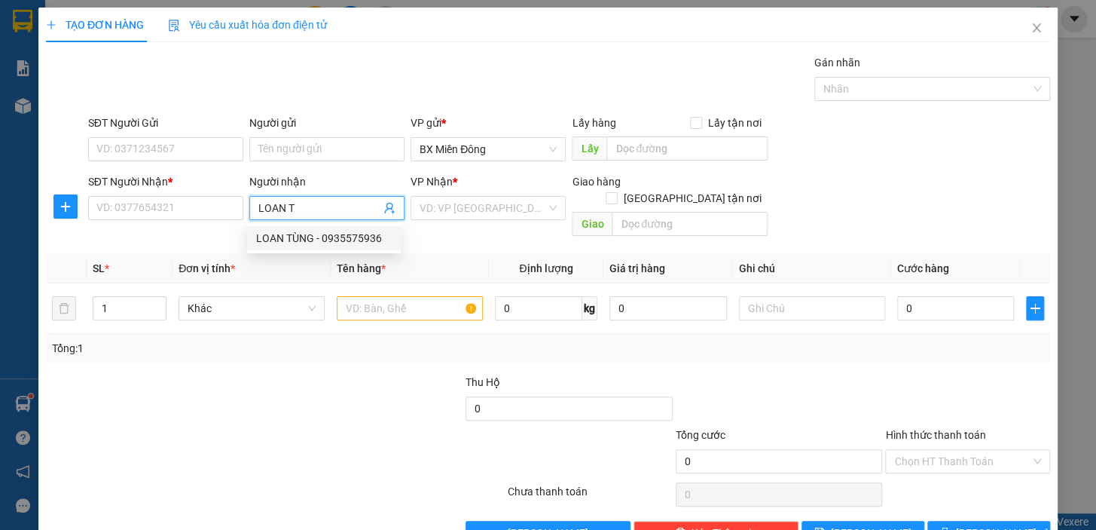
click at [361, 239] on div "LOAN TÙNG - 0935575936" at bounding box center [324, 238] width 136 height 17
type input "0935575936"
type input "LOAN TÙNG"
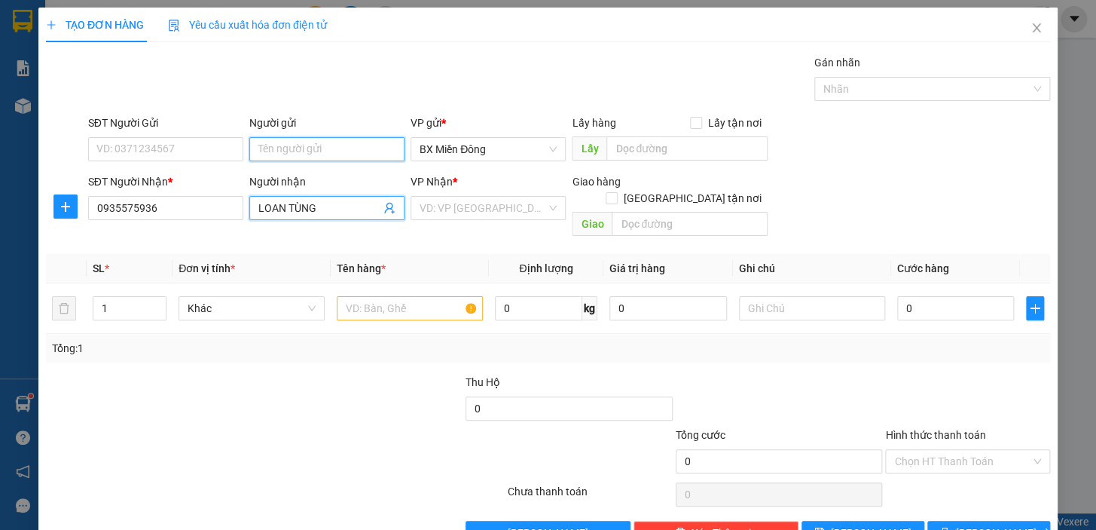
click at [365, 151] on input "Người gửi" at bounding box center [326, 149] width 155 height 24
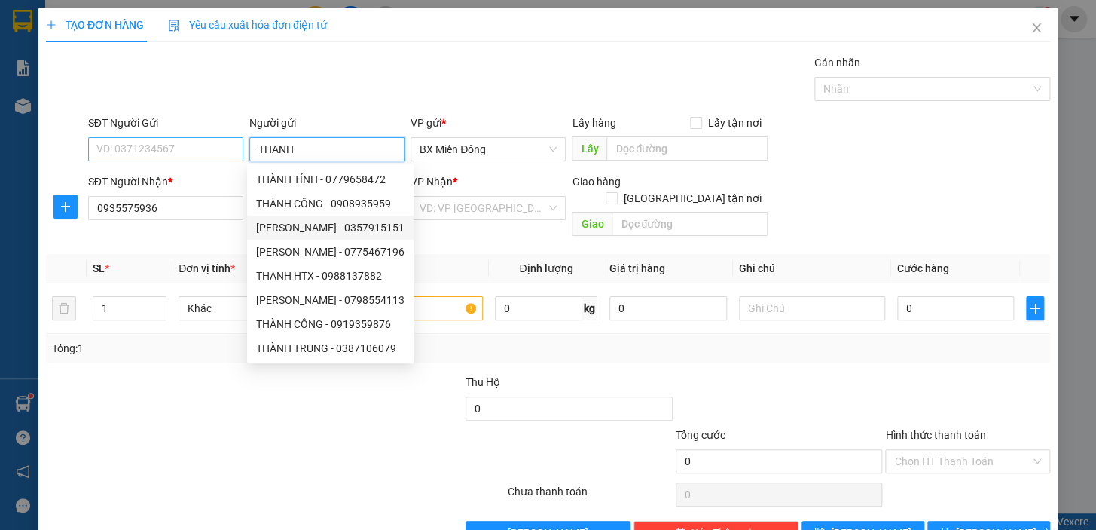
type input "THANH"
click at [123, 145] on input "SĐT Người Gửi" at bounding box center [165, 149] width 155 height 24
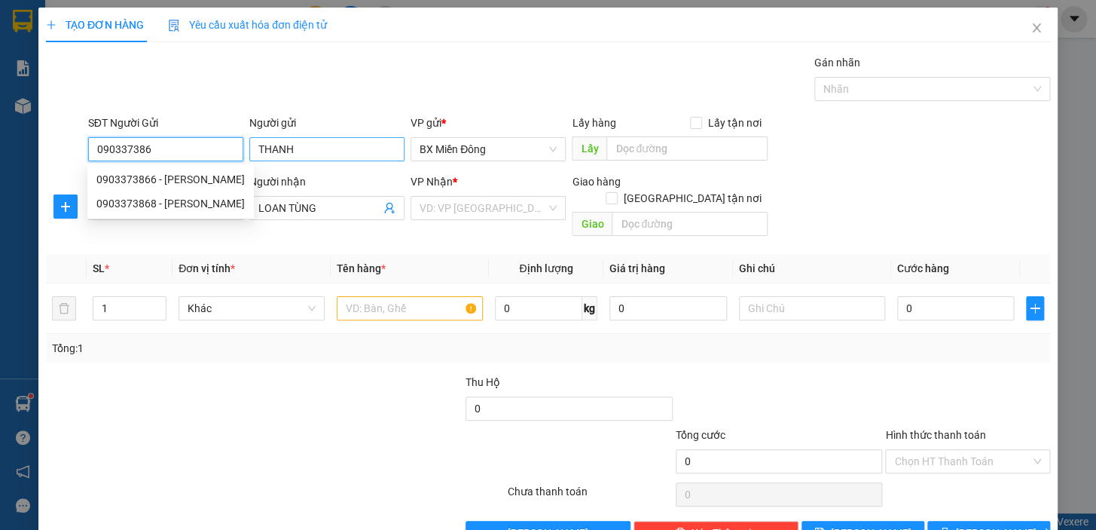
type input "0903373866"
click at [158, 172] on div "0903373866 - THANH" at bounding box center [170, 179] width 148 height 17
type input "THANH"
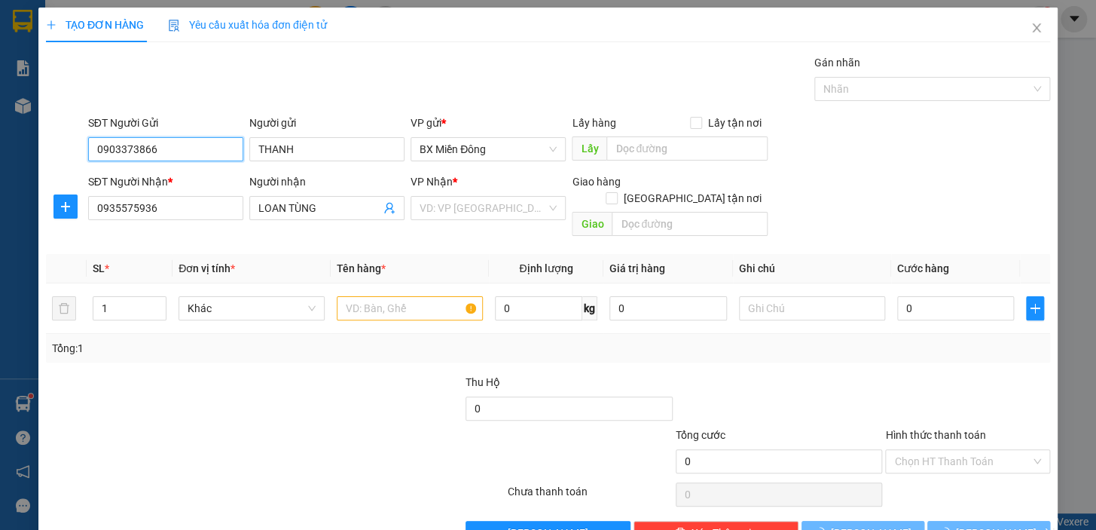
type input "60.000"
type input "0903373866"
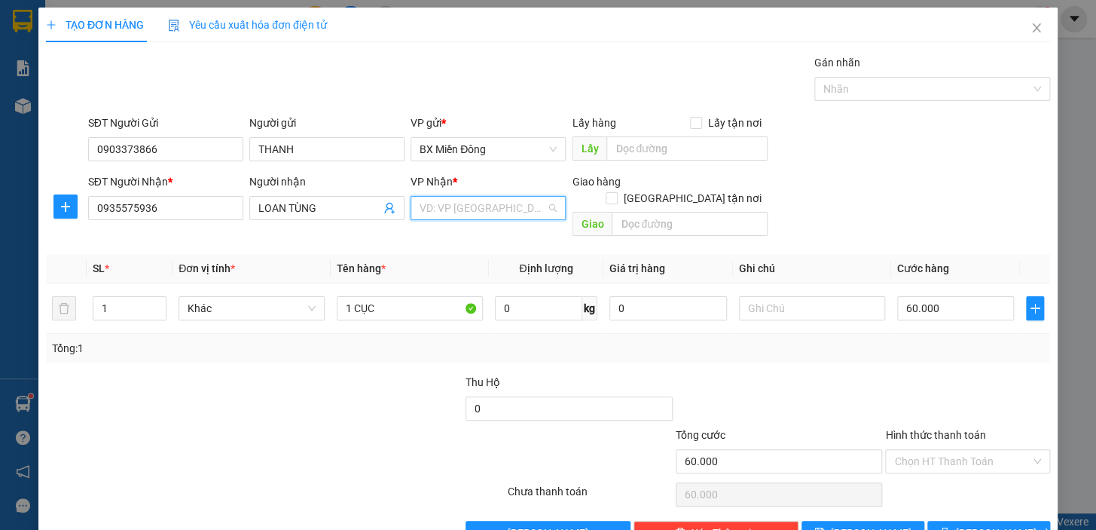
click at [442, 209] on input "search" at bounding box center [483, 208] width 127 height 23
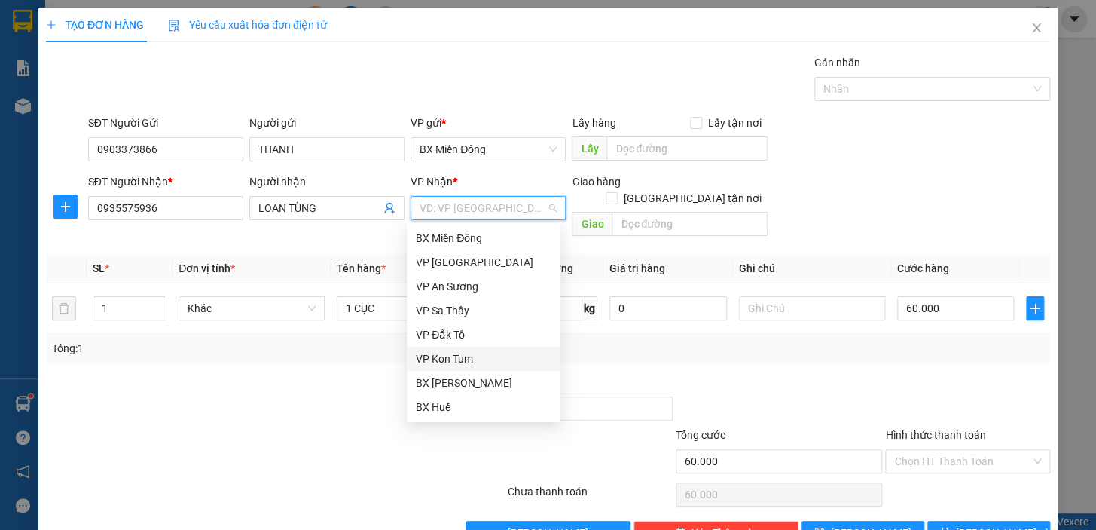
click at [490, 353] on div "VP Kon Tum" at bounding box center [484, 358] width 136 height 17
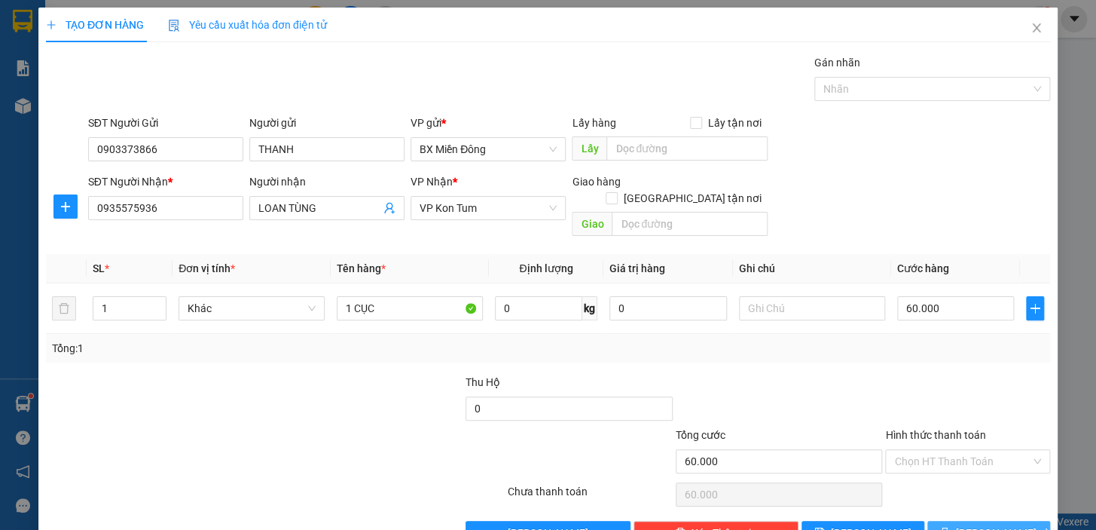
click at [949, 527] on icon "printer" at bounding box center [945, 532] width 10 height 10
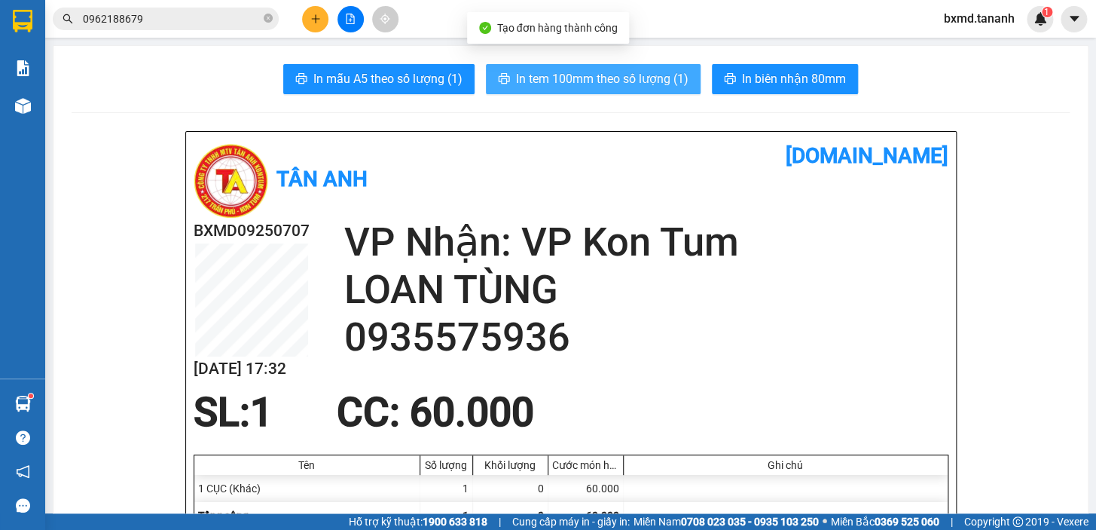
click at [659, 89] on button "In tem 100mm theo số lượng (1)" at bounding box center [593, 79] width 215 height 30
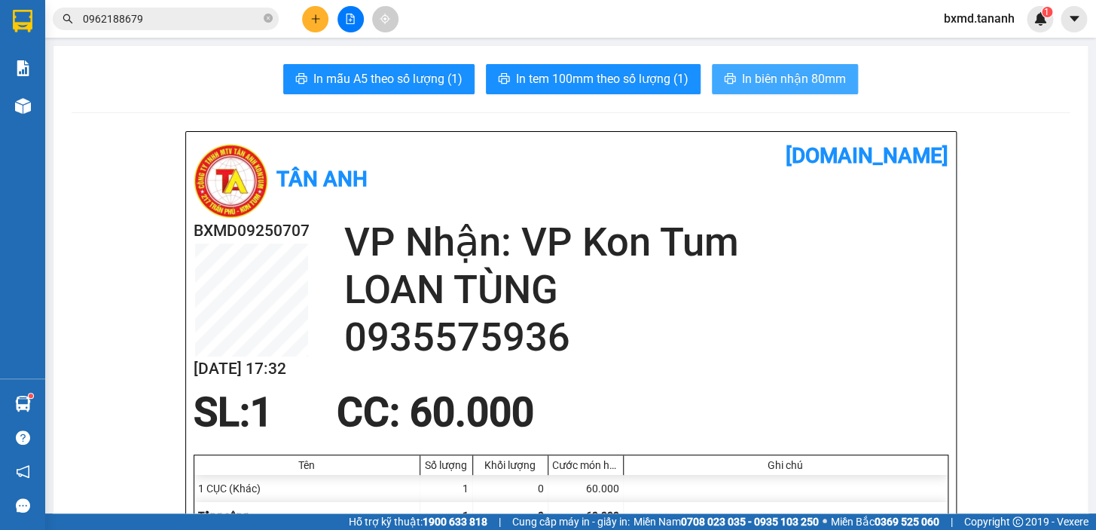
click at [831, 84] on span "In biên nhận 80mm" at bounding box center [794, 78] width 104 height 19
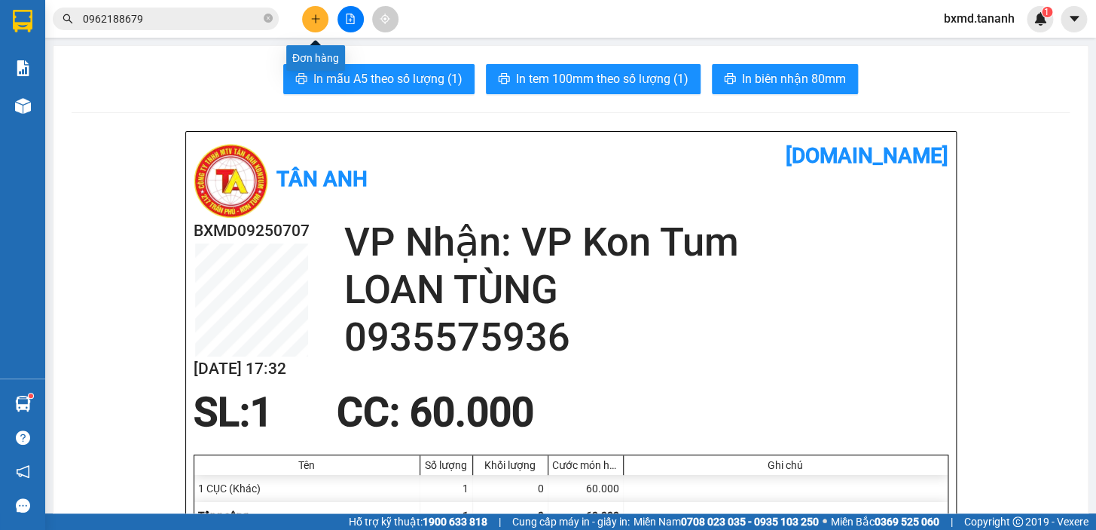
click at [302, 17] on button at bounding box center [315, 19] width 26 height 26
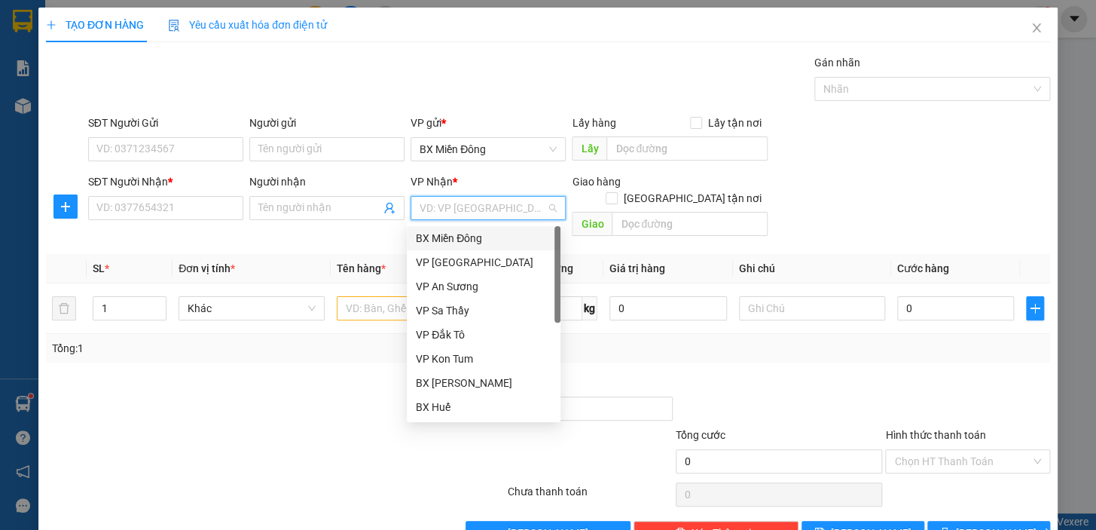
click at [463, 216] on input "search" at bounding box center [483, 208] width 127 height 23
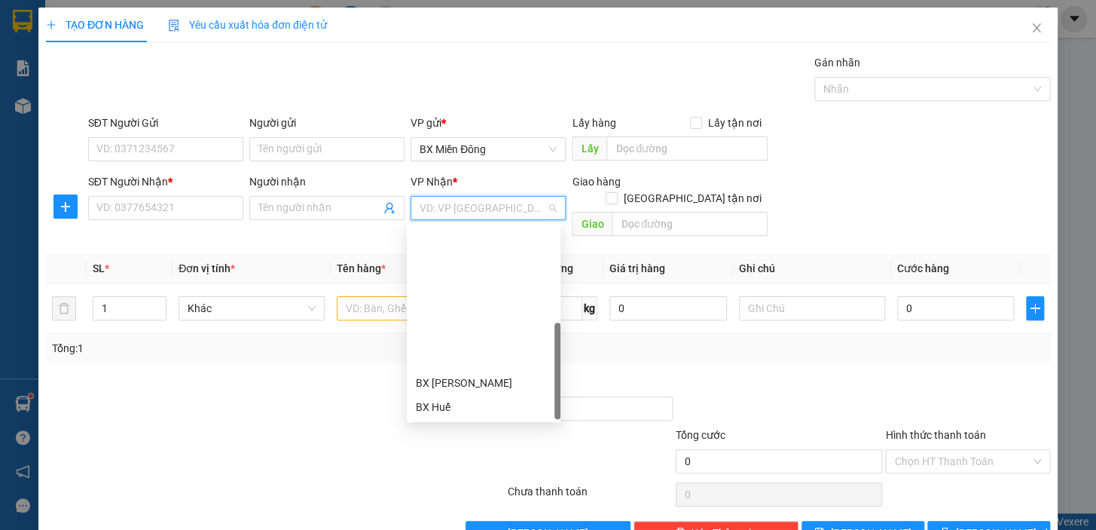
click at [478, 495] on div "BX Ngọc Hồi - Kon Tum" at bounding box center [484, 503] width 136 height 17
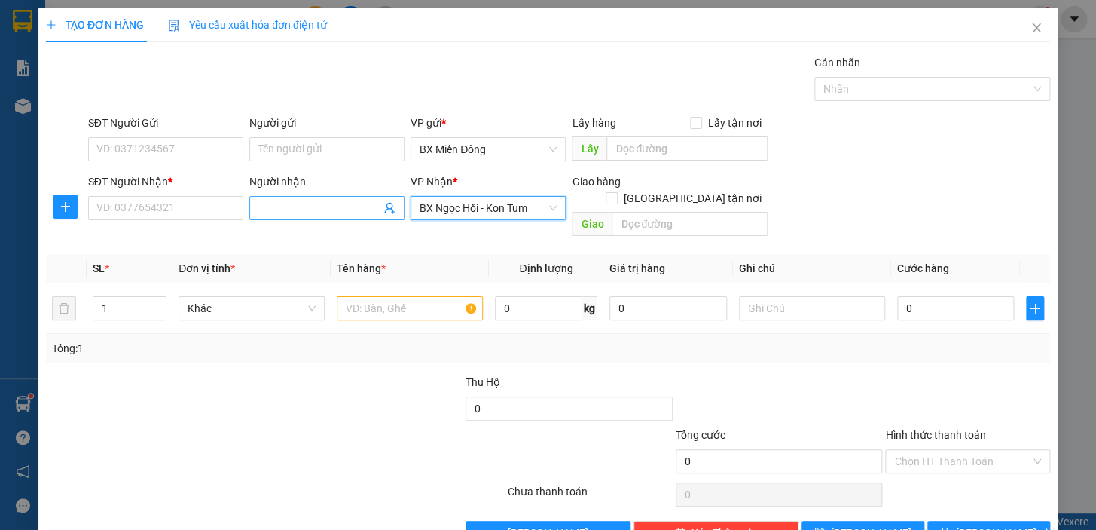
click at [321, 202] on input "Người nhận" at bounding box center [319, 208] width 122 height 17
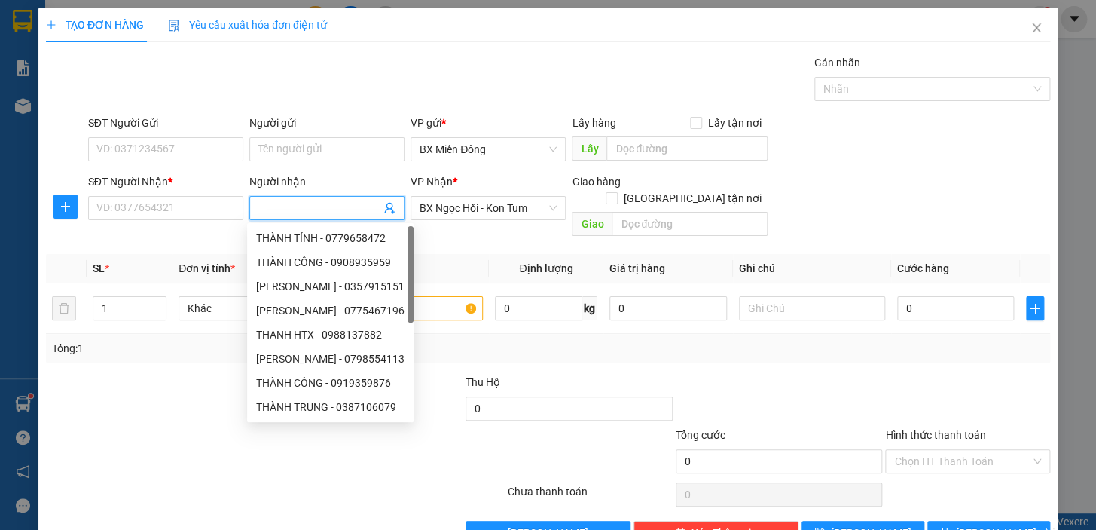
type input "D"
type input "ĐÔNG DƯƠNG"
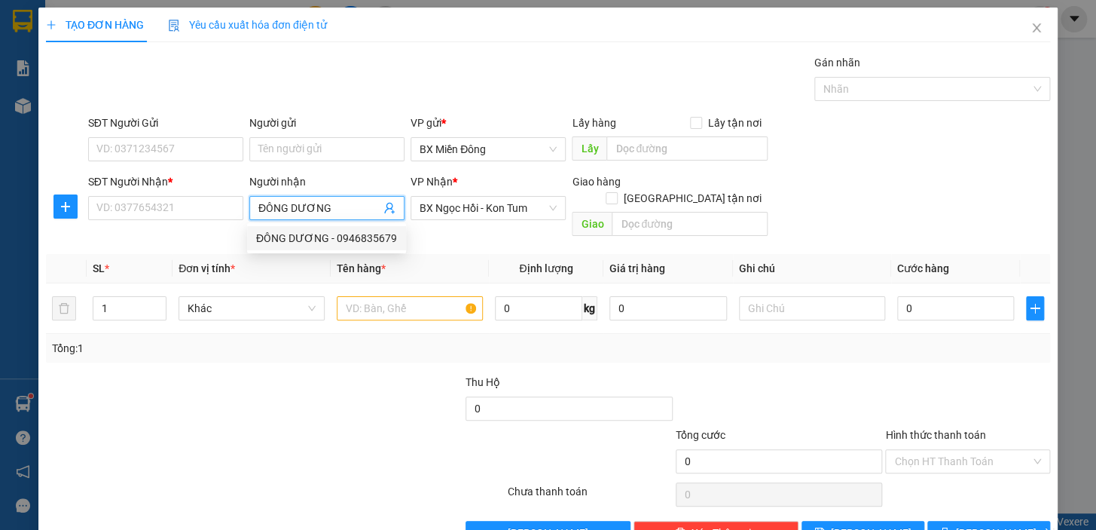
click at [316, 240] on div "ĐÔNG DƯƠNG - 0946835679" at bounding box center [326, 238] width 141 height 17
type input "0946835679"
type input "ĐÔNG DƯƠNG"
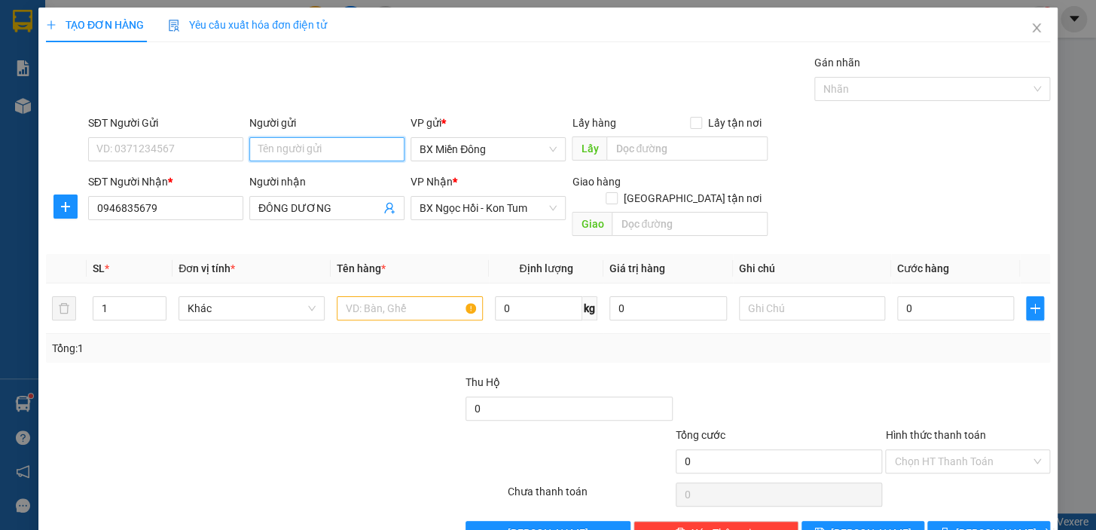
click at [291, 158] on input "Người gửi" at bounding box center [326, 149] width 155 height 24
type input "CƠ GIỚI MIỀN NAM"
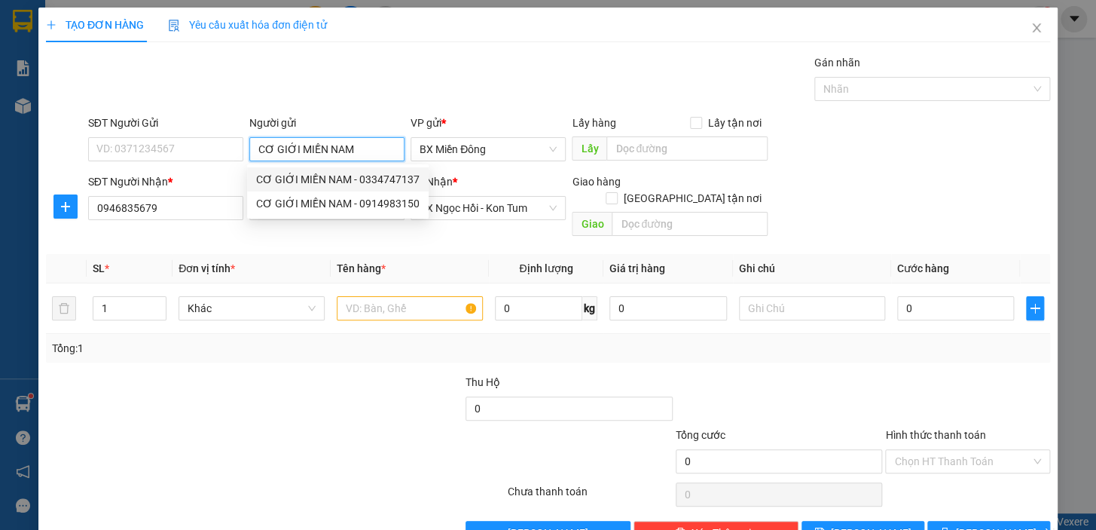
click at [366, 175] on div "CƠ GIỚI MIỀN NAM - 0334747137" at bounding box center [338, 179] width 164 height 17
type input "0334747137"
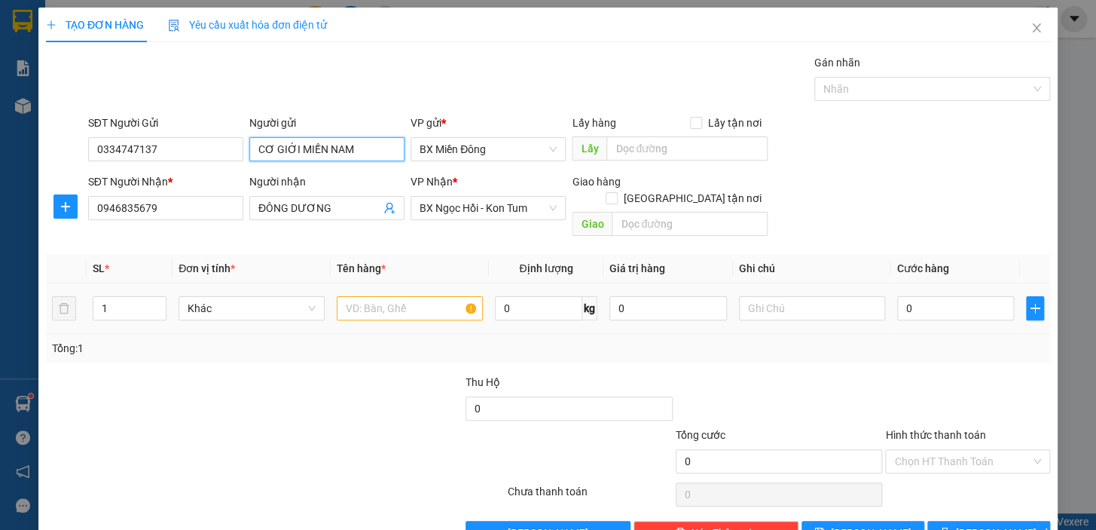
type input "CƠ GIỚI MIỀN NAM"
click at [405, 298] on input "text" at bounding box center [410, 308] width 146 height 24
type input "1 CỤC"
drag, startPoint x: 948, startPoint y: 250, endPoint x: 943, endPoint y: 286, distance: 35.7
click at [945, 277] on table "SL * Đơn vị tính * Tên hàng * Định lượng Giá trị hàng Ghi chú Cước hàng 1 Khác …" at bounding box center [548, 294] width 1004 height 80
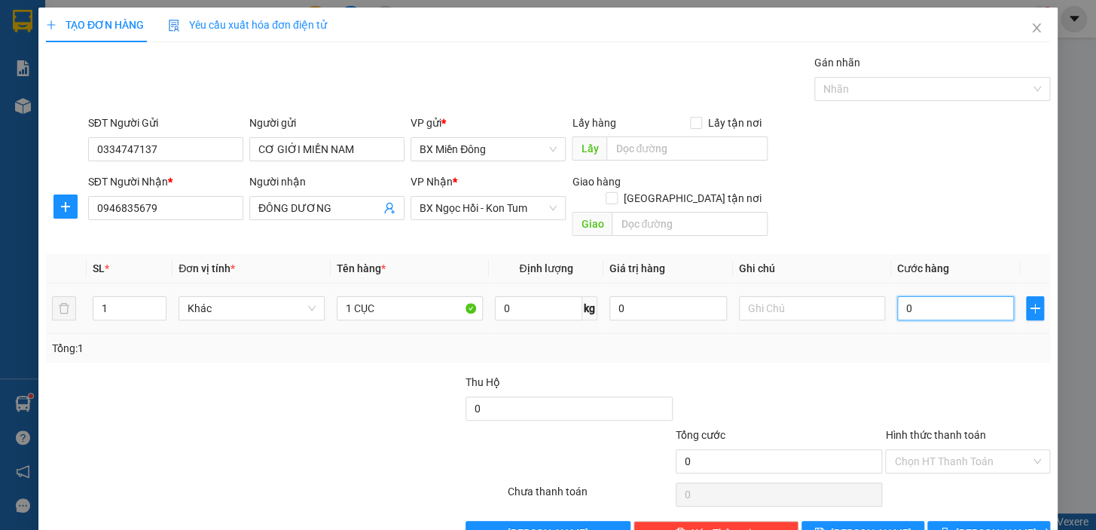
click at [943, 296] on input "0" at bounding box center [956, 308] width 118 height 24
click at [964, 334] on div "Tổng: 1" at bounding box center [548, 348] width 1004 height 29
click at [982, 497] on div "Transit Pickup Surcharge Ids Transit Deliver Surcharge Ids Transit Deliver Surc…" at bounding box center [548, 299] width 1004 height 491
click at [989, 526] on button "[PERSON_NAME] và In" at bounding box center [989, 533] width 123 height 24
click at [990, 524] on span "[PERSON_NAME] và In" at bounding box center [1008, 532] width 105 height 17
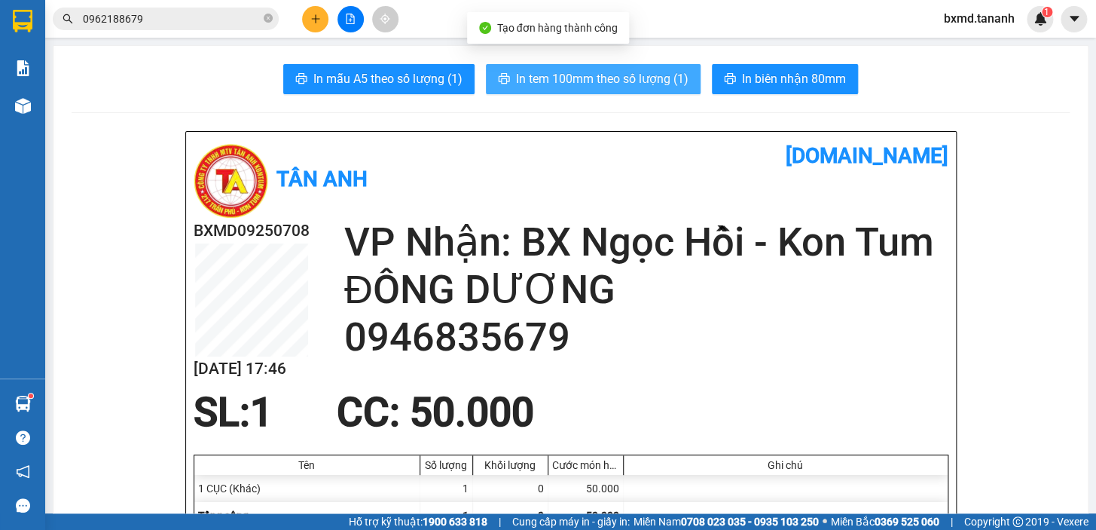
click at [663, 79] on span "In tem 100mm theo số lượng (1)" at bounding box center [602, 78] width 173 height 19
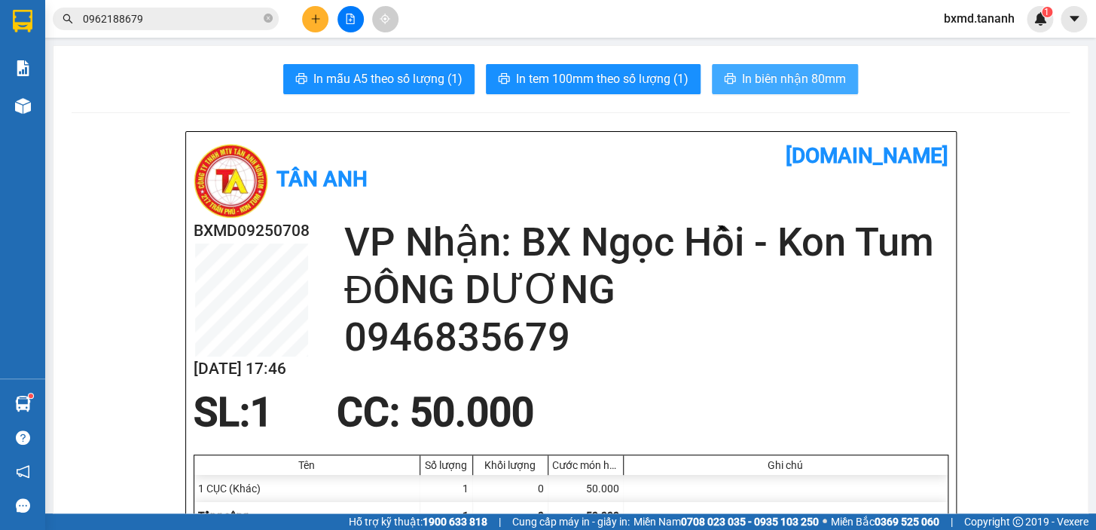
click at [794, 82] on span "In biên nhận 80mm" at bounding box center [794, 78] width 104 height 19
click at [311, 21] on icon "plus" at bounding box center [315, 19] width 11 height 11
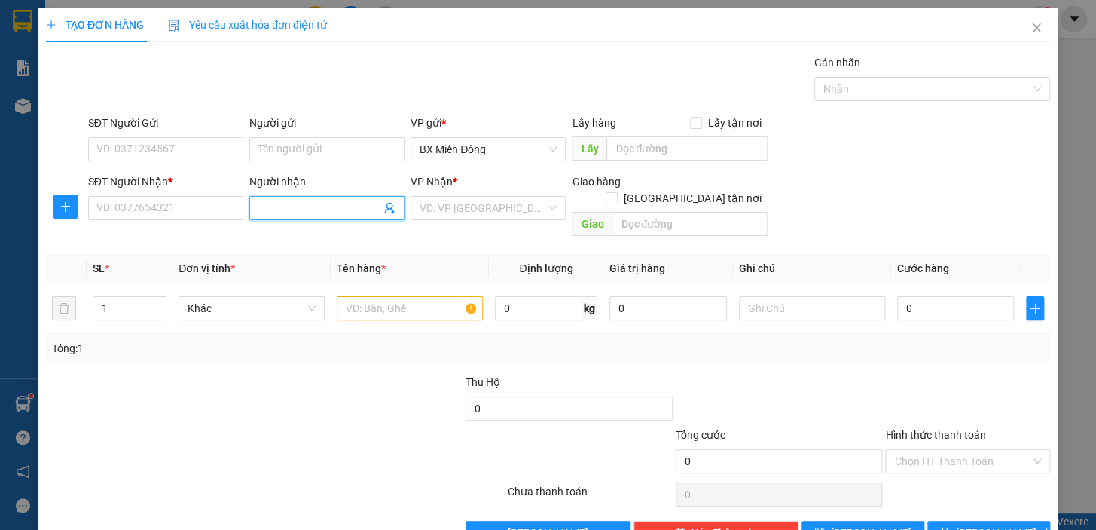
click at [333, 213] on input "Người nhận" at bounding box center [319, 208] width 122 height 17
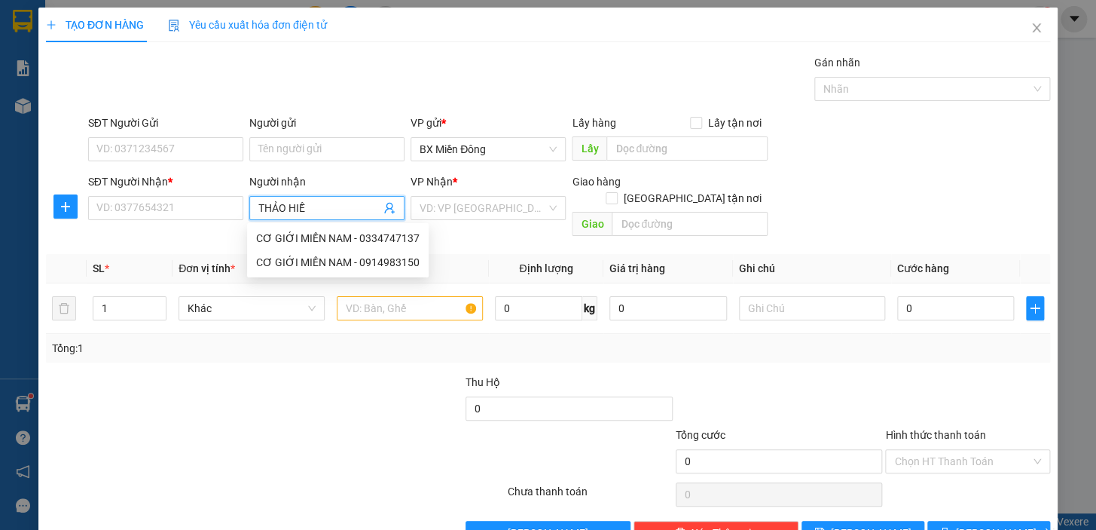
type input "THẢO HIỀN"
click at [366, 243] on div "THẢO HIỀN TC - 08335557955" at bounding box center [327, 238] width 143 height 17
type input "08335557955"
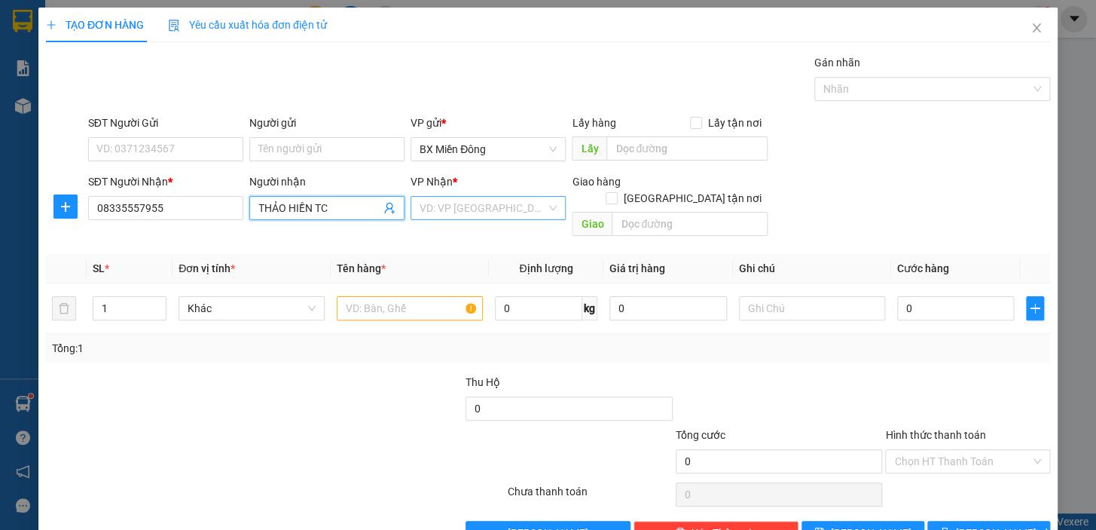
type input "THẢO HIỀN TC"
click at [459, 209] on input "search" at bounding box center [483, 208] width 127 height 23
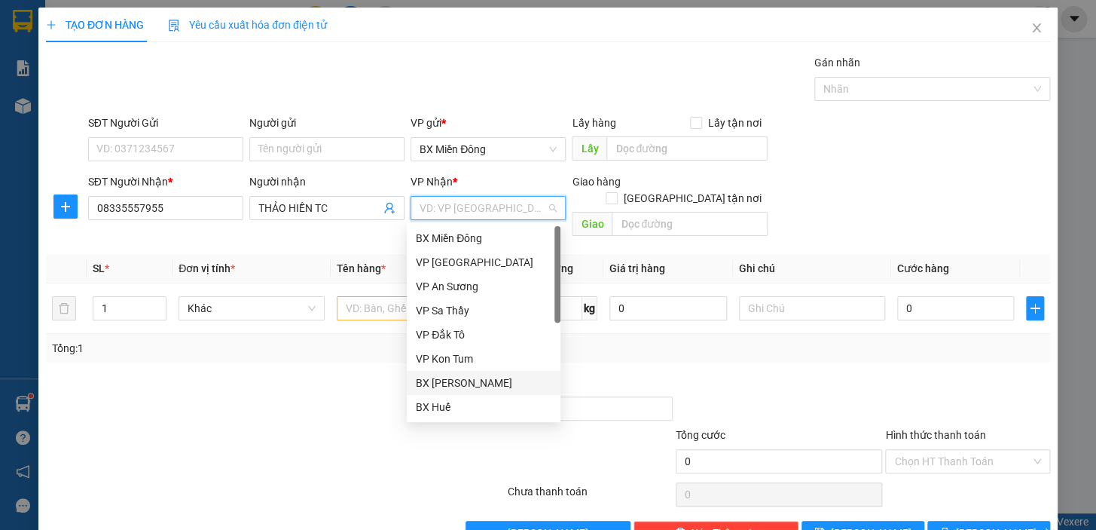
click at [476, 384] on div "BX [PERSON_NAME]" at bounding box center [484, 382] width 136 height 17
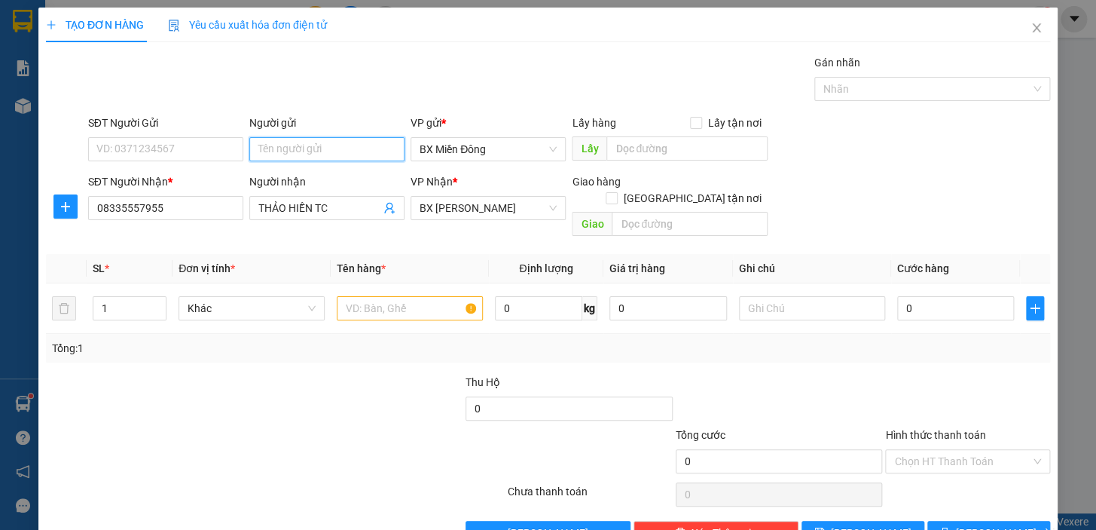
click at [300, 155] on input "Người gửi" at bounding box center [326, 149] width 155 height 24
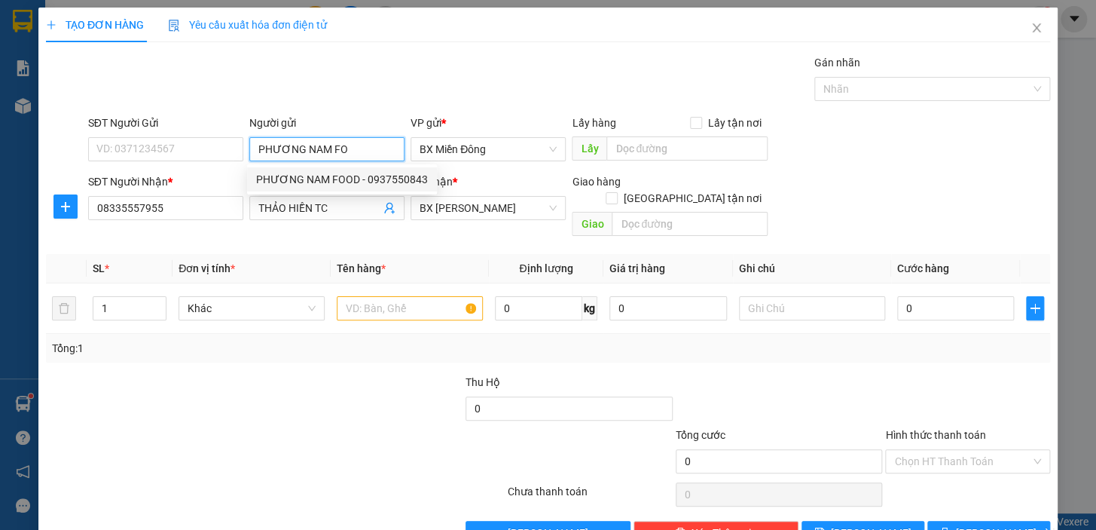
click at [396, 185] on div "PHƯƠNG NAM FOOD - 0937550843" at bounding box center [342, 179] width 172 height 17
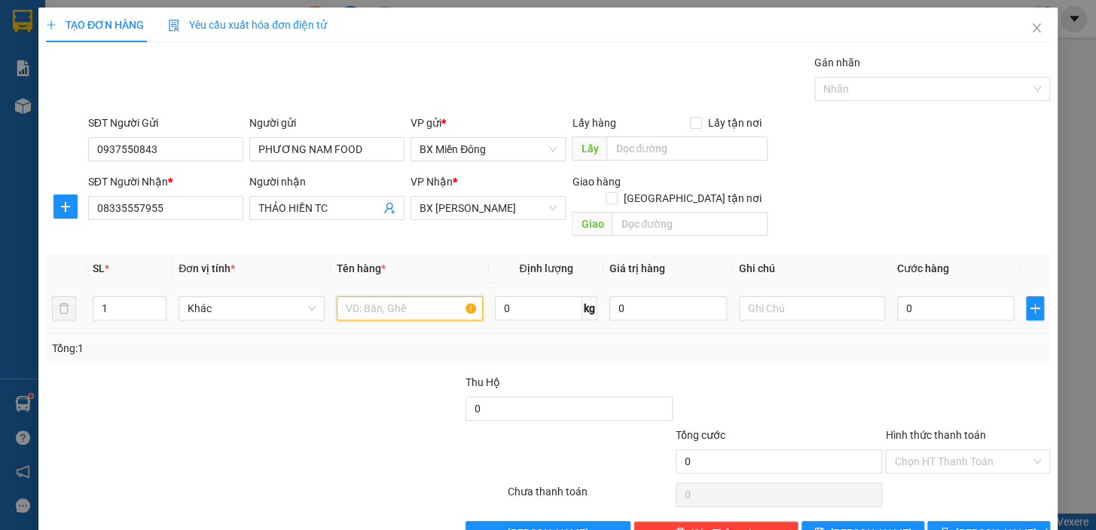
click at [420, 296] on input "text" at bounding box center [410, 308] width 146 height 24
click at [121, 297] on input "1" at bounding box center [129, 308] width 72 height 23
click at [941, 296] on input "0" at bounding box center [956, 308] width 118 height 24
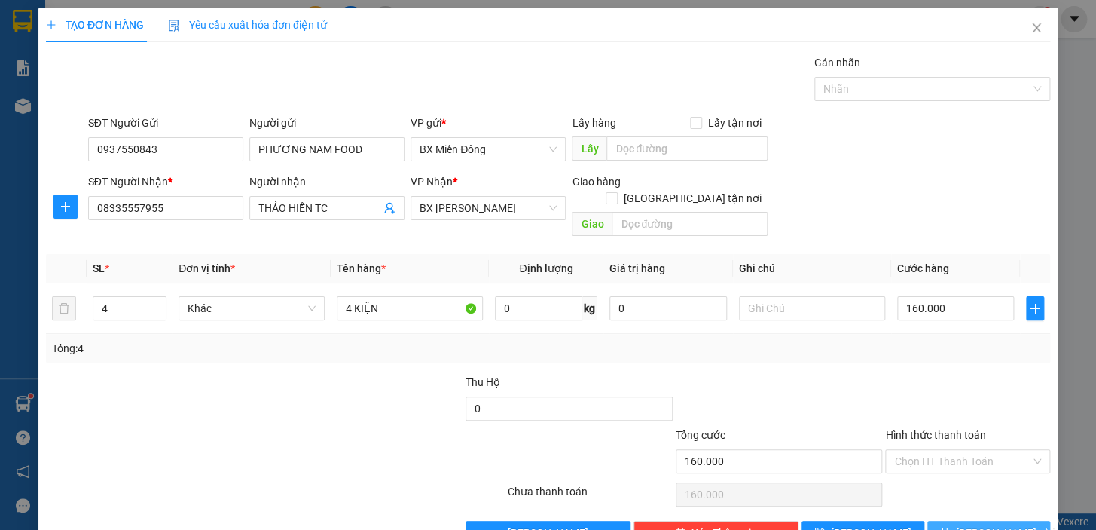
click at [967, 524] on span "[PERSON_NAME] và In" at bounding box center [1008, 532] width 105 height 17
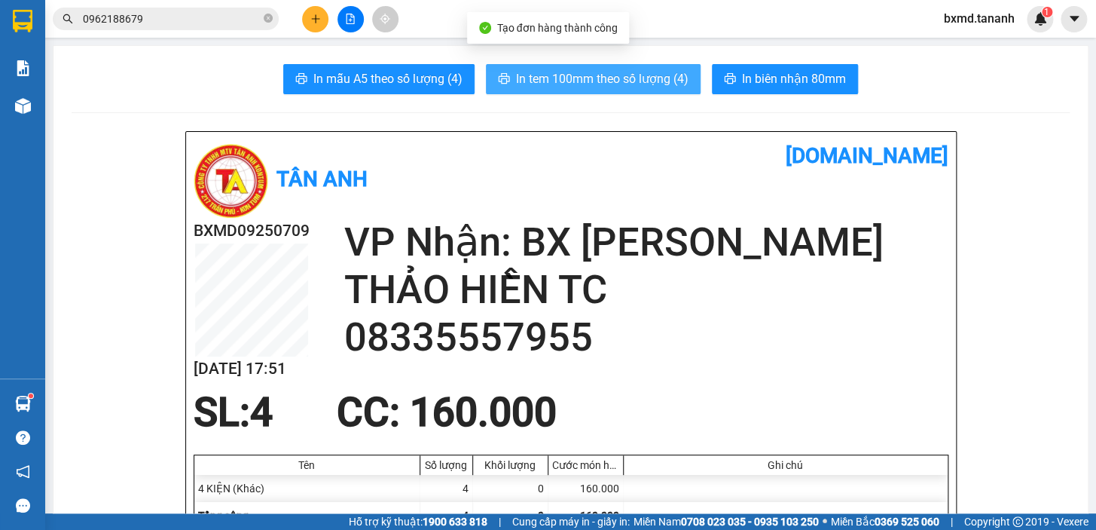
click at [671, 84] on span "In tem 100mm theo số lượng (4)" at bounding box center [602, 78] width 173 height 19
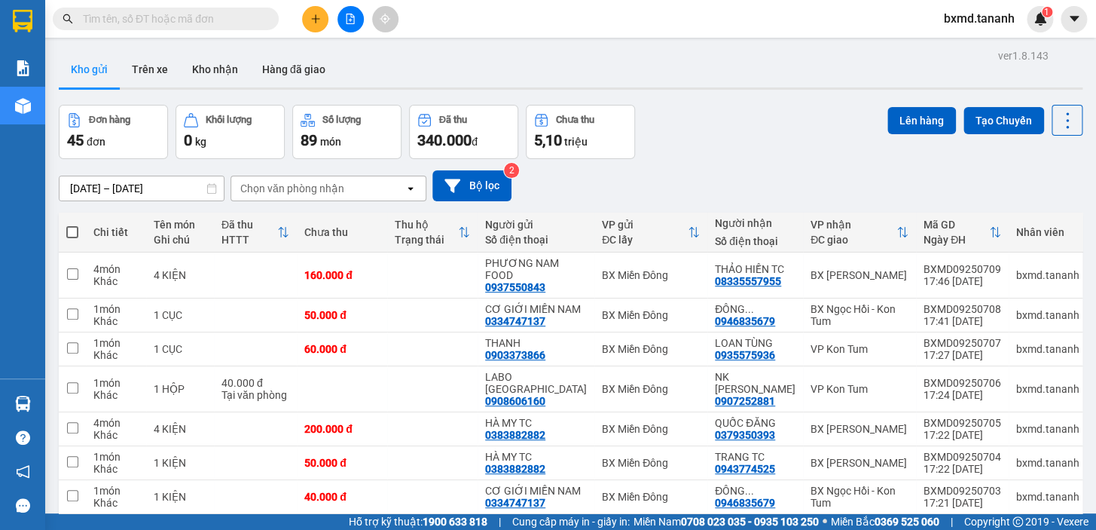
click at [316, 23] on icon "plus" at bounding box center [315, 19] width 11 height 11
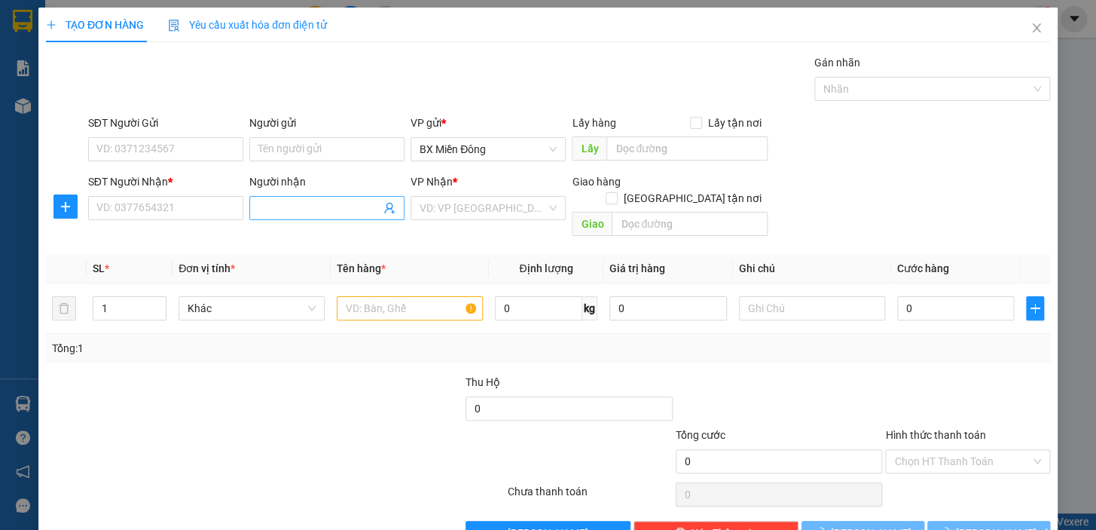
click at [298, 205] on input "Người nhận" at bounding box center [319, 208] width 122 height 17
type input "d"
type input "q"
type input "QUỐC ĐĂNG"
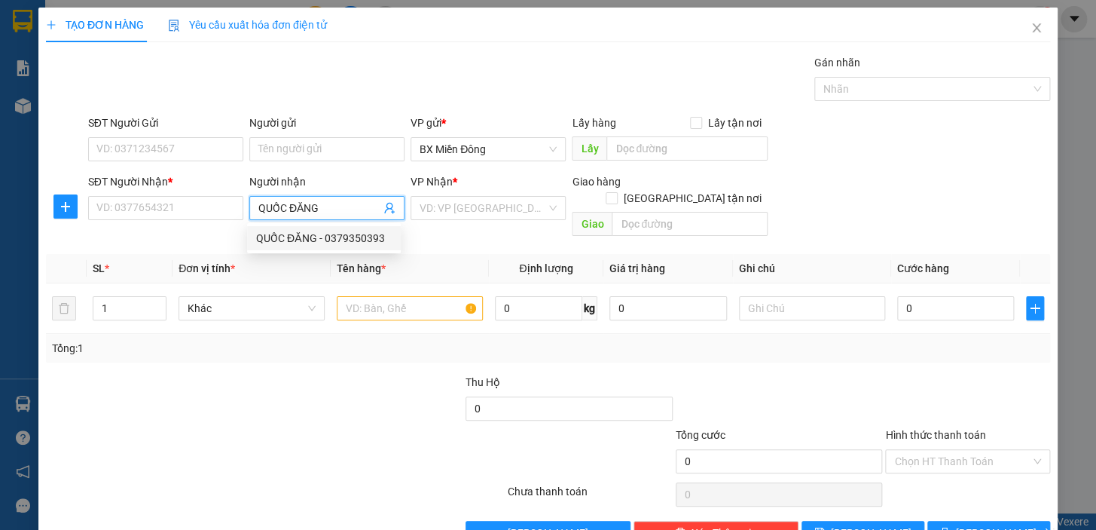
click at [311, 246] on div "QUỐC ĐĂNG - 0379350393" at bounding box center [324, 238] width 154 height 24
type input "0379350393"
type input "QUỐC ĐĂNG"
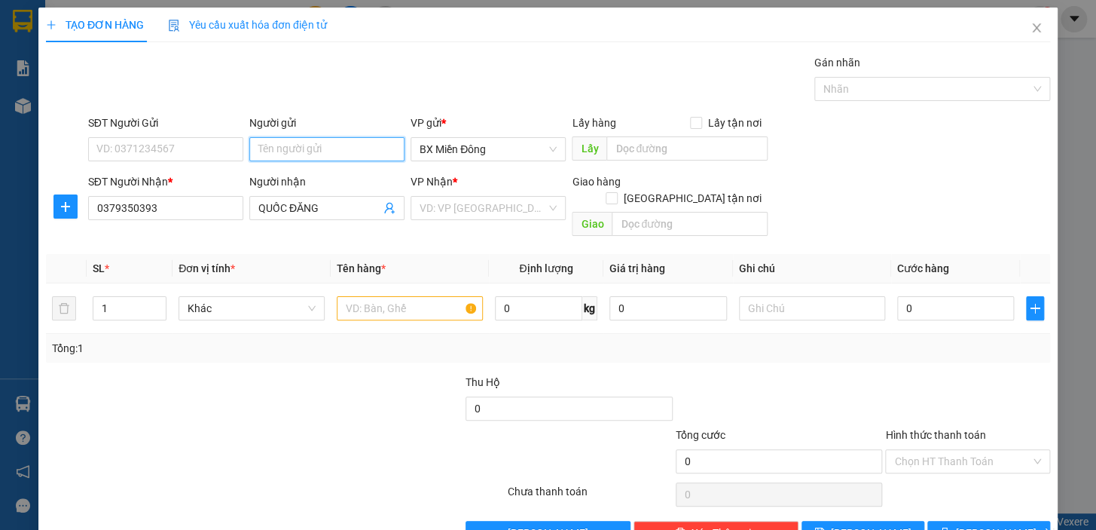
click at [301, 152] on input "Người gửi" at bounding box center [326, 149] width 155 height 24
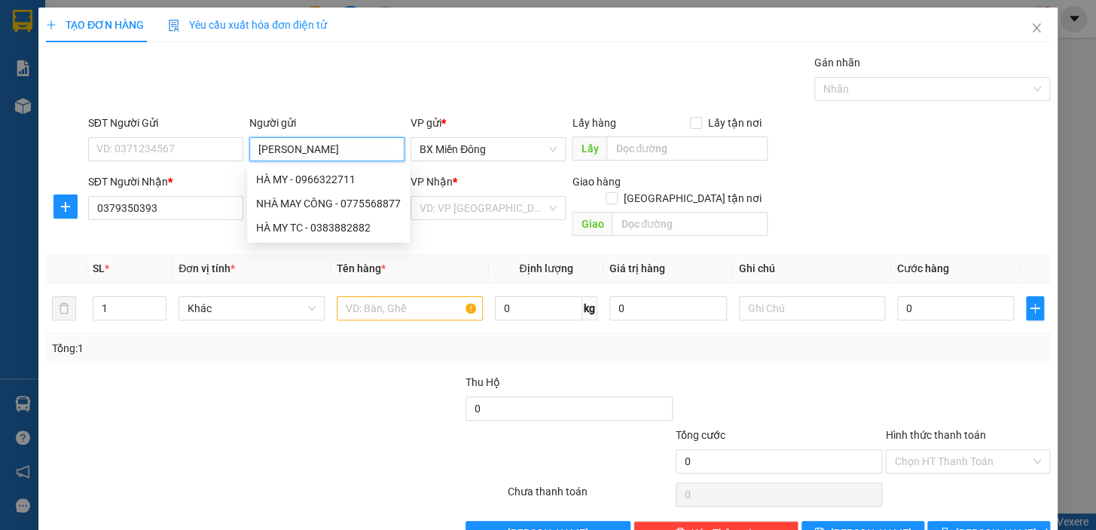
type input "HÀ MY"
click at [308, 205] on div "HÀ MY TC - 0383882882" at bounding box center [324, 203] width 136 height 17
type input "0383882882"
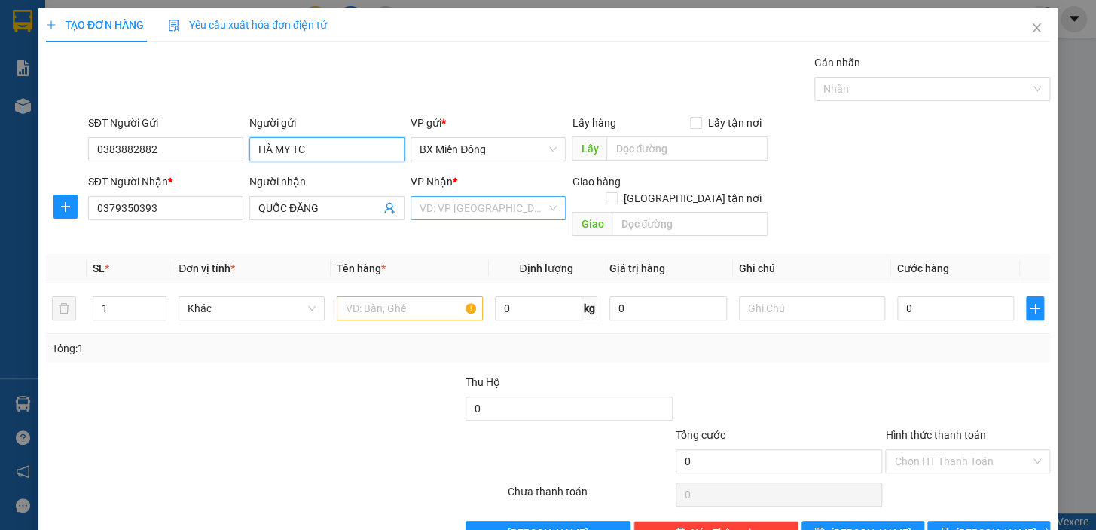
click at [550, 203] on div "VD: VP [GEOGRAPHIC_DATA]" at bounding box center [488, 208] width 155 height 24
type input "HÀ MY TC"
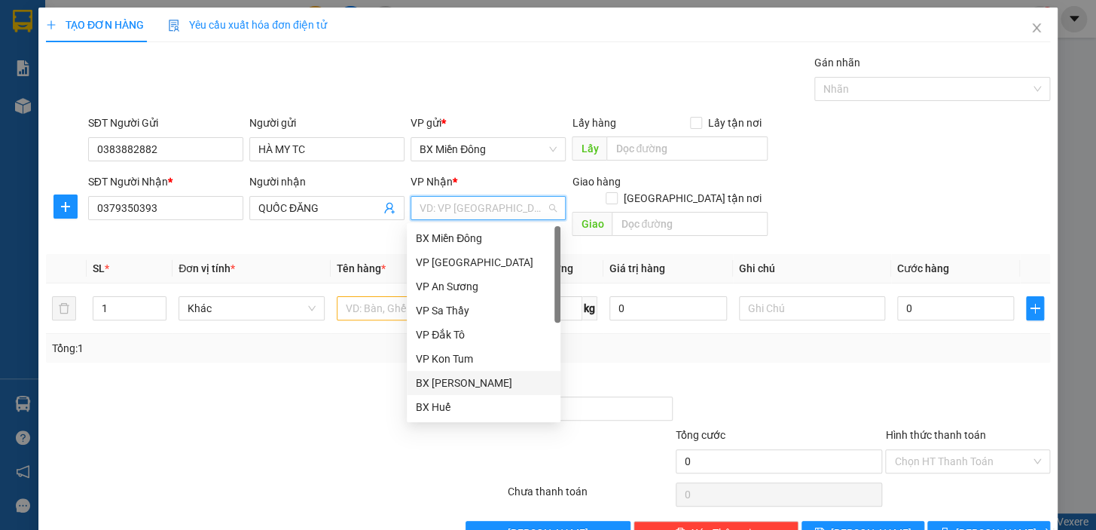
click at [518, 379] on div "BX [PERSON_NAME]" at bounding box center [484, 382] width 136 height 17
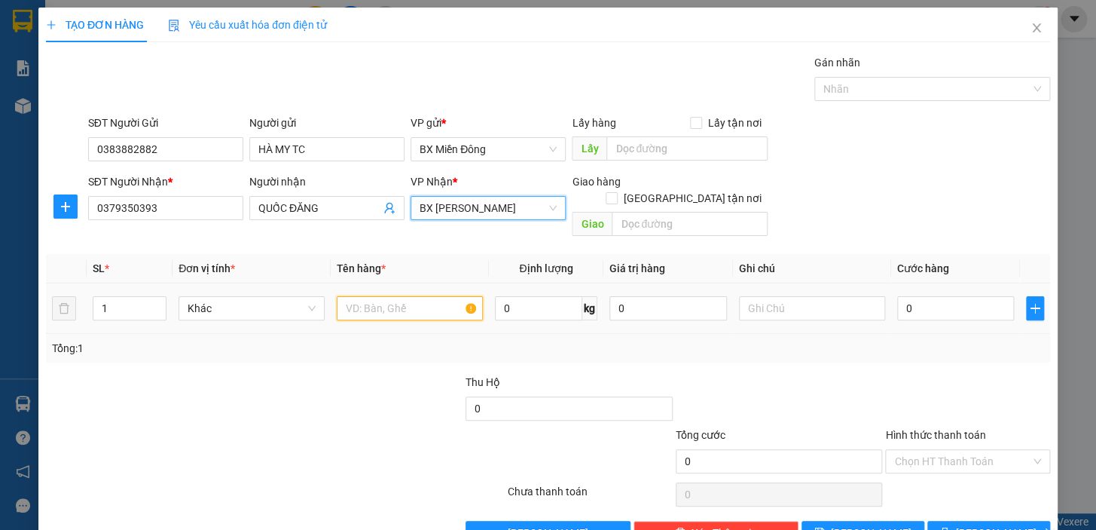
click at [372, 296] on input "text" at bounding box center [410, 308] width 146 height 24
type input "1"
type input "3"
type input "2"
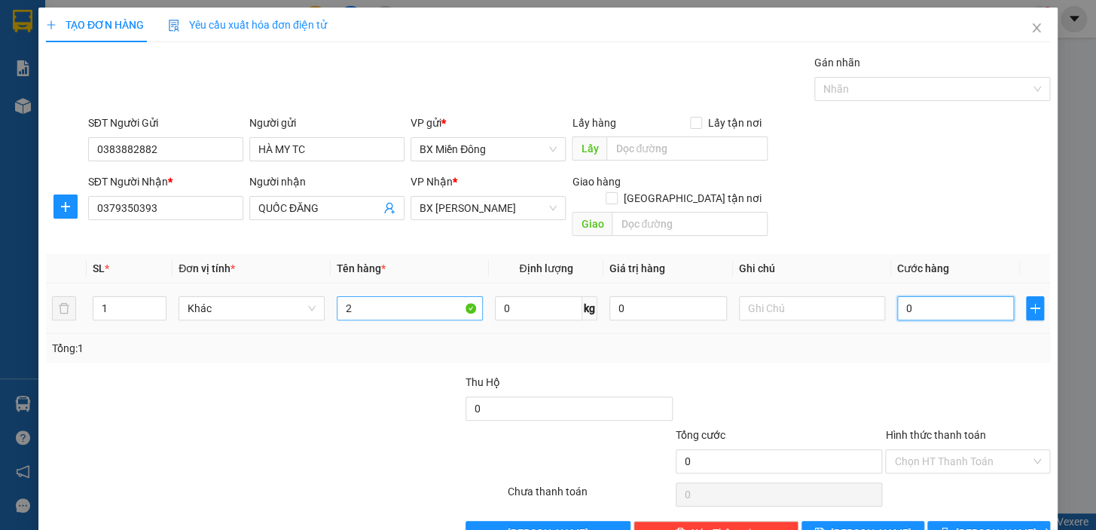
type input "1"
type input "10"
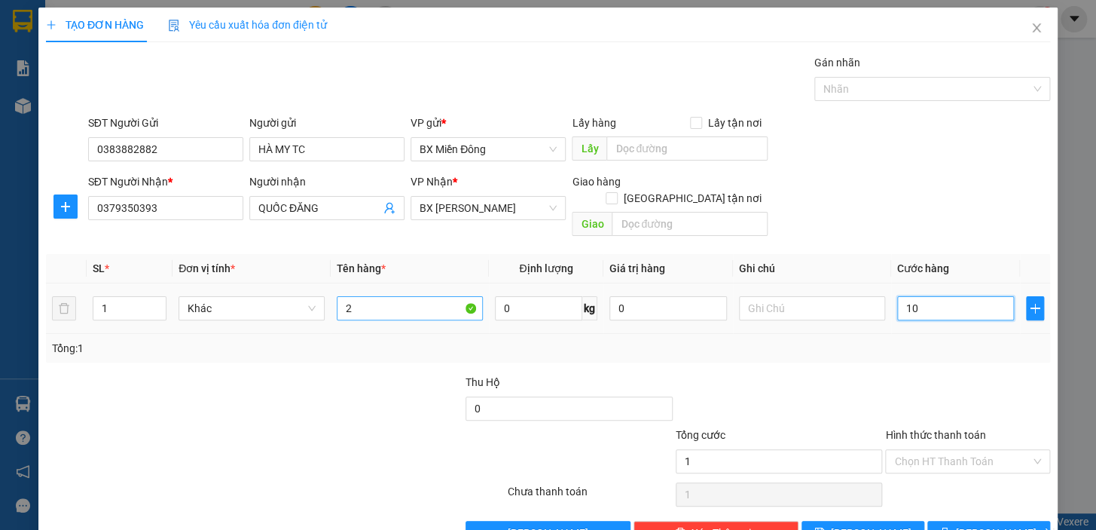
type input "10"
type input "100"
type input "100.000"
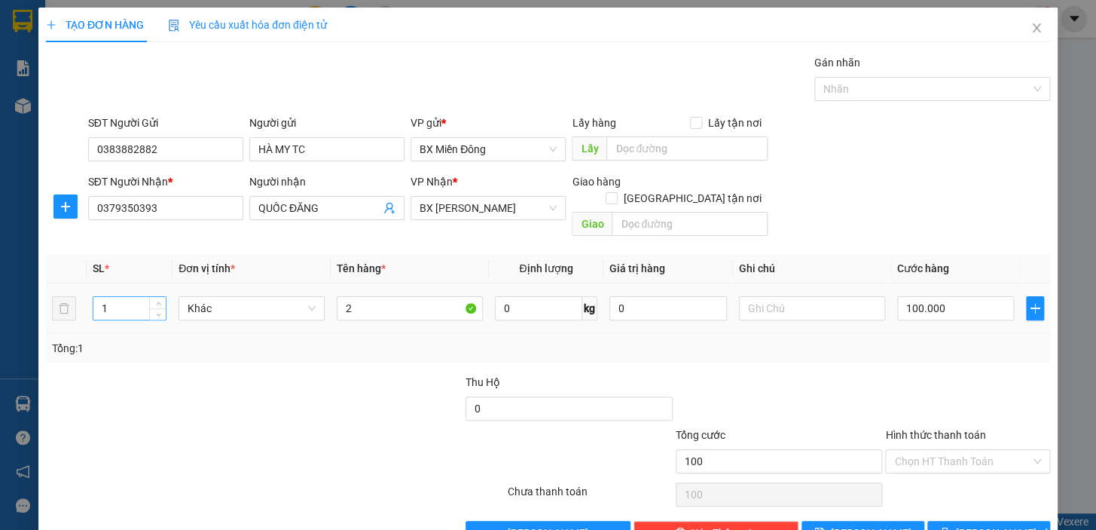
type input "100.000"
click at [113, 297] on input "1" at bounding box center [129, 308] width 72 height 23
type input "2"
click at [988, 524] on span "[PERSON_NAME] và In" at bounding box center [1008, 532] width 105 height 17
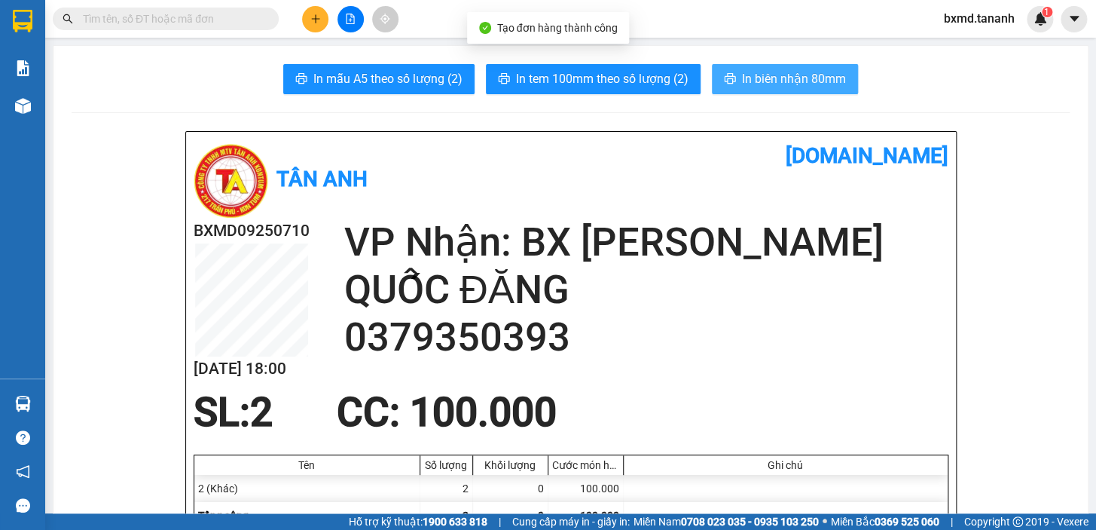
click at [787, 75] on span "In biên nhận 80mm" at bounding box center [794, 78] width 104 height 19
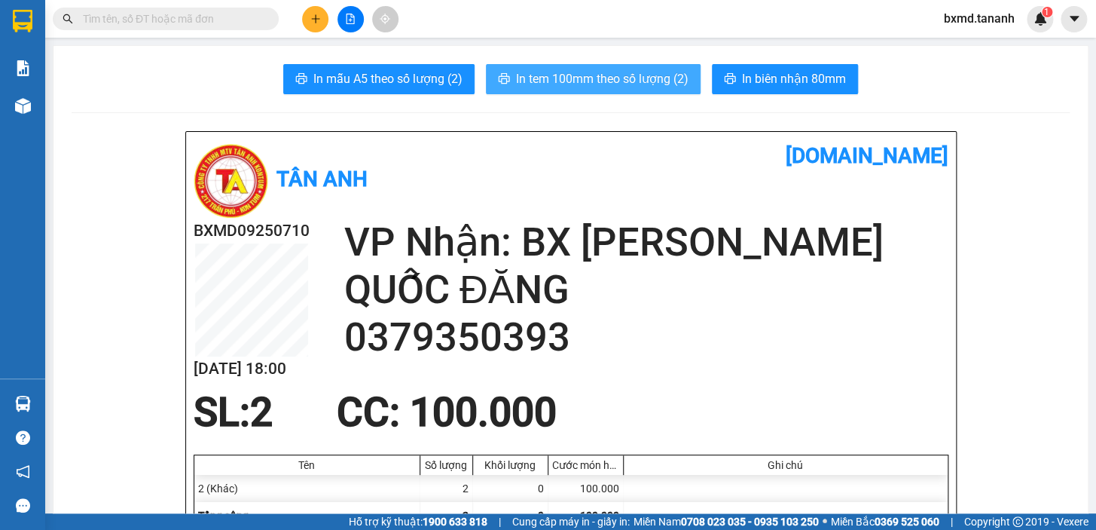
click at [625, 87] on span "In tem 100mm theo số lượng (2)" at bounding box center [602, 78] width 173 height 19
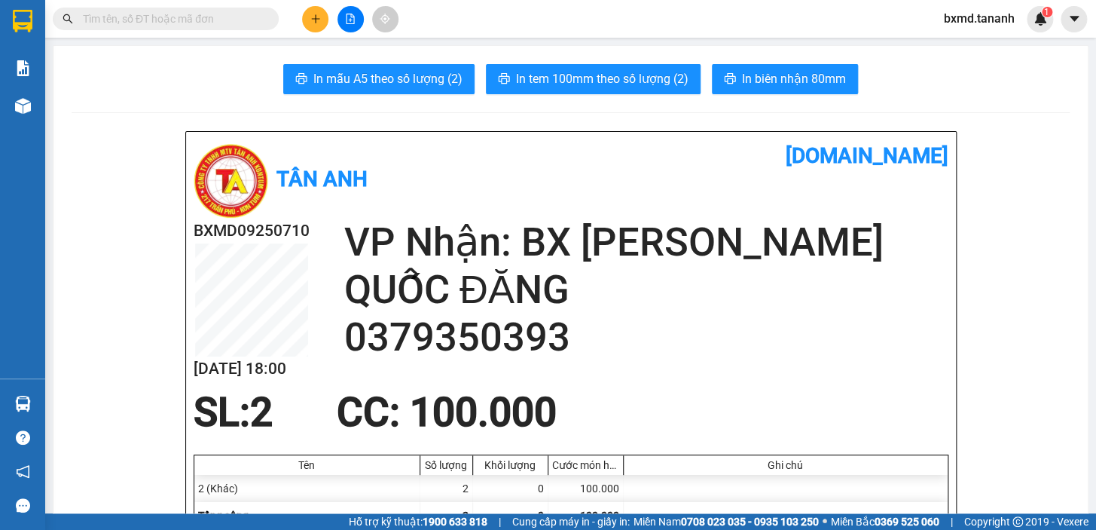
click at [303, 15] on button at bounding box center [315, 19] width 26 height 26
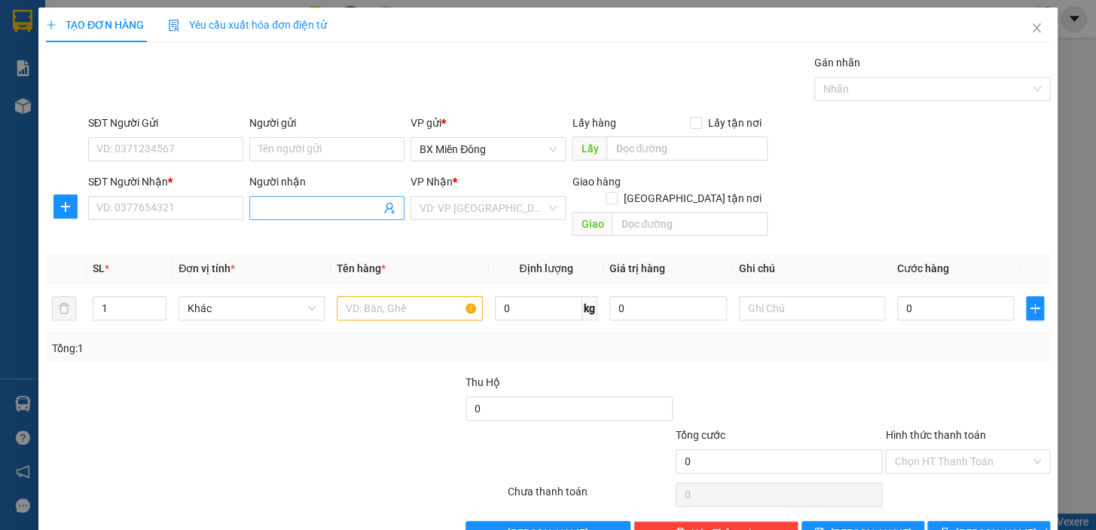
click at [298, 202] on input "Người nhận" at bounding box center [319, 208] width 122 height 17
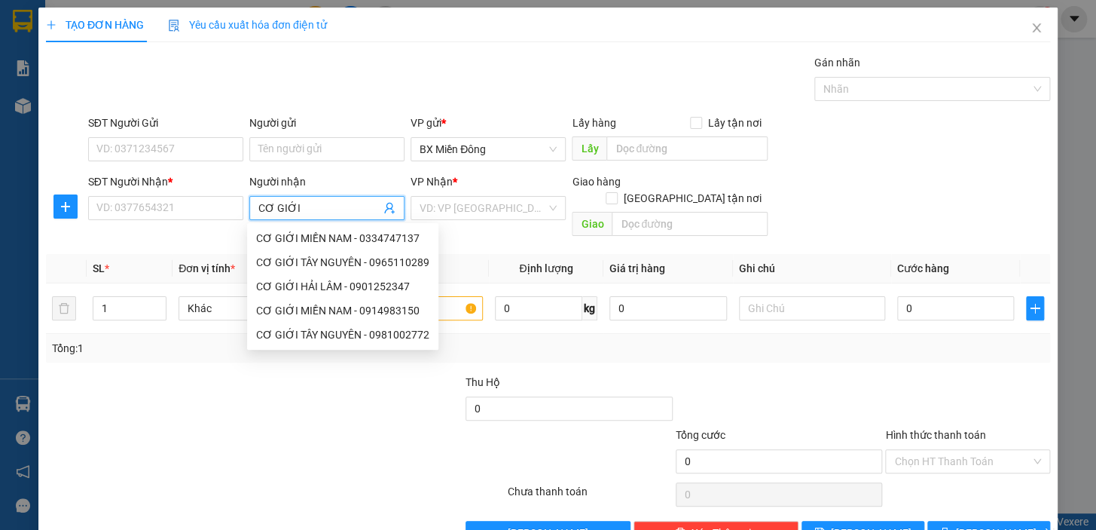
type input "CƠ GIỚI"
click at [411, 335] on div "CƠ GIỚI TÂY NGUYÊN - 0981002772" at bounding box center [342, 334] width 173 height 17
type input "0981002772"
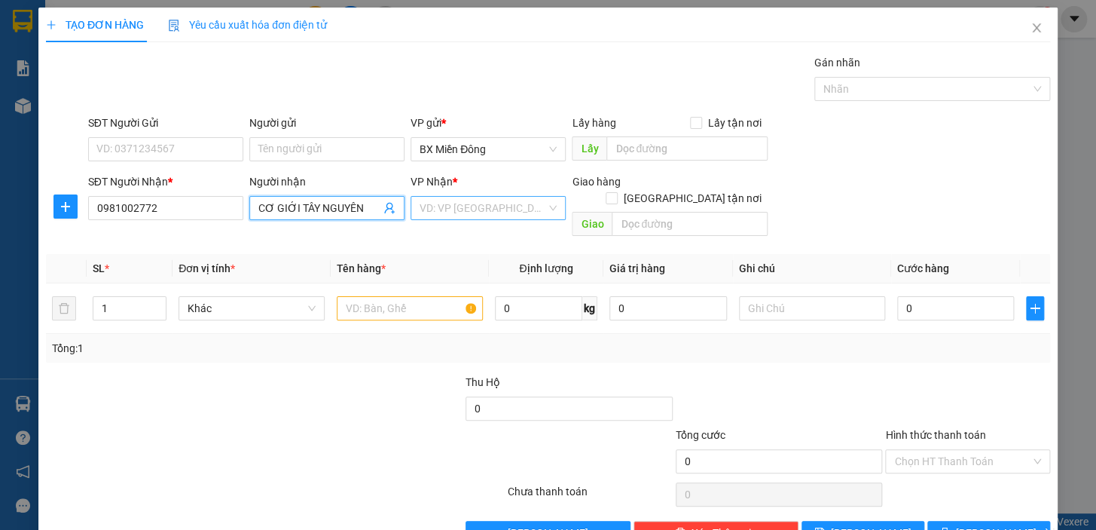
type input "CƠ GIỚI TÂY NGUYÊN"
click at [499, 211] on input "search" at bounding box center [483, 208] width 127 height 23
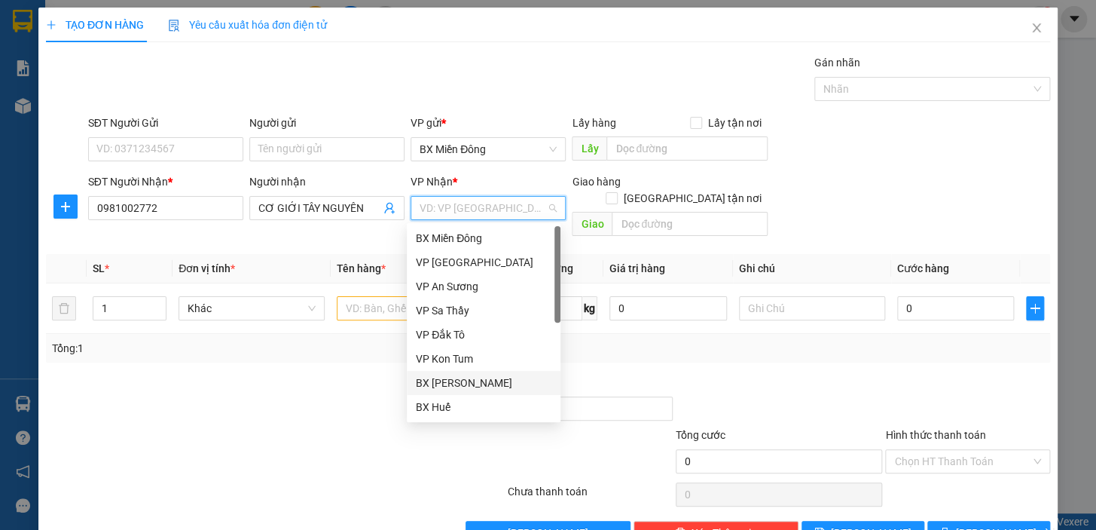
click at [490, 380] on div "BX [PERSON_NAME]" at bounding box center [484, 382] width 136 height 17
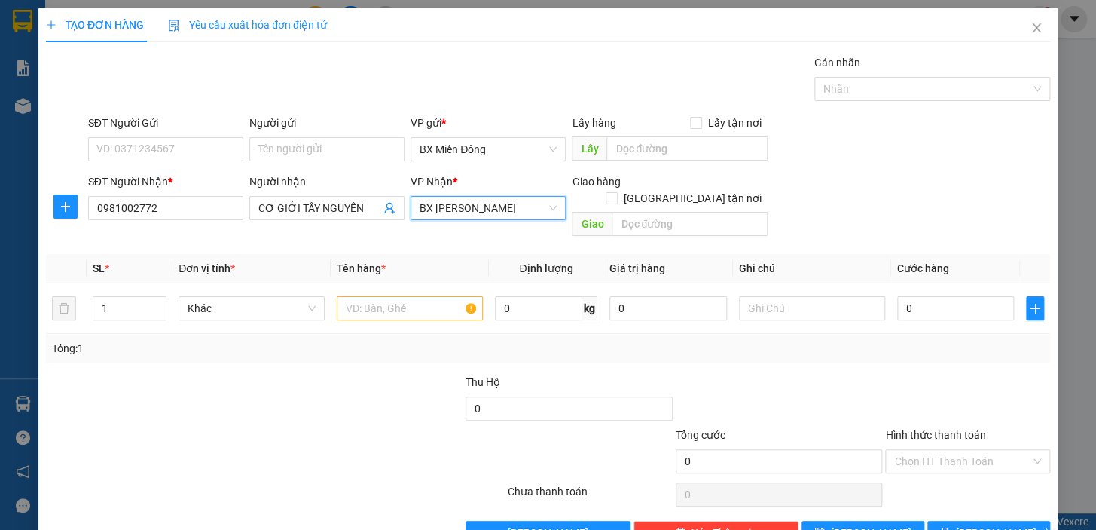
click at [200, 134] on div "SĐT Người Gửi" at bounding box center [165, 126] width 155 height 23
click at [385, 296] on input "text" at bounding box center [410, 308] width 146 height 24
click at [139, 151] on input "SĐT Người Gửi" at bounding box center [165, 149] width 155 height 24
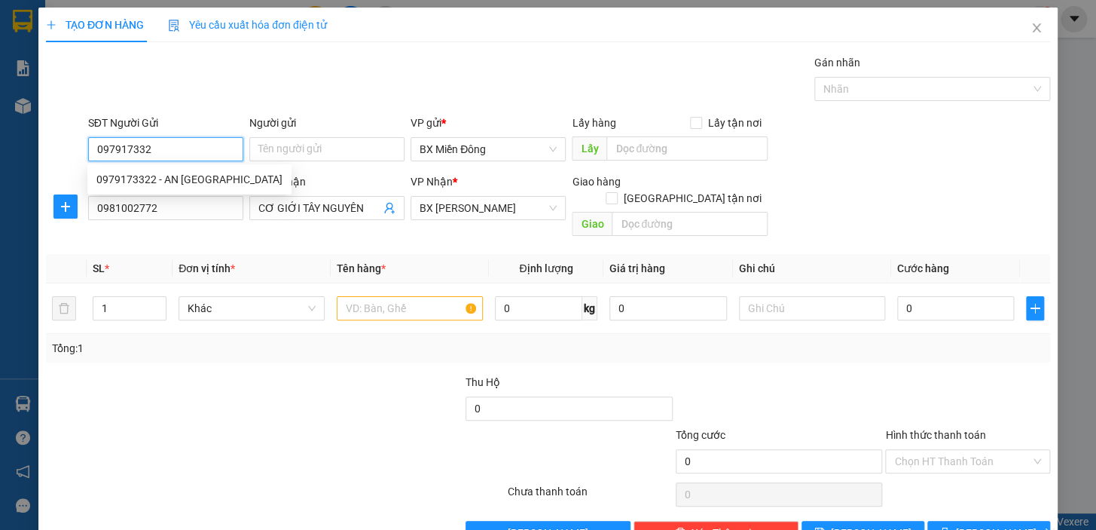
type input "0979173322"
click at [219, 181] on div "0979173322 - AN PHÚ ĐÔNG" at bounding box center [189, 179] width 186 height 17
type input "AN [GEOGRAPHIC_DATA]"
type input "120.000"
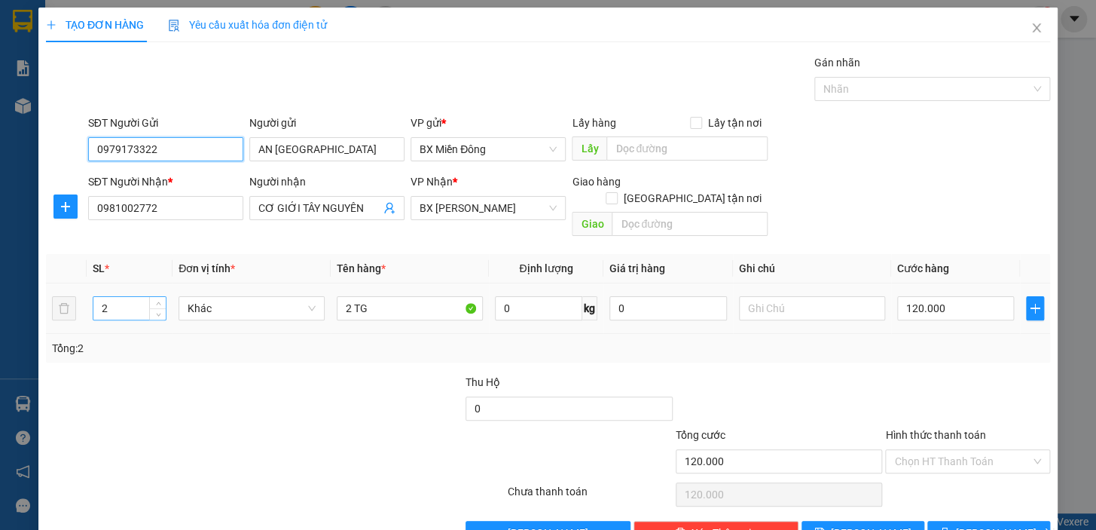
type input "0979173322"
click at [133, 297] on input "2" at bounding box center [129, 308] width 72 height 23
type input "1"
type input "1 TG GỖ"
type input "8"
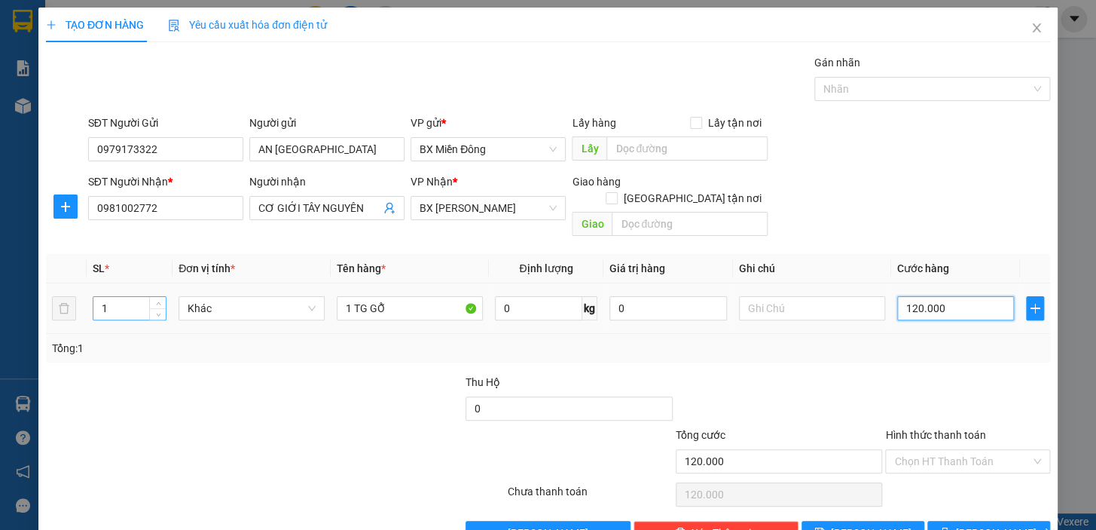
type input "8"
type input "80"
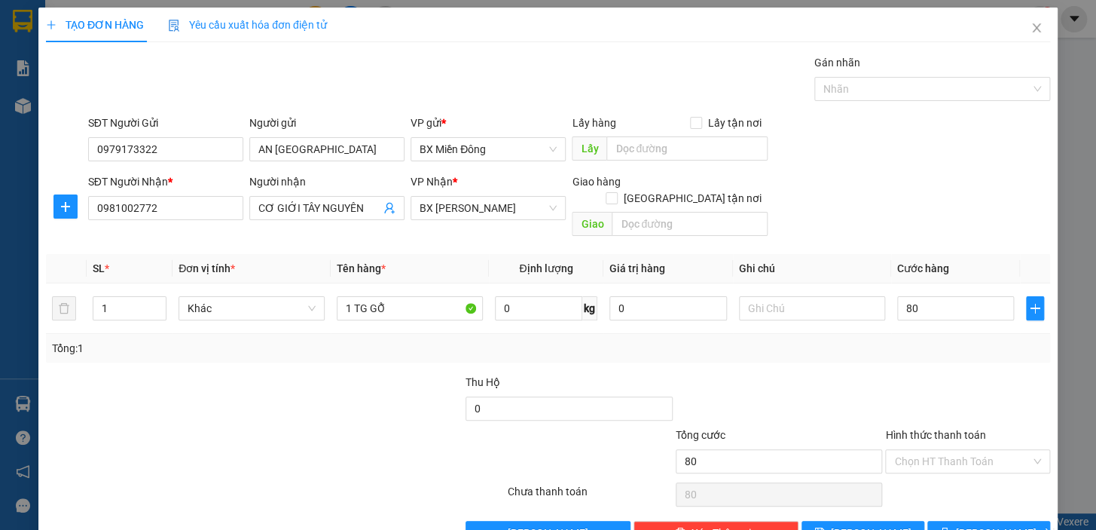
type input "80.000"
click at [938, 352] on div "Transit Pickup Surcharge Ids Transit Deliver Surcharge Ids Transit Deliver Surc…" at bounding box center [548, 299] width 1004 height 491
click at [983, 524] on span "[PERSON_NAME] và In" at bounding box center [1008, 532] width 105 height 17
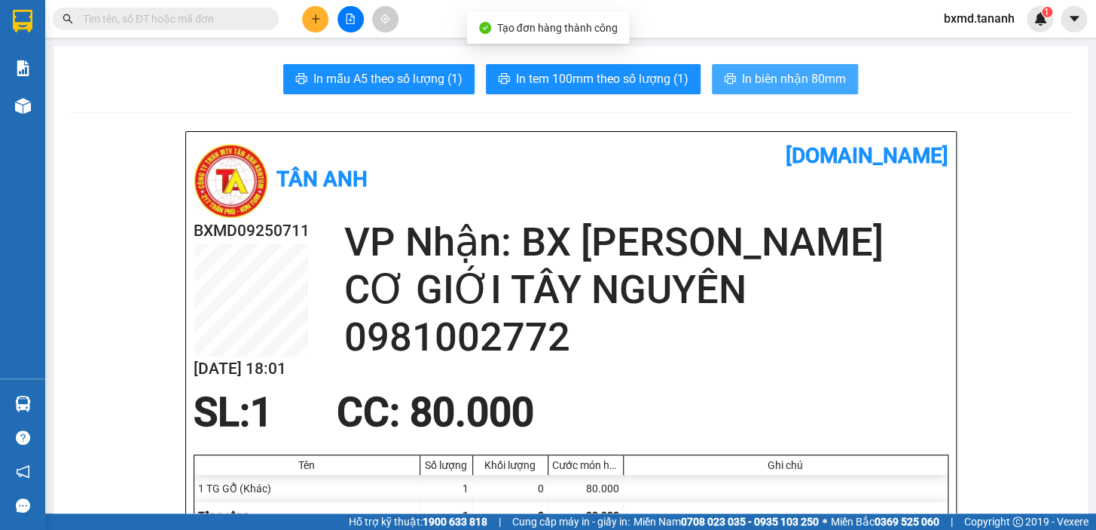
click at [729, 85] on button "In biên nhận 80mm" at bounding box center [785, 79] width 146 height 30
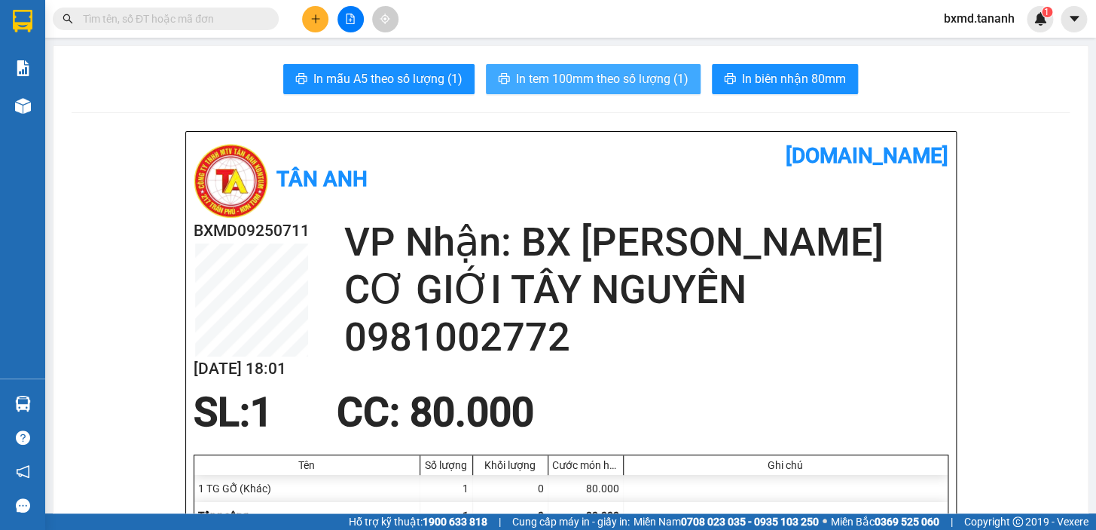
click at [625, 87] on span "In tem 100mm theo số lượng (1)" at bounding box center [602, 78] width 173 height 19
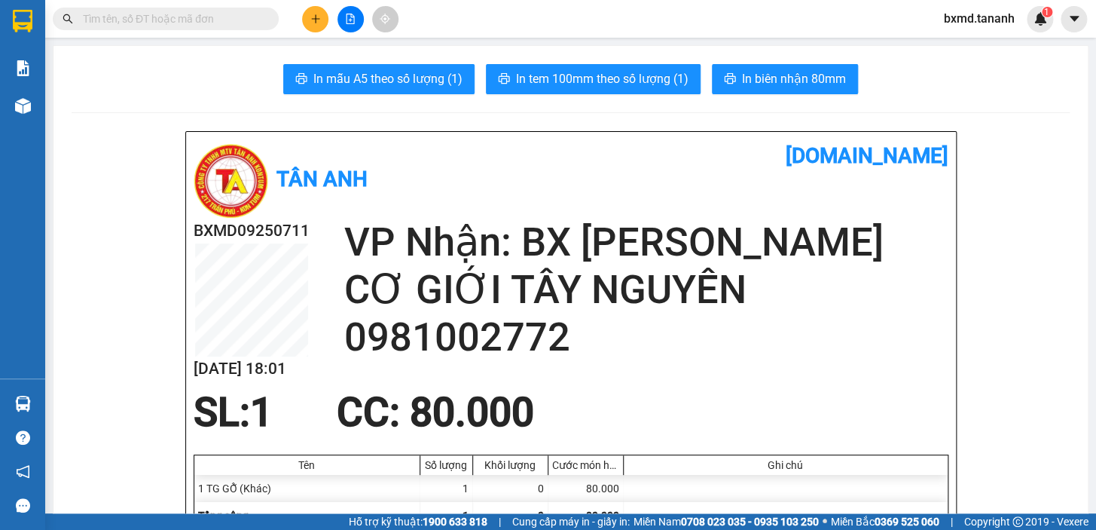
click at [311, 20] on icon "plus" at bounding box center [315, 19] width 11 height 11
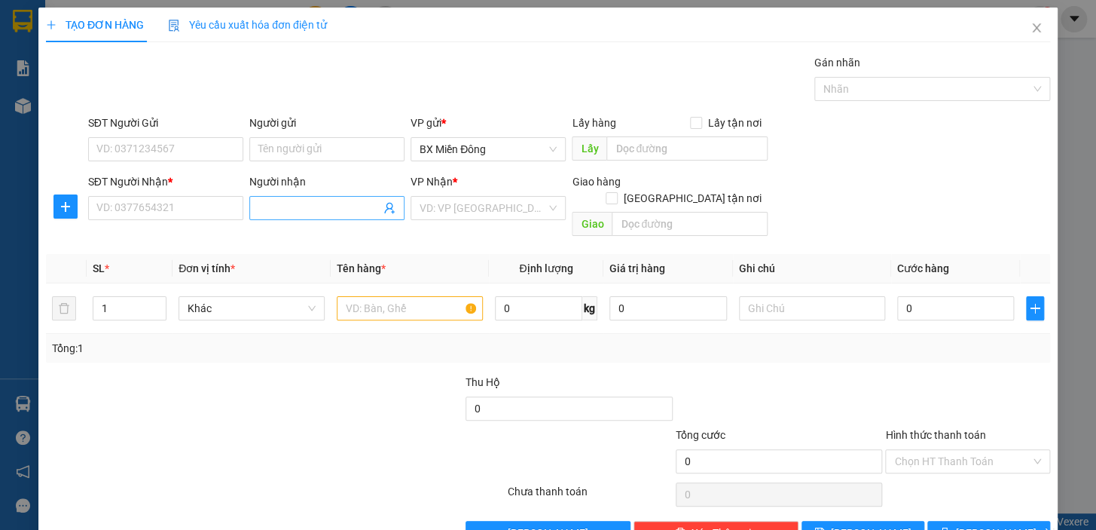
click at [260, 217] on span at bounding box center [326, 208] width 155 height 24
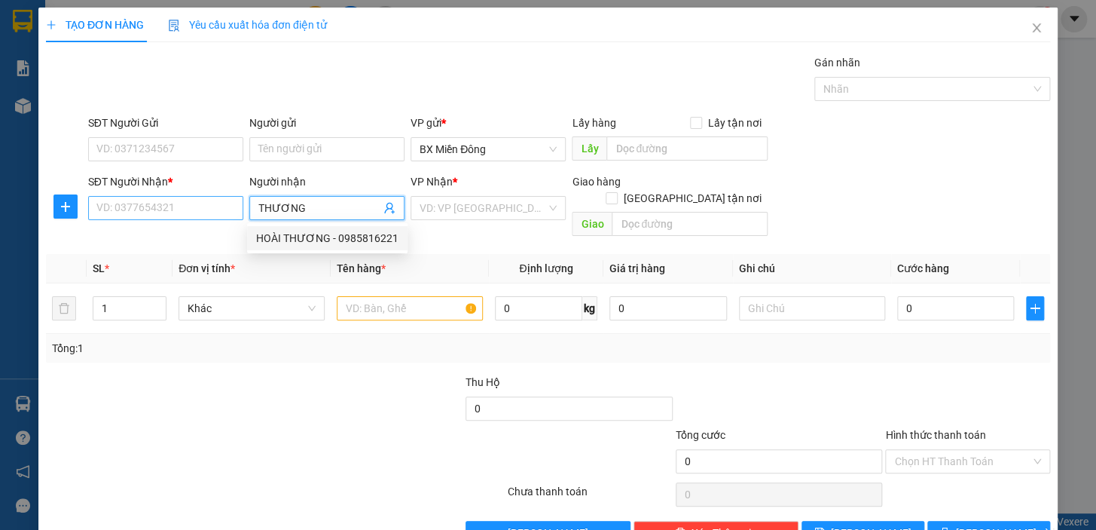
type input "THƯƠNG"
click at [197, 209] on input "SĐT Người Nhận *" at bounding box center [165, 208] width 155 height 24
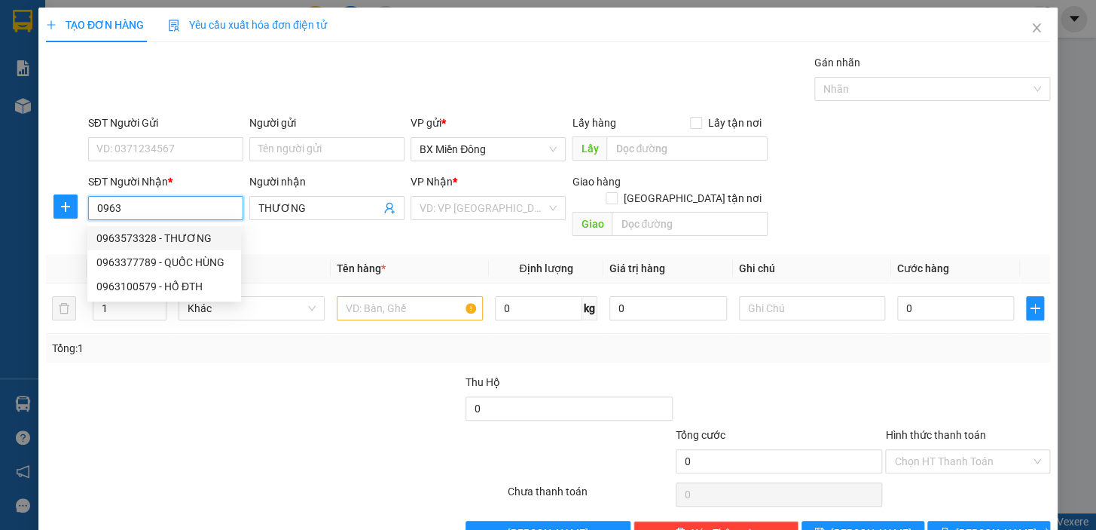
click at [189, 235] on div "0963573328 - THƯƠNG" at bounding box center [164, 238] width 136 height 17
type input "0963573328"
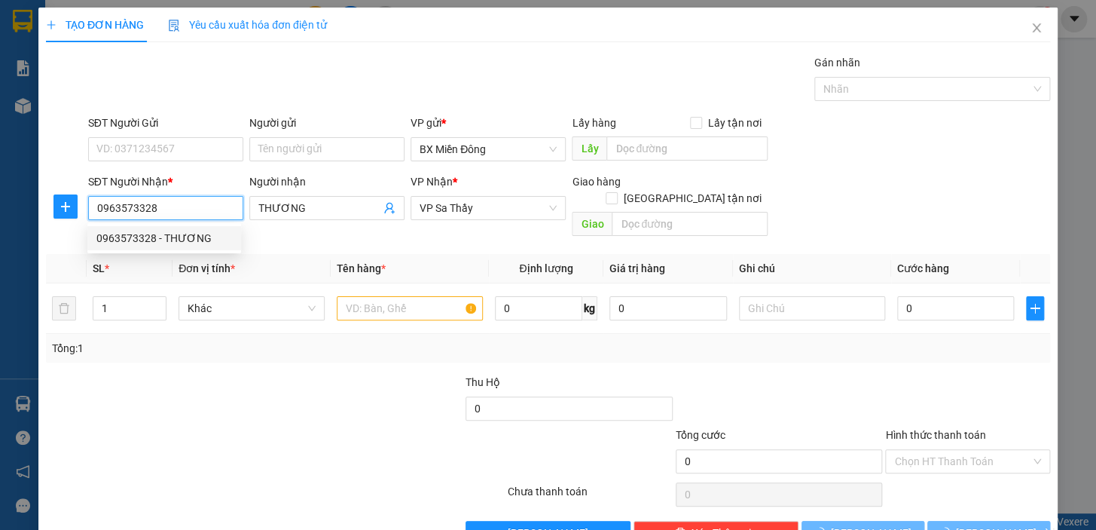
type input "50.000"
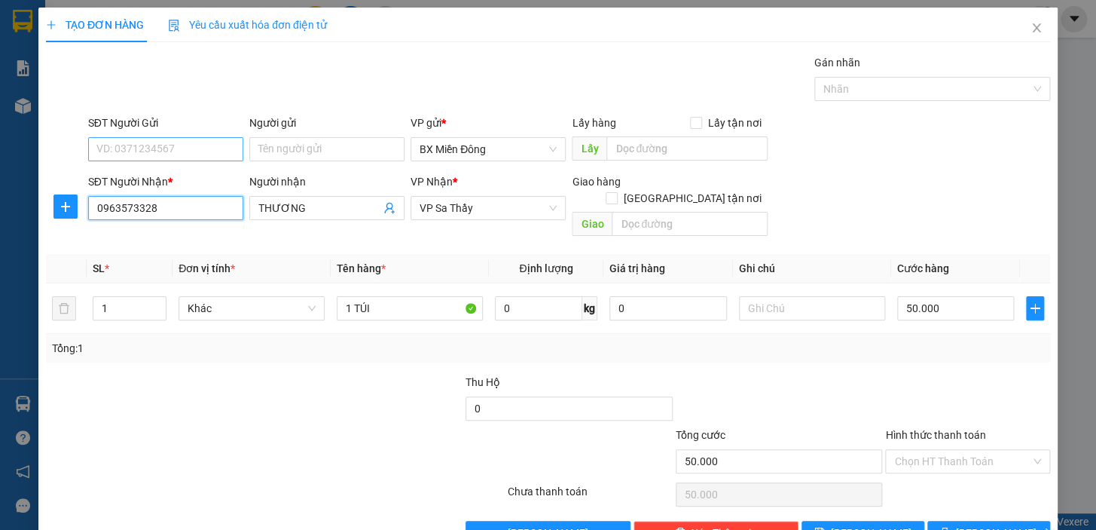
type input "0963573328"
click at [197, 148] on input "SĐT Người Gửi" at bounding box center [165, 149] width 155 height 24
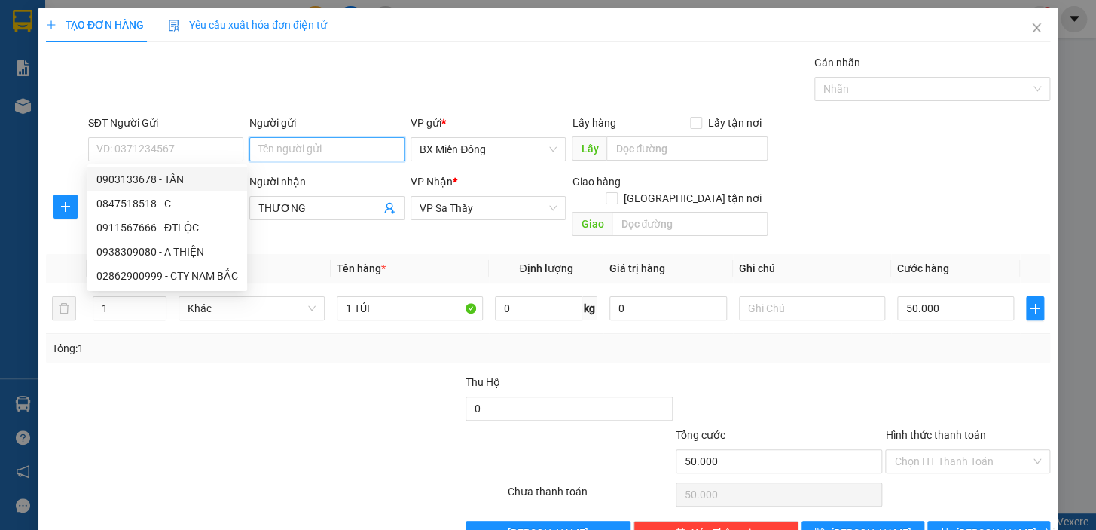
click at [267, 151] on input "Người gửi" at bounding box center [326, 149] width 155 height 24
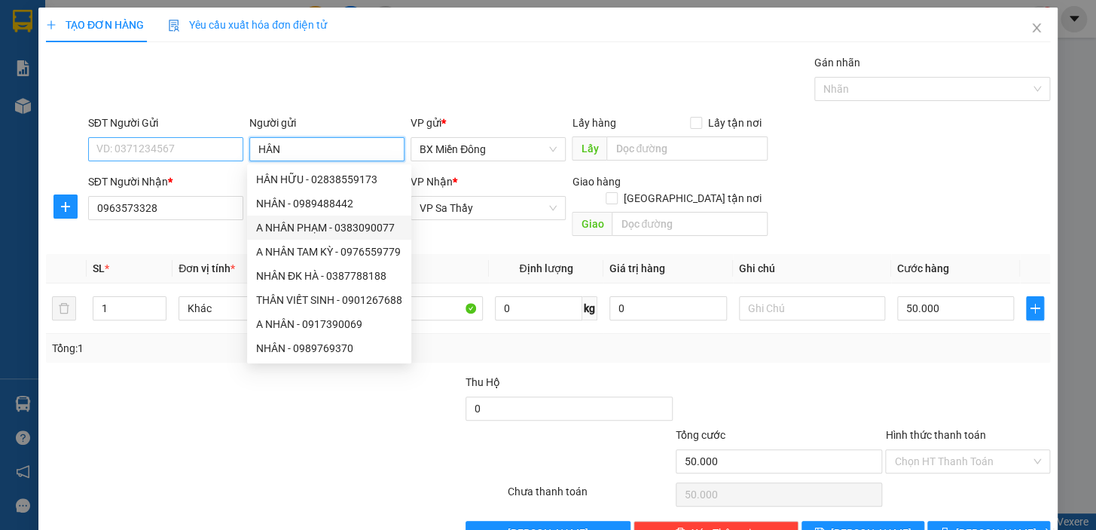
type input "HÂN"
click at [204, 152] on input "SĐT Người Gửi" at bounding box center [165, 149] width 155 height 24
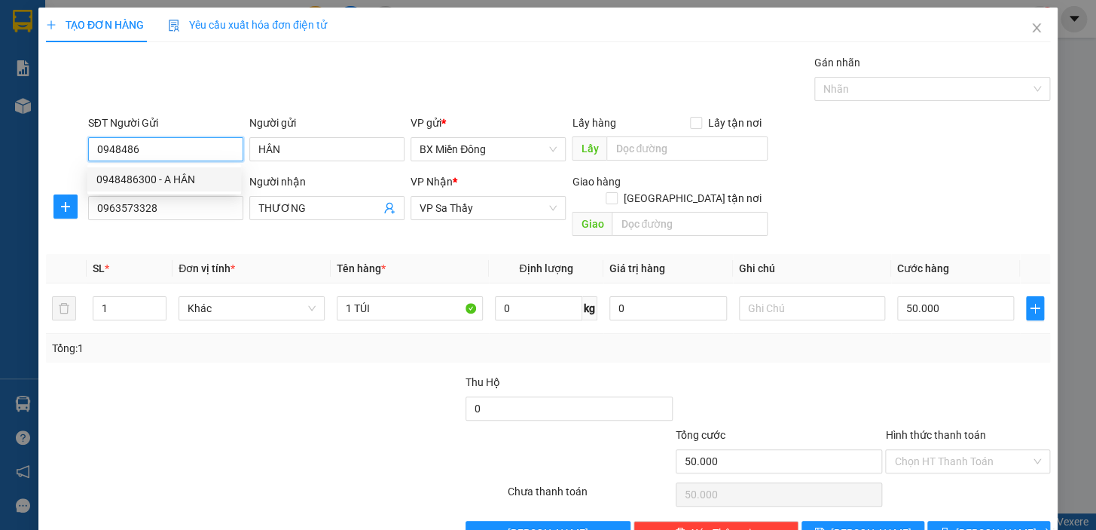
click at [190, 184] on div "0948486300 - A HÂN" at bounding box center [164, 179] width 136 height 17
type input "0948486300"
type input "A HÂN"
type input "80.000"
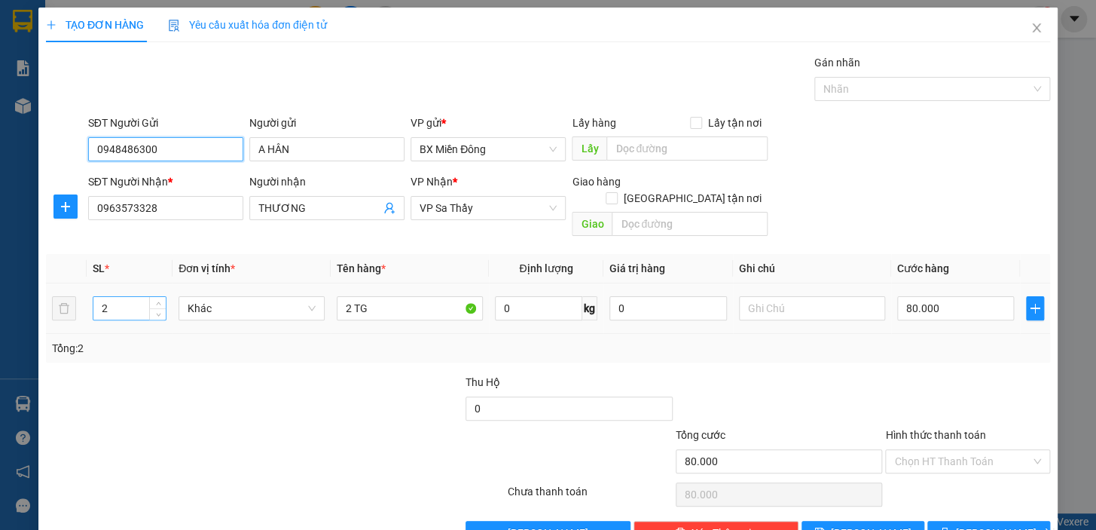
type input "0948486300"
click at [121, 300] on input "2" at bounding box center [129, 308] width 72 height 23
type input "3"
type input "3 CỤC"
type input "1"
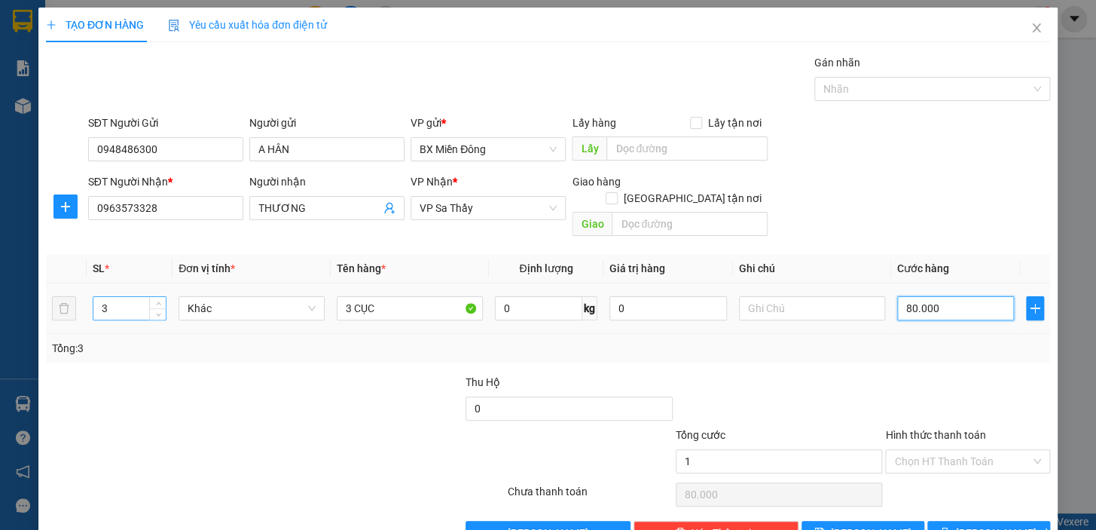
type input "1"
type input "12"
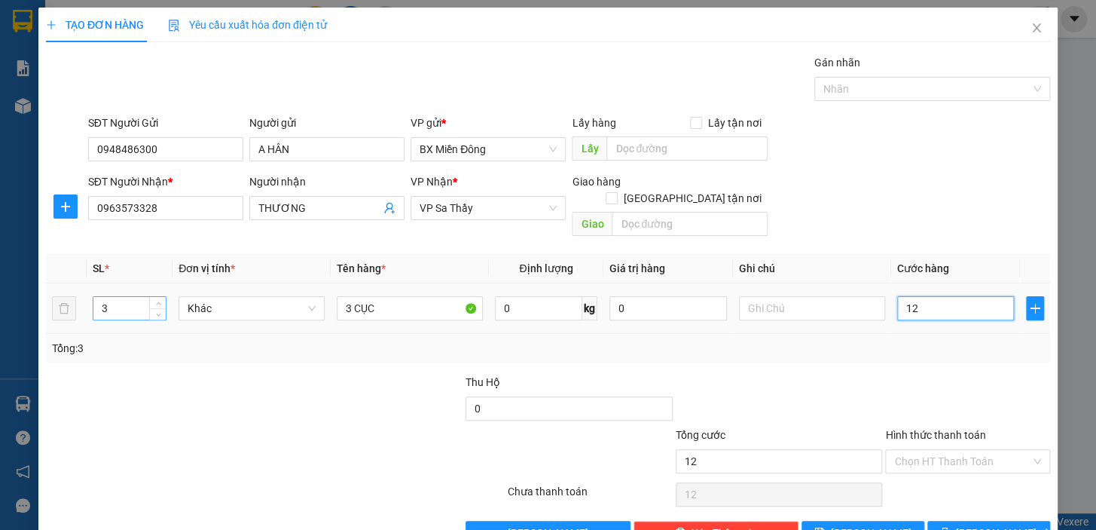
type input "120"
type input "1.200"
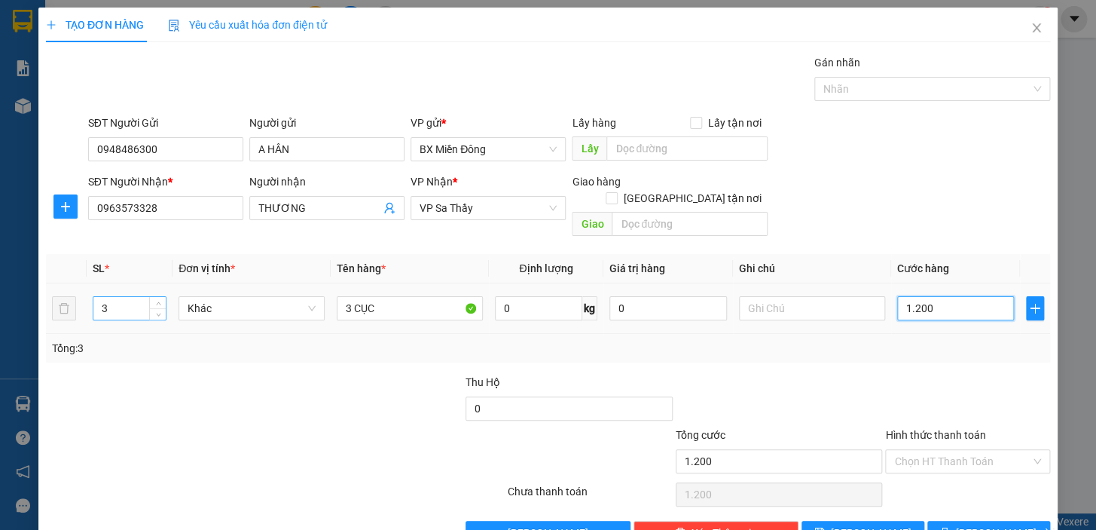
type input "120"
type input "120.000"
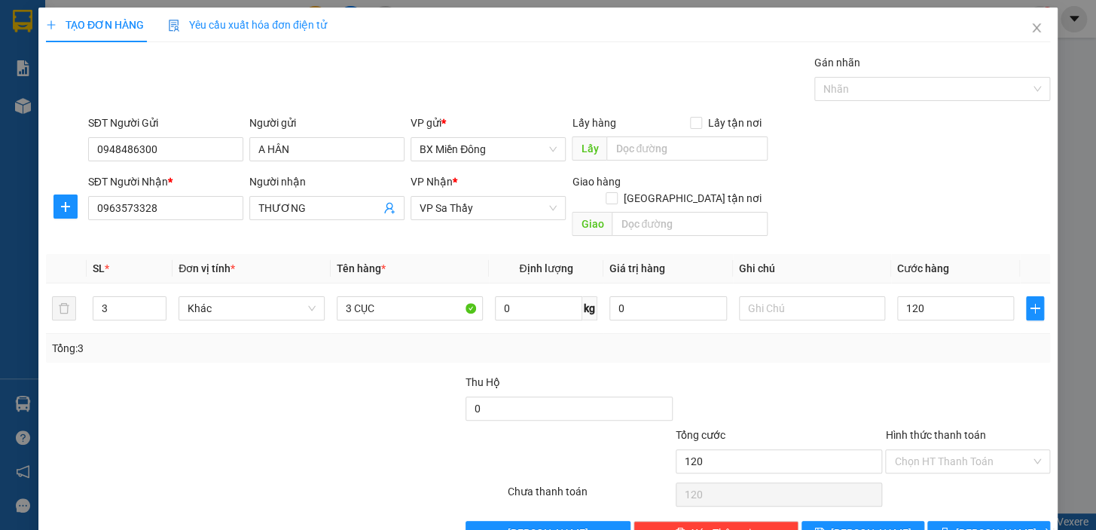
type input "120.000"
click at [893, 374] on div at bounding box center [968, 400] width 168 height 53
click at [979, 524] on span "[PERSON_NAME] và In" at bounding box center [1008, 532] width 105 height 17
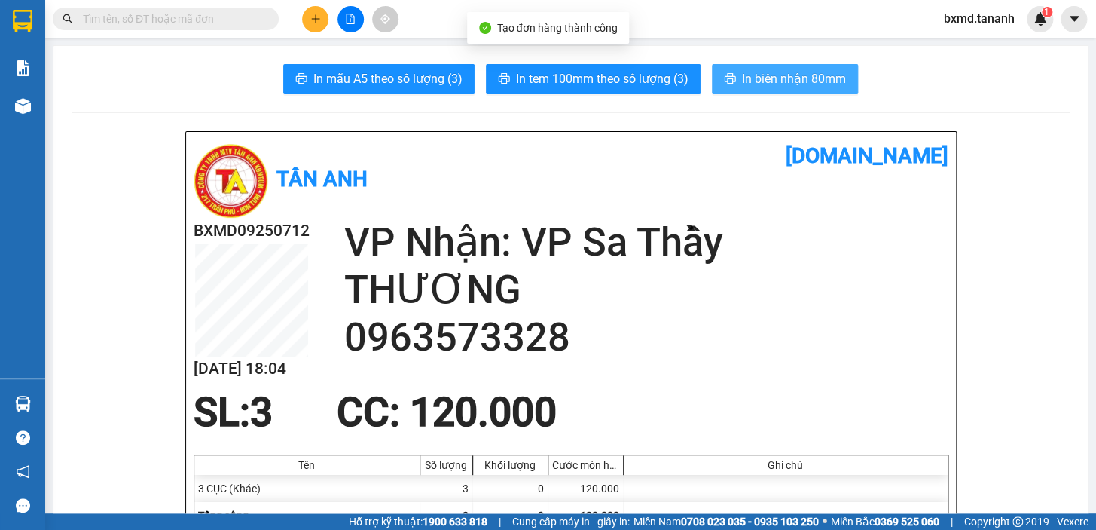
click at [777, 78] on span "In biên nhận 80mm" at bounding box center [794, 78] width 104 height 19
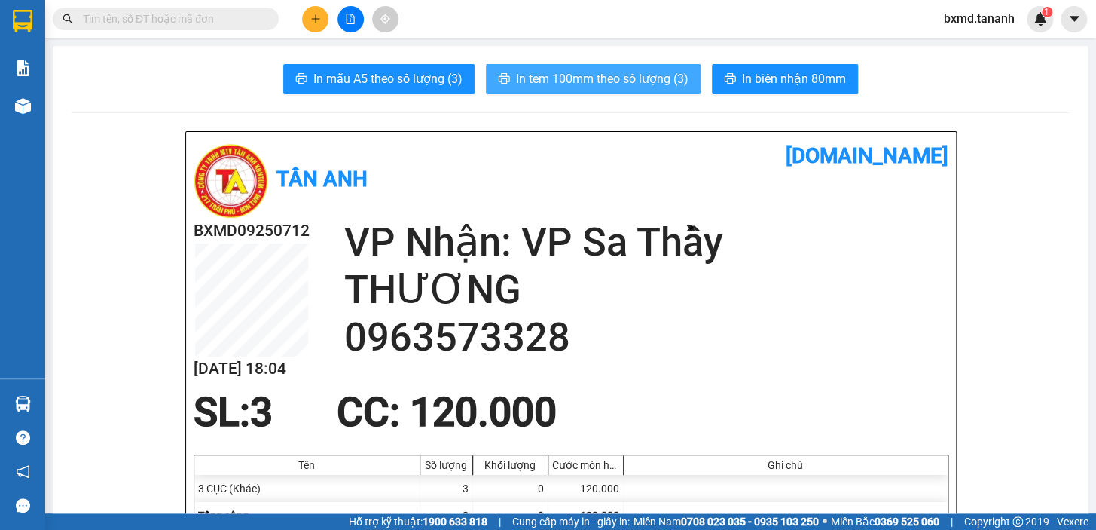
click at [632, 79] on span "In tem 100mm theo số lượng (3)" at bounding box center [602, 78] width 173 height 19
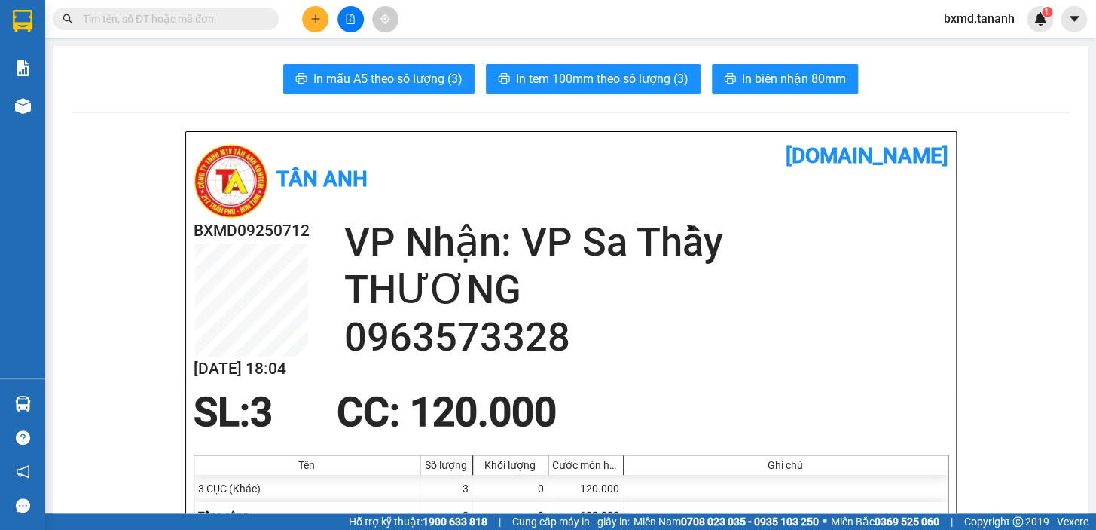
click at [306, 17] on button at bounding box center [315, 19] width 26 height 26
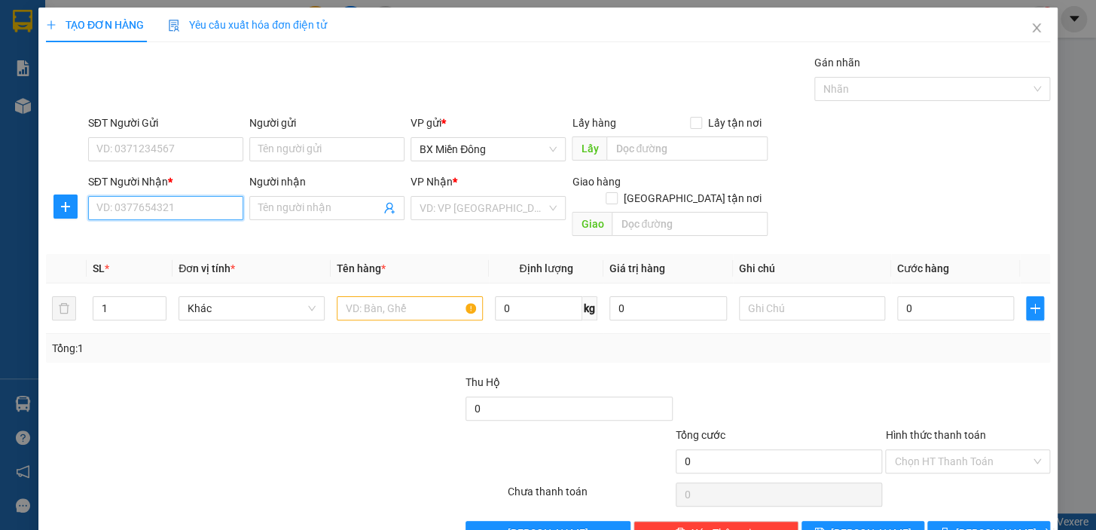
click at [156, 203] on input "SĐT Người Nhận *" at bounding box center [165, 208] width 155 height 24
click at [283, 203] on input "Người nhận" at bounding box center [319, 208] width 122 height 17
type input "A"
type input "LỰC TC"
click at [198, 211] on input "SĐT Người Nhận *" at bounding box center [165, 208] width 155 height 24
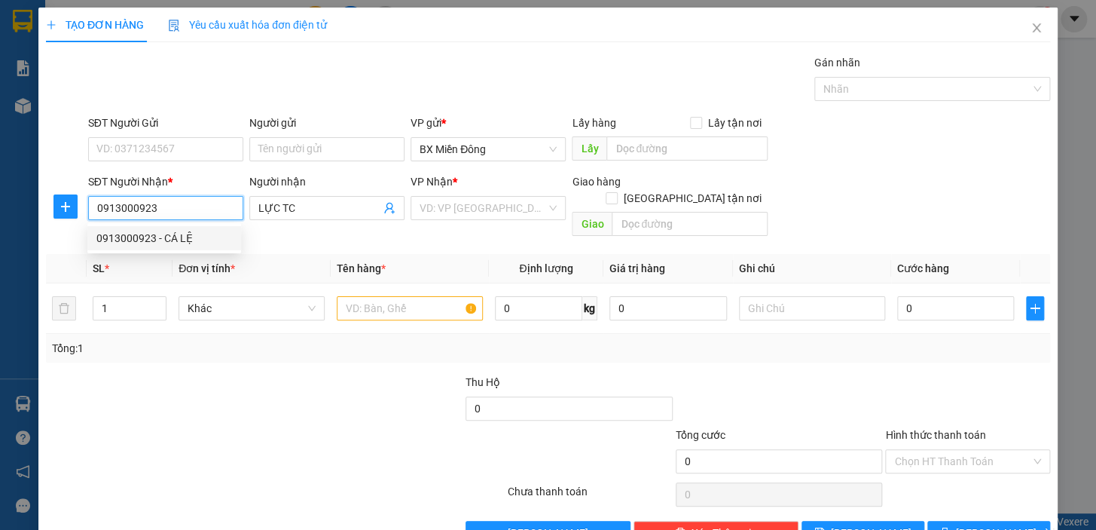
type input "0913000923"
click at [201, 133] on div "SĐT Người Gửi" at bounding box center [165, 126] width 155 height 23
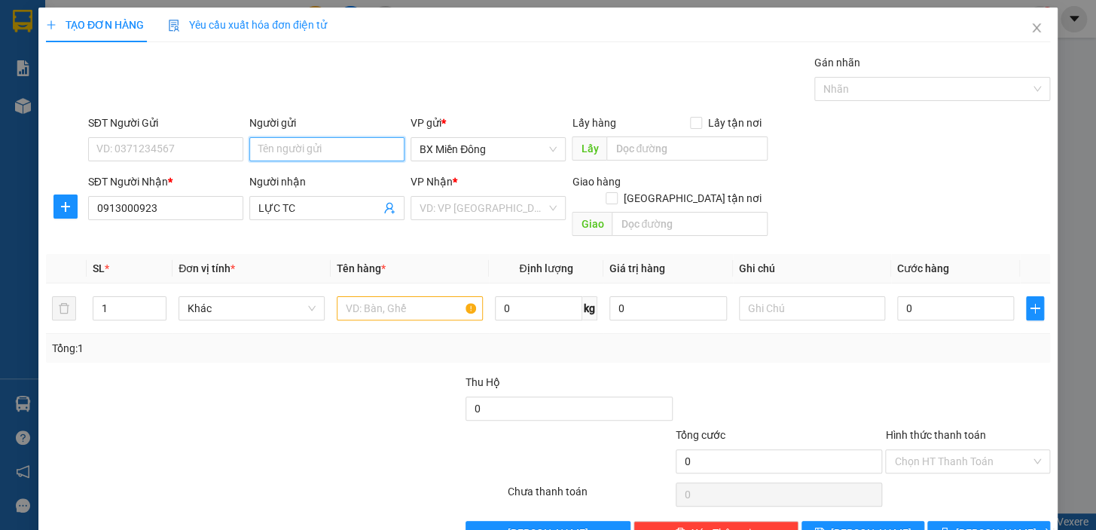
click at [265, 144] on input "Người gửi" at bounding box center [326, 149] width 155 height 24
type input "LƯƠNG HOANG"
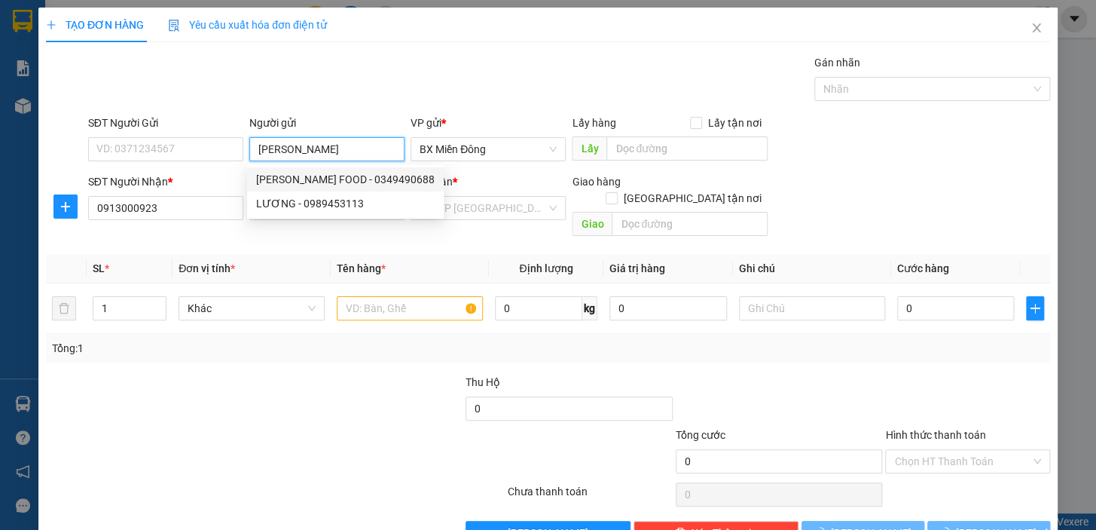
click at [316, 170] on div "LƯƠNG HOÀNG FOOD - 0349490688" at bounding box center [345, 179] width 197 height 24
type input "0349490688"
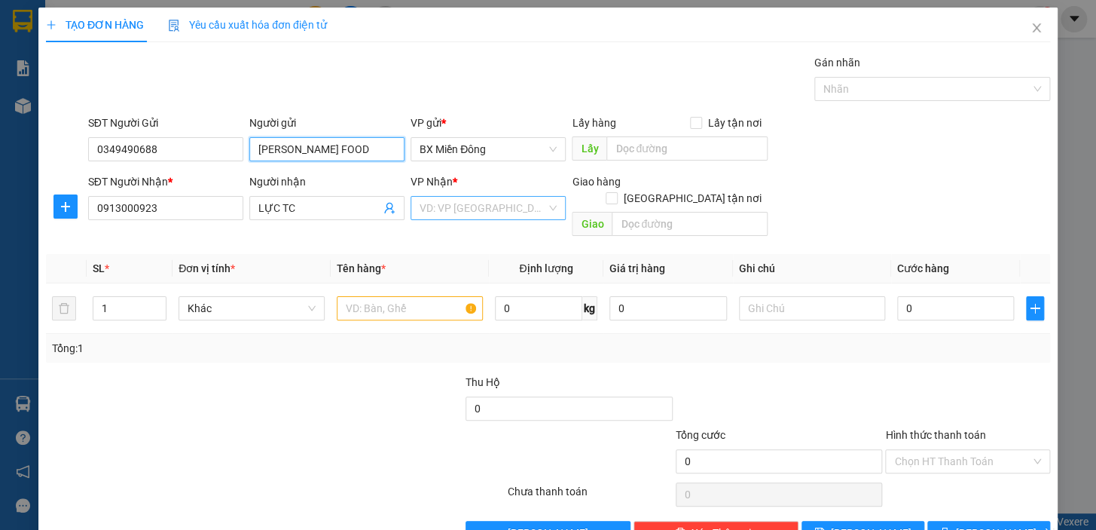
type input "[PERSON_NAME] FOOD"
click at [500, 217] on input "search" at bounding box center [483, 208] width 127 height 23
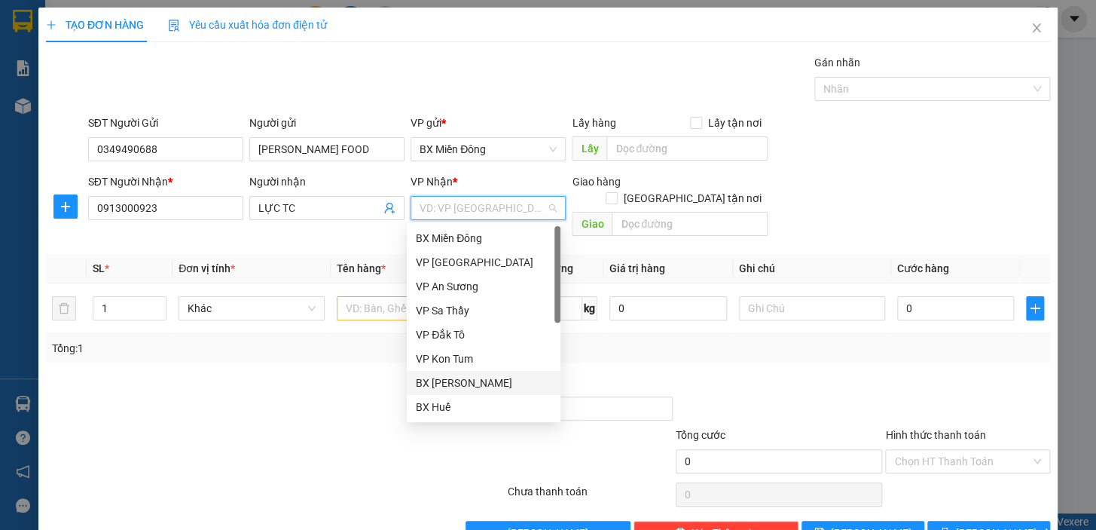
click at [492, 387] on div "BX [PERSON_NAME]" at bounding box center [484, 382] width 136 height 17
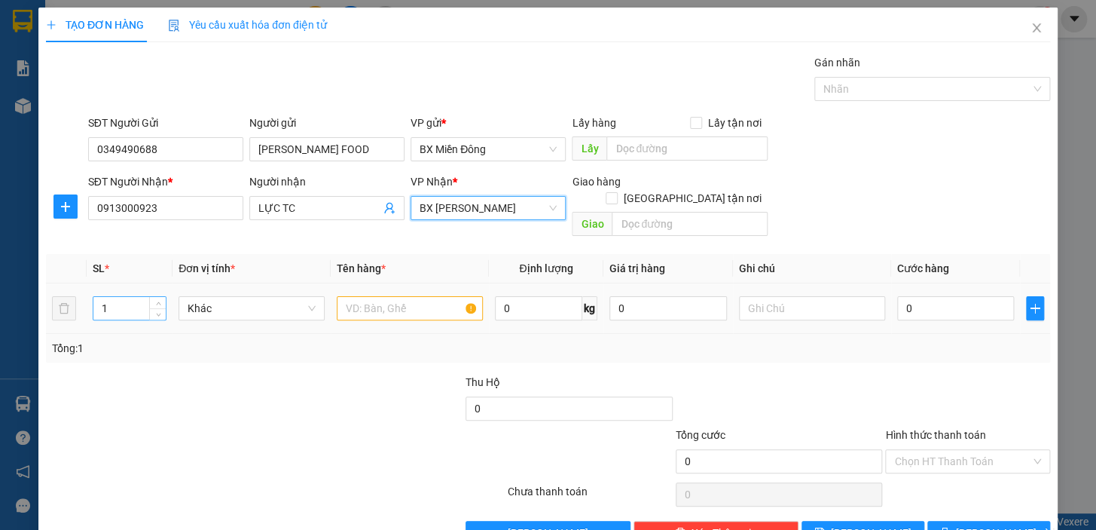
click at [138, 297] on input "1" at bounding box center [129, 308] width 72 height 23
type input "2"
type input "2 KIỆN"
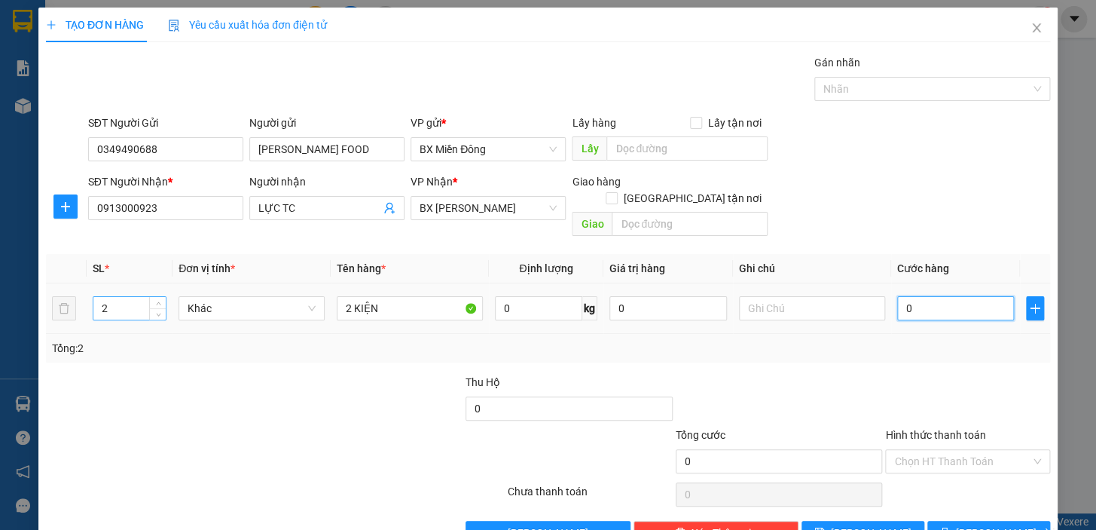
type input "1"
type input "10"
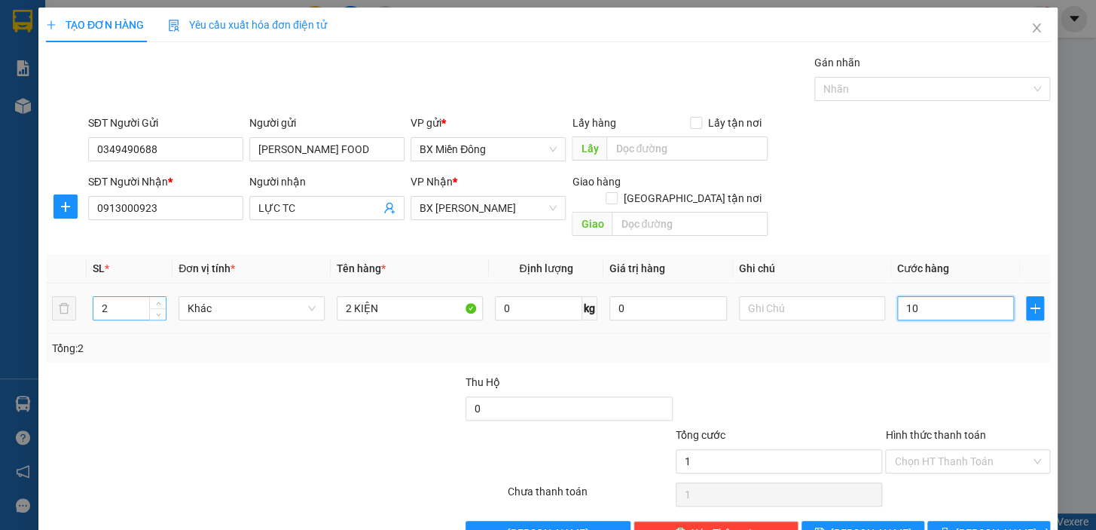
type input "10"
type input "100"
type input "100.000"
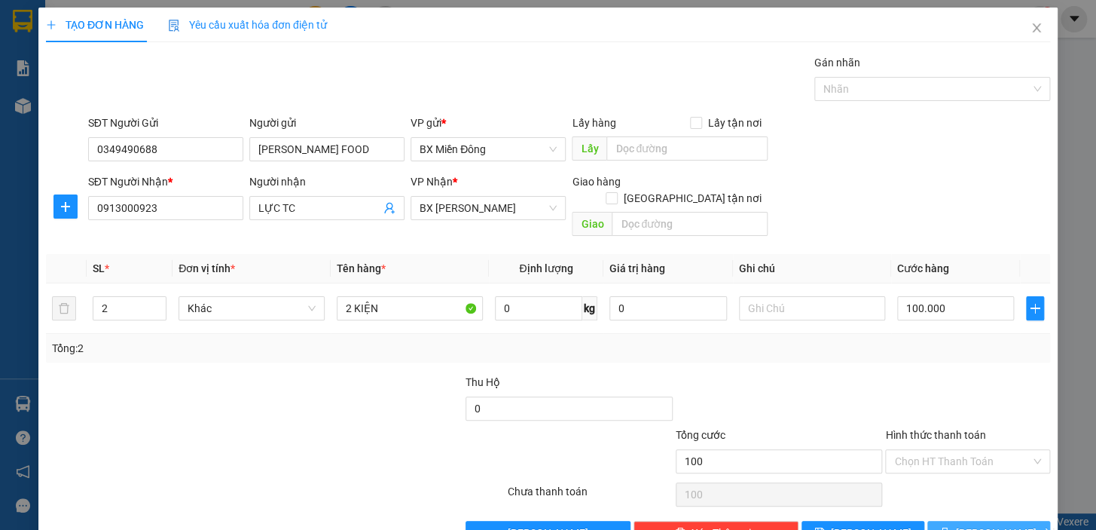
type input "100.000"
click at [1020, 521] on button "[PERSON_NAME] và In" at bounding box center [989, 533] width 123 height 24
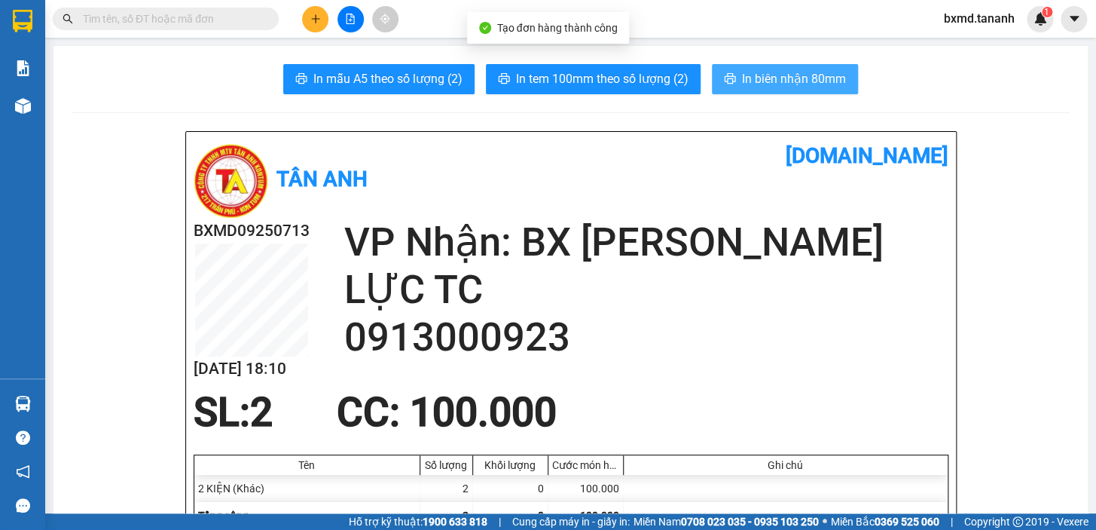
click at [806, 91] on button "In biên nhận 80mm" at bounding box center [785, 79] width 146 height 30
click at [792, 87] on span "In biên nhận 80mm" at bounding box center [794, 78] width 104 height 19
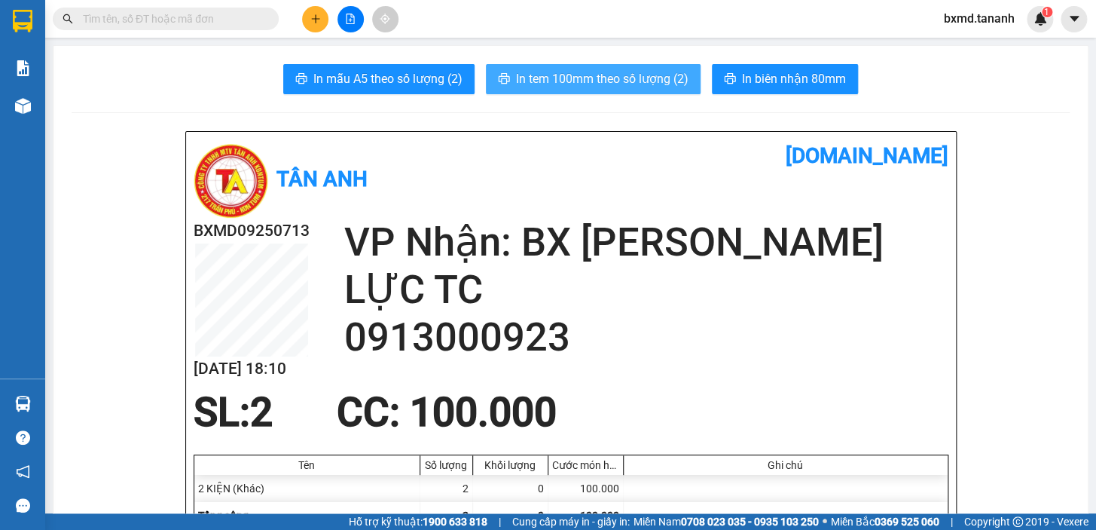
click at [655, 69] on span "In tem 100mm theo số lượng (2)" at bounding box center [602, 78] width 173 height 19
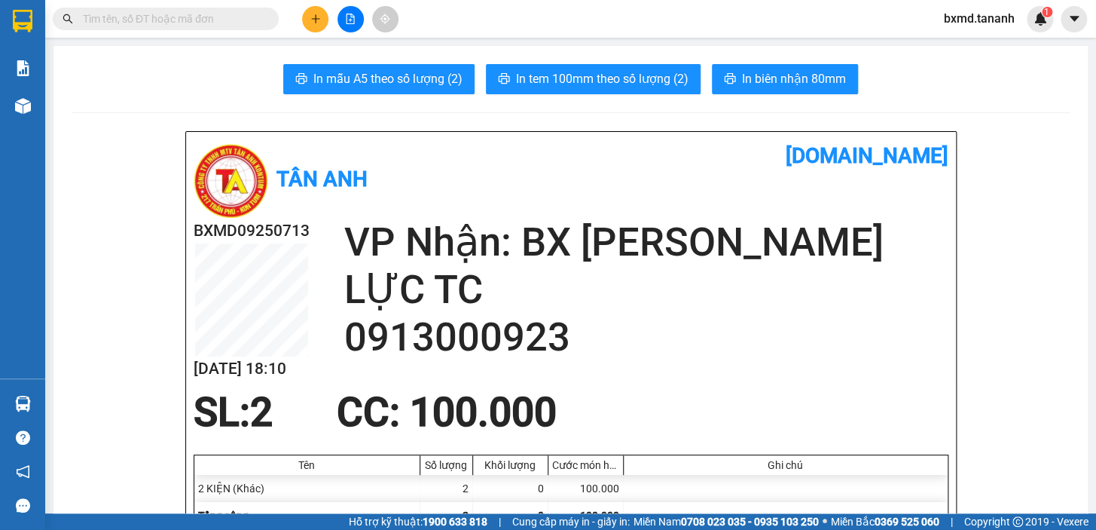
click at [313, 9] on button at bounding box center [315, 19] width 26 height 26
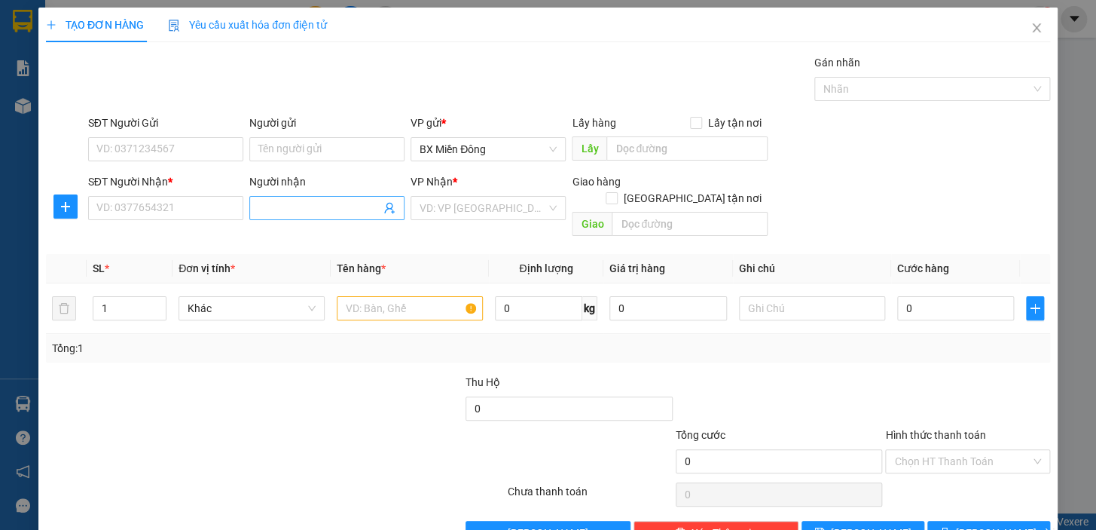
click at [304, 209] on input "Người nhận" at bounding box center [319, 208] width 122 height 17
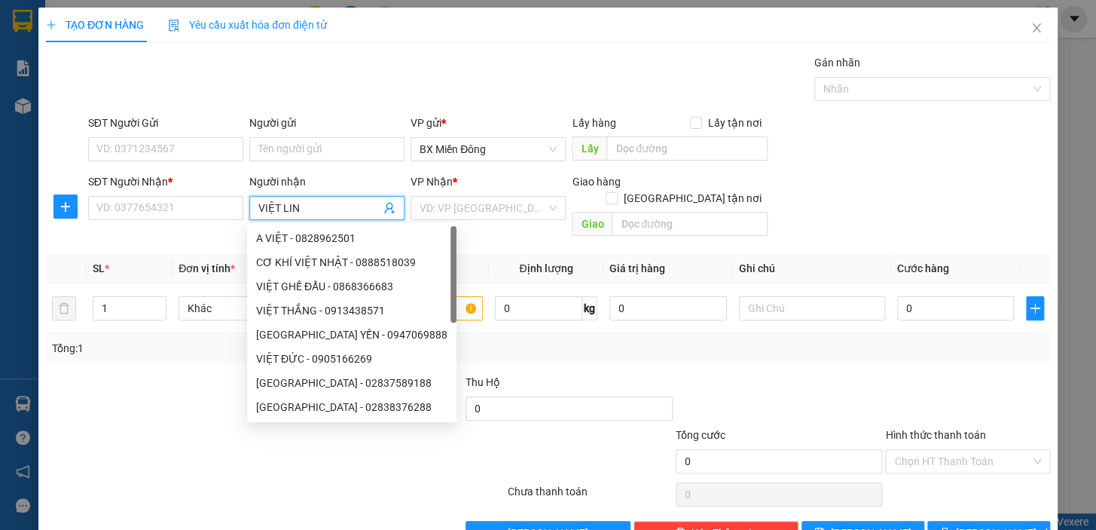
type input "VIỆT LINH"
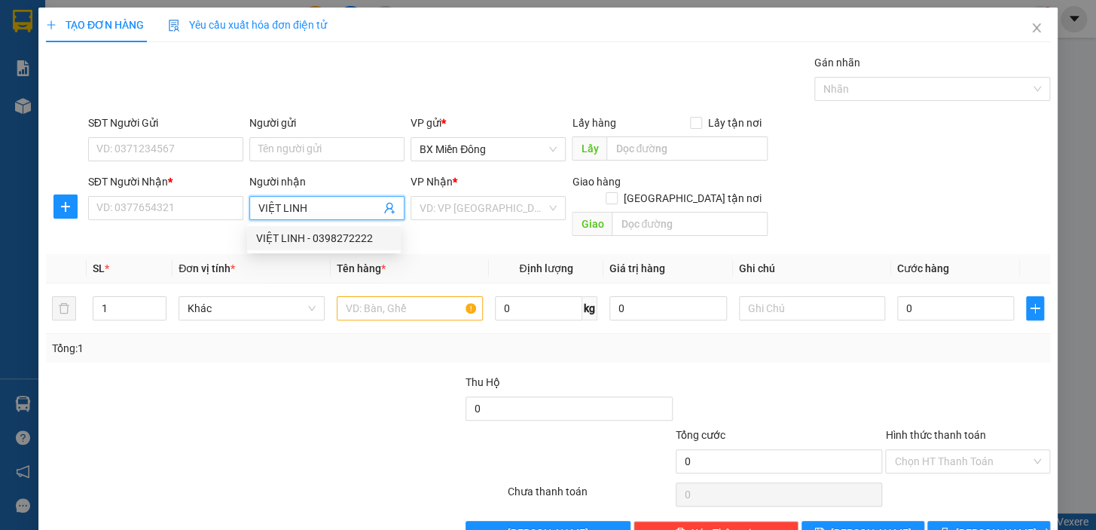
click at [285, 237] on div "VIỆT LINH - 0398272222" at bounding box center [324, 238] width 136 height 17
type input "0398272222"
type input "VIỆT LINH"
click at [475, 212] on input "search" at bounding box center [483, 208] width 127 height 23
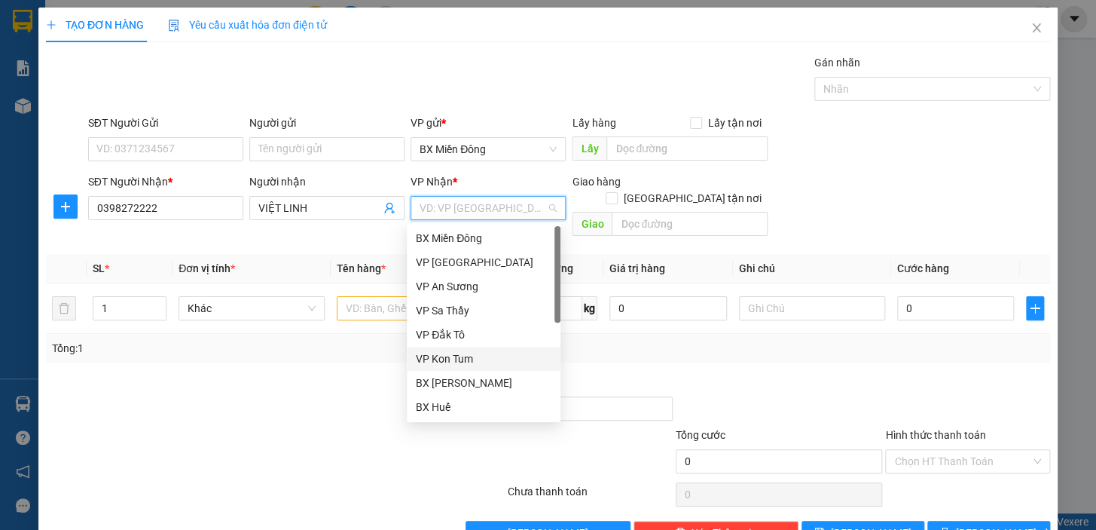
scroll to position [168, 0]
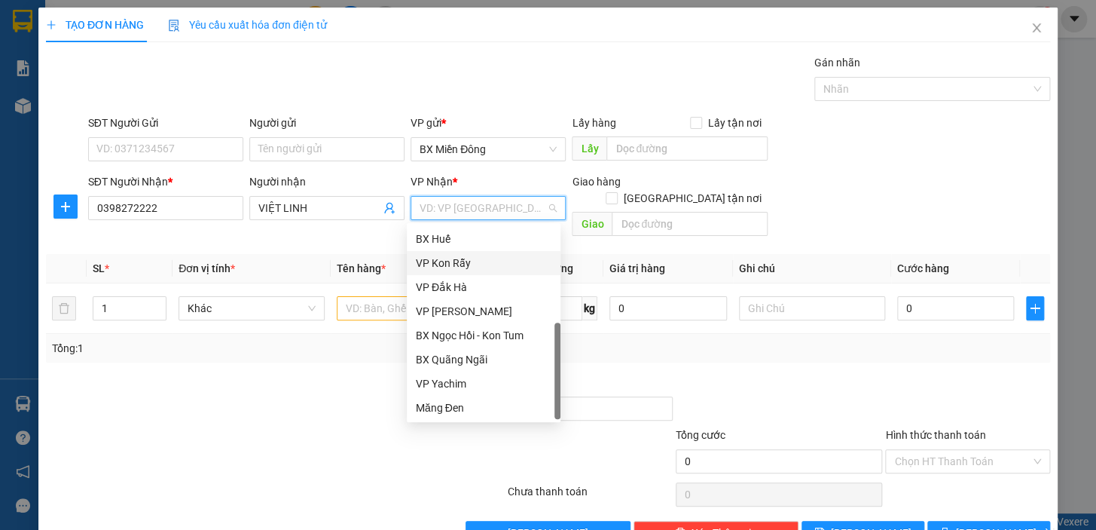
click at [475, 264] on div "VP Kon Rẫy" at bounding box center [484, 263] width 136 height 17
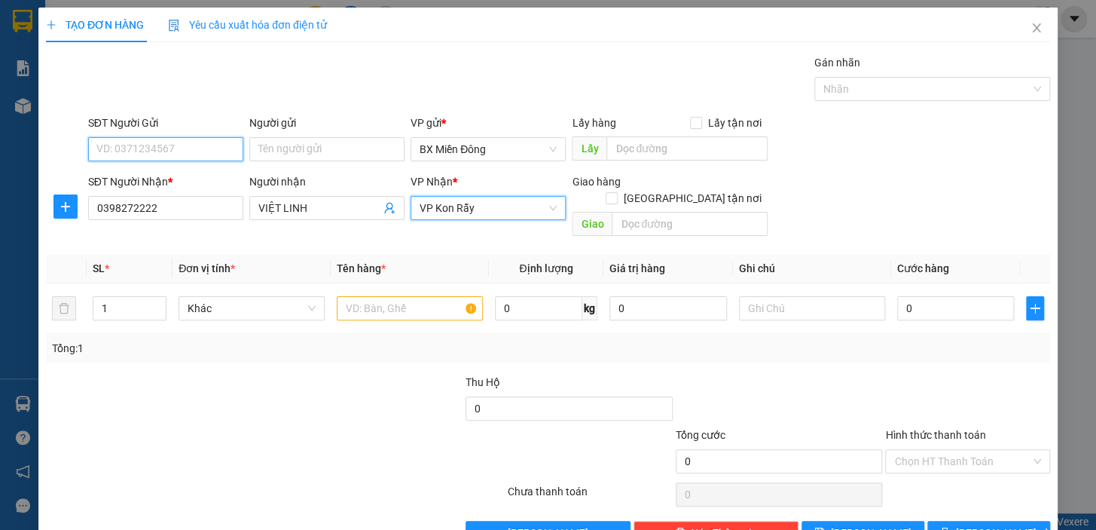
click at [209, 150] on input "SĐT Người Gửi" at bounding box center [165, 149] width 155 height 24
click at [258, 154] on input "Người gửi" at bounding box center [326, 149] width 155 height 24
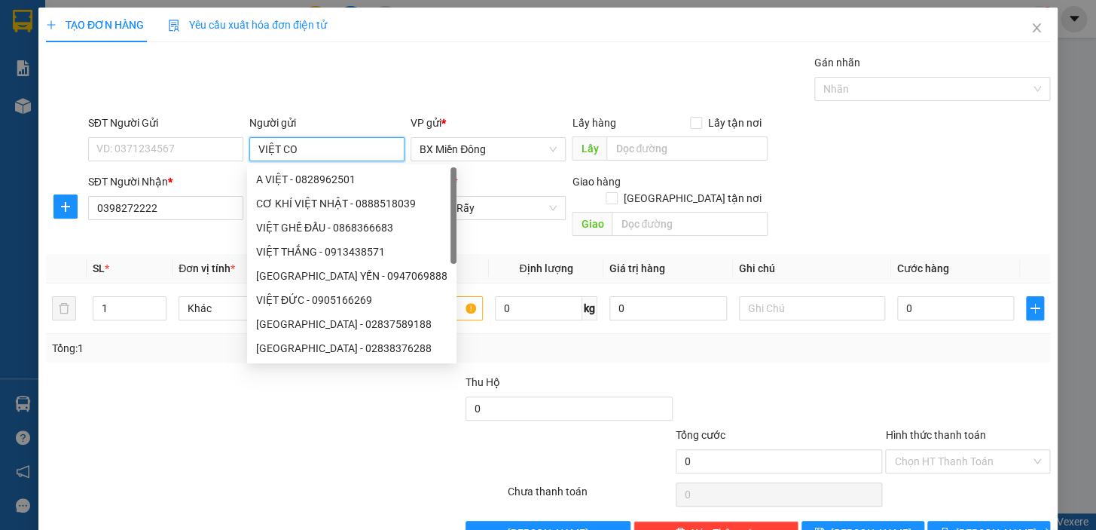
type input "VIỆT COM"
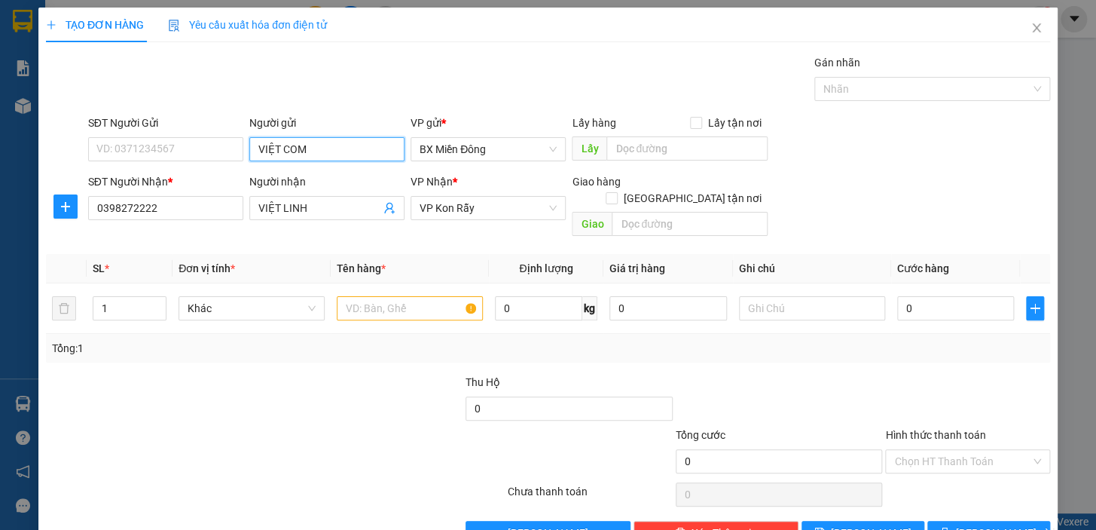
drag, startPoint x: 323, startPoint y: 152, endPoint x: 246, endPoint y: 151, distance: 76.9
click at [249, 151] on input "VIỆT COM" at bounding box center [326, 149] width 155 height 24
click at [211, 134] on div "SĐT Người Gửi" at bounding box center [165, 126] width 155 height 23
click at [203, 145] on input "SĐT Người Gửi" at bounding box center [165, 149] width 155 height 24
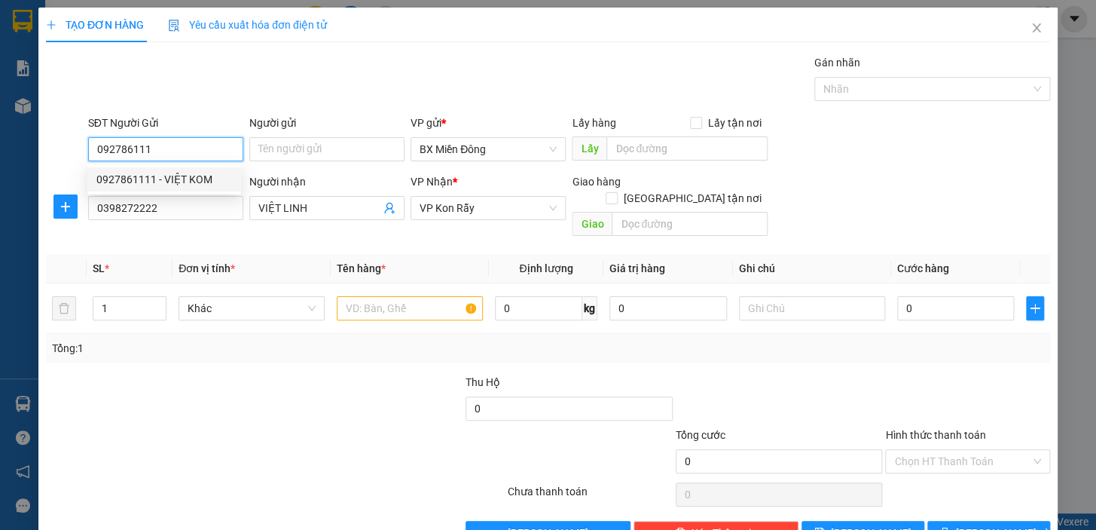
click at [135, 184] on div "0927861111 - VIỆT KOM" at bounding box center [164, 179] width 136 height 17
type input "0927861111"
type input "VIỆT KOM"
type input "40.000"
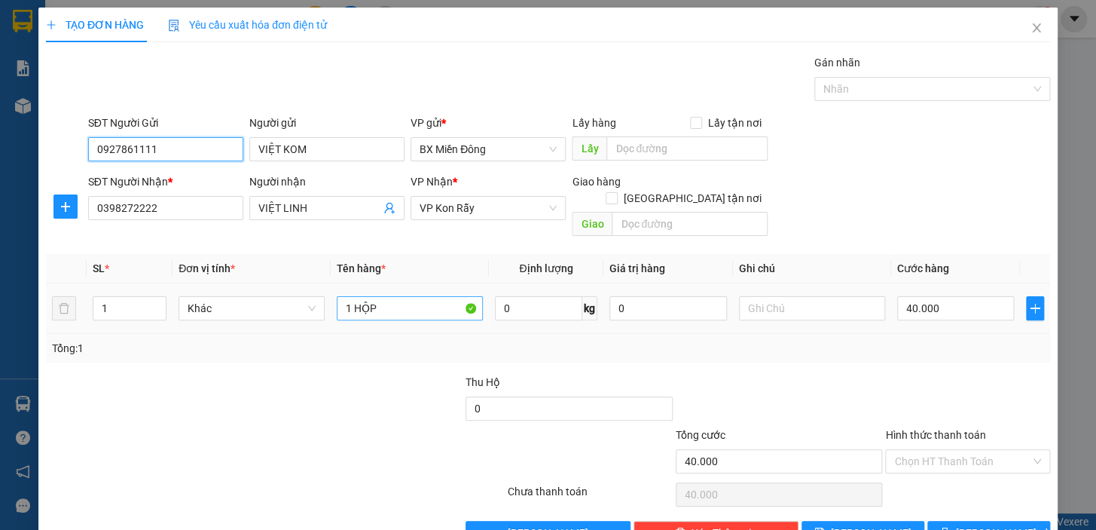
type input "0927861111"
drag, startPoint x: 408, startPoint y: 295, endPoint x: 179, endPoint y: 294, distance: 228.3
click at [183, 295] on tr "1 Khác 1 HỘP 0 kg 0 40.000" at bounding box center [548, 308] width 1004 height 50
type input "1 CUỘN"
type input "1"
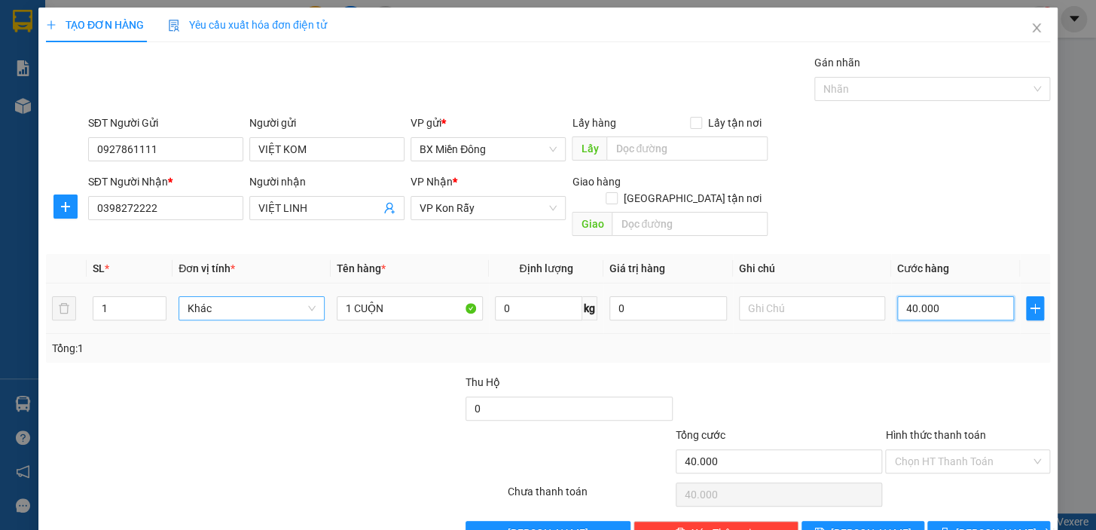
type input "1"
type input "10"
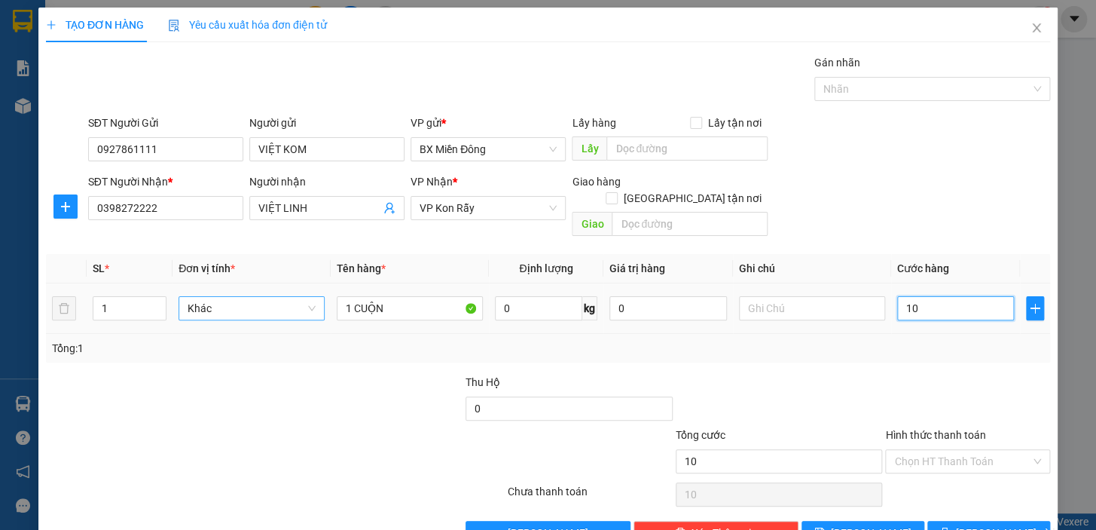
type input "100"
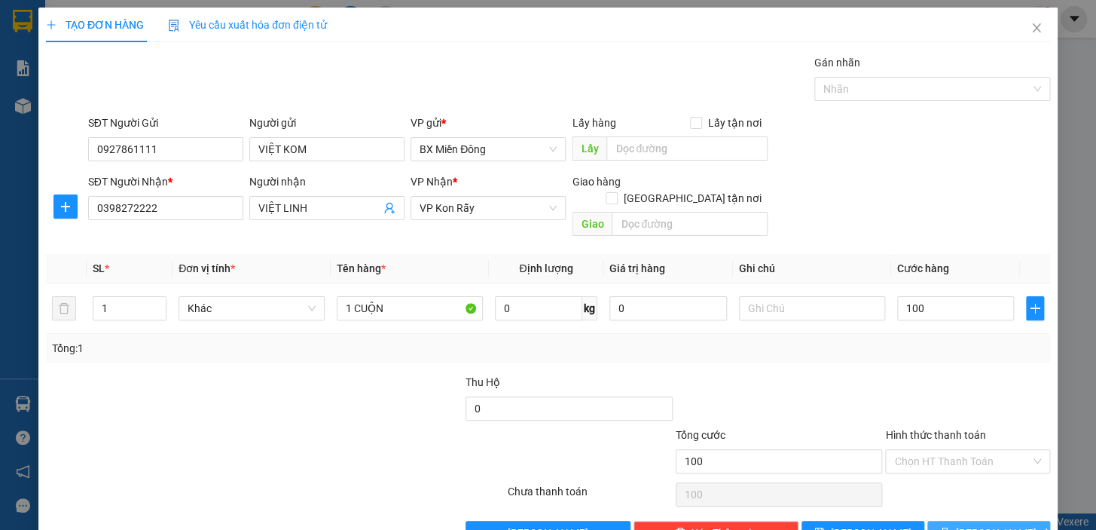
type input "100.000"
click at [988, 521] on button "[PERSON_NAME] và In" at bounding box center [989, 533] width 123 height 24
click at [928, 521] on button "[PERSON_NAME] và In" at bounding box center [989, 533] width 123 height 24
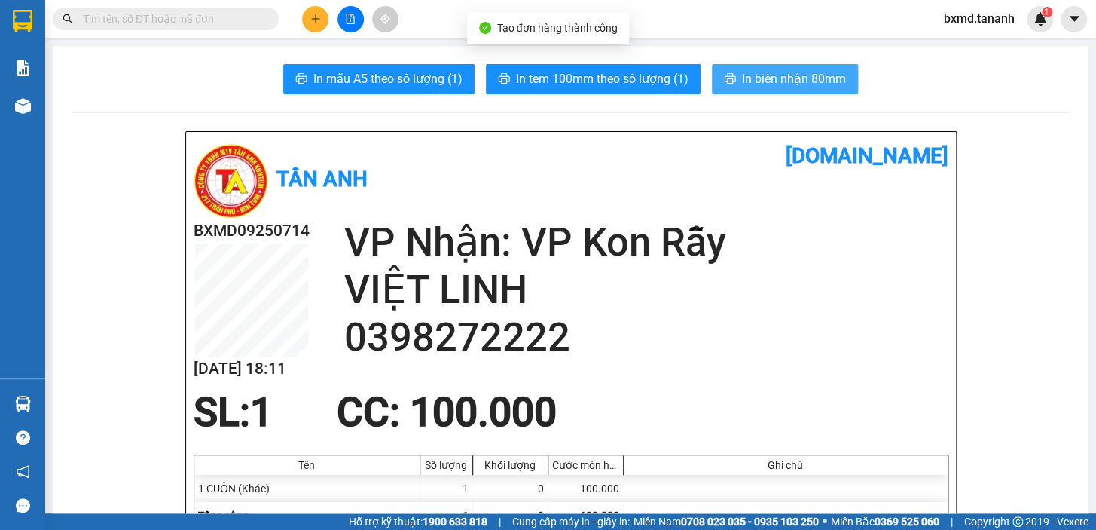
drag, startPoint x: 832, startPoint y: 75, endPoint x: 827, endPoint y: 96, distance: 21.0
click at [831, 75] on span "In biên nhận 80mm" at bounding box center [794, 78] width 104 height 19
click at [796, 80] on span "In biên nhận 80mm" at bounding box center [794, 78] width 104 height 19
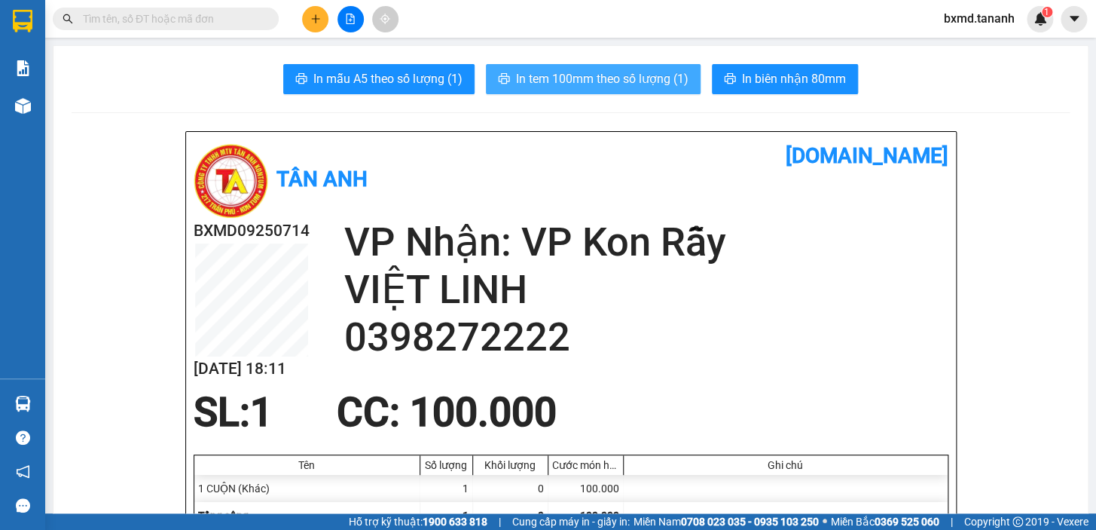
click at [640, 82] on span "In tem 100mm theo số lượng (1)" at bounding box center [602, 78] width 173 height 19
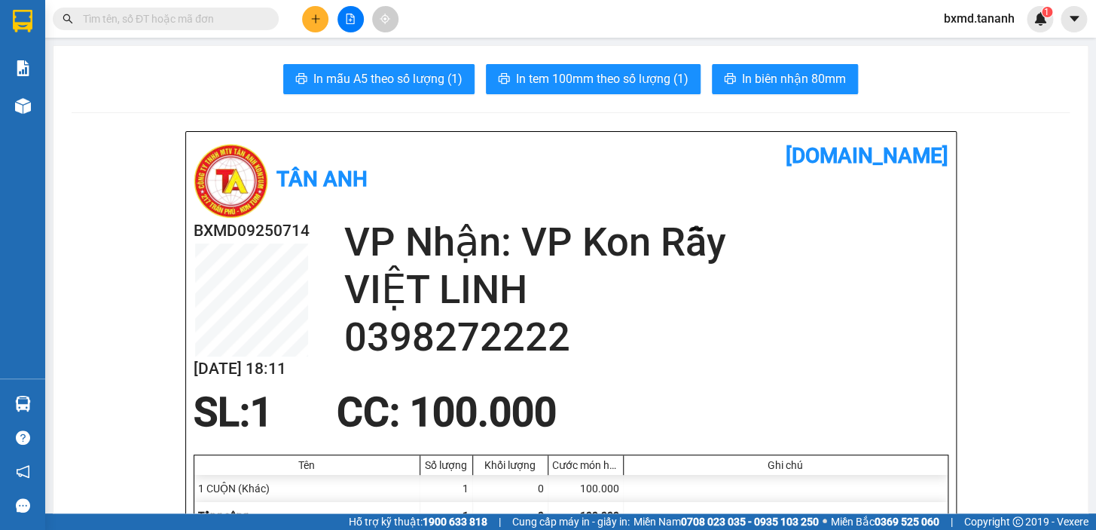
click at [292, 20] on div at bounding box center [147, 19] width 294 height 23
click at [304, 18] on button at bounding box center [315, 19] width 26 height 26
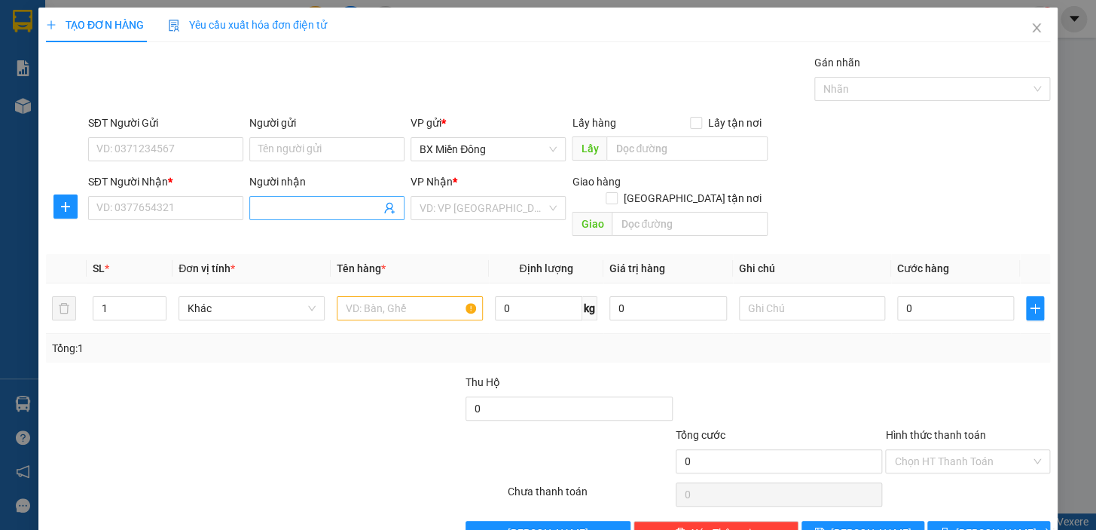
click at [277, 213] on input "Người nhận" at bounding box center [319, 208] width 122 height 17
type input "VĂN THU"
drag, startPoint x: 281, startPoint y: 209, endPoint x: 203, endPoint y: 209, distance: 78.4
click at [204, 209] on div "SĐT Người Nhận * VD: 0377654321 Người nhận VĂN THU VĂN THU VP Nhận * VD: VP Sài…" at bounding box center [569, 207] width 968 height 69
type input "TÂY NGUYÊN"
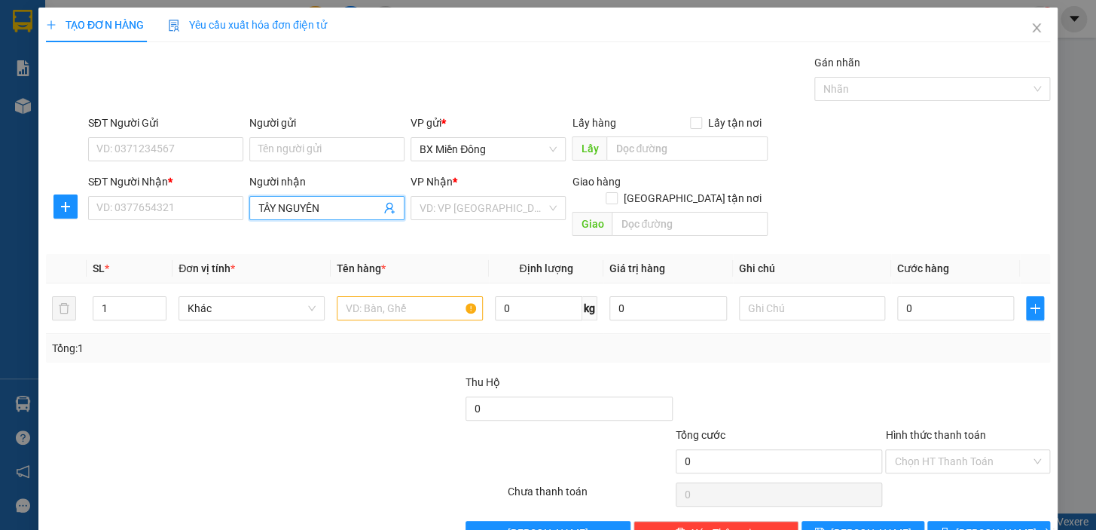
drag, startPoint x: 187, startPoint y: 217, endPoint x: 9, endPoint y: 188, distance: 180.2
click at [0, 198] on div "TẠO ĐƠN HÀNG Yêu cầu xuất hóa đơn điện tử Transit Pickup Surcharge Ids Transit …" at bounding box center [548, 265] width 1096 height 530
click at [279, 217] on span at bounding box center [326, 208] width 155 height 24
click at [279, 215] on input "Người nhận" at bounding box center [319, 208] width 122 height 17
type input "CƠ GIỚI"
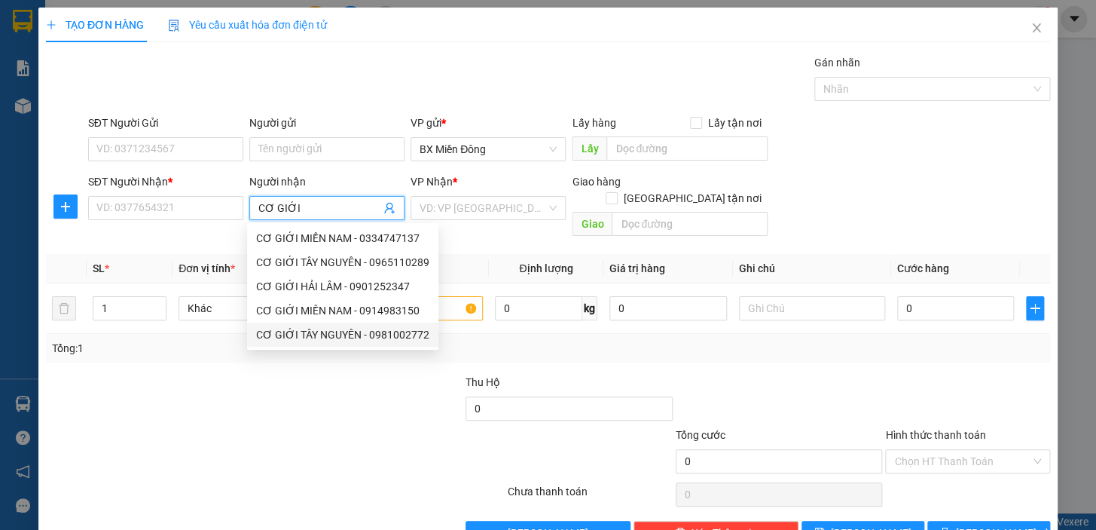
click at [331, 335] on div "CƠ GIỚI TÂY NGUYÊN - 0981002772" at bounding box center [342, 334] width 173 height 17
type input "0981002772"
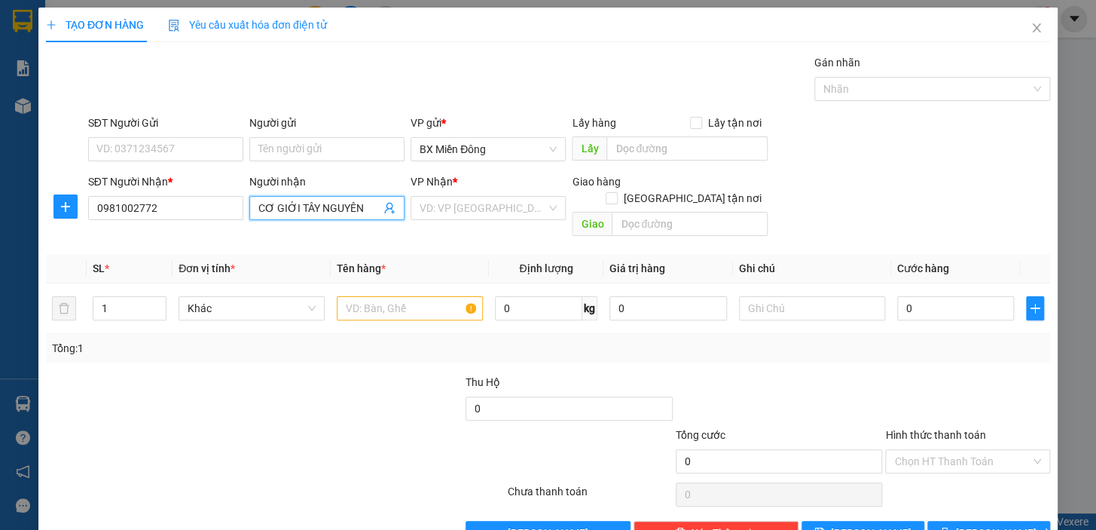
type input "CƠ GIỚI TÂY NGUYÊN"
click at [165, 134] on div "SĐT Người Gửi" at bounding box center [165, 126] width 155 height 23
click at [179, 151] on input "SĐT Người Gửi" at bounding box center [165, 149] width 155 height 24
drag, startPoint x: 261, startPoint y: 164, endPoint x: 264, endPoint y: 152, distance: 11.7
click at [261, 161] on div "Người gửi Tên người gửi" at bounding box center [326, 141] width 155 height 53
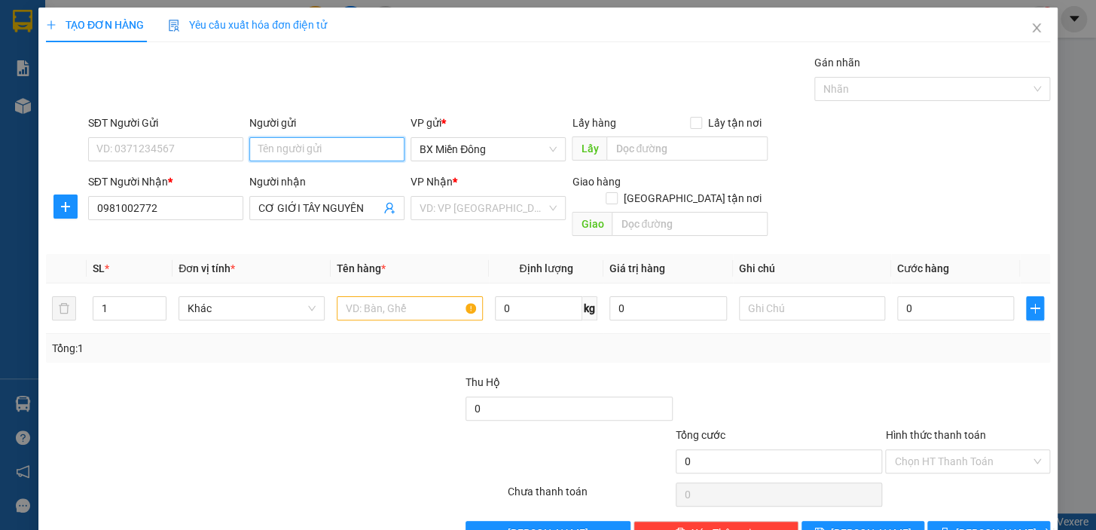
click at [264, 152] on input "Người gửi" at bounding box center [326, 149] width 155 height 24
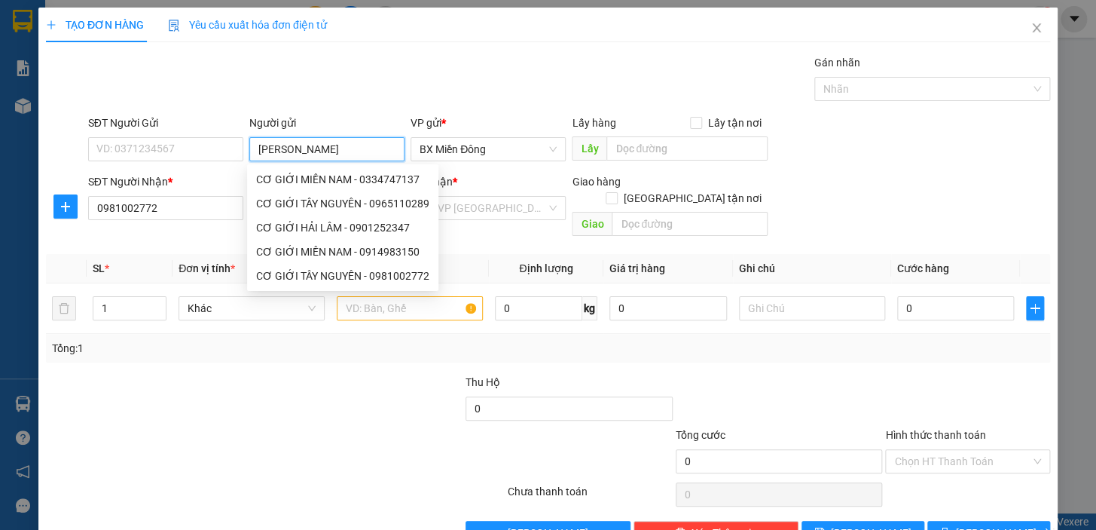
type input "PHÚC LONG"
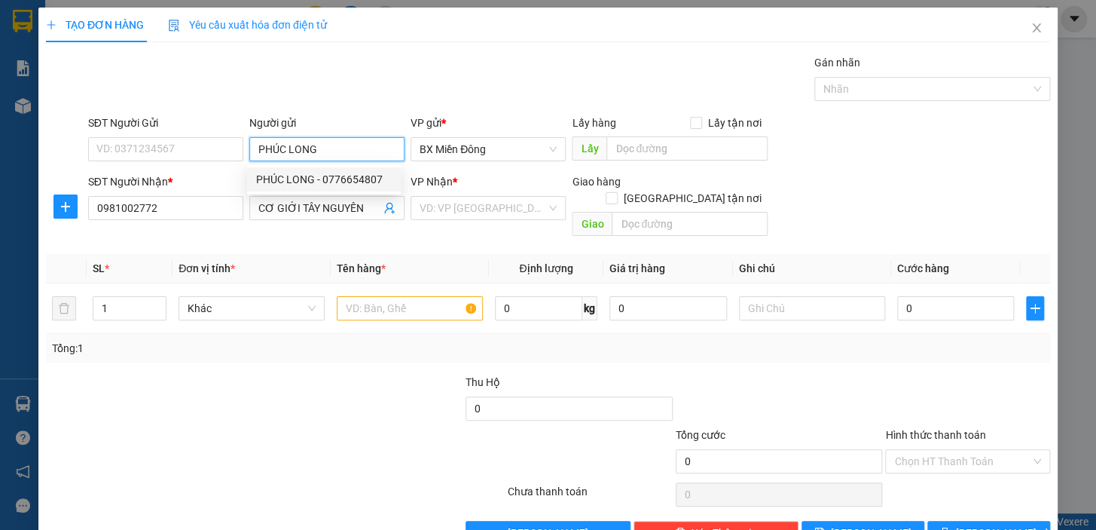
click at [362, 185] on div "PHÚC LONG - 0776654807" at bounding box center [324, 179] width 136 height 17
type input "0776654807"
type input "PHÚC LONG"
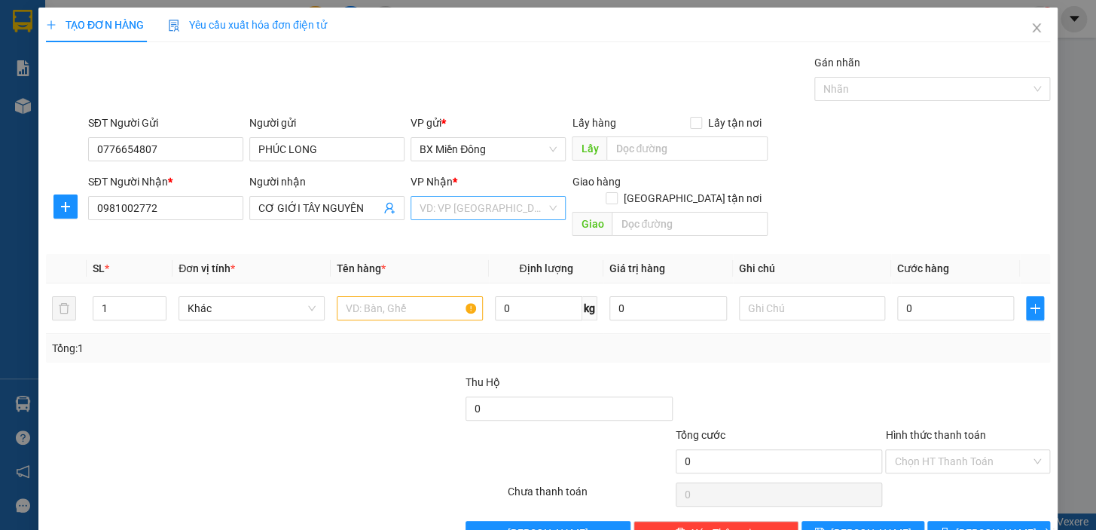
click at [512, 206] on input "search" at bounding box center [483, 208] width 127 height 23
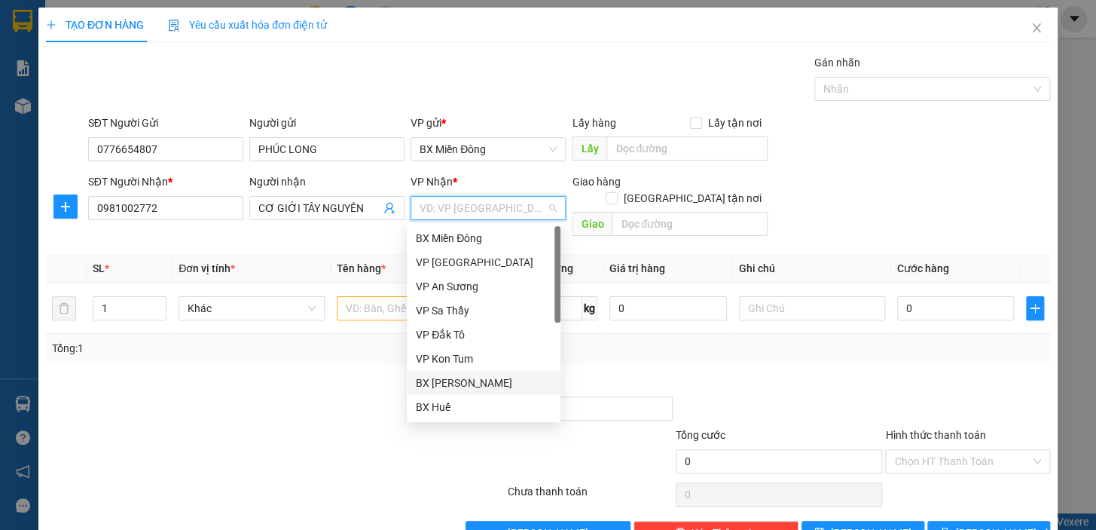
click at [485, 379] on div "BX [PERSON_NAME]" at bounding box center [484, 382] width 136 height 17
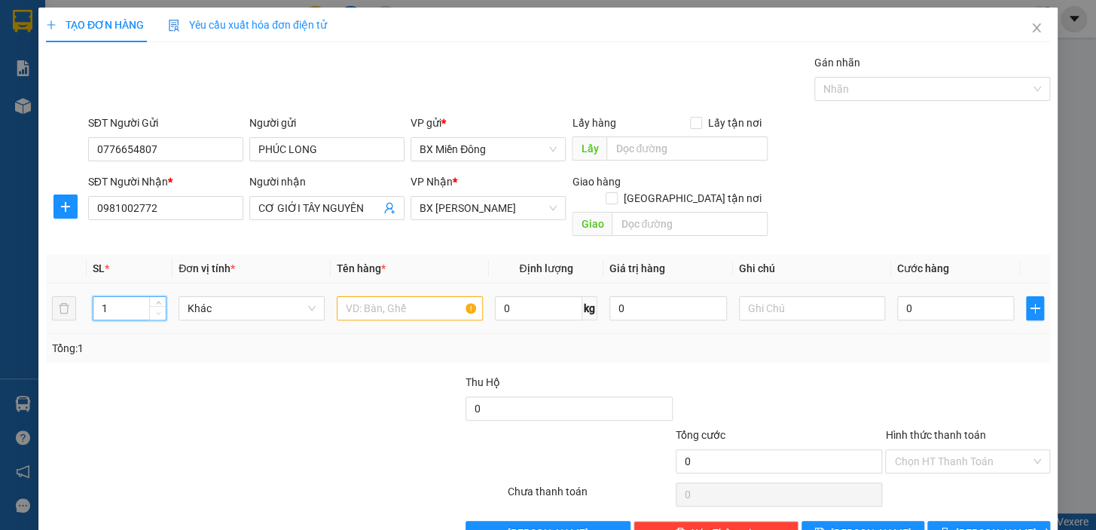
click at [148, 296] on div "1" at bounding box center [130, 308] width 74 height 24
type input "2"
type input "2 BAO"
type input "1"
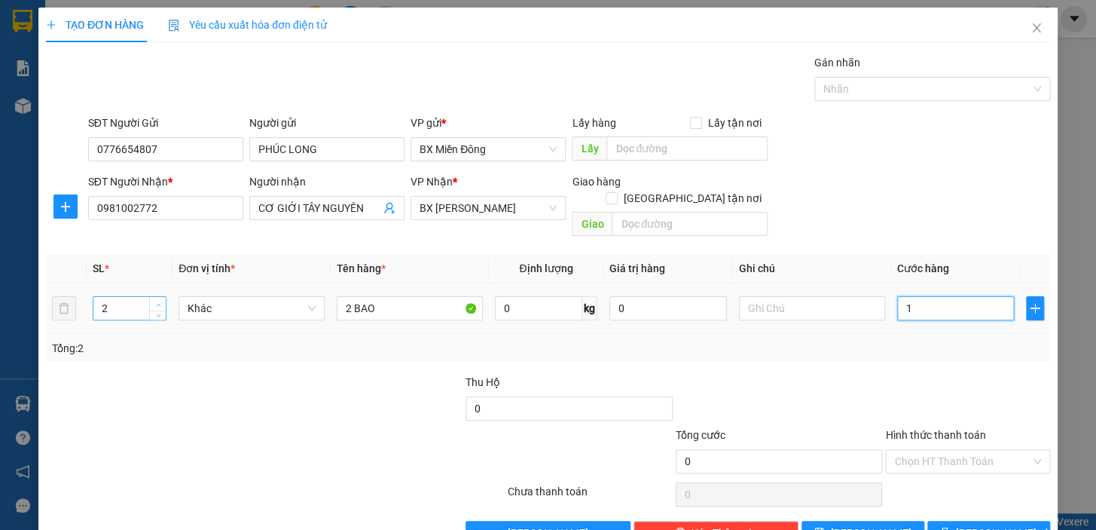
type input "1"
type input "10"
type input "100"
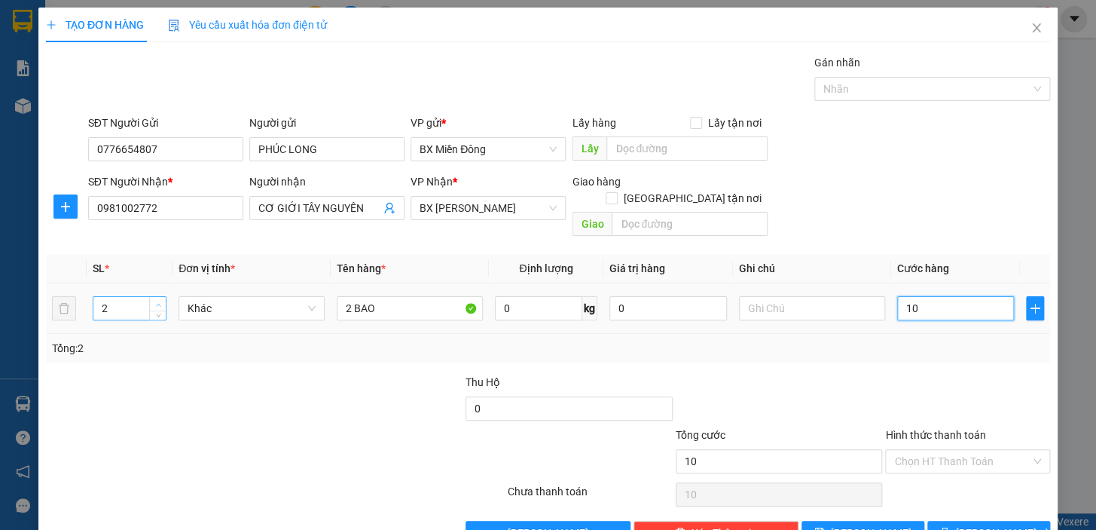
type input "100"
type input "100.000"
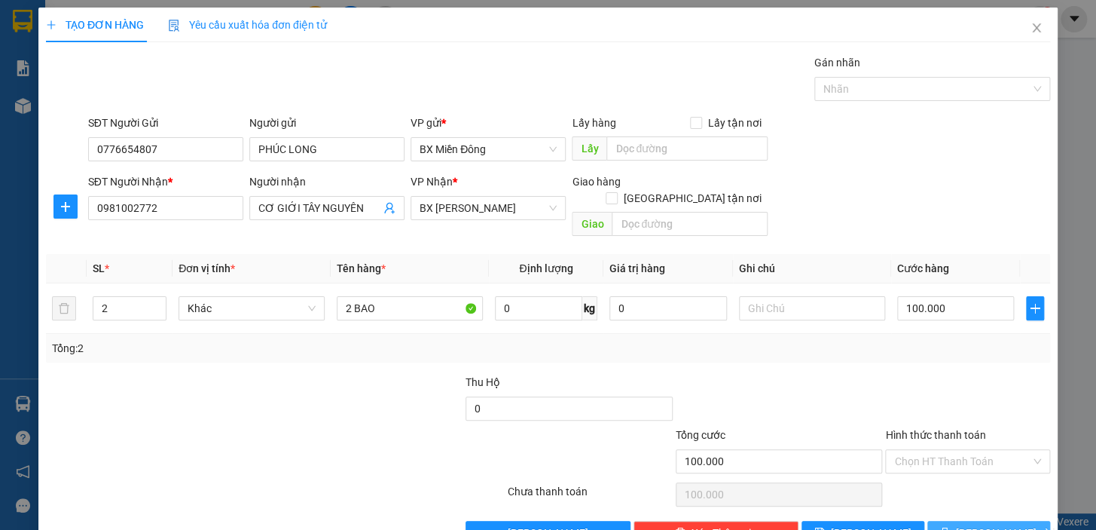
click at [1009, 521] on button "[PERSON_NAME] và In" at bounding box center [989, 533] width 123 height 24
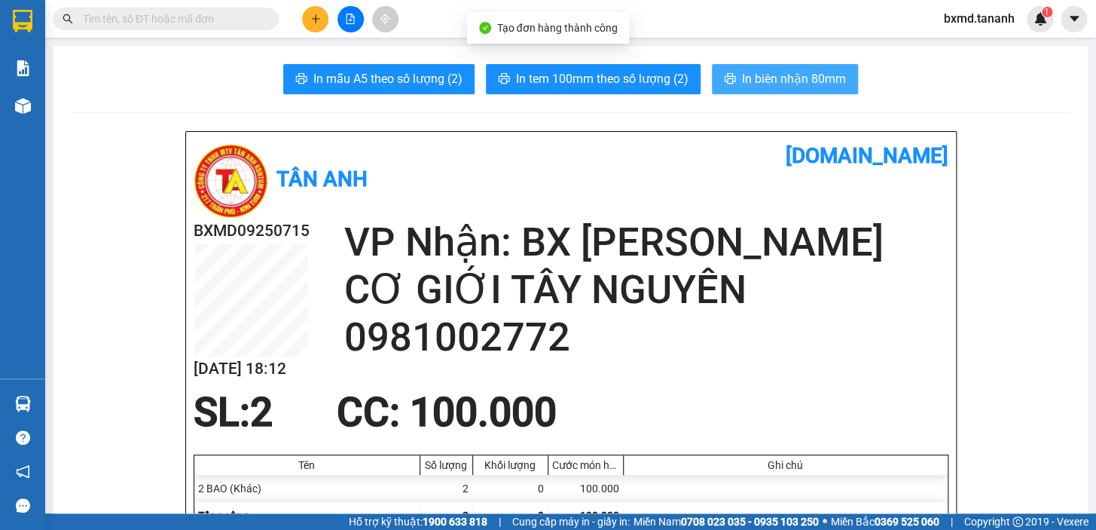
click at [775, 82] on span "In biên nhận 80mm" at bounding box center [794, 78] width 104 height 19
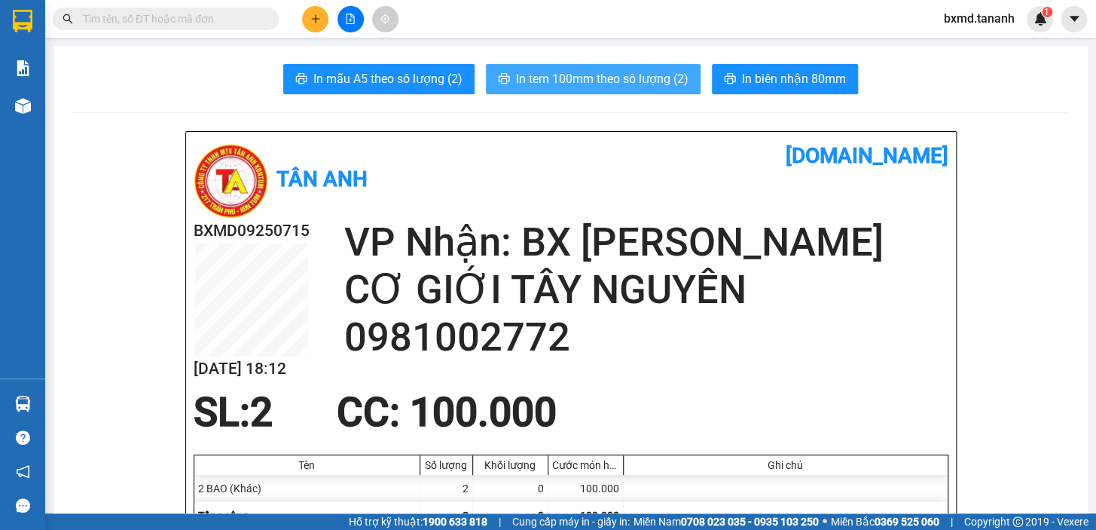
click at [658, 75] on span "In tem 100mm theo số lượng (2)" at bounding box center [602, 78] width 173 height 19
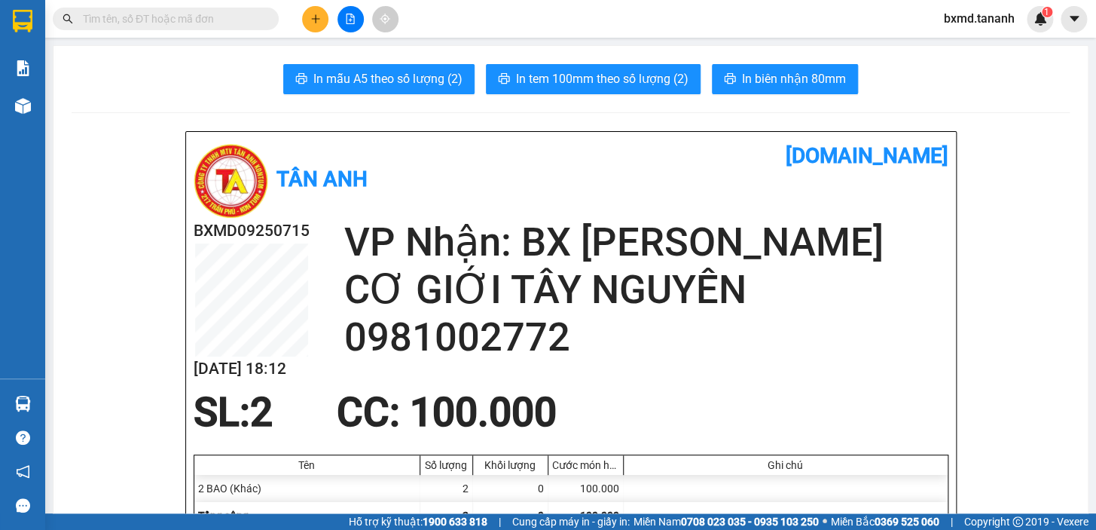
click at [316, 18] on icon "plus" at bounding box center [315, 19] width 11 height 11
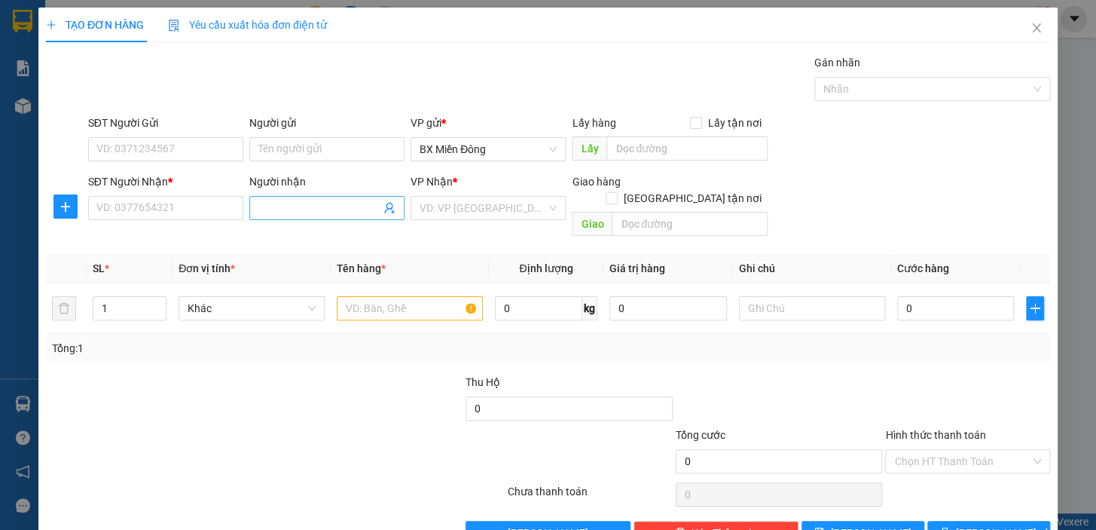
click at [324, 219] on span at bounding box center [326, 208] width 155 height 24
type input "D"
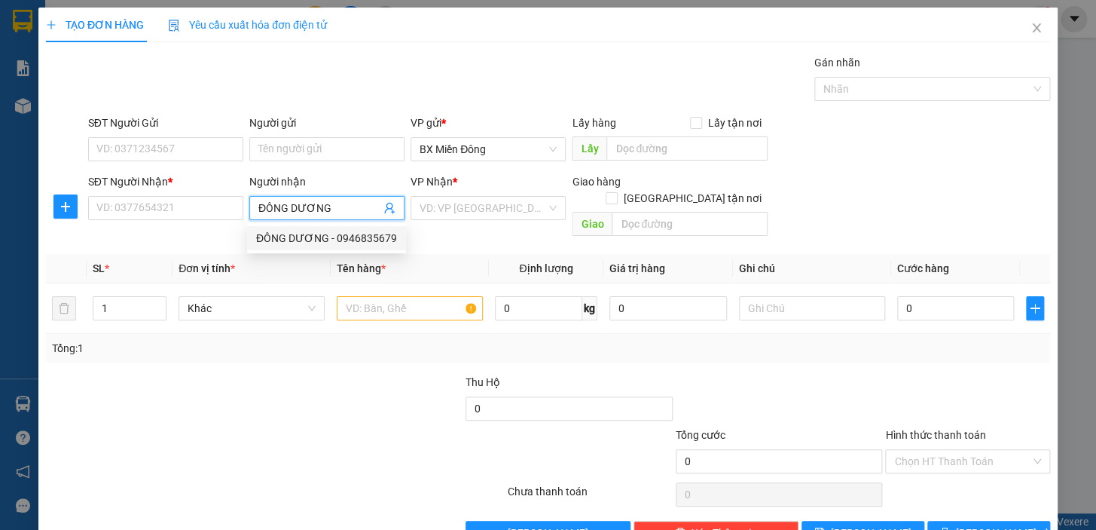
type input "ĐÔNG DƯƠNG"
click at [331, 254] on th "Tên hàng *" at bounding box center [410, 268] width 158 height 29
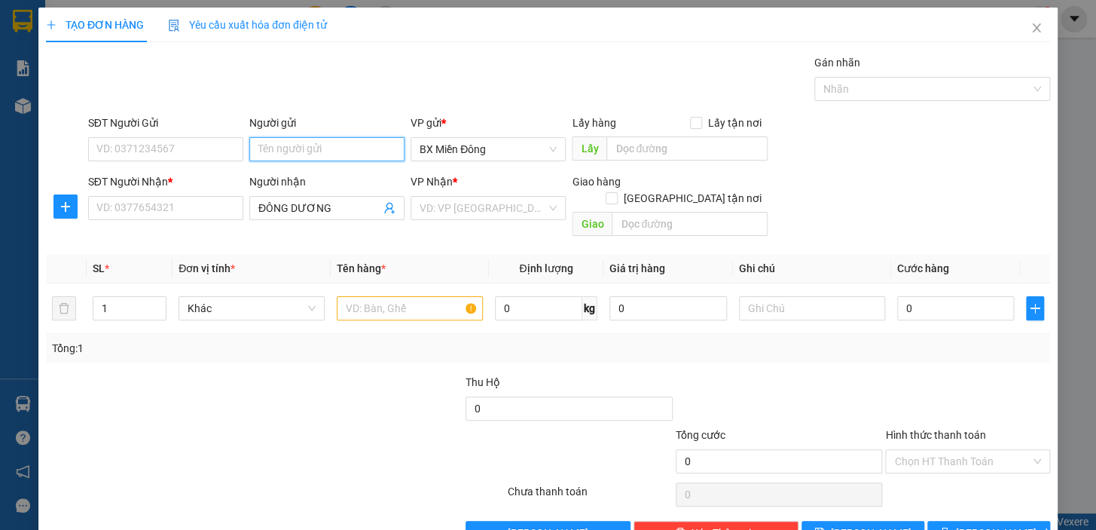
click at [306, 150] on input "Người gửi" at bounding box center [326, 149] width 155 height 24
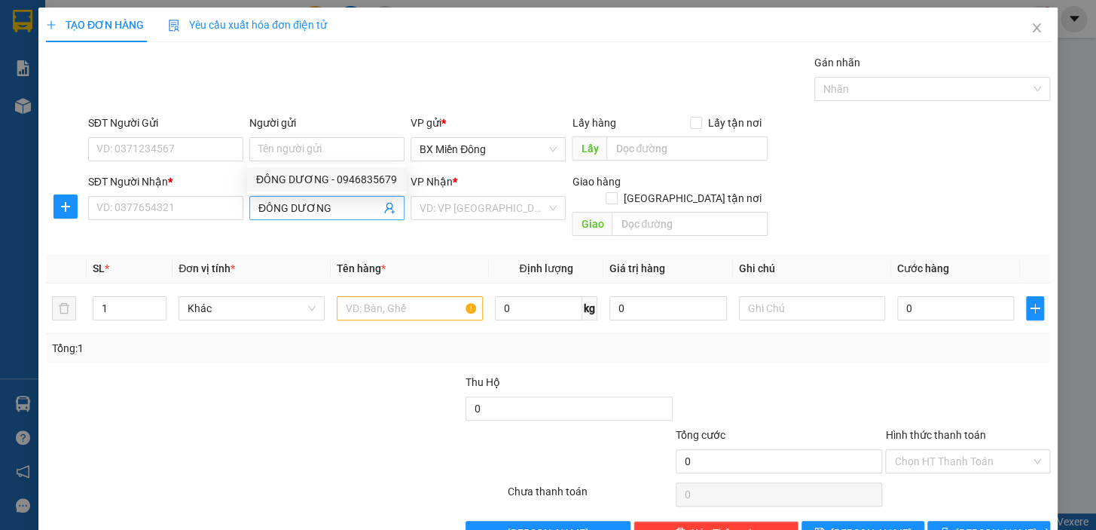
click at [325, 211] on input "ĐÔNG DƯƠNG" at bounding box center [319, 208] width 122 height 17
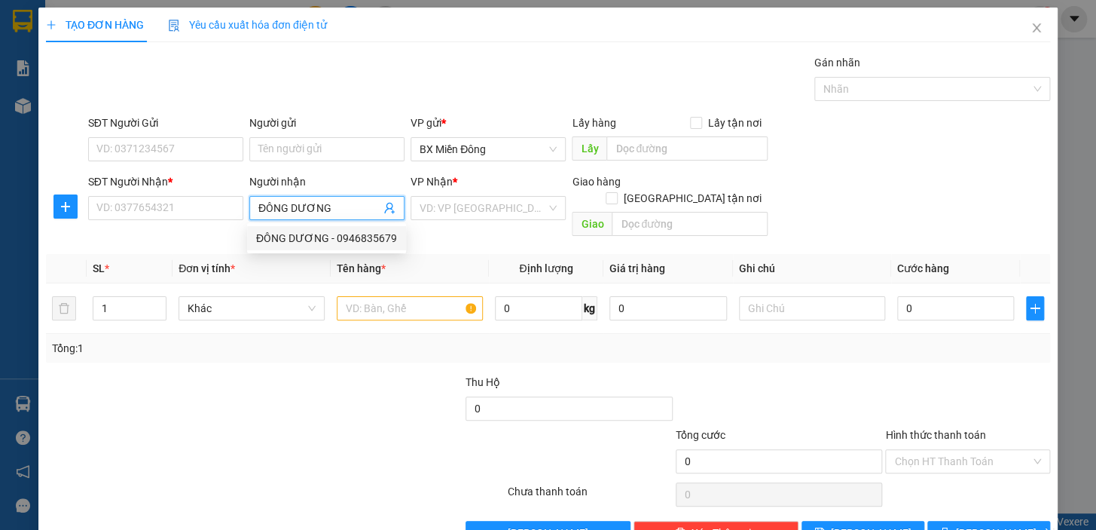
click at [332, 234] on div "ĐÔNG DƯƠNG - 0946835679" at bounding box center [326, 238] width 141 height 17
type input "0946835679"
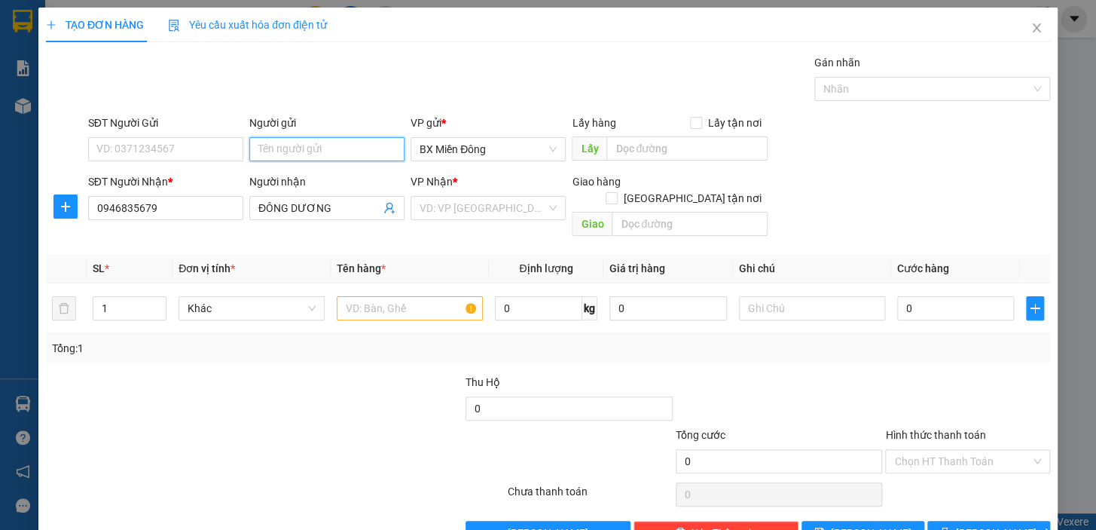
click at [313, 140] on input "Người gửi" at bounding box center [326, 149] width 155 height 24
type input "PHÚC LONG"
click at [361, 175] on div "PHÚC LONG - 0776654807" at bounding box center [324, 179] width 136 height 17
type input "0776654807"
type input "PHÚC LONG"
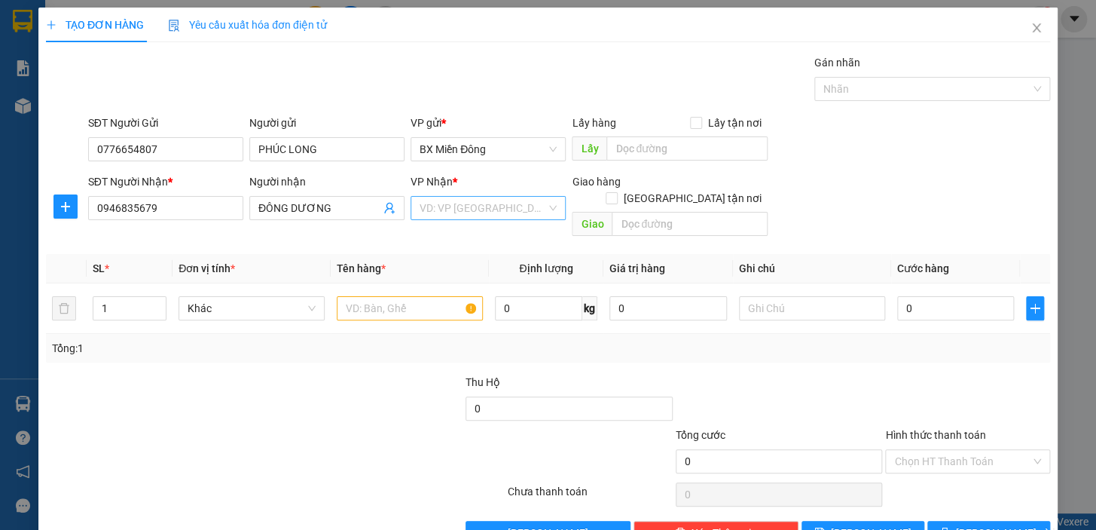
click at [503, 209] on input "search" at bounding box center [483, 208] width 127 height 23
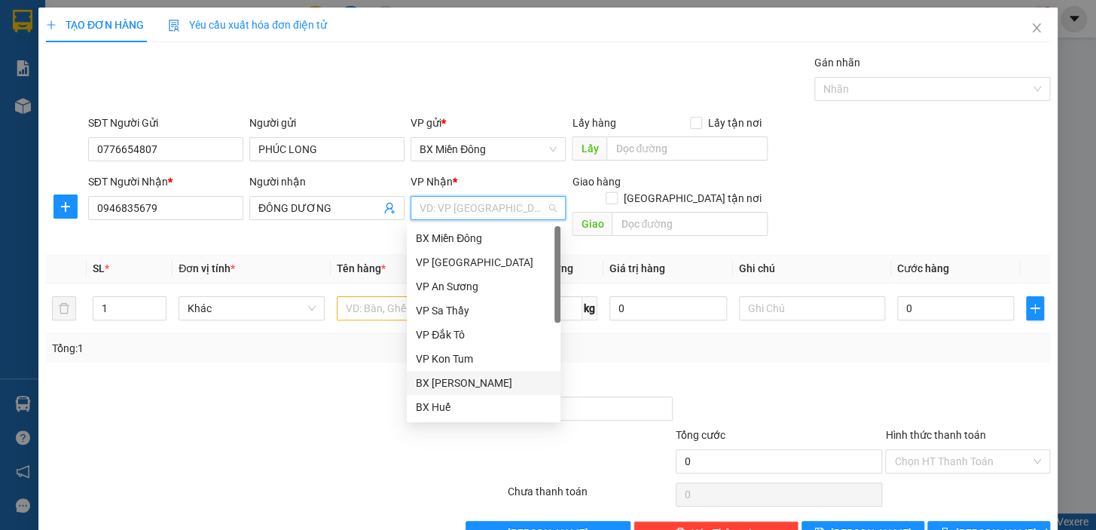
click at [513, 390] on div "BX [PERSON_NAME]" at bounding box center [484, 382] width 136 height 17
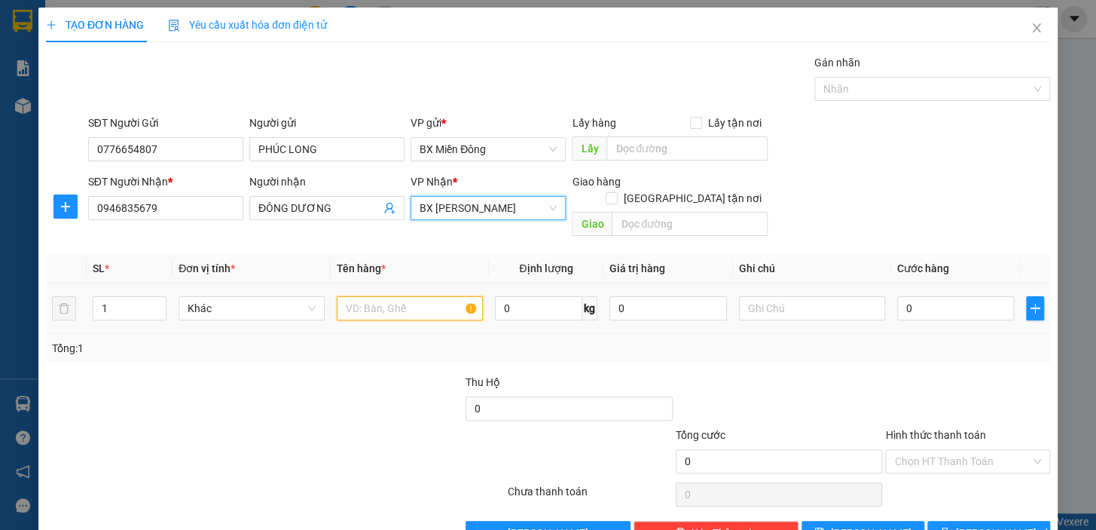
click at [378, 296] on input "text" at bounding box center [410, 308] width 146 height 24
type input "1 BÓ"
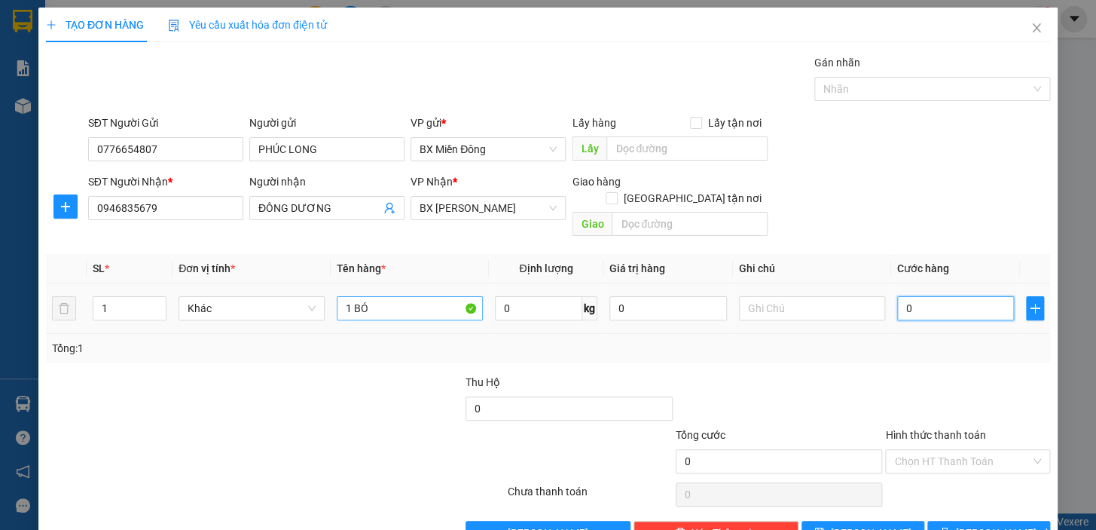
type input "5"
type input "50"
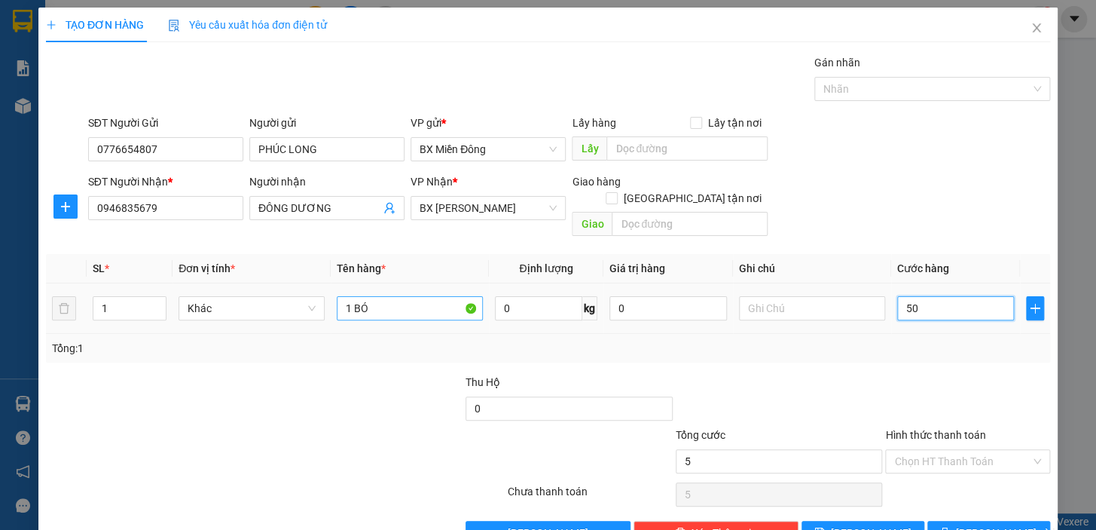
type input "50"
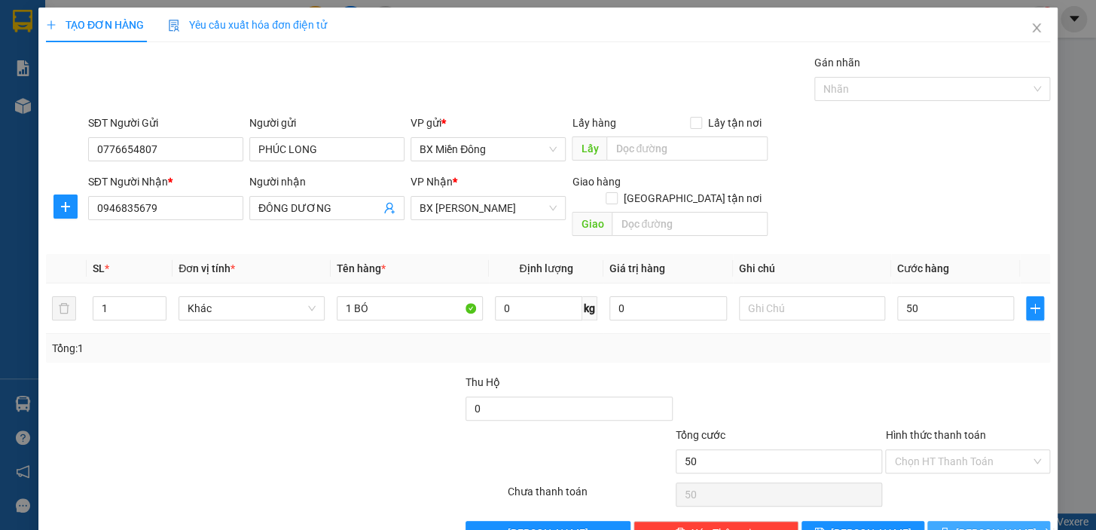
type input "50.000"
click at [995, 521] on button "[PERSON_NAME] và In" at bounding box center [989, 533] width 123 height 24
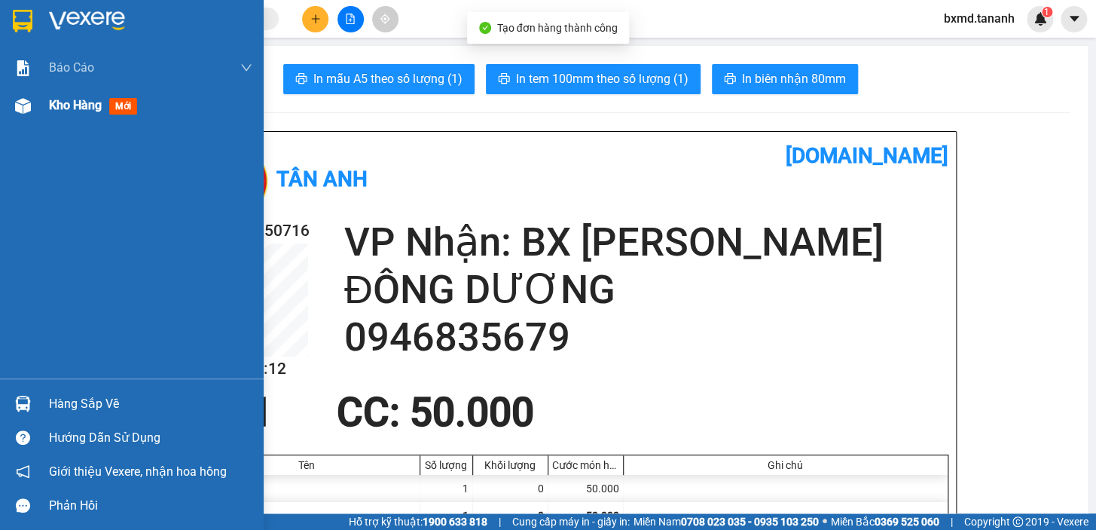
click at [15, 114] on div at bounding box center [23, 106] width 26 height 26
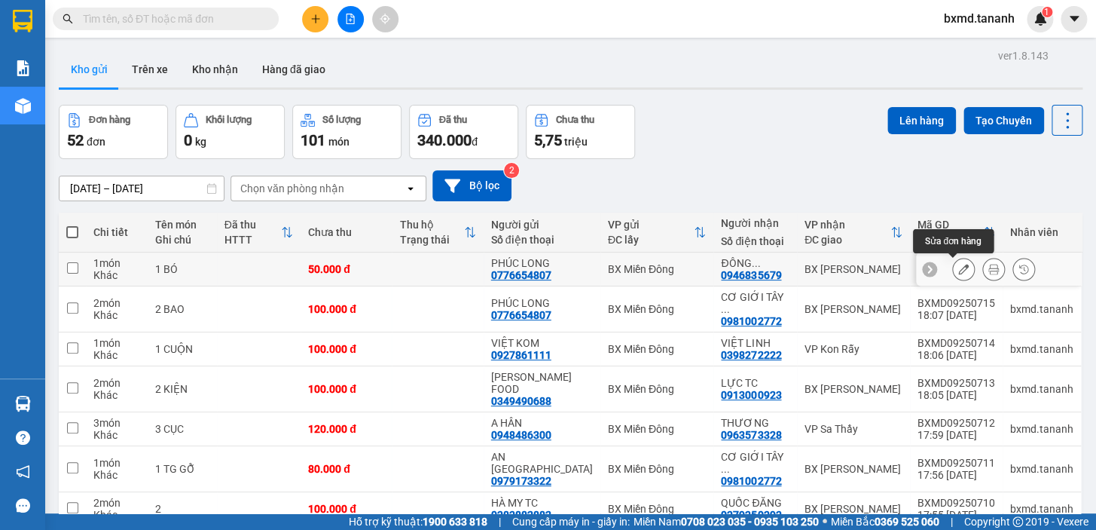
click at [958, 273] on icon at bounding box center [963, 269] width 11 height 11
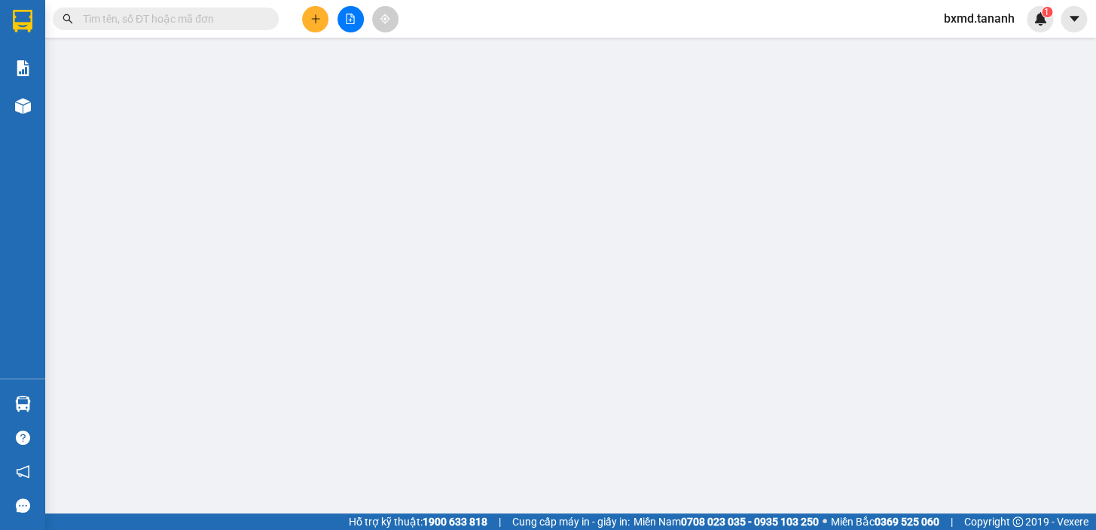
type input "0776654807"
type input "0946835679"
type input "50.000"
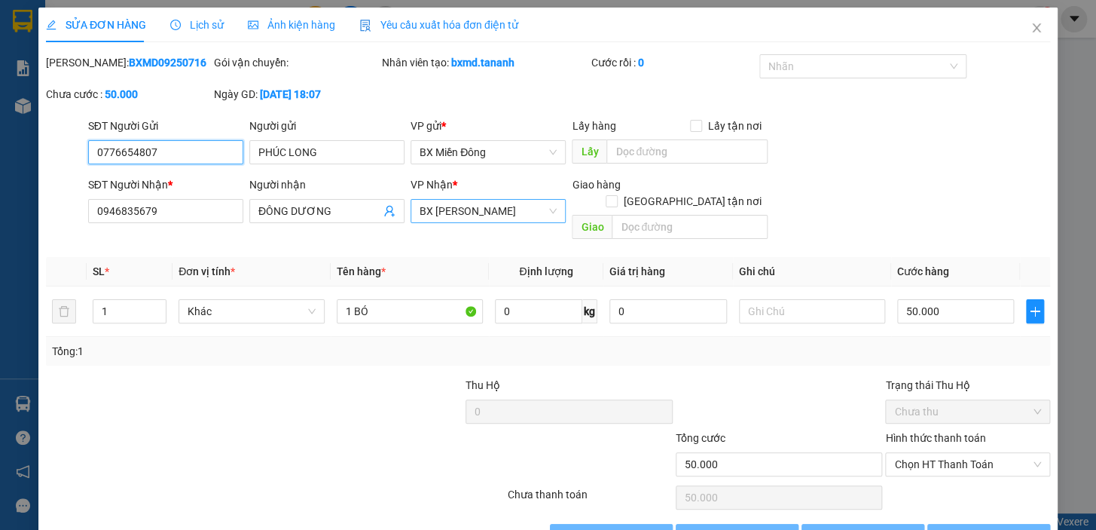
click at [484, 208] on span "BX [PERSON_NAME]" at bounding box center [488, 211] width 137 height 23
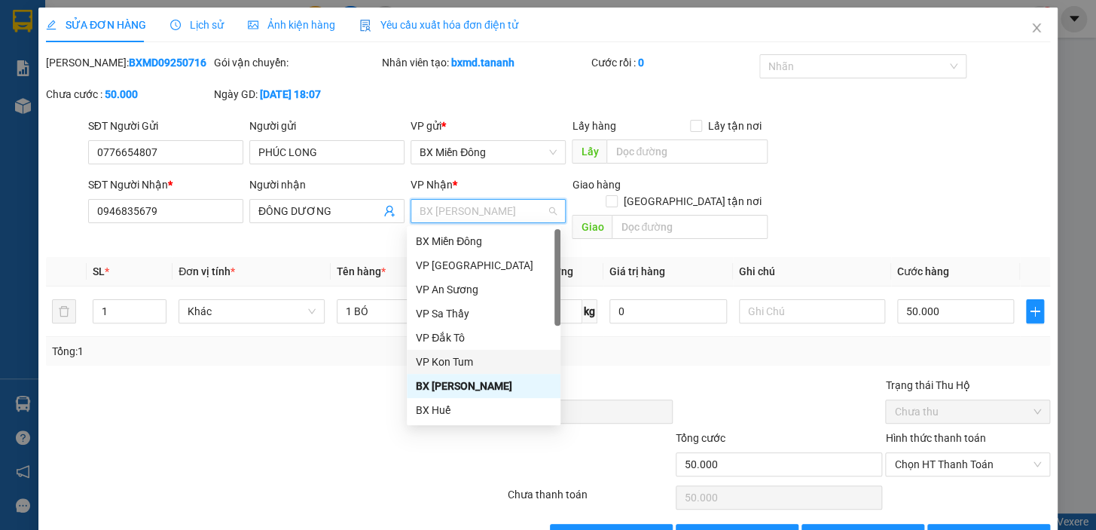
scroll to position [168, 0]
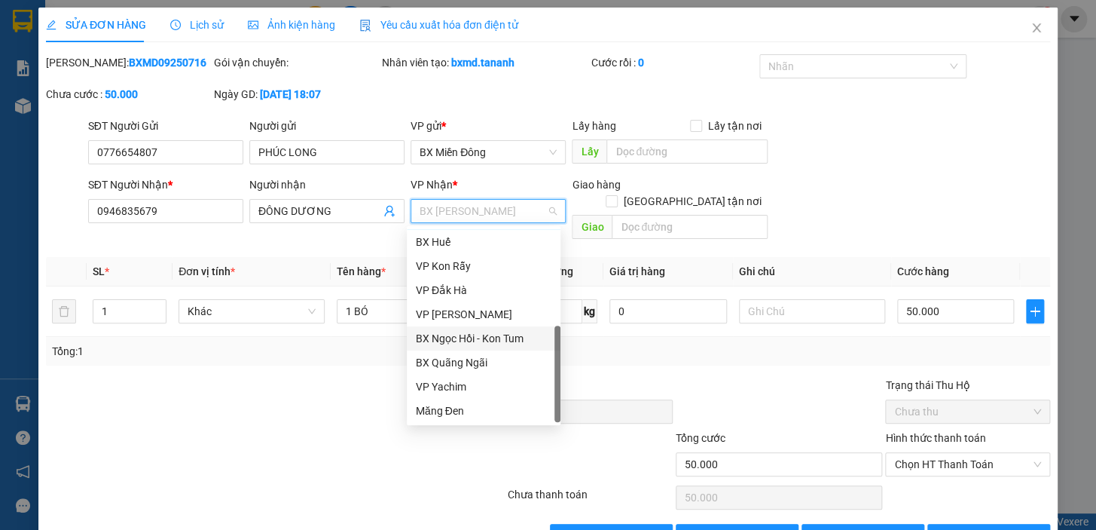
click at [496, 341] on div "BX Ngọc Hồi - Kon Tum" at bounding box center [484, 338] width 136 height 17
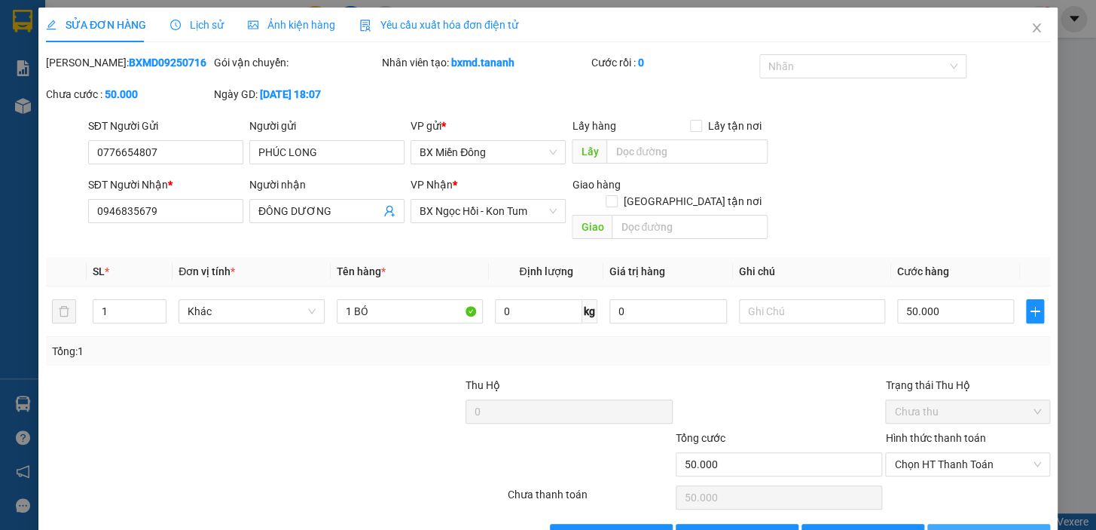
click at [1032, 527] on button "[PERSON_NAME] và In" at bounding box center [989, 536] width 123 height 24
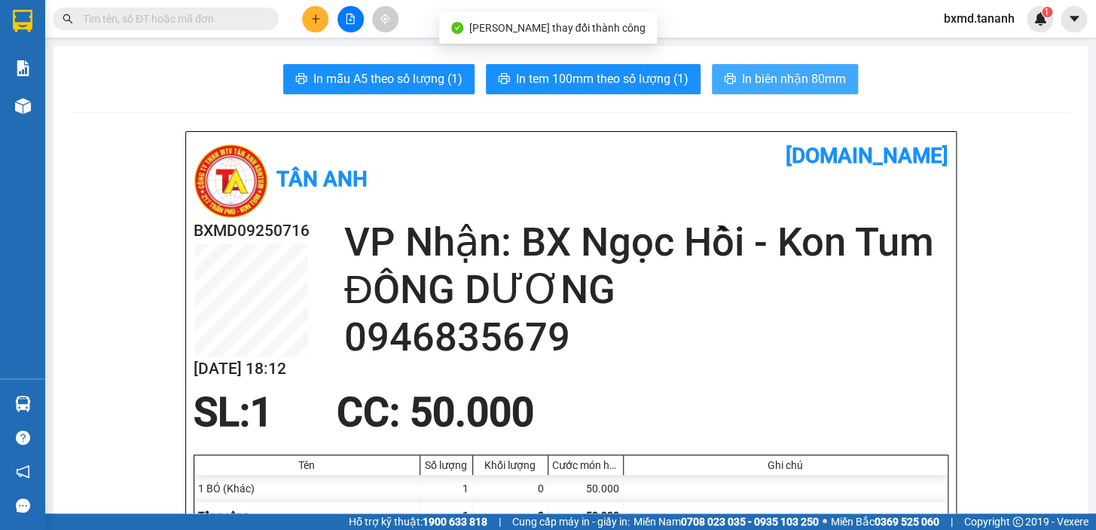
click at [776, 91] on button "In biên nhận 80mm" at bounding box center [785, 79] width 146 height 30
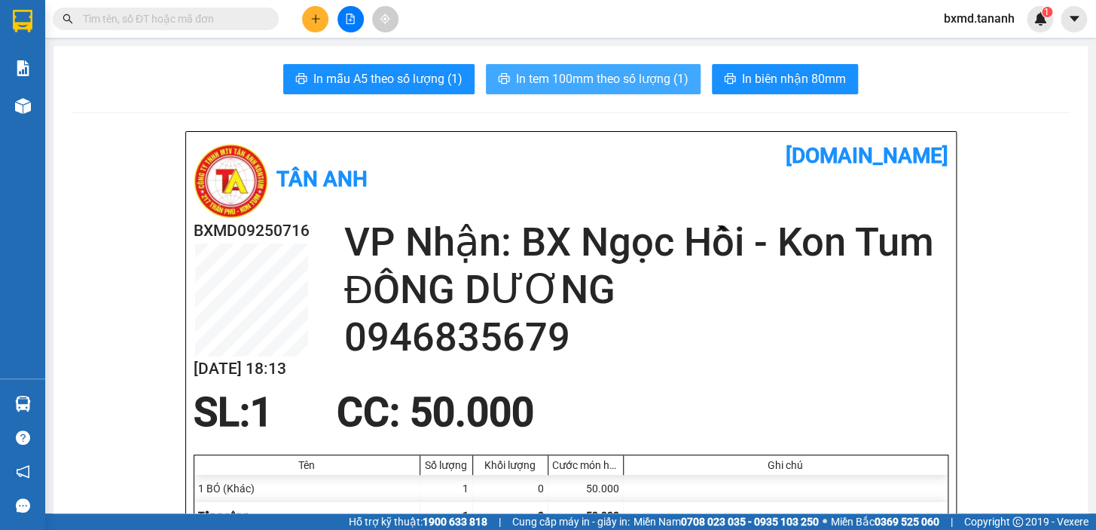
click at [625, 90] on button "In tem 100mm theo số lượng (1)" at bounding box center [593, 79] width 215 height 30
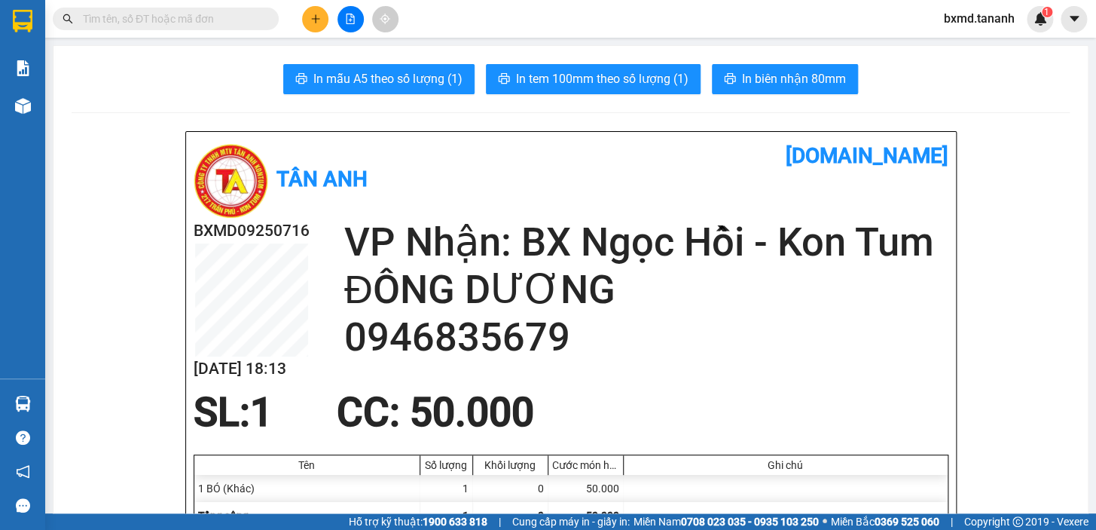
drag, startPoint x: 313, startPoint y: 34, endPoint x: 316, endPoint y: 27, distance: 7.8
click at [314, 33] on div "Kết quả tìm kiếm ( 0 ) Bộ lọc No Data bxmd.tananh 1" at bounding box center [548, 19] width 1096 height 38
click at [316, 26] on button at bounding box center [315, 19] width 26 height 26
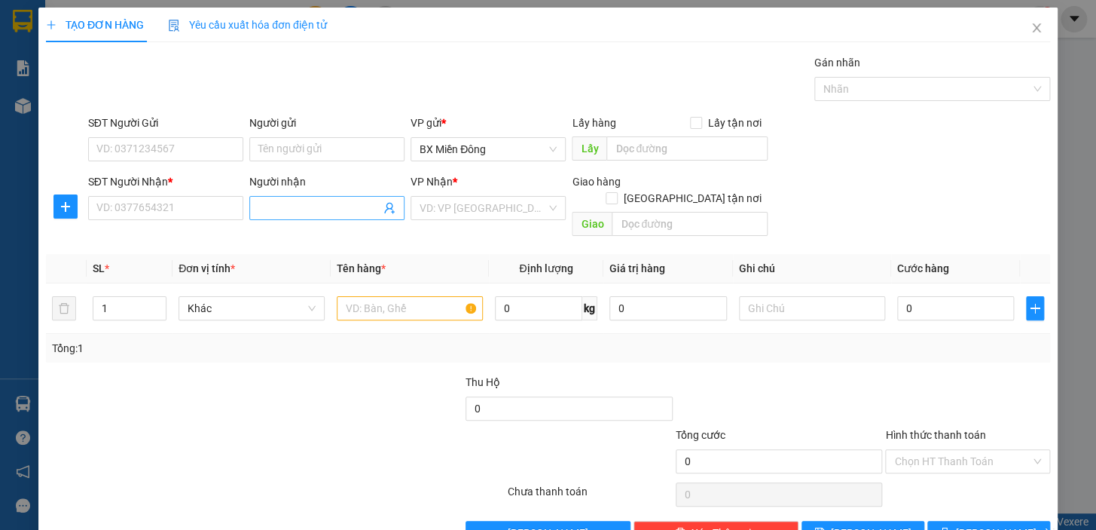
click at [304, 211] on input "Người nhận" at bounding box center [319, 208] width 122 height 17
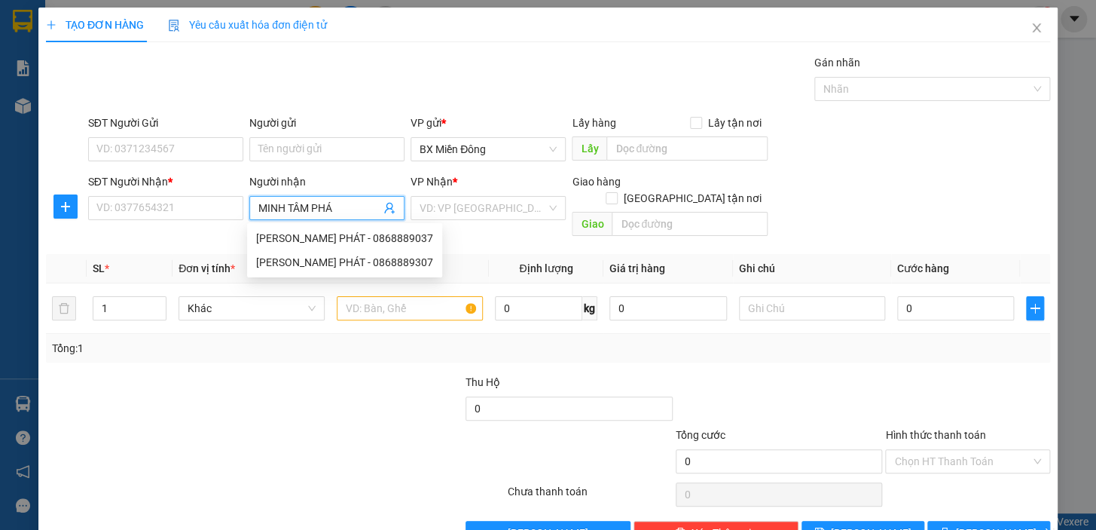
type input "MINH TÂM PHÁT"
click at [391, 246] on div "[PERSON_NAME] PHÁT - 0868889037" at bounding box center [344, 238] width 177 height 17
type input "0868889037"
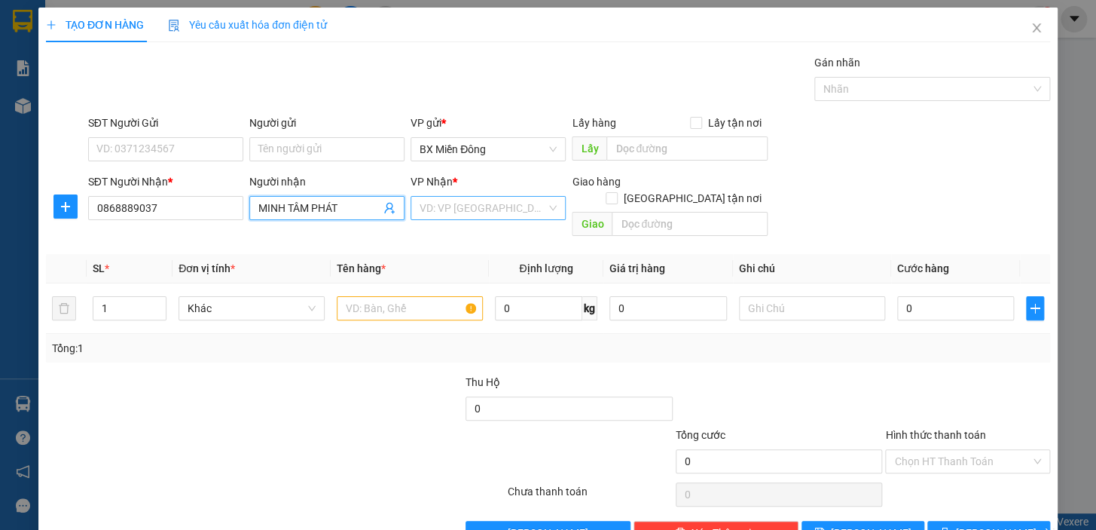
type input "MINH TÂM PHÁT"
click at [494, 203] on input "search" at bounding box center [483, 208] width 127 height 23
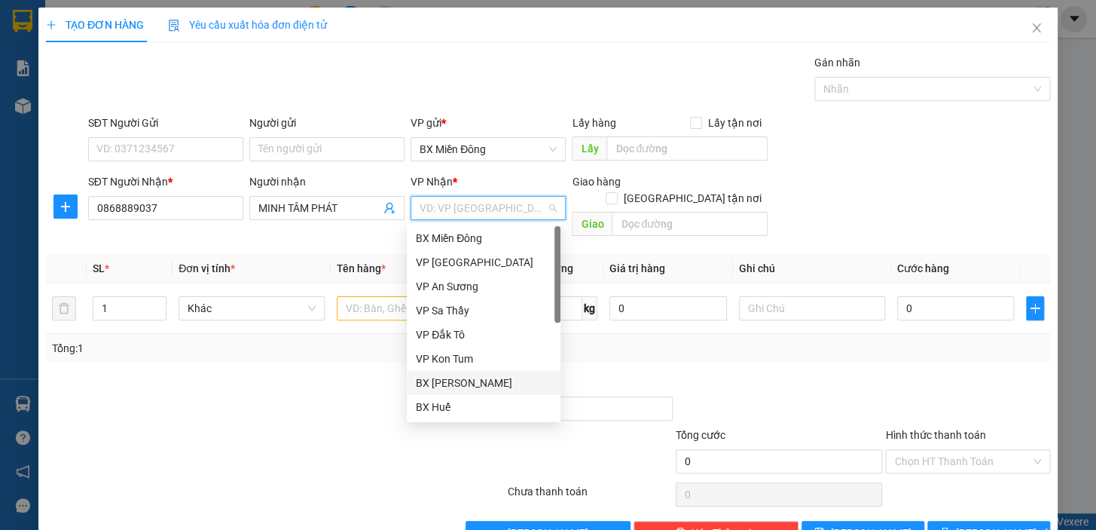
click at [499, 377] on div "BX [PERSON_NAME]" at bounding box center [484, 382] width 136 height 17
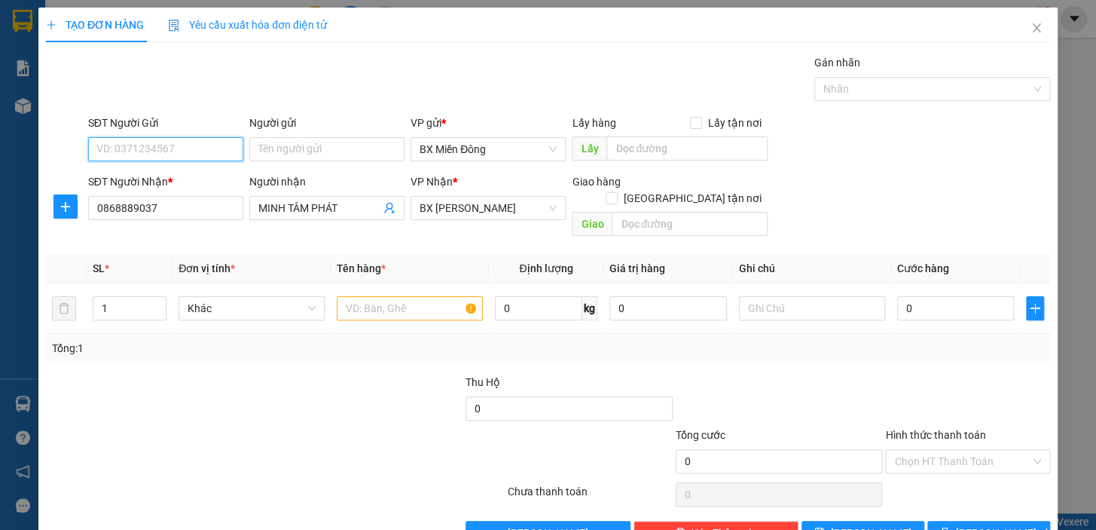
click at [160, 139] on input "SĐT Người Gửi" at bounding box center [165, 149] width 155 height 24
click at [261, 147] on input "Người gửi" at bounding box center [326, 149] width 155 height 24
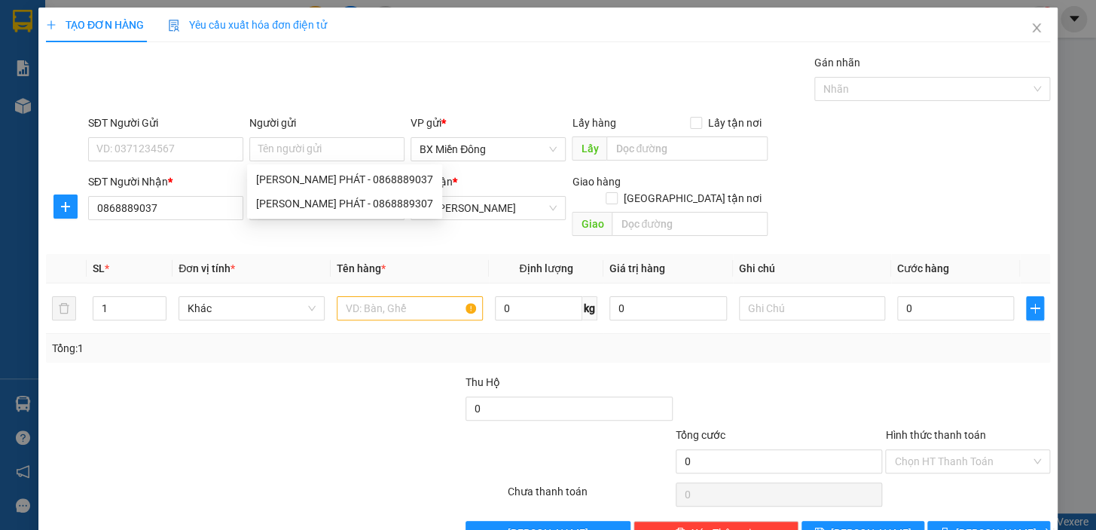
click at [151, 165] on div "SĐT Người Gửi VD: 0371234567" at bounding box center [165, 141] width 155 height 53
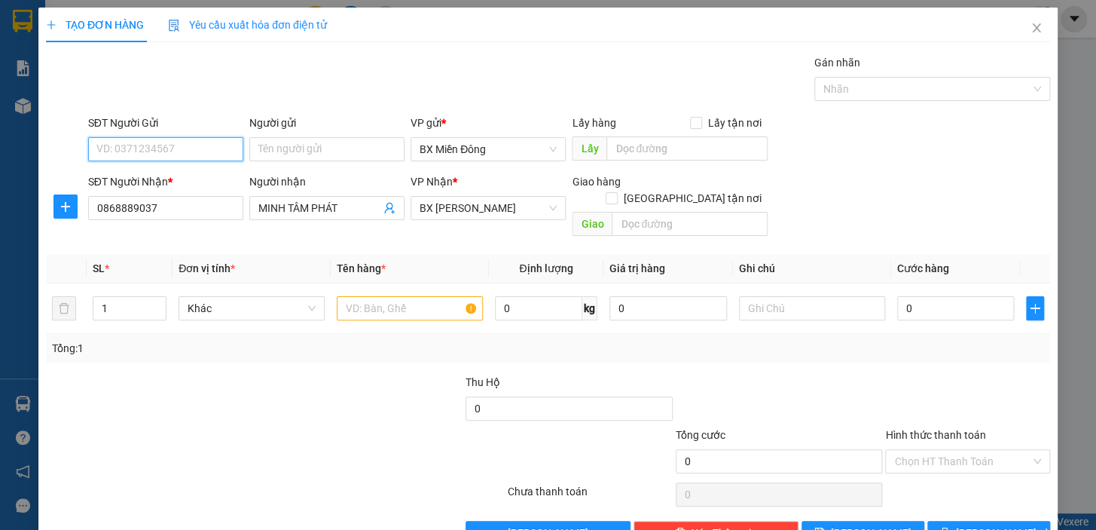
click at [173, 156] on input "SĐT Người Gửi" at bounding box center [165, 149] width 155 height 24
click at [353, 148] on input "Người gửi" at bounding box center [326, 149] width 155 height 24
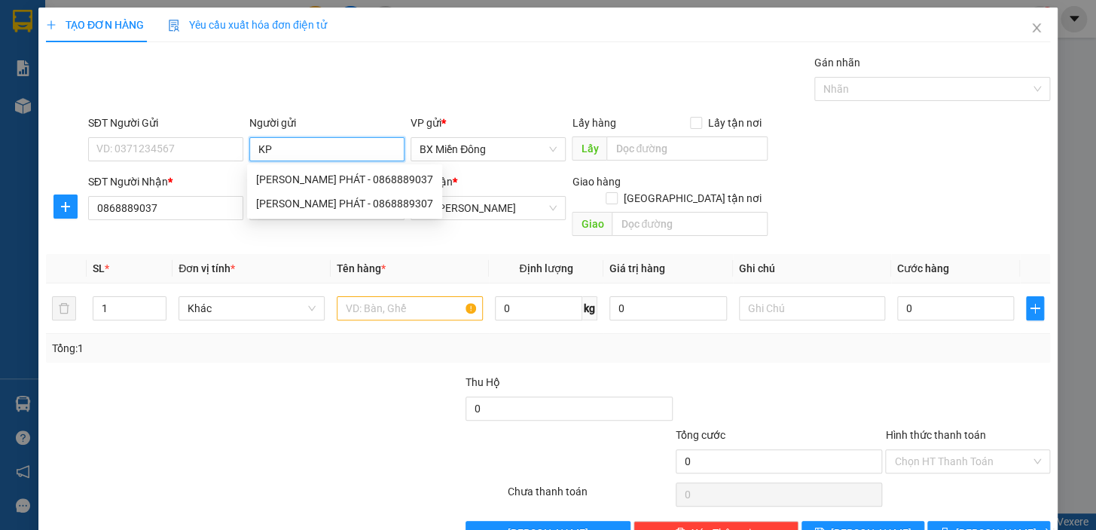
type input "KPT"
click at [331, 180] on div "KPT - 0933290544" at bounding box center [324, 179] width 136 height 17
type input "0933290544"
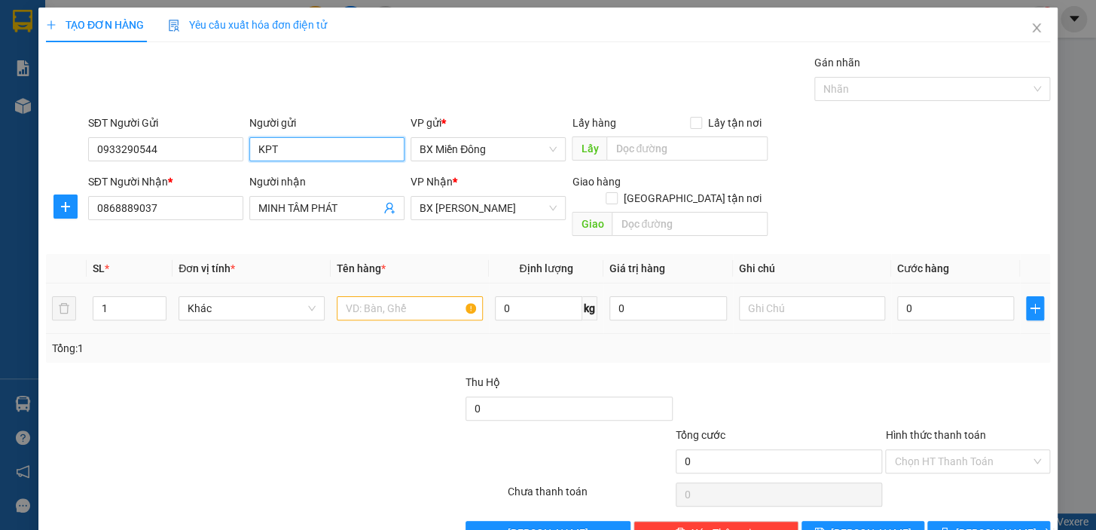
type input "KPT"
click at [399, 298] on input "text" at bounding box center [410, 308] width 146 height 24
type input "2 TG"
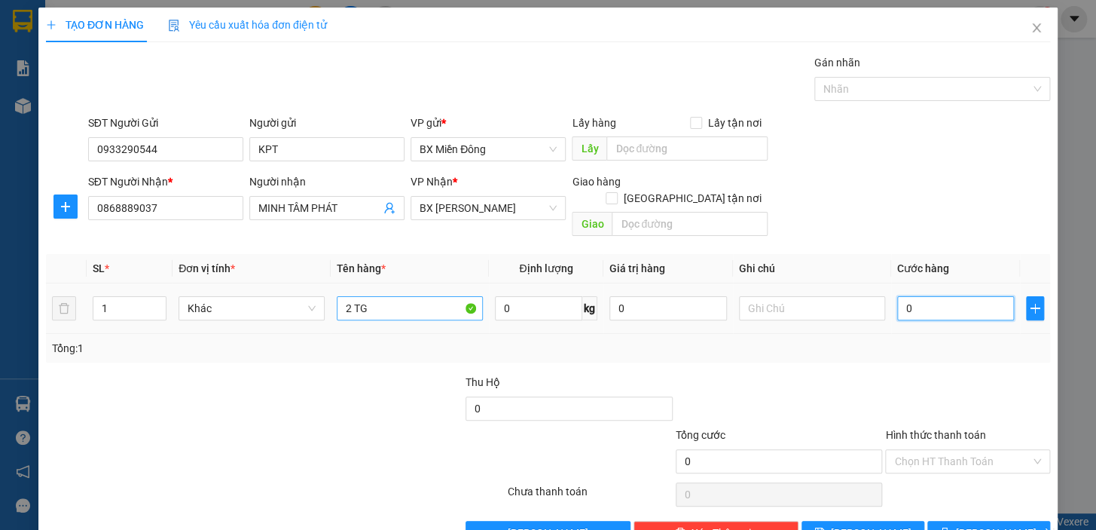
type input "1"
type input "12"
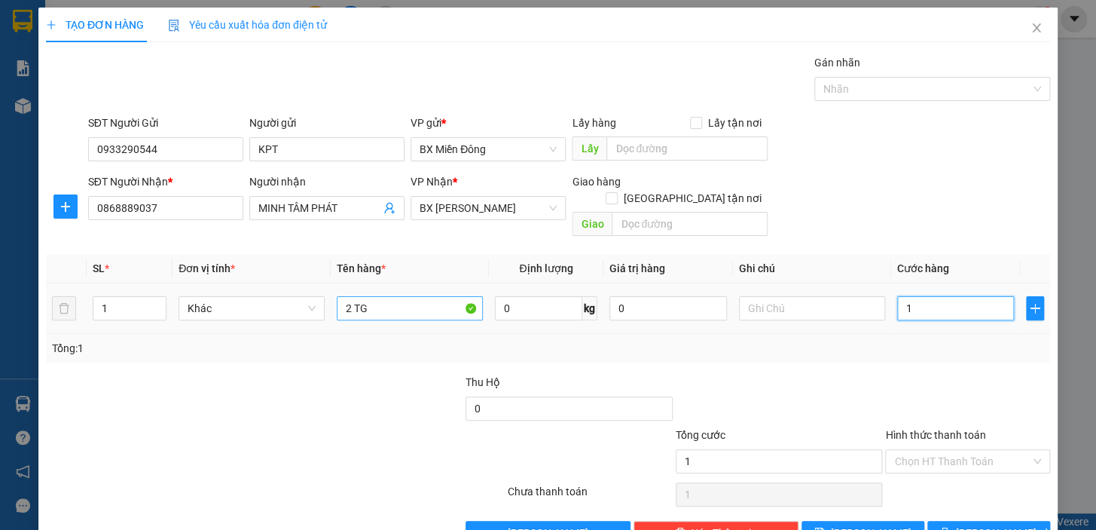
type input "12"
type input "120"
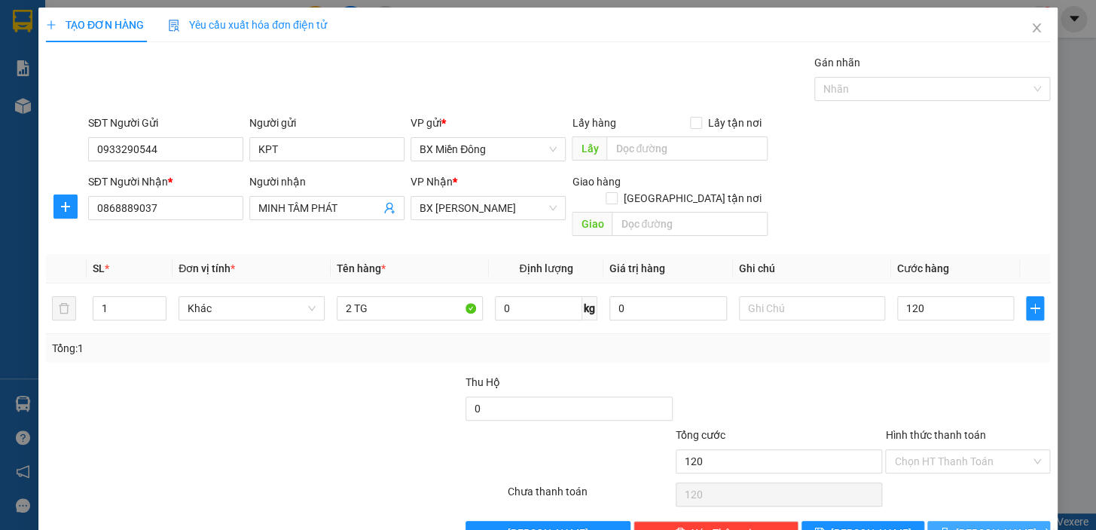
type input "120.000"
click at [998, 524] on span "[PERSON_NAME] và In" at bounding box center [1008, 532] width 105 height 17
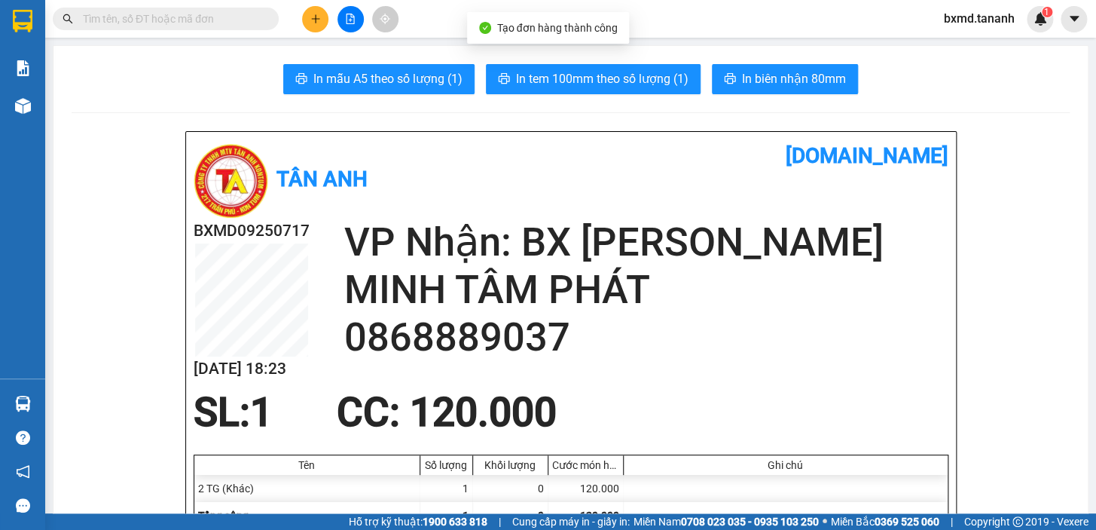
click at [756, 89] on button "In biên nhận 80mm" at bounding box center [785, 79] width 146 height 30
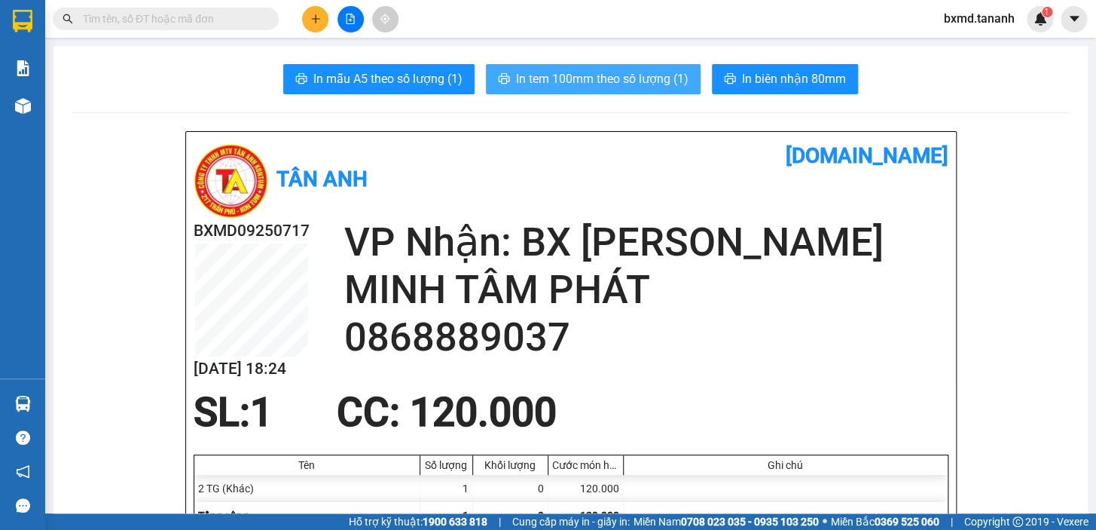
click at [635, 82] on span "In tem 100mm theo số lượng (1)" at bounding box center [602, 78] width 173 height 19
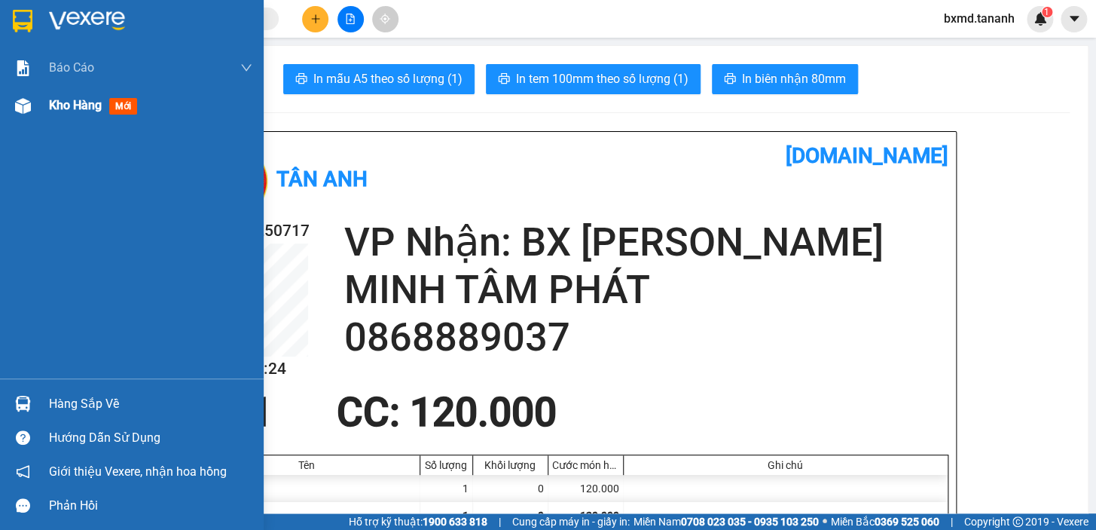
click at [53, 116] on div "Kho hàng mới" at bounding box center [150, 106] width 203 height 38
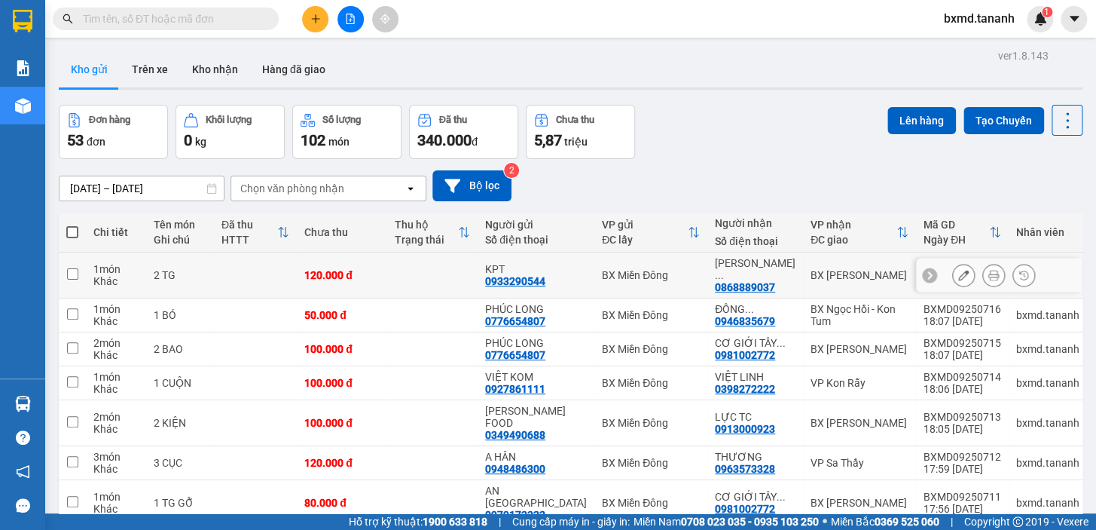
click at [953, 267] on button at bounding box center [963, 275] width 21 height 26
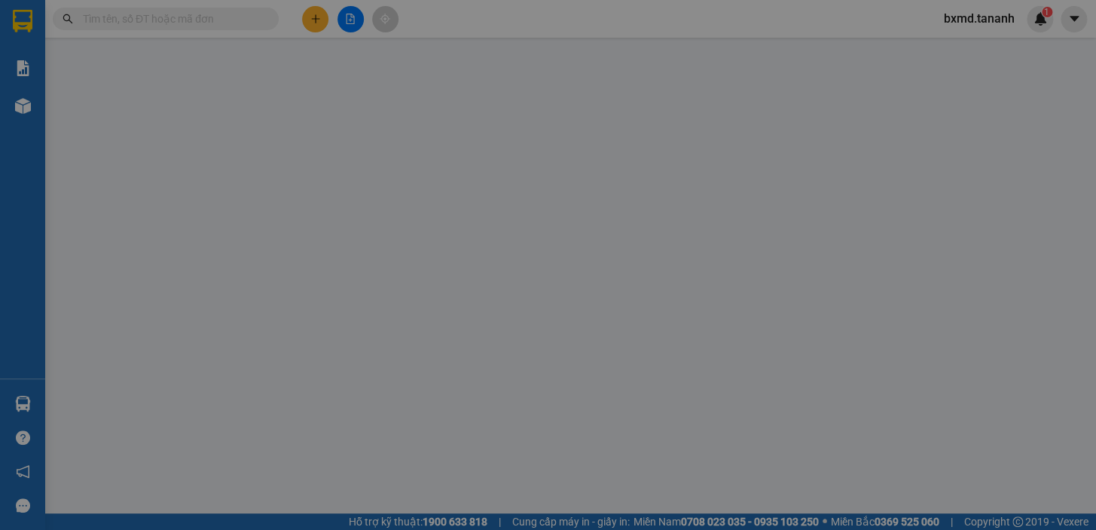
type input "0933290544"
type input "0868889037"
type input "120.000"
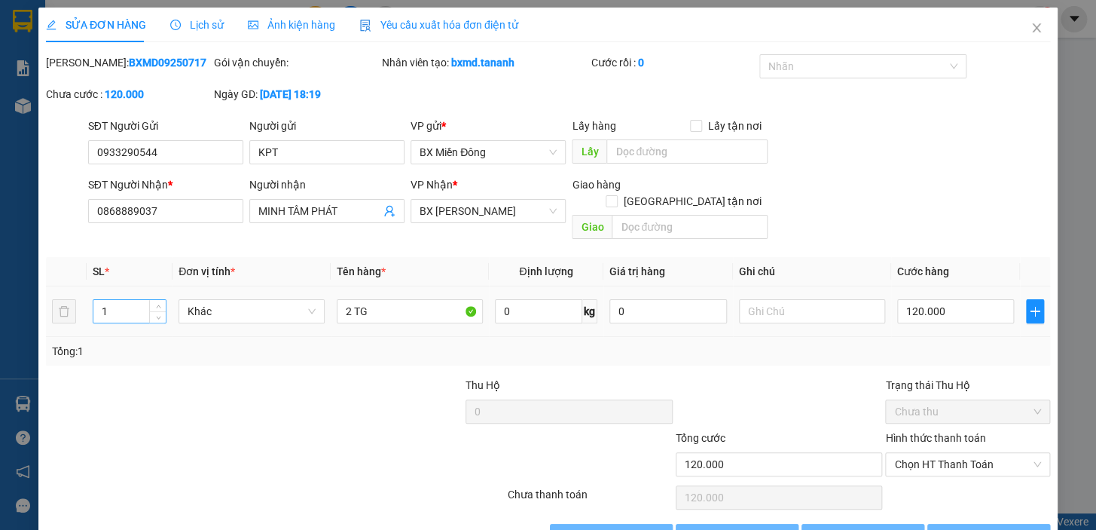
click at [132, 300] on input "1" at bounding box center [129, 311] width 72 height 23
type input "2"
click at [995, 527] on span "[PERSON_NAME] và In" at bounding box center [1008, 535] width 105 height 17
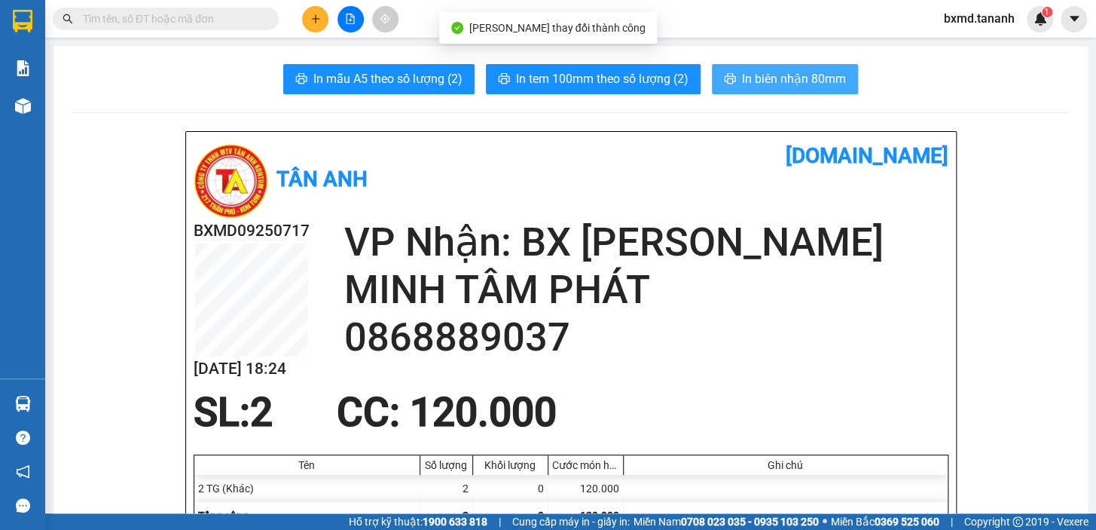
click at [780, 85] on span "In biên nhận 80mm" at bounding box center [794, 78] width 104 height 19
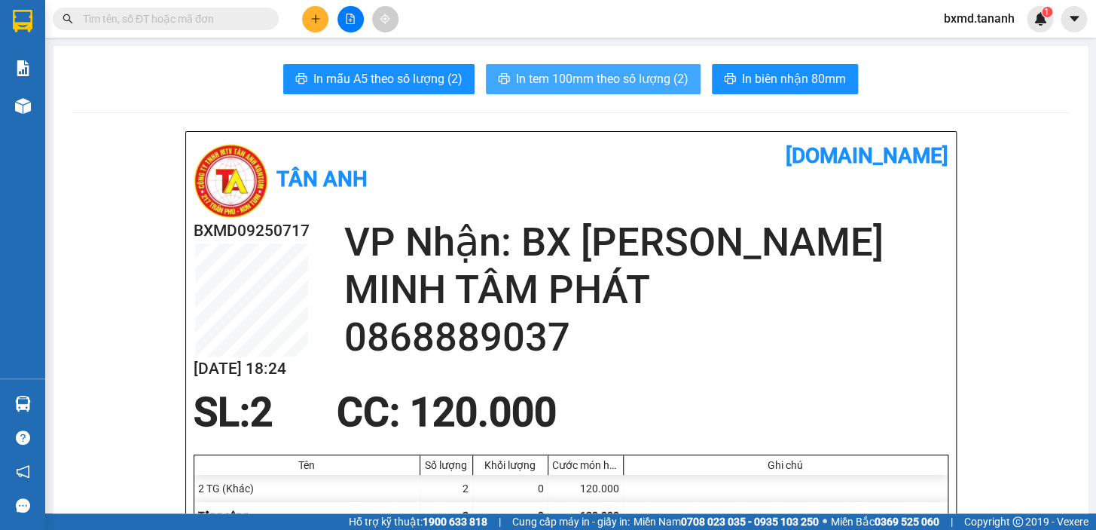
click at [568, 88] on span "In tem 100mm theo số lượng (2)" at bounding box center [602, 78] width 173 height 19
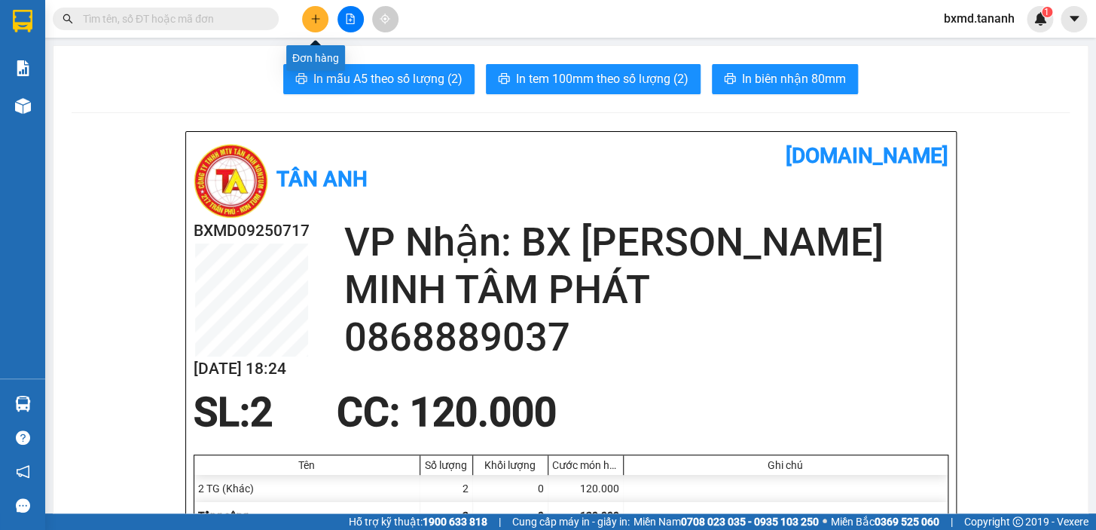
click at [315, 14] on icon "plus" at bounding box center [315, 19] width 11 height 11
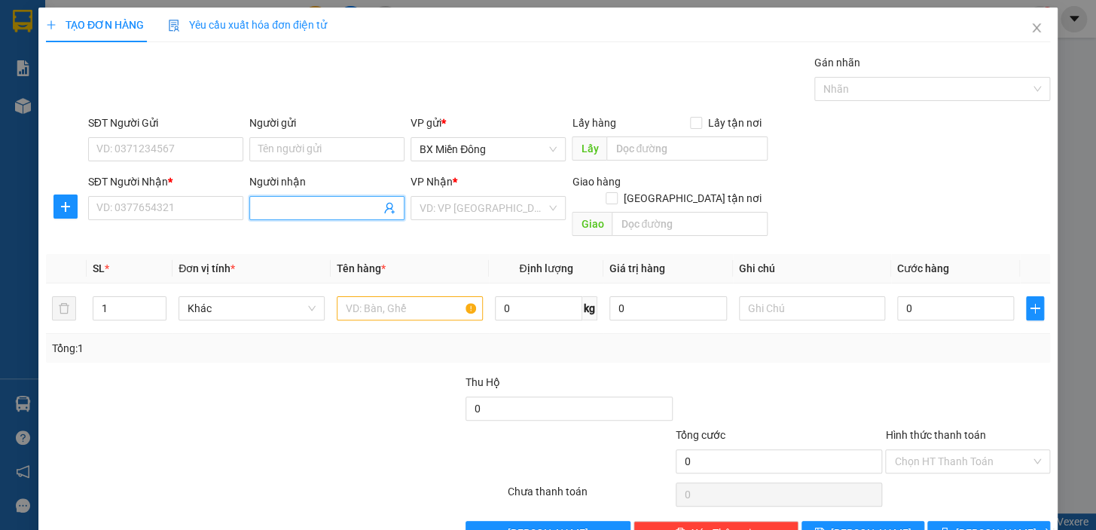
click at [276, 219] on span at bounding box center [326, 208] width 155 height 24
type input "[PERSON_NAME]"
click at [309, 237] on div "[PERSON_NAME] - 0342050289" at bounding box center [330, 238] width 148 height 17
type input "0342050289"
type input "[PERSON_NAME]"
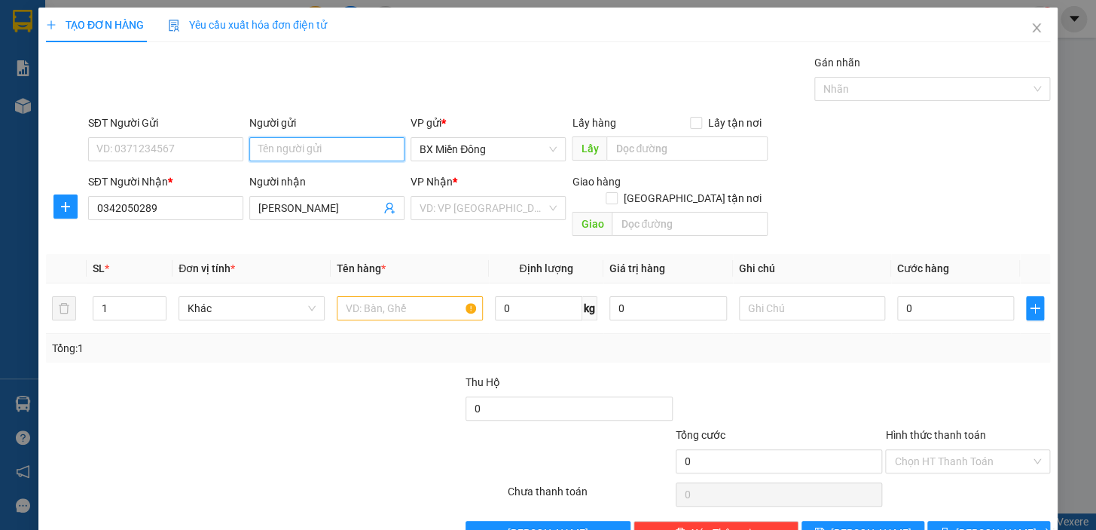
click at [301, 153] on input "Người gửi" at bounding box center [326, 149] width 155 height 24
type input "ABG"
click at [262, 178] on div "CTY ABG SG - 0787112888" at bounding box center [324, 179] width 136 height 17
type input "0787112888"
type input "CTY ABG SG"
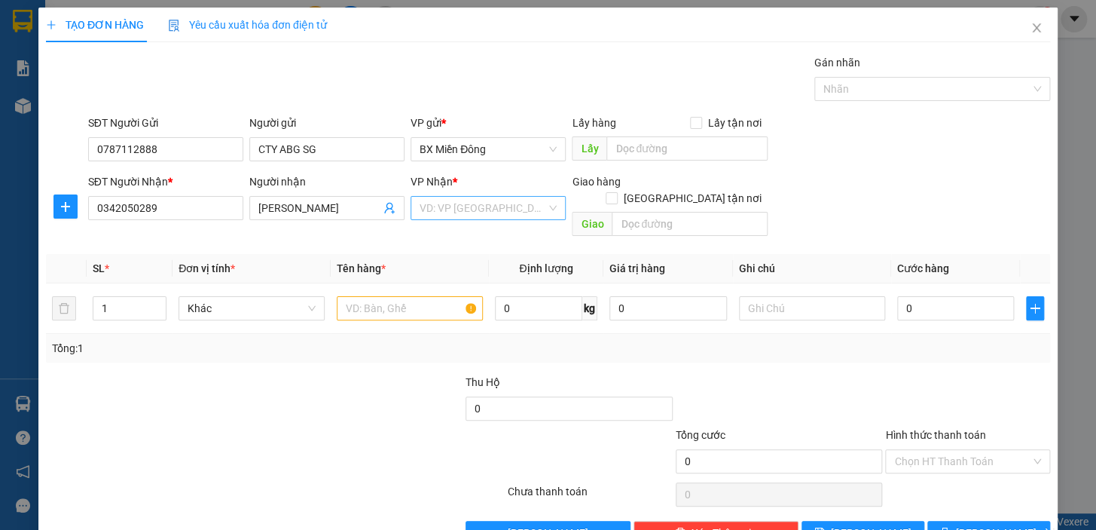
click at [501, 207] on input "search" at bounding box center [483, 208] width 127 height 23
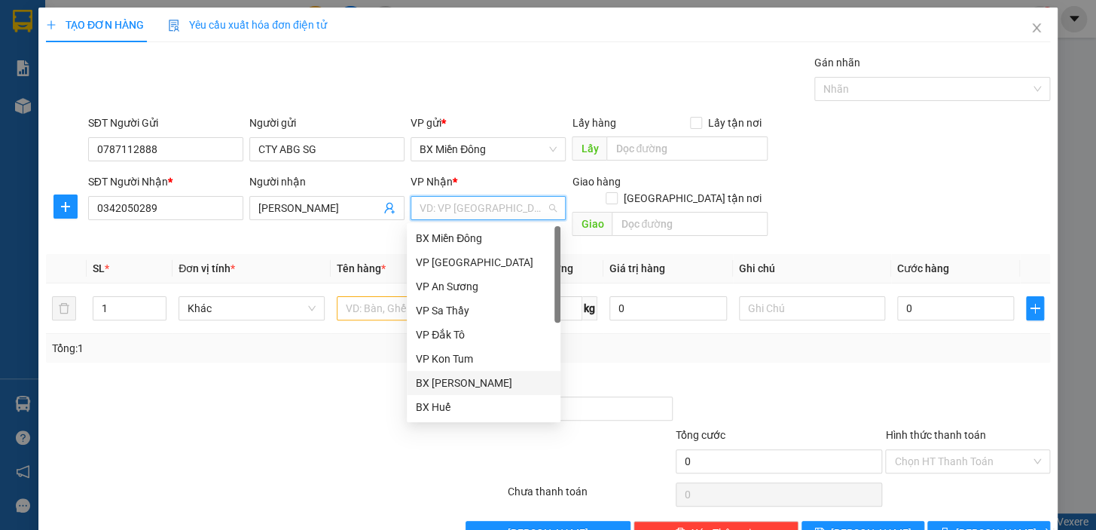
click at [497, 383] on div "BX [PERSON_NAME]" at bounding box center [484, 382] width 136 height 17
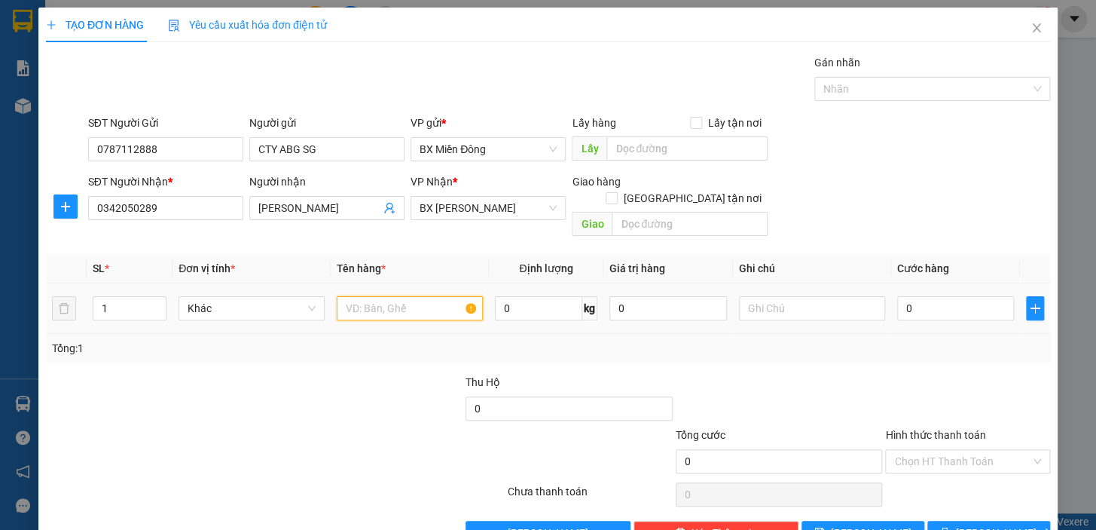
click at [359, 299] on input "text" at bounding box center [410, 308] width 146 height 24
type input "1 TG GỖ"
click at [952, 296] on input "0" at bounding box center [956, 308] width 118 height 24
type input "1"
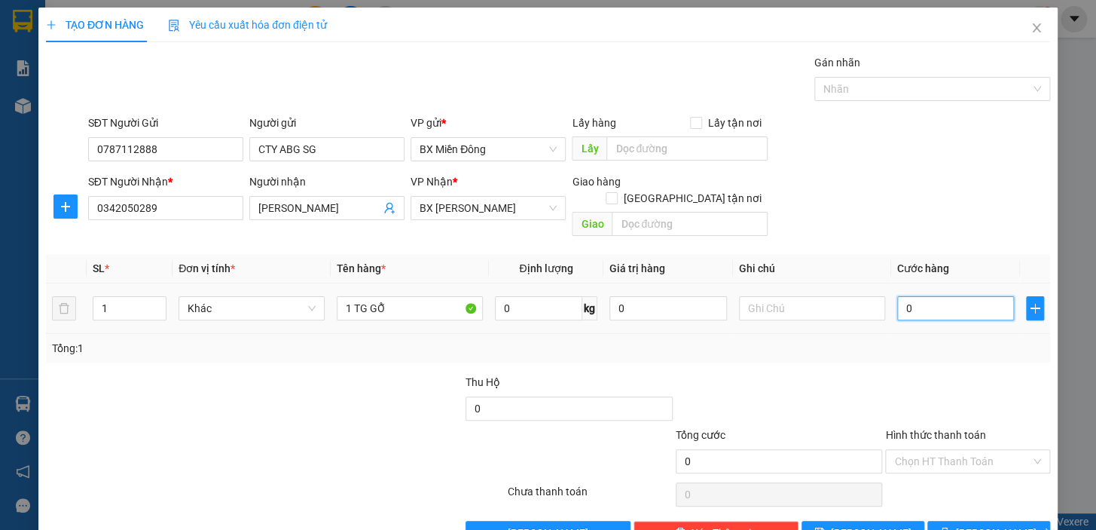
type input "1"
type input "12"
type input "120"
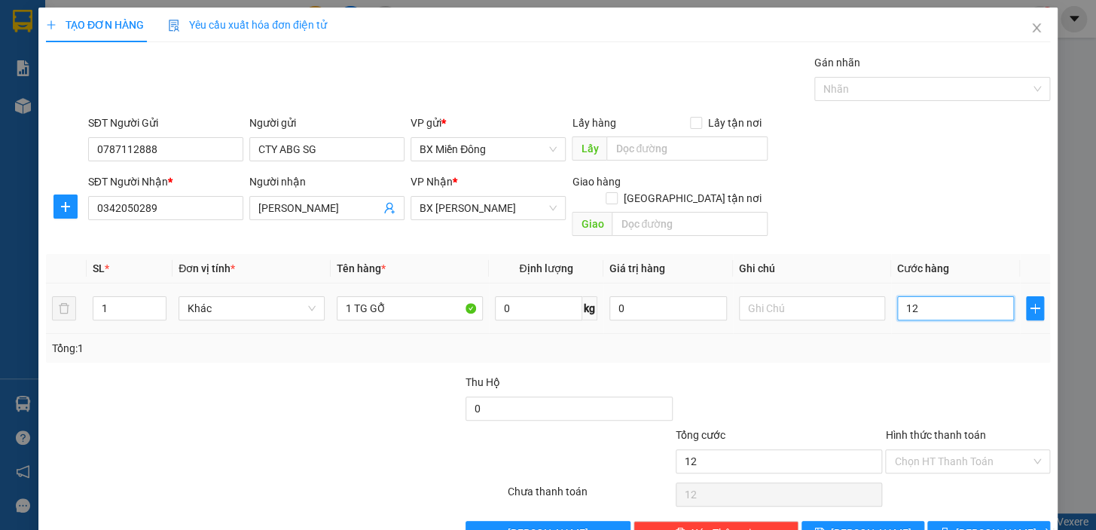
type input "120"
click at [989, 524] on span "[PERSON_NAME] và In" at bounding box center [1008, 532] width 105 height 17
type input "120.000"
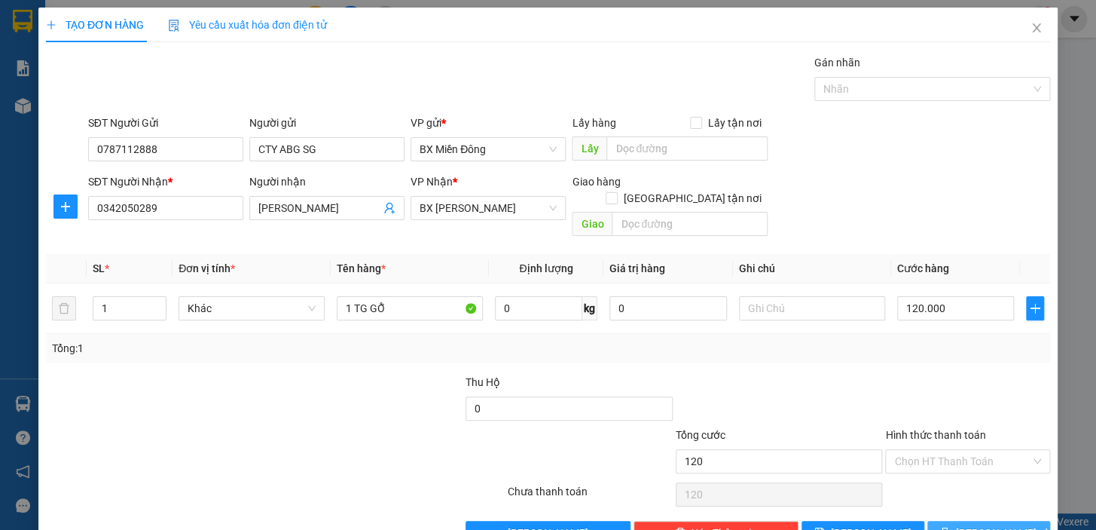
type input "120.000"
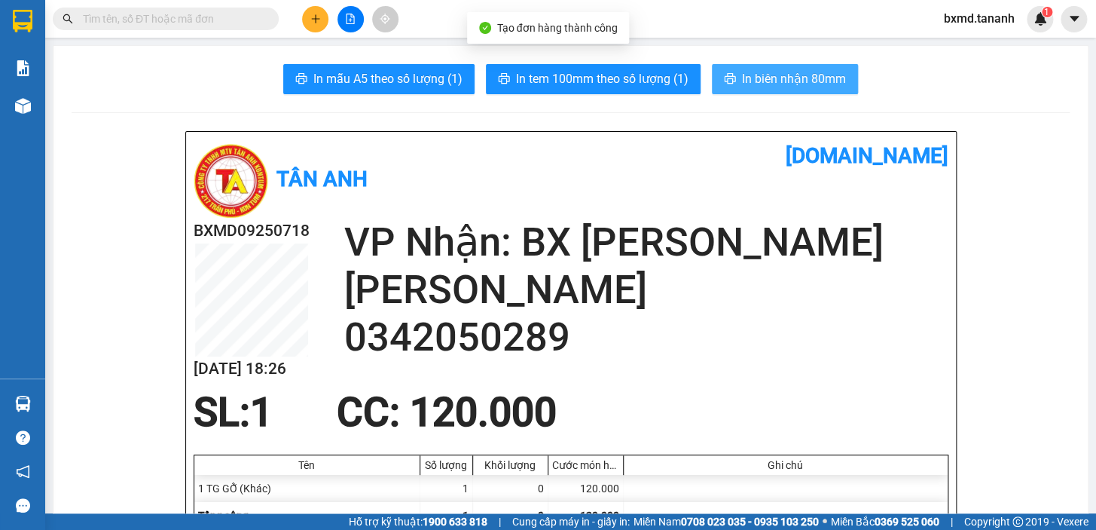
click at [809, 82] on span "In biên nhận 80mm" at bounding box center [794, 78] width 104 height 19
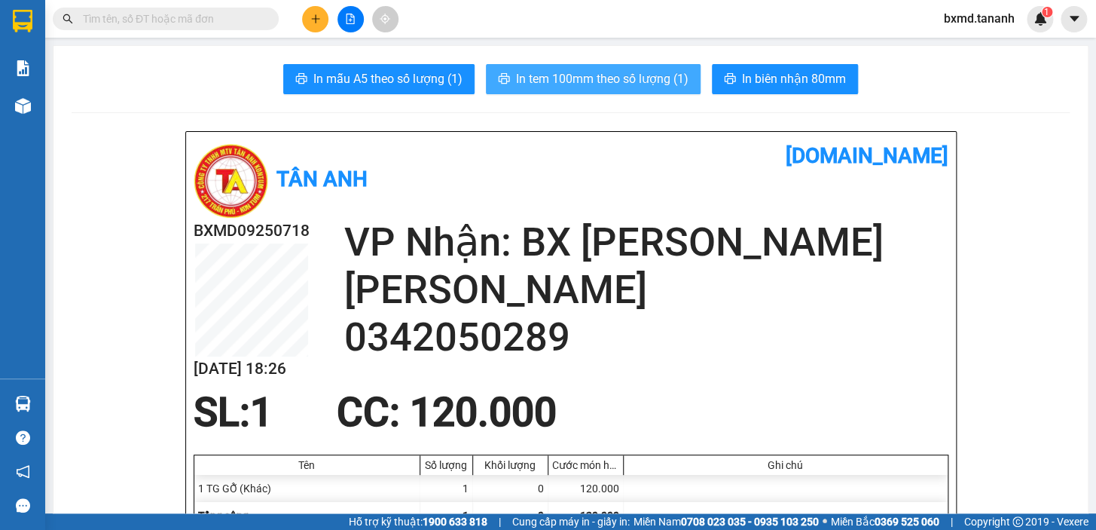
click at [632, 73] on span "In tem 100mm theo số lượng (1)" at bounding box center [602, 78] width 173 height 19
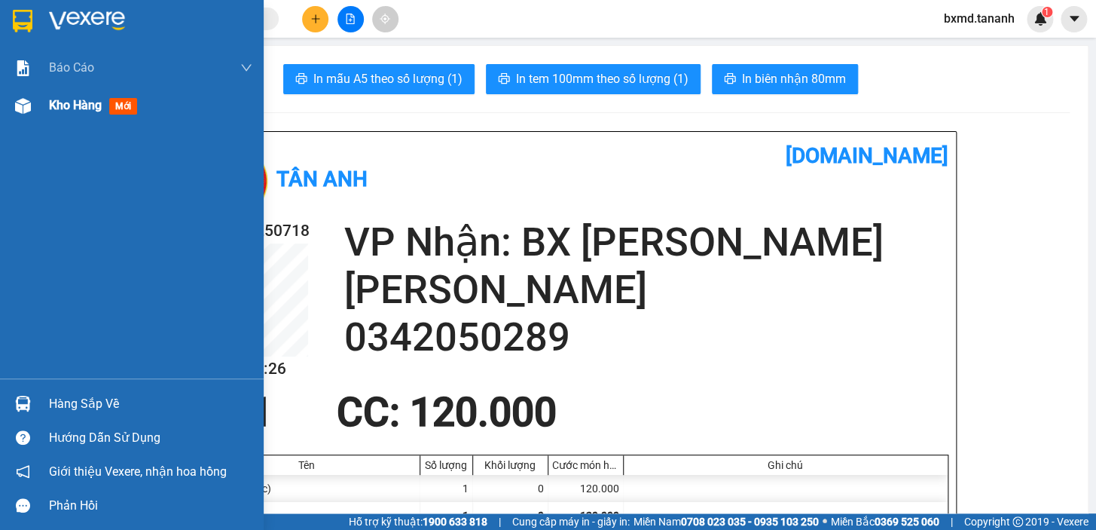
click at [29, 112] on img at bounding box center [23, 106] width 16 height 16
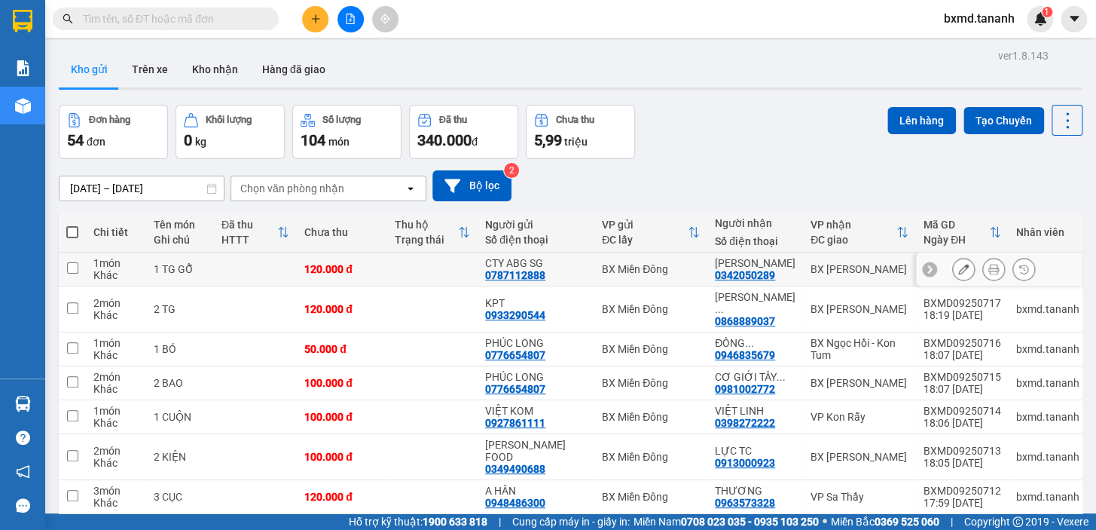
click at [958, 267] on icon at bounding box center [963, 269] width 11 height 11
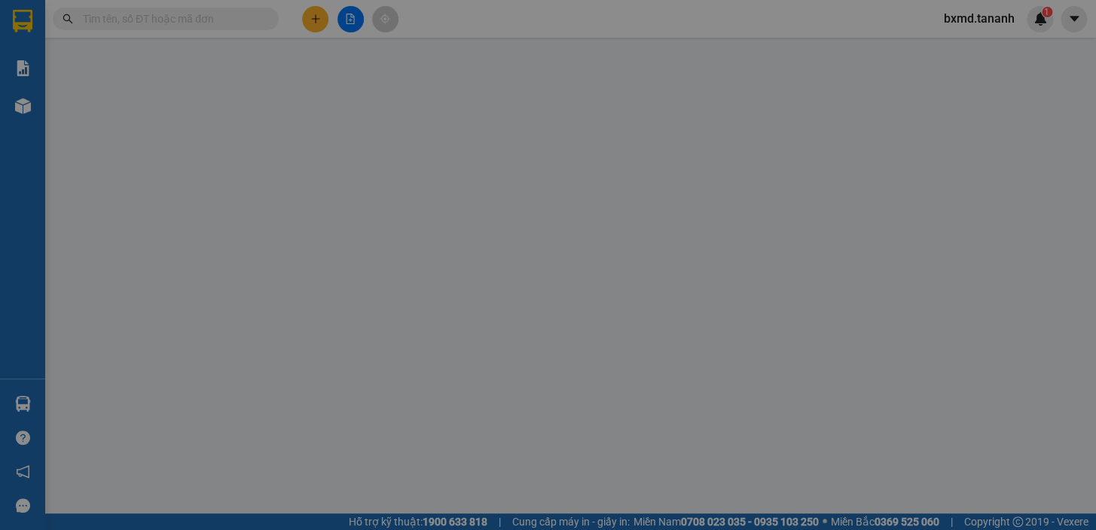
type input "0787112888"
type input "0342050289"
type input "120.000"
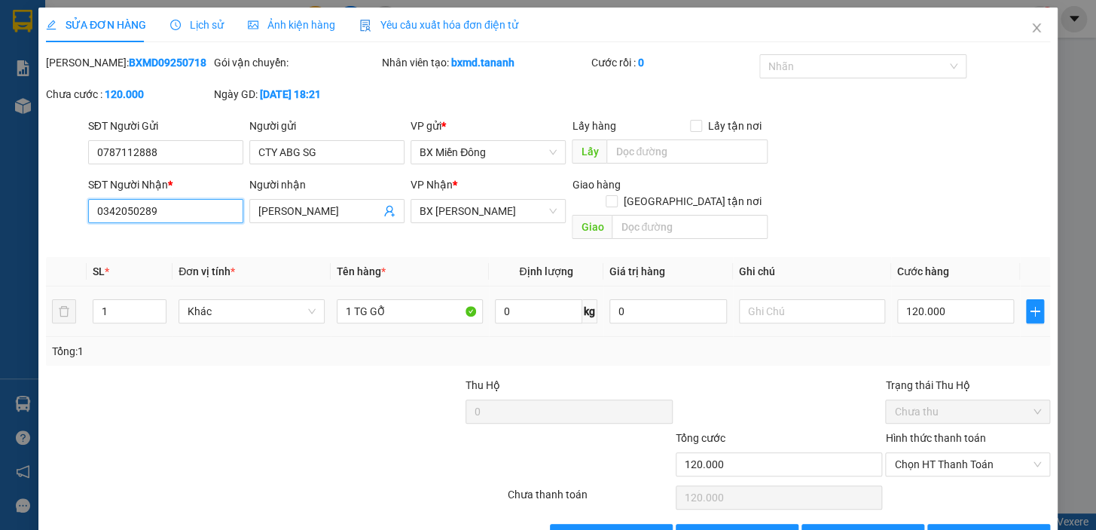
drag, startPoint x: 164, startPoint y: 217, endPoint x: 0, endPoint y: 249, distance: 166.5
click at [0, 249] on div "SỬA ĐƠN HÀNG Lịch sử Ảnh kiện hàng Yêu cầu xuất hóa đơn điện tử Total Paid Fee …" at bounding box center [548, 265] width 1096 height 530
type input "0965570794"
click at [1036, 527] on button "[PERSON_NAME] và In" at bounding box center [989, 536] width 123 height 24
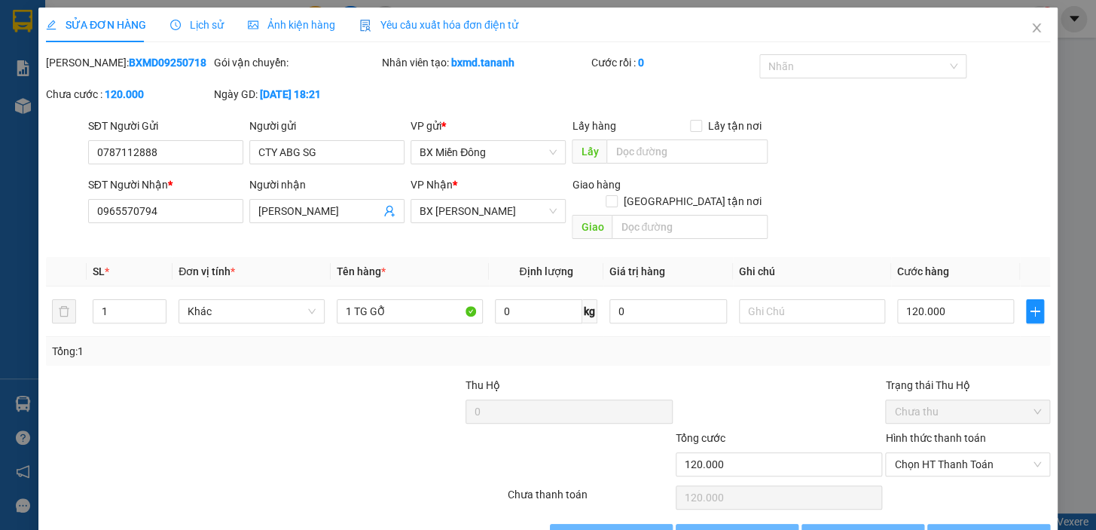
click at [1035, 520] on div "Hỗ trợ kỹ thuật: 1900 633 818 | Cung cấp máy in - giấy in: [GEOGRAPHIC_DATA] 07…" at bounding box center [544, 521] width 1089 height 17
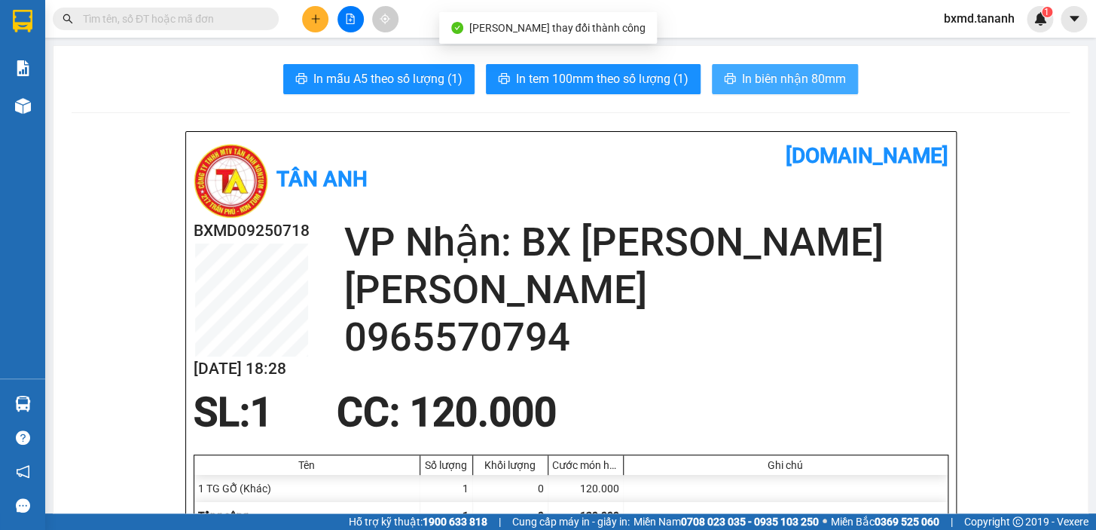
click at [812, 82] on span "In biên nhận 80mm" at bounding box center [794, 78] width 104 height 19
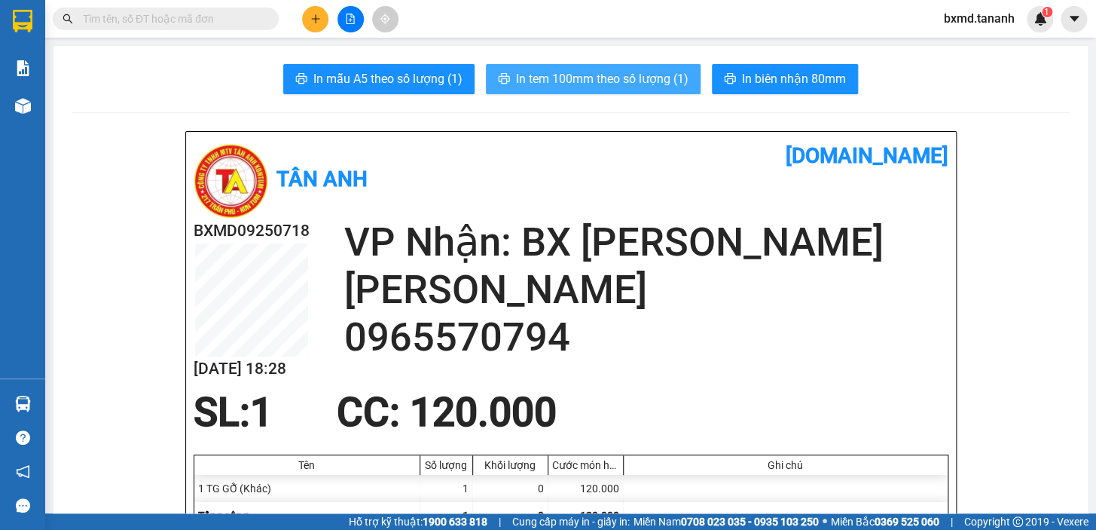
click at [606, 75] on span "In tem 100mm theo số lượng (1)" at bounding box center [602, 78] width 173 height 19
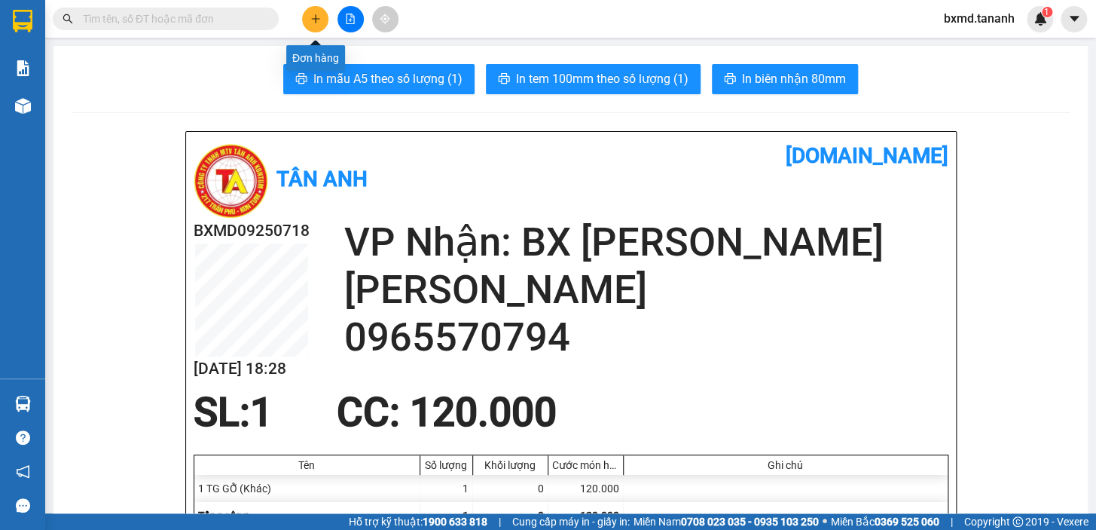
click at [312, 14] on icon "plus" at bounding box center [315, 19] width 11 height 11
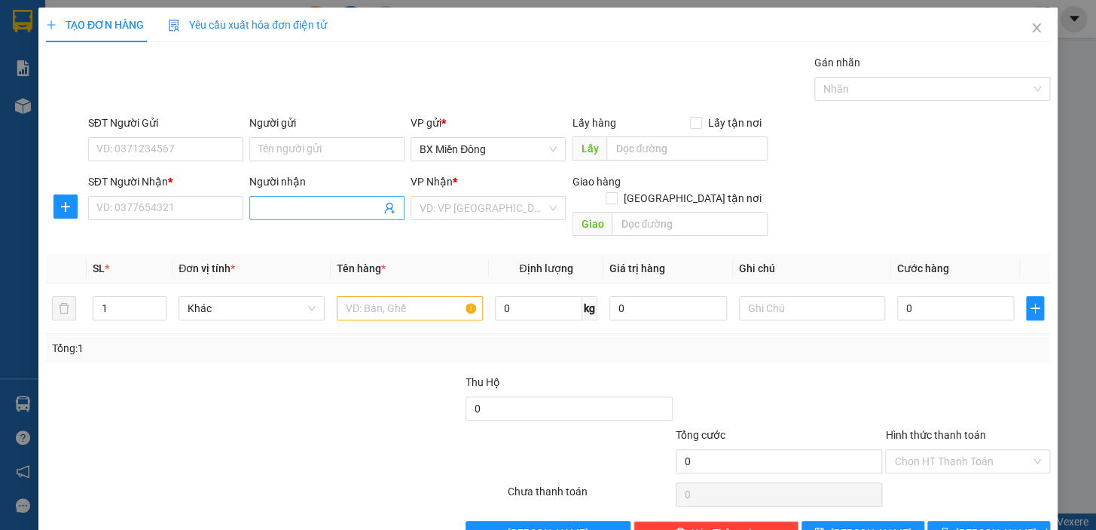
click at [283, 212] on input "Người nhận" at bounding box center [319, 208] width 122 height 17
type input "A THAO"
click at [179, 212] on input "SĐT Người Nhận *" at bounding box center [165, 208] width 155 height 24
click at [122, 210] on input "093591379" at bounding box center [165, 208] width 155 height 24
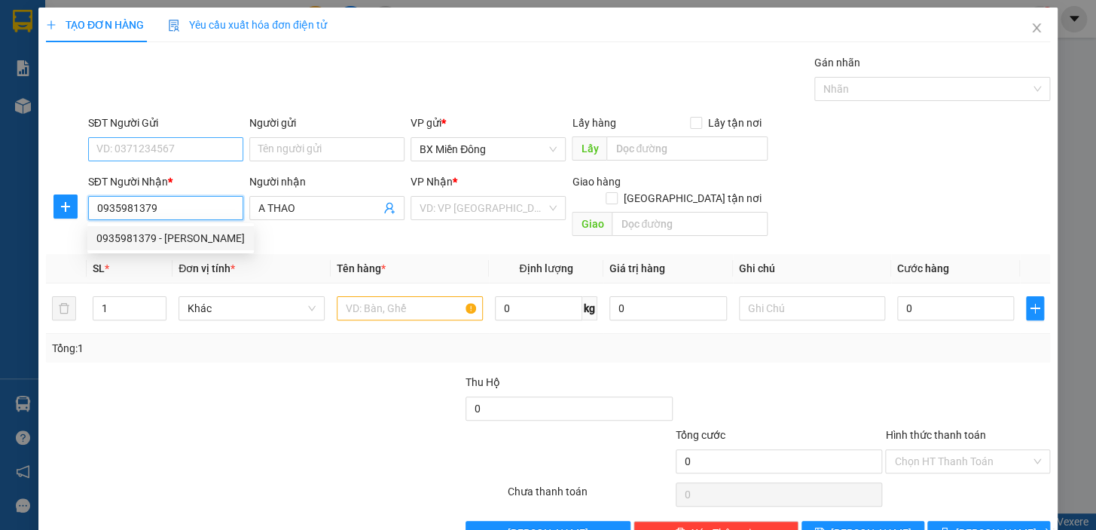
type input "0935981379"
click at [188, 157] on input "SĐT Người Gửi" at bounding box center [165, 149] width 155 height 24
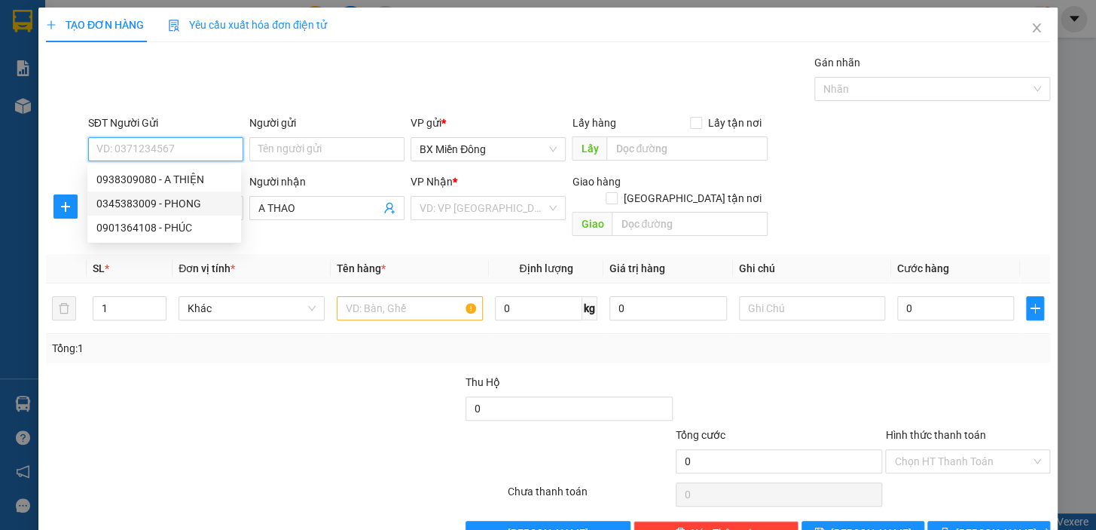
click at [197, 204] on div "0345383009 - PHONG" at bounding box center [164, 203] width 136 height 17
type input "0345383009"
type input "PHONG"
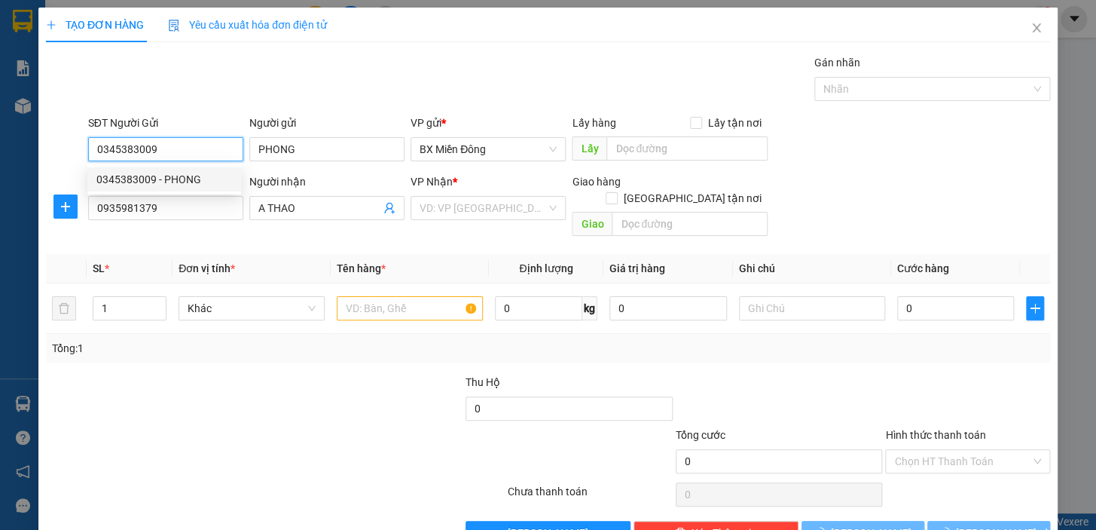
type input "50.000"
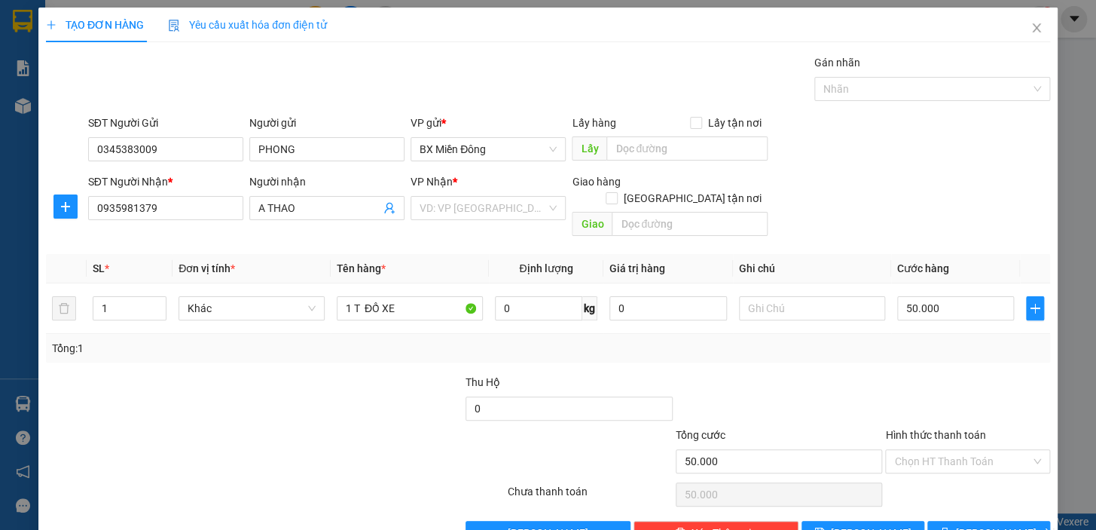
click at [980, 527] on div "TẠO ĐƠN HÀNG Yêu cầu xuất hóa đơn điện tử Transit Pickup Surcharge Ids Transit …" at bounding box center [547, 282] width 1019 height 549
click at [983, 524] on span "[PERSON_NAME] và In" at bounding box center [1008, 532] width 105 height 17
click at [530, 206] on input "search" at bounding box center [483, 208] width 127 height 23
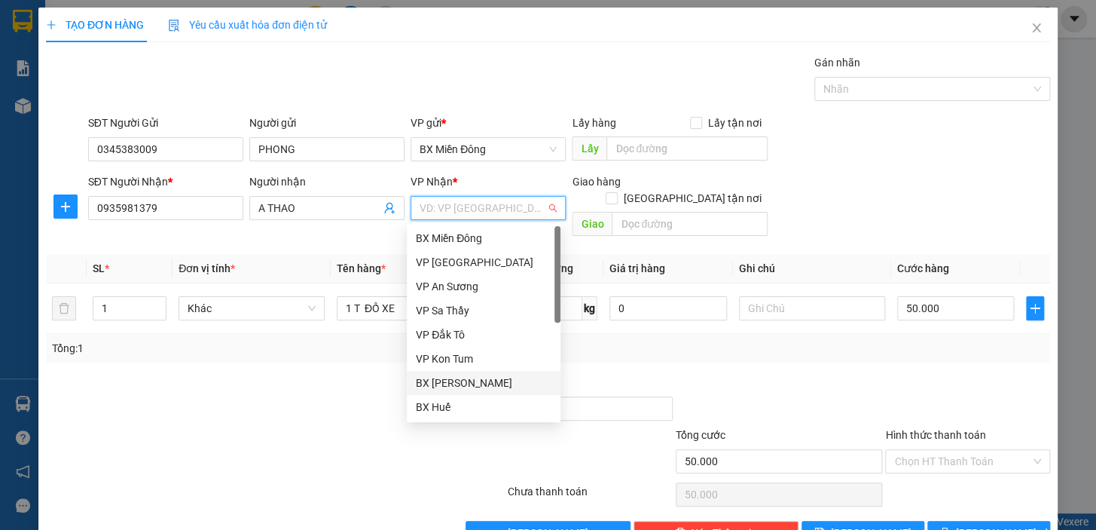
click at [475, 381] on div "BX [PERSON_NAME]" at bounding box center [484, 382] width 136 height 17
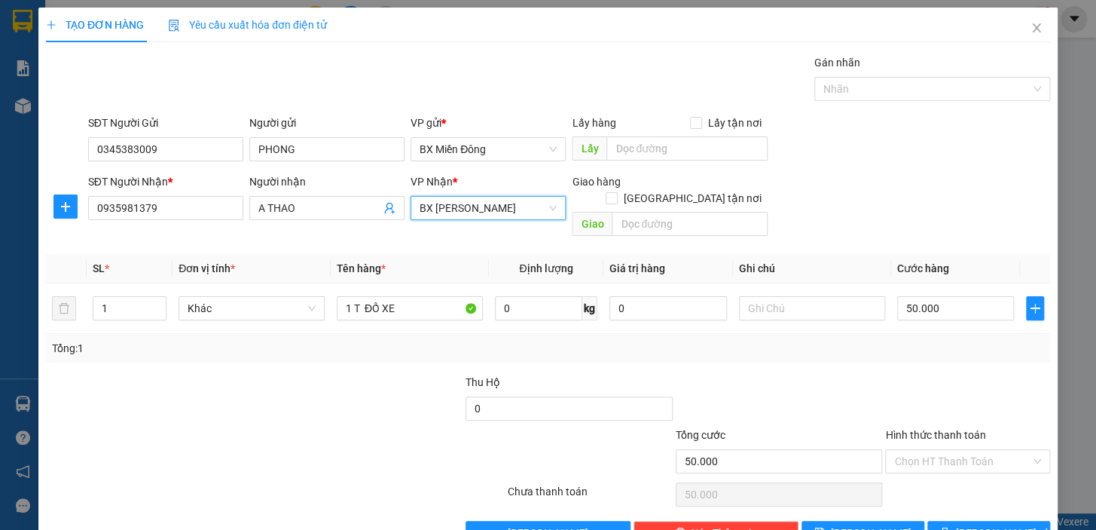
click at [983, 500] on div "Transit Pickup Surcharge Ids Transit Deliver Surcharge Ids Transit Deliver Surc…" at bounding box center [548, 299] width 1004 height 491
click at [983, 521] on button "[PERSON_NAME] và In" at bounding box center [989, 533] width 123 height 24
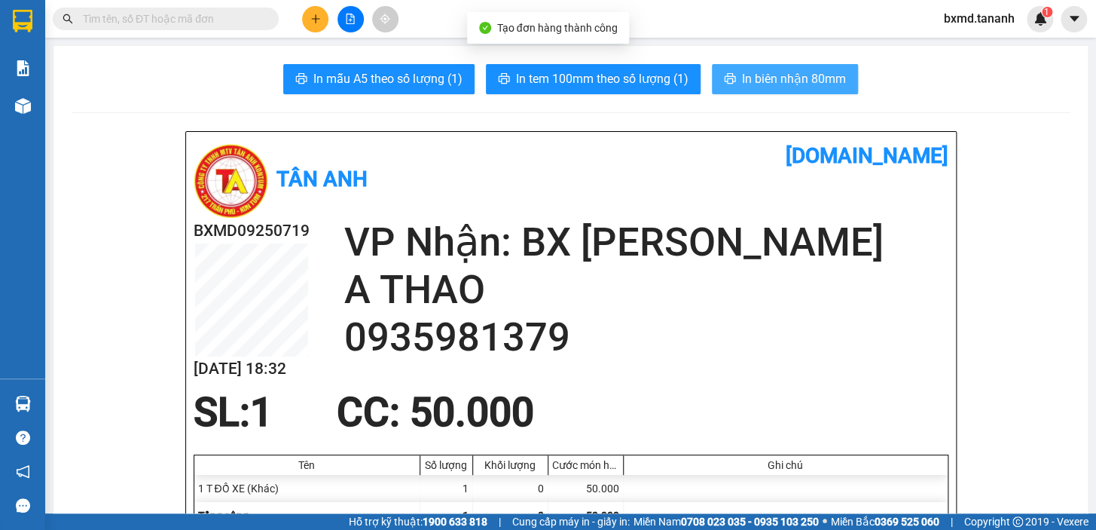
click at [793, 87] on span "In biên nhận 80mm" at bounding box center [794, 78] width 104 height 19
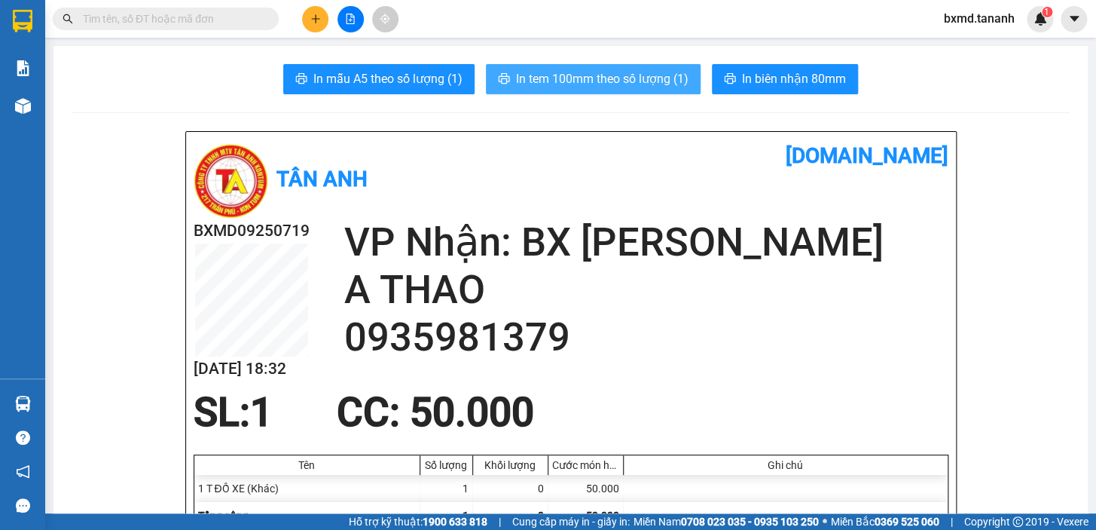
click at [619, 87] on span "In tem 100mm theo số lượng (1)" at bounding box center [602, 78] width 173 height 19
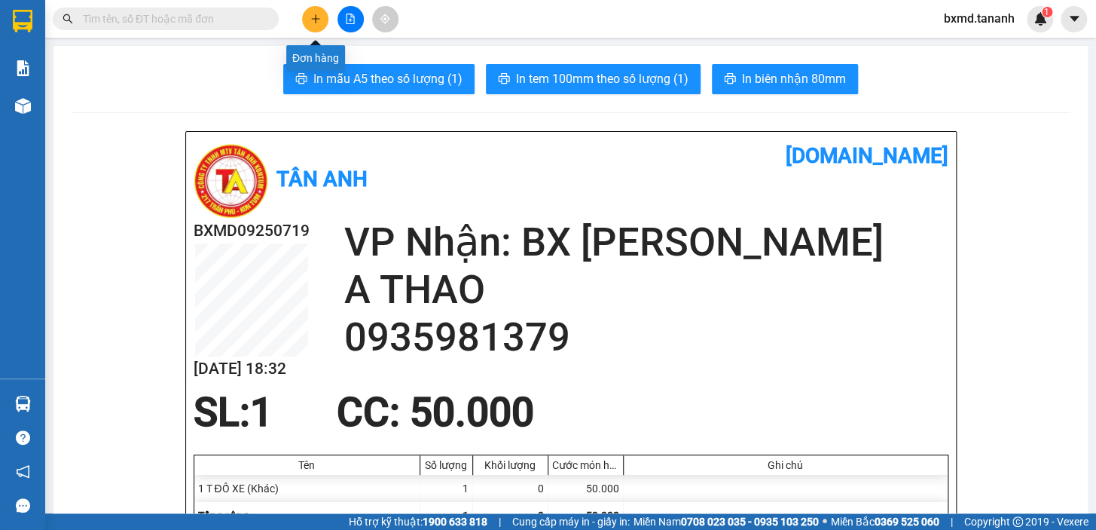
click at [317, 14] on icon "plus" at bounding box center [315, 19] width 11 height 11
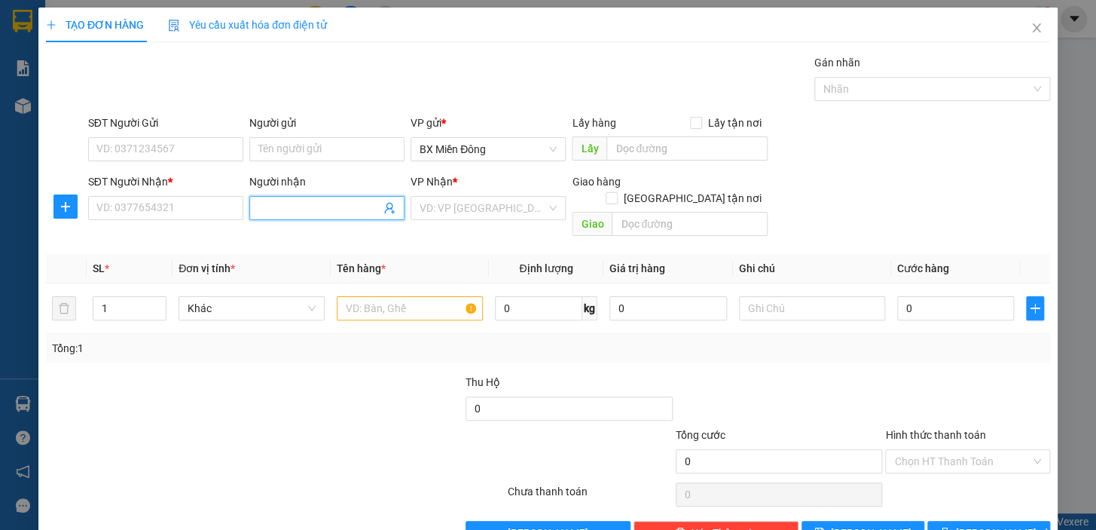
click at [357, 208] on input "Người nhận" at bounding box center [319, 208] width 122 height 17
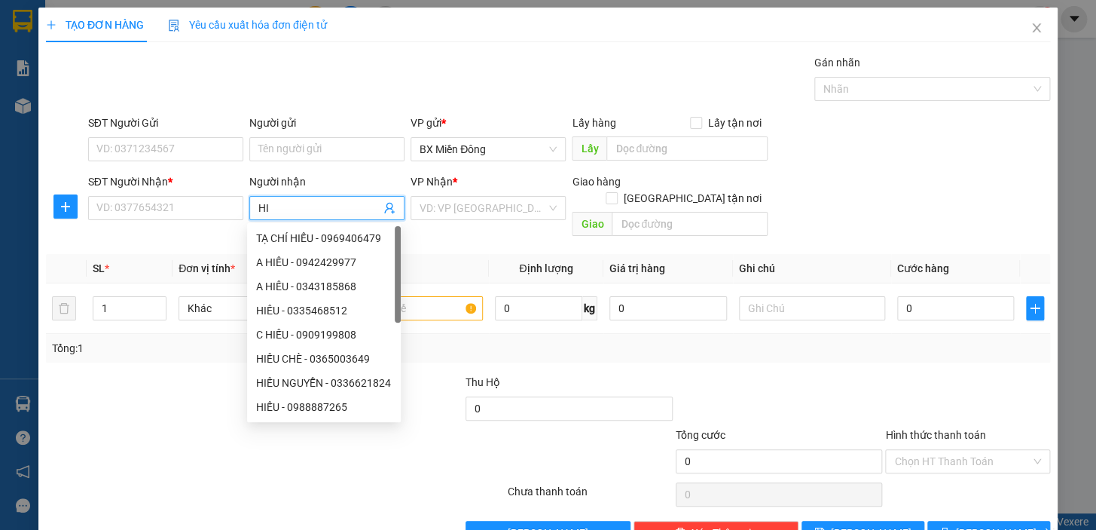
type input "H"
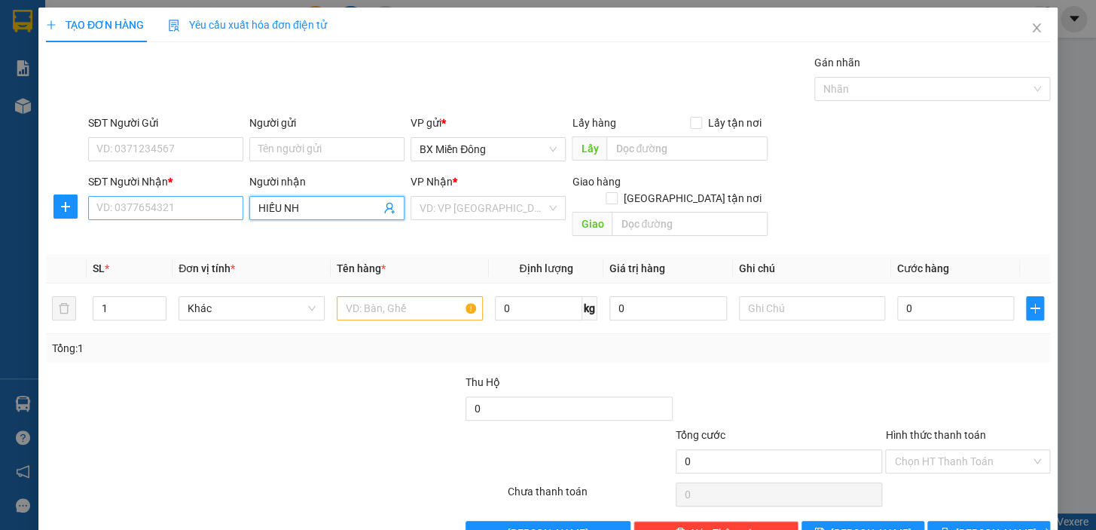
type input "HIẾU NH"
click at [182, 211] on input "SĐT Người Nhận *" at bounding box center [165, 208] width 155 height 24
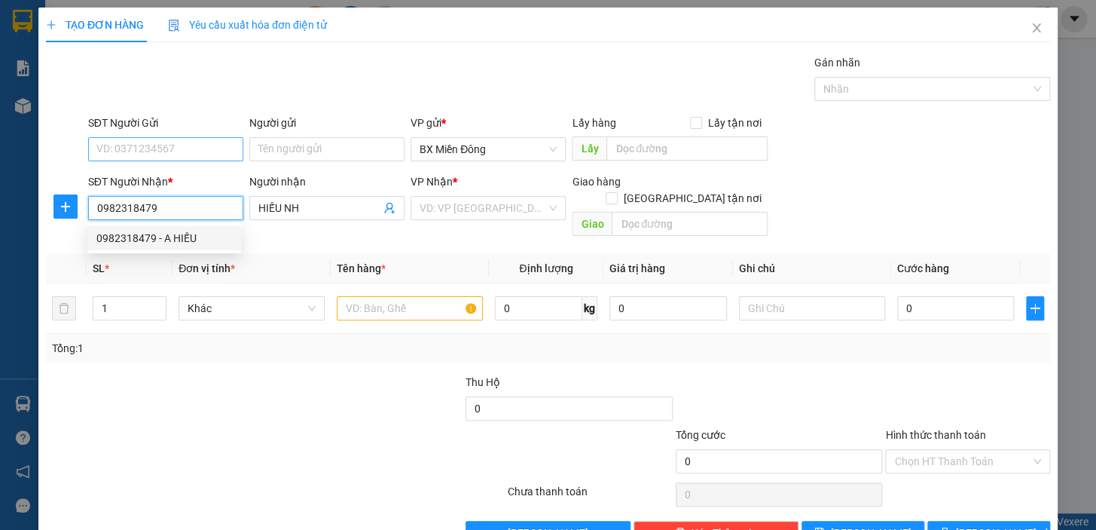
type input "0982318479"
drag, startPoint x: 179, startPoint y: 140, endPoint x: 177, endPoint y: 148, distance: 8.4
click at [178, 148] on input "SĐT Người Gửi" at bounding box center [165, 149] width 155 height 24
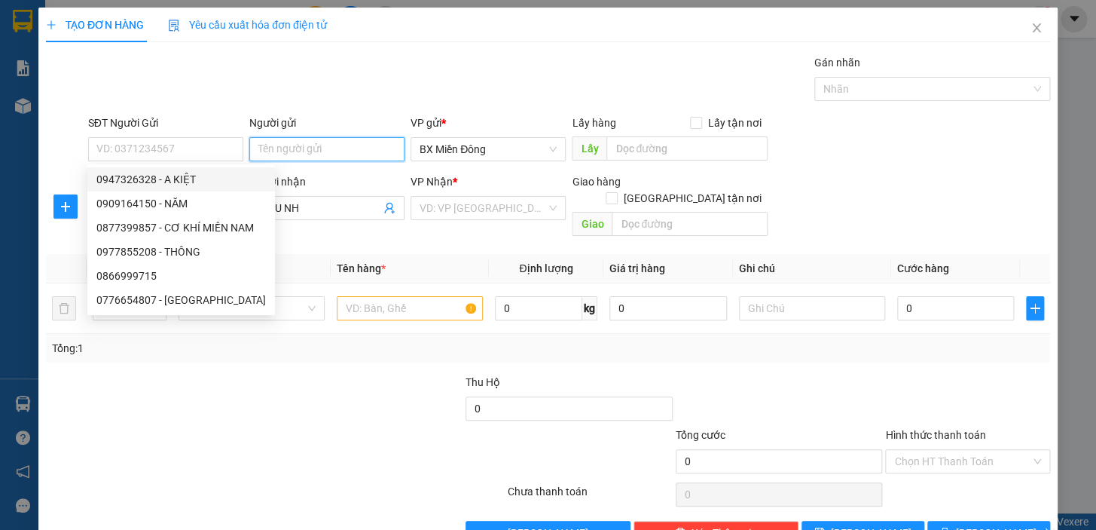
drag, startPoint x: 256, startPoint y: 139, endPoint x: 264, endPoint y: 152, distance: 15.5
click at [256, 141] on input "Người gửi" at bounding box center [326, 149] width 155 height 24
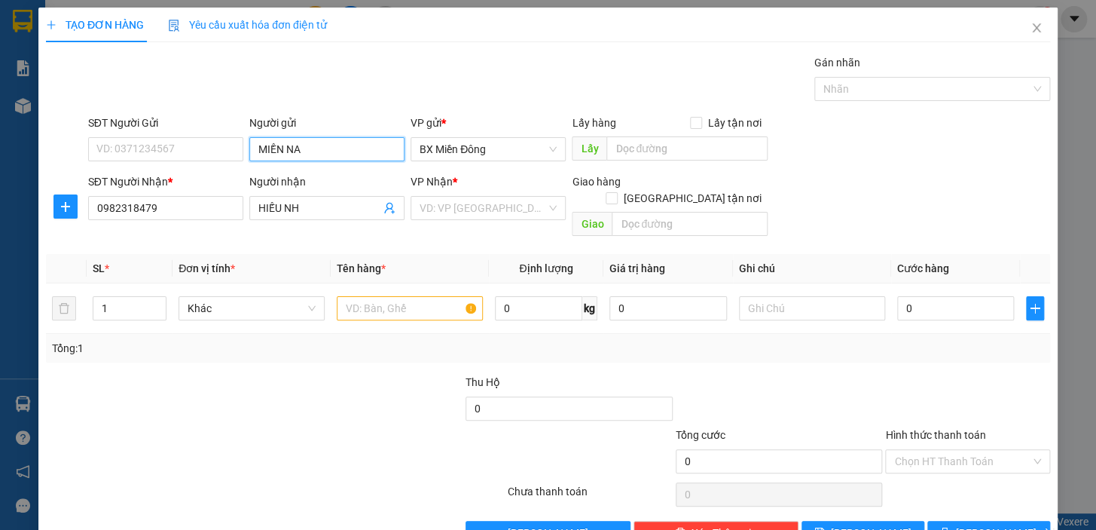
type input "MIỀN NAM"
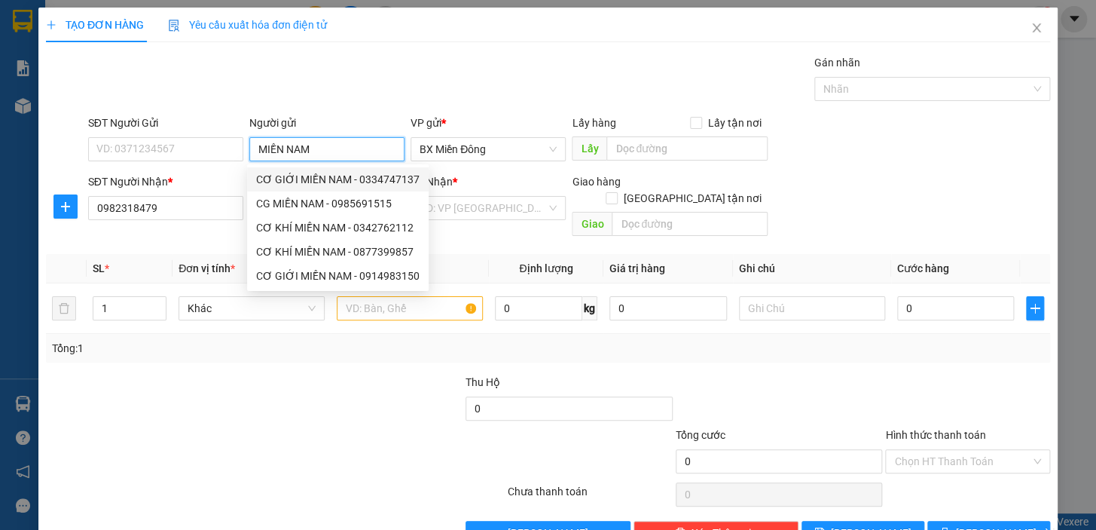
click at [370, 172] on div "CƠ GIỚI MIỀN NAM - 0334747137" at bounding box center [338, 179] width 164 height 17
type input "0334747137"
type input "CƠ GIỚI MIỀN NAM"
click at [469, 205] on input "search" at bounding box center [483, 208] width 127 height 23
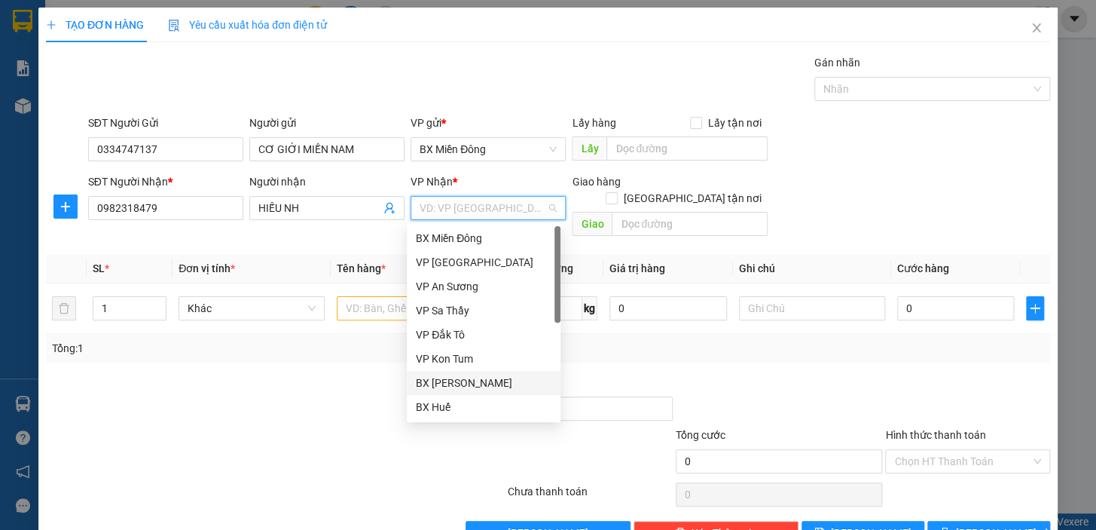
click at [488, 382] on div "BX [PERSON_NAME]" at bounding box center [484, 382] width 136 height 17
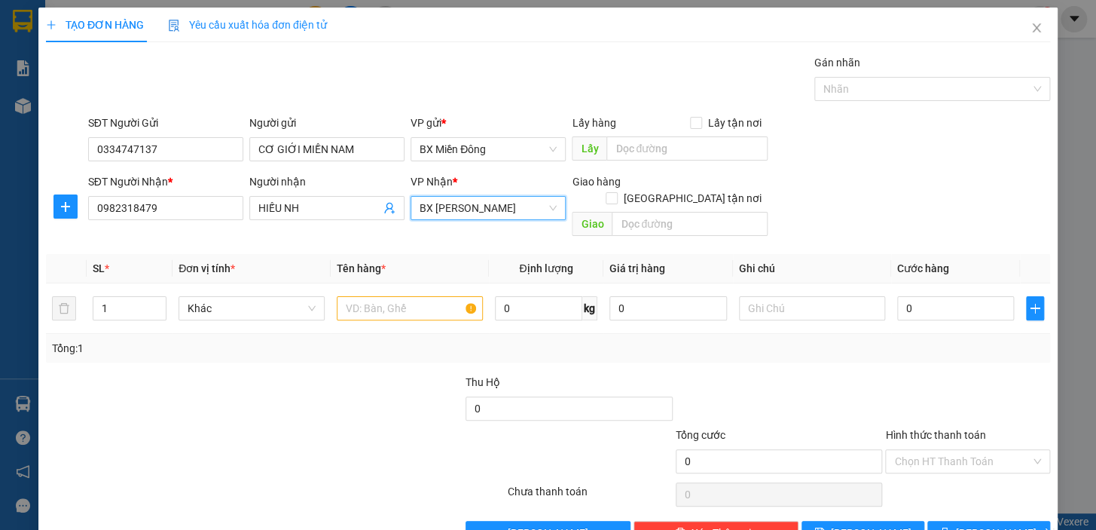
click at [470, 203] on span "BX [PERSON_NAME]" at bounding box center [488, 208] width 137 height 23
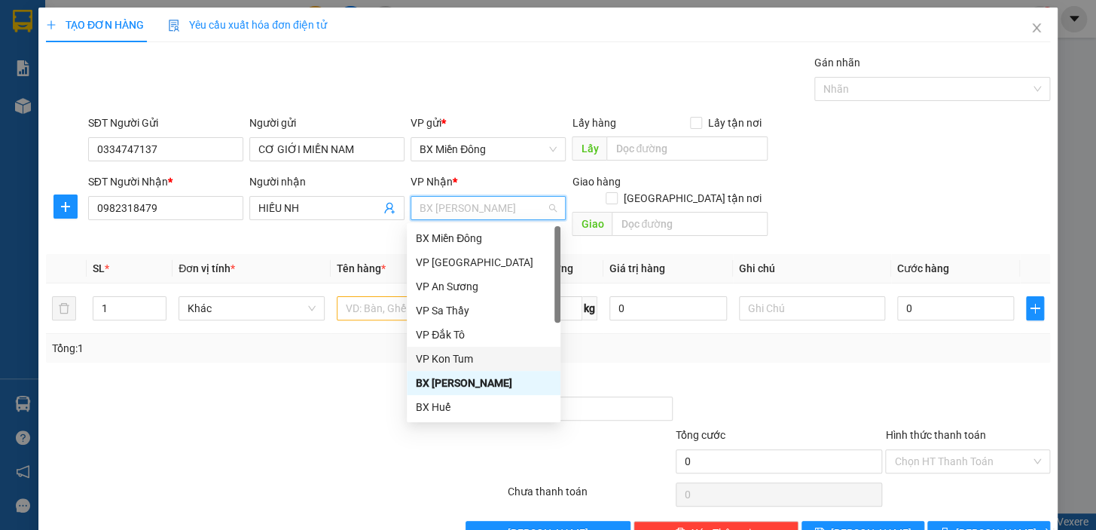
scroll to position [168, 0]
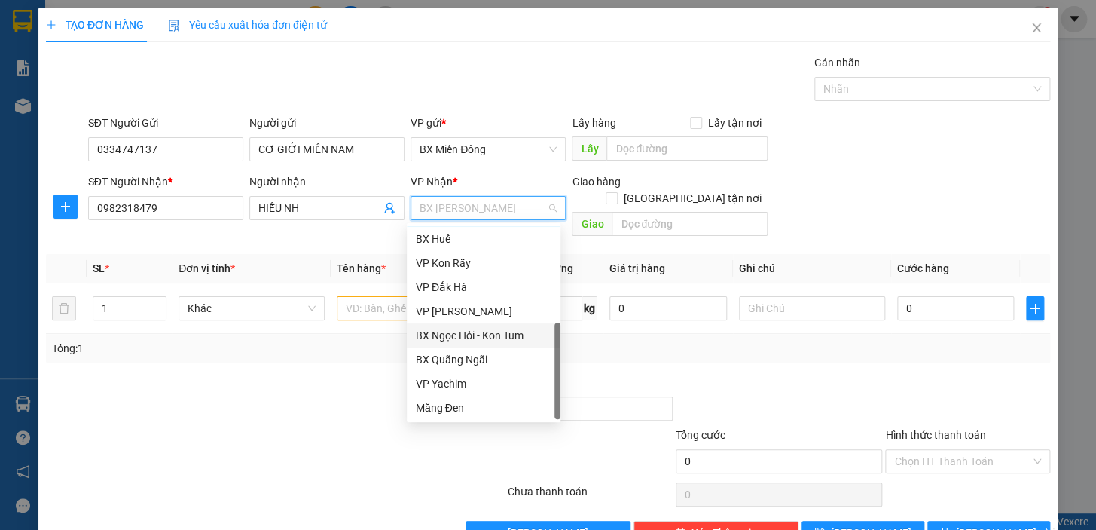
click at [489, 338] on div "BX Ngọc Hồi - Kon Tum" at bounding box center [484, 335] width 136 height 17
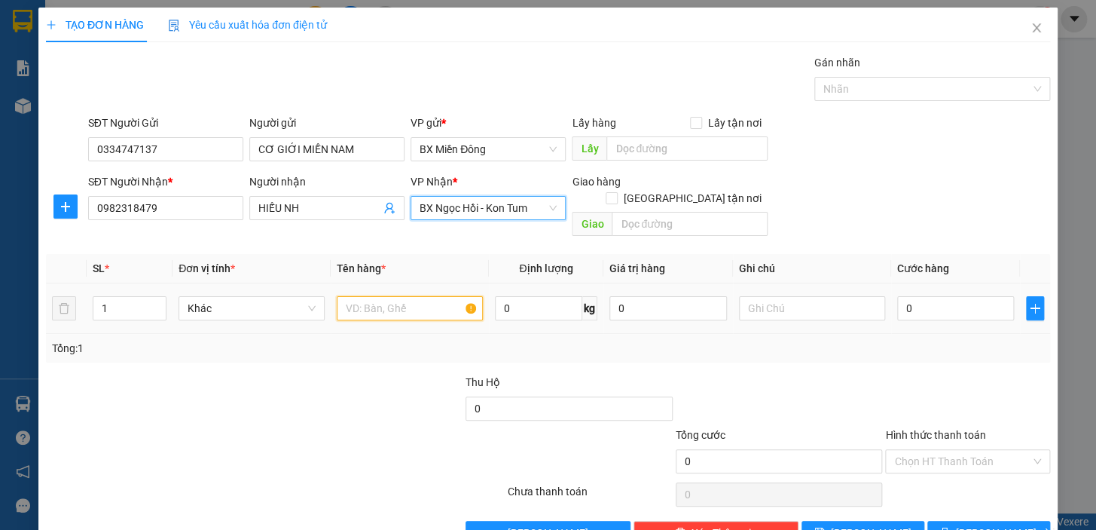
click at [382, 300] on input "text" at bounding box center [410, 308] width 146 height 24
type input "1 KIỆN"
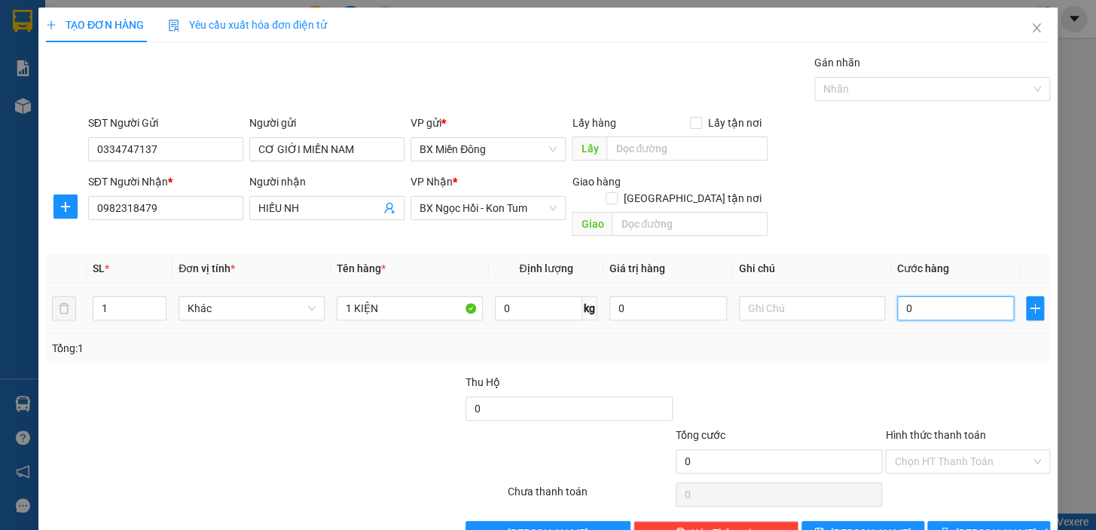
click at [939, 296] on input "0" at bounding box center [956, 308] width 118 height 24
type input "4"
type input "40"
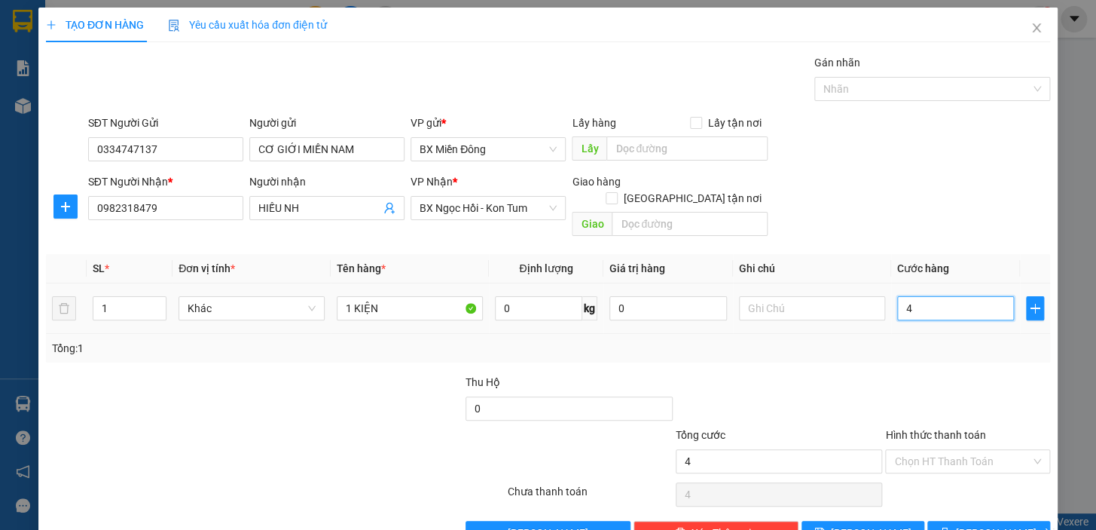
type input "40"
type input "40.000"
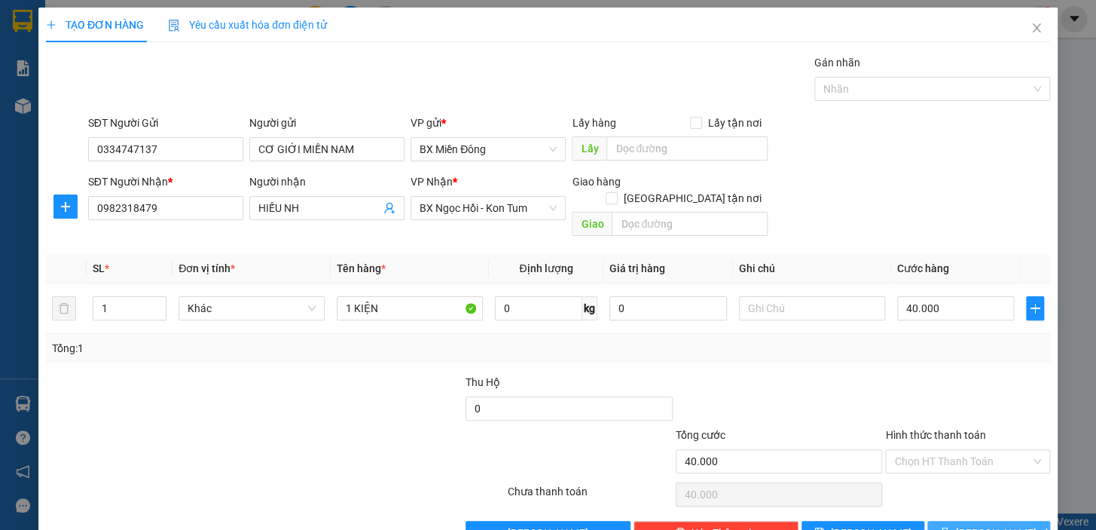
click at [1014, 521] on button "[PERSON_NAME] và In" at bounding box center [989, 533] width 123 height 24
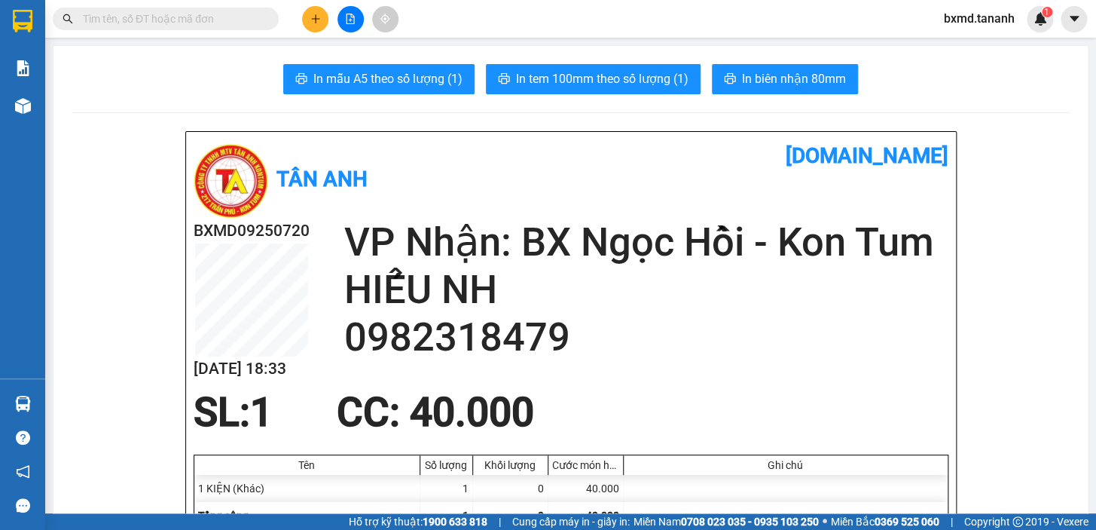
click at [825, 75] on span "In biên nhận 80mm" at bounding box center [794, 78] width 104 height 19
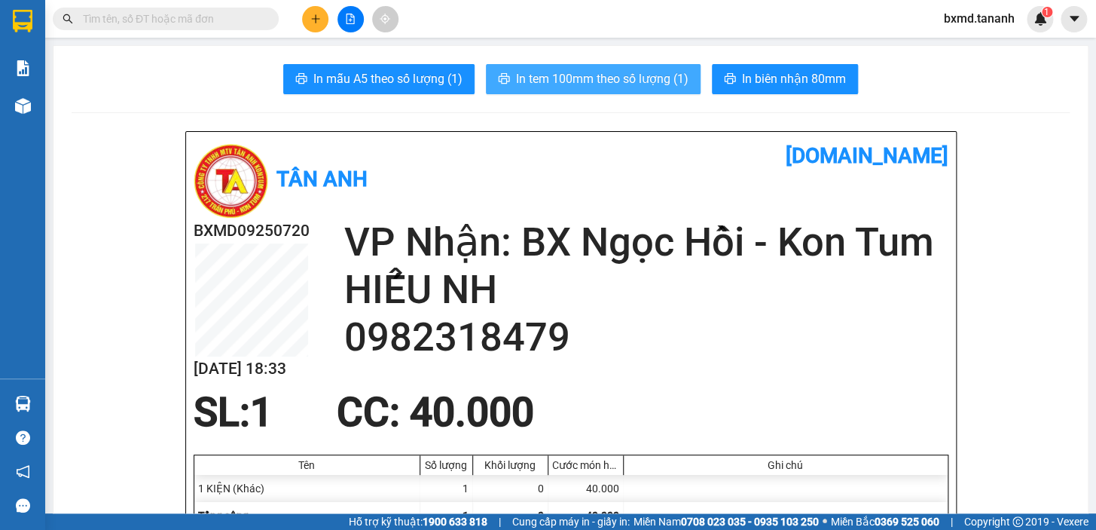
click at [652, 72] on span "In tem 100mm theo số lượng (1)" at bounding box center [602, 78] width 173 height 19
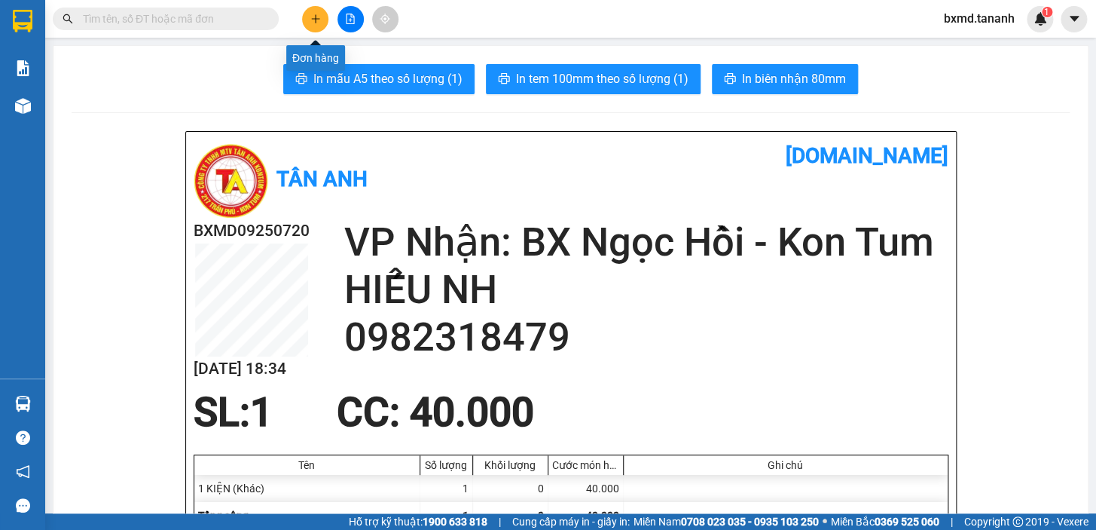
click at [305, 19] on button at bounding box center [315, 19] width 26 height 26
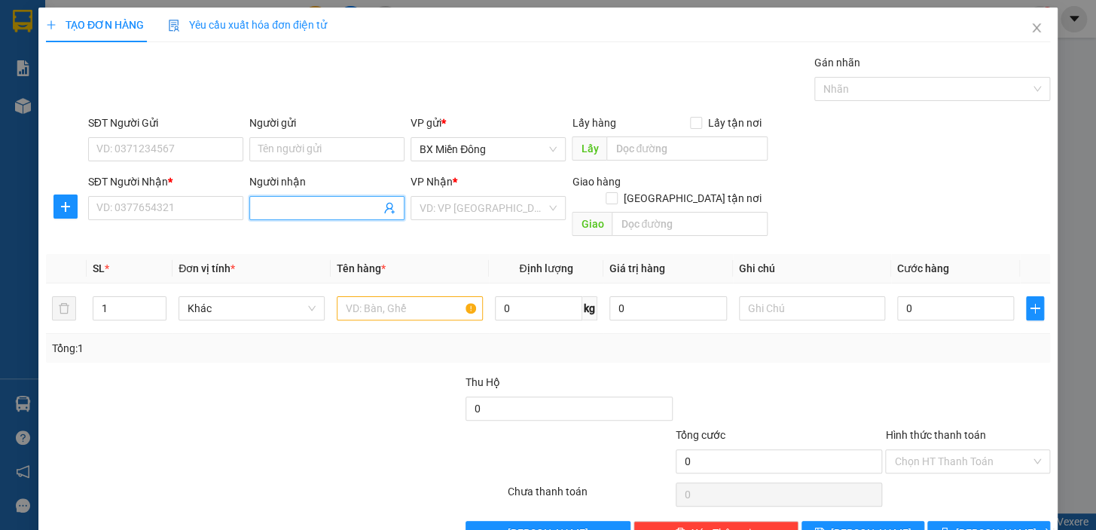
click at [334, 205] on input "Người nhận" at bounding box center [319, 208] width 122 height 17
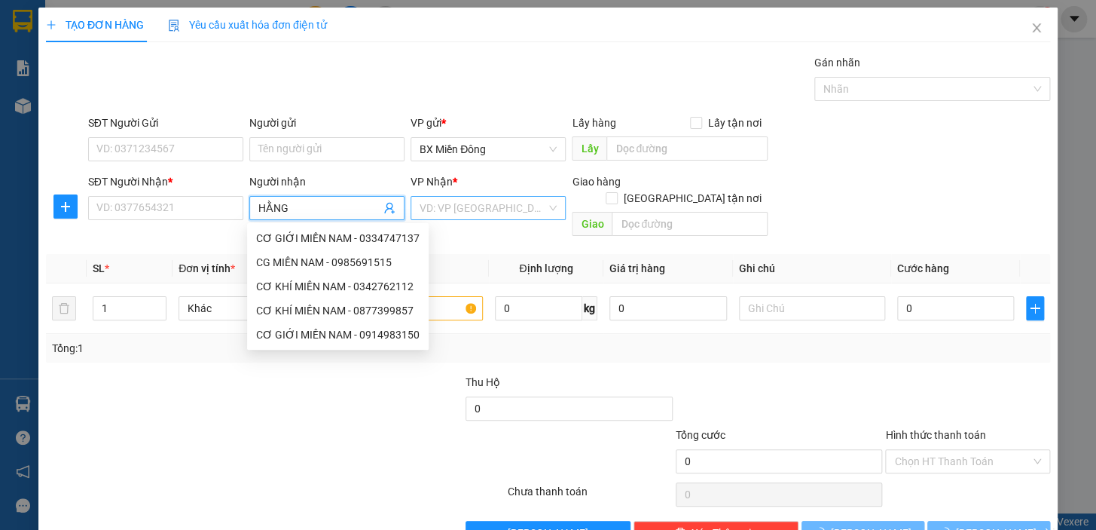
drag, startPoint x: 413, startPoint y: 211, endPoint x: 423, endPoint y: 209, distance: 10.7
click at [423, 209] on div "VD: VP [GEOGRAPHIC_DATA]" at bounding box center [488, 208] width 155 height 24
type input "HẰNG"
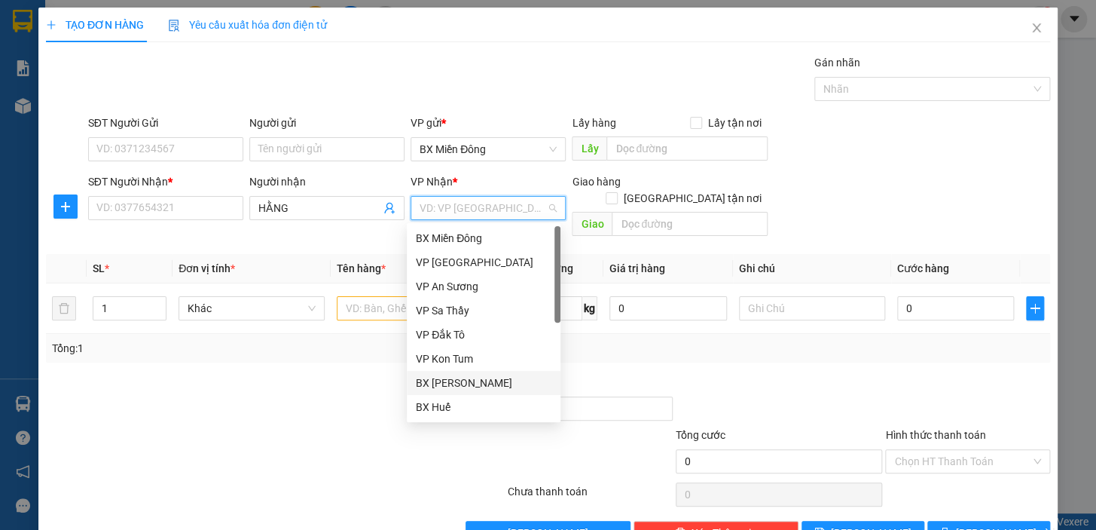
click at [462, 380] on div "BX [PERSON_NAME]" at bounding box center [484, 382] width 136 height 17
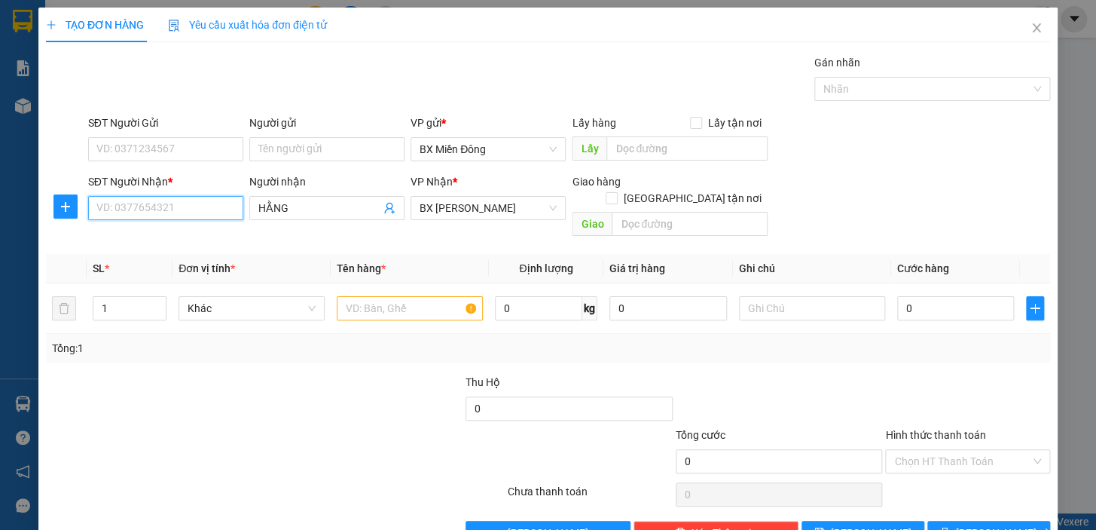
click at [185, 206] on input "SĐT Người Nhận *" at bounding box center [165, 208] width 155 height 24
type input "0931450672"
click at [307, 154] on input "Người gửi" at bounding box center [326, 149] width 155 height 24
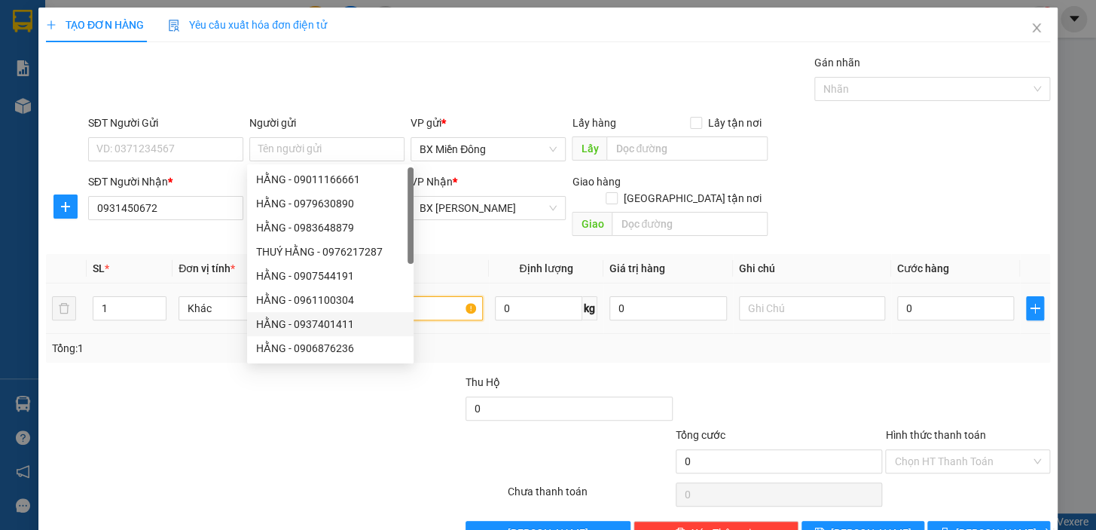
click at [466, 296] on input "text" at bounding box center [410, 308] width 146 height 24
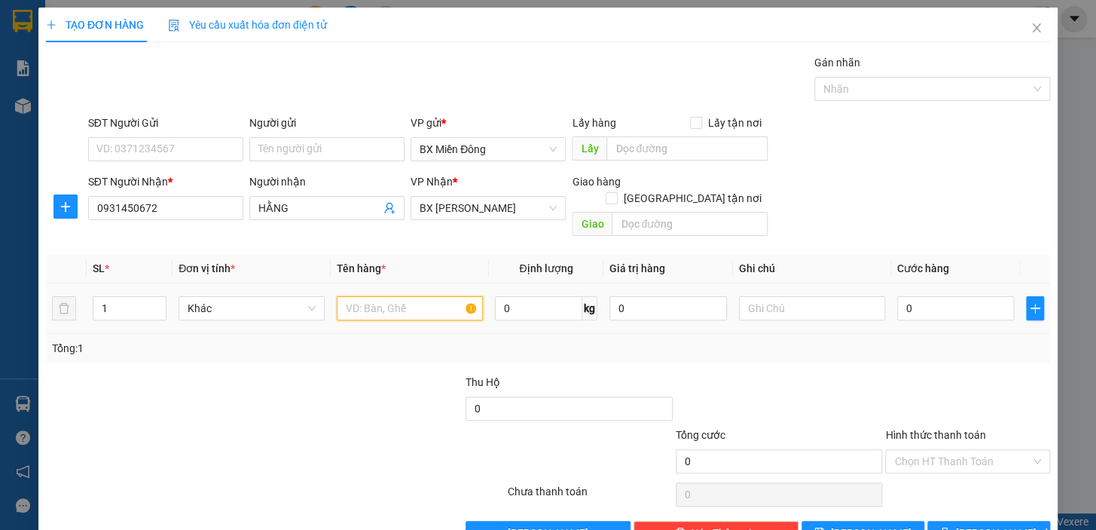
click at [439, 296] on input "text" at bounding box center [410, 308] width 146 height 24
type input "1 TÚI"
click at [917, 296] on input "0" at bounding box center [956, 308] width 118 height 24
type input "4"
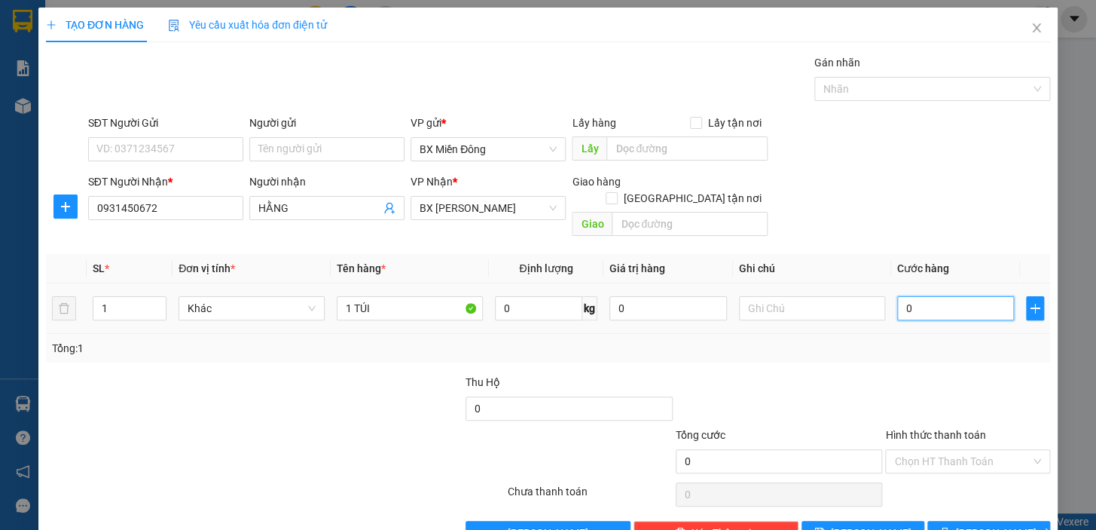
type input "4"
type input "40"
type input "40.000"
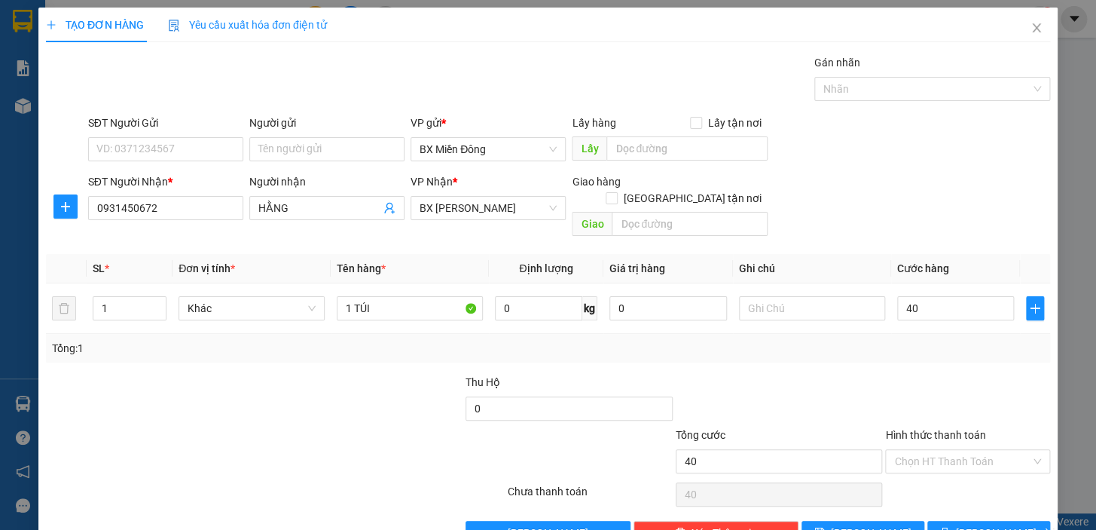
type input "40.000"
click at [891, 353] on div "Transit Pickup Surcharge Ids Transit Deliver Surcharge Ids Transit Deliver Surc…" at bounding box center [548, 299] width 1004 height 491
click at [1002, 450] on input "Hình thức thanh toán" at bounding box center [962, 461] width 136 height 23
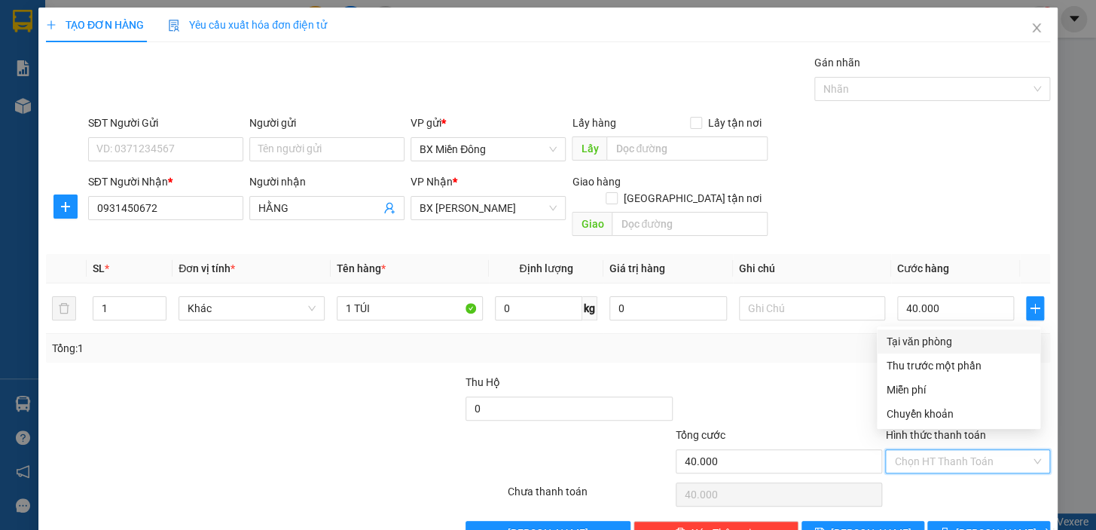
click at [946, 343] on div "Tại văn phòng" at bounding box center [958, 341] width 145 height 17
type input "0"
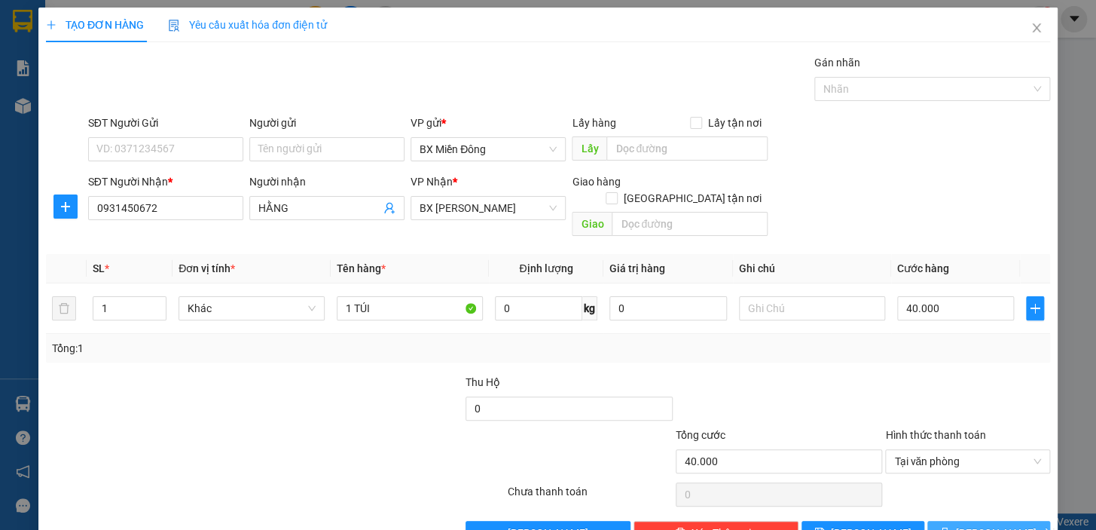
click at [1014, 521] on button "[PERSON_NAME] và In" at bounding box center [989, 533] width 123 height 24
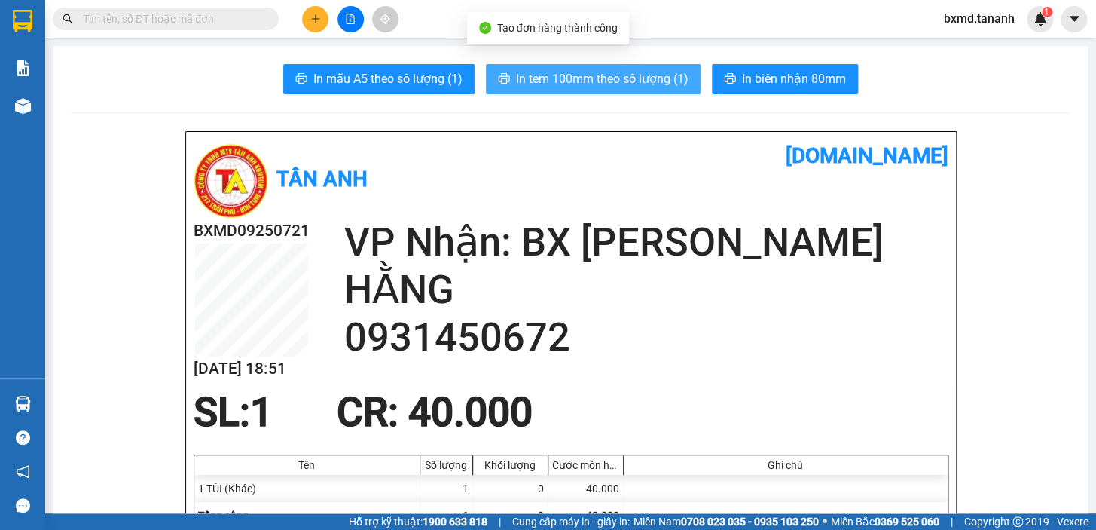
click at [662, 64] on button "In tem 100mm theo số lượng (1)" at bounding box center [593, 79] width 215 height 30
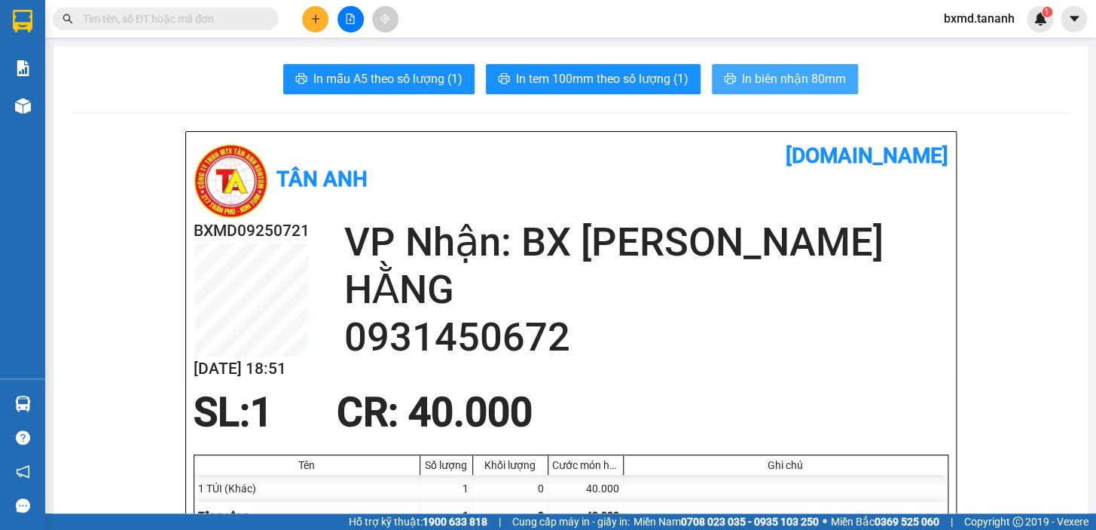
click at [816, 75] on span "In biên nhận 80mm" at bounding box center [794, 78] width 104 height 19
